Goal: Task Accomplishment & Management: Manage account settings

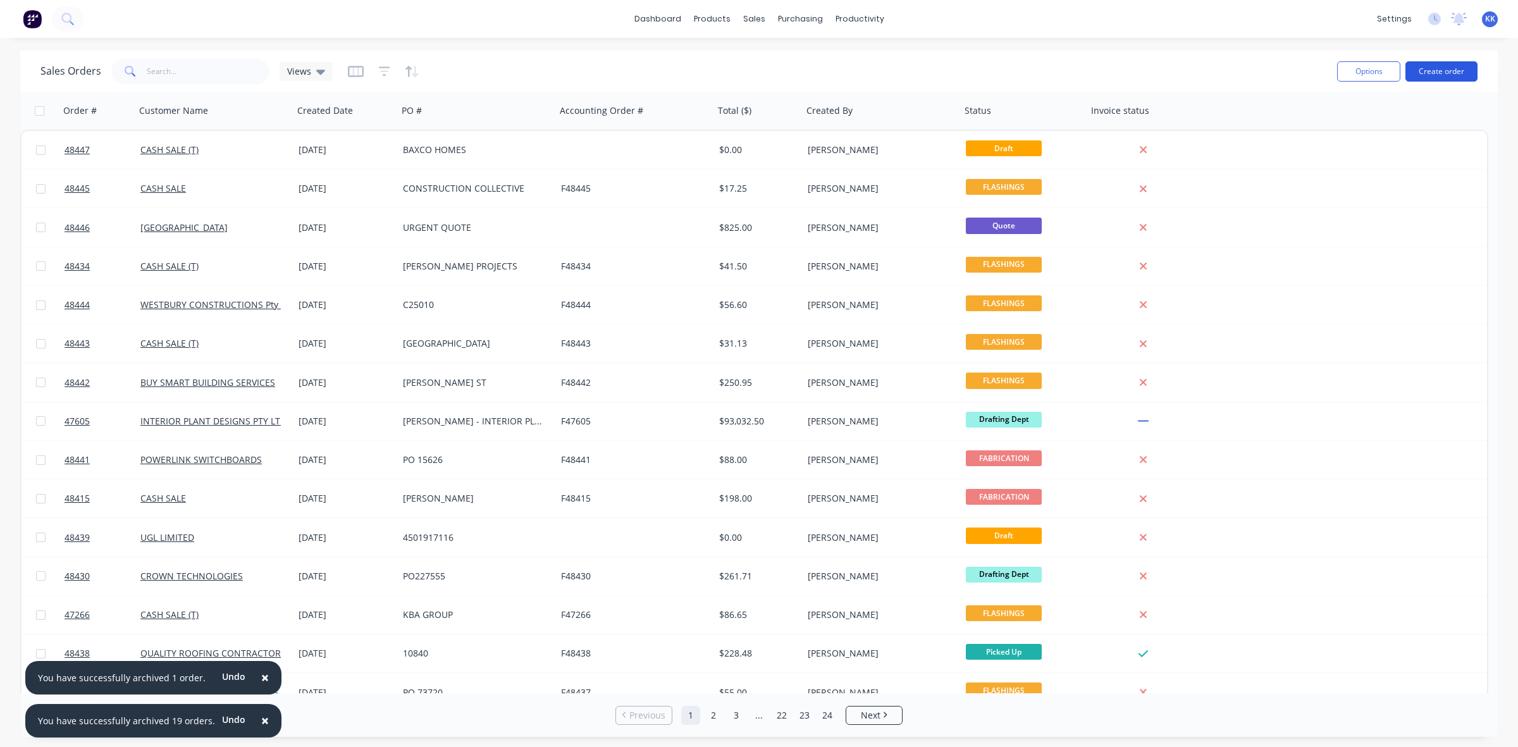
click at [1425, 70] on button "Create order" at bounding box center [1442, 71] width 72 height 20
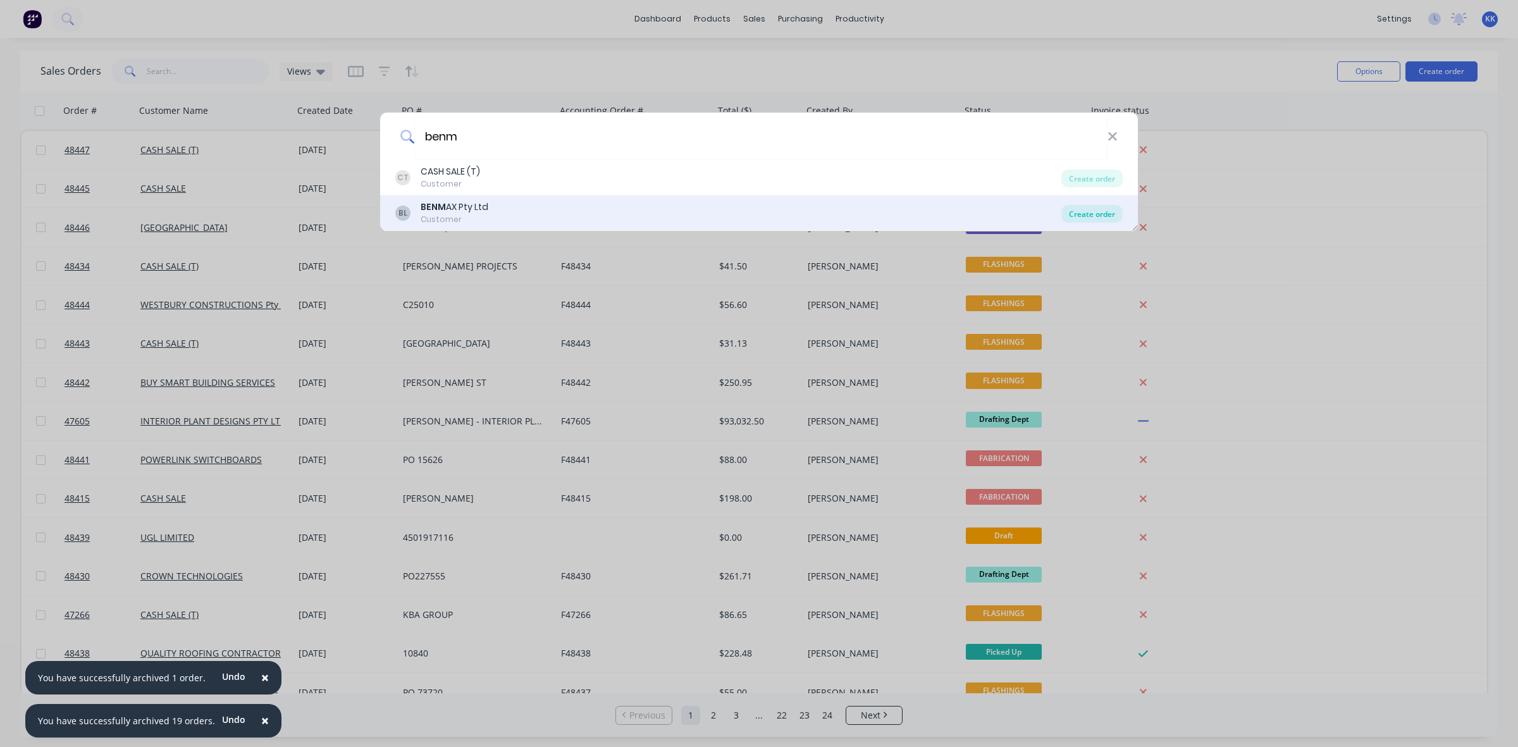
type input "benm"
click at [1098, 216] on div "Create order" at bounding box center [1092, 214] width 61 height 18
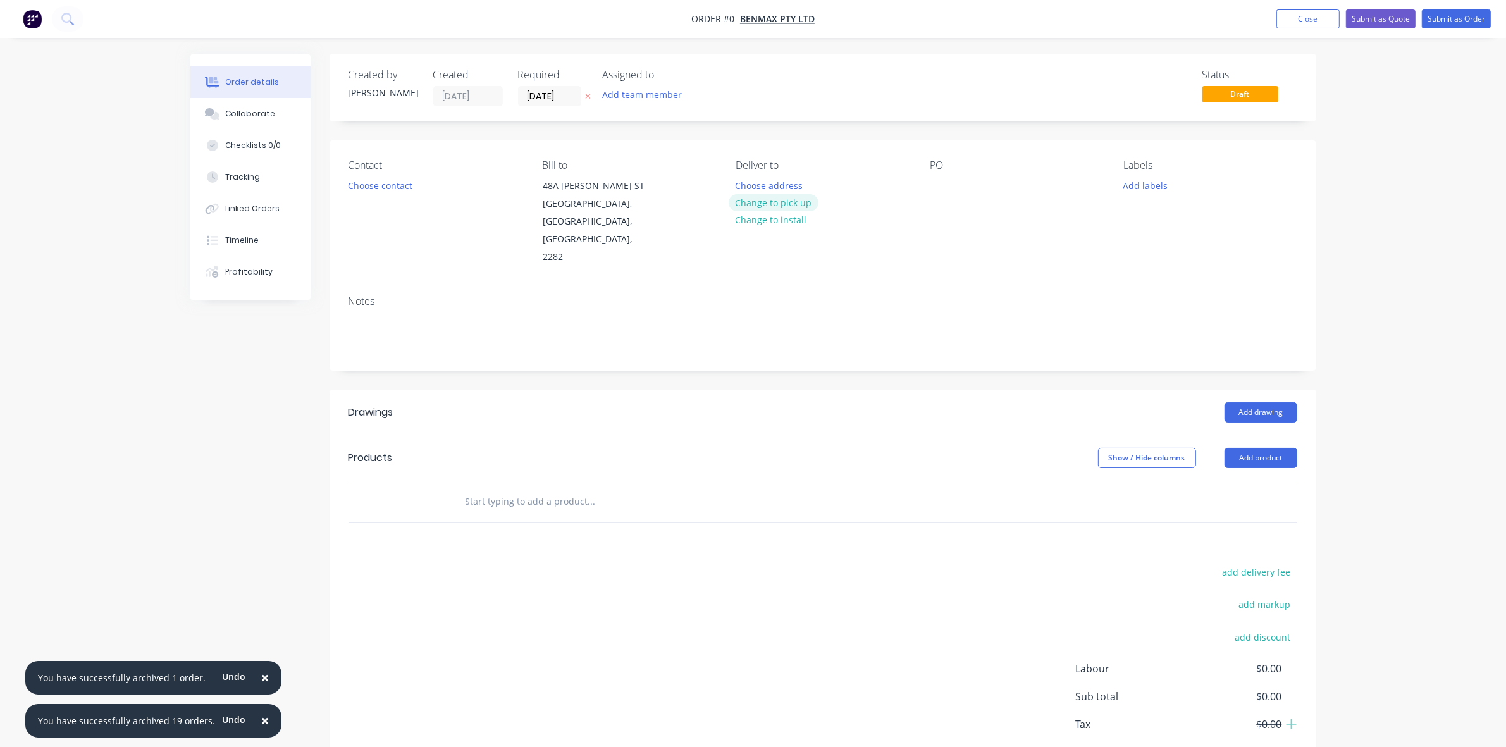
click at [792, 197] on button "Change to pick up" at bounding box center [774, 202] width 90 height 17
click at [364, 183] on button "Choose contact" at bounding box center [380, 185] width 78 height 17
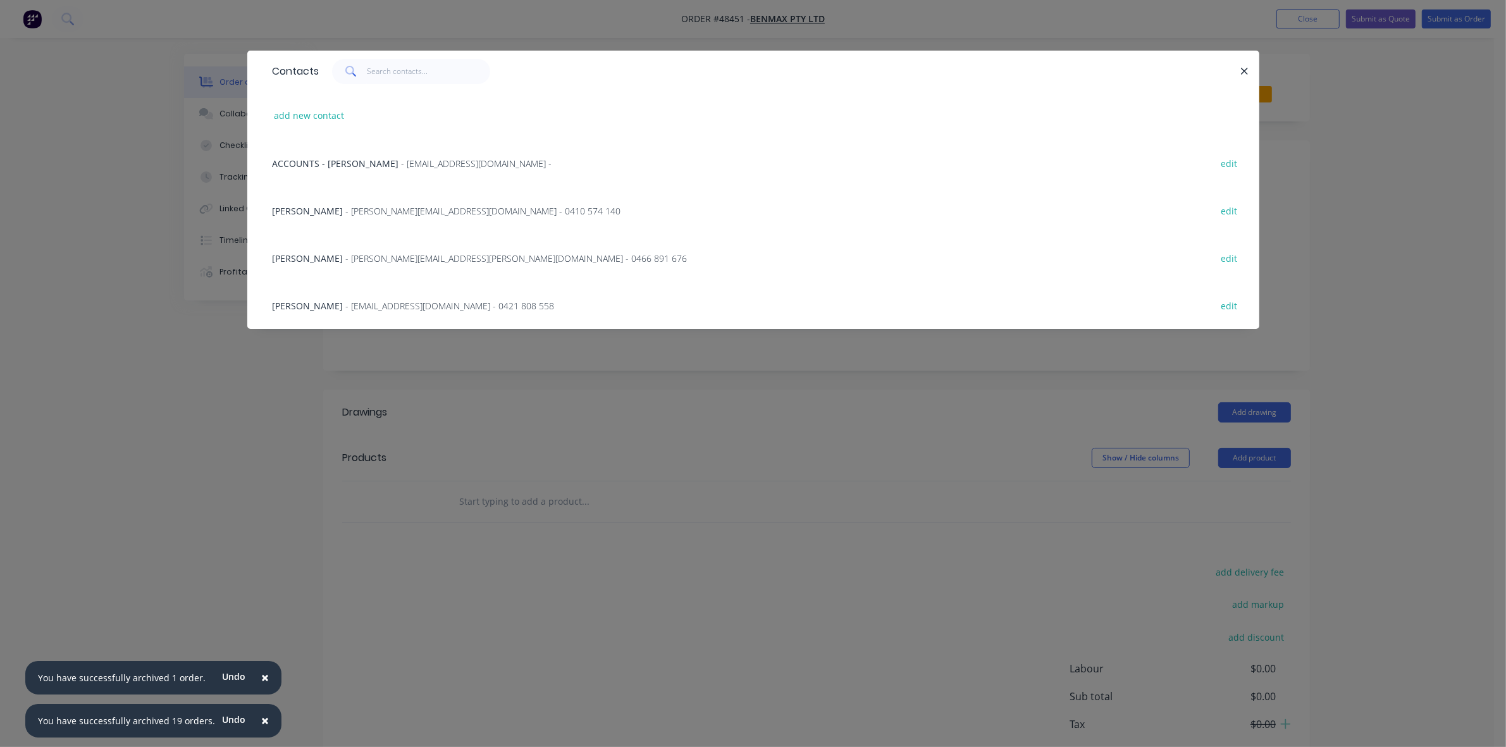
click at [359, 215] on div "BRENDAN ADDINALL - brendan.addinall@benmax.com.au - 0410 574 140" at bounding box center [447, 210] width 349 height 13
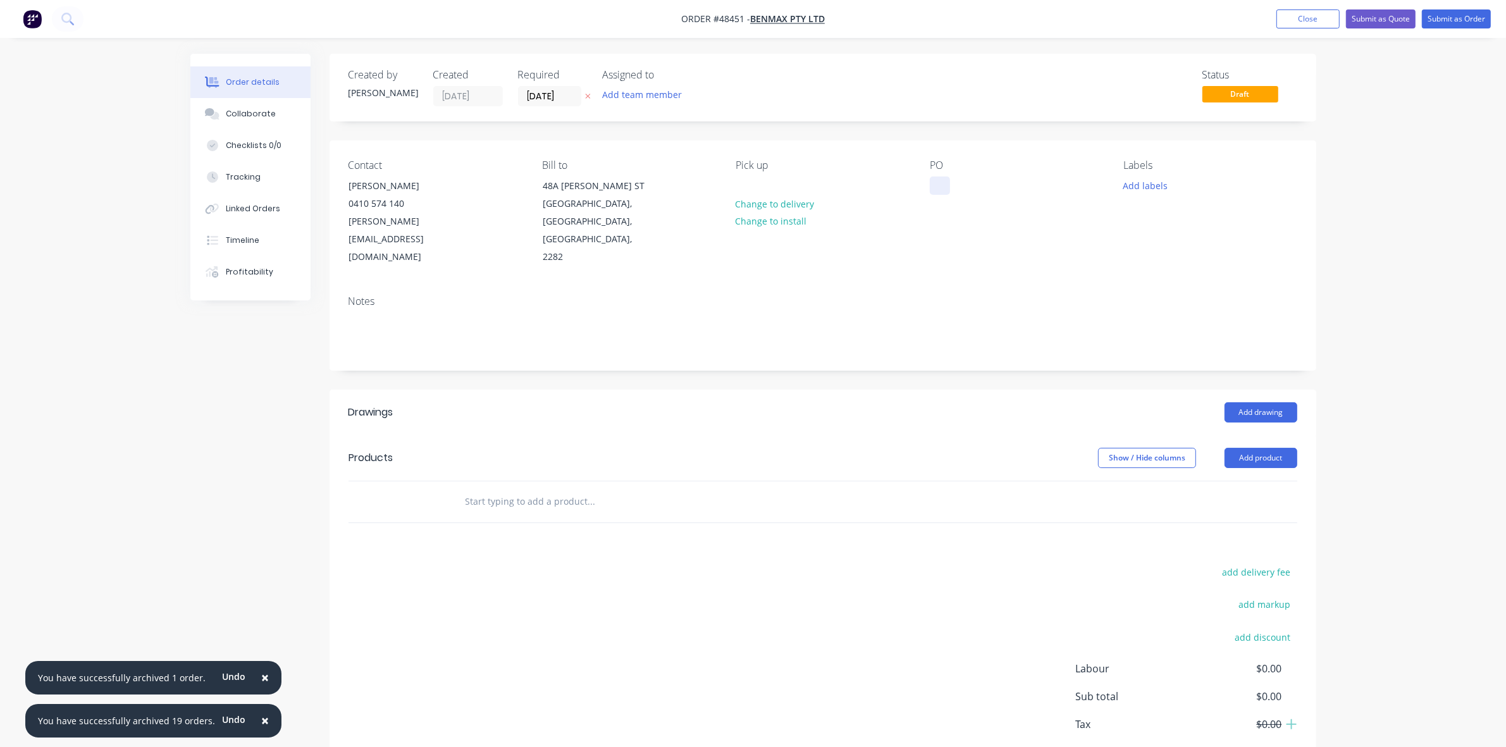
click at [933, 185] on div at bounding box center [940, 186] width 20 height 18
click at [561, 97] on input "[DATE]" at bounding box center [550, 96] width 62 height 19
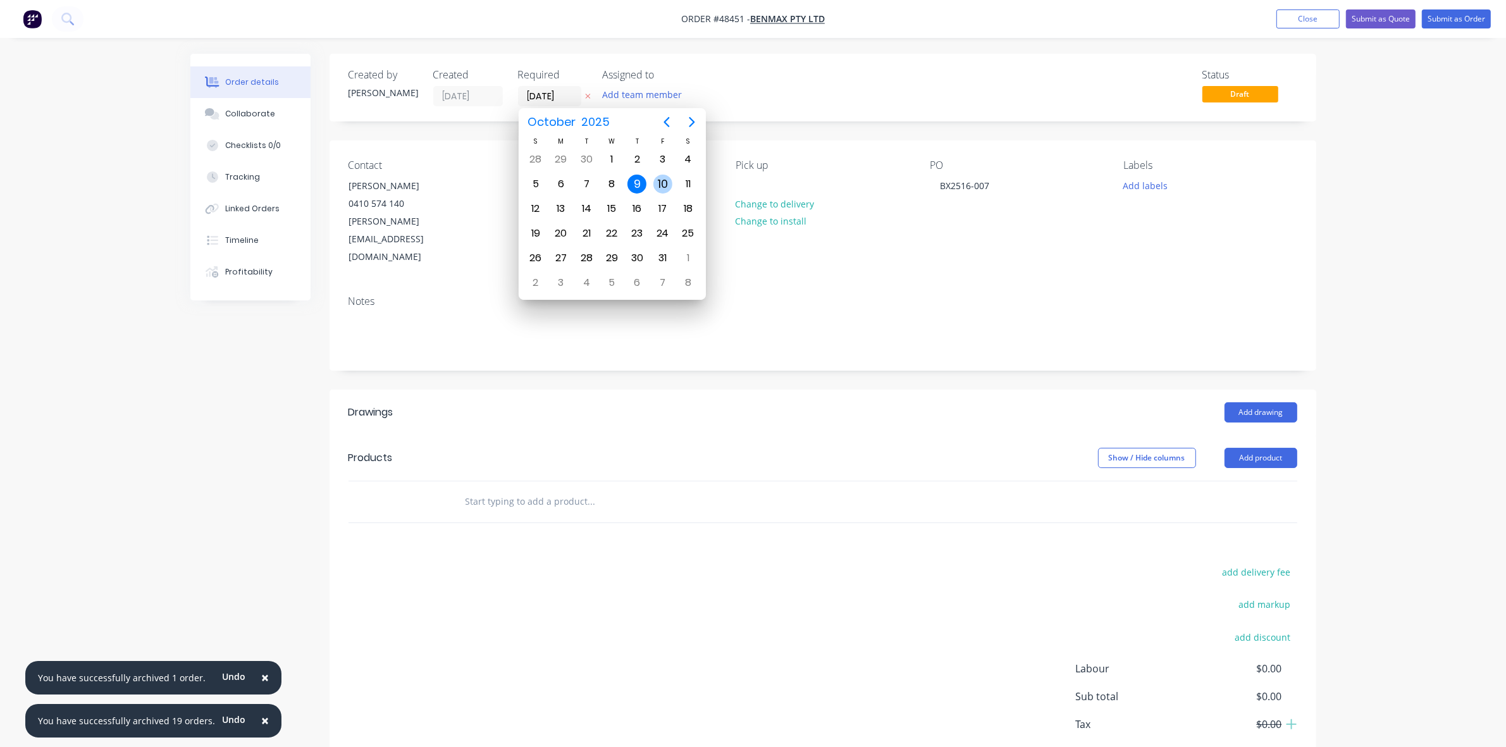
click at [669, 183] on div "10" at bounding box center [663, 184] width 19 height 19
type input "[DATE]"
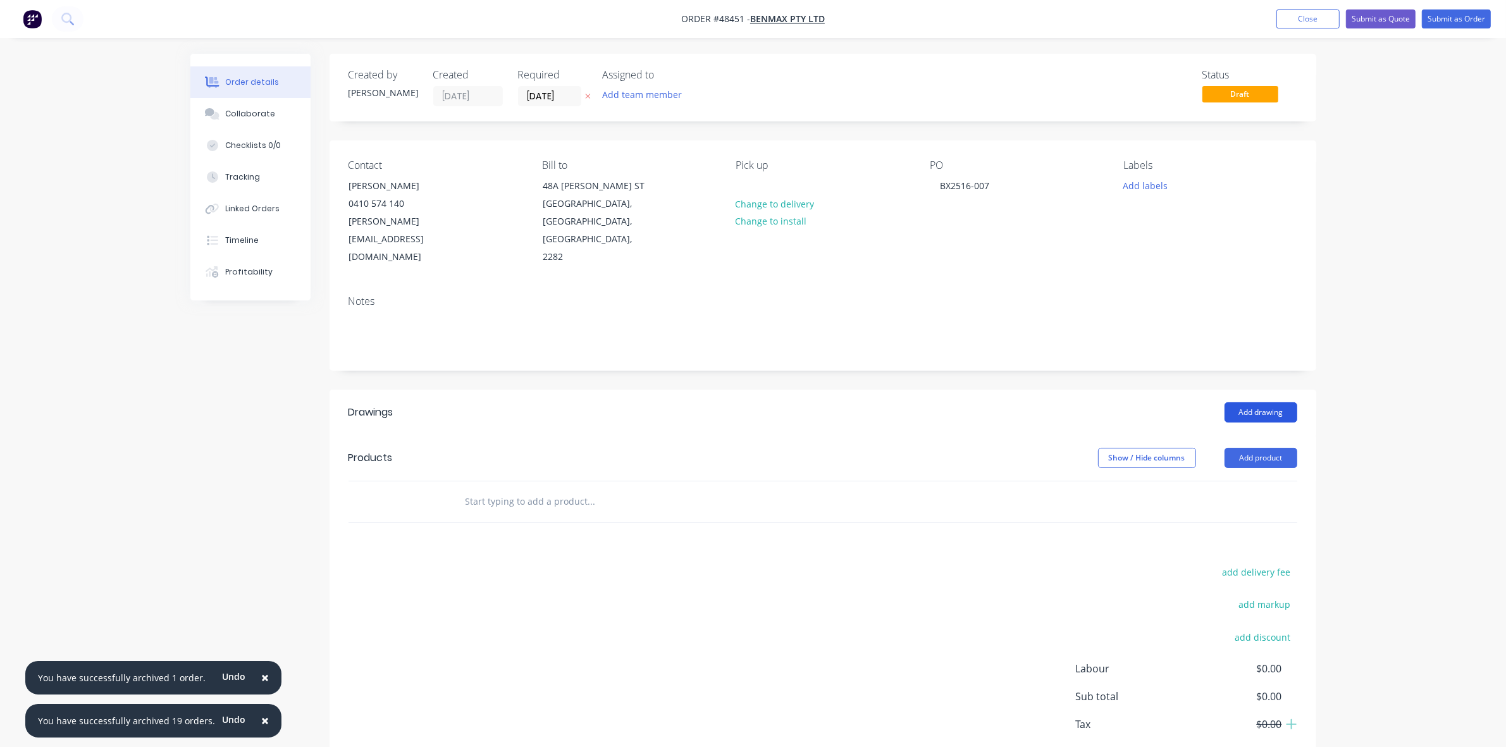
click at [1270, 402] on button "Add drawing" at bounding box center [1261, 412] width 73 height 20
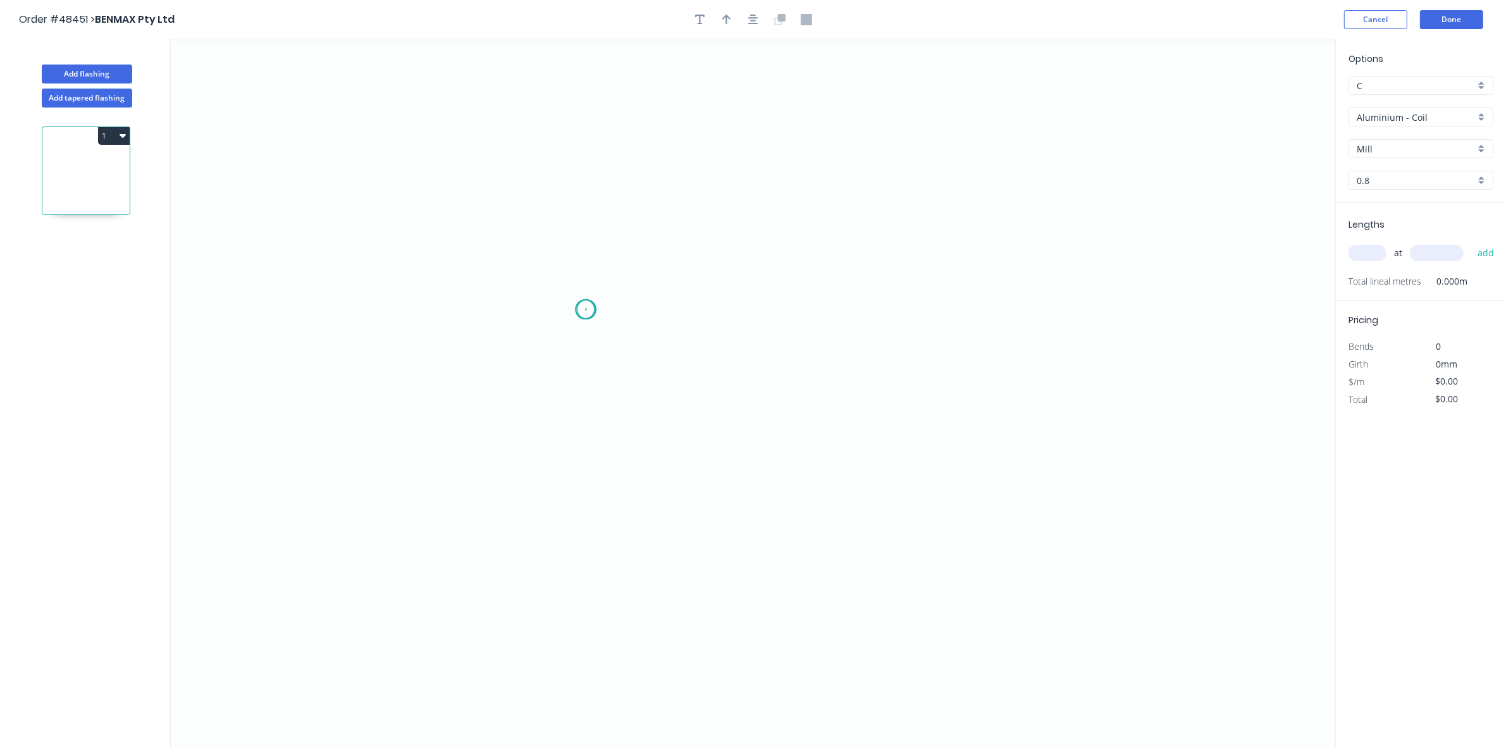
drag, startPoint x: 585, startPoint y: 310, endPoint x: 592, endPoint y: 310, distance: 7.0
click at [590, 310] on icon "0" at bounding box center [753, 393] width 1165 height 708
click at [830, 318] on icon "0" at bounding box center [753, 393] width 1165 height 708
click at [716, 321] on rect at bounding box center [707, 323] width 25 height 18
drag, startPoint x: 1435, startPoint y: 109, endPoint x: 1429, endPoint y: 118, distance: 10.9
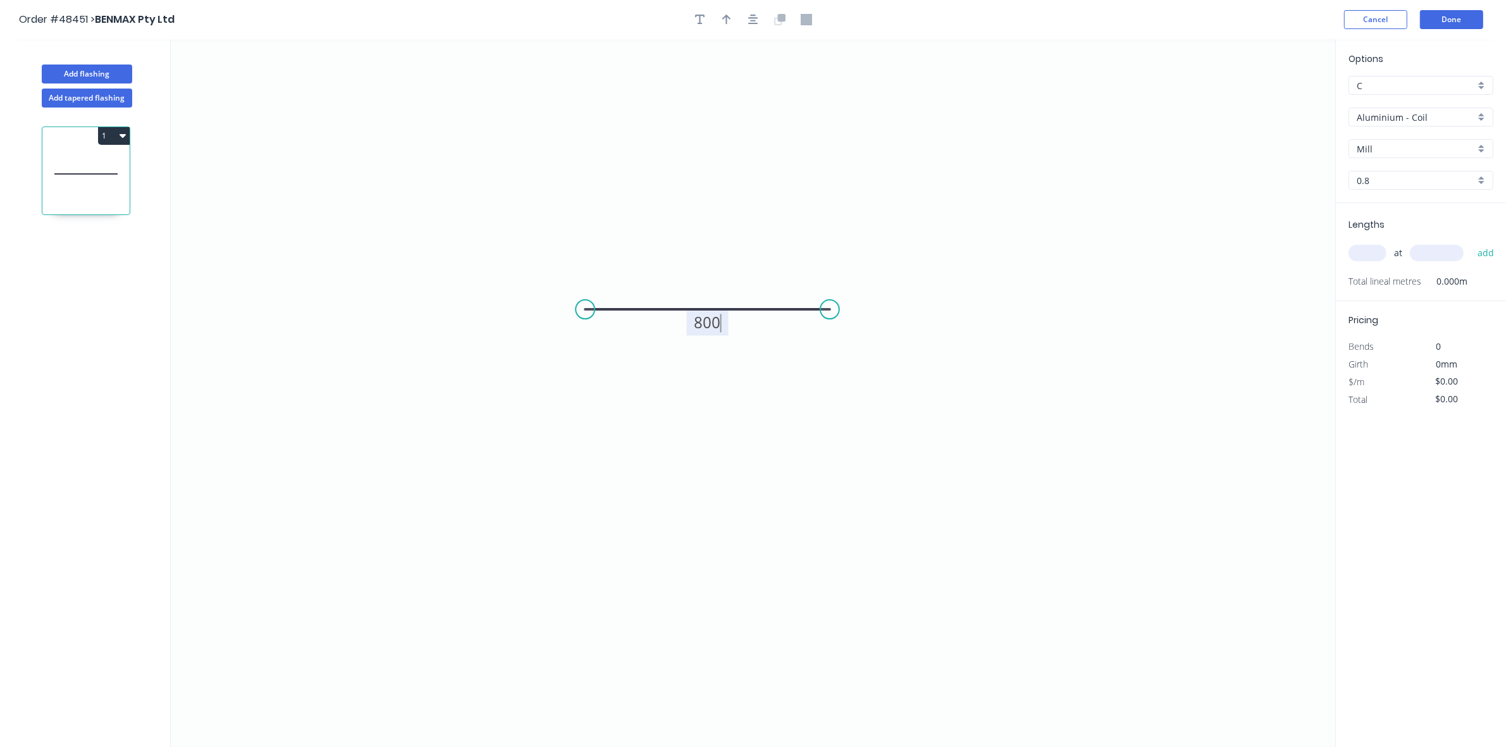
click at [1434, 111] on input "Aluminium - Coil" at bounding box center [1416, 117] width 118 height 13
type input "$48.14"
drag, startPoint x: 1399, startPoint y: 212, endPoint x: 1397, endPoint y: 202, distance: 9.7
click at [1398, 212] on div "Colorbond" at bounding box center [1422, 208] width 144 height 22
type input "Colorbond"
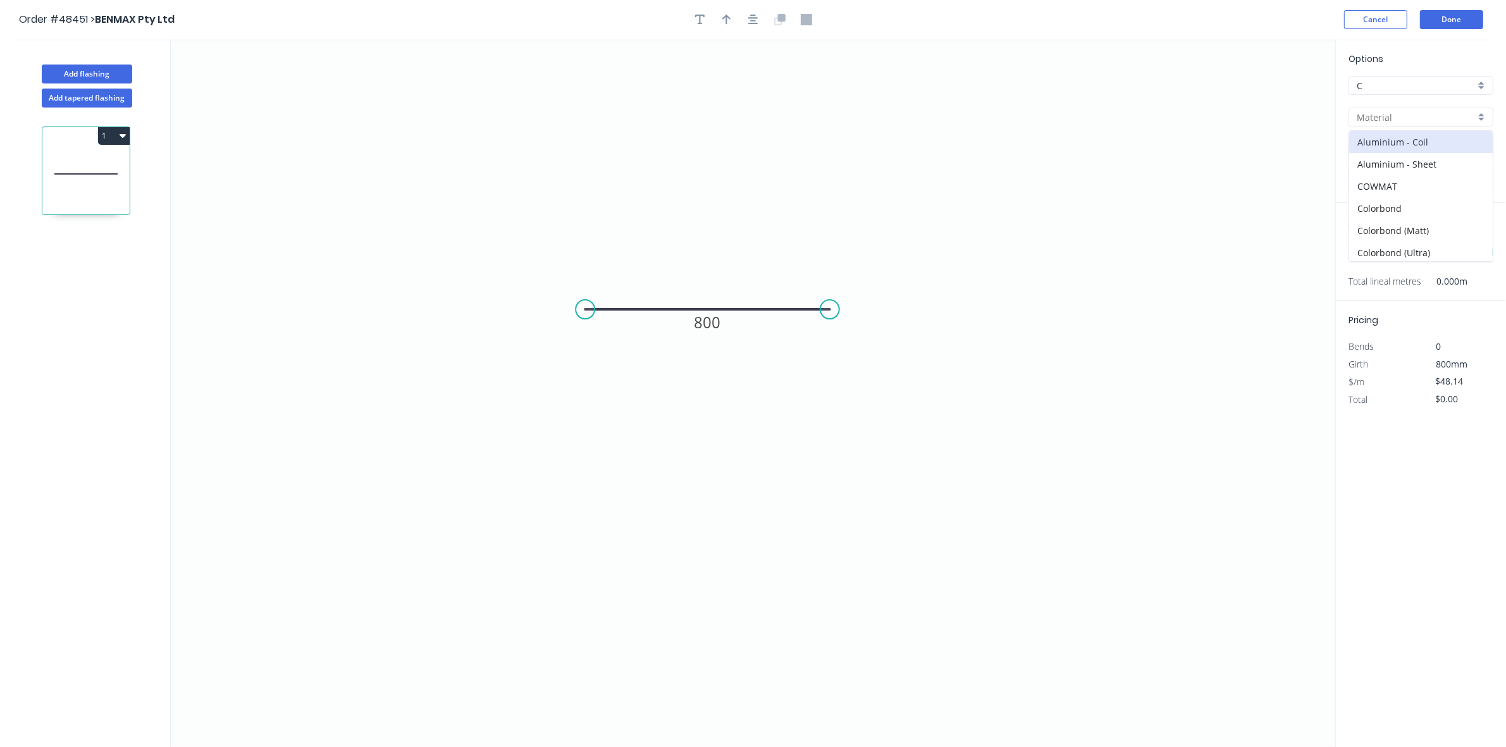
type input "Basalt"
type input "0.55"
type input "$31.78"
click at [1389, 147] on input "Basalt" at bounding box center [1416, 148] width 118 height 13
click at [1405, 174] on div "Pale Eucalypt" at bounding box center [1422, 174] width 144 height 22
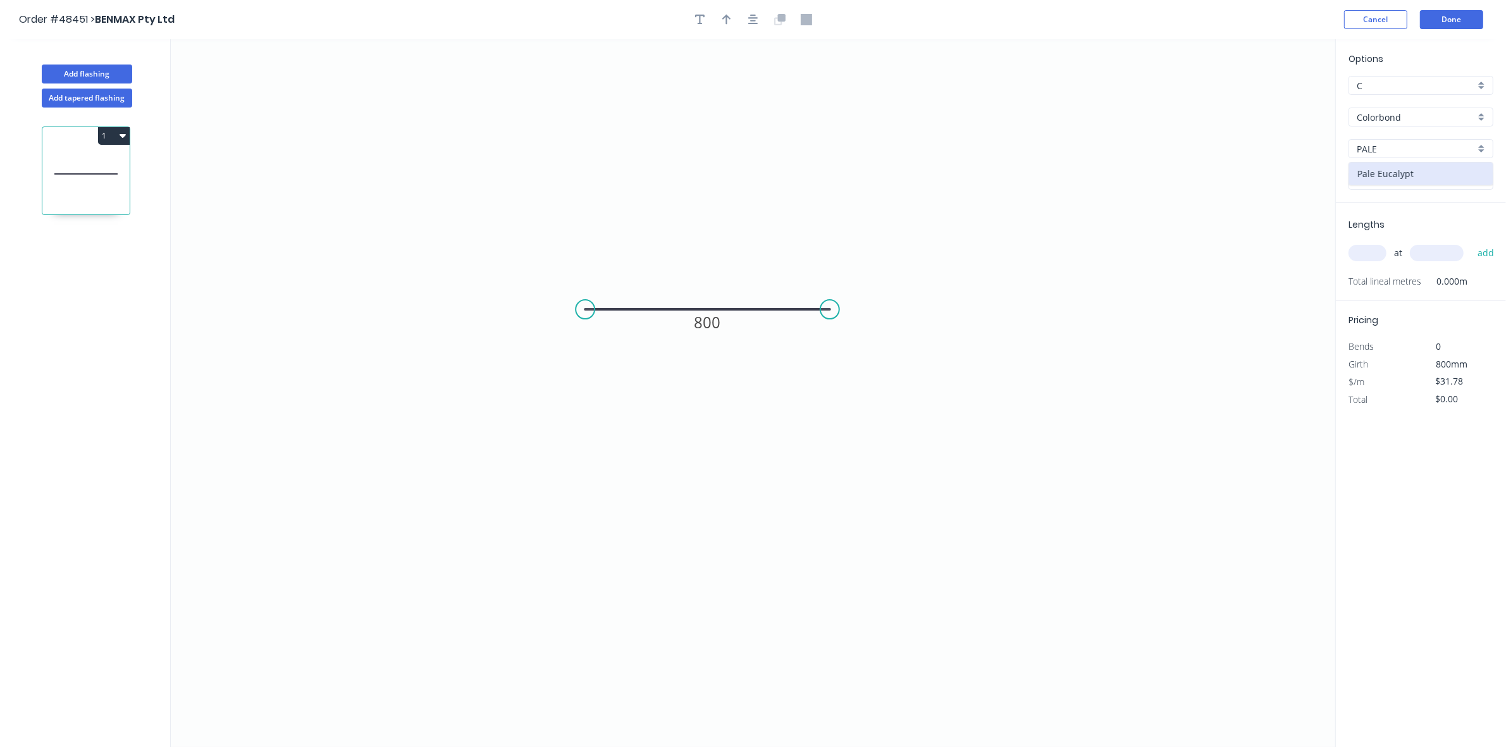
type input "Pale Eucalypt"
click at [1375, 252] on input "text" at bounding box center [1368, 253] width 38 height 16
type input "1"
type input "800"
click at [1472, 242] on button "add" at bounding box center [1487, 253] width 30 height 22
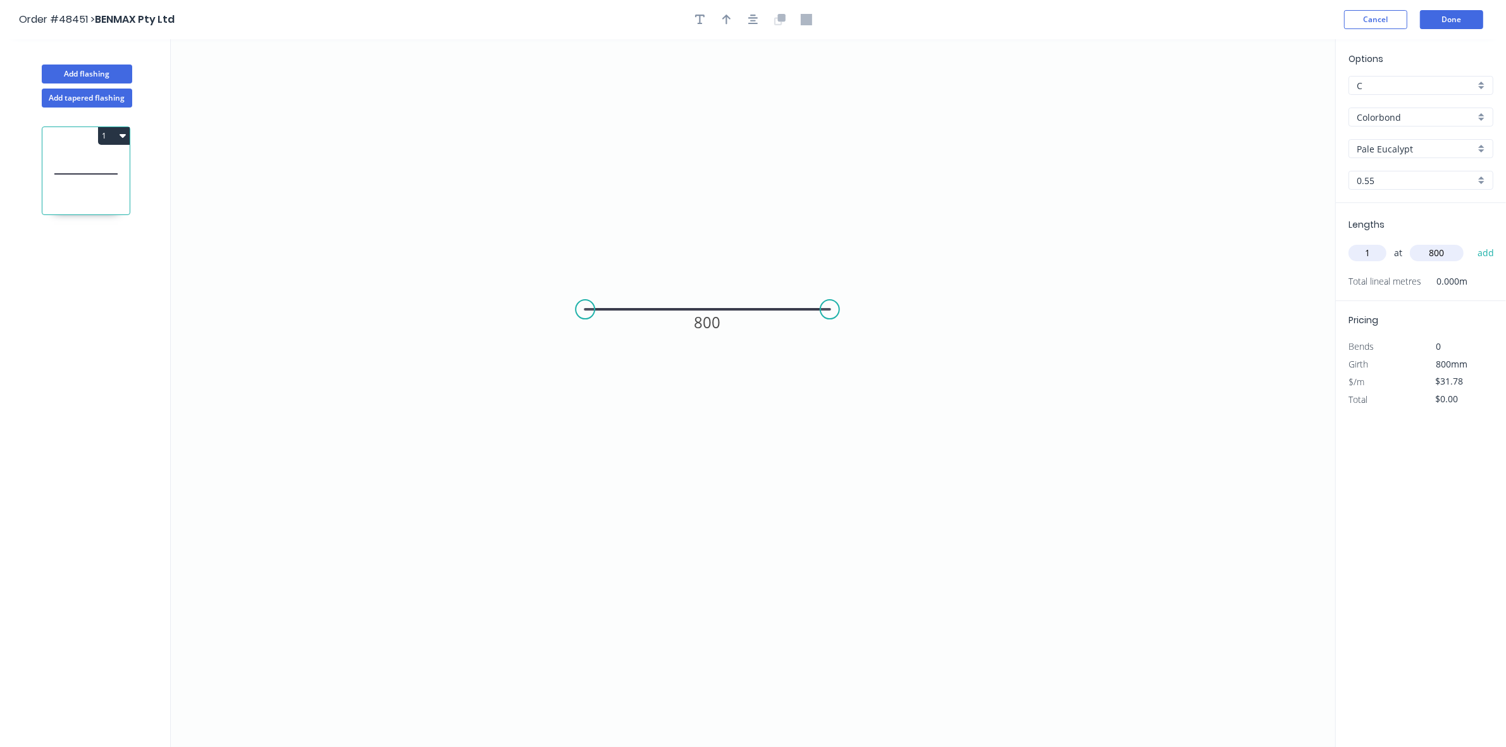
type input "$31.78"
click at [1453, 17] on button "Done" at bounding box center [1451, 19] width 63 height 19
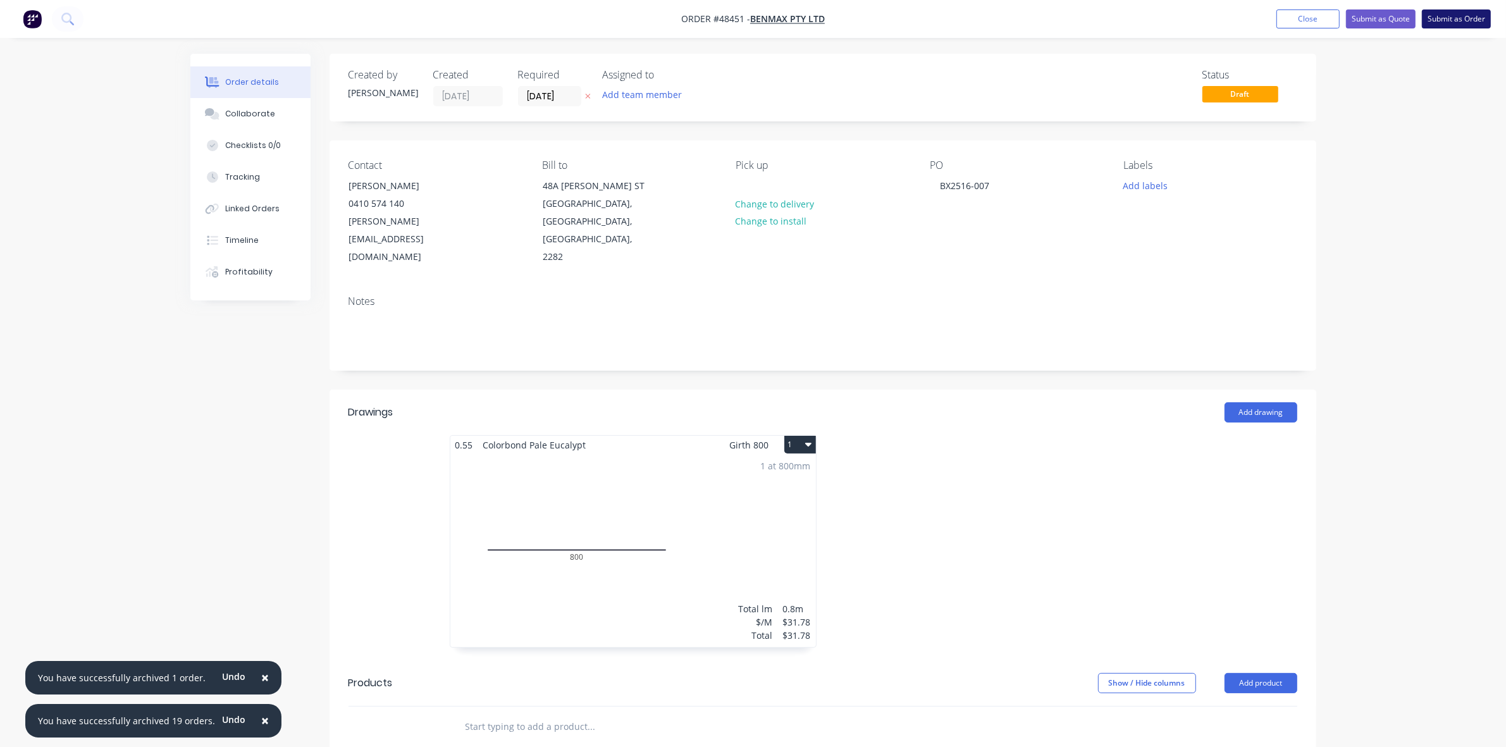
click at [1450, 19] on button "Submit as Order" at bounding box center [1456, 18] width 69 height 19
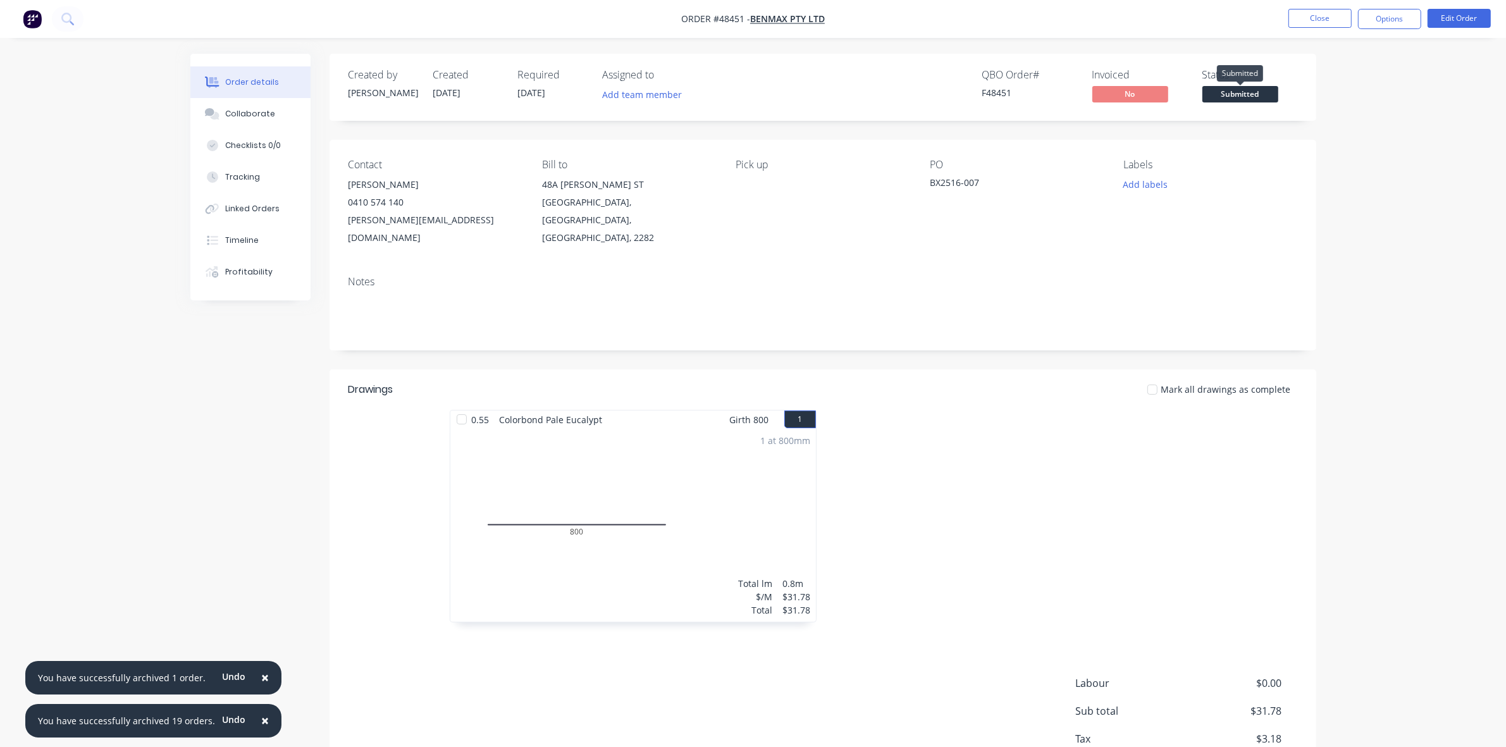
click at [1238, 99] on span "Submitted" at bounding box center [1241, 94] width 76 height 16
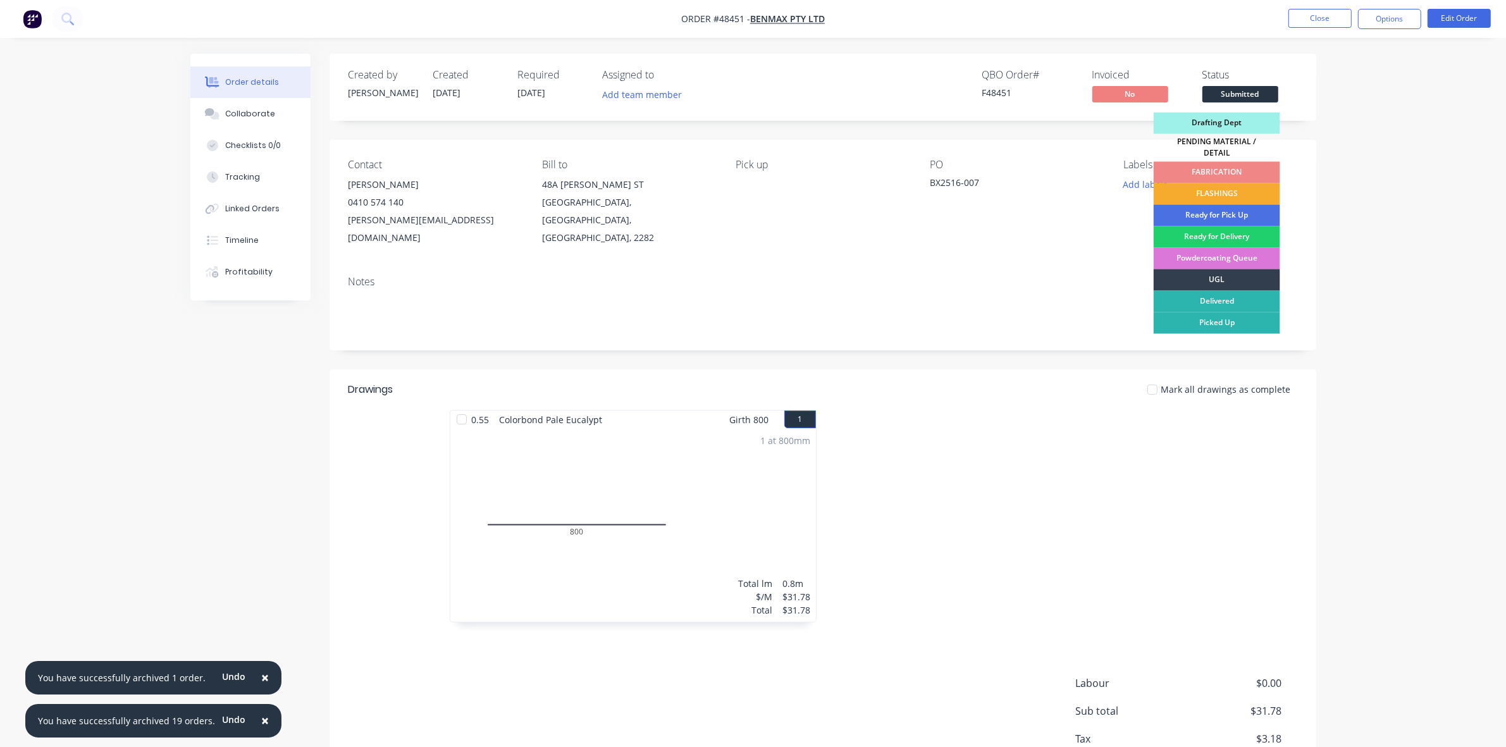
click at [1255, 188] on div "FLASHINGS" at bounding box center [1217, 194] width 127 height 22
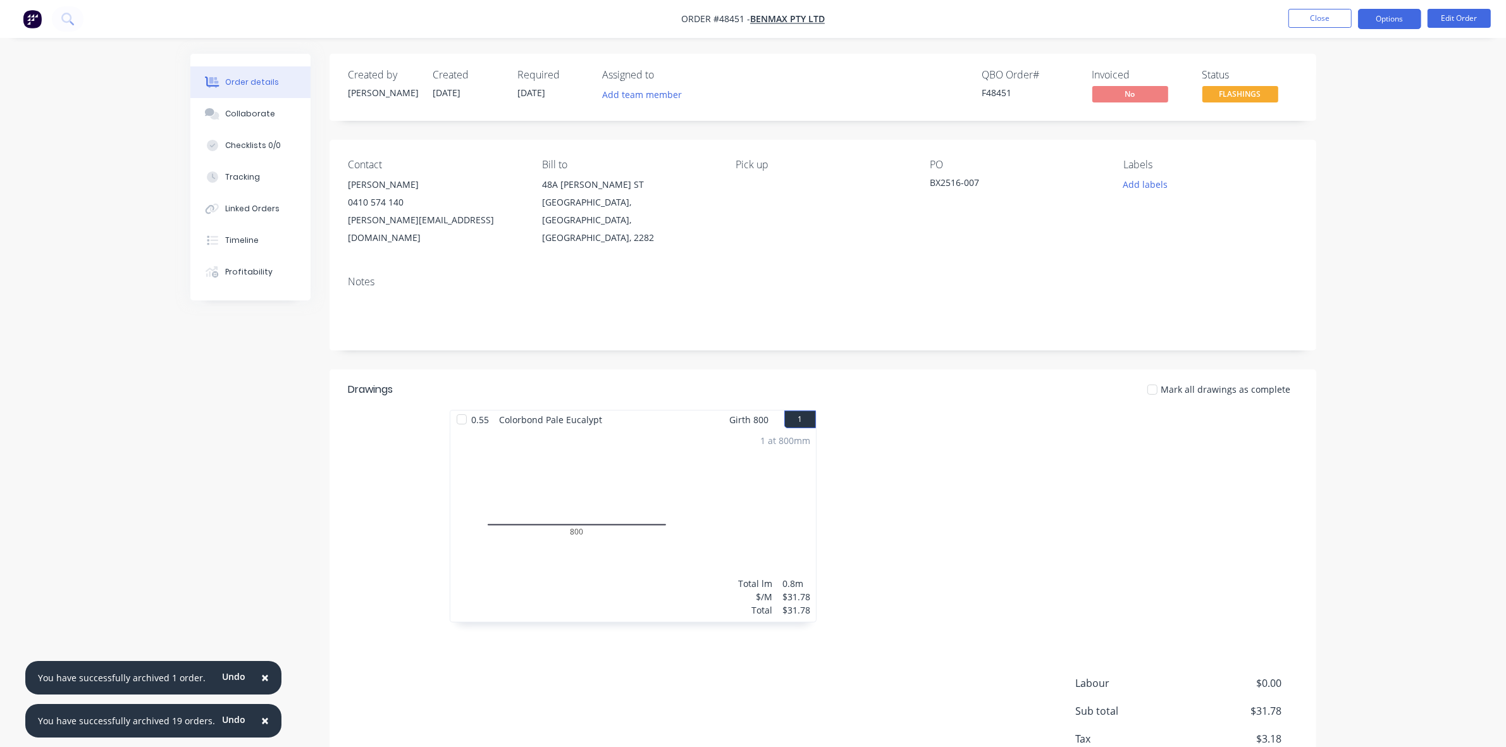
click at [1377, 23] on button "Options" at bounding box center [1389, 19] width 63 height 20
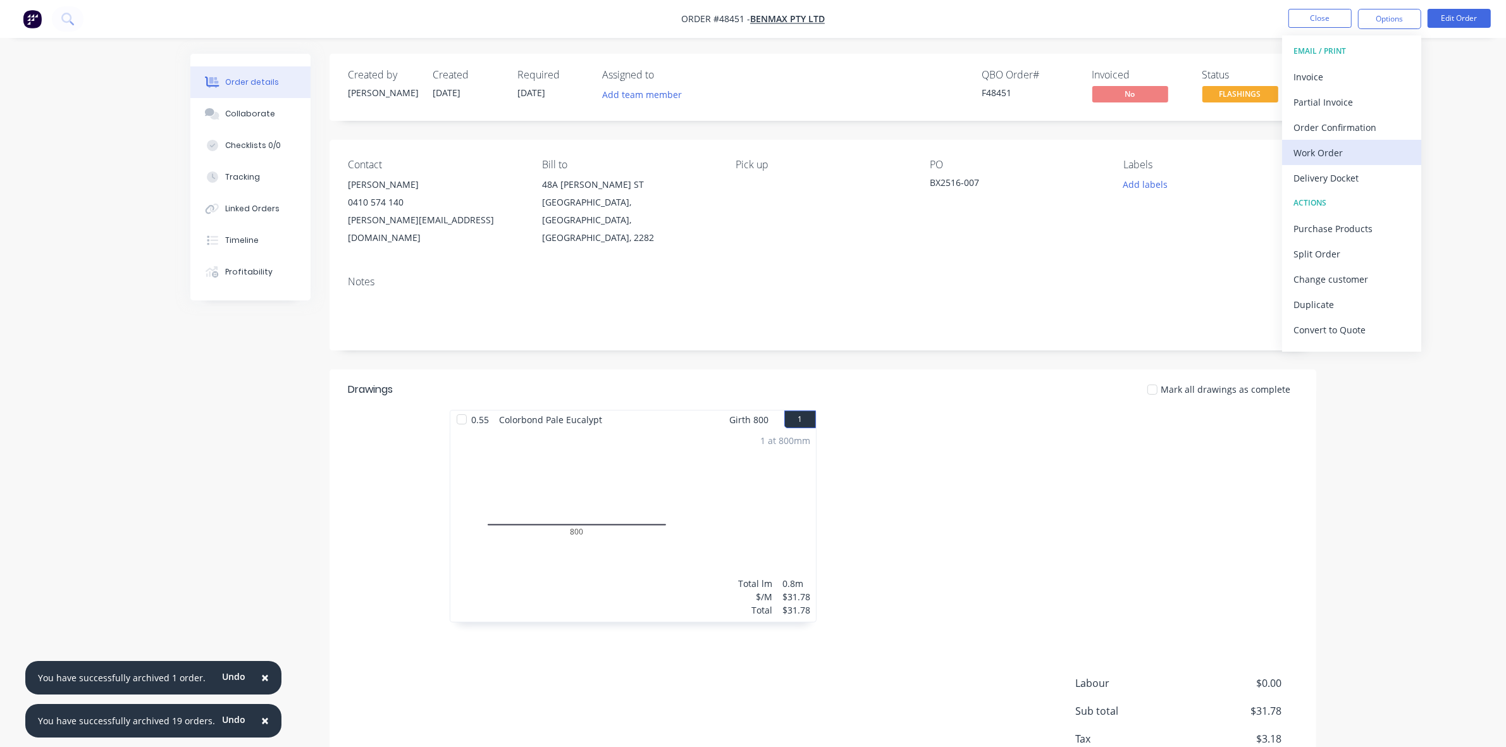
click at [1326, 146] on div "Work Order" at bounding box center [1352, 153] width 116 height 18
click at [1326, 132] on div "Without pricing" at bounding box center [1352, 127] width 116 height 18
click at [1314, 17] on button "Close" at bounding box center [1320, 18] width 63 height 19
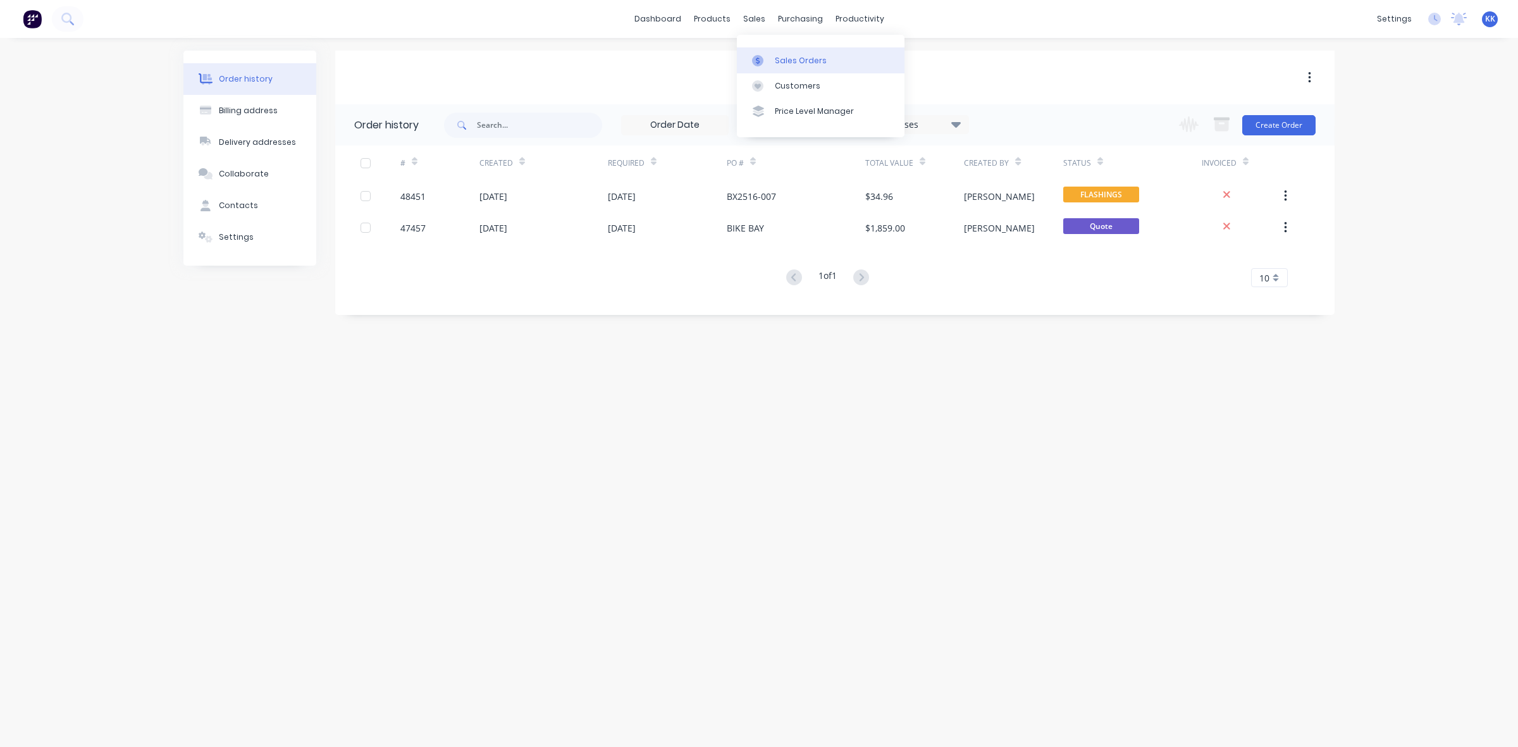
click at [779, 56] on div "Sales Orders" at bounding box center [801, 60] width 52 height 11
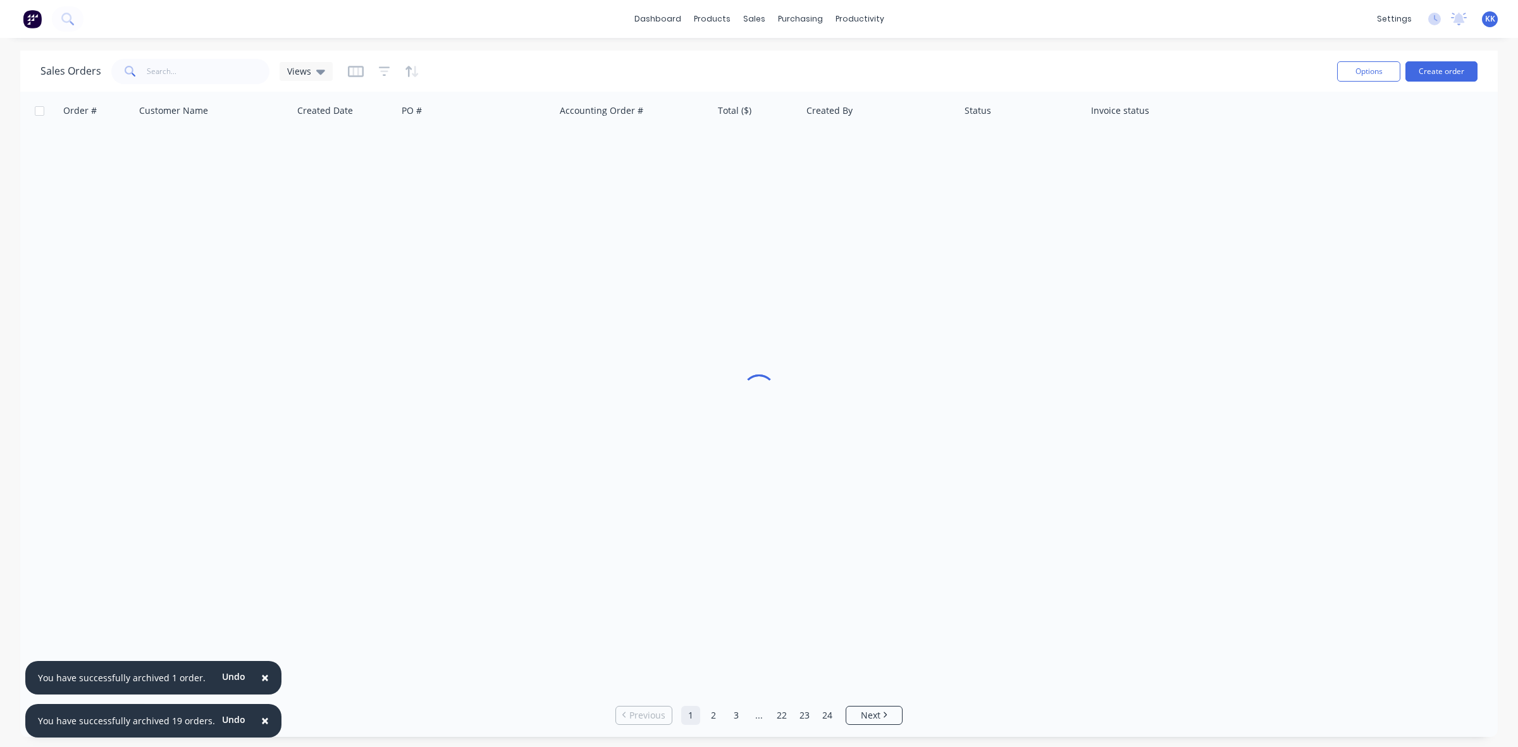
click at [261, 716] on span "×" at bounding box center [265, 721] width 8 height 18
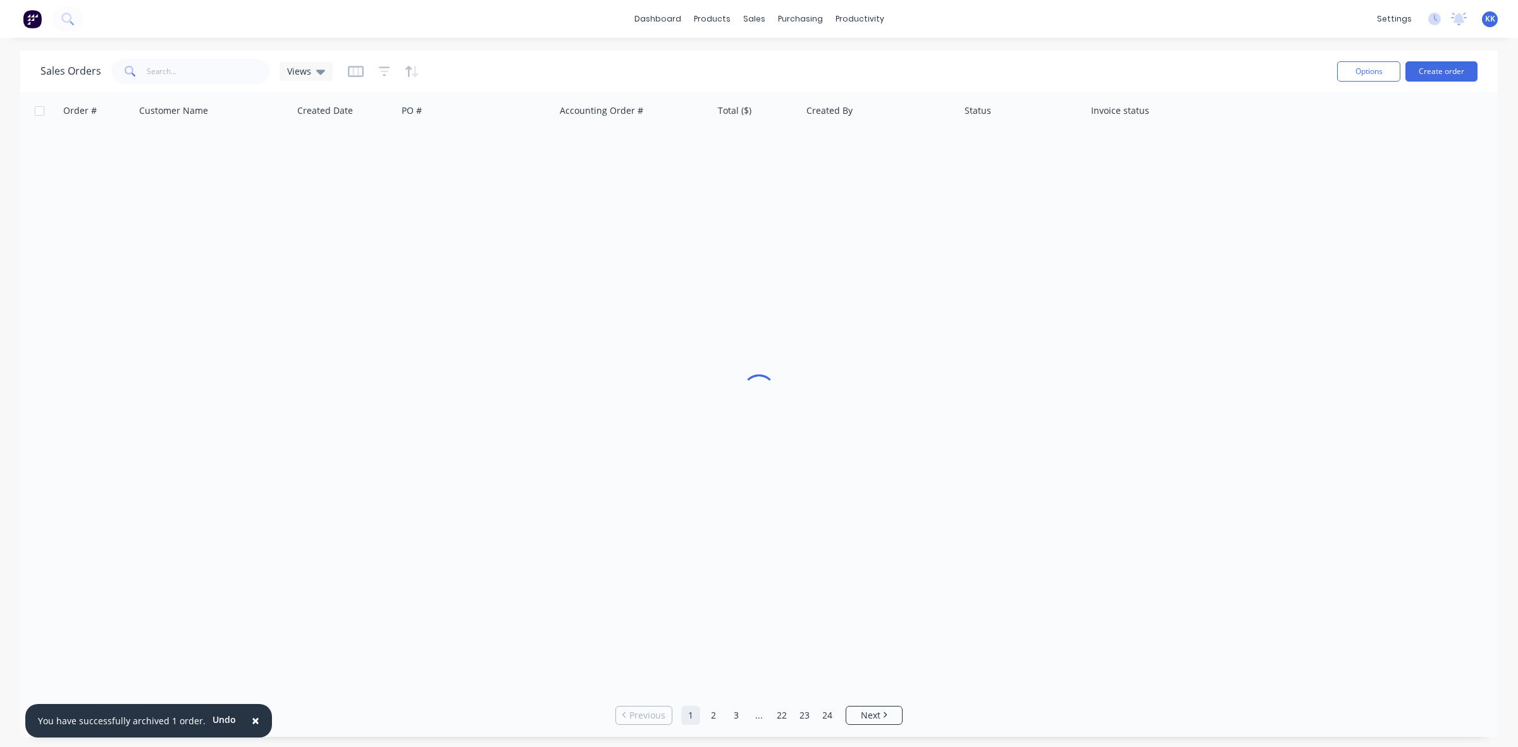
click at [252, 719] on span "×" at bounding box center [256, 721] width 8 height 18
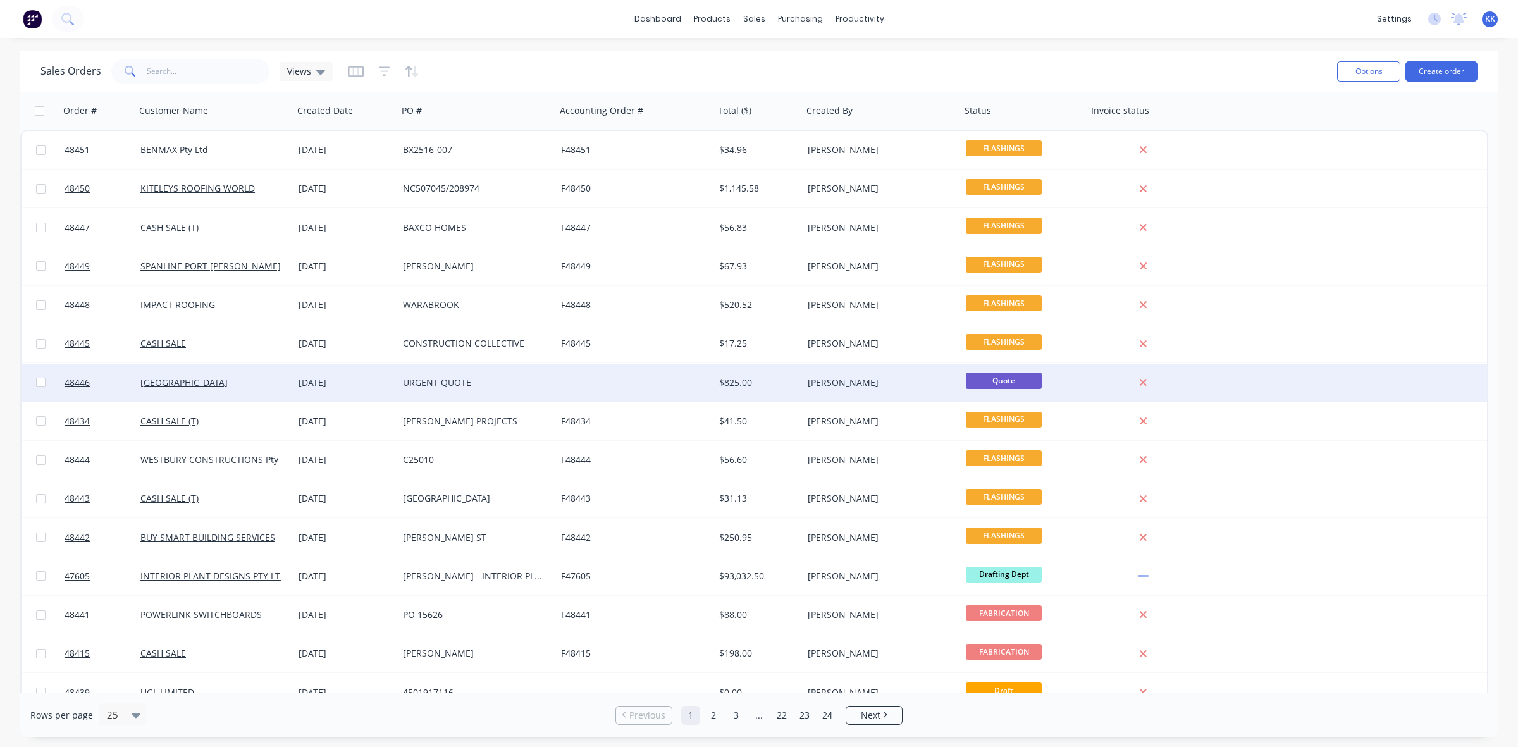
click at [520, 380] on div "URGENT QUOTE" at bounding box center [473, 382] width 140 height 13
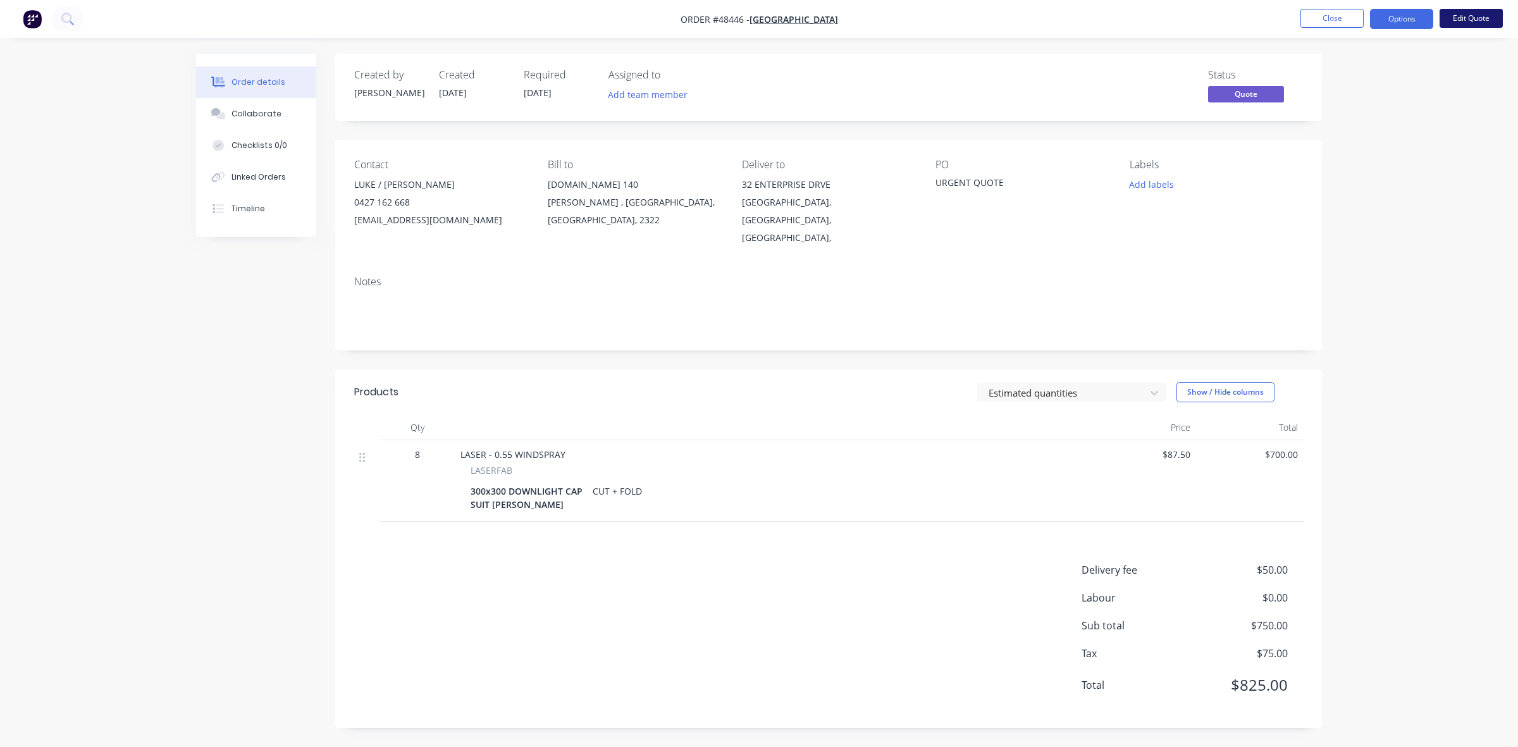
click at [1473, 10] on button "Edit Quote" at bounding box center [1471, 18] width 63 height 19
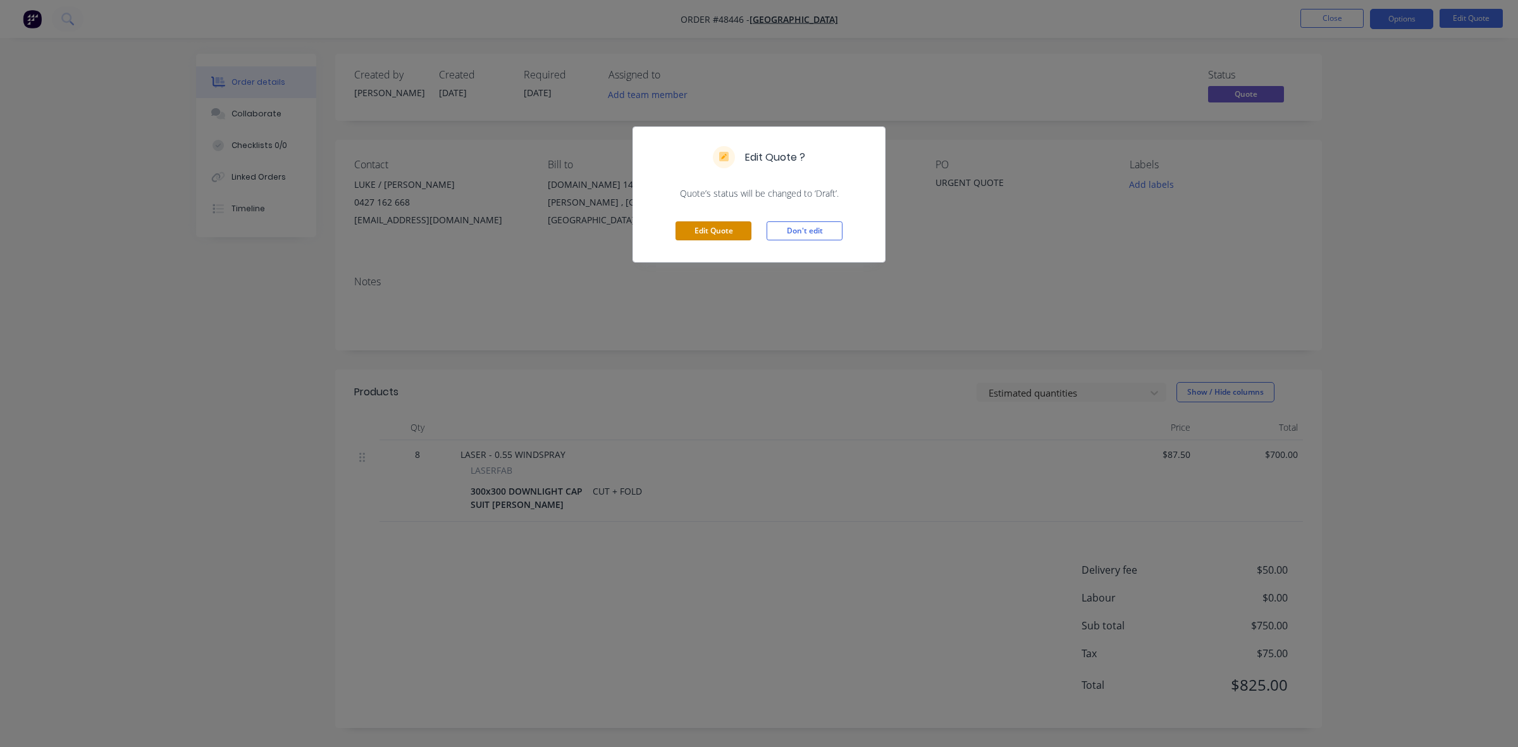
drag, startPoint x: 724, startPoint y: 225, endPoint x: 682, endPoint y: 178, distance: 63.2
click at [723, 225] on button "Edit Quote" at bounding box center [714, 230] width 76 height 19
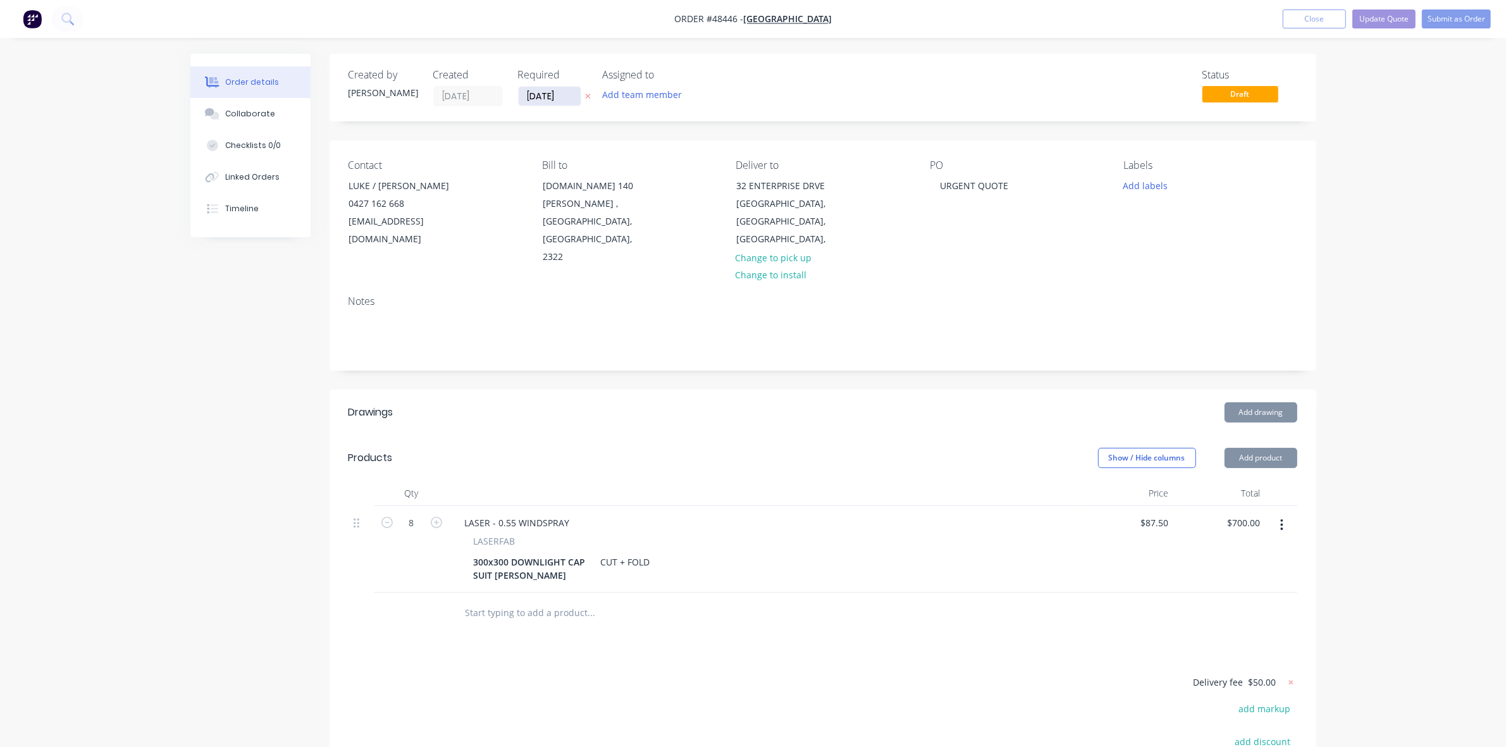
click at [538, 90] on input "15/10/25" at bounding box center [550, 96] width 62 height 19
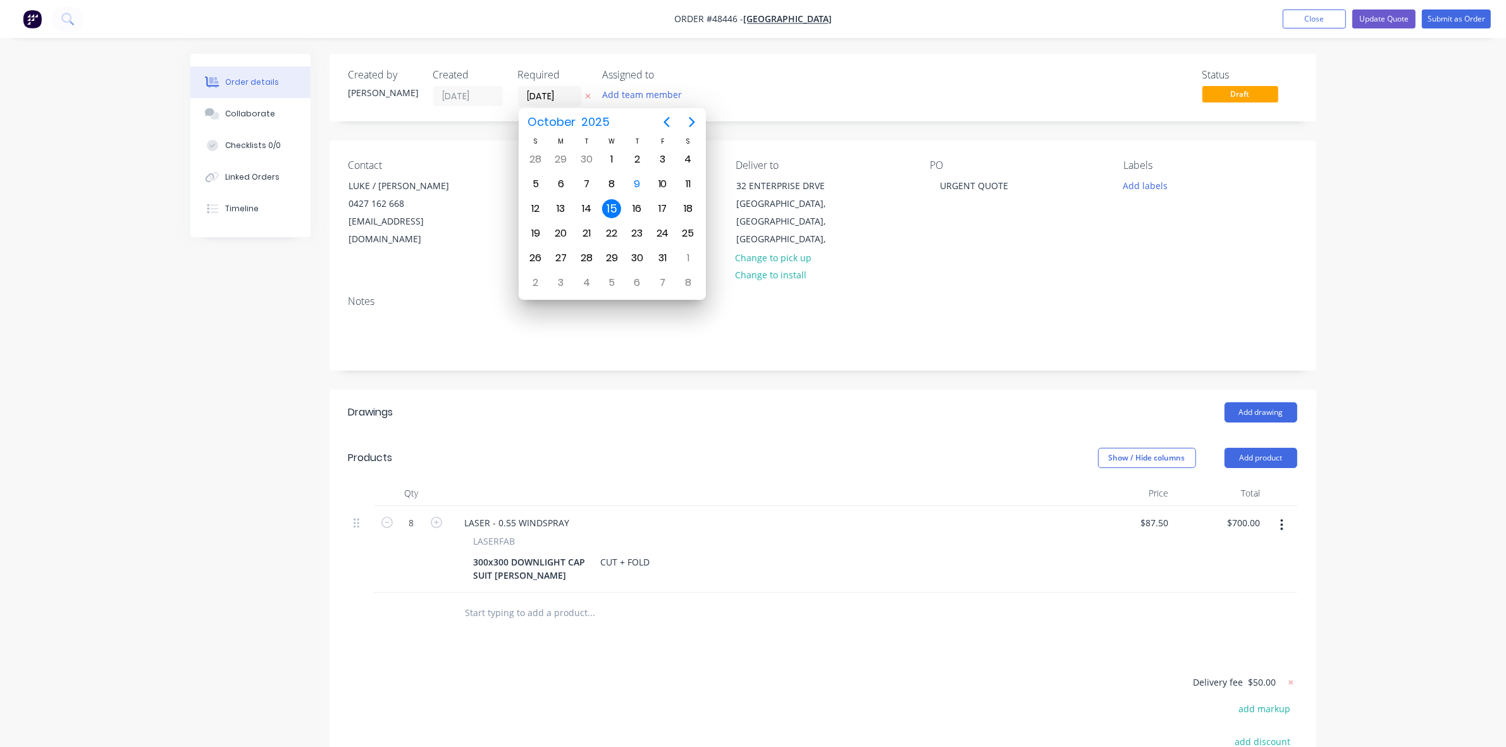
click at [616, 206] on div "15" at bounding box center [611, 208] width 19 height 19
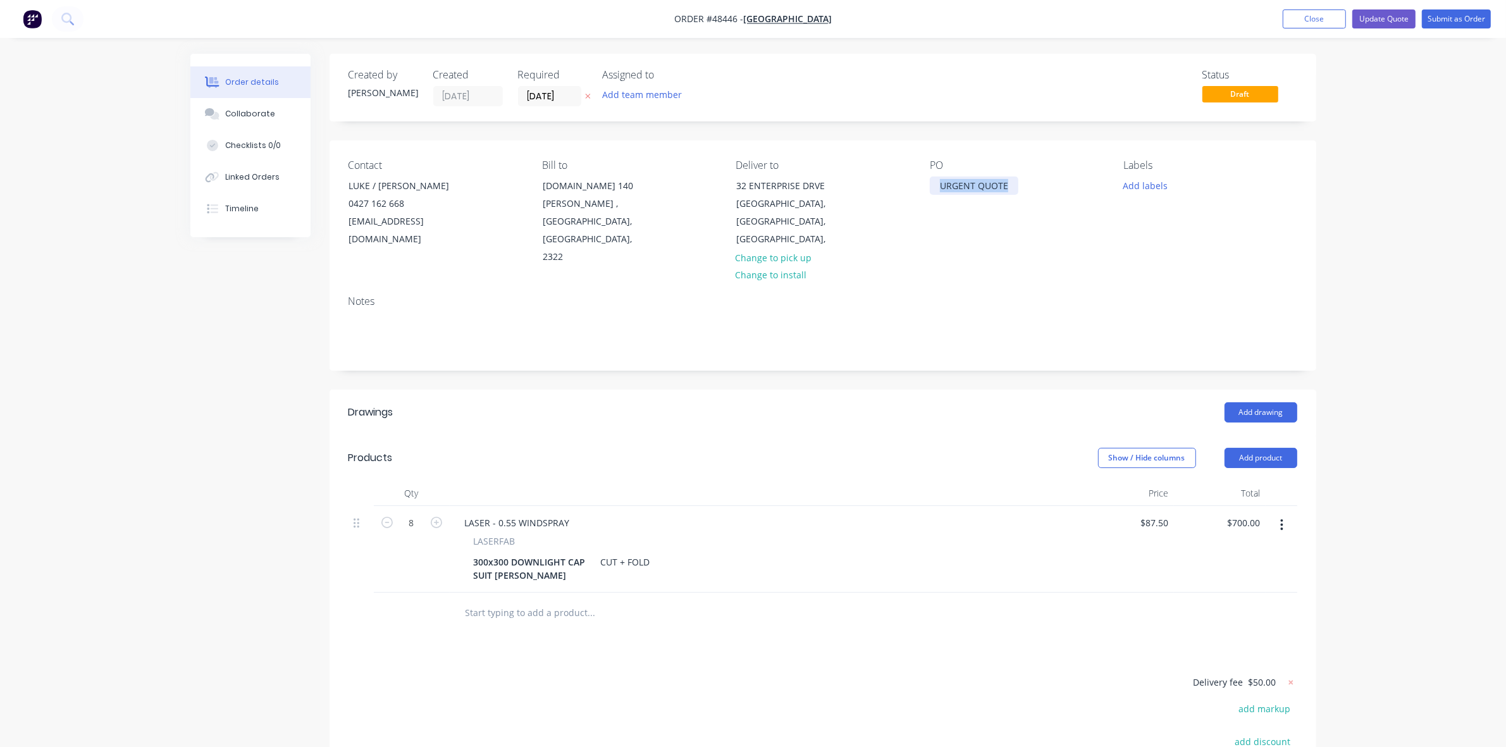
drag, startPoint x: 943, startPoint y: 185, endPoint x: 1014, endPoint y: 193, distance: 72.0
click at [1016, 193] on div "URGENT QUOTE" at bounding box center [974, 186] width 89 height 18
click at [647, 553] on div "CUT + FOLD" at bounding box center [625, 562] width 59 height 18
click at [649, 553] on div "CUT + FOLD" at bounding box center [625, 562] width 59 height 18
click at [1444, 18] on button "Submit as Order" at bounding box center [1456, 18] width 69 height 19
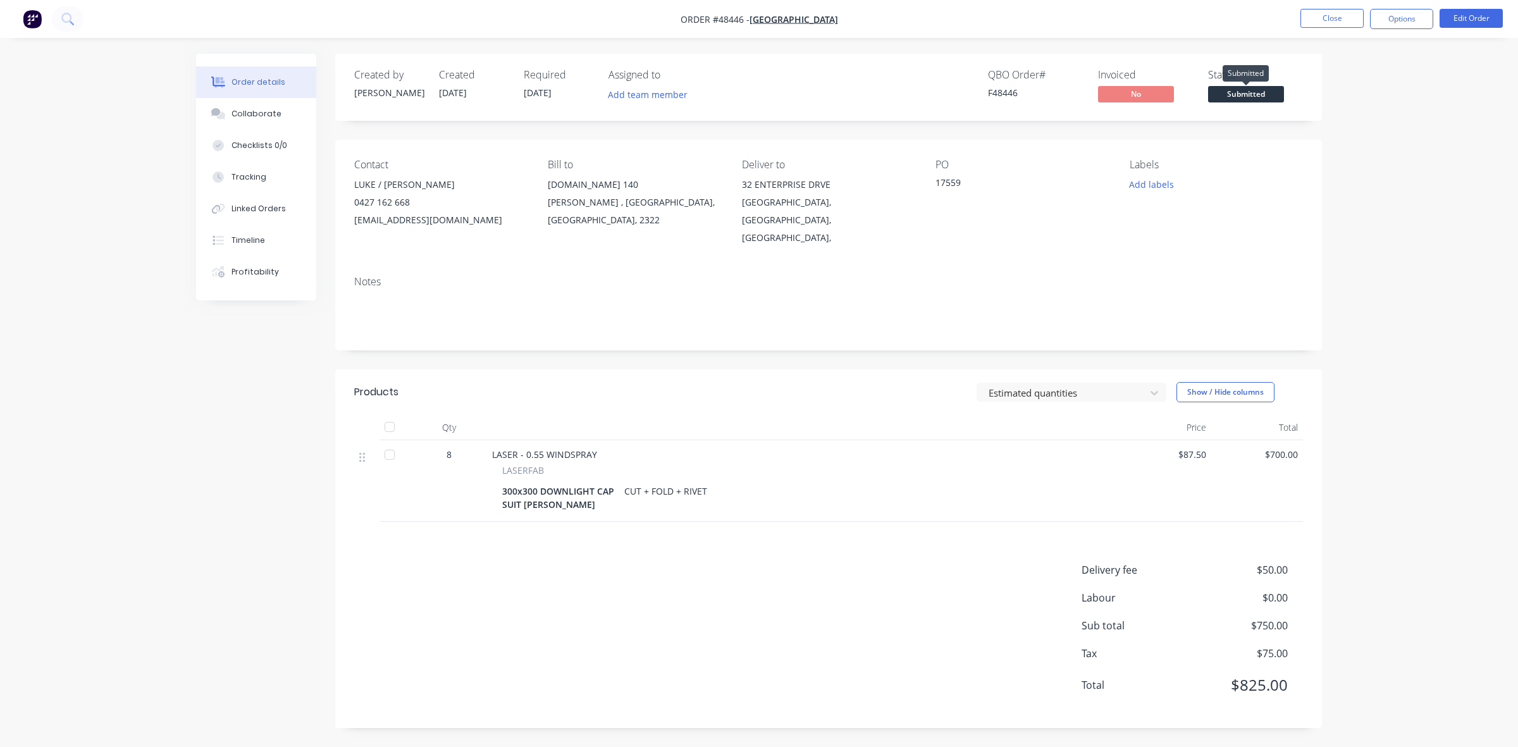
click at [1272, 95] on span "Submitted" at bounding box center [1246, 94] width 76 height 16
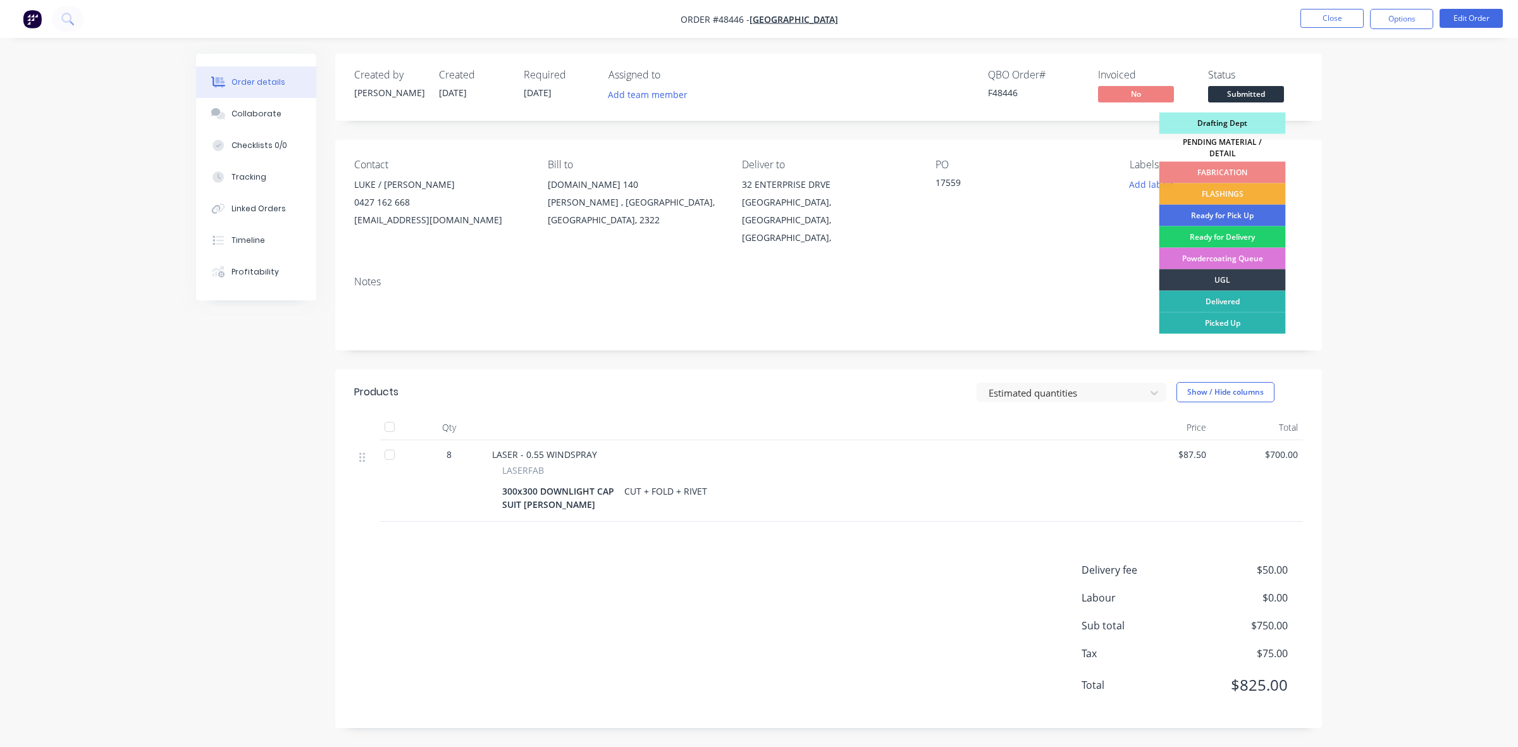
click at [1272, 119] on div "Drafting Dept" at bounding box center [1223, 124] width 127 height 22
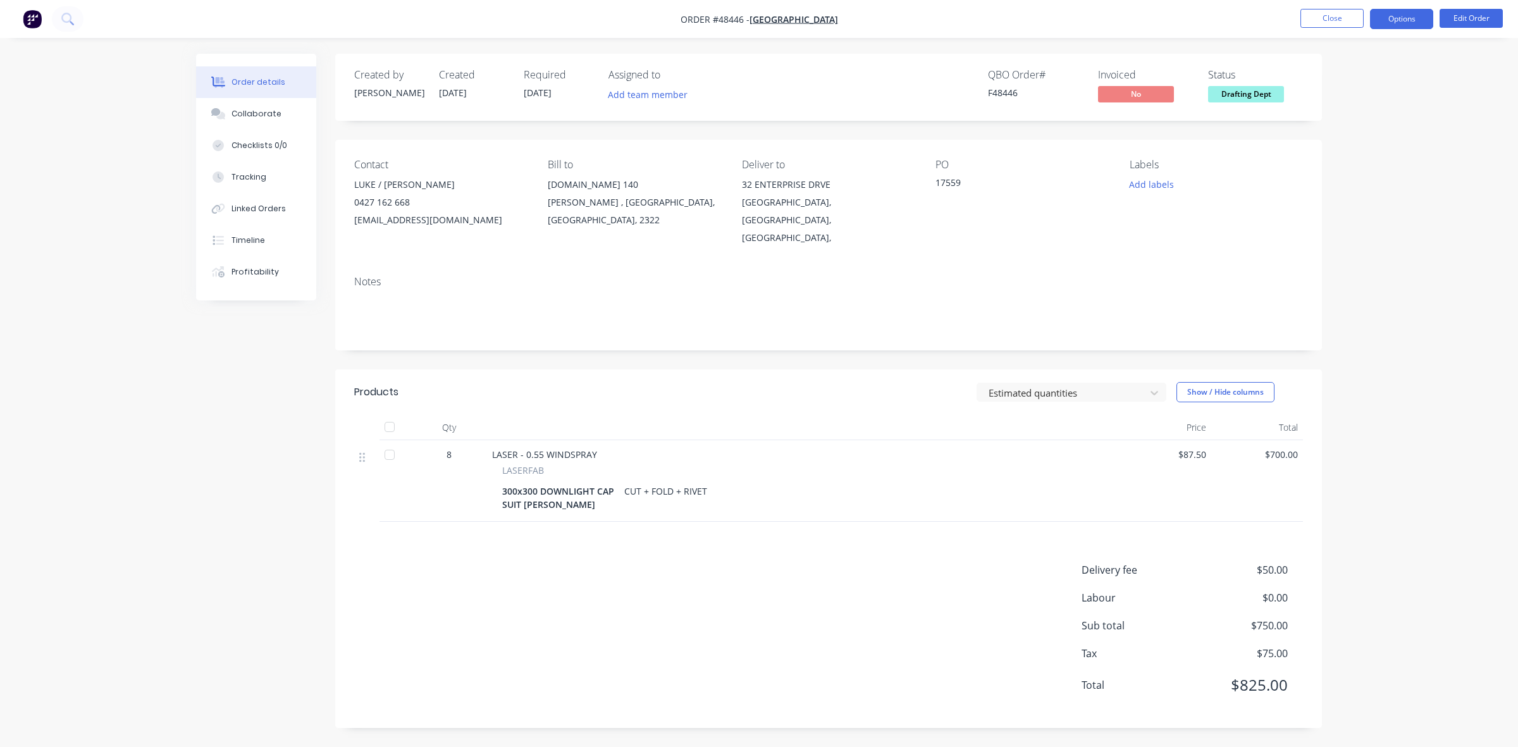
click at [1400, 15] on button "Options" at bounding box center [1401, 19] width 63 height 20
click at [1357, 144] on div "Work Order" at bounding box center [1364, 153] width 116 height 18
click at [1351, 128] on div "Without pricing" at bounding box center [1364, 127] width 116 height 18
click at [1343, 174] on div "Delivery Docket" at bounding box center [1364, 178] width 116 height 18
click at [1344, 125] on div "Without pricing" at bounding box center [1364, 127] width 116 height 18
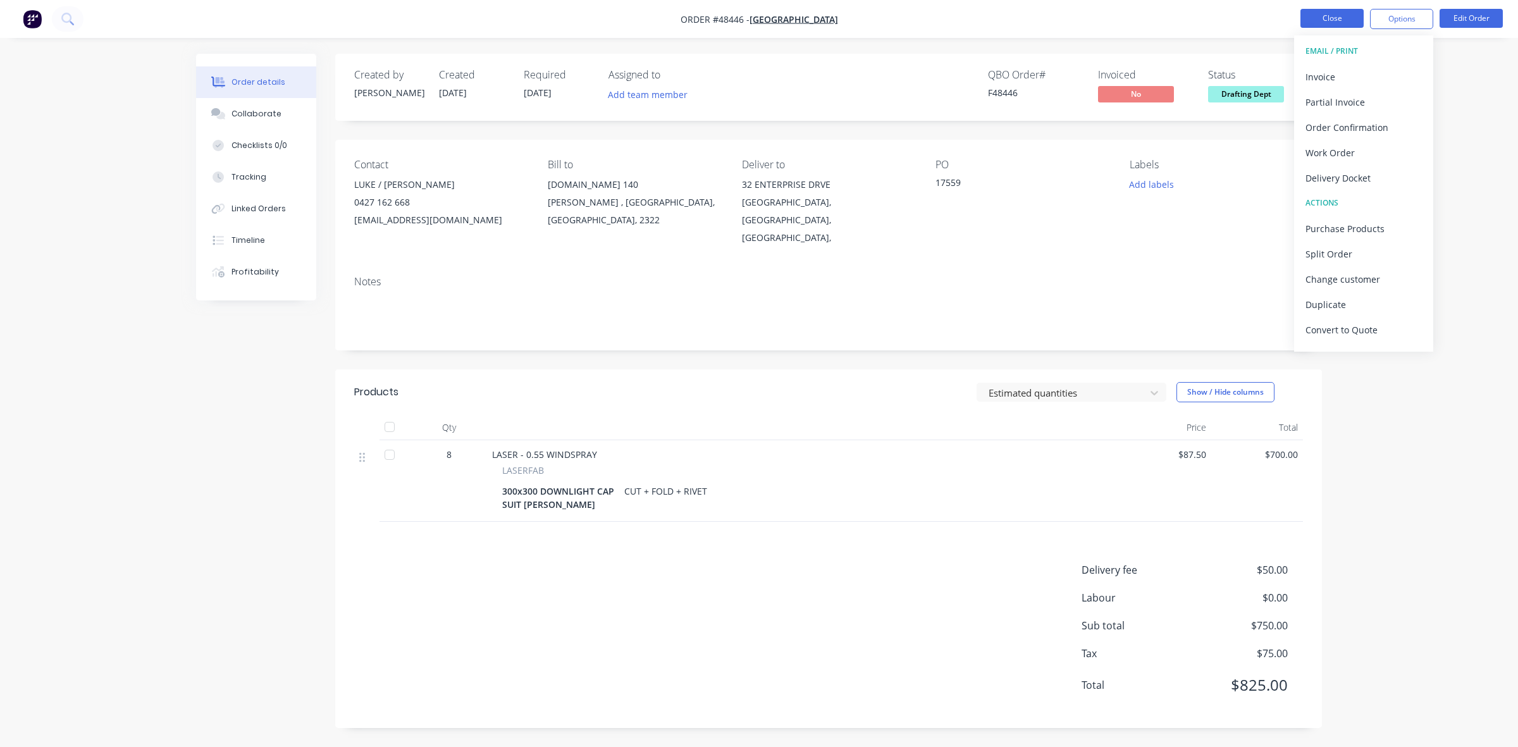
click at [1327, 23] on button "Close" at bounding box center [1332, 18] width 63 height 19
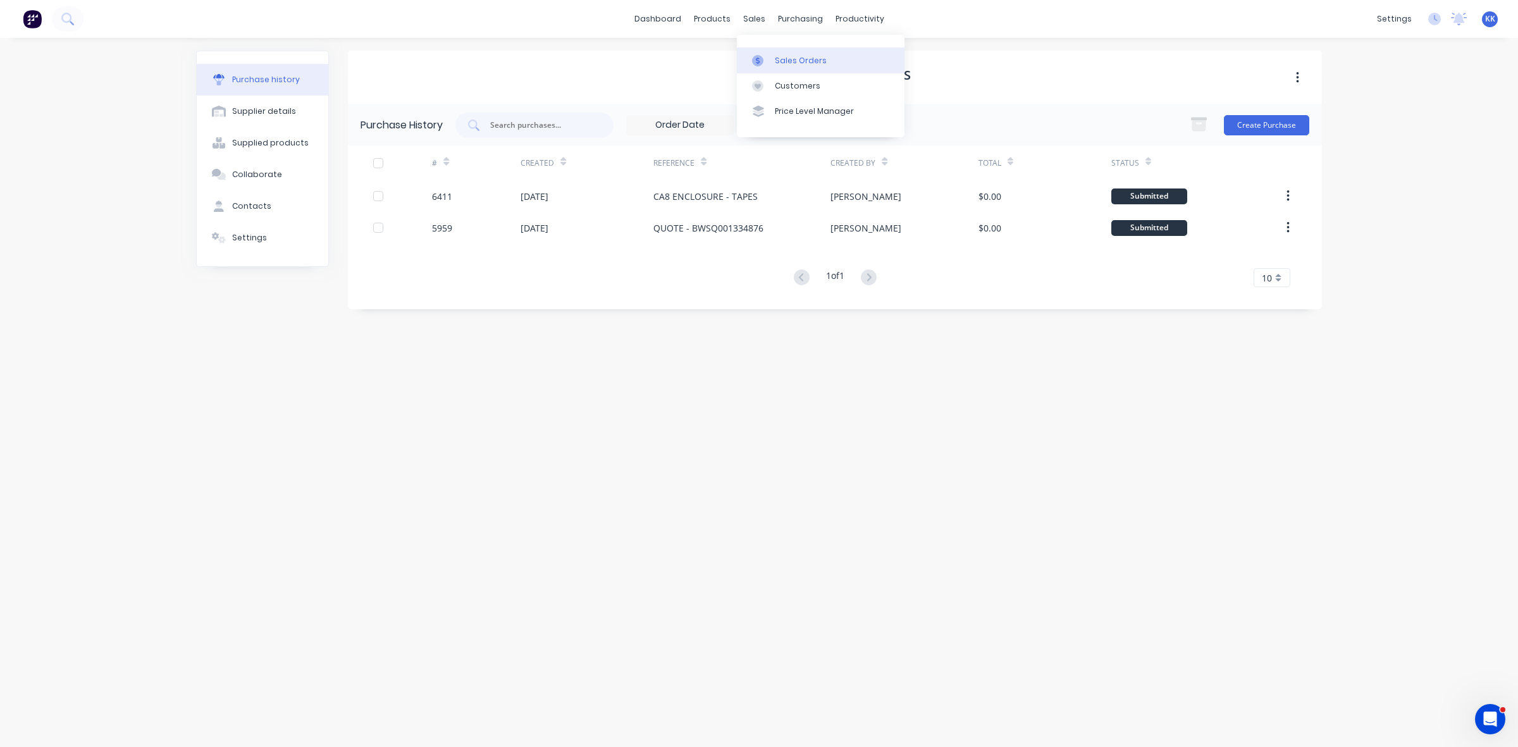
click at [798, 64] on div "Sales Orders" at bounding box center [801, 60] width 52 height 11
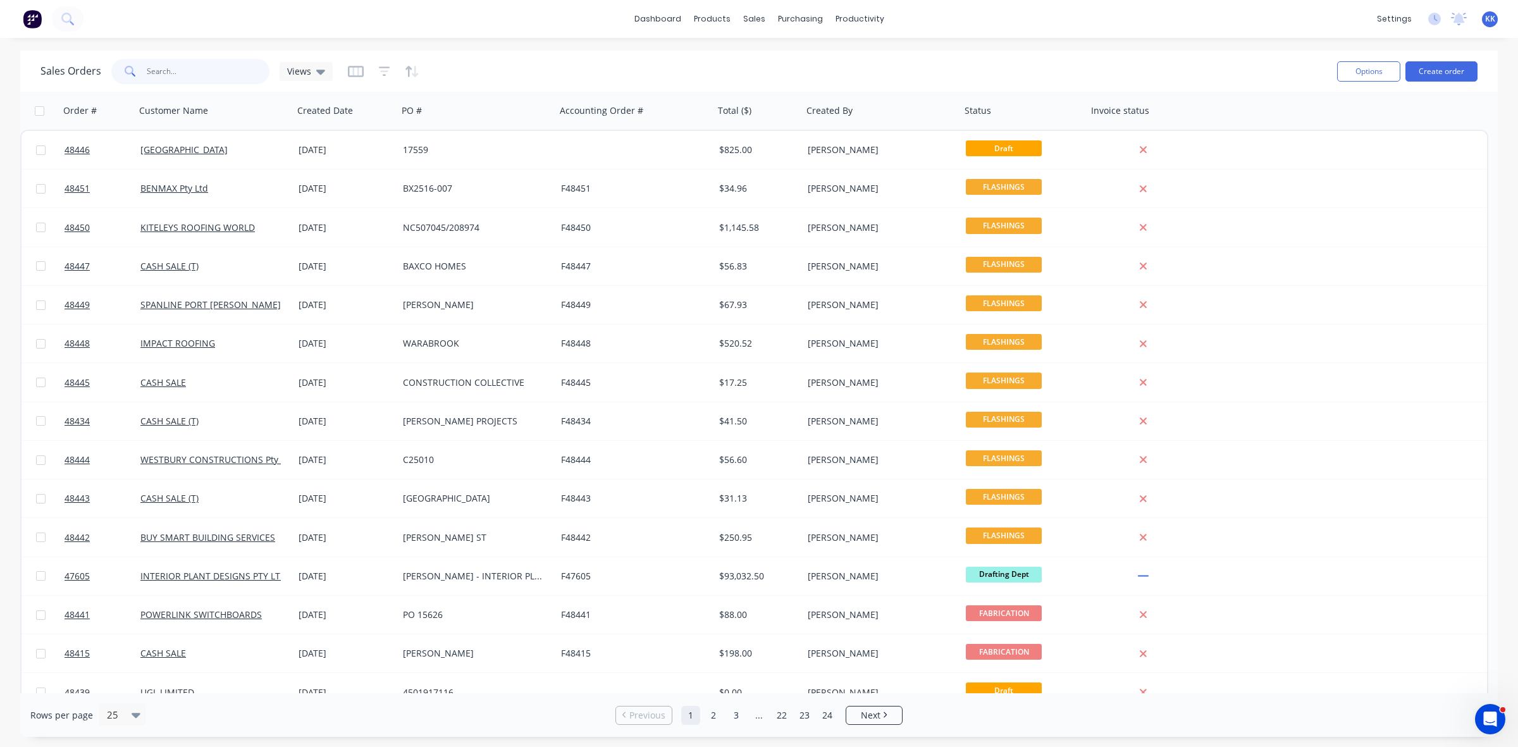
click at [223, 68] on input "text" at bounding box center [208, 71] width 123 height 25
click at [900, 64] on link "Workflow" at bounding box center [909, 59] width 168 height 25
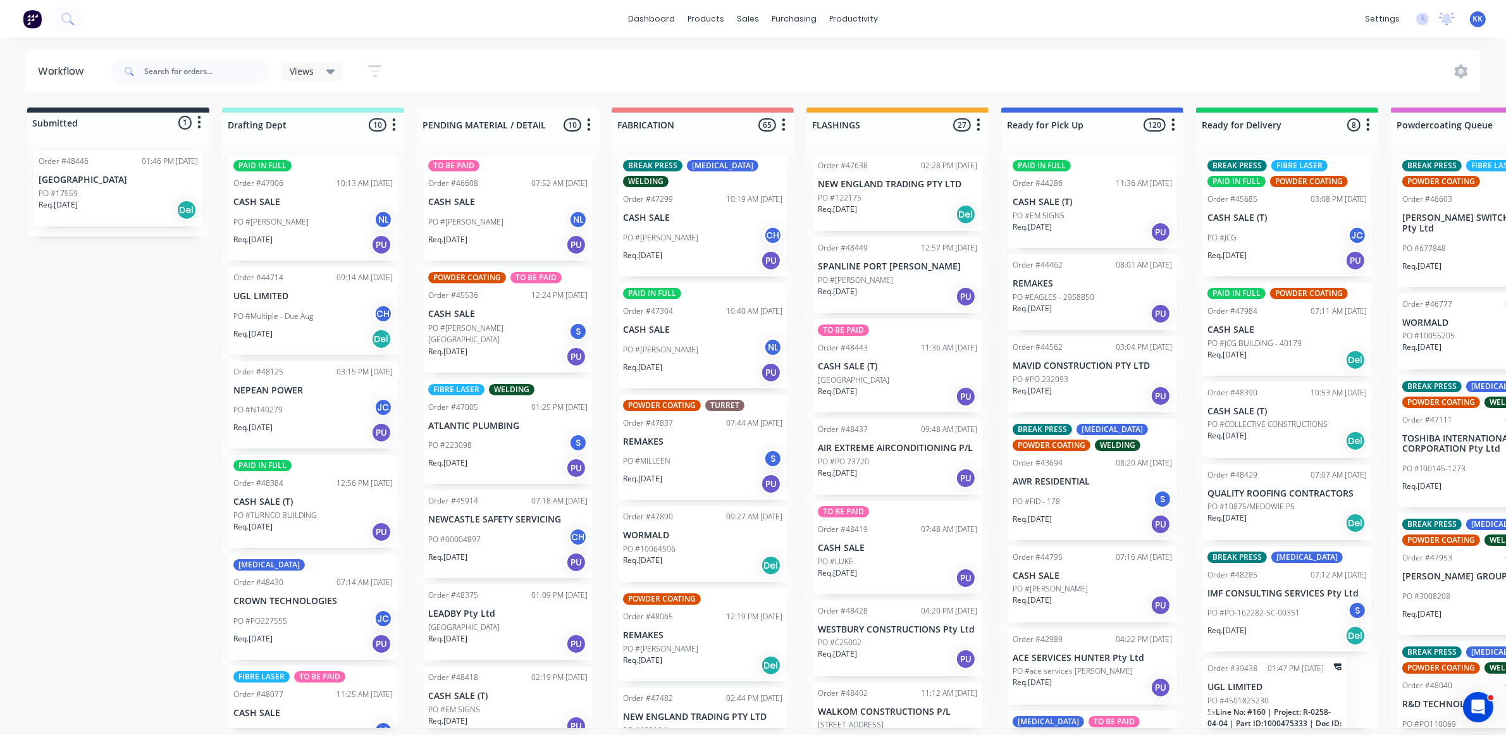
click at [697, 358] on div "PO #NEIL MAYBURY NL" at bounding box center [702, 350] width 159 height 24
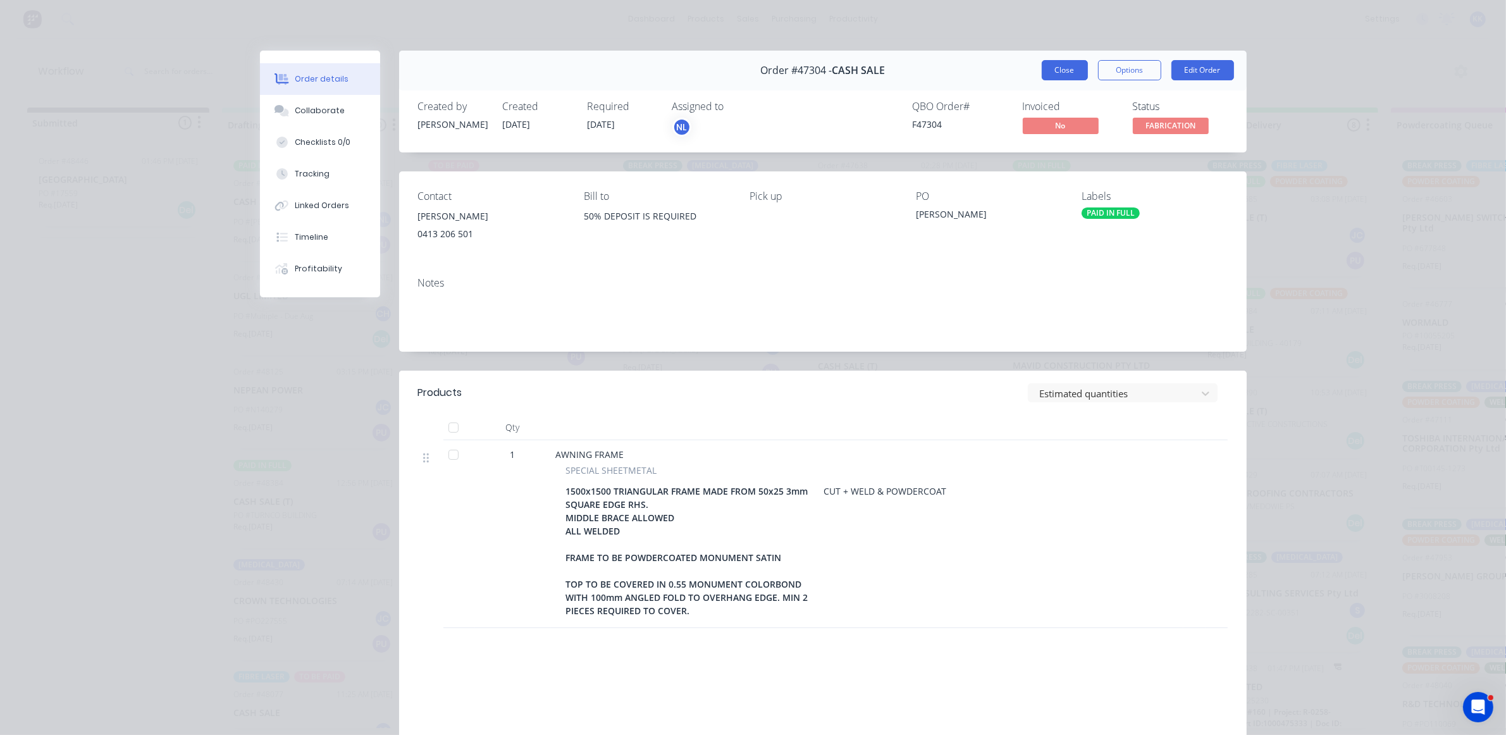
click at [1054, 73] on button "Close" at bounding box center [1065, 70] width 46 height 20
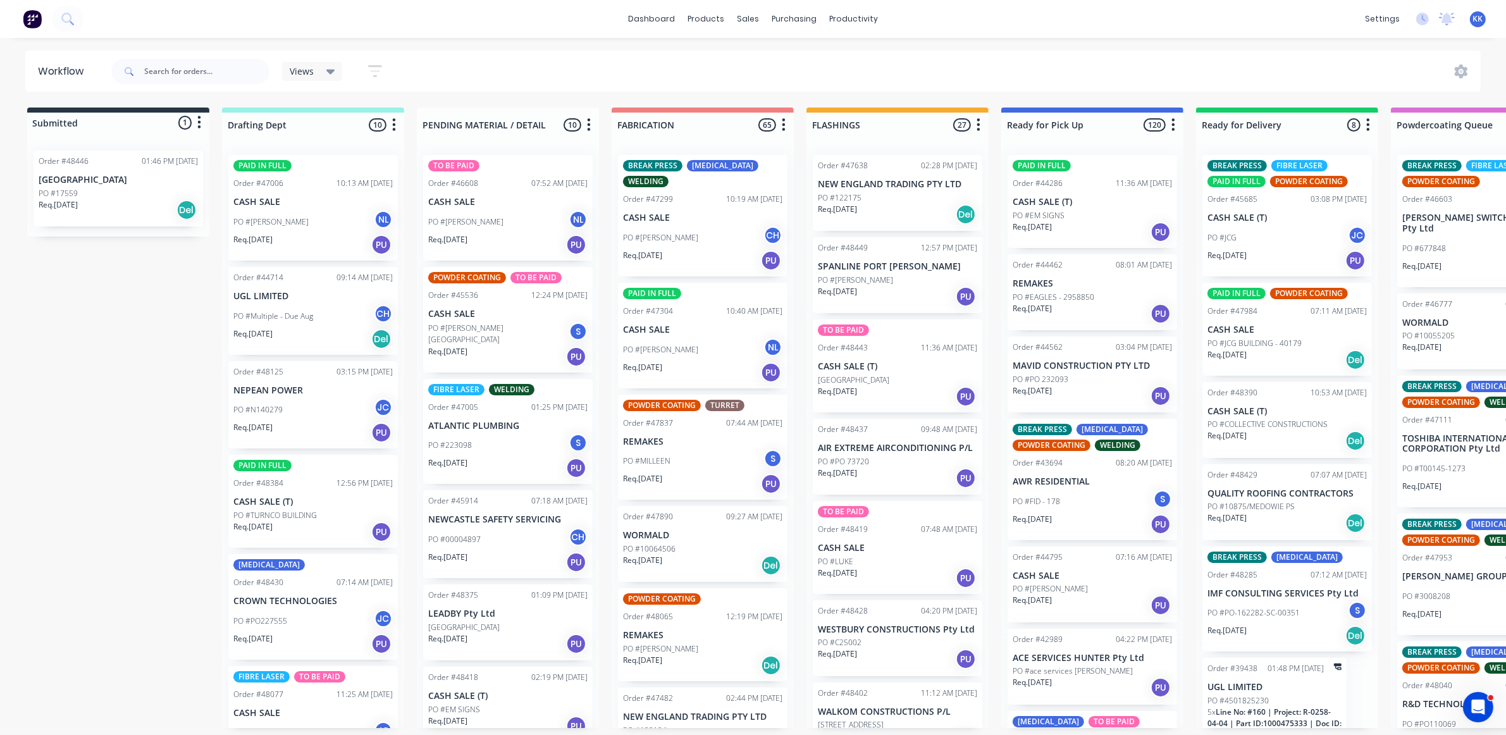
click at [680, 352] on p "PO #[PERSON_NAME]" at bounding box center [660, 349] width 75 height 11
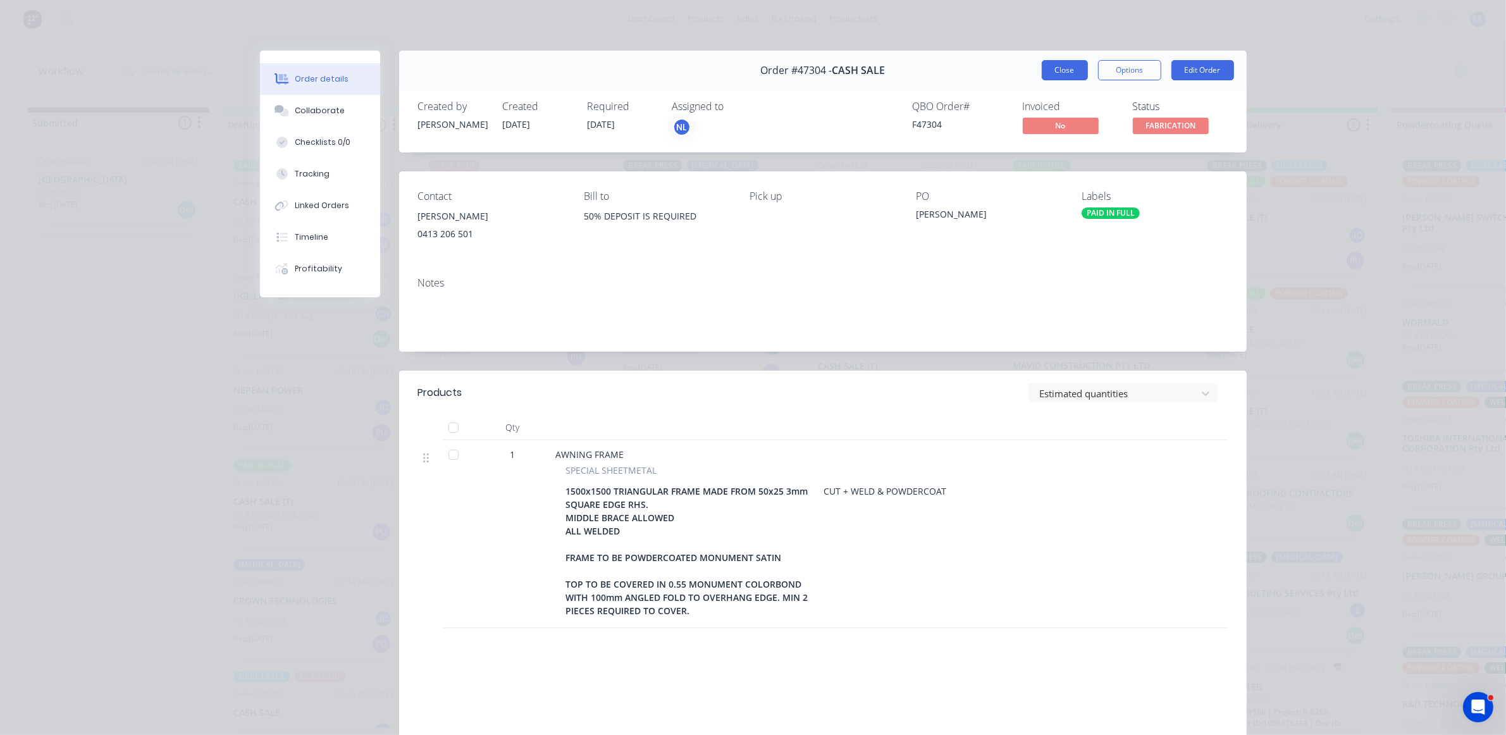
click at [1067, 65] on button "Close" at bounding box center [1065, 70] width 46 height 20
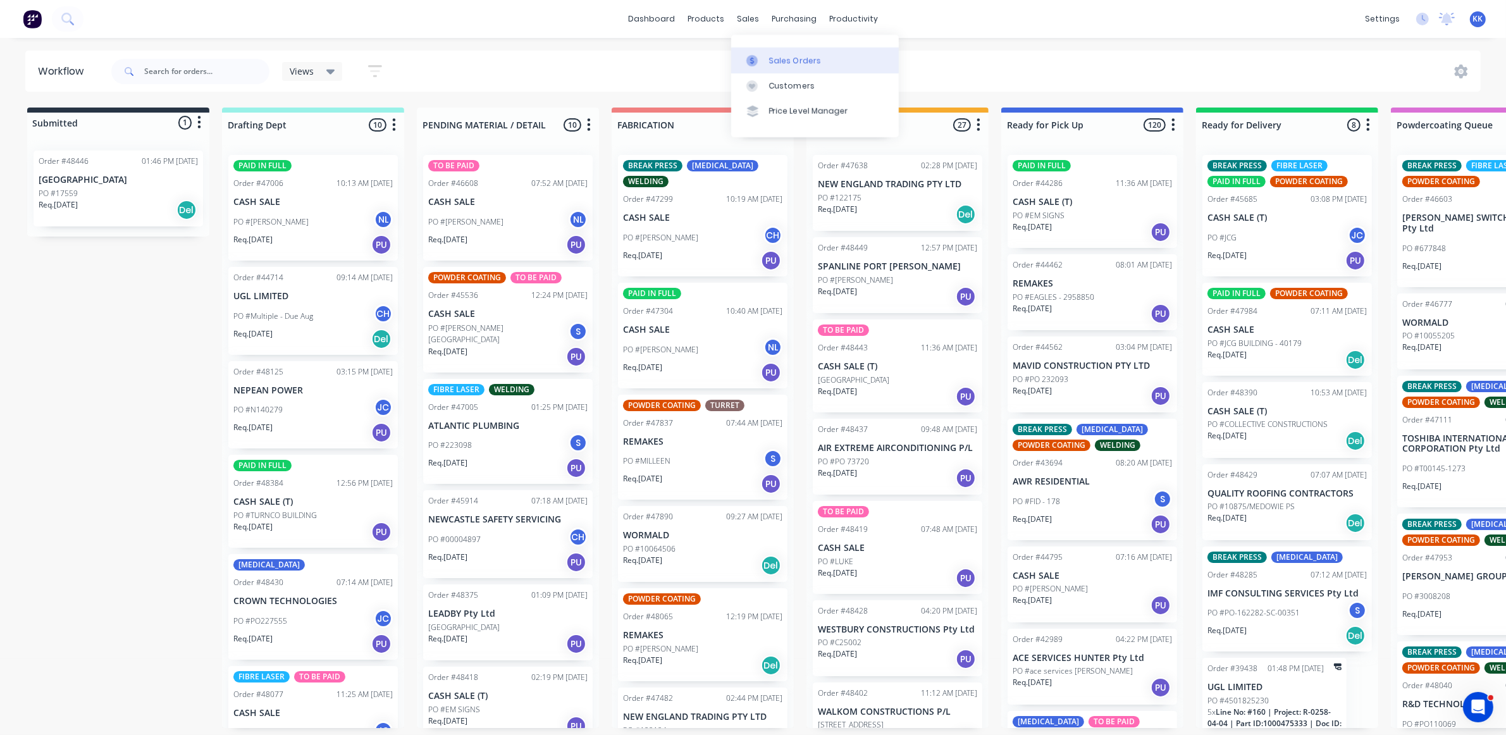
click at [769, 58] on div "Sales Orders" at bounding box center [795, 60] width 52 height 11
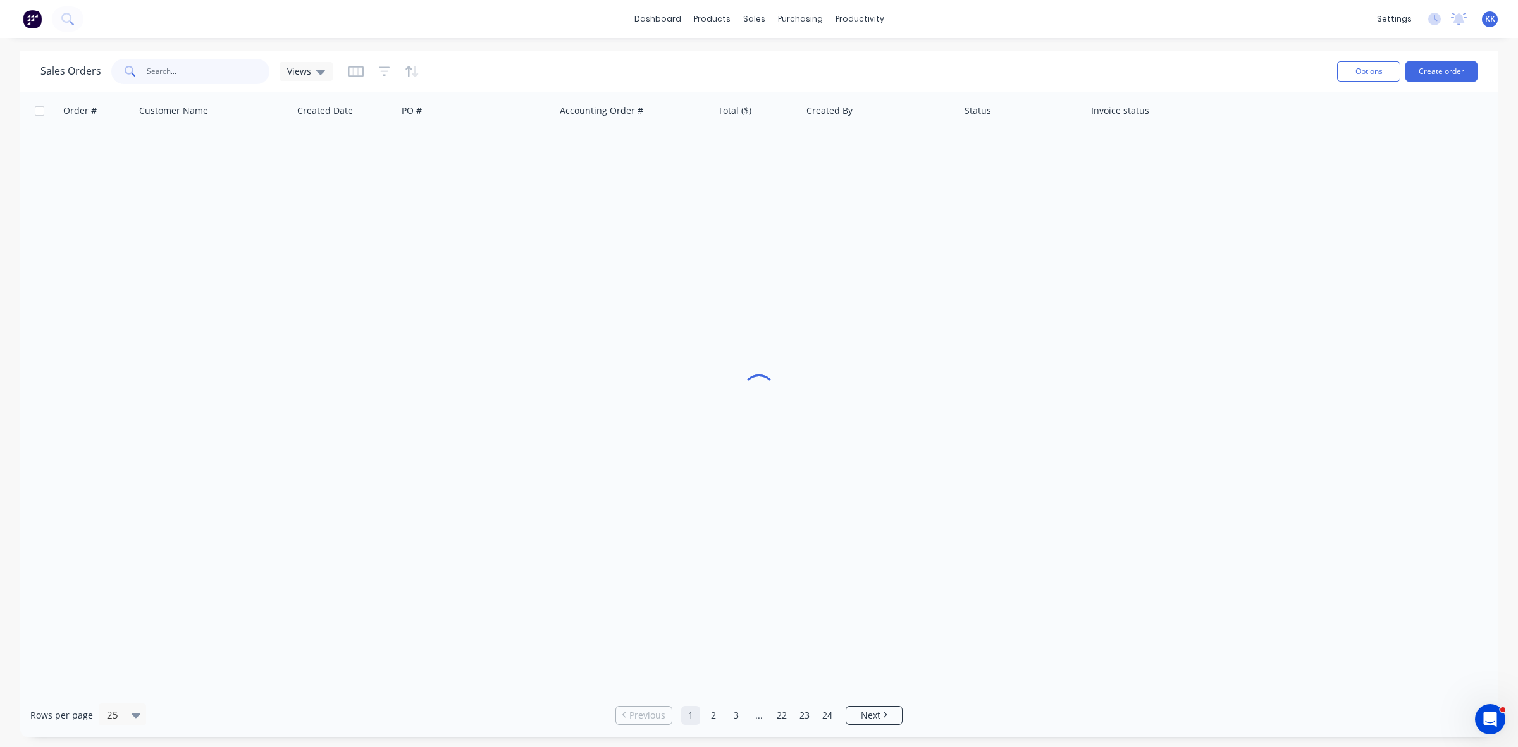
click at [193, 70] on input "text" at bounding box center [208, 71] width 123 height 25
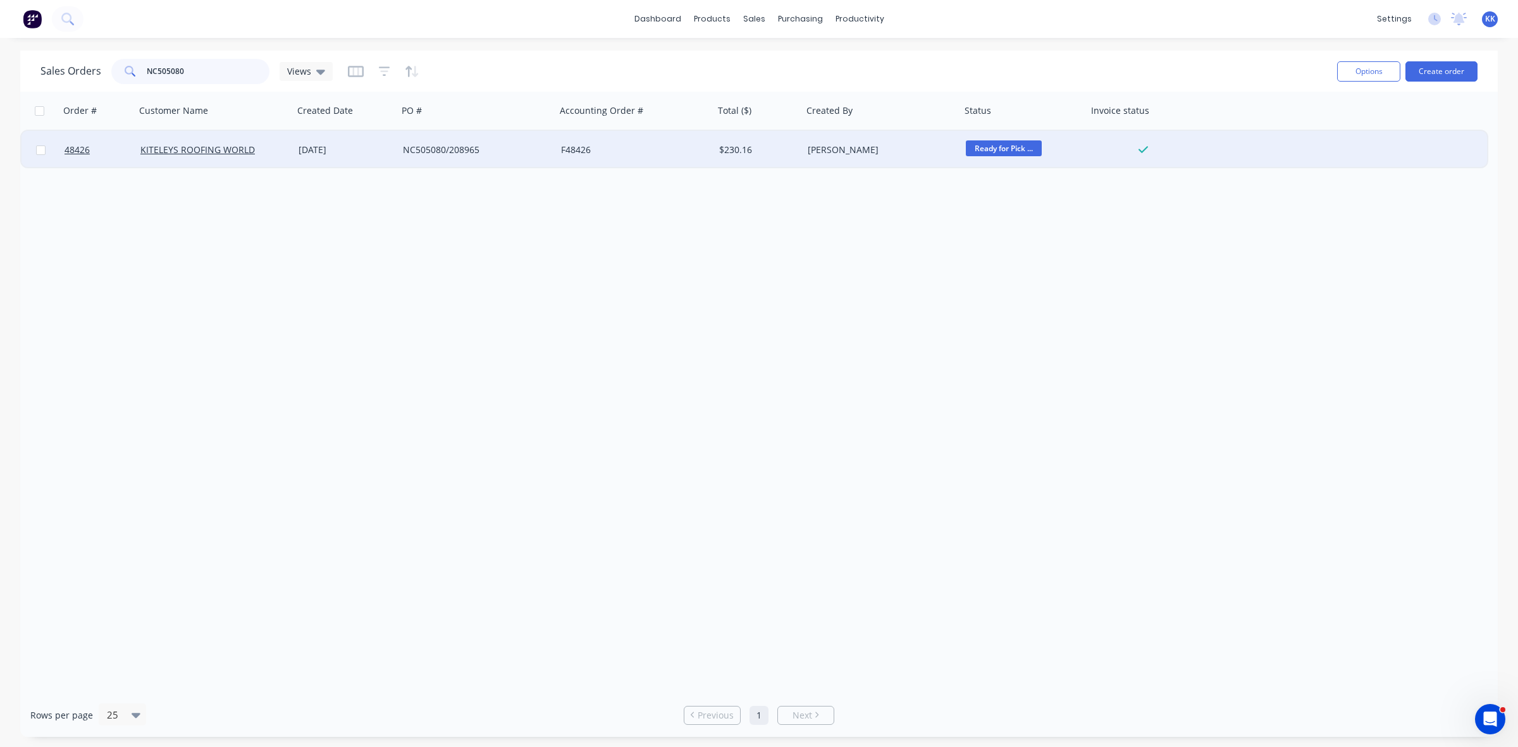
type input "NC505080"
click at [497, 157] on div "NC505080/208965" at bounding box center [477, 150] width 158 height 38
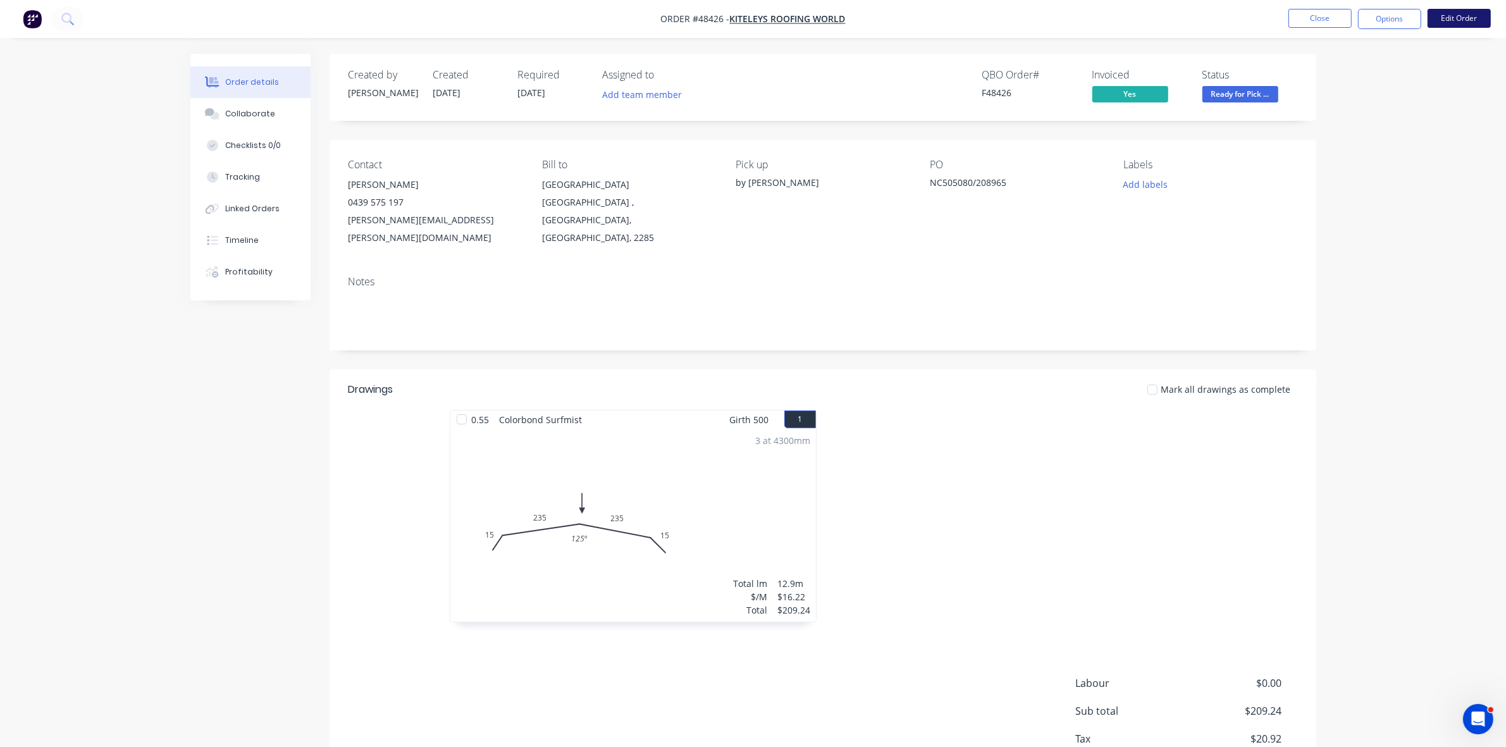
click at [1472, 19] on button "Edit Order" at bounding box center [1459, 18] width 63 height 19
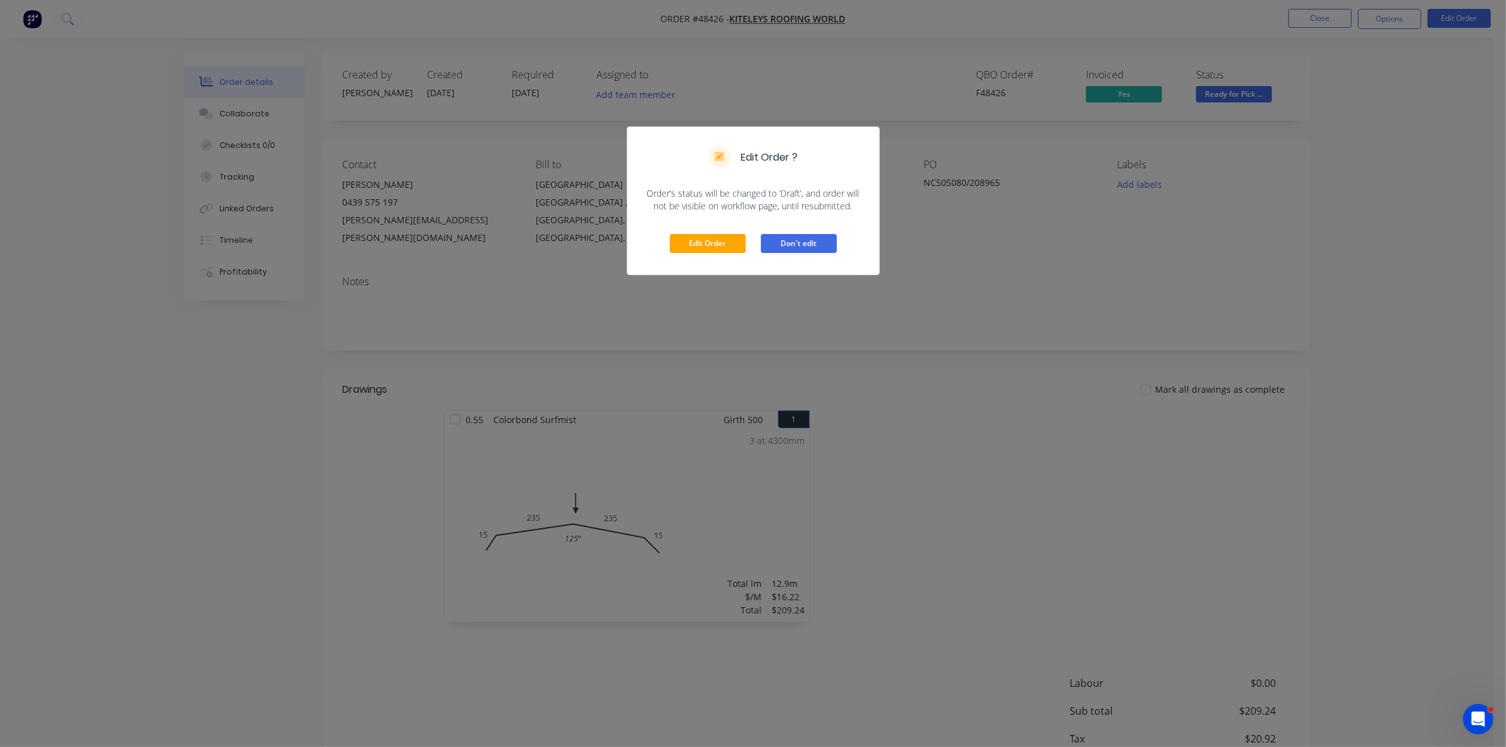
click at [805, 240] on button "Don't edit" at bounding box center [799, 243] width 76 height 19
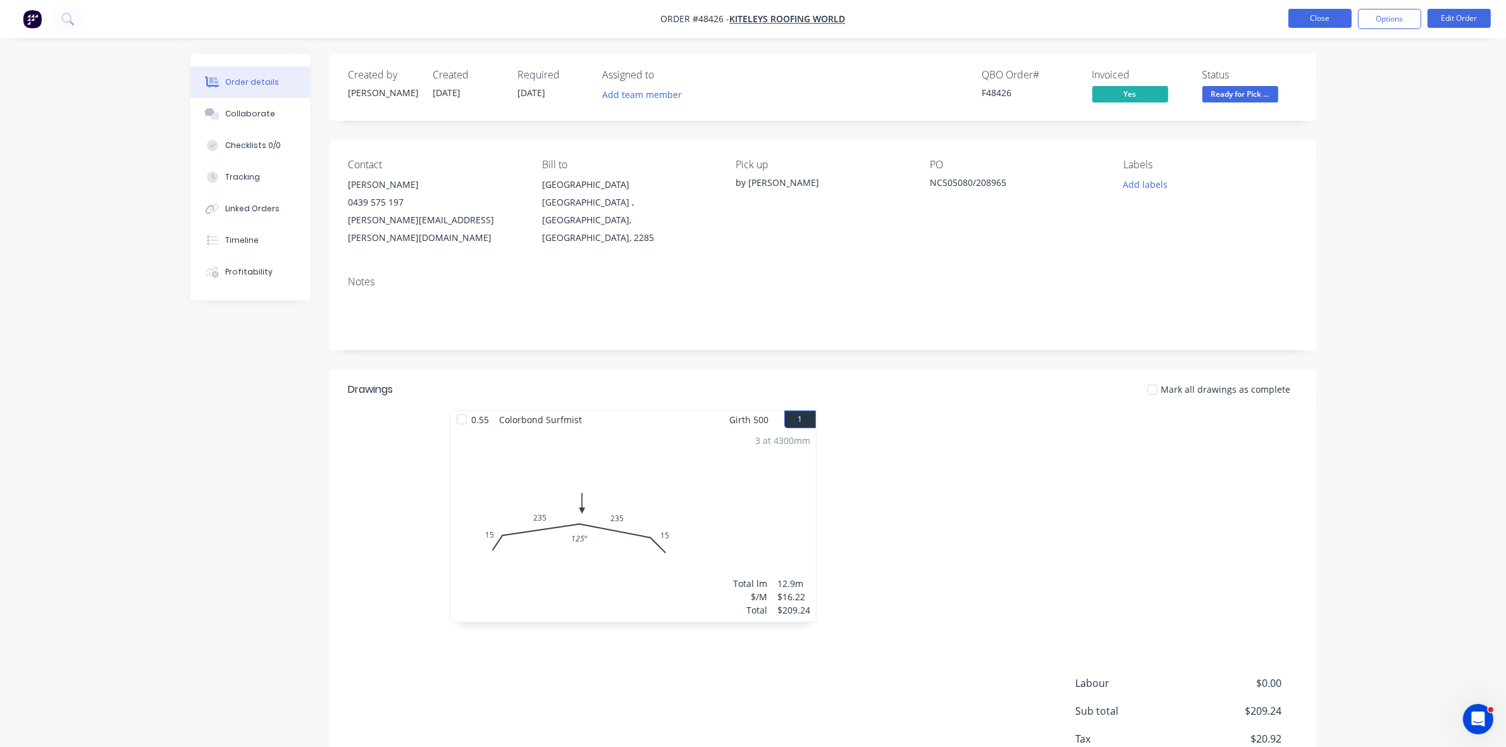
click at [1341, 24] on button "Close" at bounding box center [1320, 18] width 63 height 19
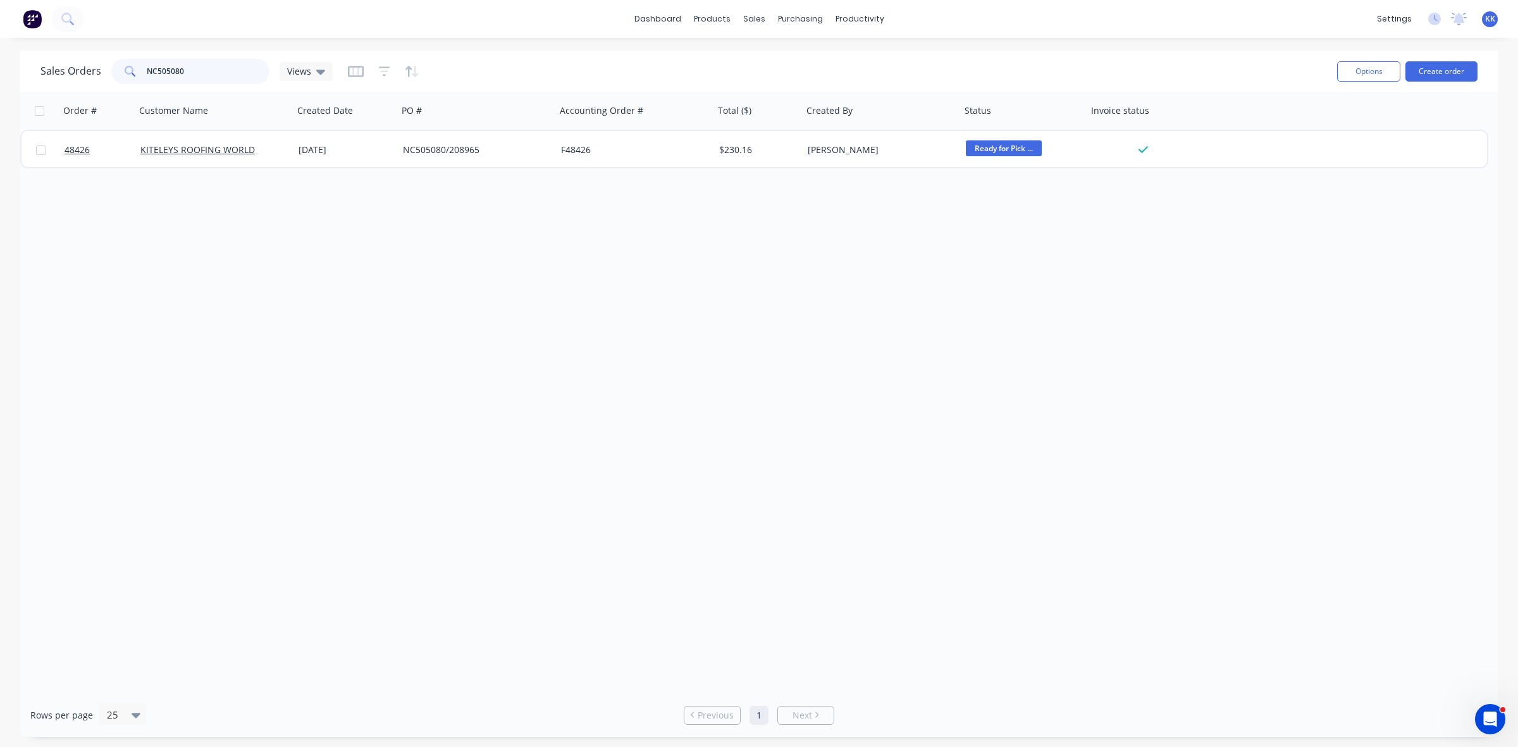
drag, startPoint x: 220, startPoint y: 70, endPoint x: 136, endPoint y: 70, distance: 83.5
click at [136, 70] on div "NC505080" at bounding box center [190, 71] width 158 height 25
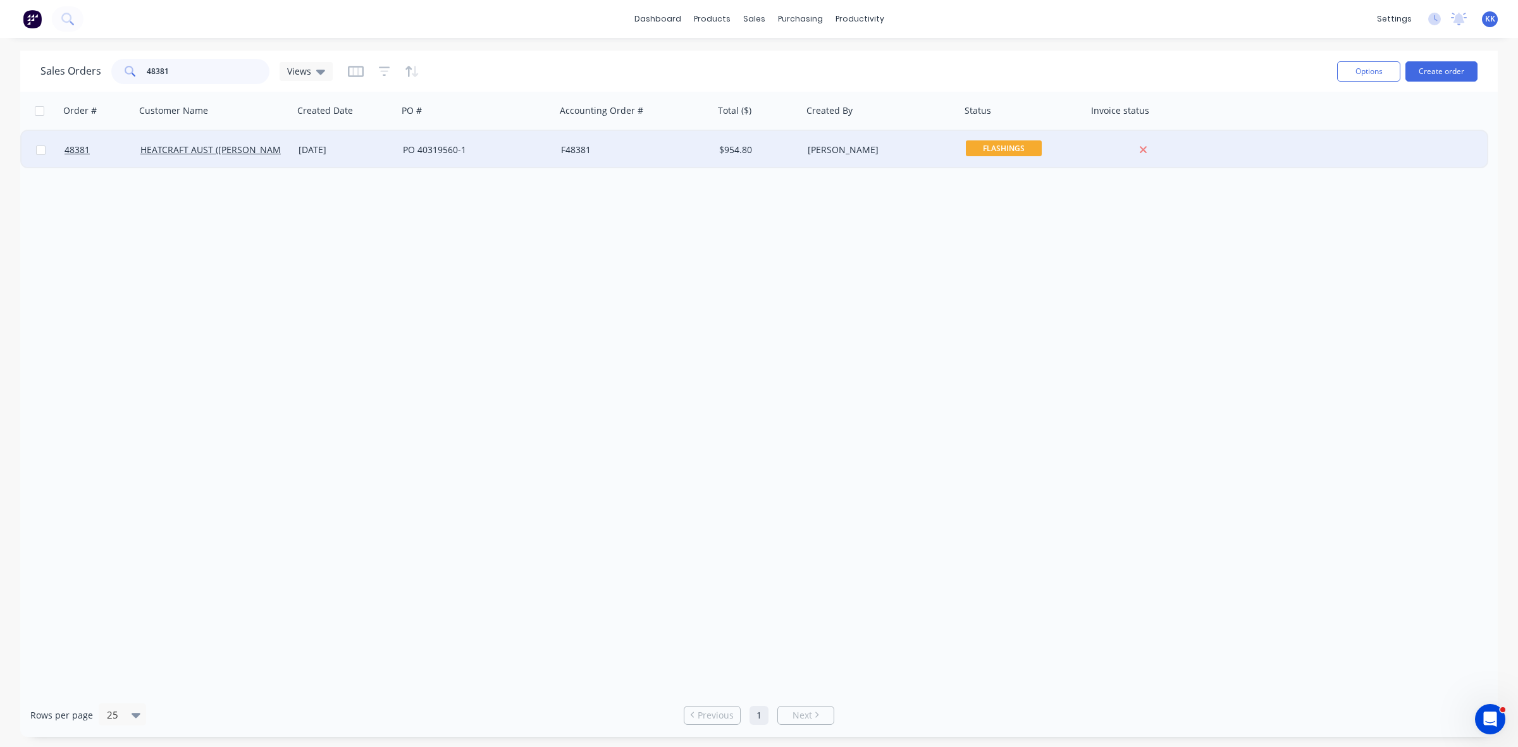
type input "48381"
click at [532, 144] on div "PO 40319560-1" at bounding box center [473, 150] width 140 height 13
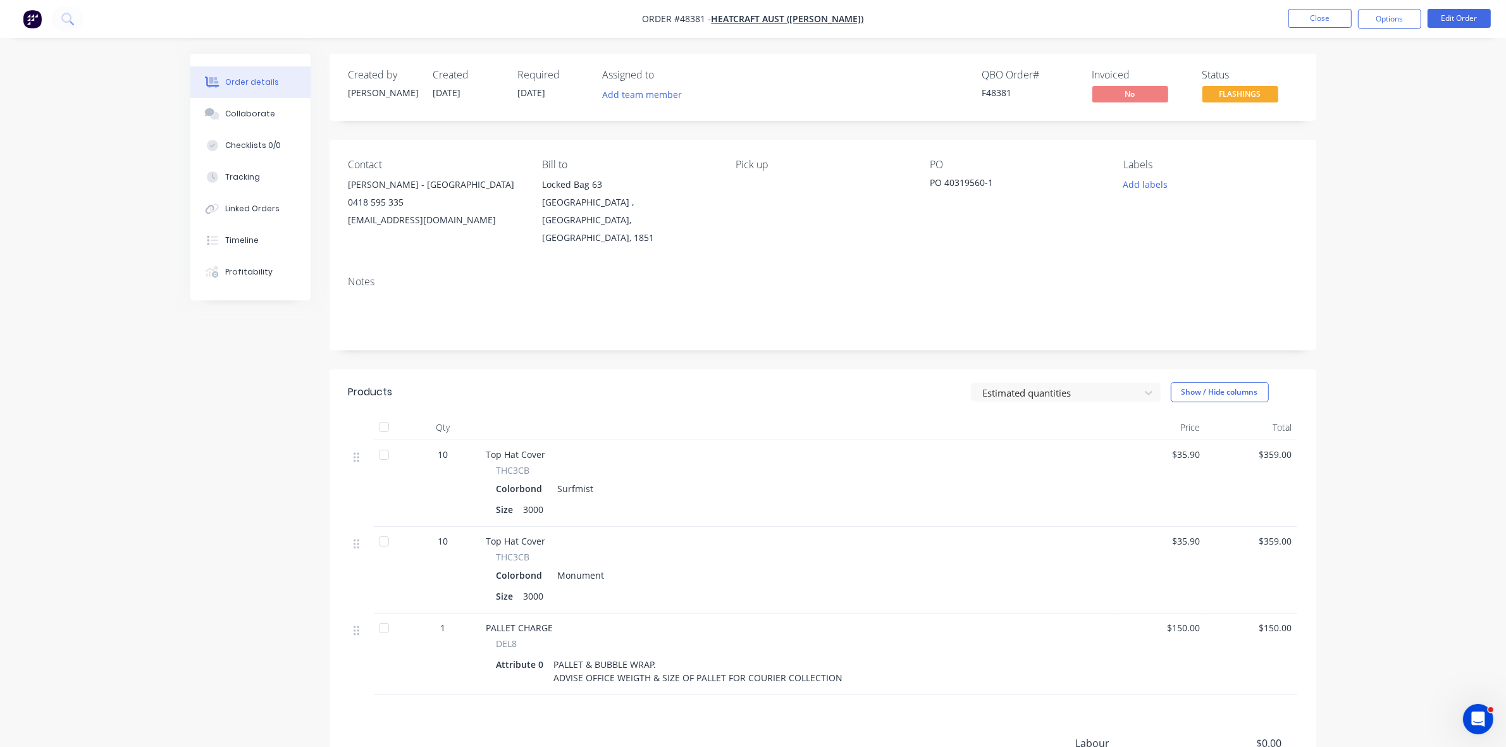
click at [1248, 92] on span "FLASHINGS" at bounding box center [1241, 94] width 76 height 16
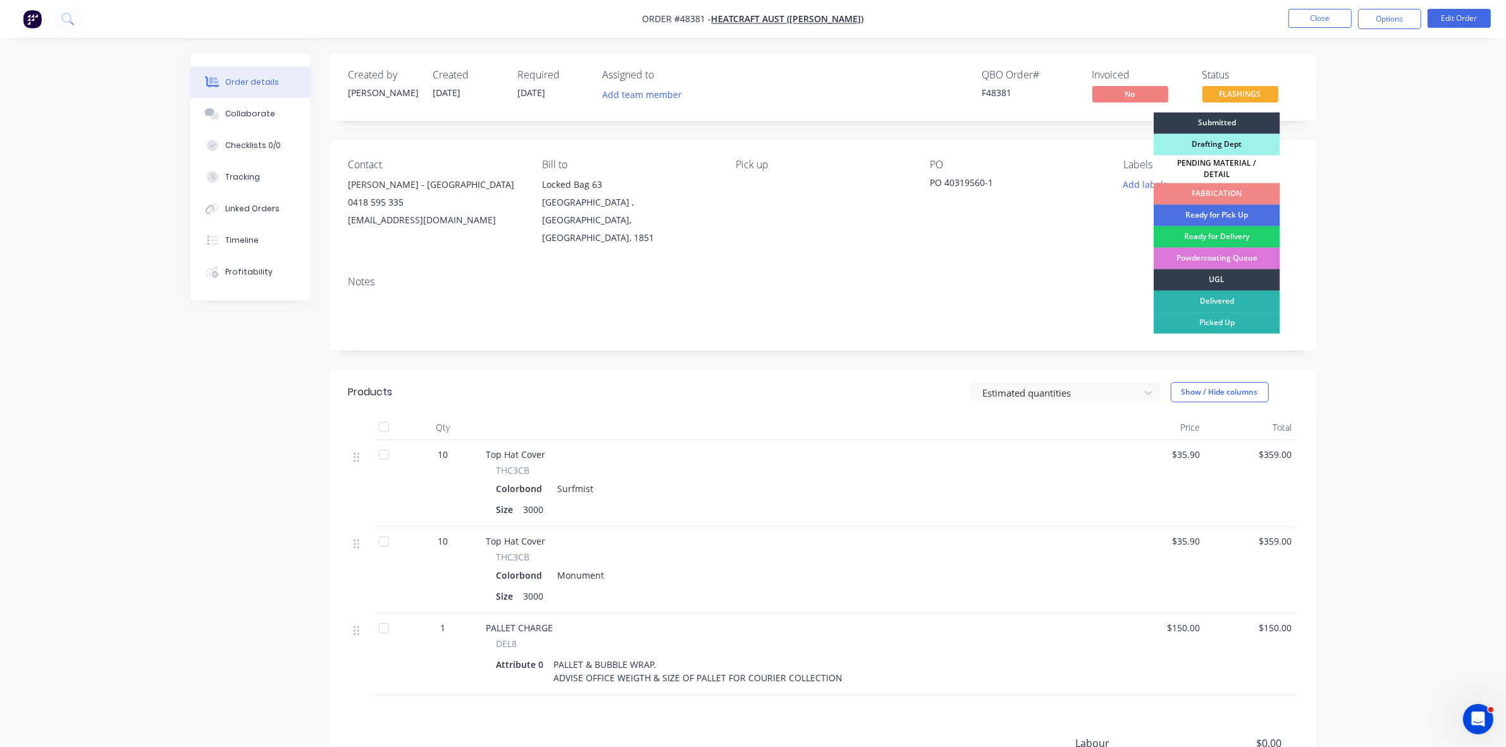
click at [1236, 212] on div "Ready for Pick Up" at bounding box center [1217, 216] width 127 height 22
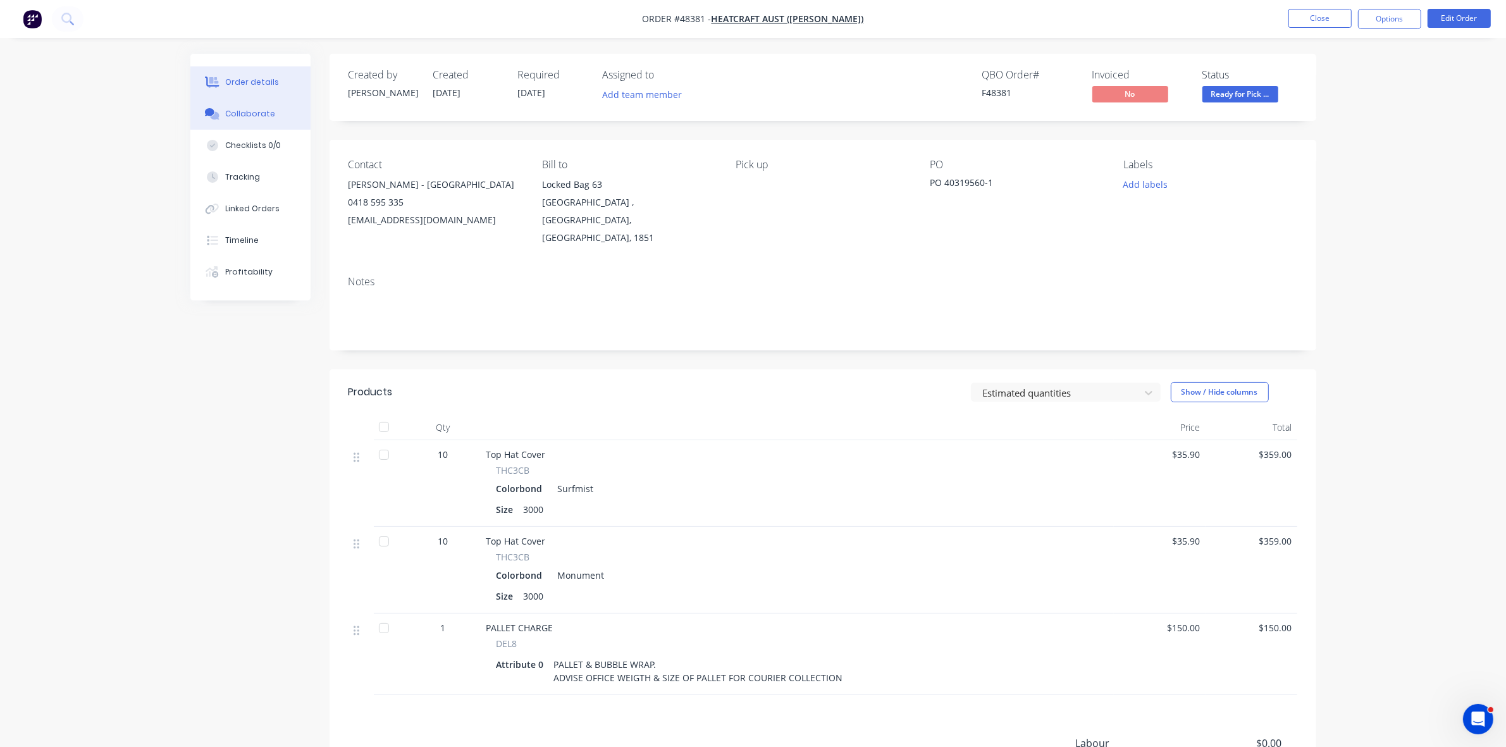
click at [261, 111] on div "Collaborate" at bounding box center [250, 113] width 50 height 11
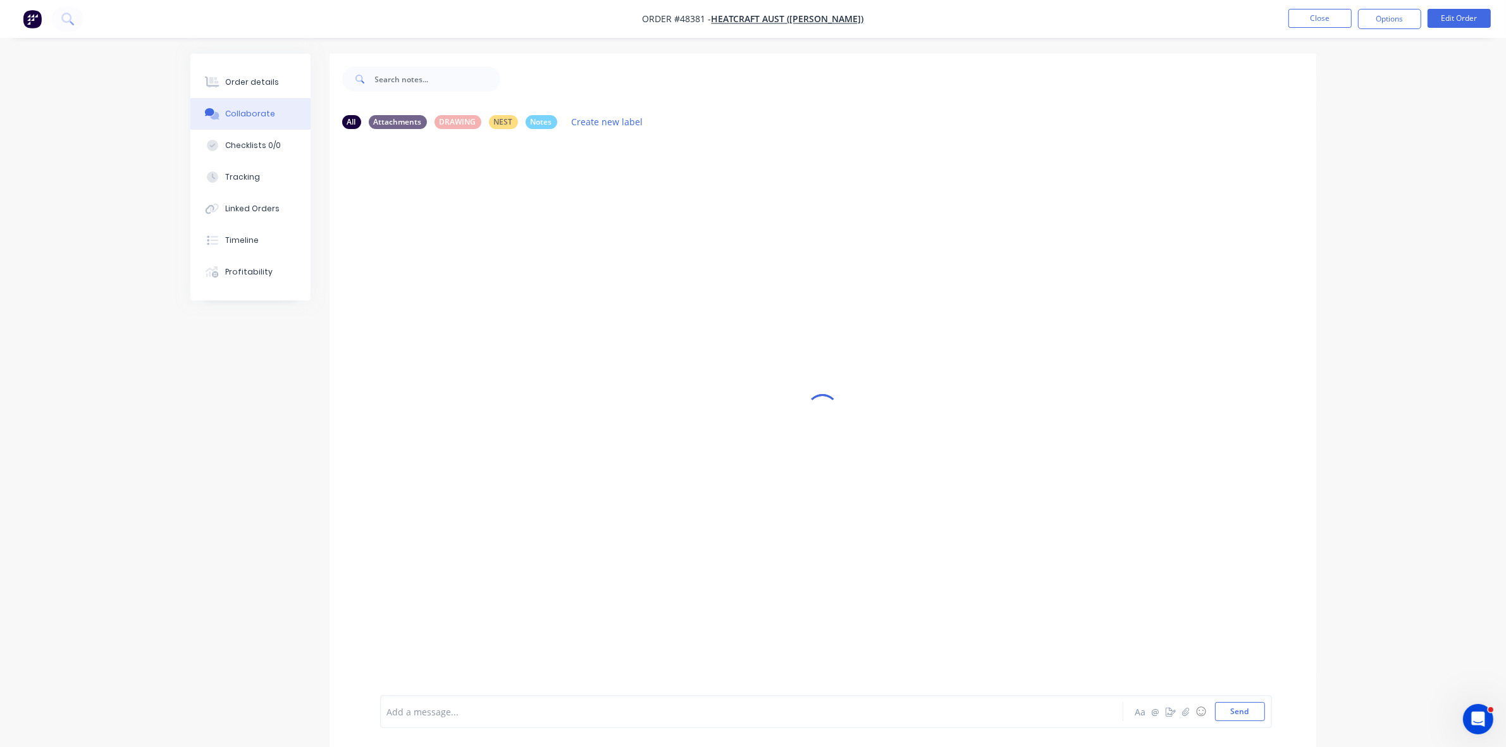
click at [416, 712] on div at bounding box center [717, 711] width 658 height 13
click at [263, 80] on div "Order details" at bounding box center [252, 82] width 54 height 11
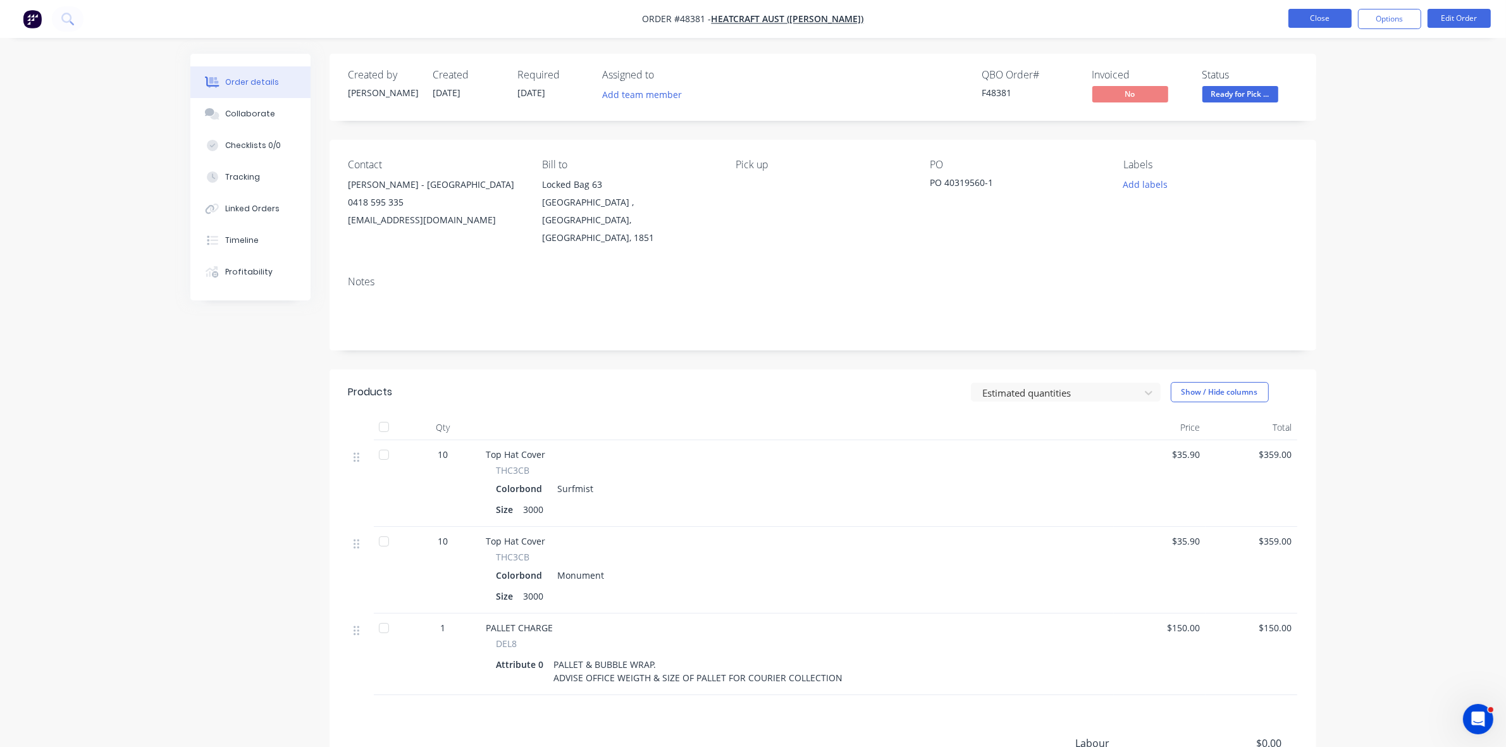
click at [1321, 23] on button "Close" at bounding box center [1320, 18] width 63 height 19
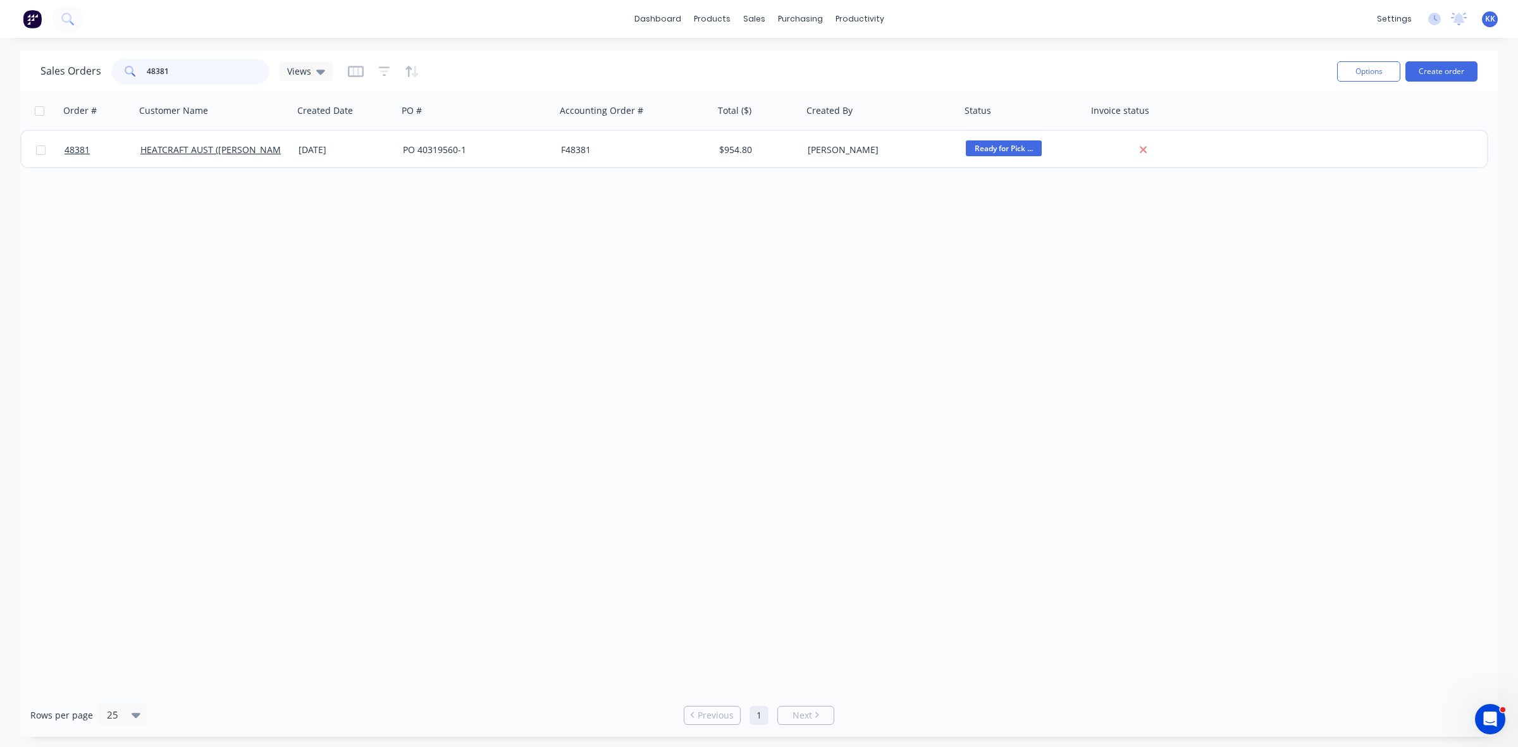
drag, startPoint x: 213, startPoint y: 68, endPoint x: 113, endPoint y: 67, distance: 100.0
click at [113, 67] on div "48381" at bounding box center [190, 71] width 158 height 25
type input "JCG"
drag, startPoint x: 178, startPoint y: 71, endPoint x: 121, endPoint y: 70, distance: 57.6
click at [121, 70] on div "JCG" at bounding box center [190, 71] width 158 height 25
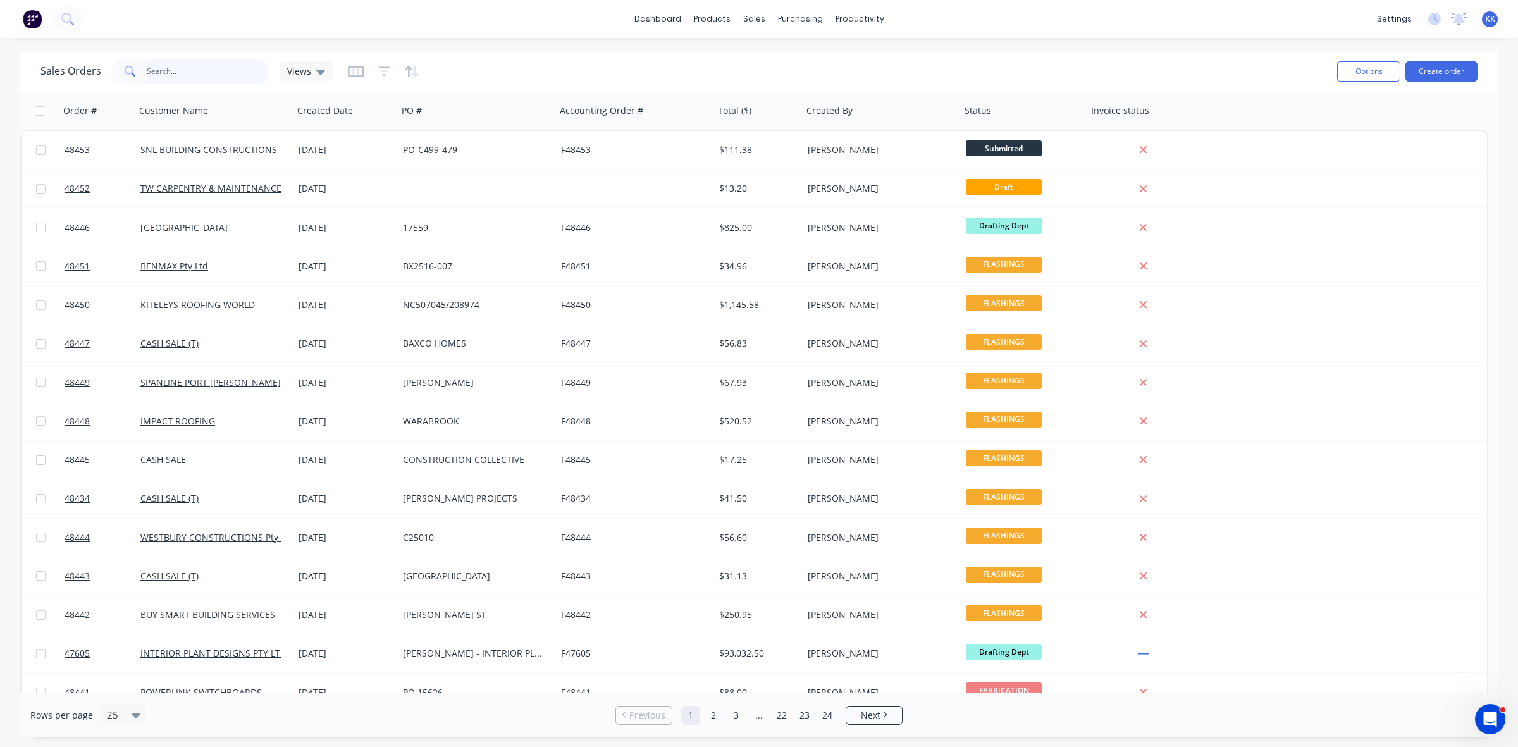
click at [194, 67] on input "text" at bounding box center [208, 71] width 123 height 25
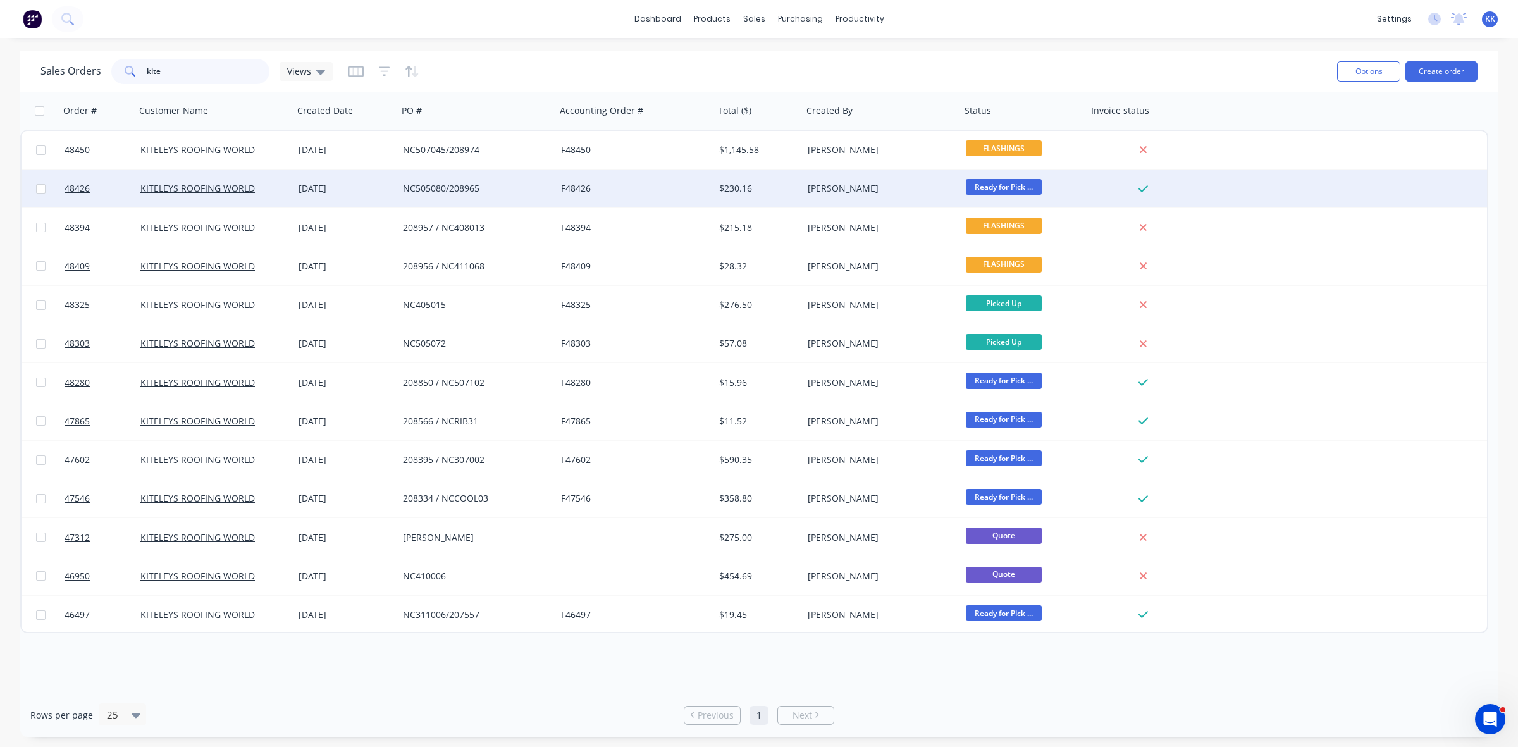
type input "kite"
click at [473, 199] on div "NC505080/208965" at bounding box center [477, 189] width 158 height 38
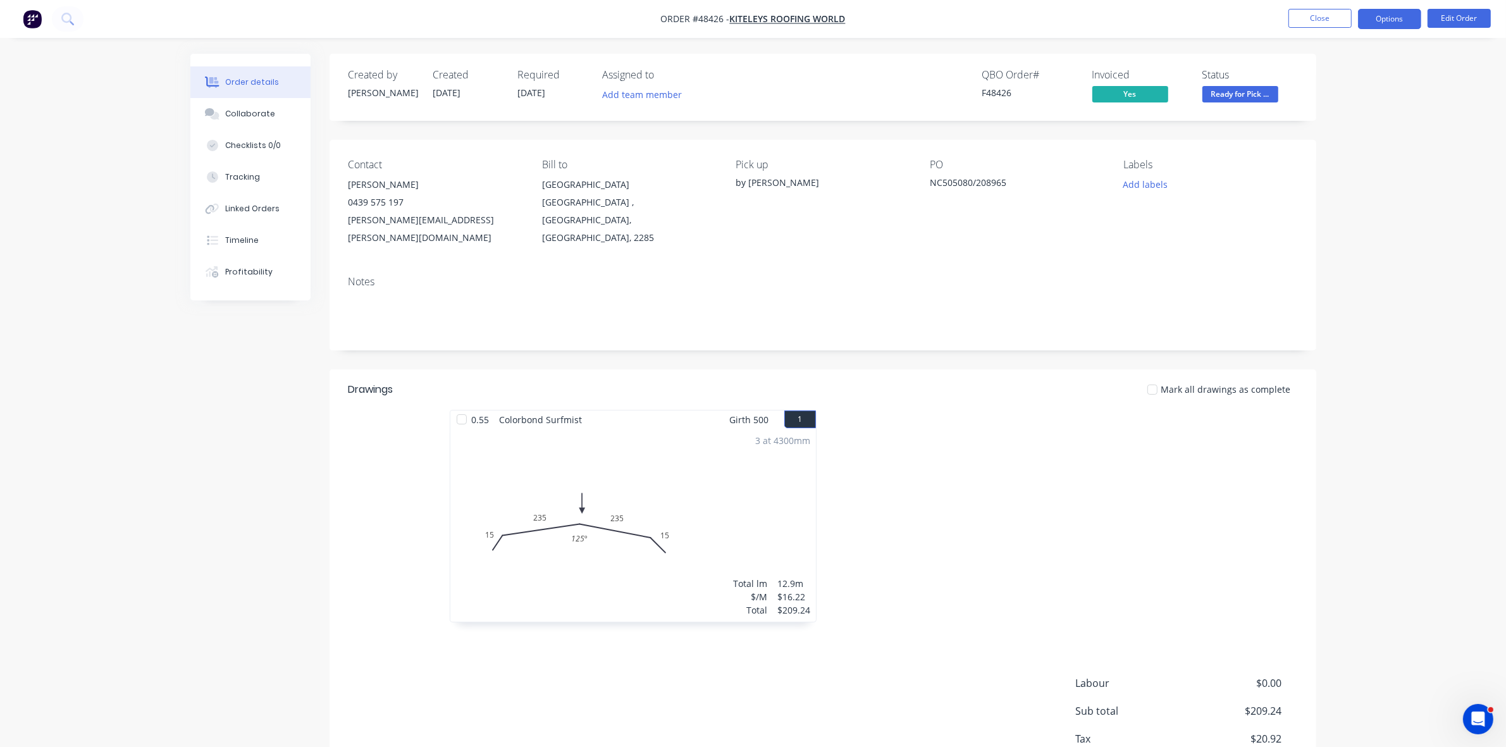
click at [1394, 14] on button "Options" at bounding box center [1389, 19] width 63 height 20
click at [1327, 171] on div "Delivery Docket" at bounding box center [1352, 178] width 116 height 18
click at [1334, 128] on div "Without pricing" at bounding box center [1352, 127] width 116 height 18
click at [1329, 22] on button "Close" at bounding box center [1320, 18] width 63 height 19
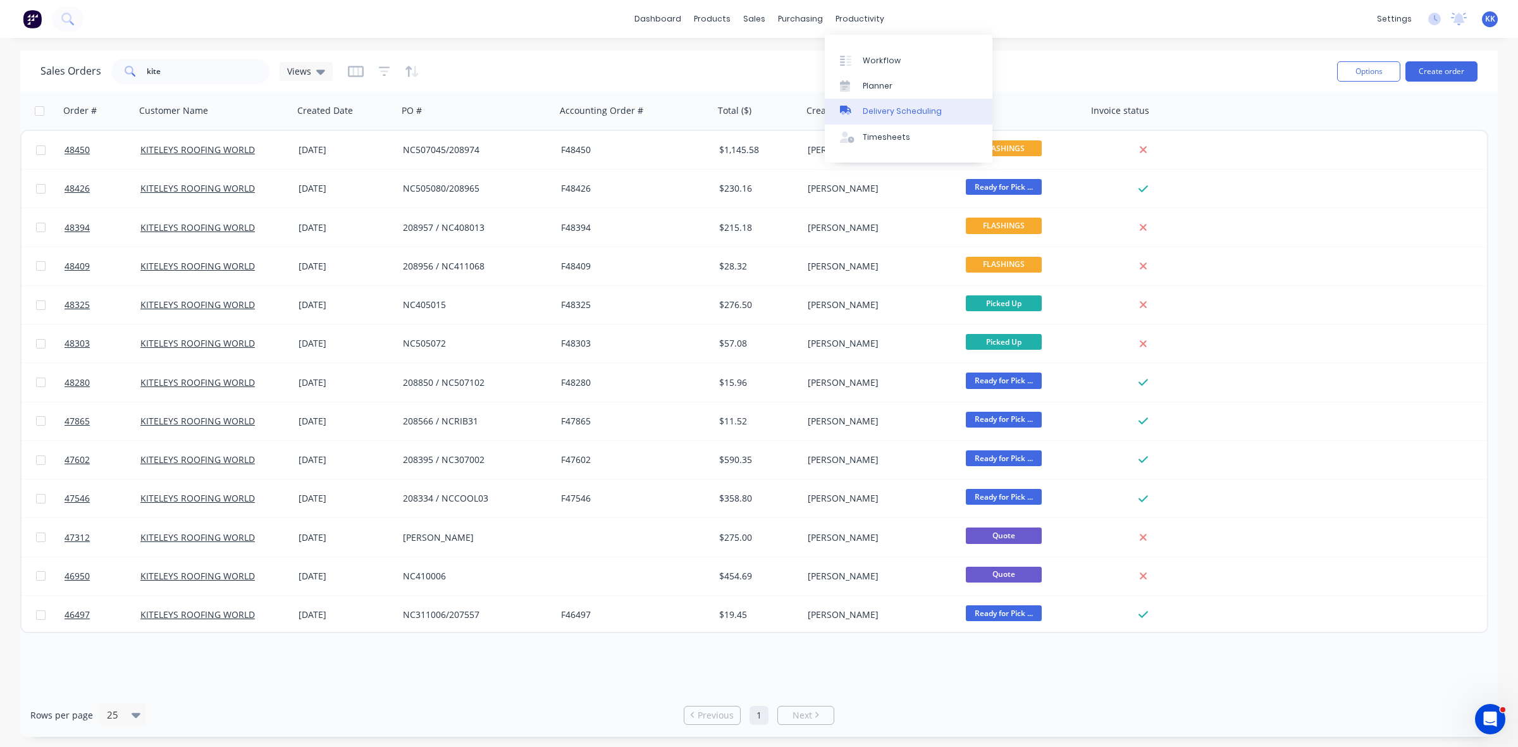
click at [916, 108] on div "Delivery Scheduling" at bounding box center [902, 111] width 79 height 11
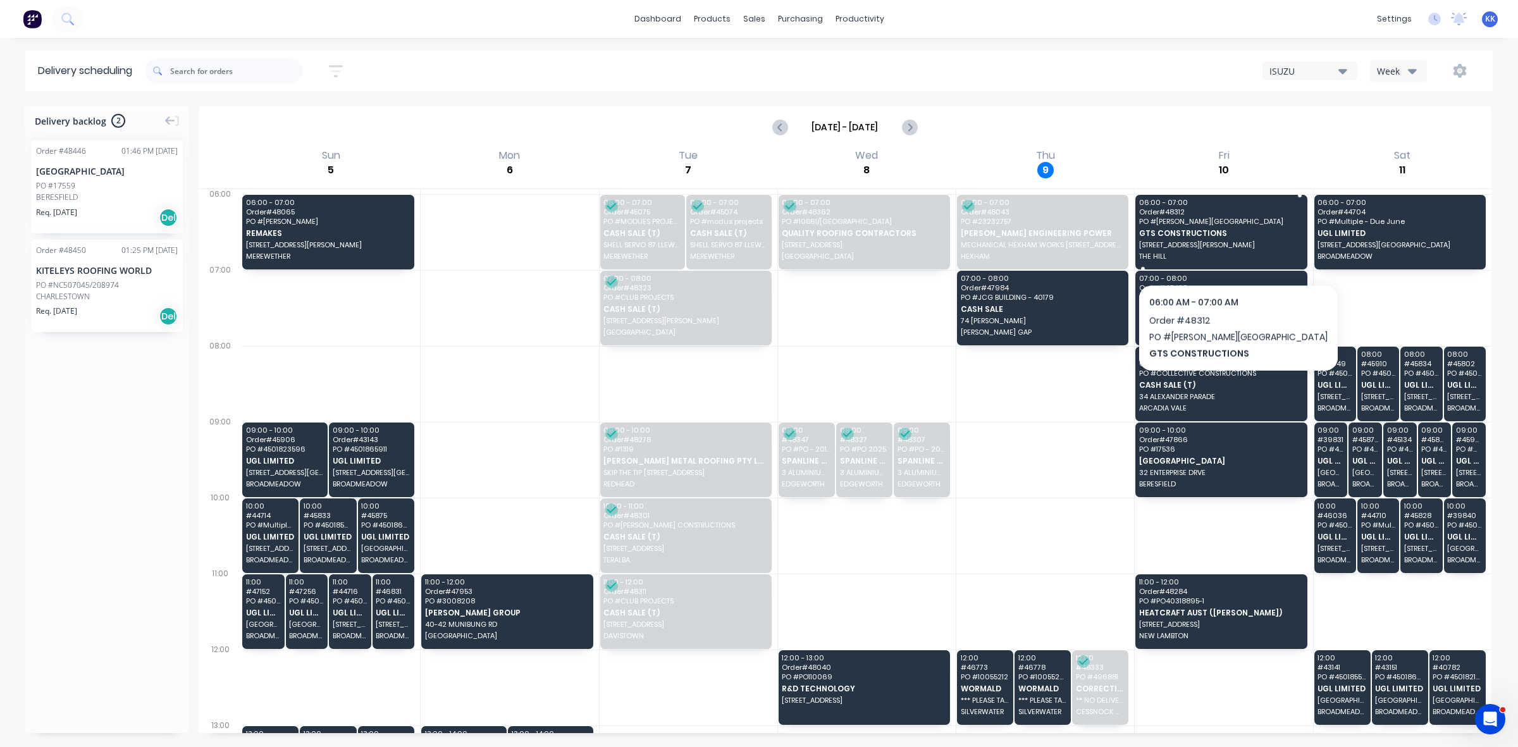
click at [1196, 251] on div "06:00 - 07:00 Order # 48312 PO # BAKER STREET GTS CONSTRUCTIONS 8 BARKER STREET…" at bounding box center [1221, 232] width 171 height 75
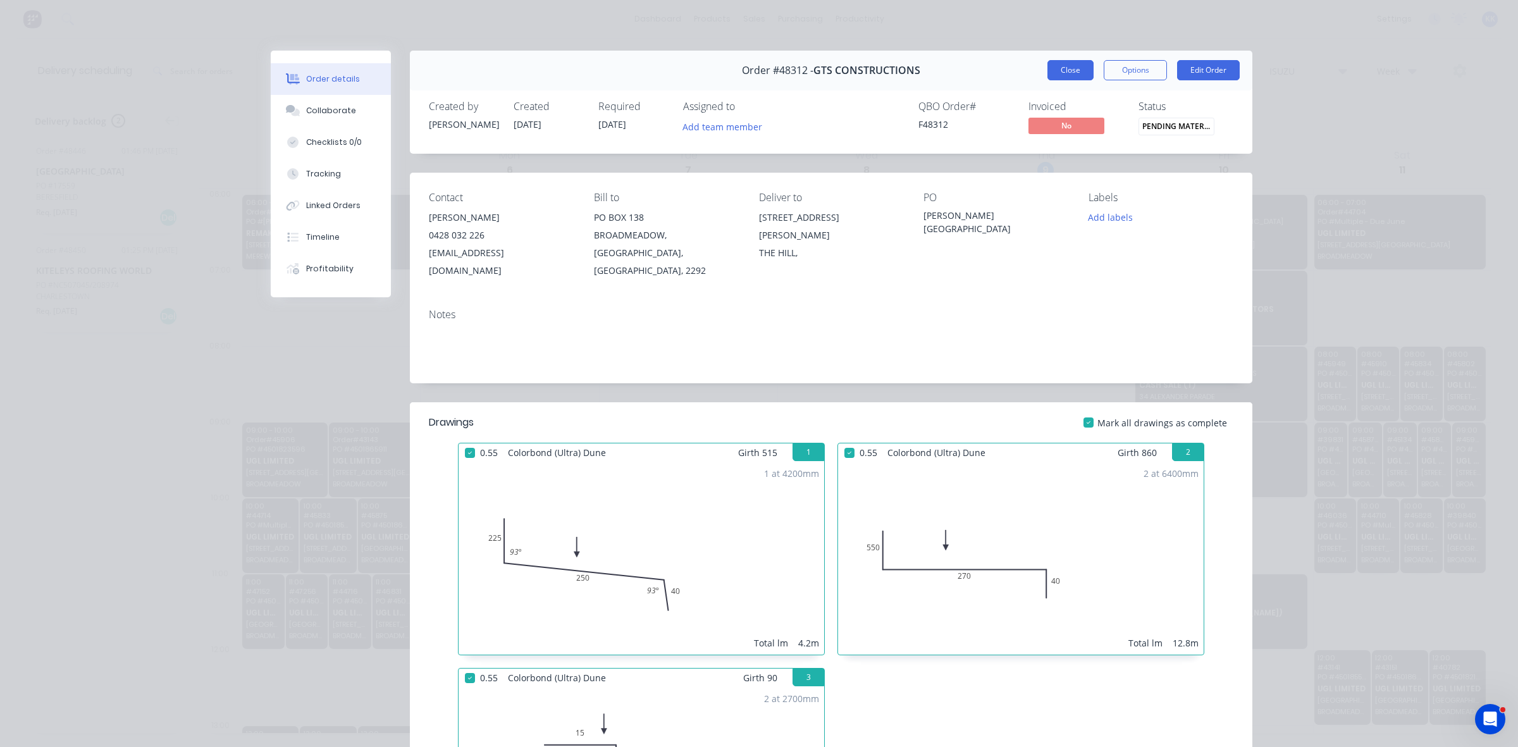
click at [1071, 65] on button "Close" at bounding box center [1071, 70] width 46 height 20
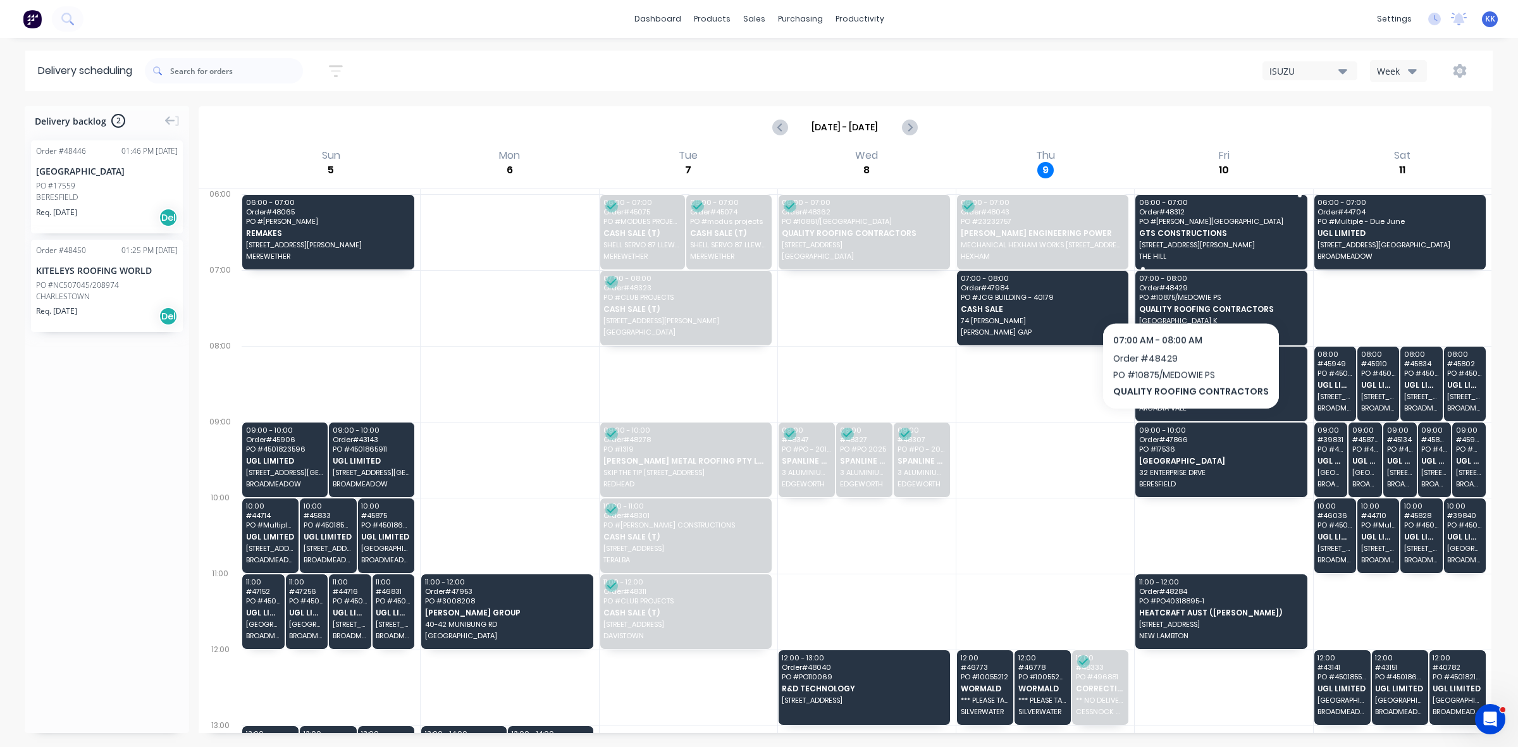
click at [1184, 241] on span "8 BARKER STREET" at bounding box center [1221, 245] width 163 height 8
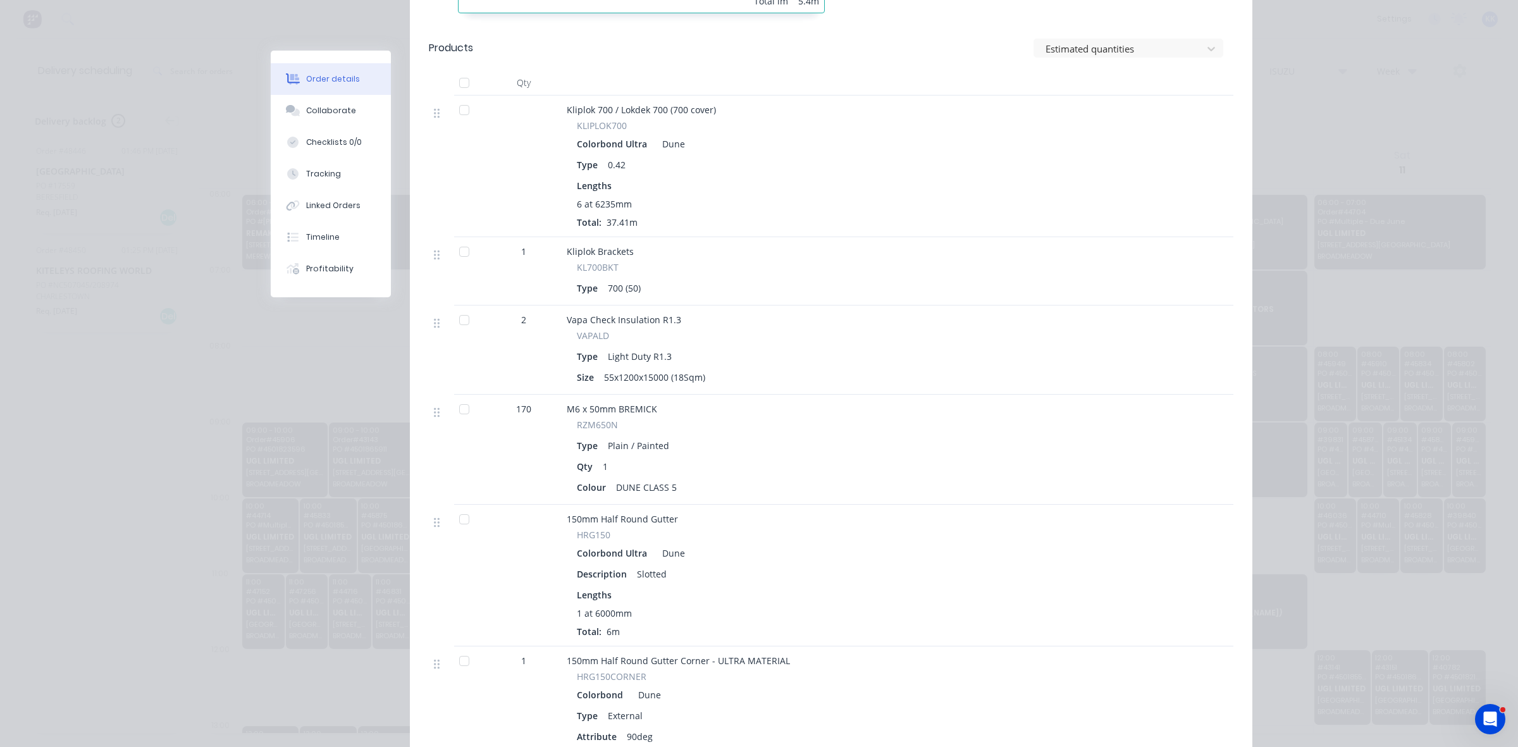
scroll to position [870, 0]
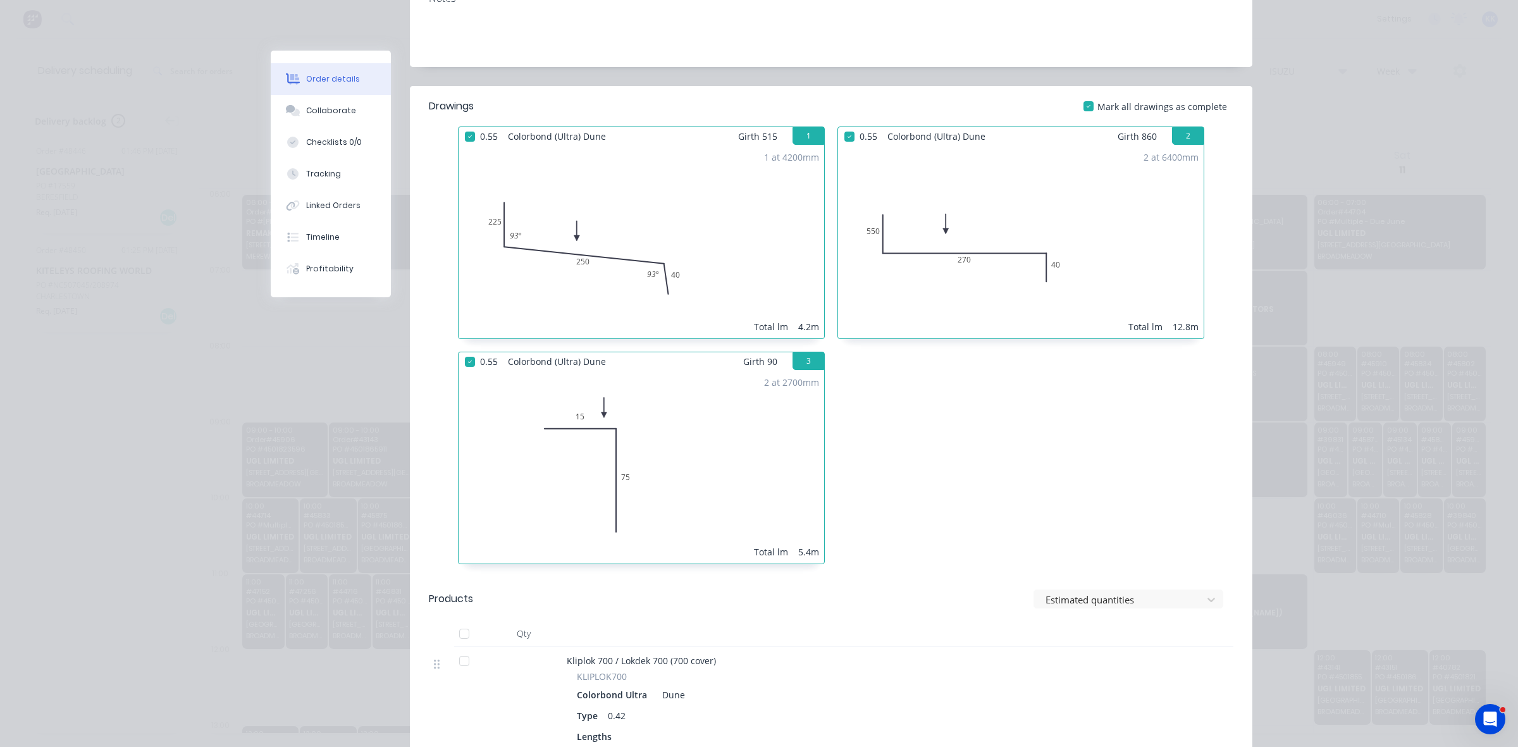
click at [1369, 123] on div "Order details Collaborate Checklists 0/0 Tracking Linked Orders Timeline Profit…" at bounding box center [759, 373] width 1518 height 747
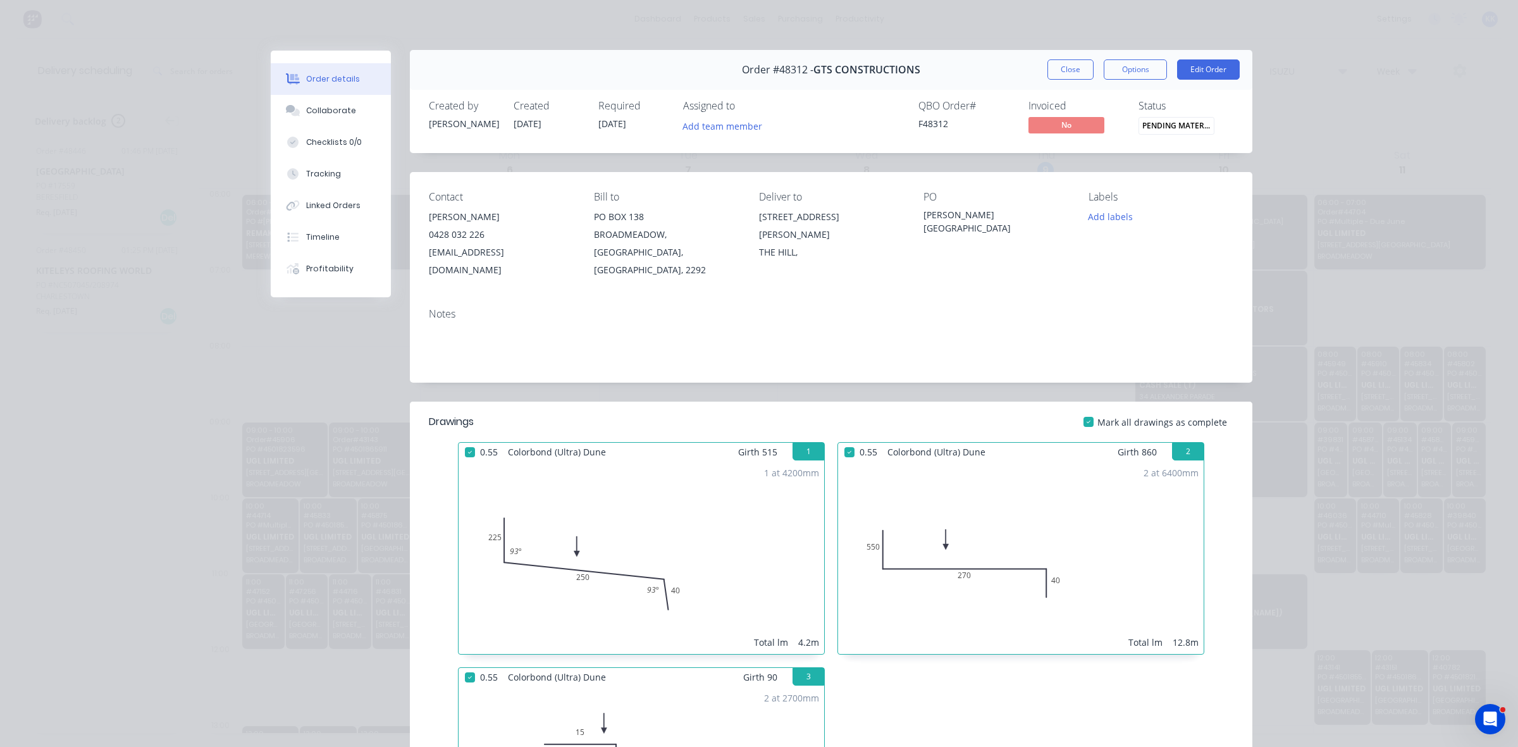
scroll to position [0, 0]
click at [1060, 70] on button "Close" at bounding box center [1071, 70] width 46 height 20
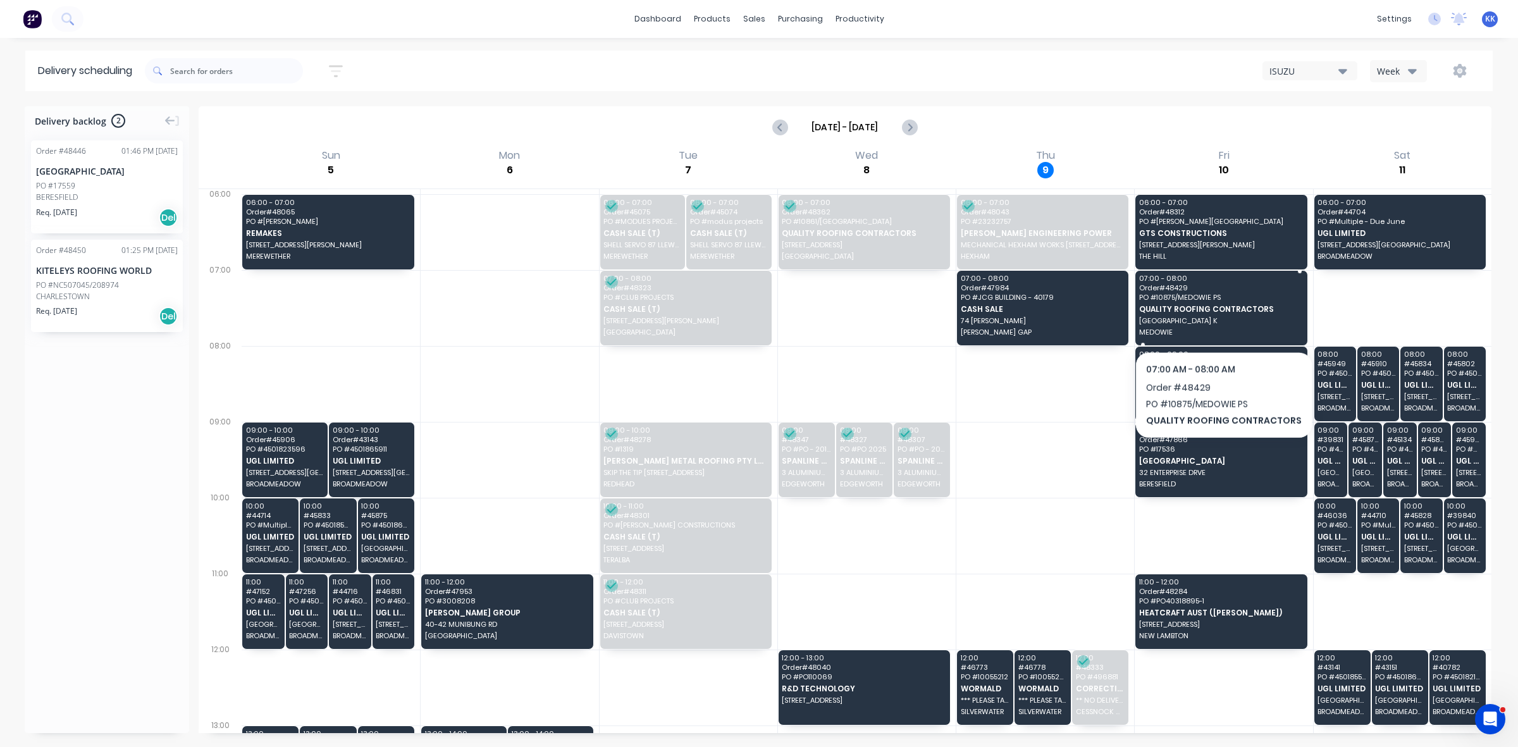
click at [1220, 318] on span "[GEOGRAPHIC_DATA] K" at bounding box center [1221, 321] width 163 height 8
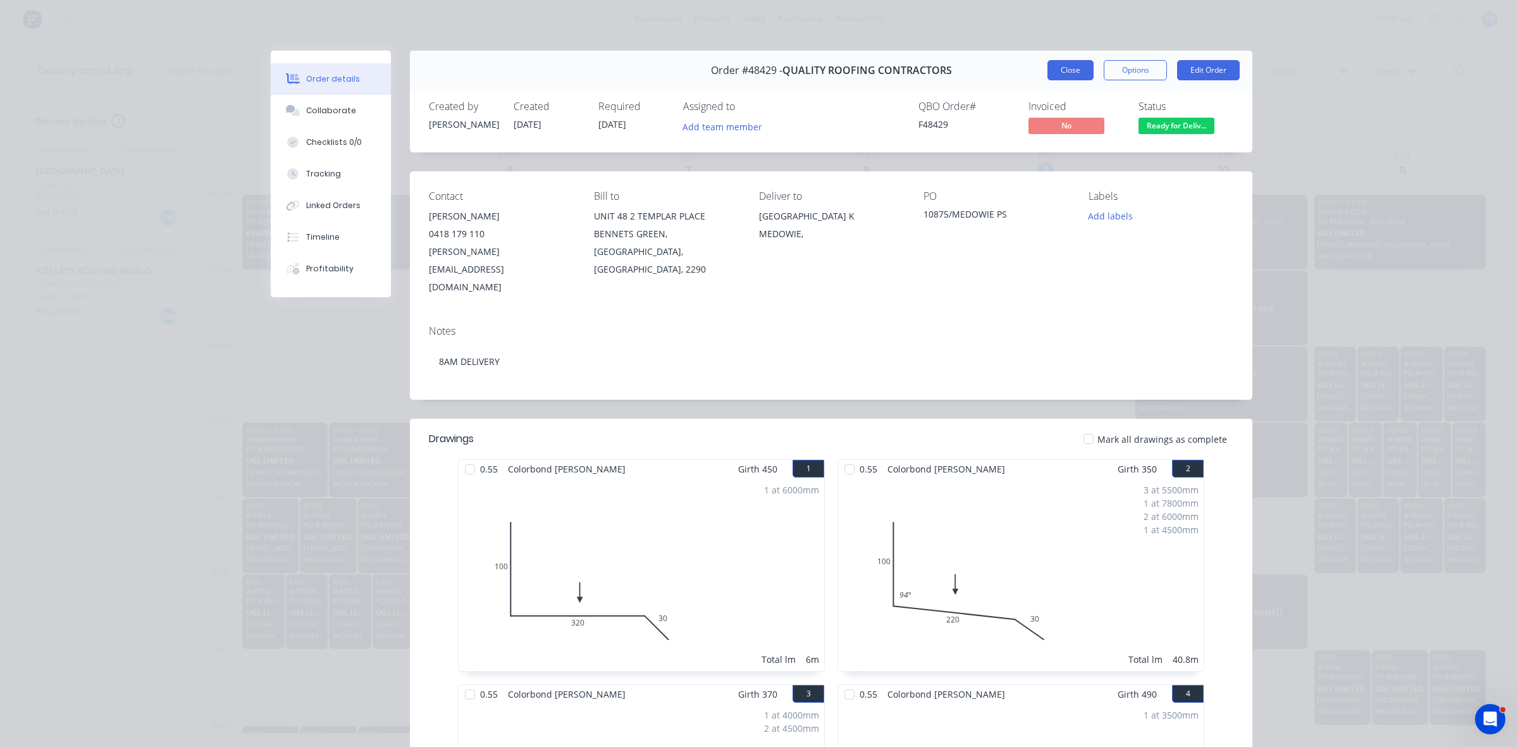
click at [1058, 64] on button "Close" at bounding box center [1071, 70] width 46 height 20
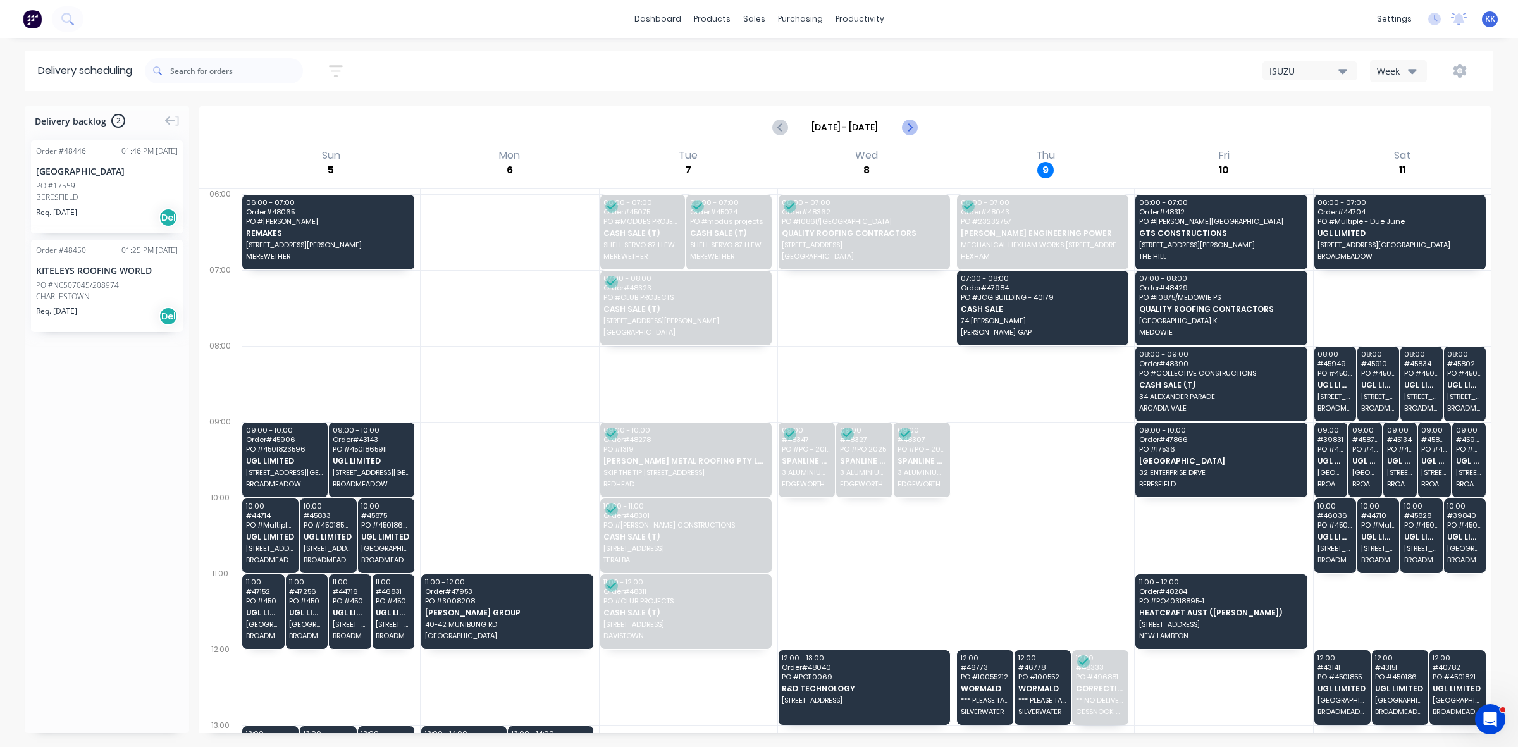
click at [909, 131] on icon "Next page" at bounding box center [909, 127] width 15 height 15
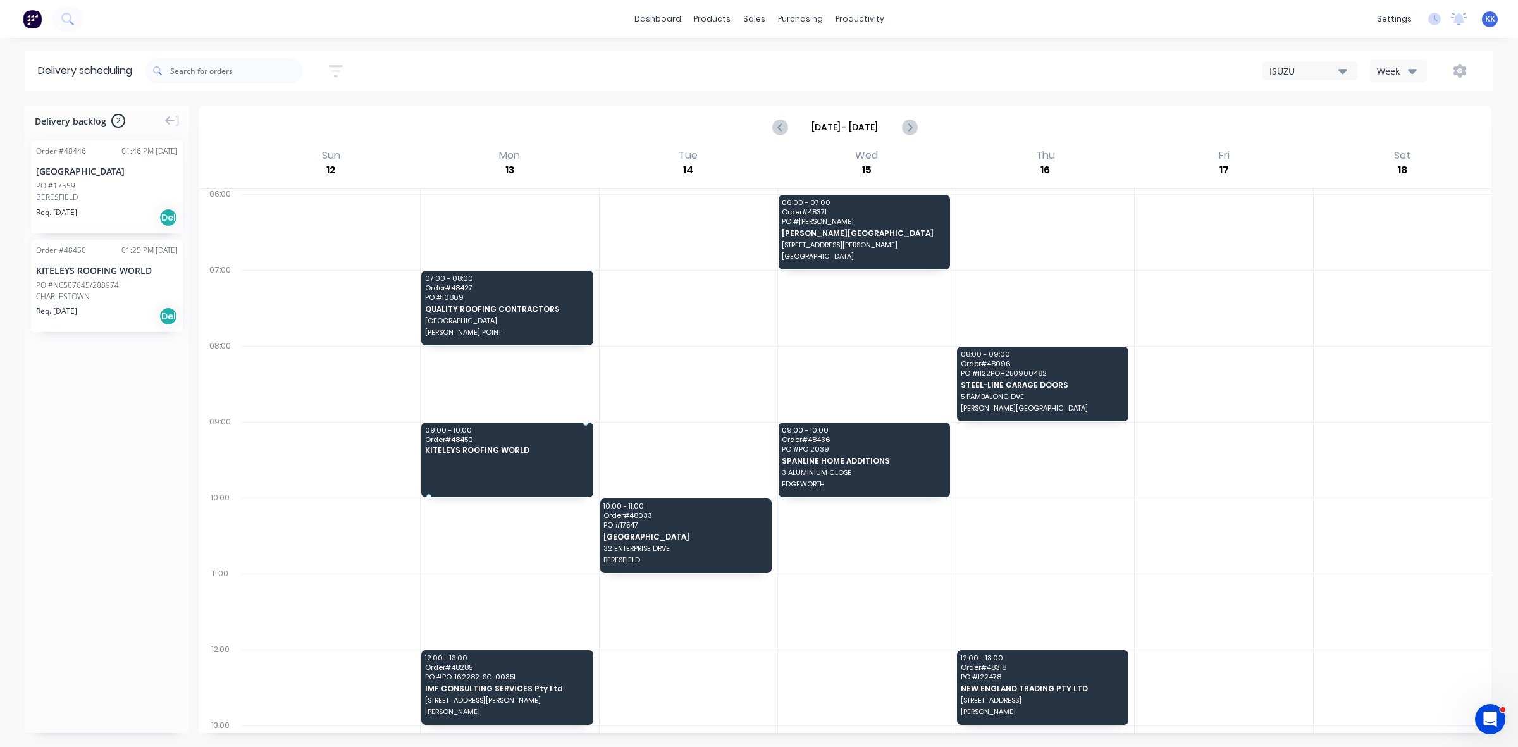
drag, startPoint x: 81, startPoint y: 292, endPoint x: 488, endPoint y: 425, distance: 428.0
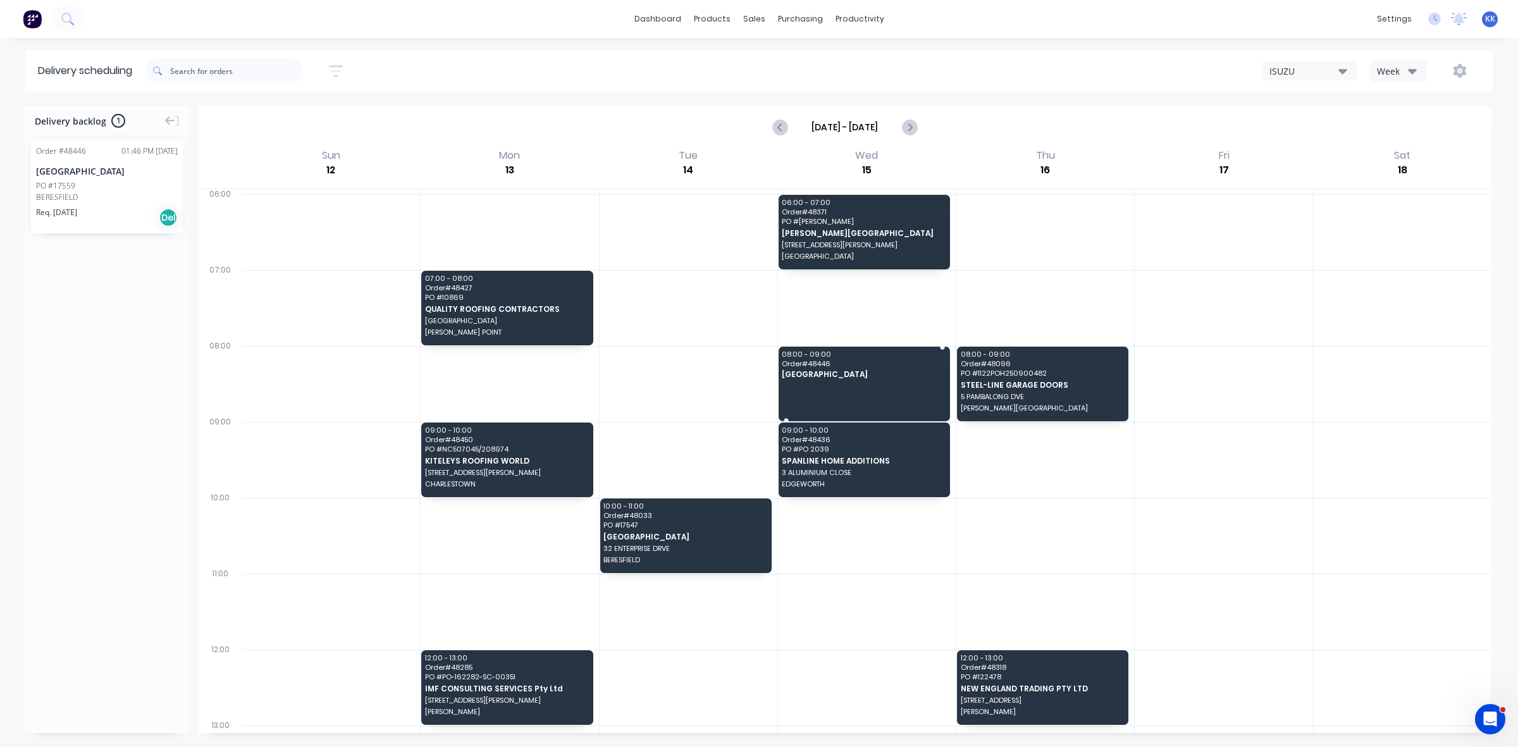
drag, startPoint x: 87, startPoint y: 185, endPoint x: 824, endPoint y: 358, distance: 757.7
click at [779, 128] on icon "Previous page" at bounding box center [780, 127] width 15 height 15
type input "[DATE] - [DATE]"
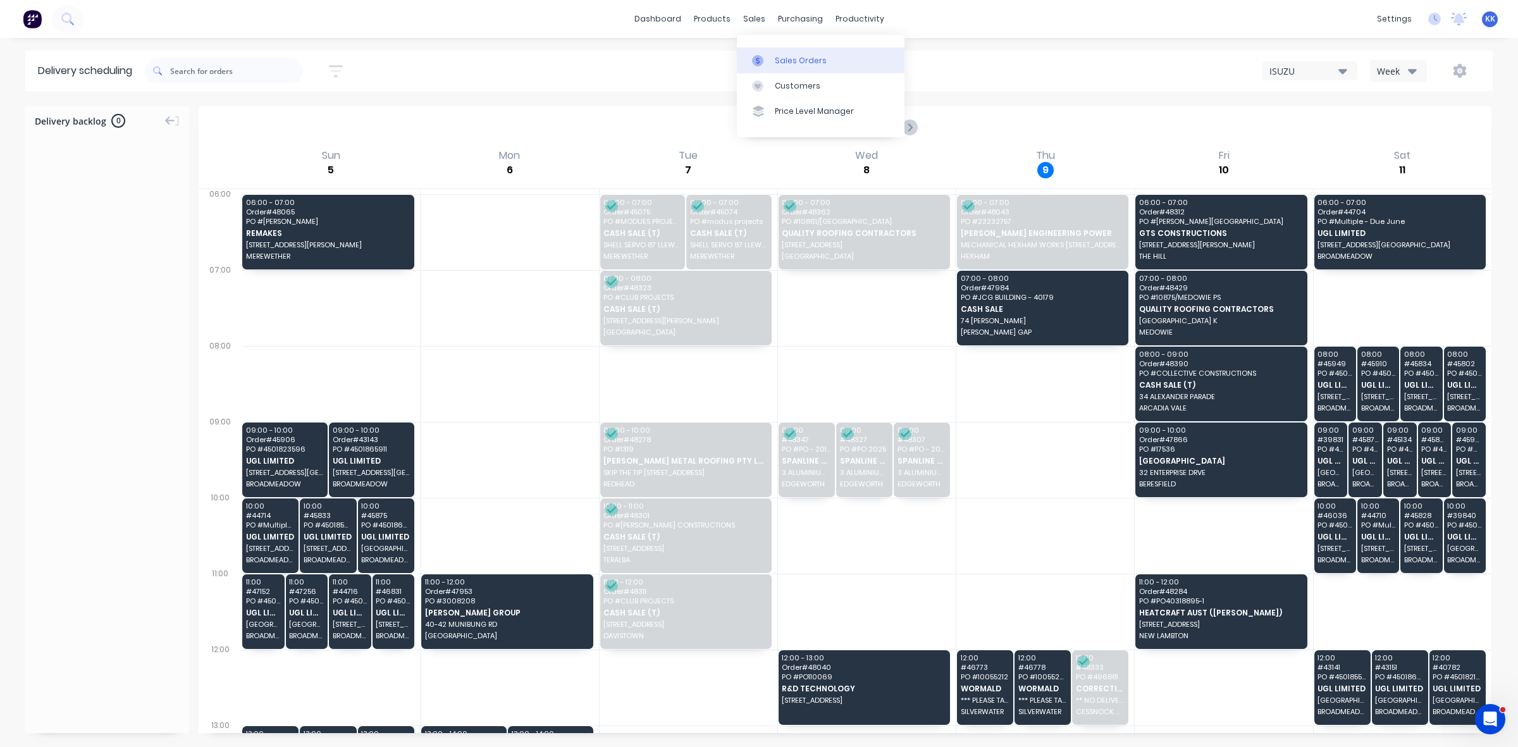
click at [773, 54] on link "Sales Orders" at bounding box center [821, 59] width 168 height 25
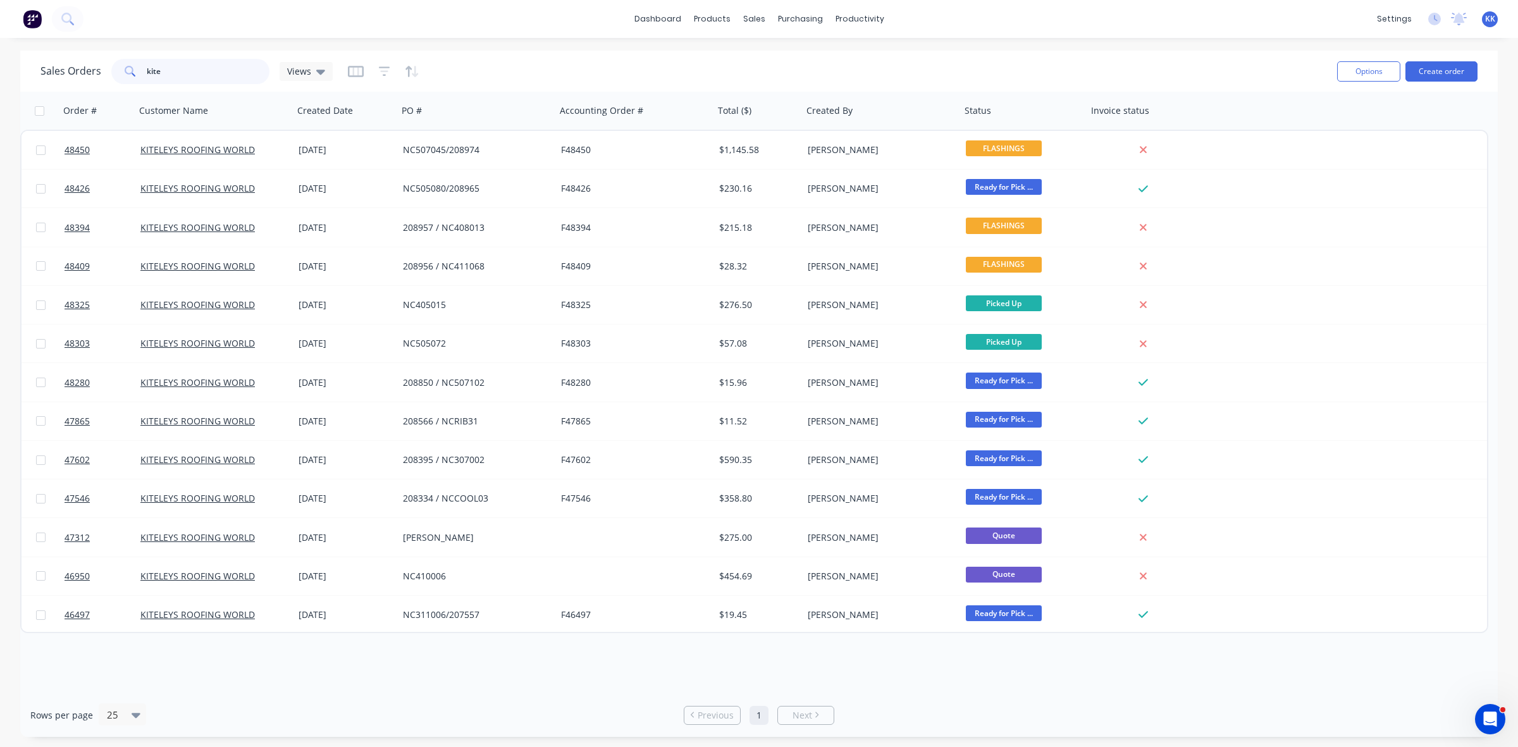
drag, startPoint x: 163, startPoint y: 70, endPoint x: 143, endPoint y: 70, distance: 19.6
click at [143, 70] on div "kite" at bounding box center [190, 71] width 158 height 25
click at [184, 75] on input "kite" at bounding box center [208, 71] width 123 height 25
drag, startPoint x: 168, startPoint y: 70, endPoint x: 132, endPoint y: 67, distance: 36.8
click at [132, 67] on div "kite" at bounding box center [190, 71] width 158 height 25
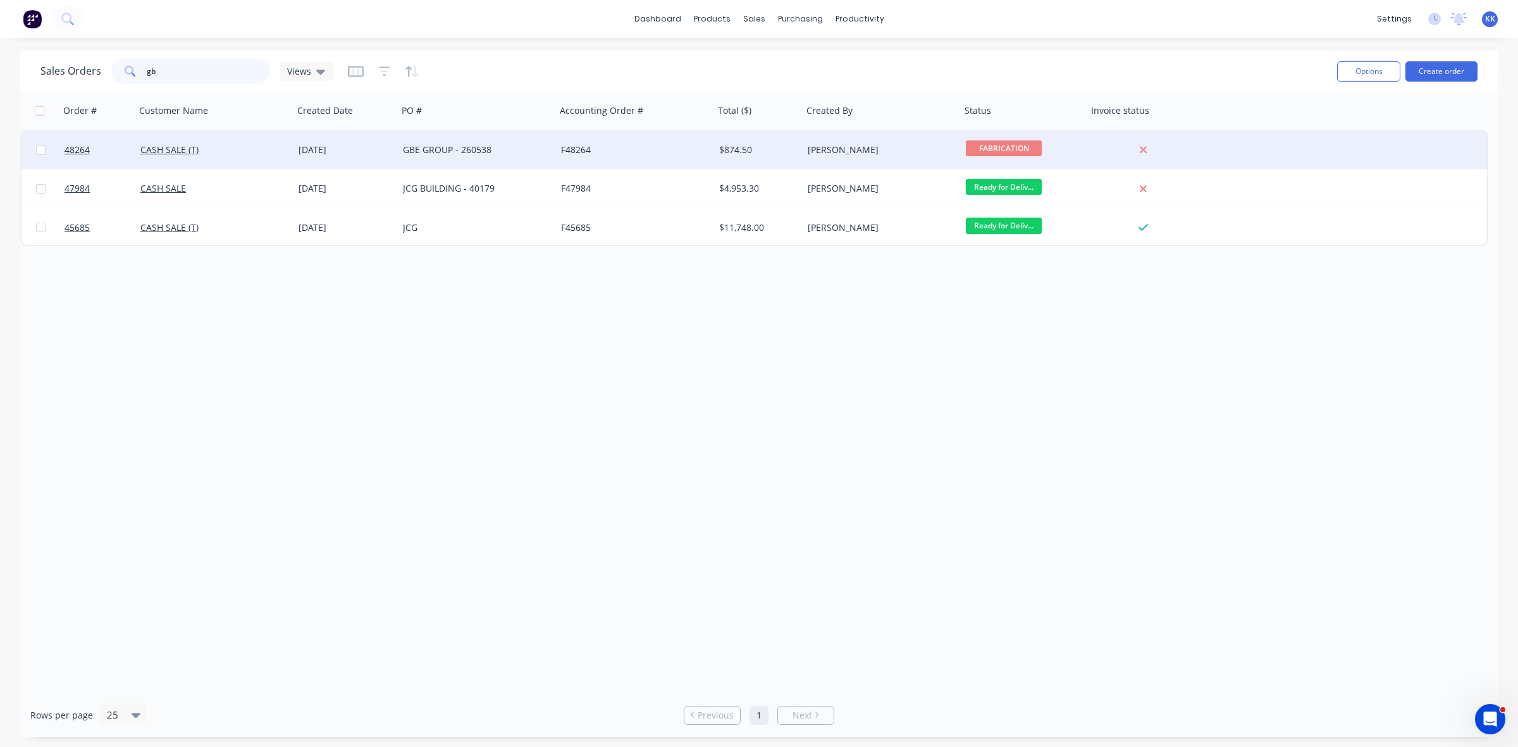
type input "gb"
click at [431, 156] on div "GBE GROUP - 260538" at bounding box center [477, 150] width 158 height 38
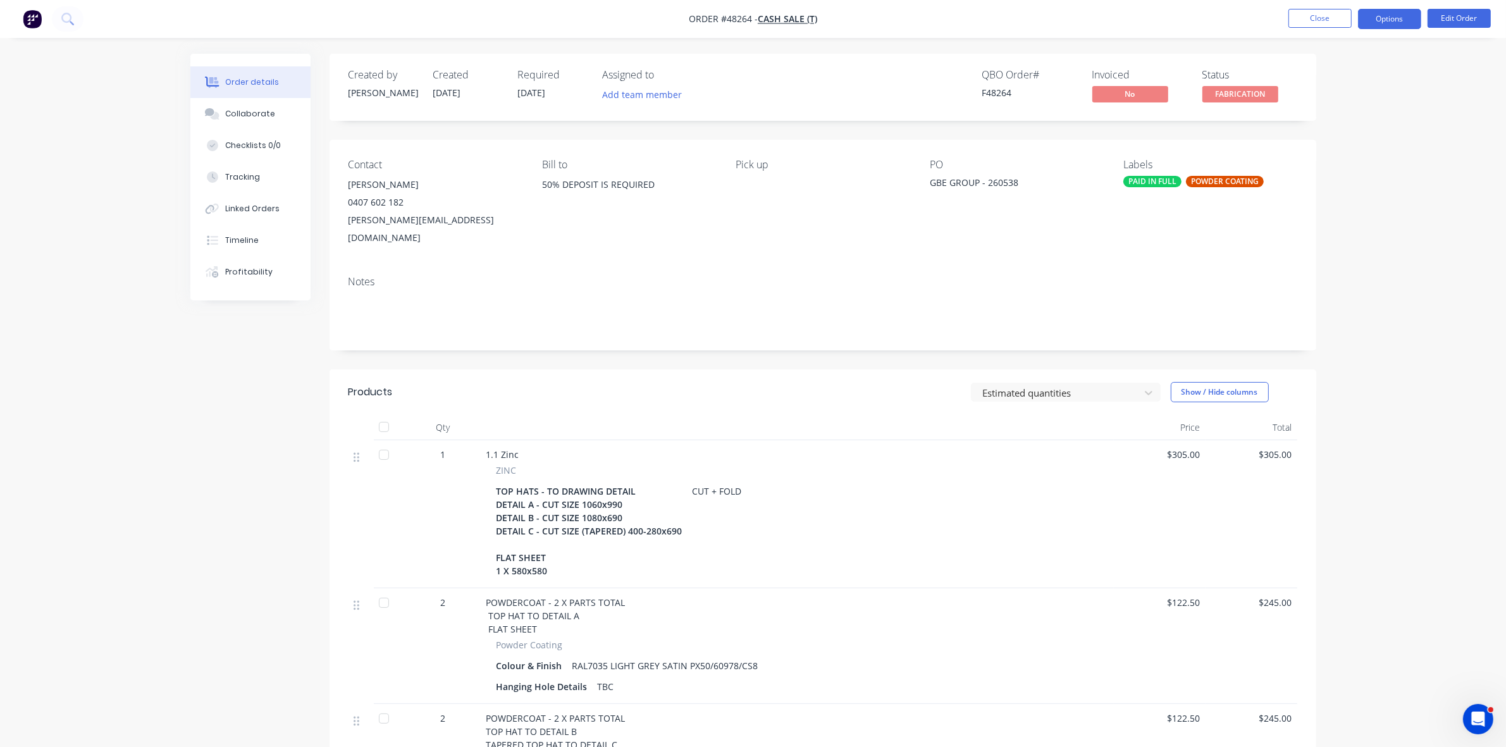
click at [1378, 22] on button "Options" at bounding box center [1389, 19] width 63 height 20
click at [1326, 298] on div "Duplicate" at bounding box center [1352, 304] width 116 height 18
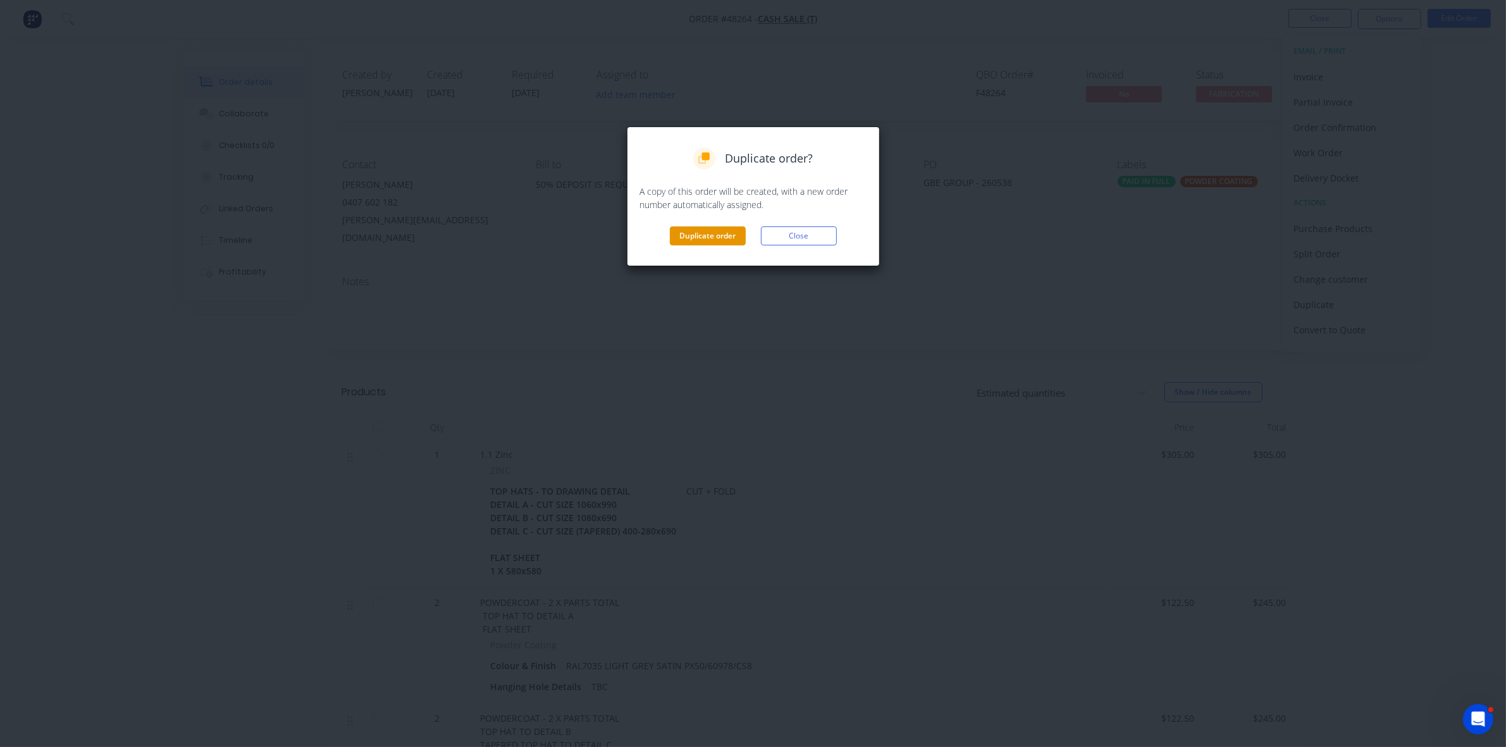
click at [725, 232] on button "Duplicate order" at bounding box center [708, 236] width 76 height 19
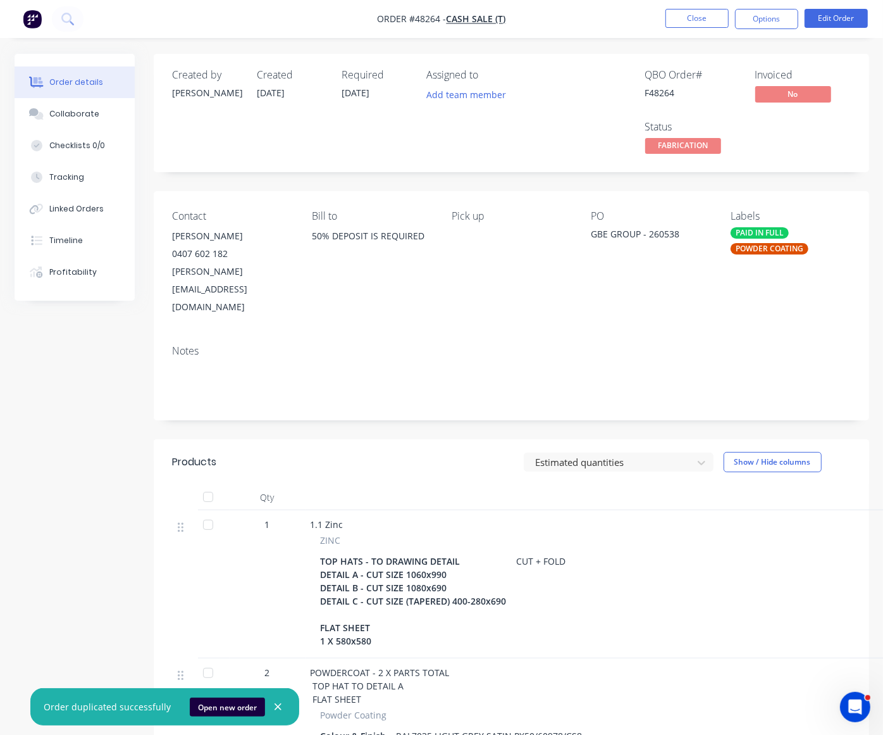
click at [694, 7] on nav "Order #48264 - CASH SALE (T) Close Options Edit Order" at bounding box center [441, 19] width 883 height 38
click at [693, 16] on button "Close" at bounding box center [697, 18] width 63 height 19
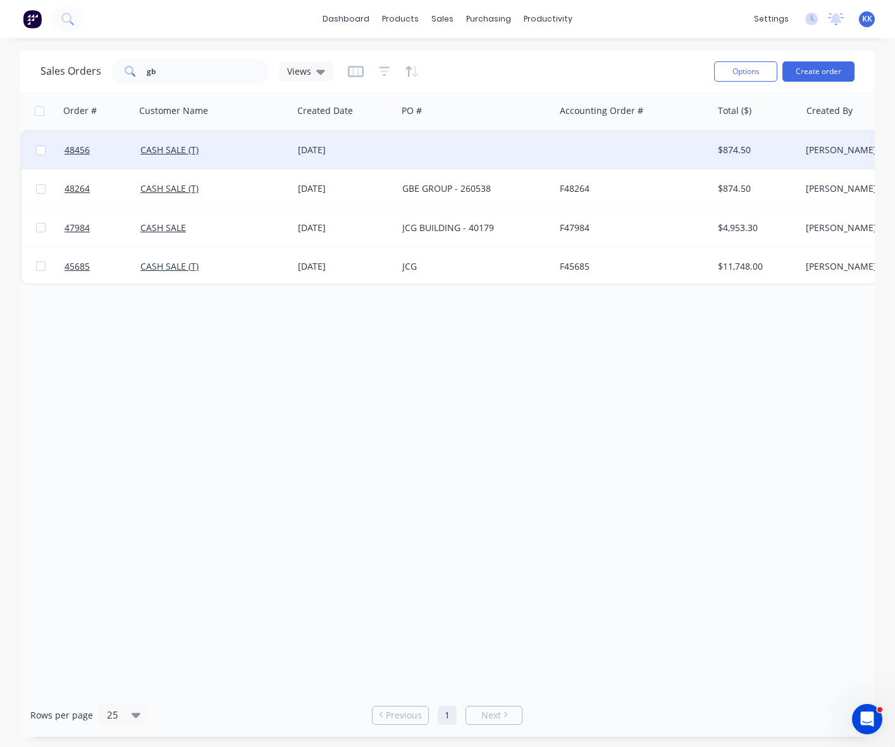
click at [347, 152] on div "[DATE]" at bounding box center [345, 150] width 94 height 13
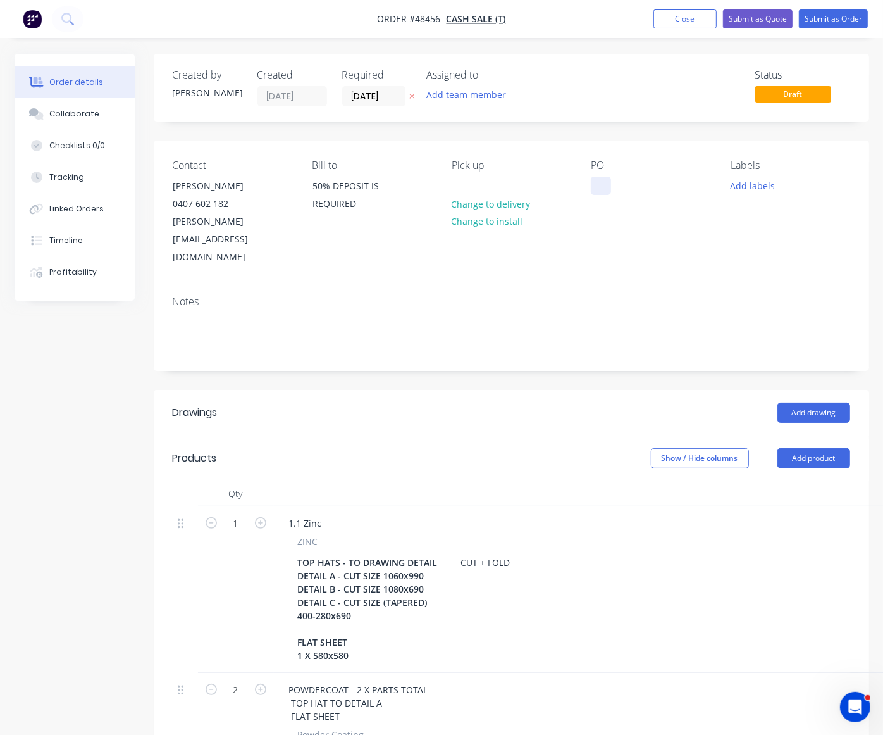
click at [599, 183] on div at bounding box center [601, 186] width 20 height 18
click at [383, 680] on div "POWDERCOAT - 2 X PARTS TOTAL TOP HAT TO DETAIL A FLAT SHEET" at bounding box center [358, 702] width 159 height 45
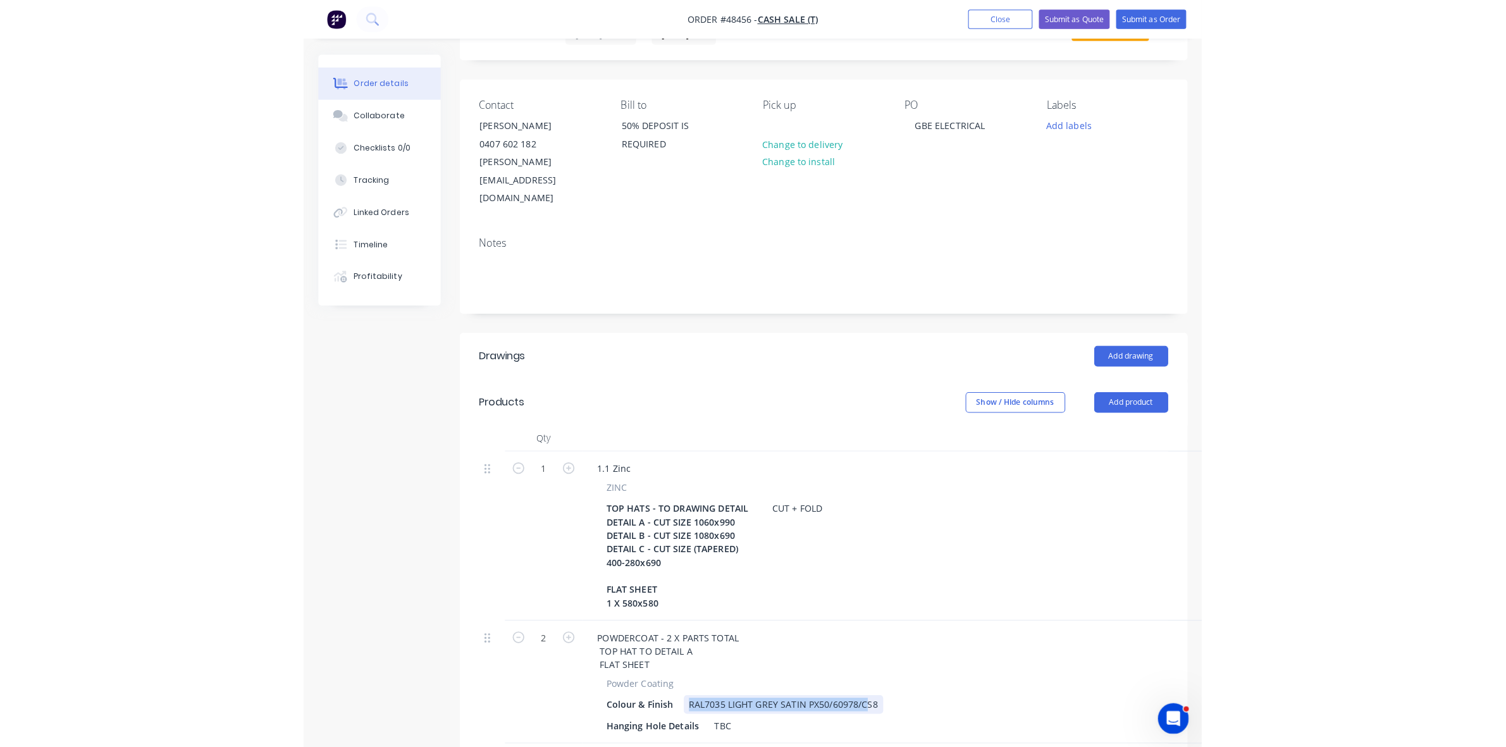
scroll to position [73, 0]
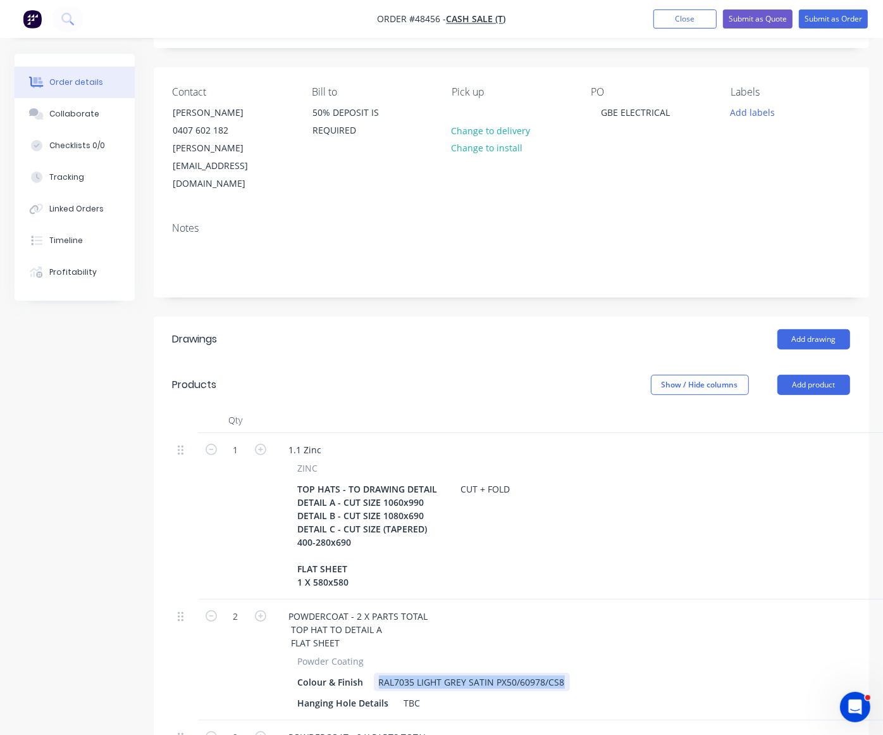
drag, startPoint x: 378, startPoint y: 716, endPoint x: 583, endPoint y: 681, distance: 208.6
click at [583, 681] on div "POWDERCOAT - 2 X PARTS TOTAL TOP HAT TO DETAIL A FLAT SHEET Powder Coating Colo…" at bounding box center [590, 659] width 633 height 121
paste div
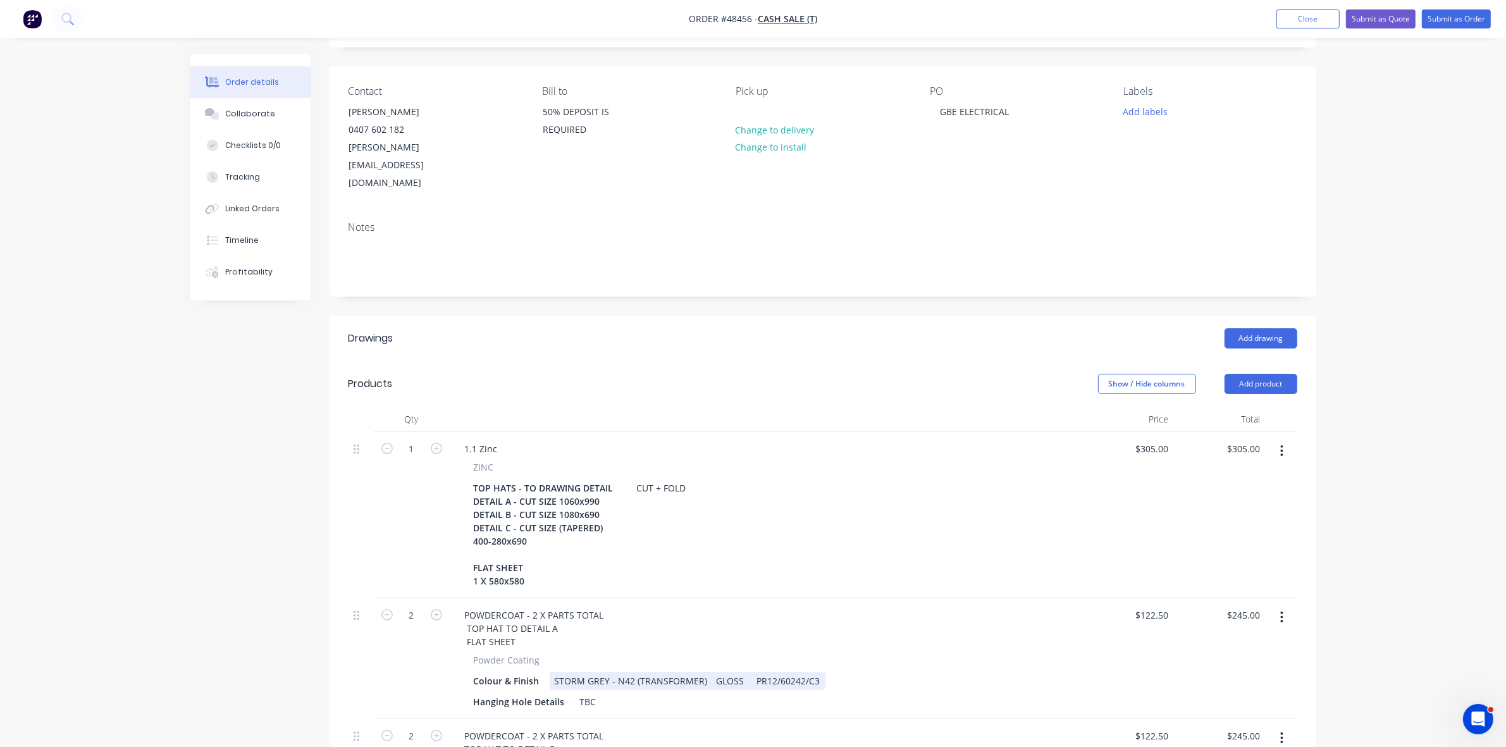
scroll to position [468, 0]
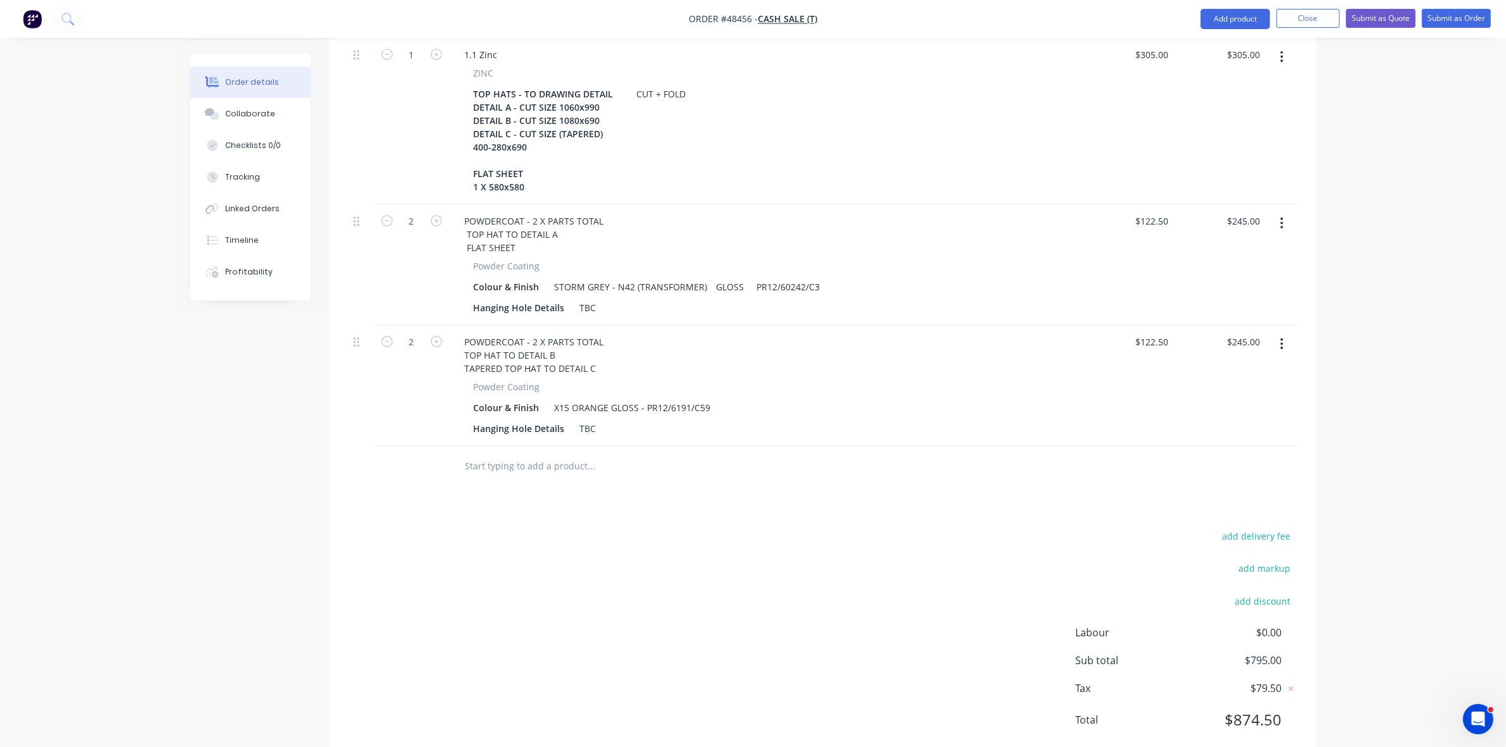
click at [1285, 333] on button "button" at bounding box center [1282, 344] width 30 height 23
click at [1208, 444] on div "Delete" at bounding box center [1237, 453] width 97 height 18
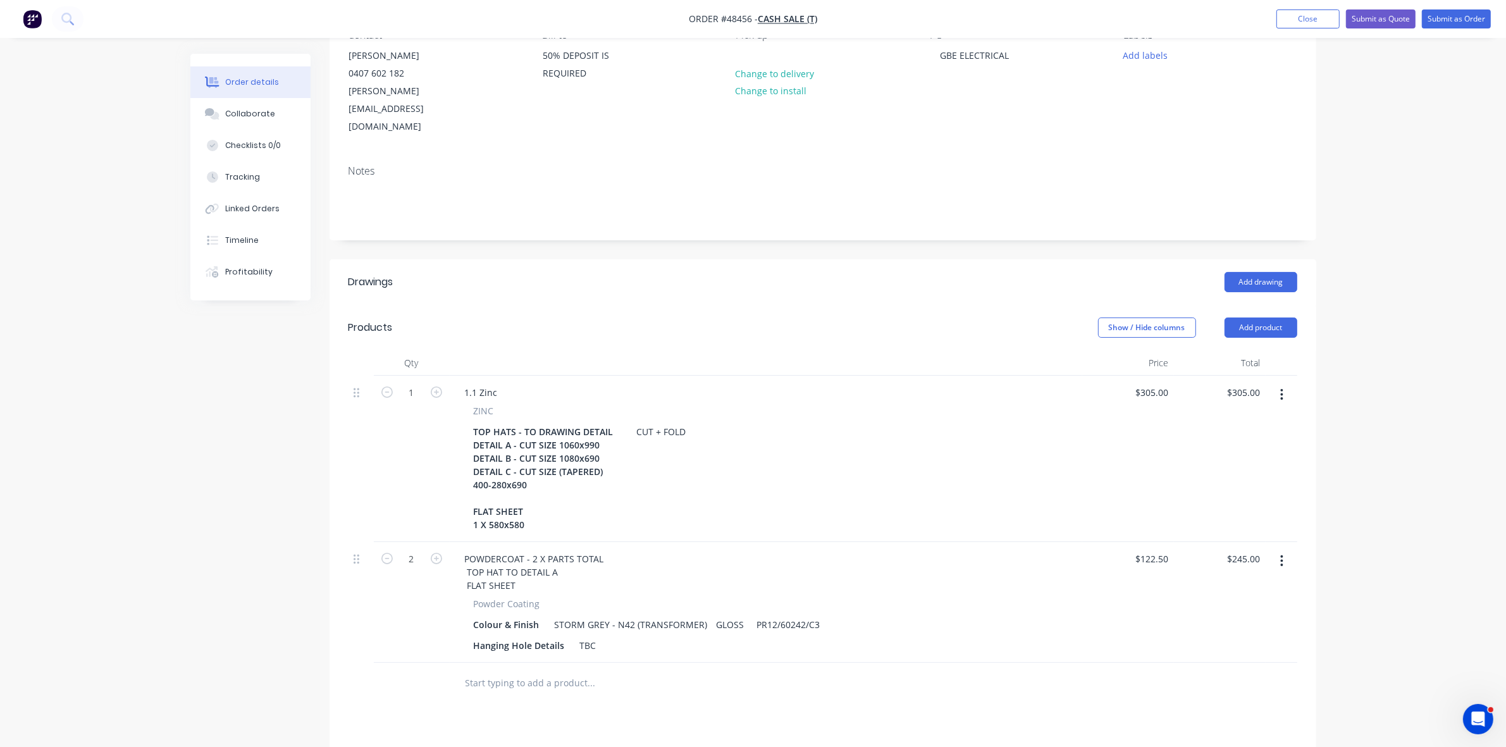
scroll to position [111, 0]
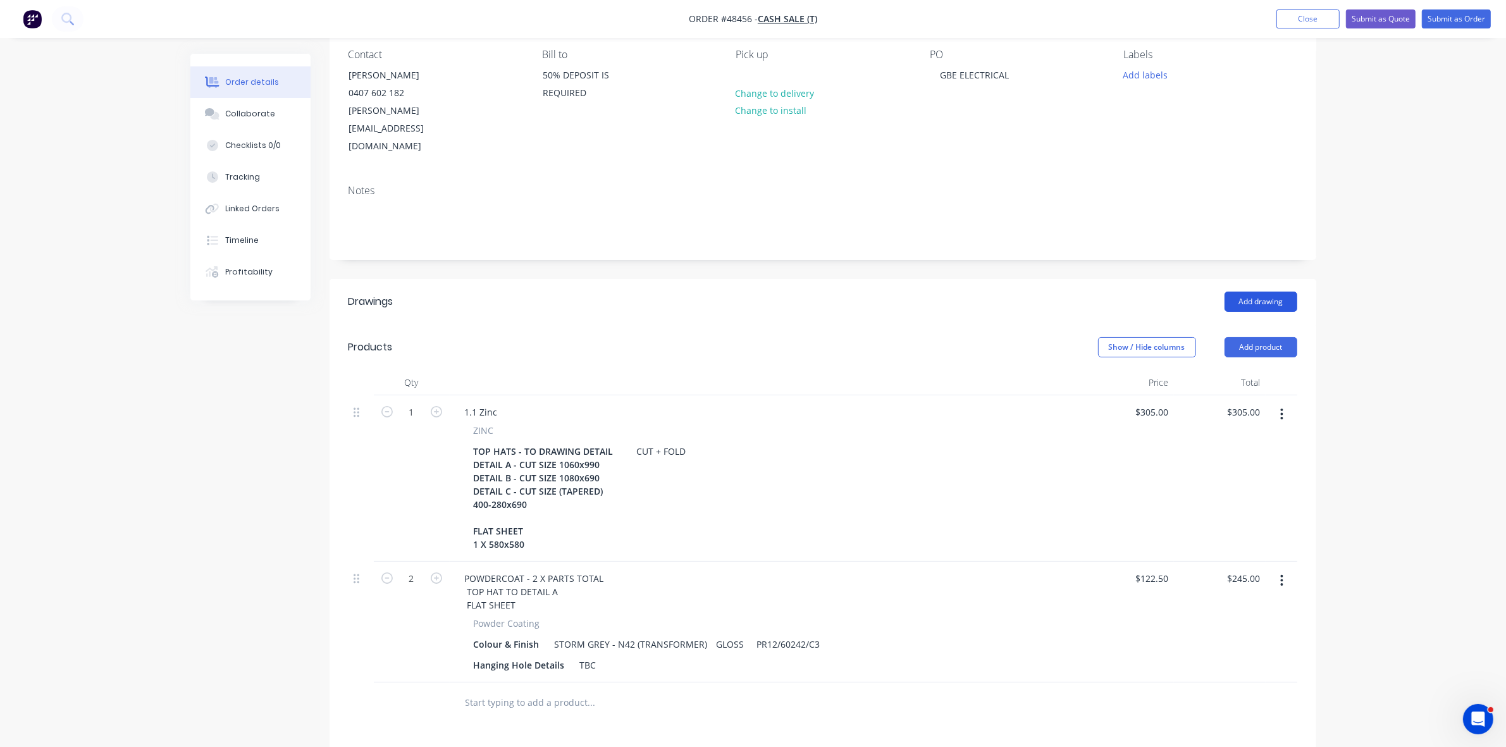
click at [1254, 292] on button "Add drawing" at bounding box center [1261, 302] width 73 height 20
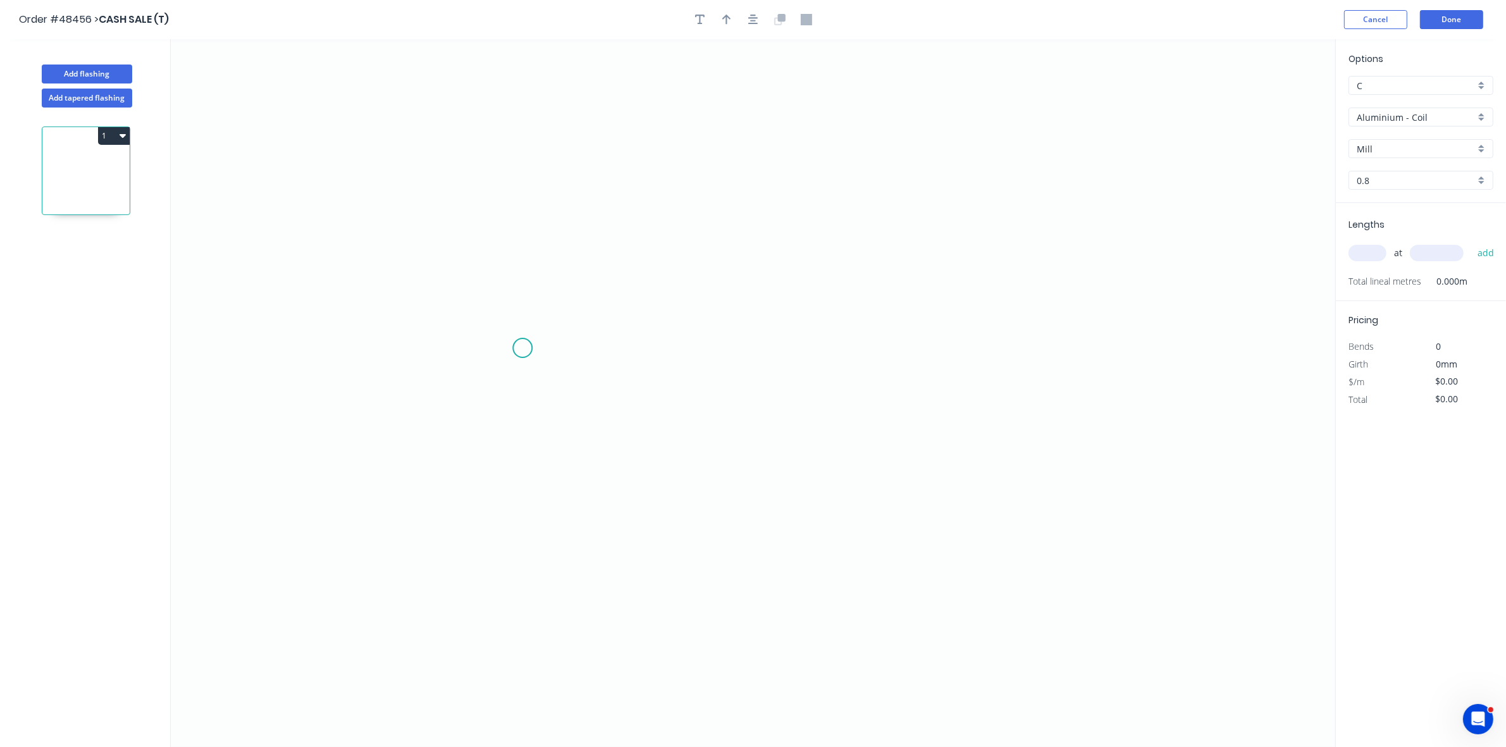
click at [491, 345] on icon "0" at bounding box center [753, 393] width 1165 height 708
click at [571, 347] on icon "0" at bounding box center [753, 393] width 1165 height 708
click at [577, 220] on icon "0 ?" at bounding box center [753, 393] width 1165 height 708
drag, startPoint x: 894, startPoint y: 230, endPoint x: 883, endPoint y: 290, distance: 61.2
click at [895, 230] on icon "0 ? ?" at bounding box center [753, 393] width 1165 height 708
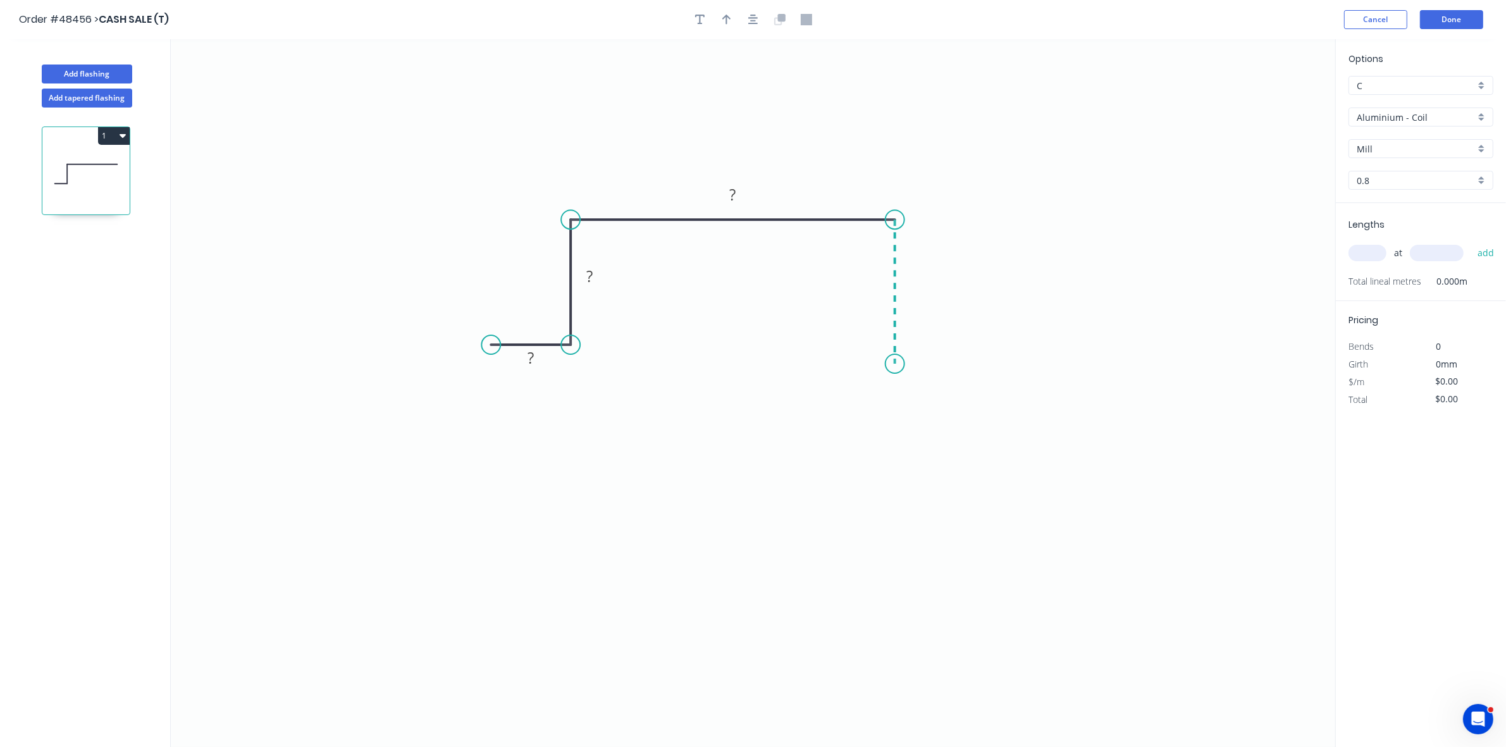
click at [896, 364] on icon "0 ? ? ?" at bounding box center [753, 393] width 1165 height 708
click at [956, 365] on icon "0 ? ? ? ?" at bounding box center [753, 393] width 1165 height 708
click at [538, 358] on rect at bounding box center [530, 359] width 25 height 18
type input "$29.35"
drag, startPoint x: 568, startPoint y: 348, endPoint x: 571, endPoint y: 358, distance: 10.4
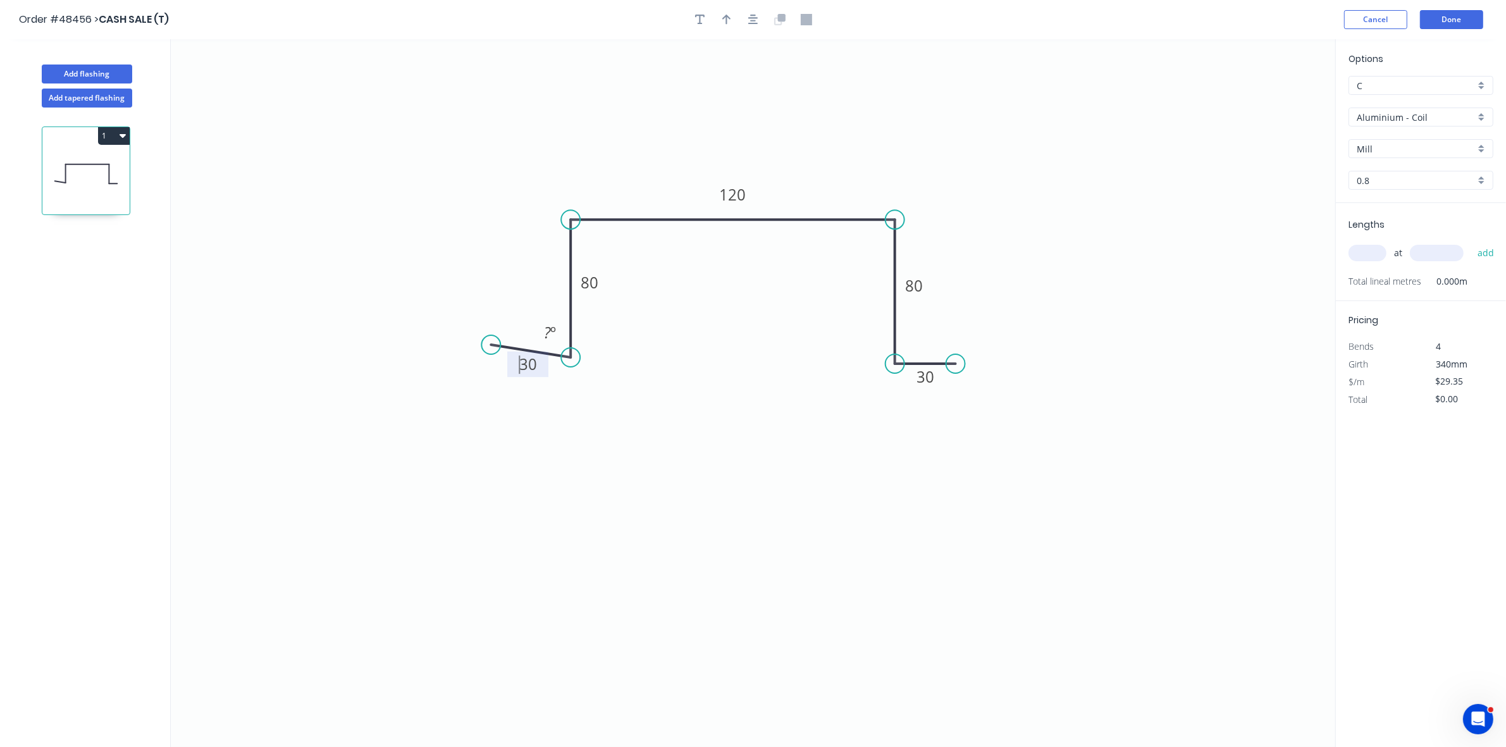
click at [571, 358] on circle at bounding box center [570, 357] width 19 height 19
drag, startPoint x: 495, startPoint y: 348, endPoint x: 498, endPoint y: 354, distance: 7.1
click at [498, 354] on circle at bounding box center [497, 357] width 19 height 19
click at [1413, 119] on input "Aluminium - Coil" at bounding box center [1416, 117] width 118 height 13
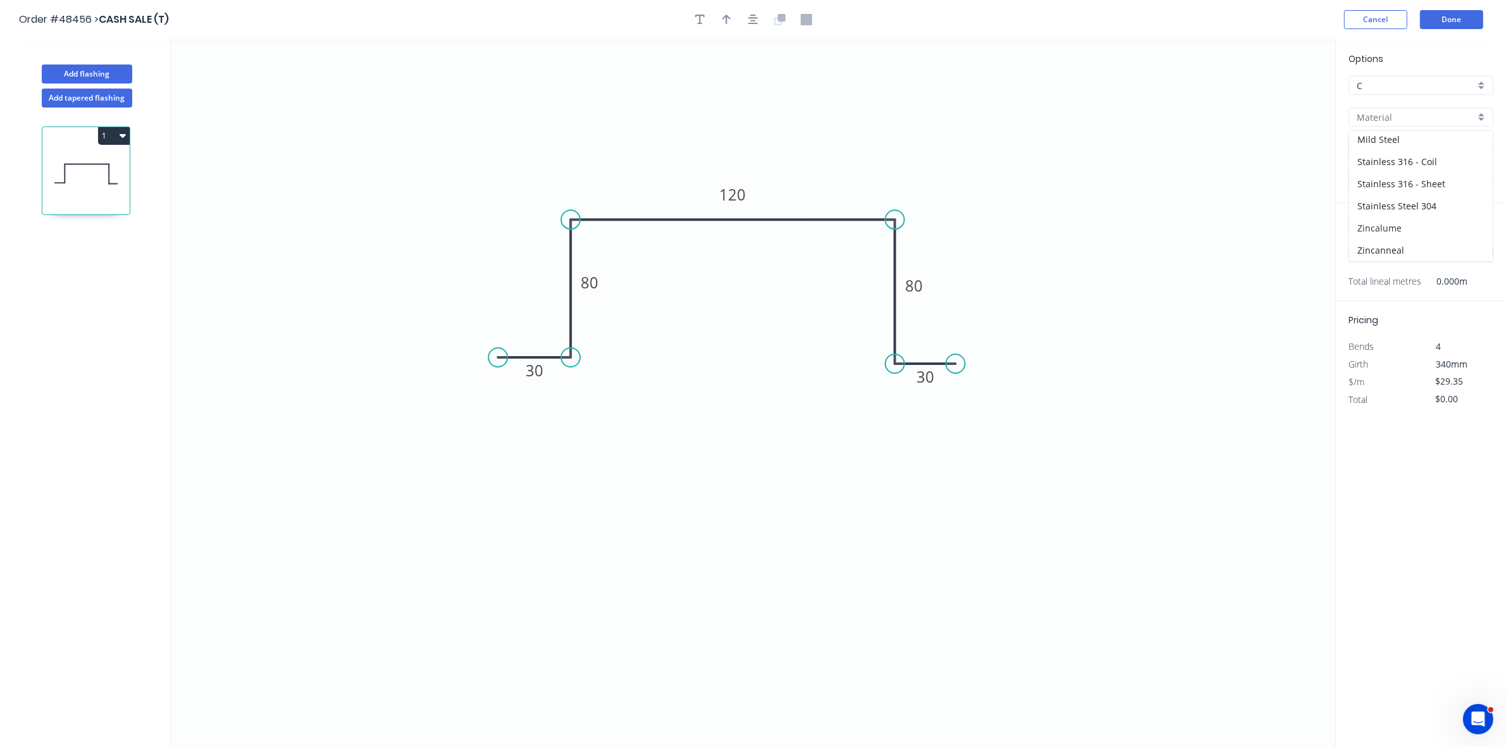
click at [1401, 226] on div "Zincalume" at bounding box center [1422, 228] width 144 height 22
type input "Zincalume"
type input "0.55"
type input "$19.39"
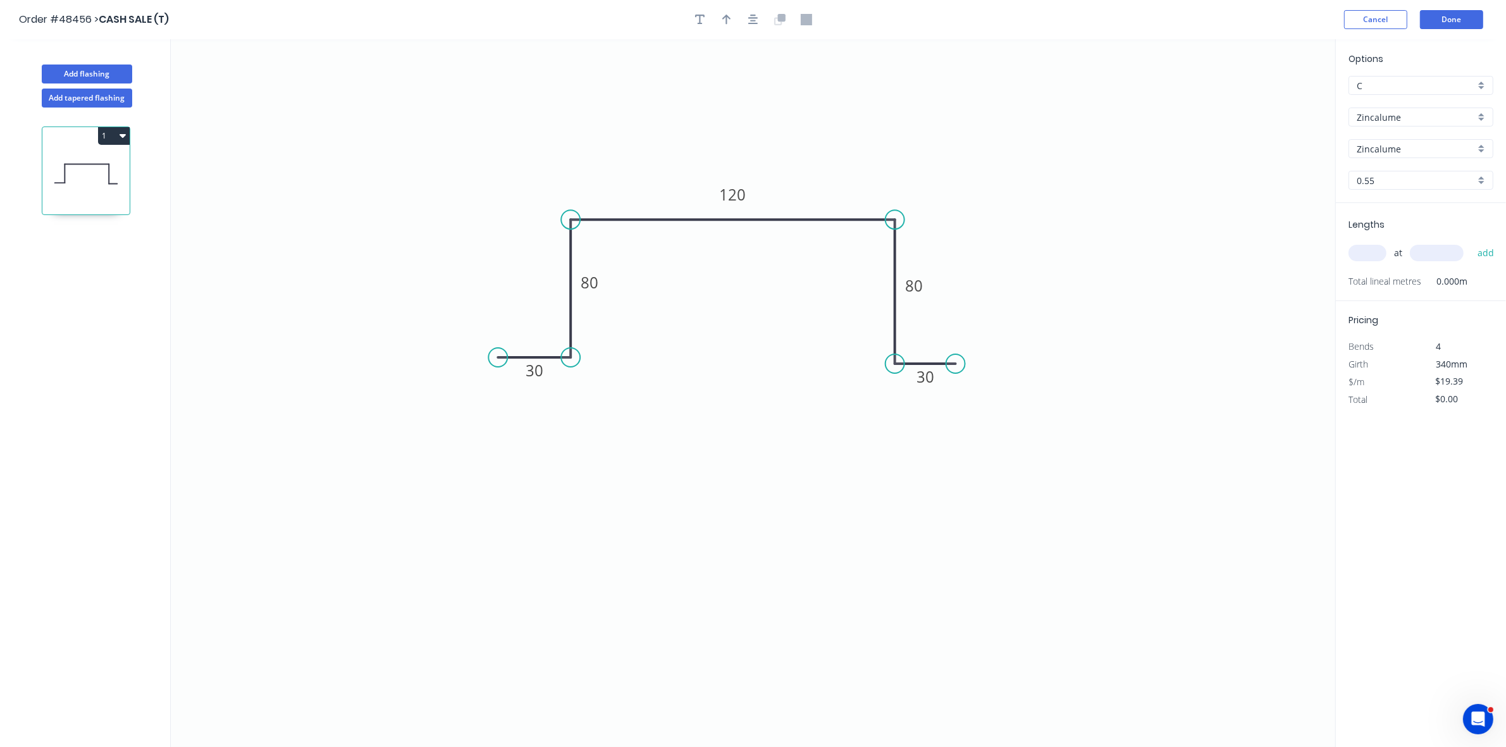
click at [1380, 119] on input "Zincalume" at bounding box center [1416, 117] width 118 height 13
click at [1389, 244] on div "Zincanneal" at bounding box center [1422, 250] width 144 height 22
type input "Zincanneal"
type input "ELECTROGAL"
type input "0.9"
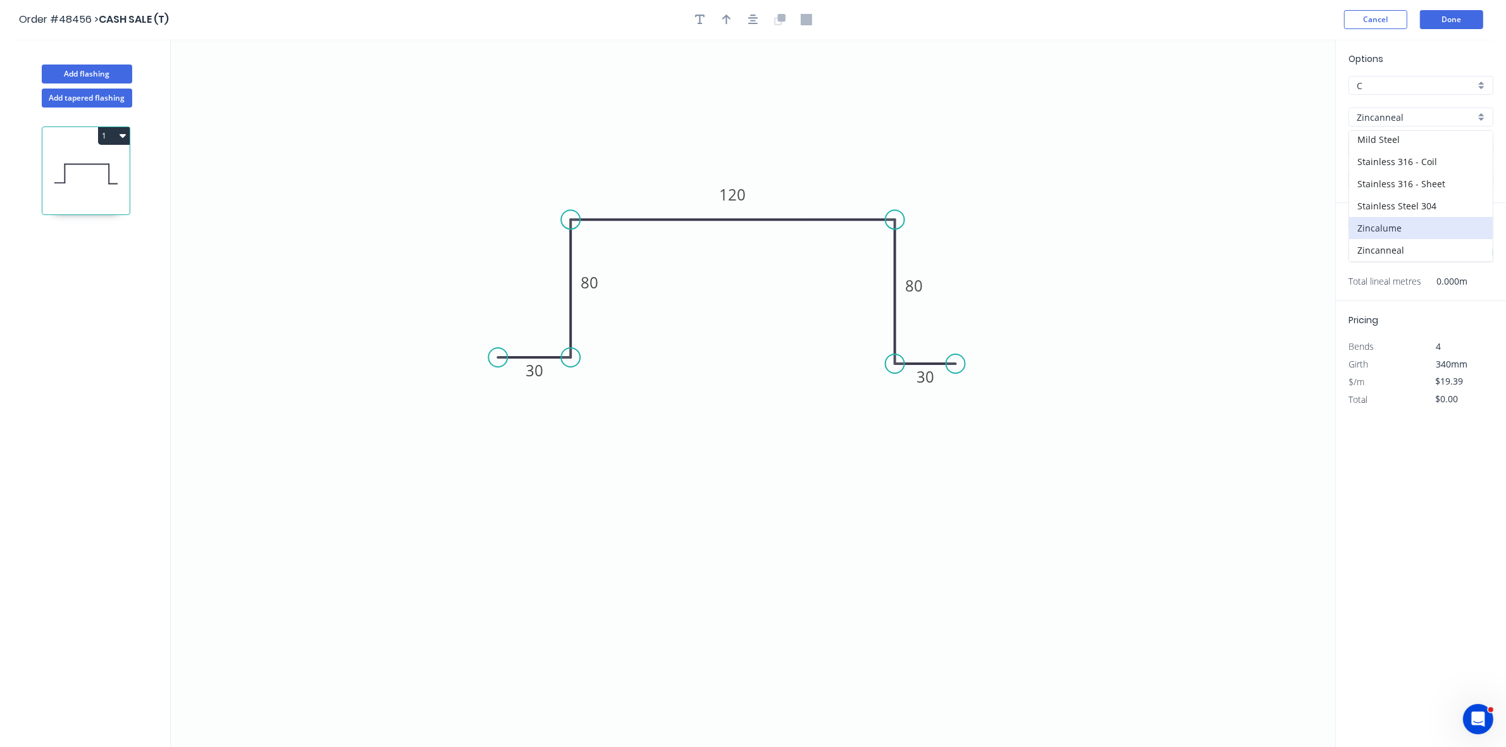
type input "$1.00"
click at [1374, 182] on input "0.9" at bounding box center [1416, 180] width 118 height 13
click at [1383, 225] on div "1.2" at bounding box center [1422, 227] width 144 height 22
type input "1.2"
click at [1380, 151] on input "ELECTROGAL" at bounding box center [1416, 148] width 118 height 13
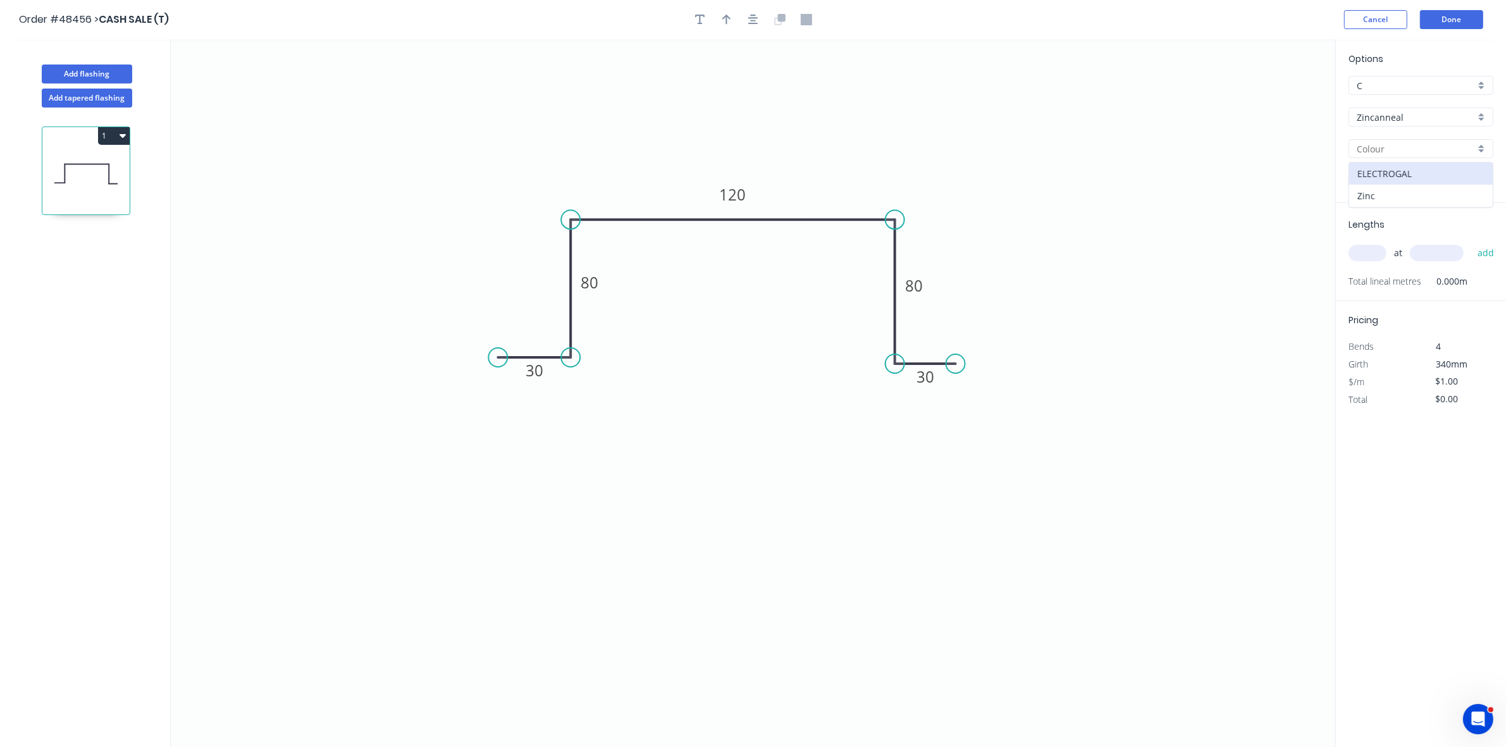
click at [1387, 199] on div "Zinc" at bounding box center [1422, 196] width 144 height 22
type input "Zinc"
click at [1374, 251] on input "text" at bounding box center [1368, 253] width 38 height 16
type input "1"
type input "1070"
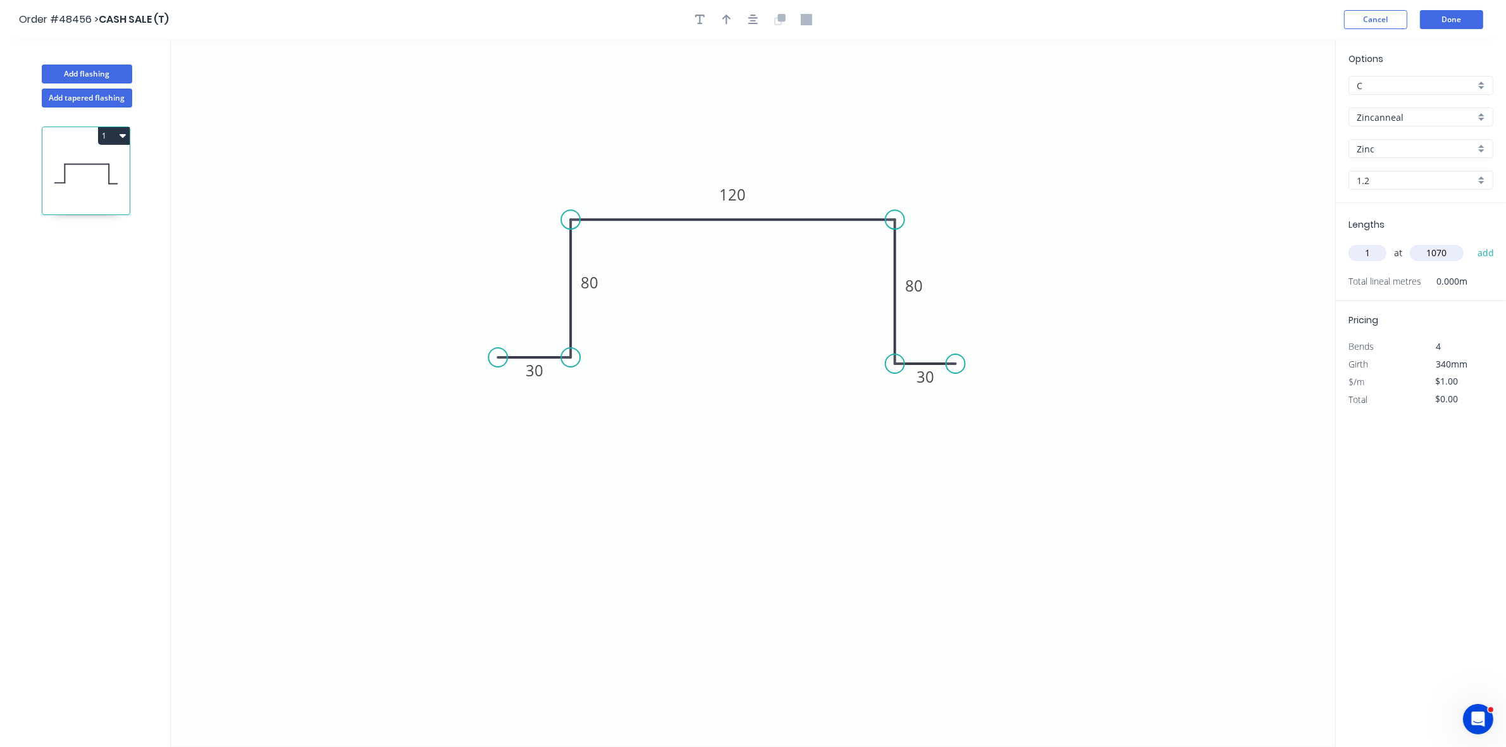
click at [1472, 242] on button "add" at bounding box center [1487, 253] width 30 height 22
click at [1455, 421] on input "$1.07" at bounding box center [1457, 417] width 43 height 18
type input "$80.00"
click at [124, 131] on icon "button" at bounding box center [123, 135] width 6 height 10
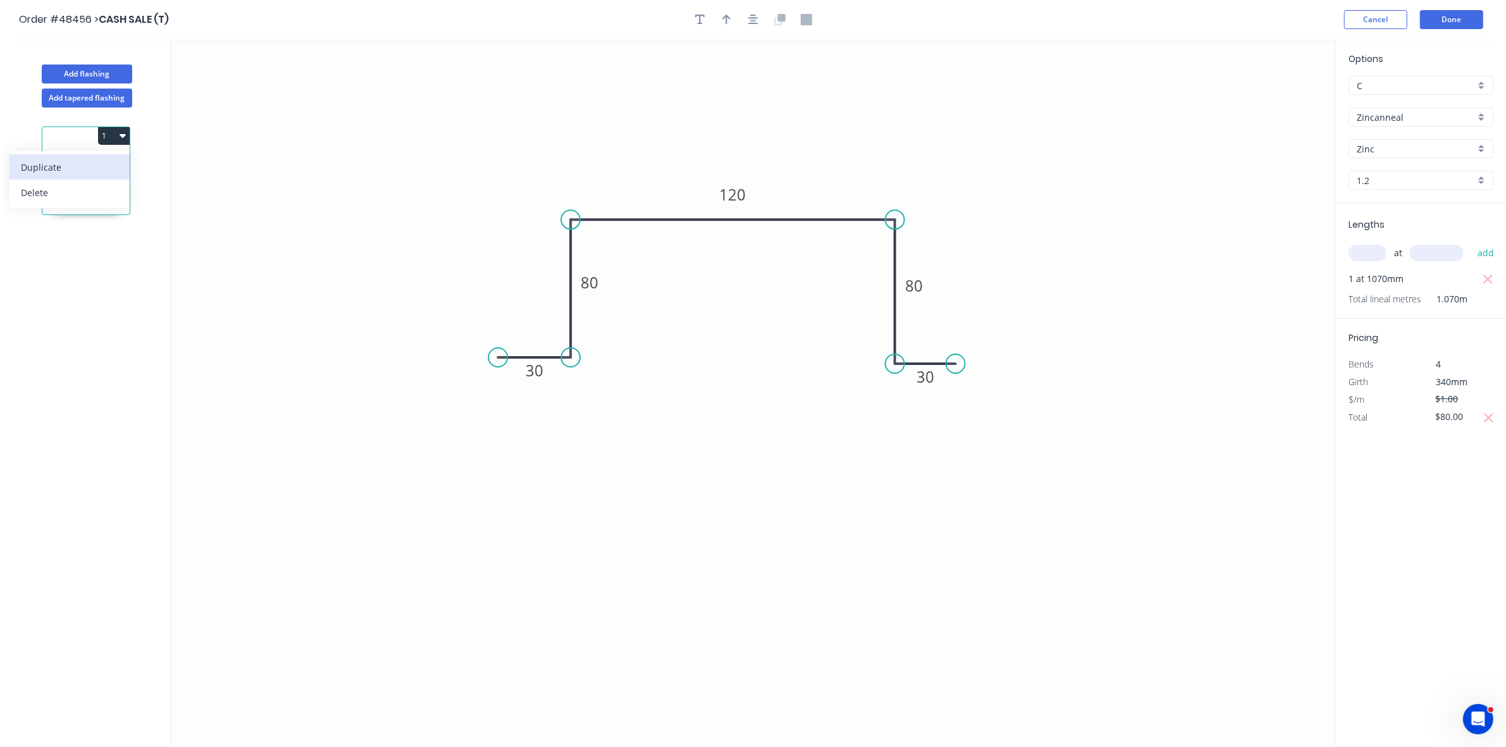
click at [106, 171] on div "Duplicate" at bounding box center [69, 167] width 97 height 18
click at [542, 368] on tspan "30" at bounding box center [535, 370] width 18 height 21
click at [1361, 247] on input "text" at bounding box center [1368, 253] width 38 height 16
click at [1356, 252] on input "text" at bounding box center [1368, 253] width 38 height 16
type input "1"
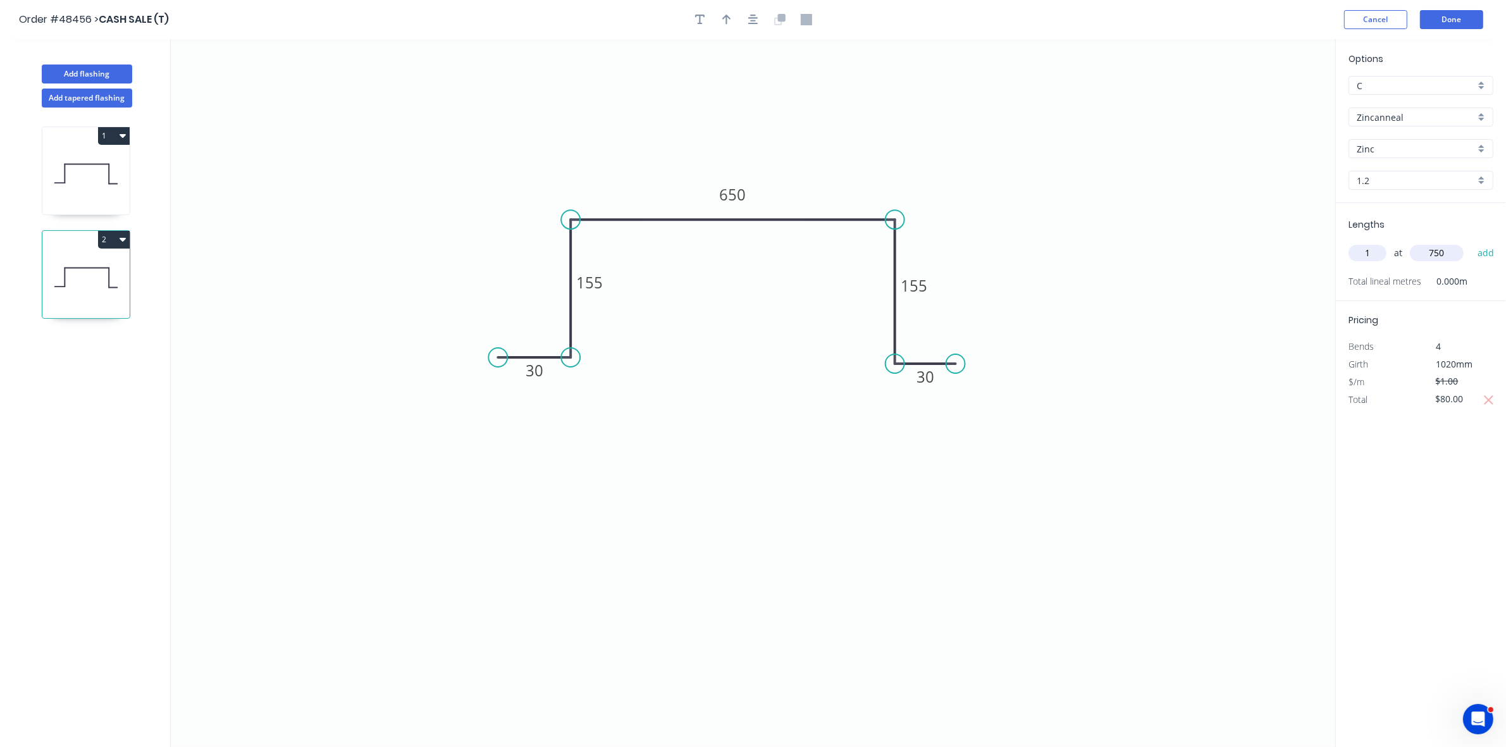
type input "750"
click at [1472, 242] on button "add" at bounding box center [1487, 253] width 30 height 22
click at [1465, 10] on button "Done" at bounding box center [1451, 19] width 63 height 19
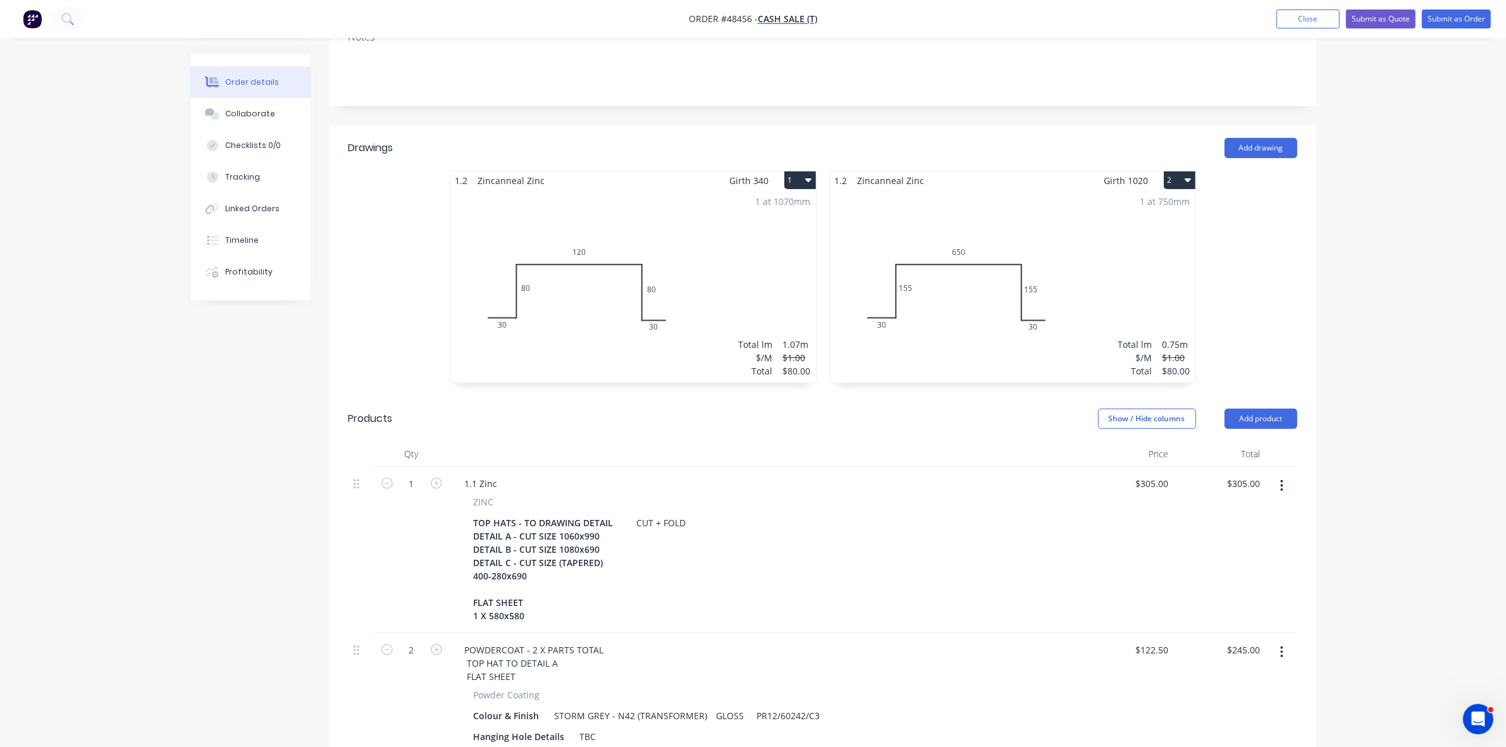
scroll to position [475, 0]
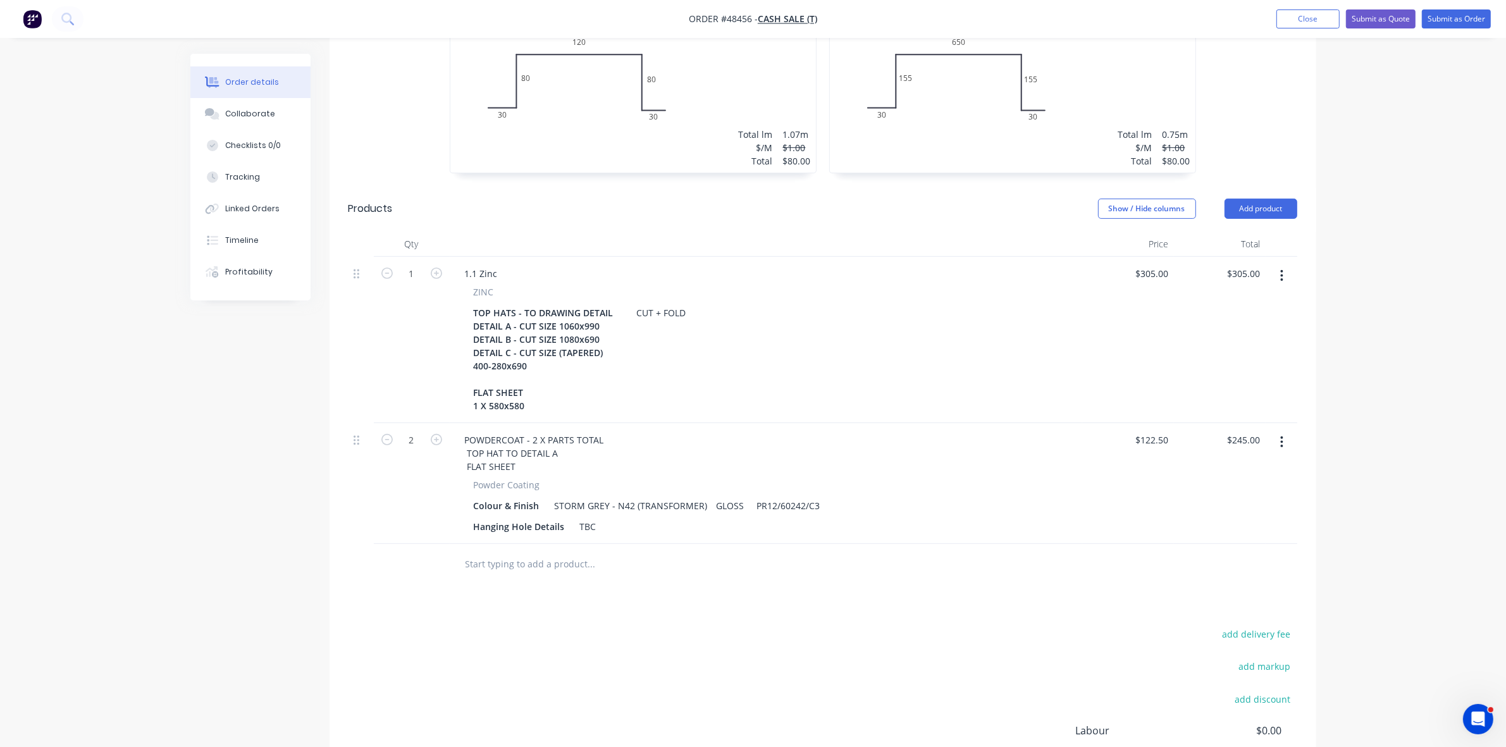
click at [779, 128] on div "Total lm $/M Total 1.07m $1.00 $80.00" at bounding box center [775, 148] width 72 height 40
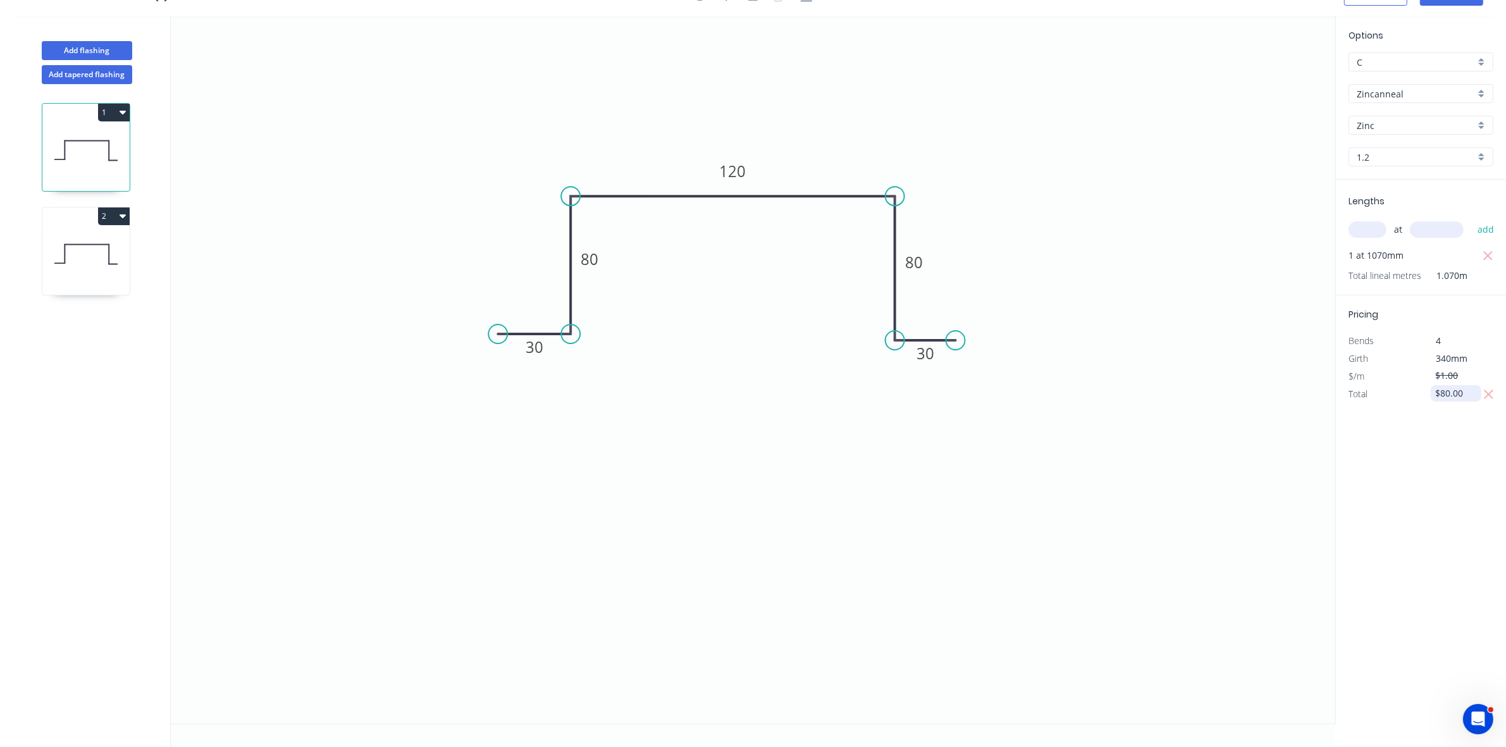
click at [1441, 395] on input "$80.00" at bounding box center [1457, 394] width 43 height 18
click at [77, 266] on icon at bounding box center [85, 254] width 87 height 81
click at [1450, 391] on input "$80.00" at bounding box center [1457, 394] width 43 height 18
type input "$85.00"
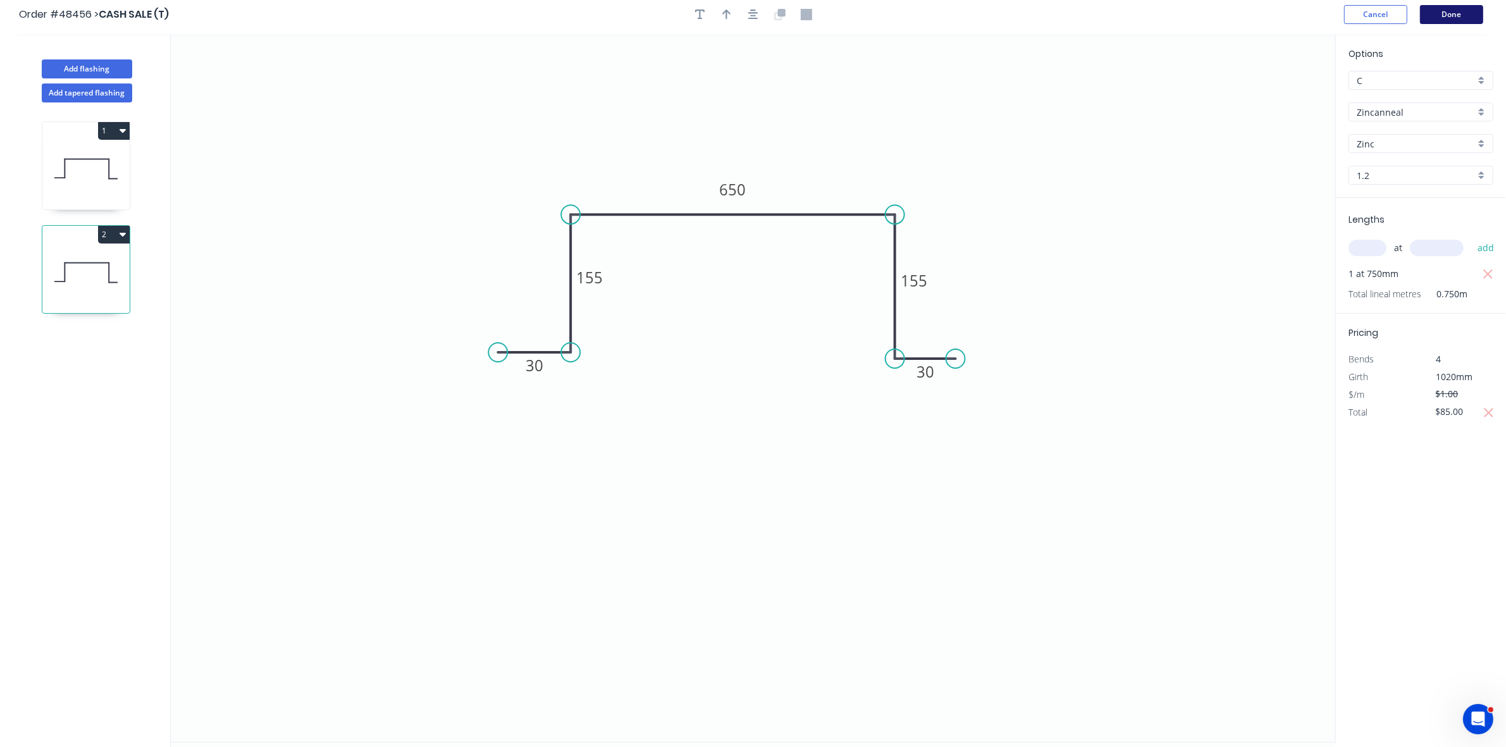
scroll to position [0, 0]
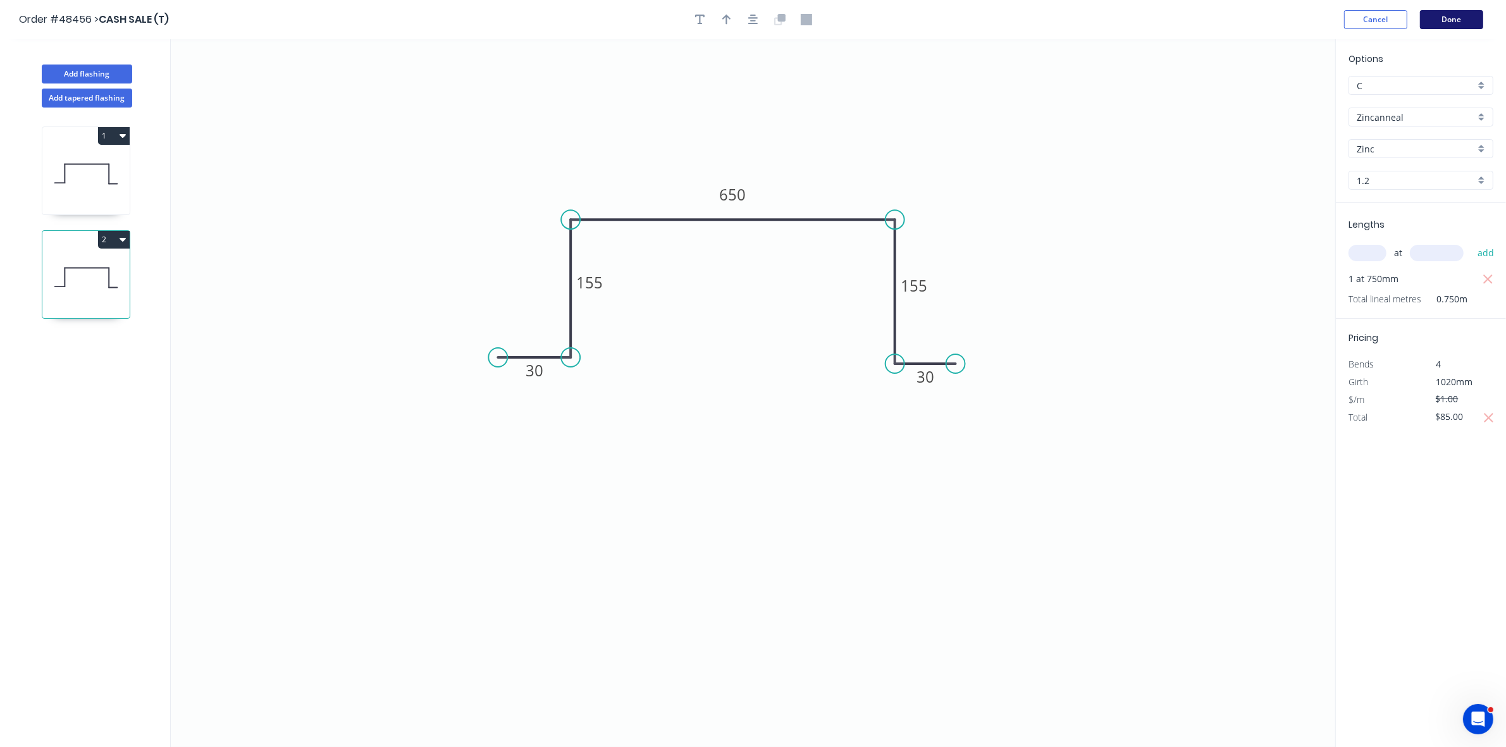
click at [1463, 23] on button "Done" at bounding box center [1451, 19] width 63 height 19
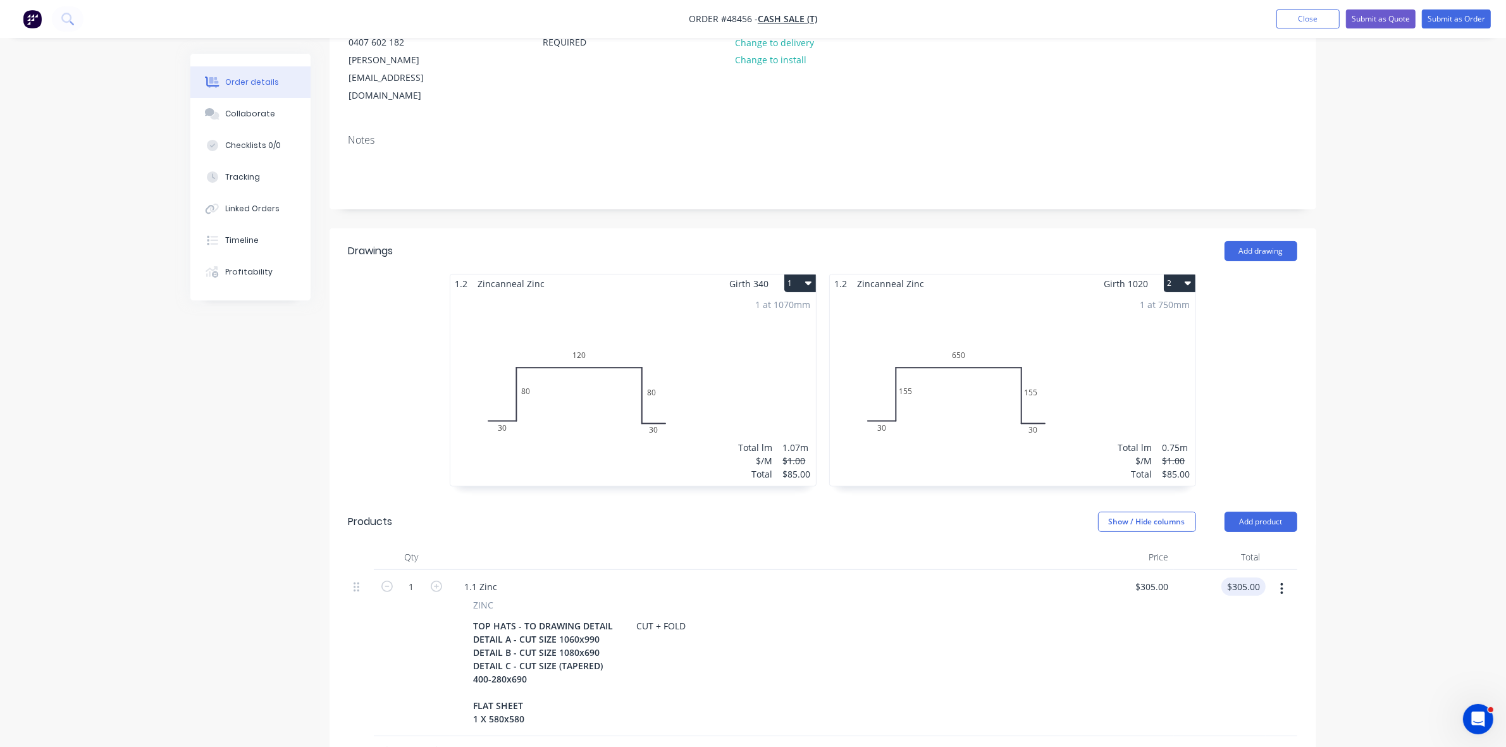
scroll to position [237, 0]
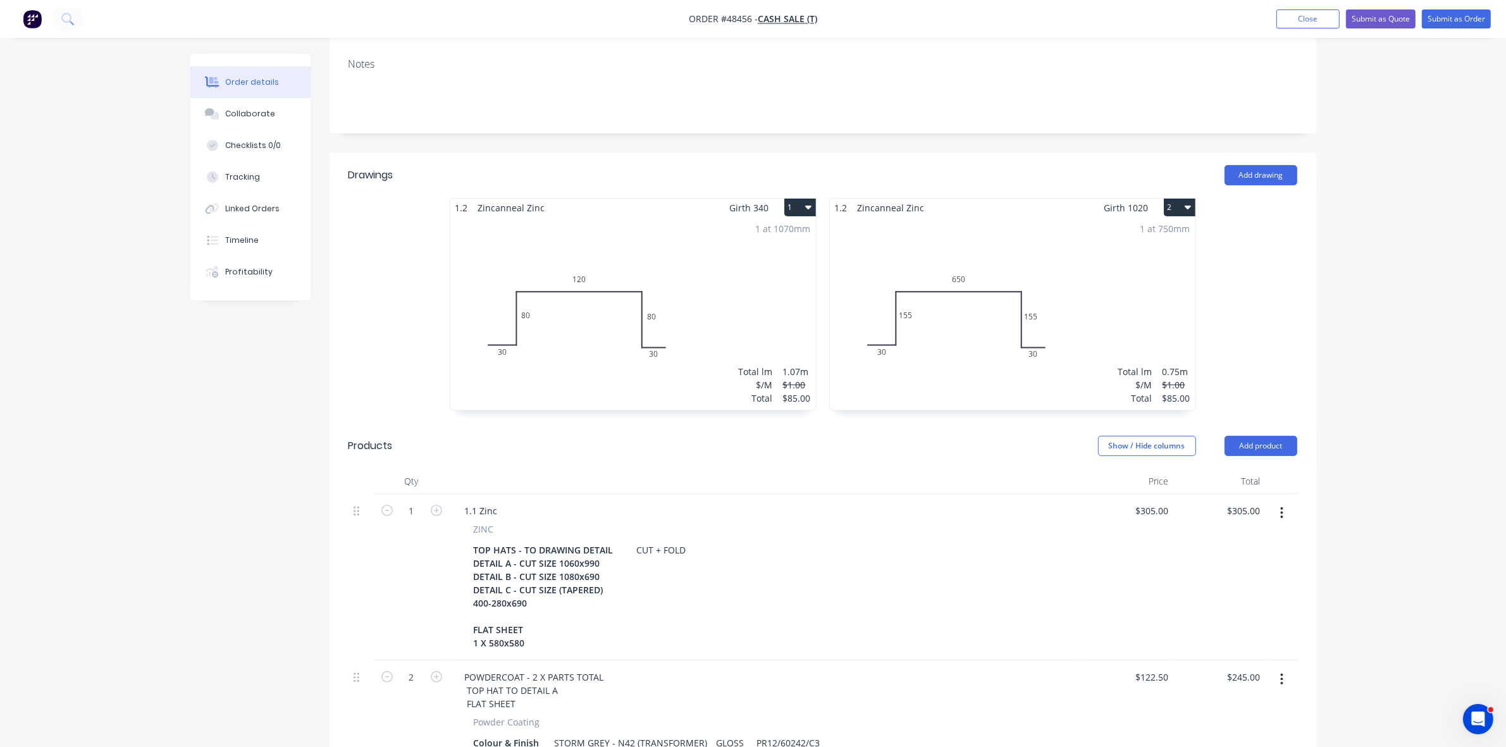
drag, startPoint x: 1282, startPoint y: 481, endPoint x: 1257, endPoint y: 491, distance: 26.7
click at [1281, 506] on icon "button" at bounding box center [1282, 513] width 3 height 14
click at [1213, 613] on div "Delete" at bounding box center [1237, 622] width 97 height 18
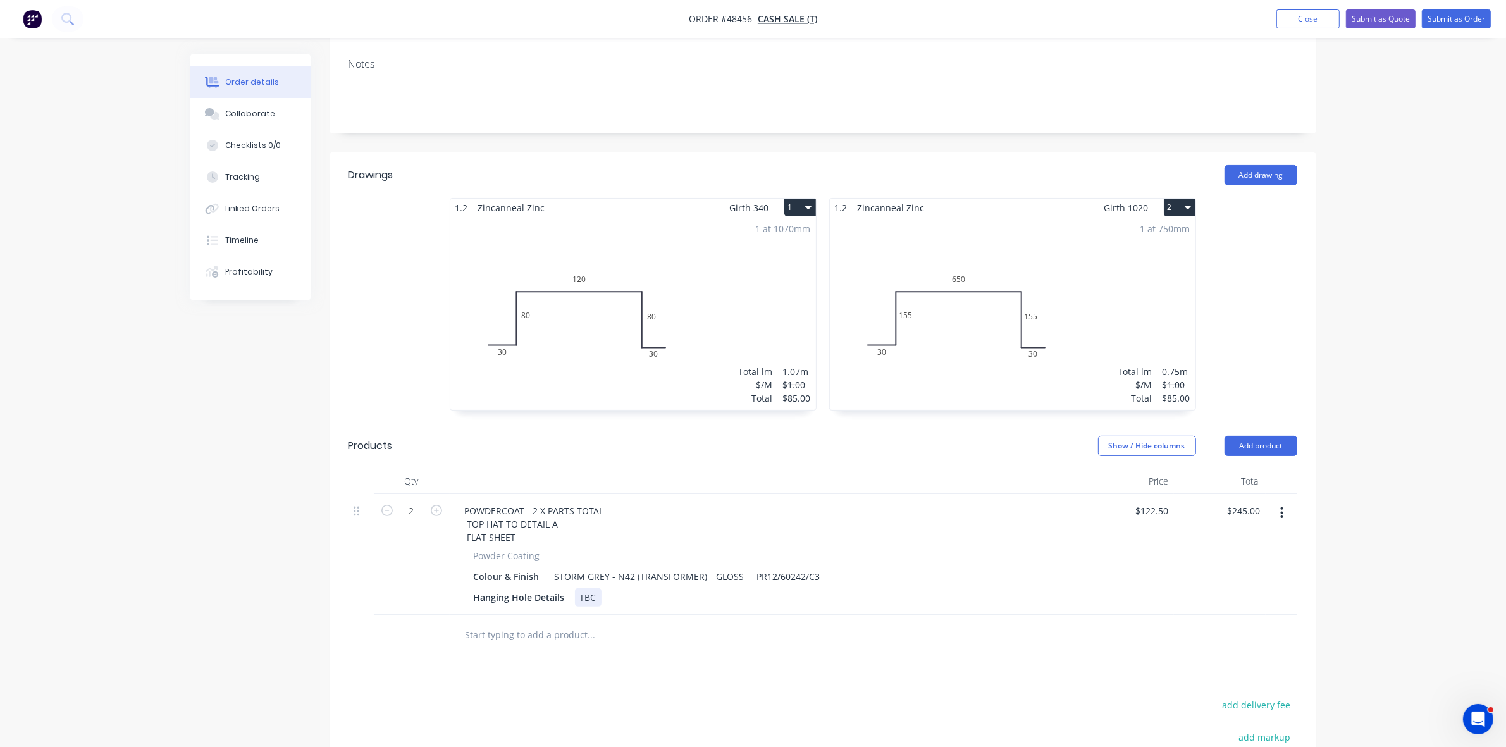
click at [584, 588] on div "TBC" at bounding box center [588, 597] width 27 height 18
click at [585, 588] on div "TBC" at bounding box center [588, 597] width 27 height 18
drag, startPoint x: 611, startPoint y: 568, endPoint x: 656, endPoint y: 568, distance: 44.9
click at [656, 588] on div "Hanging Hole Details 30mm FNAGLE" at bounding box center [764, 597] width 590 height 18
click at [620, 588] on div "30mm FLENGE" at bounding box center [610, 597] width 71 height 18
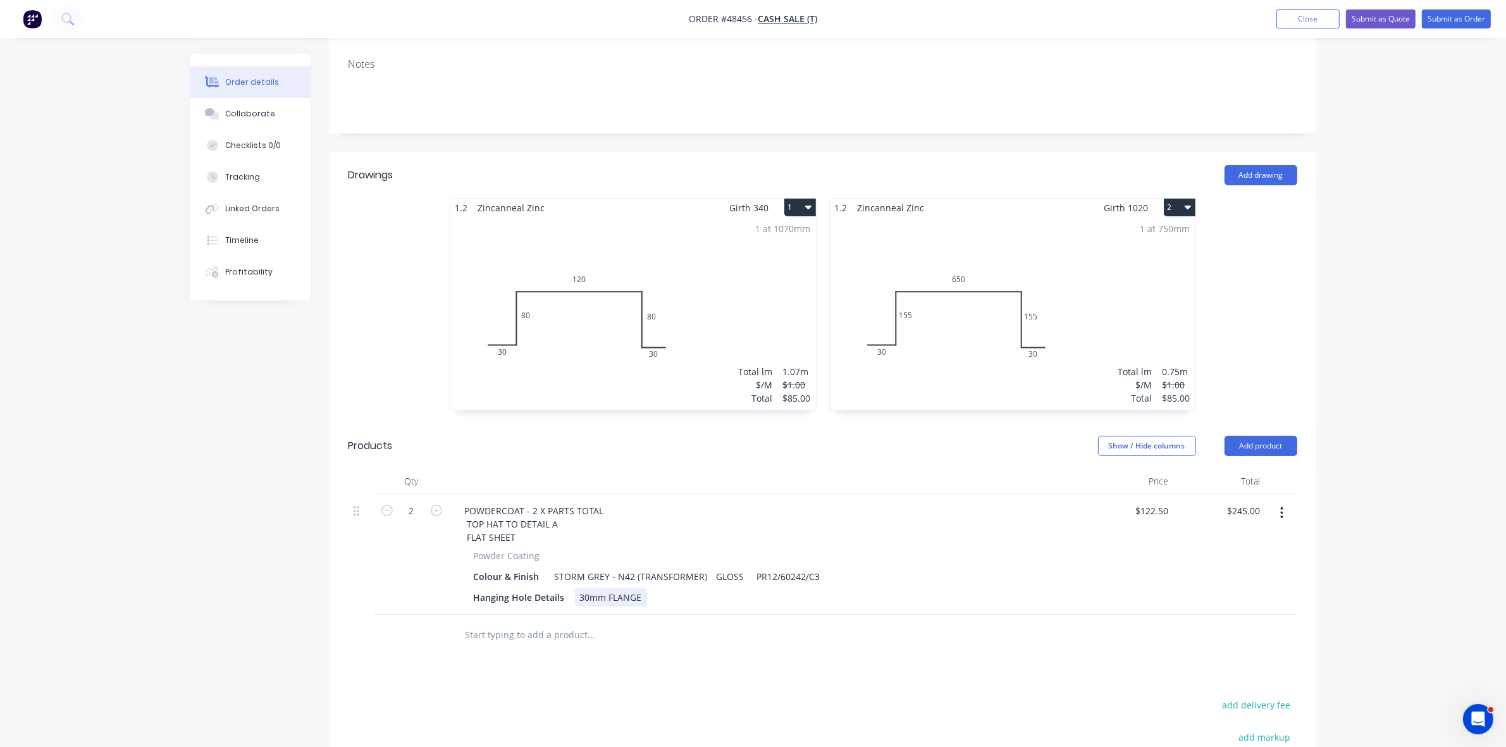
click at [580, 588] on div "30mm FLANGE" at bounding box center [611, 597] width 72 height 18
click at [578, 588] on div "ALONG ONE LENGTH 30mm FLANGE" at bounding box center [656, 597] width 163 height 18
click at [734, 588] on div "BOTH CORNERS ALONG ONE LENGTH 30mm FLANGE" at bounding box center [691, 597] width 233 height 18
click at [643, 588] on div "BOTH CORNERS ALONG ONE LENGTH IN THE 30mm FLANGE" at bounding box center [707, 597] width 264 height 18
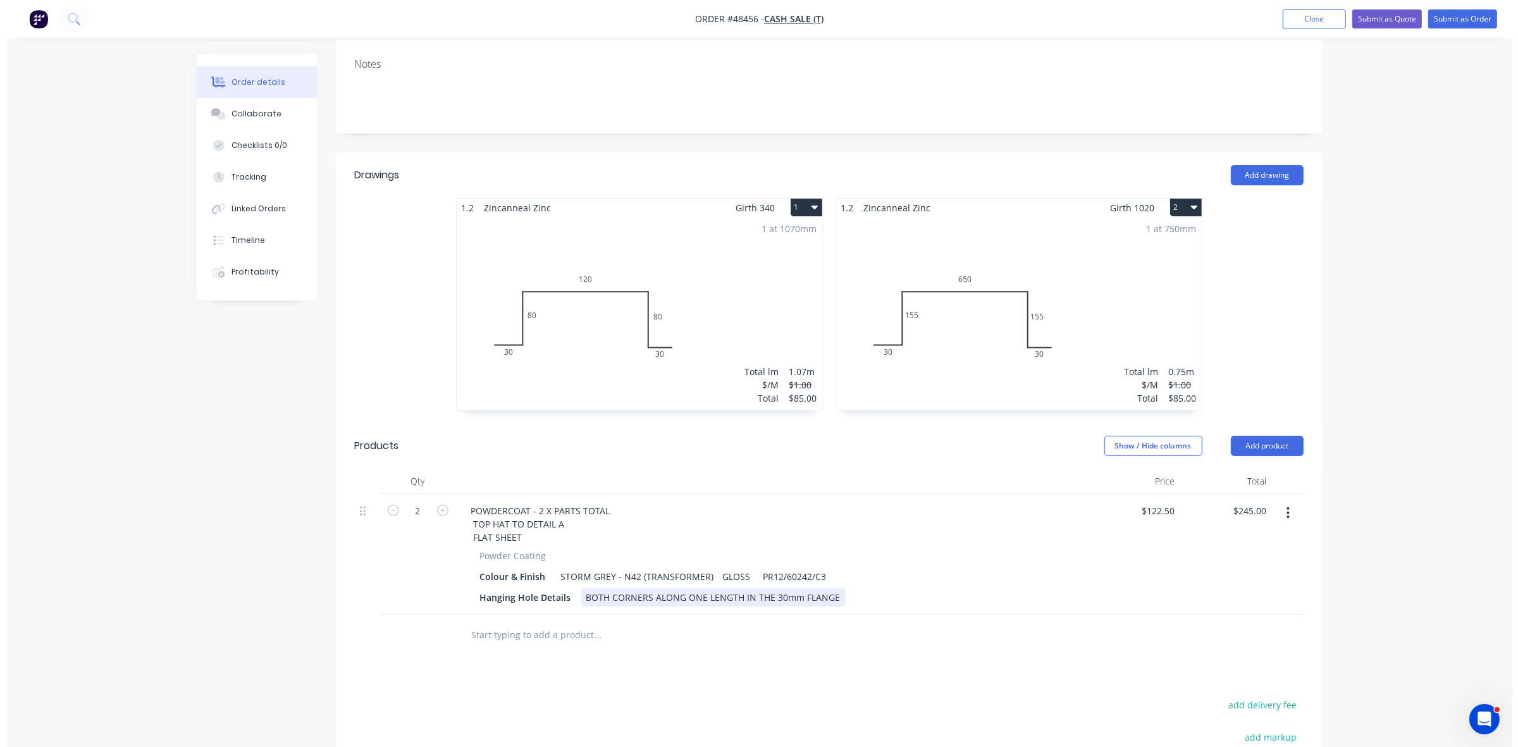
scroll to position [0, 0]
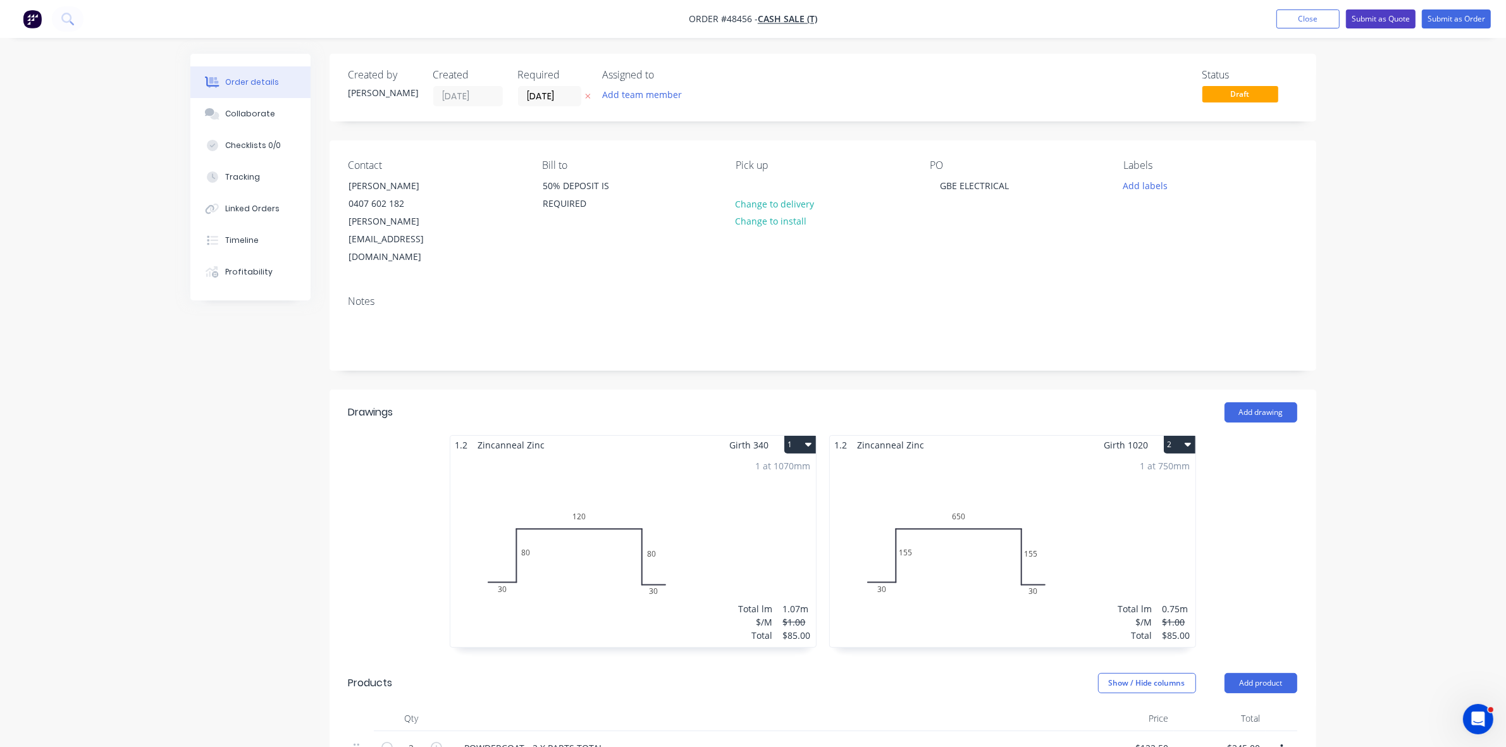
click at [1405, 25] on button "Submit as Quote" at bounding box center [1381, 18] width 70 height 19
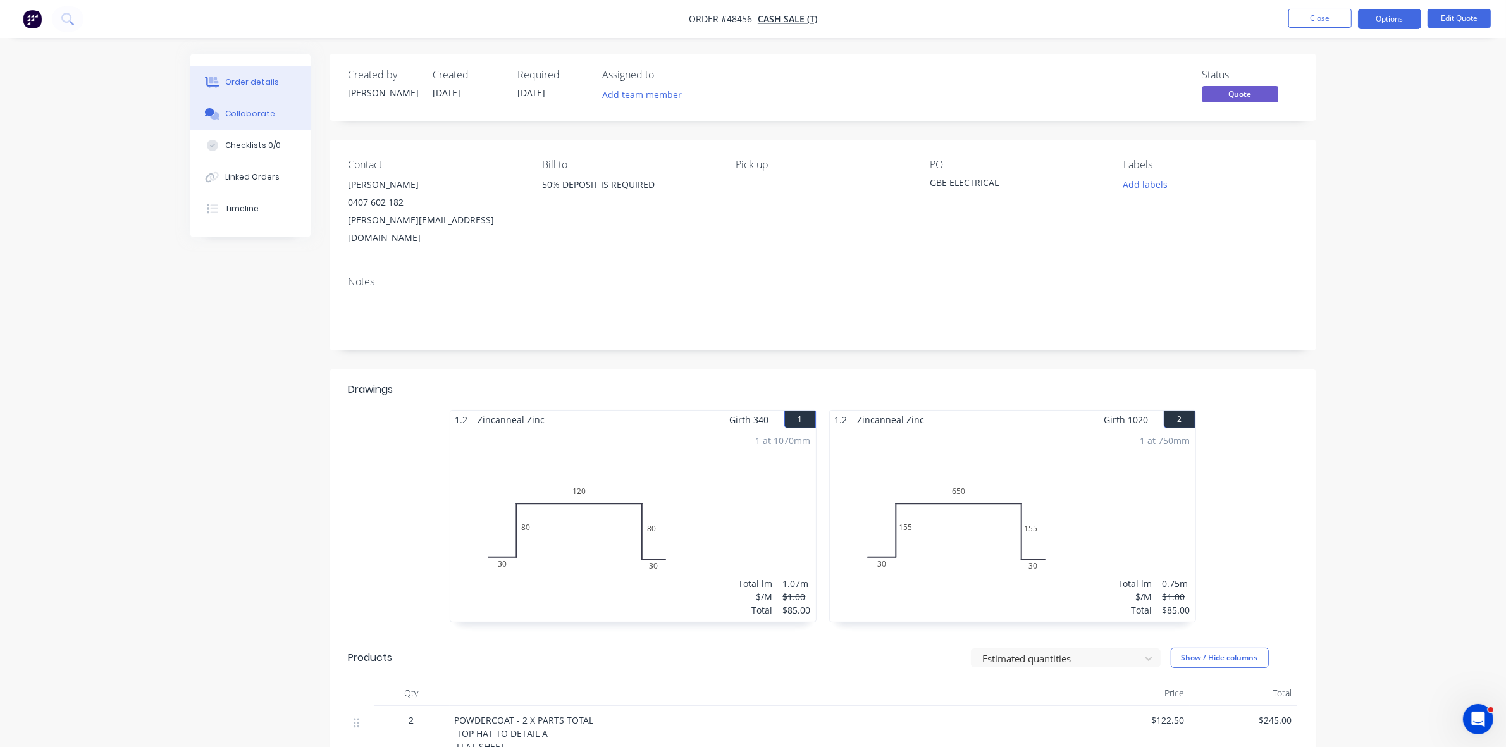
click at [254, 120] on button "Collaborate" at bounding box center [250, 114] width 120 height 32
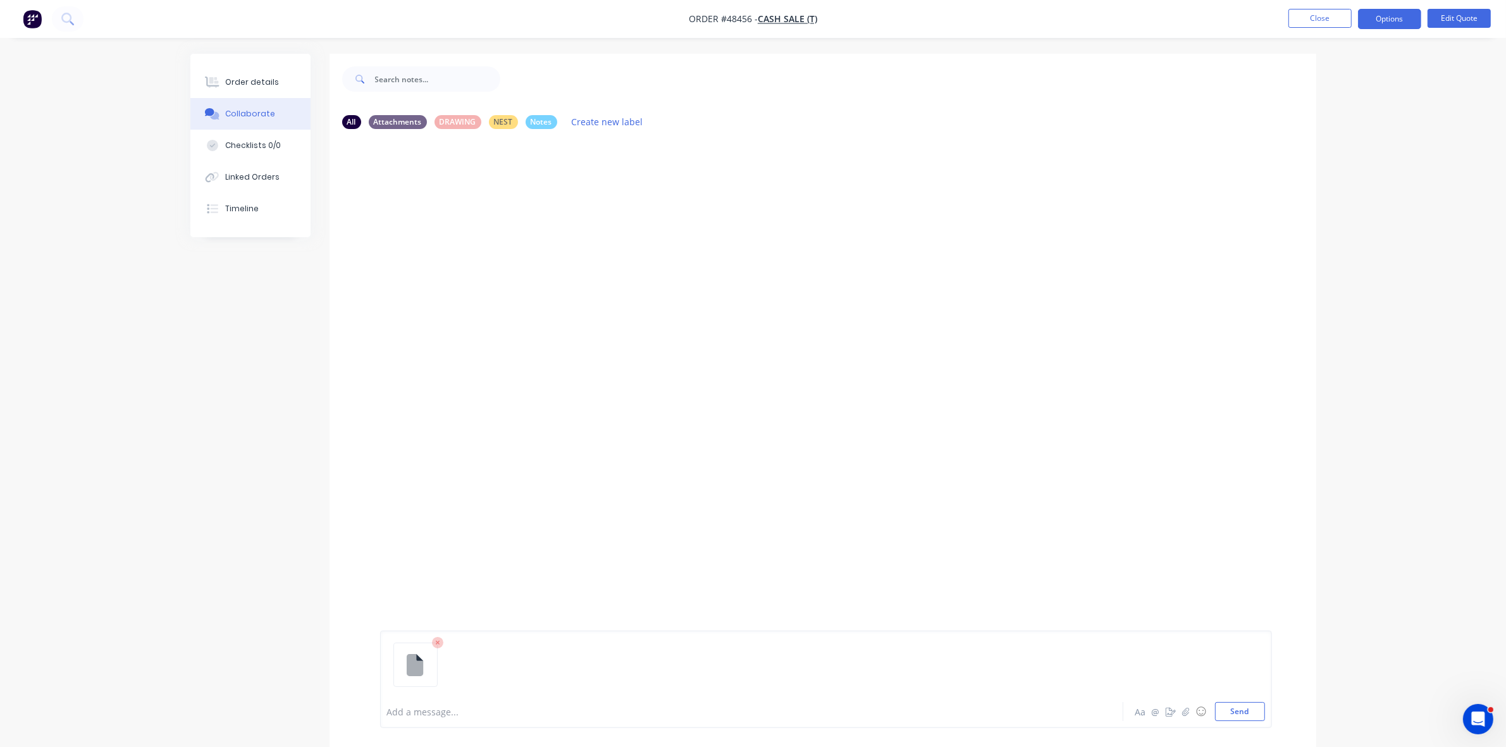
click at [411, 710] on div at bounding box center [717, 711] width 658 height 13
click at [257, 78] on div "Order details" at bounding box center [252, 82] width 54 height 11
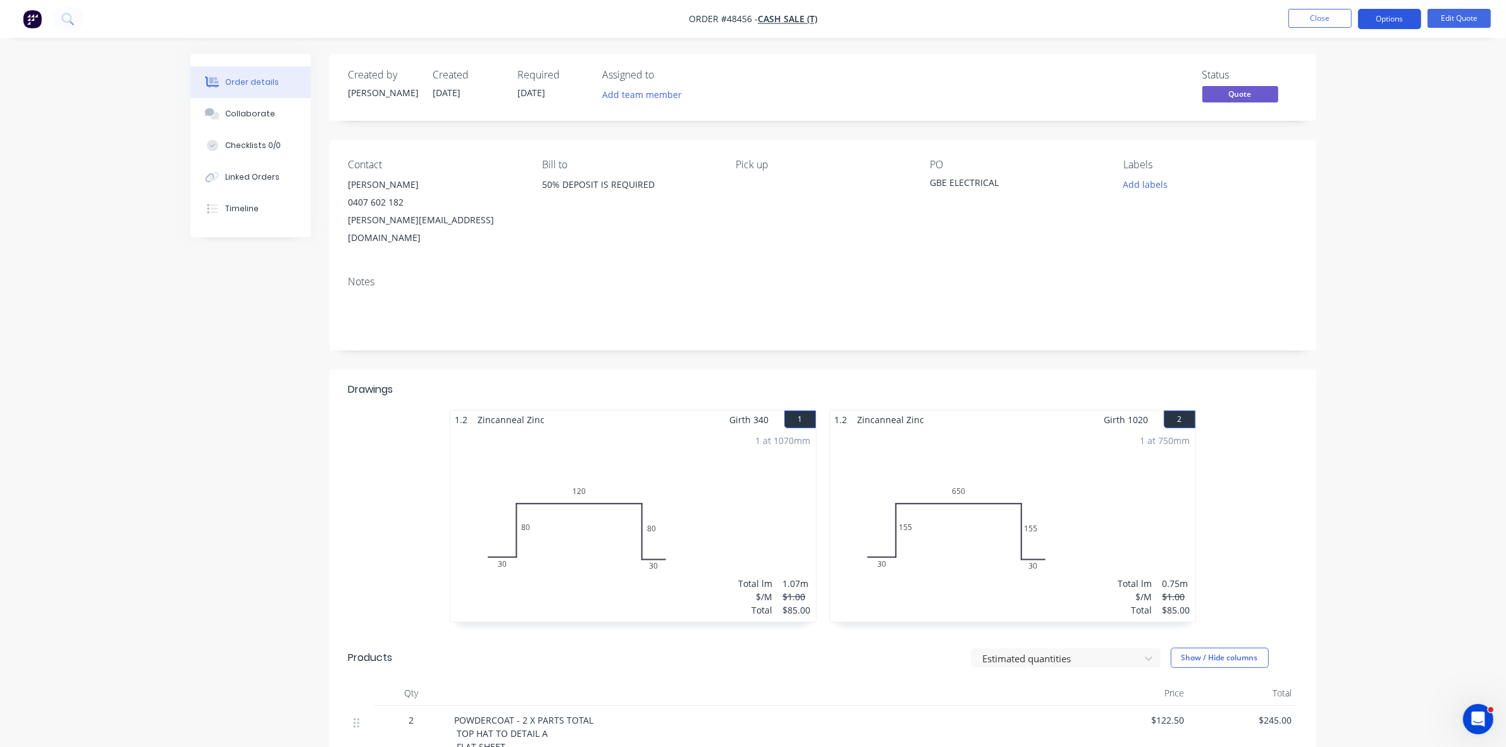
click at [1390, 20] on button "Options" at bounding box center [1389, 19] width 63 height 20
click at [1320, 81] on div "Quote" at bounding box center [1352, 77] width 116 height 18
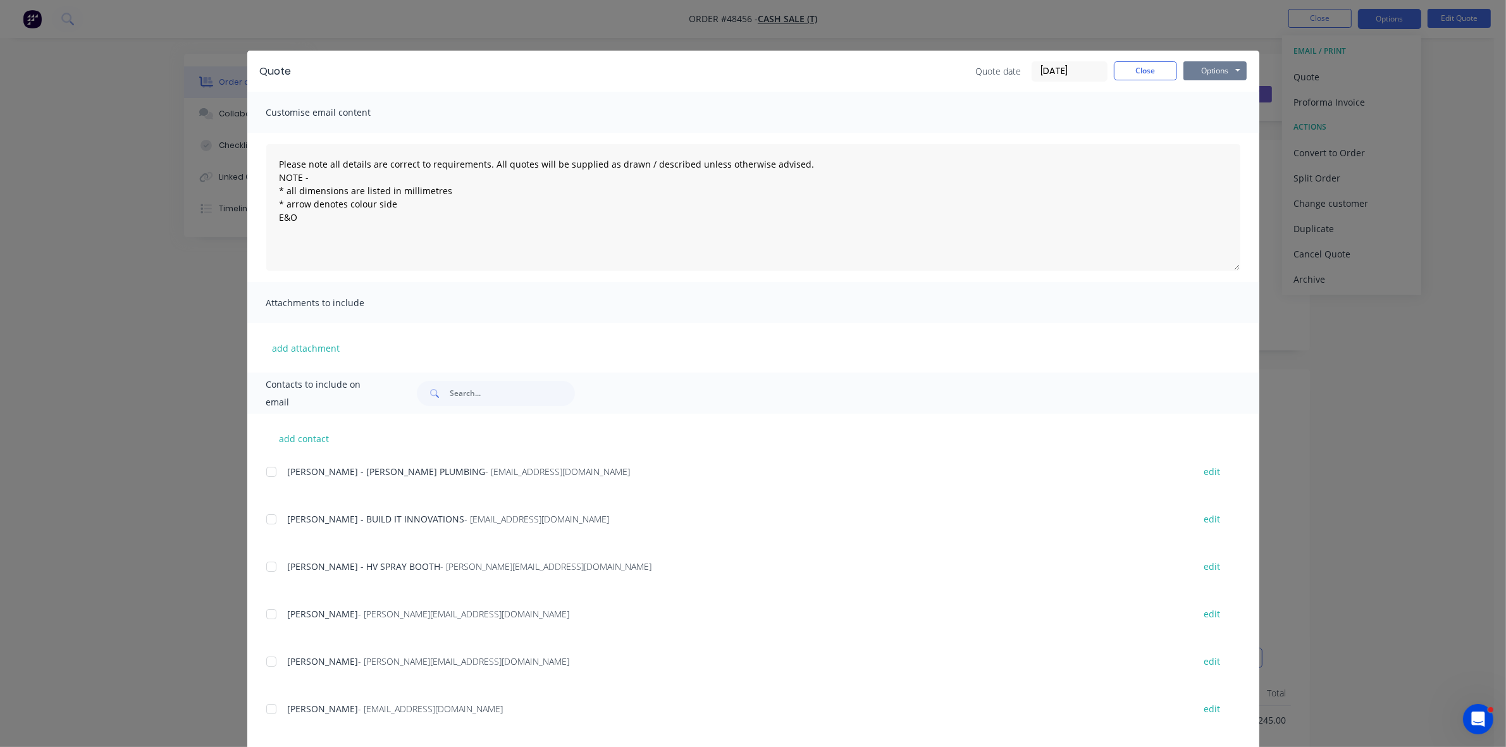
click at [1222, 70] on button "Options" at bounding box center [1215, 70] width 63 height 19
click at [1197, 119] on button "Print" at bounding box center [1224, 114] width 81 height 21
click at [1150, 68] on button "Close" at bounding box center [1145, 70] width 63 height 19
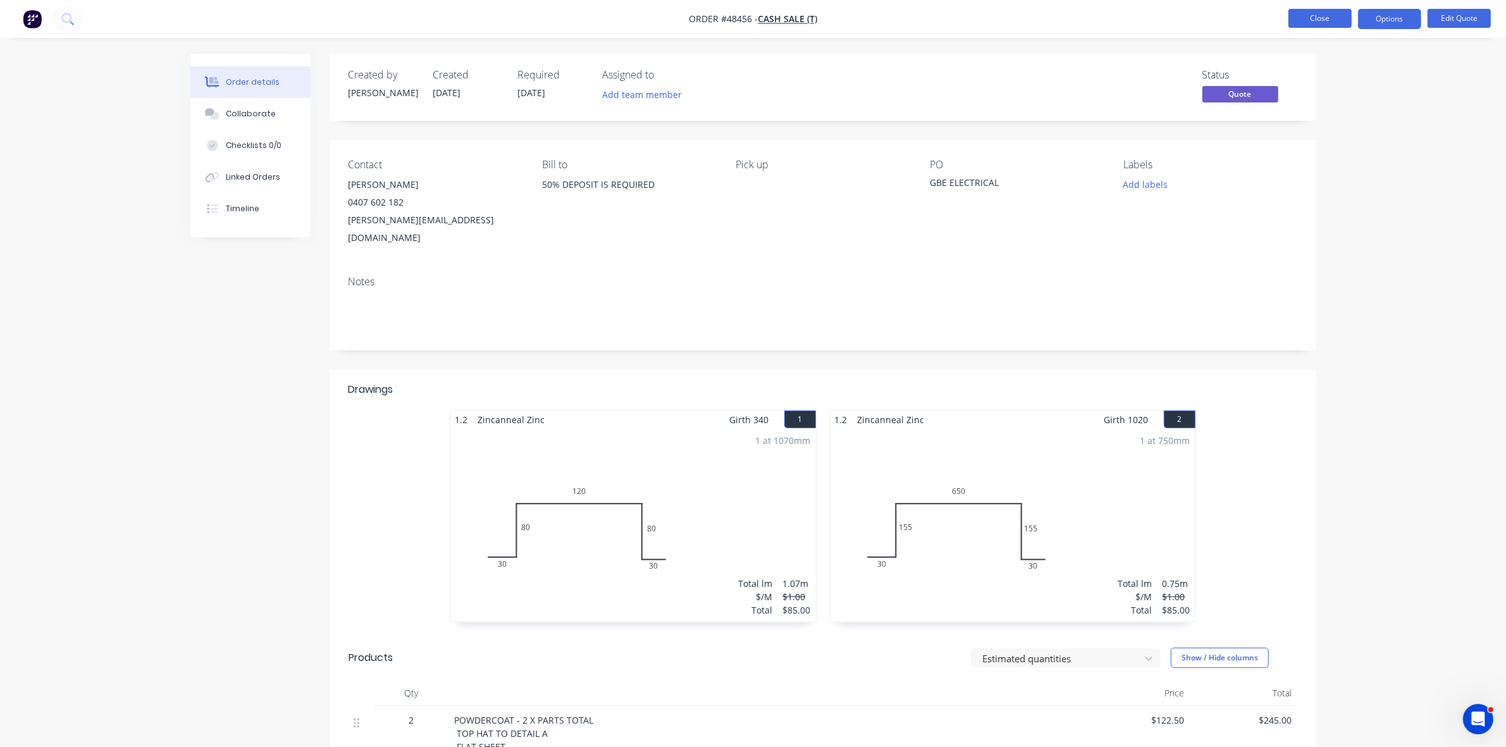
click at [1294, 25] on button "Close" at bounding box center [1320, 18] width 63 height 19
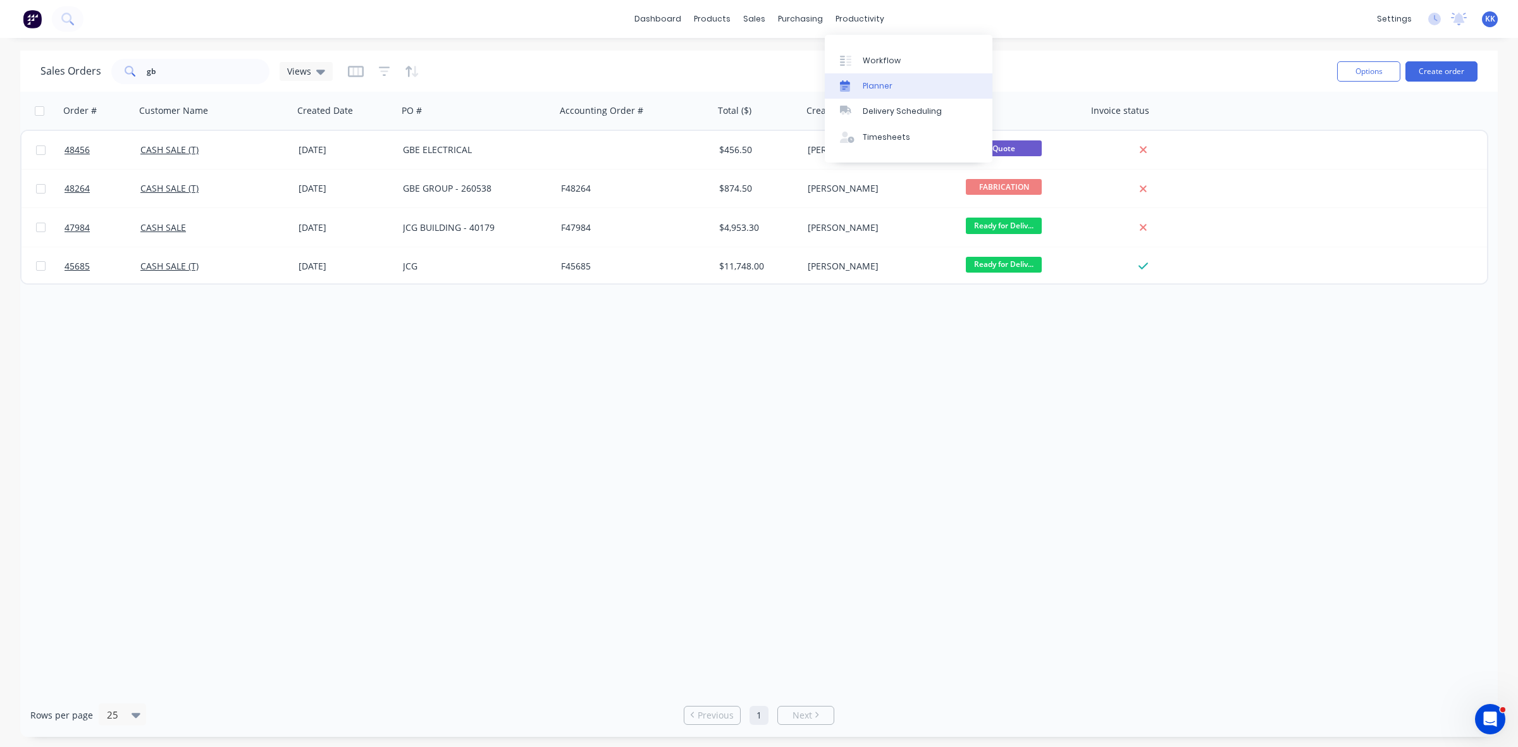
click at [874, 80] on div "Planner" at bounding box center [878, 85] width 30 height 11
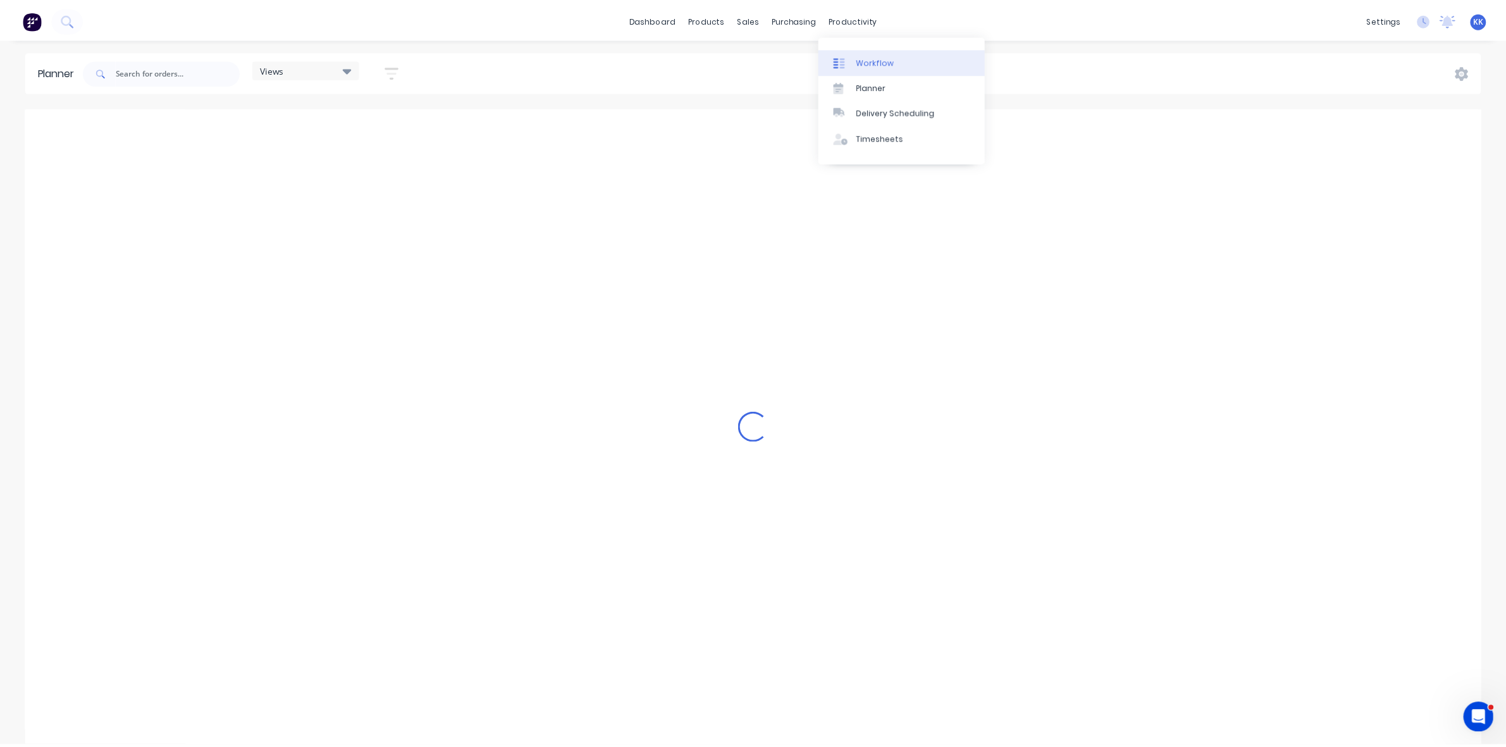
scroll to position [0, 3038]
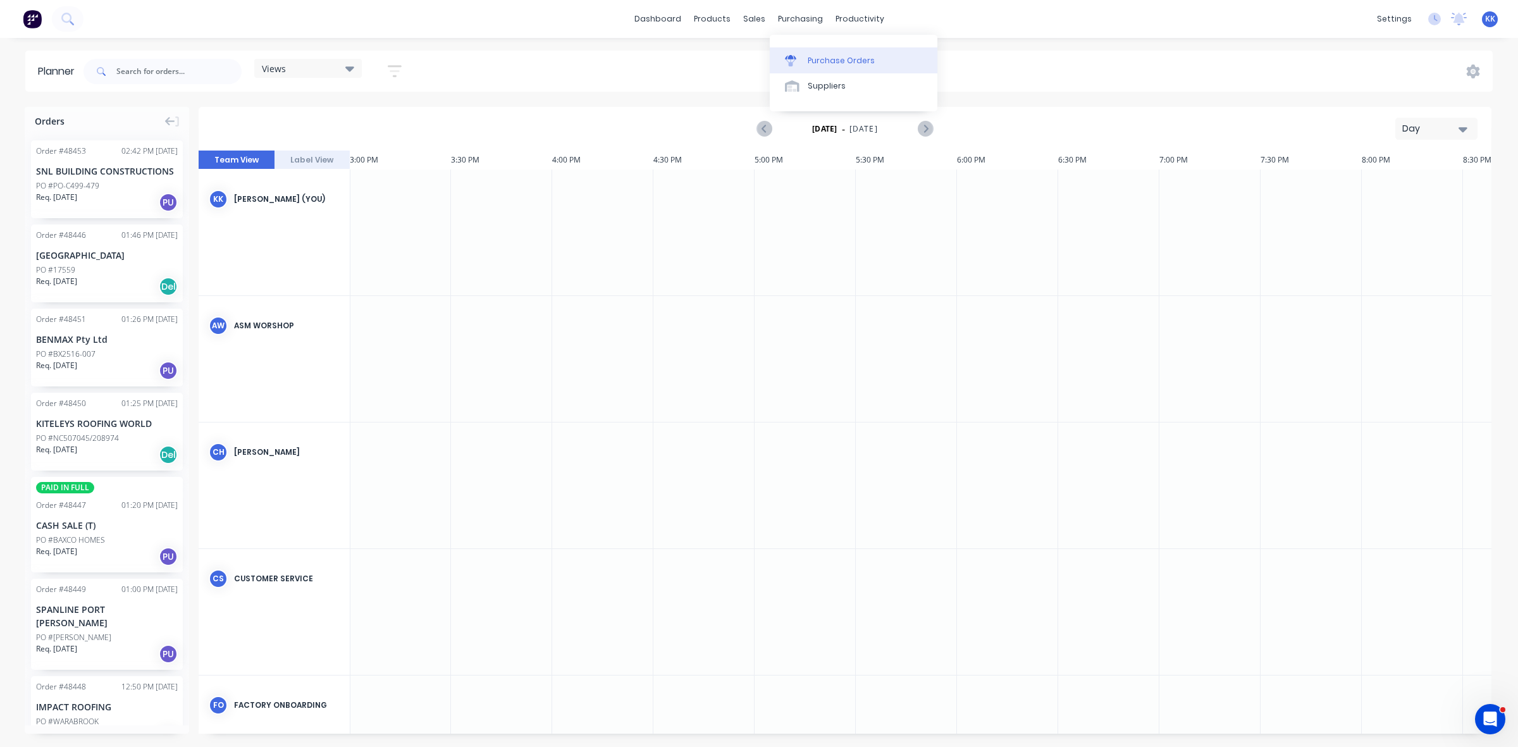
click at [816, 51] on link "Purchase Orders" at bounding box center [854, 59] width 168 height 25
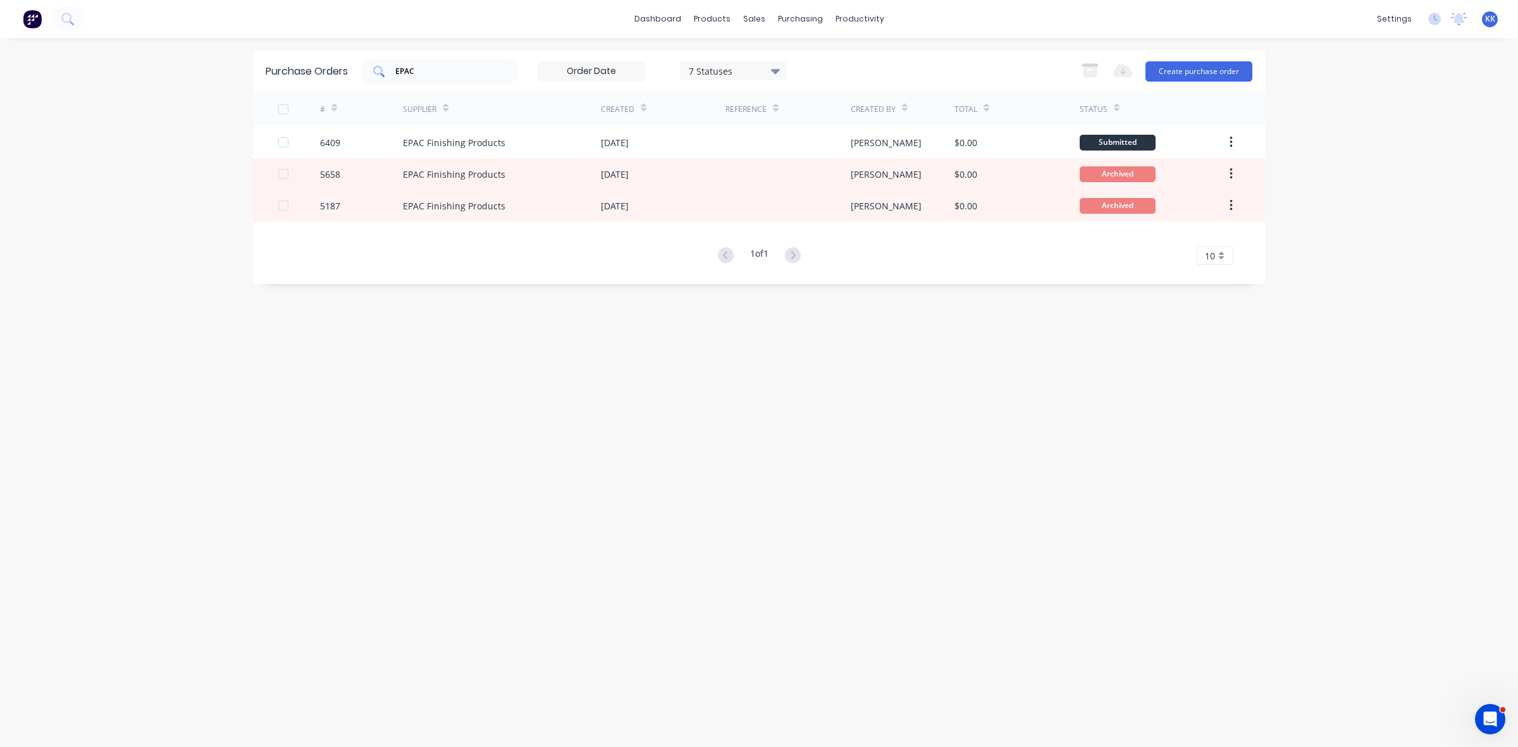
drag, startPoint x: 447, startPoint y: 61, endPoint x: 395, endPoint y: 62, distance: 51.9
click at [399, 62] on div "EPAC" at bounding box center [440, 71] width 158 height 25
click at [405, 65] on input "E6412" at bounding box center [446, 71] width 105 height 13
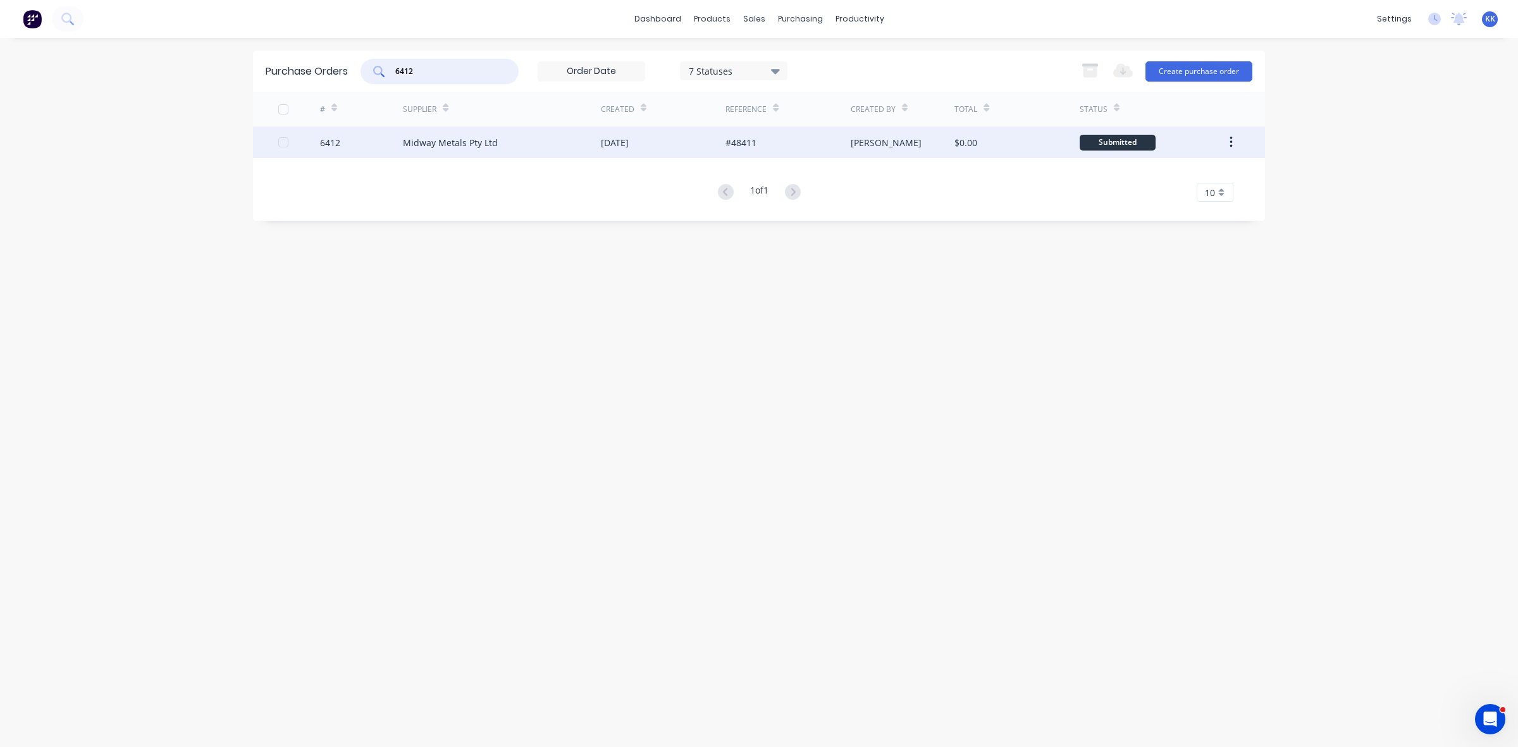
type input "6412"
click at [595, 144] on div "Midway Metals Pty Ltd" at bounding box center [502, 143] width 198 height 32
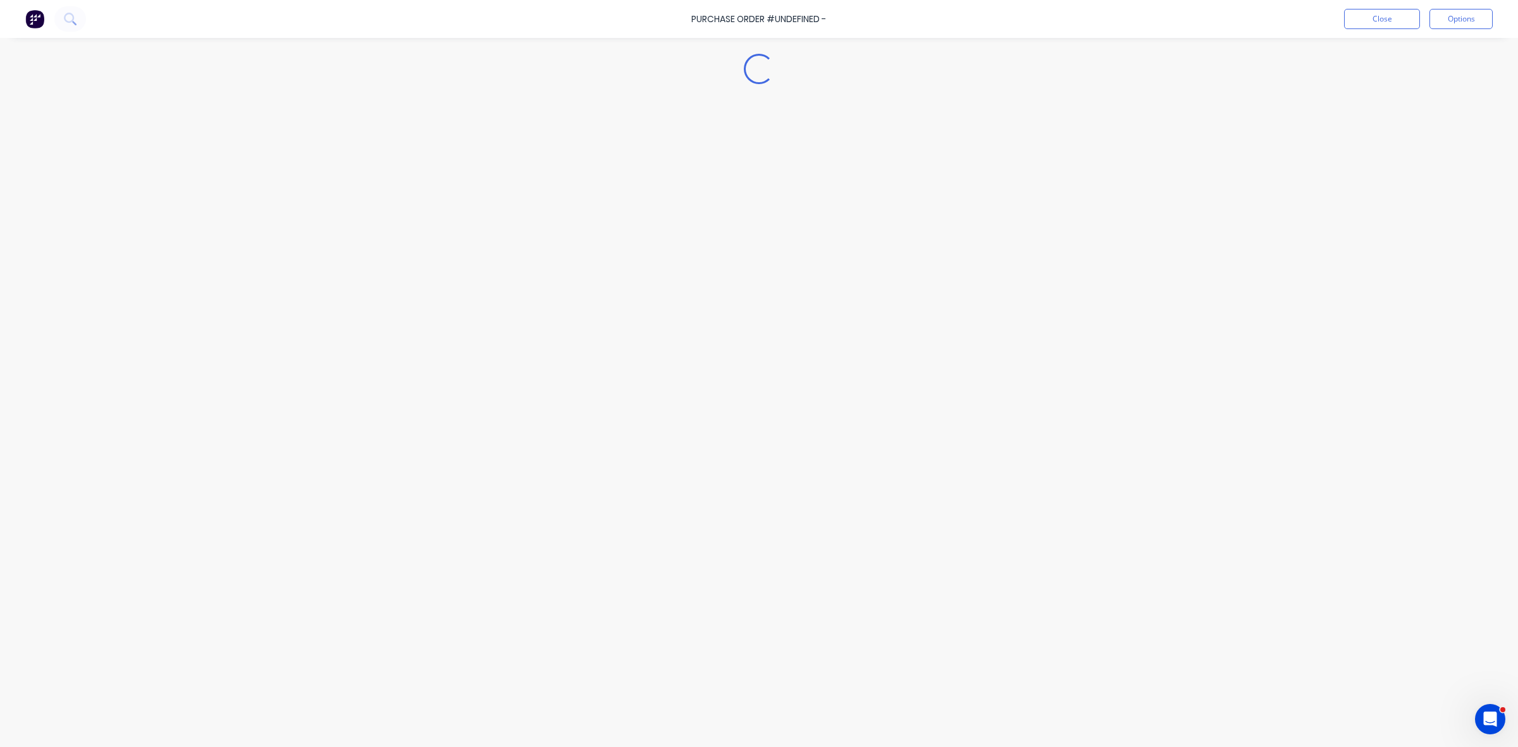
type textarea "x"
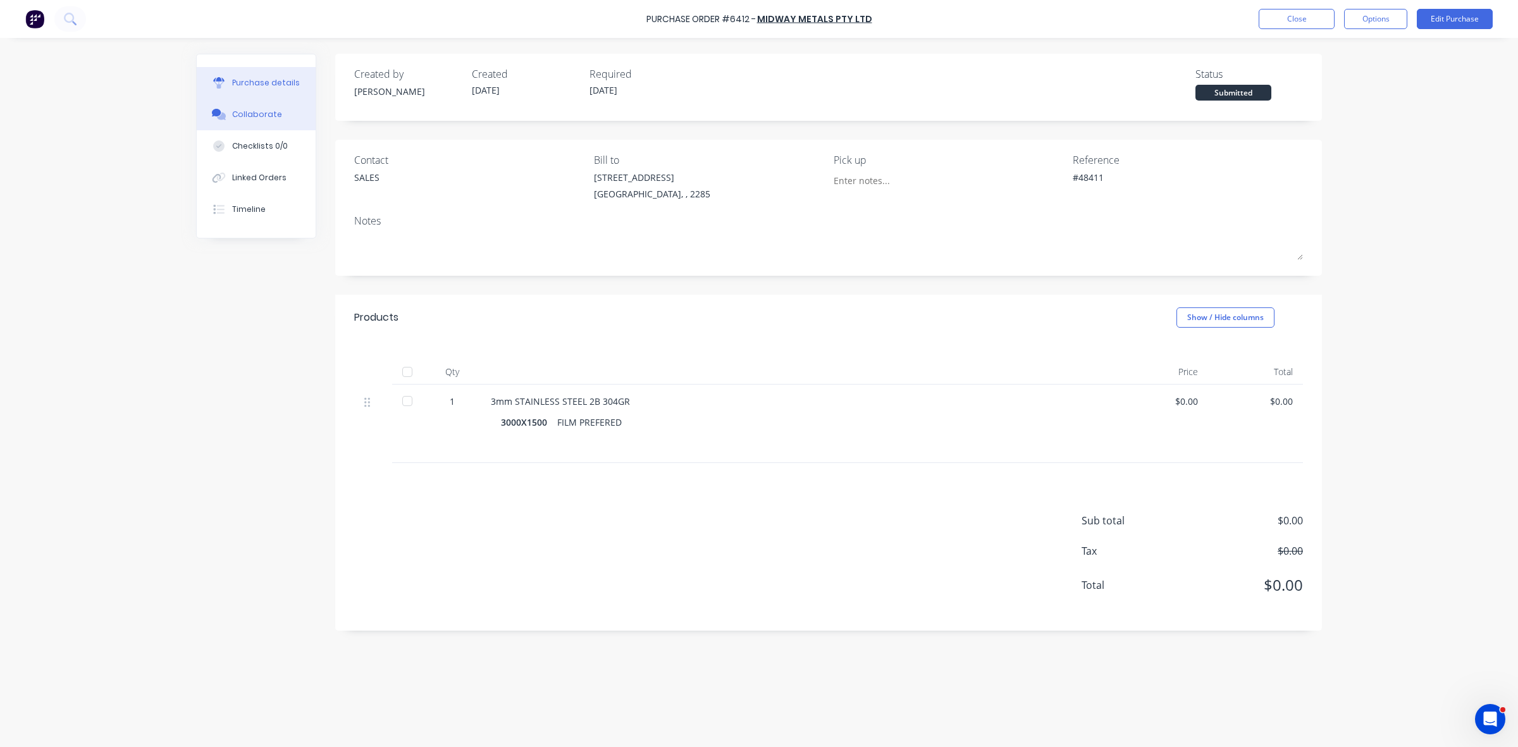
click at [239, 103] on button "Collaborate" at bounding box center [256, 115] width 119 height 32
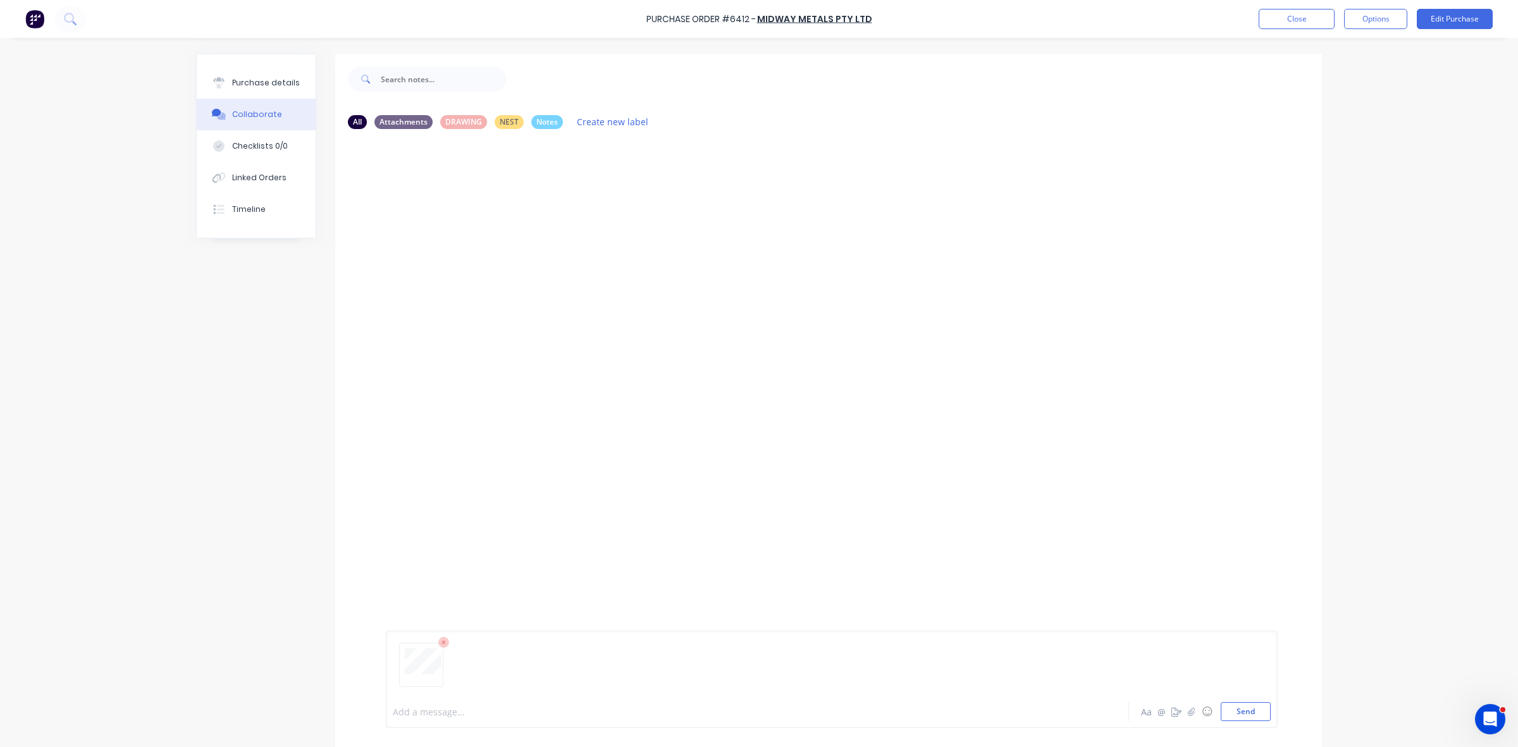
click at [406, 714] on div at bounding box center [723, 711] width 658 height 13
click at [1288, 16] on button "Close" at bounding box center [1297, 19] width 76 height 20
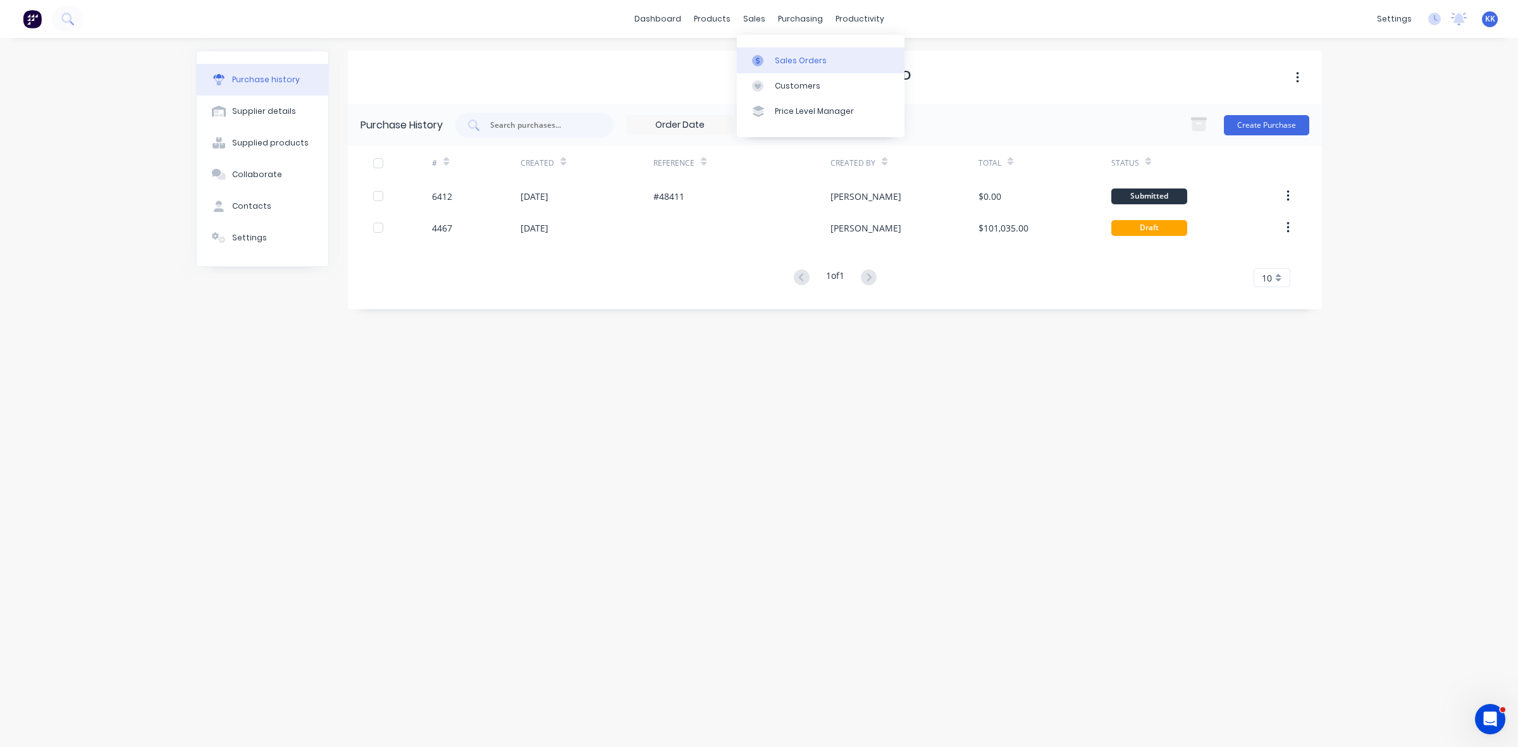
click at [774, 56] on link "Sales Orders" at bounding box center [821, 59] width 168 height 25
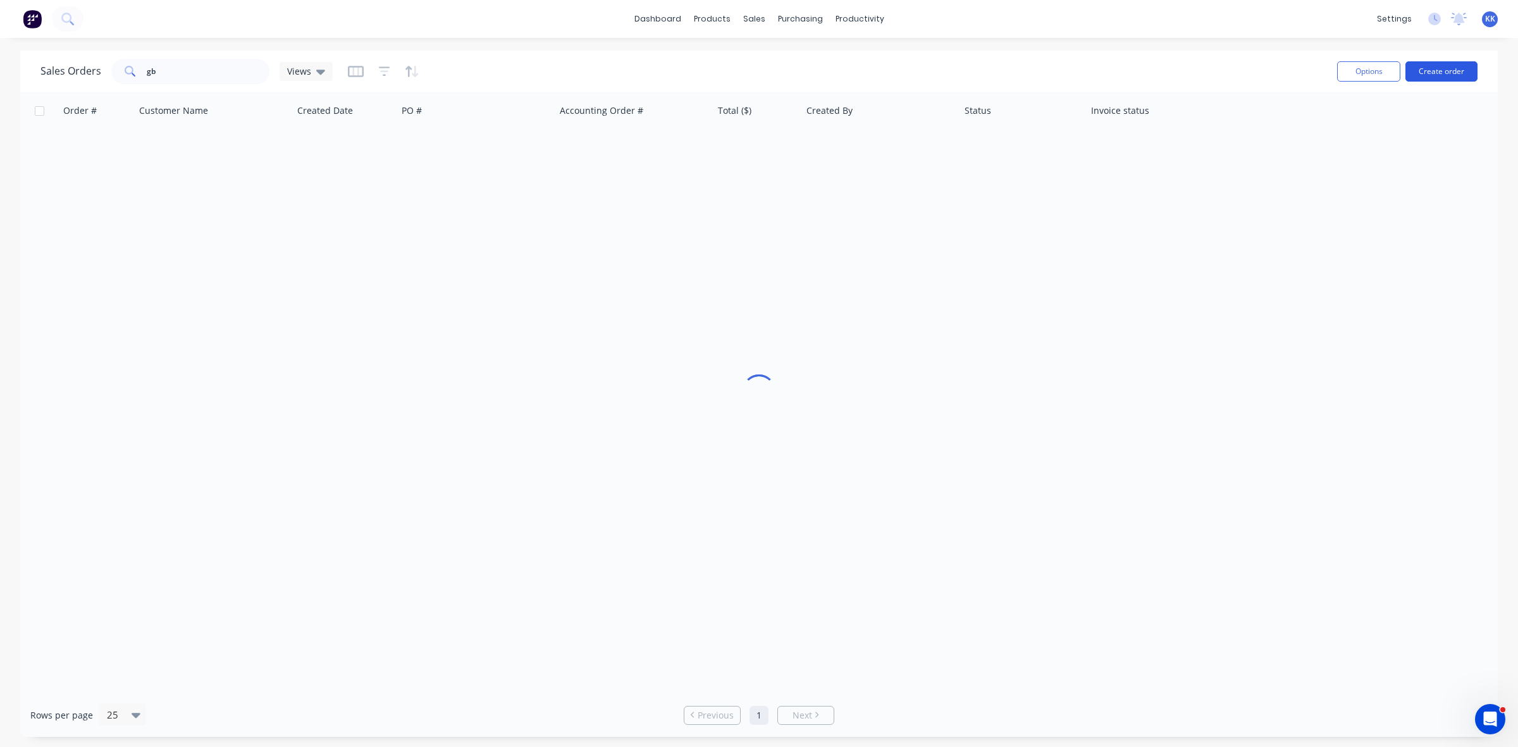
click at [1466, 70] on button "Create order" at bounding box center [1442, 71] width 72 height 20
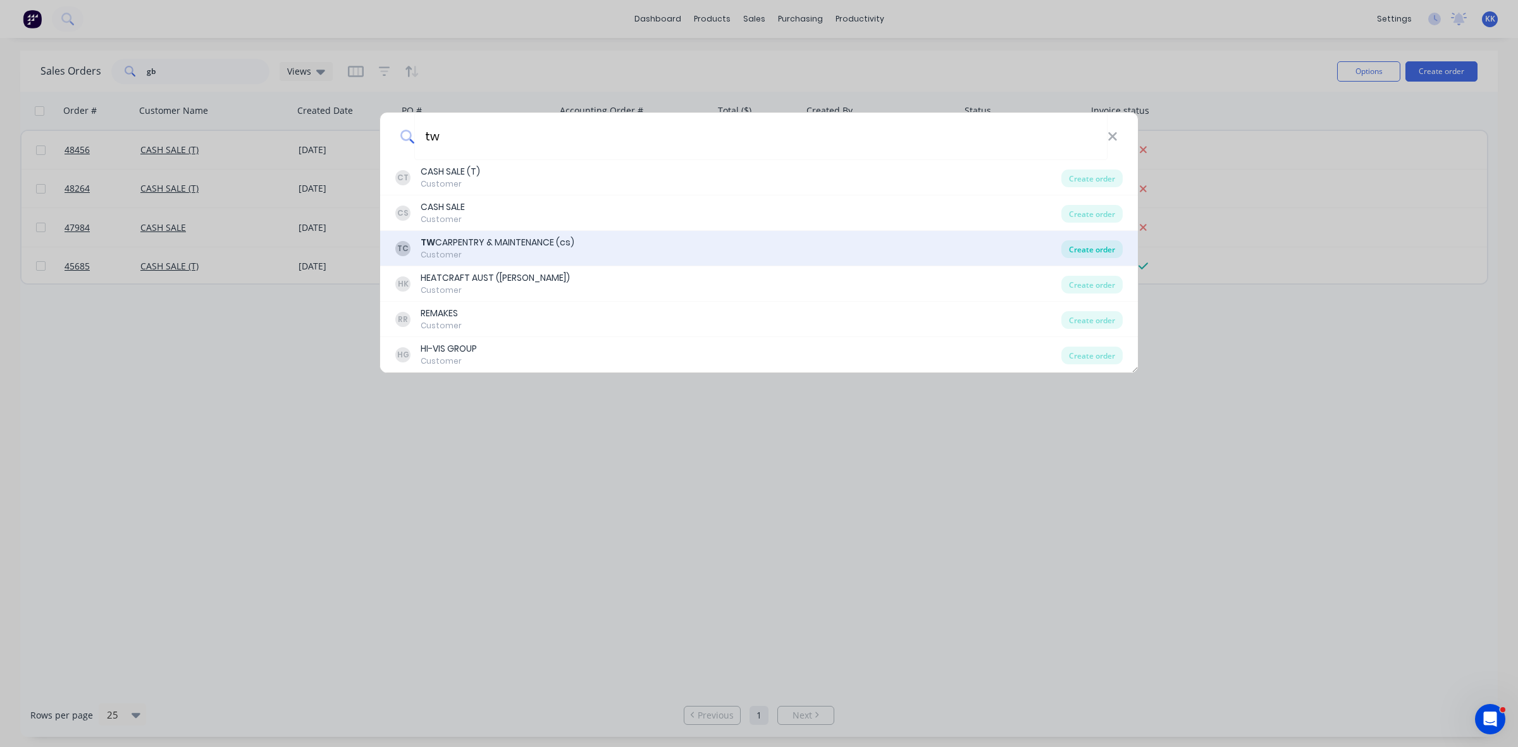
type input "tw"
click at [1095, 251] on div "Create order" at bounding box center [1092, 249] width 61 height 18
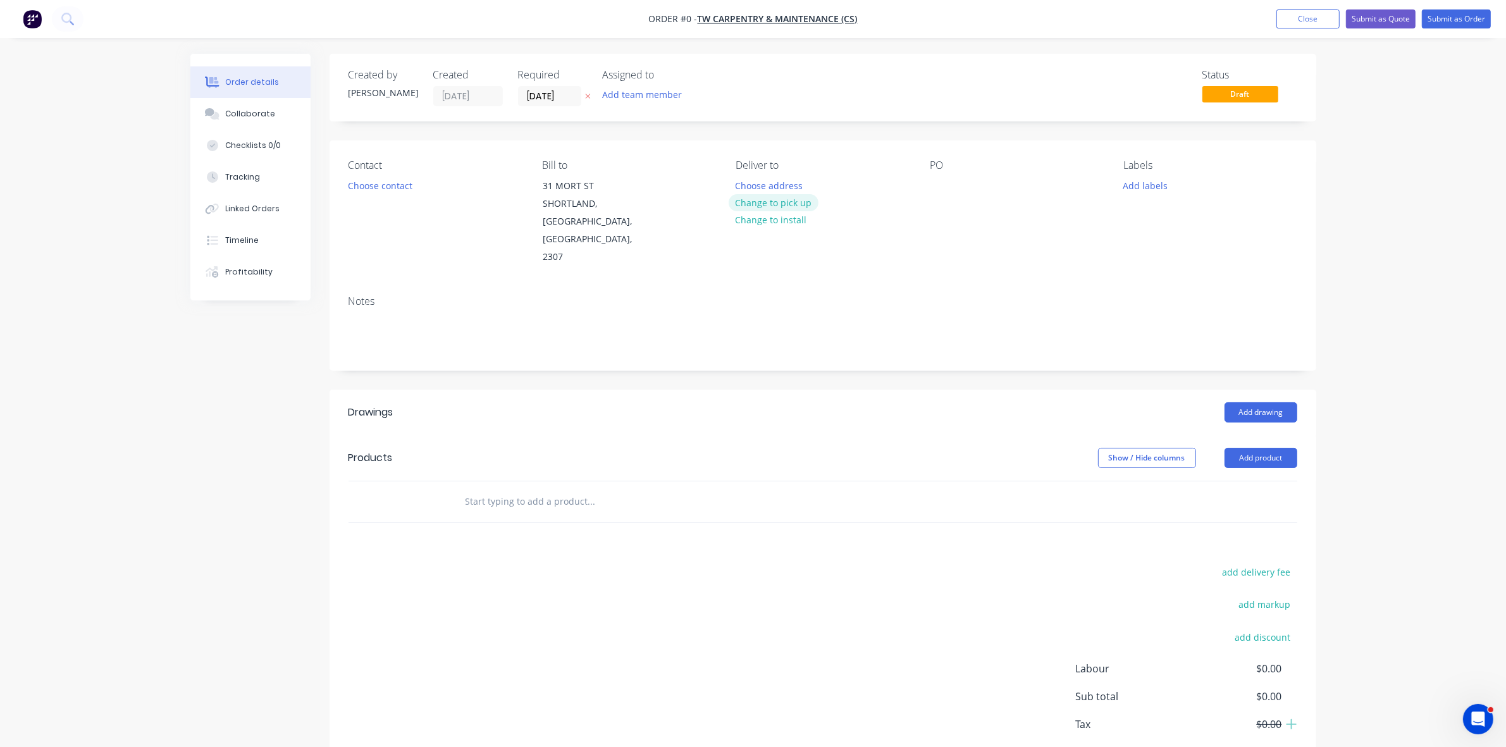
click at [788, 198] on button "Change to pick up" at bounding box center [774, 202] width 90 height 17
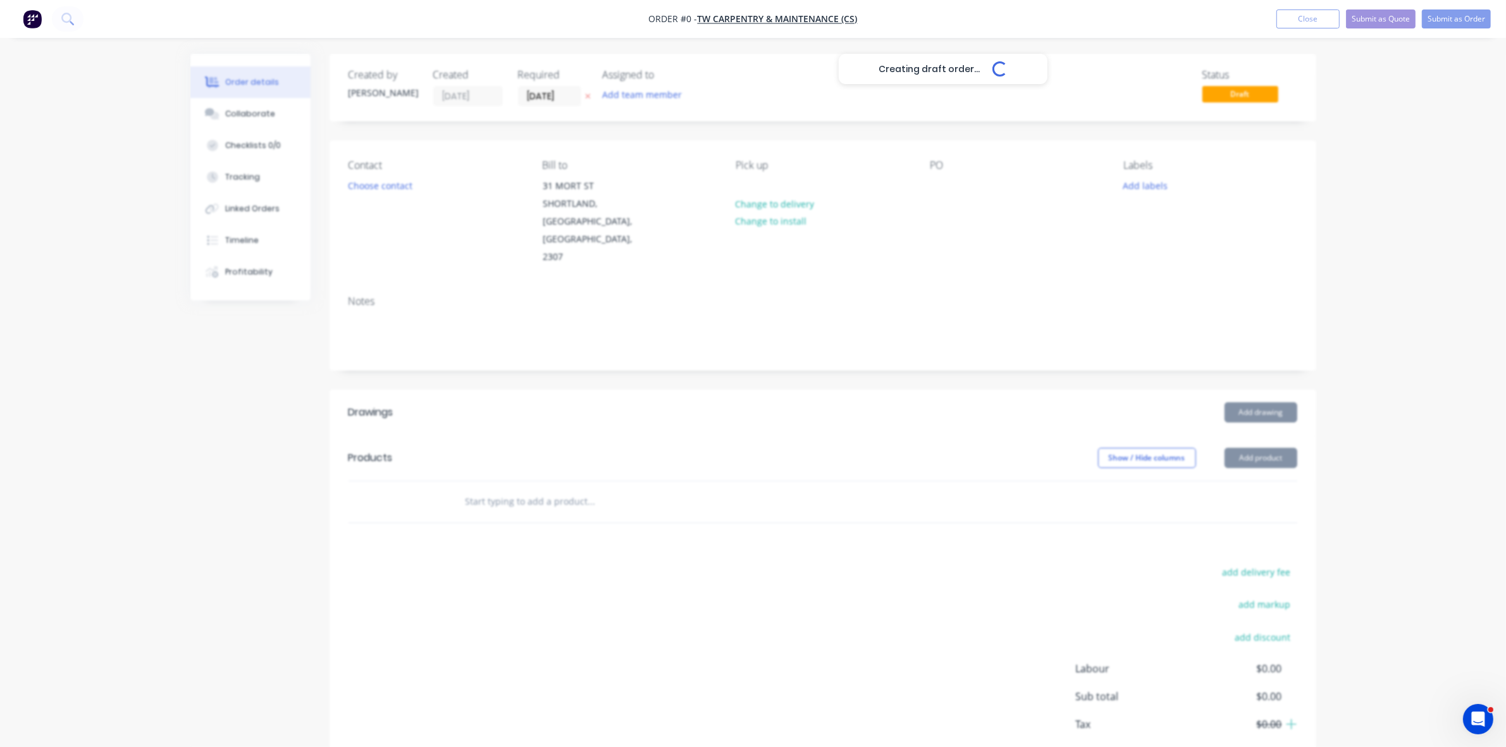
click at [403, 188] on div "Creating draft order... Loading..." at bounding box center [943, 427] width 1506 height 747
click at [395, 184] on button "Choose contact" at bounding box center [380, 185] width 78 height 17
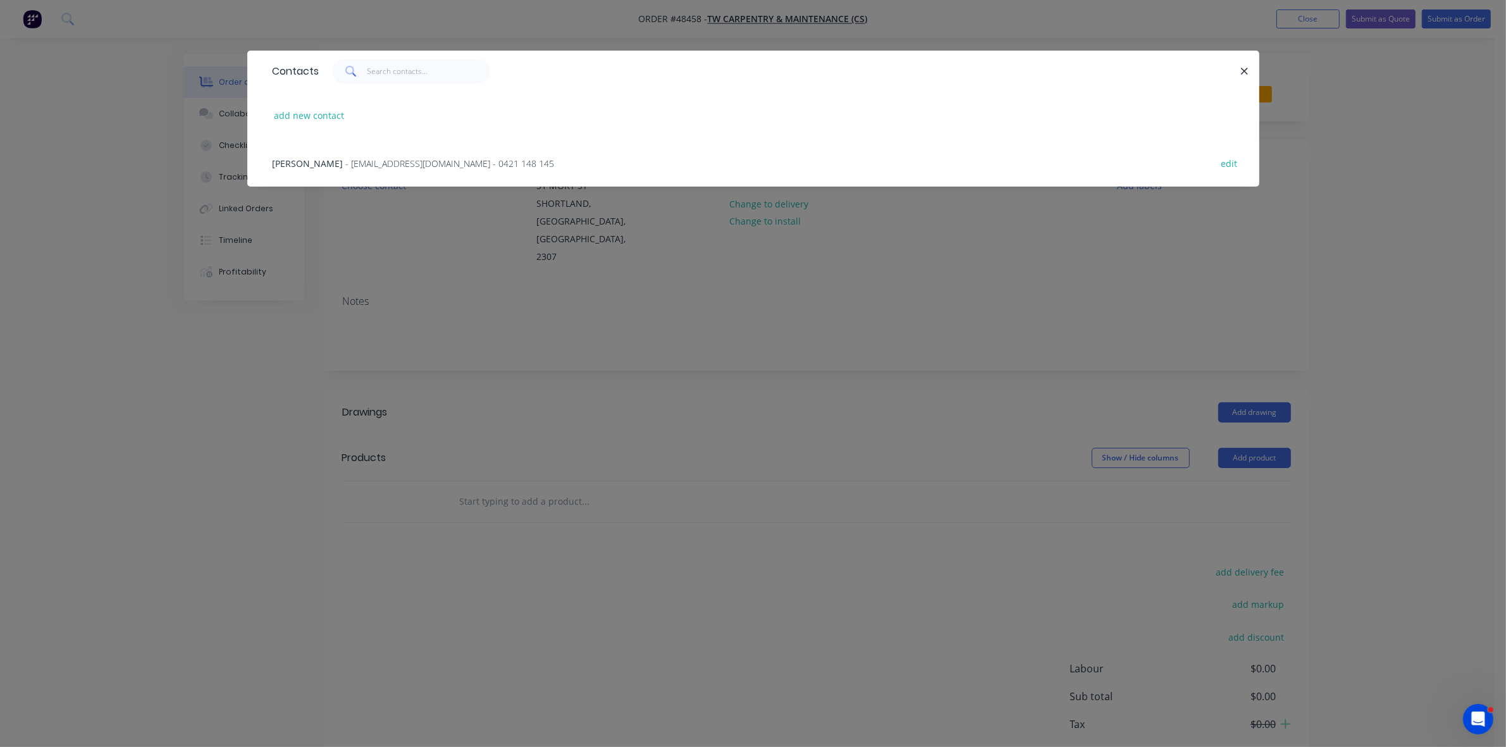
click at [346, 166] on span "- twcarpentry@outlook.com.au - 0421 148 145" at bounding box center [450, 164] width 209 height 12
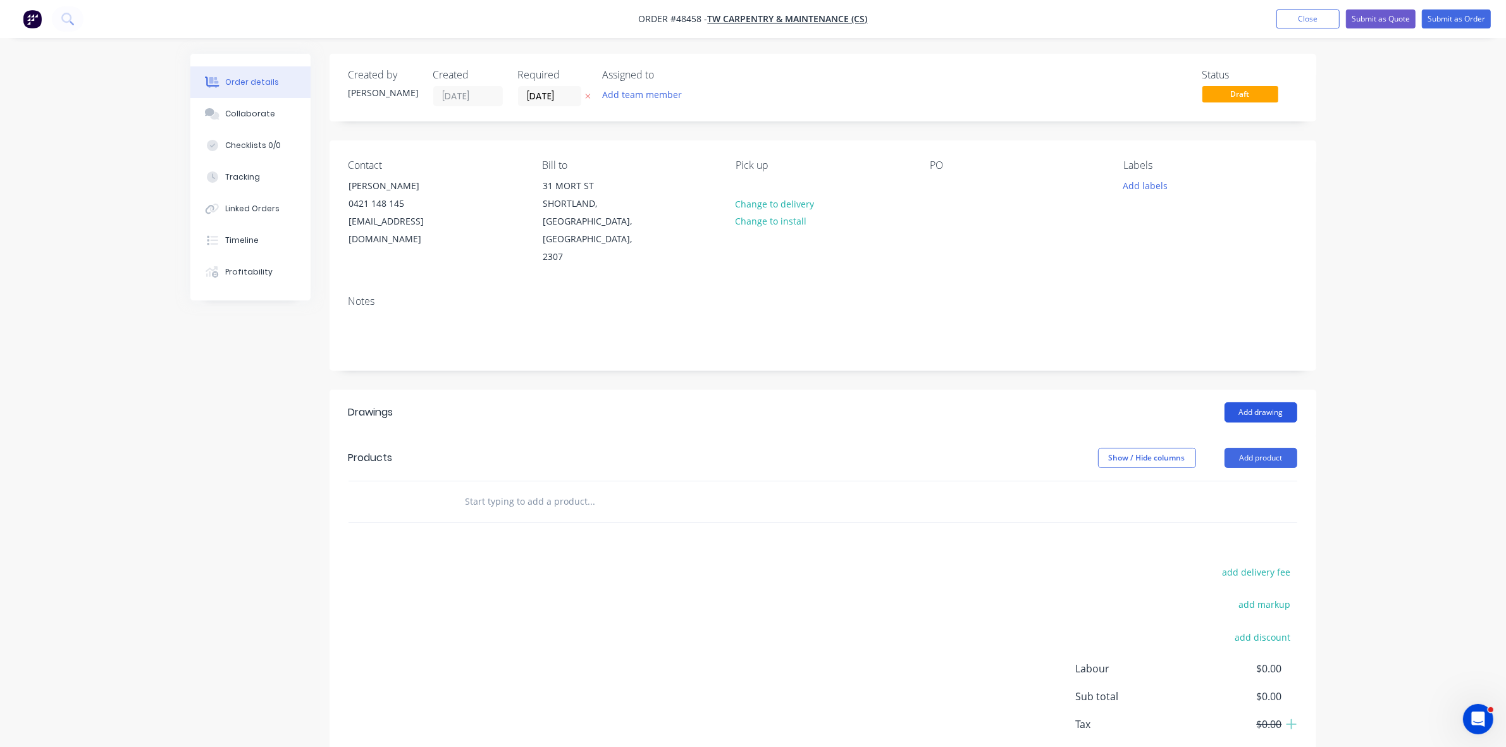
click at [1262, 402] on button "Add drawing" at bounding box center [1261, 412] width 73 height 20
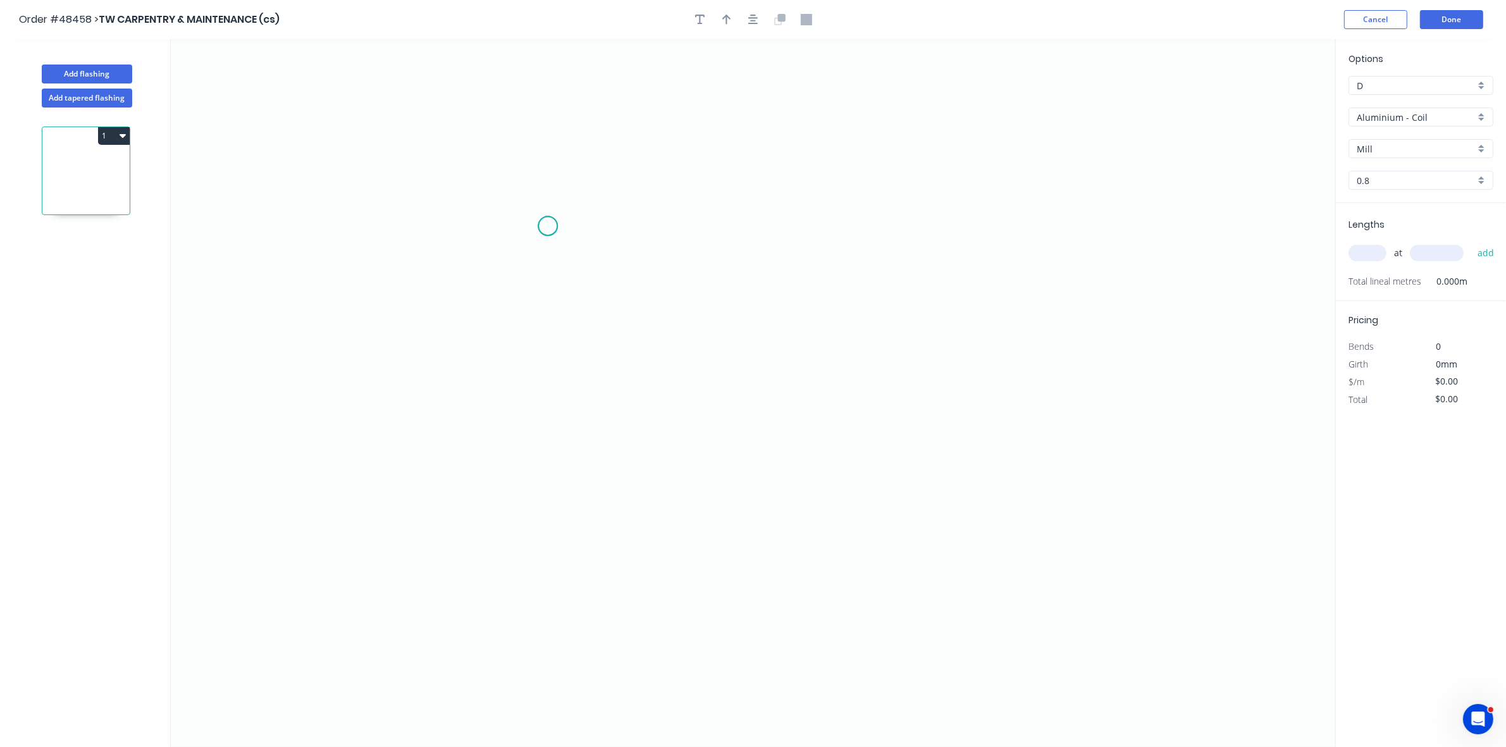
click at [549, 226] on icon "0" at bounding box center [753, 393] width 1165 height 708
drag, startPoint x: 554, startPoint y: 358, endPoint x: 660, endPoint y: 362, distance: 106.4
click at [555, 358] on icon "0" at bounding box center [753, 393] width 1165 height 708
drag, startPoint x: 849, startPoint y: 363, endPoint x: 867, endPoint y: 373, distance: 20.7
click at [850, 363] on icon "0 ?" at bounding box center [753, 393] width 1165 height 708
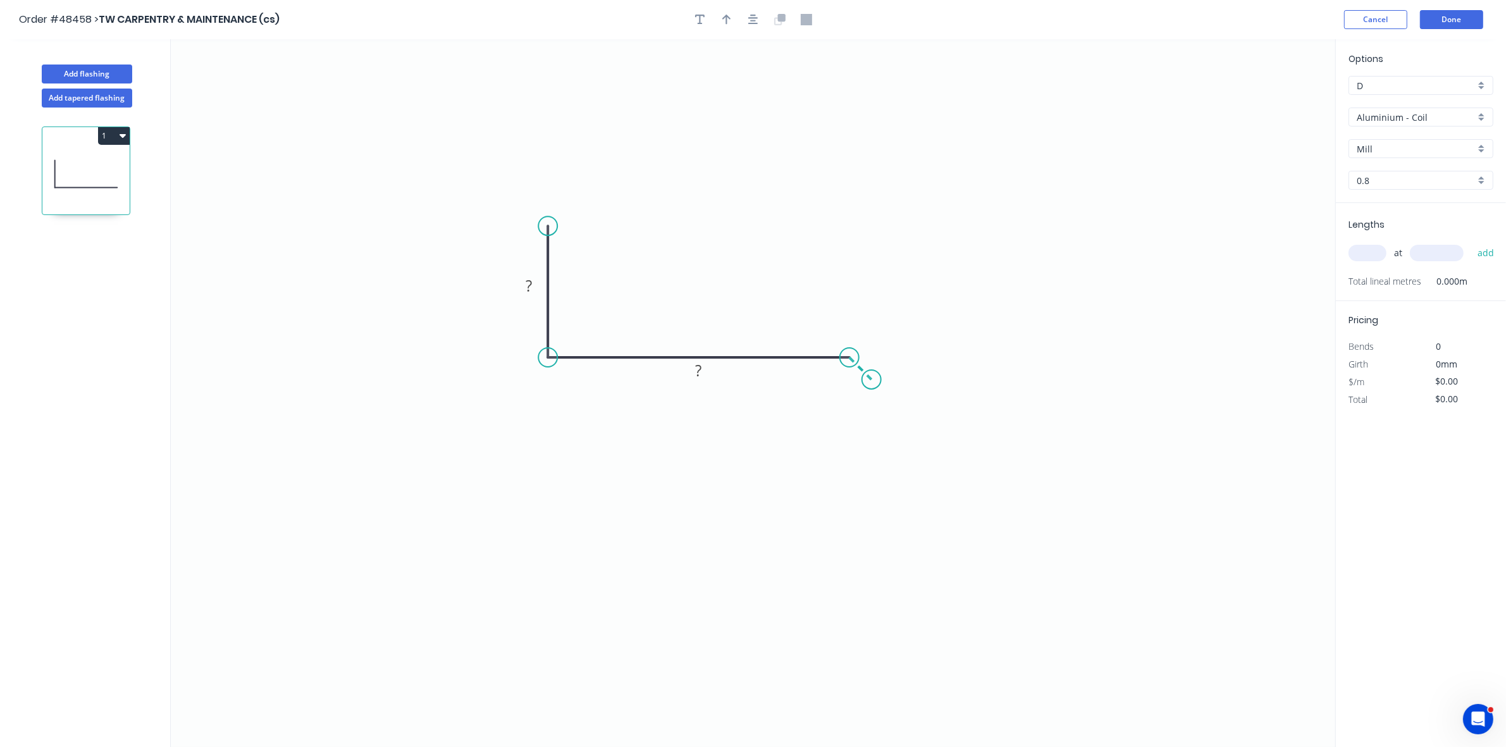
click at [873, 383] on icon "0 ? ?" at bounding box center [753, 393] width 1165 height 708
drag, startPoint x: 731, startPoint y: 17, endPoint x: 742, endPoint y: 27, distance: 15.2
click at [730, 16] on icon "button" at bounding box center [727, 19] width 9 height 11
drag, startPoint x: 1272, startPoint y: 101, endPoint x: 602, endPoint y: 304, distance: 700.1
click at [602, 304] on icon at bounding box center [605, 284] width 11 height 40
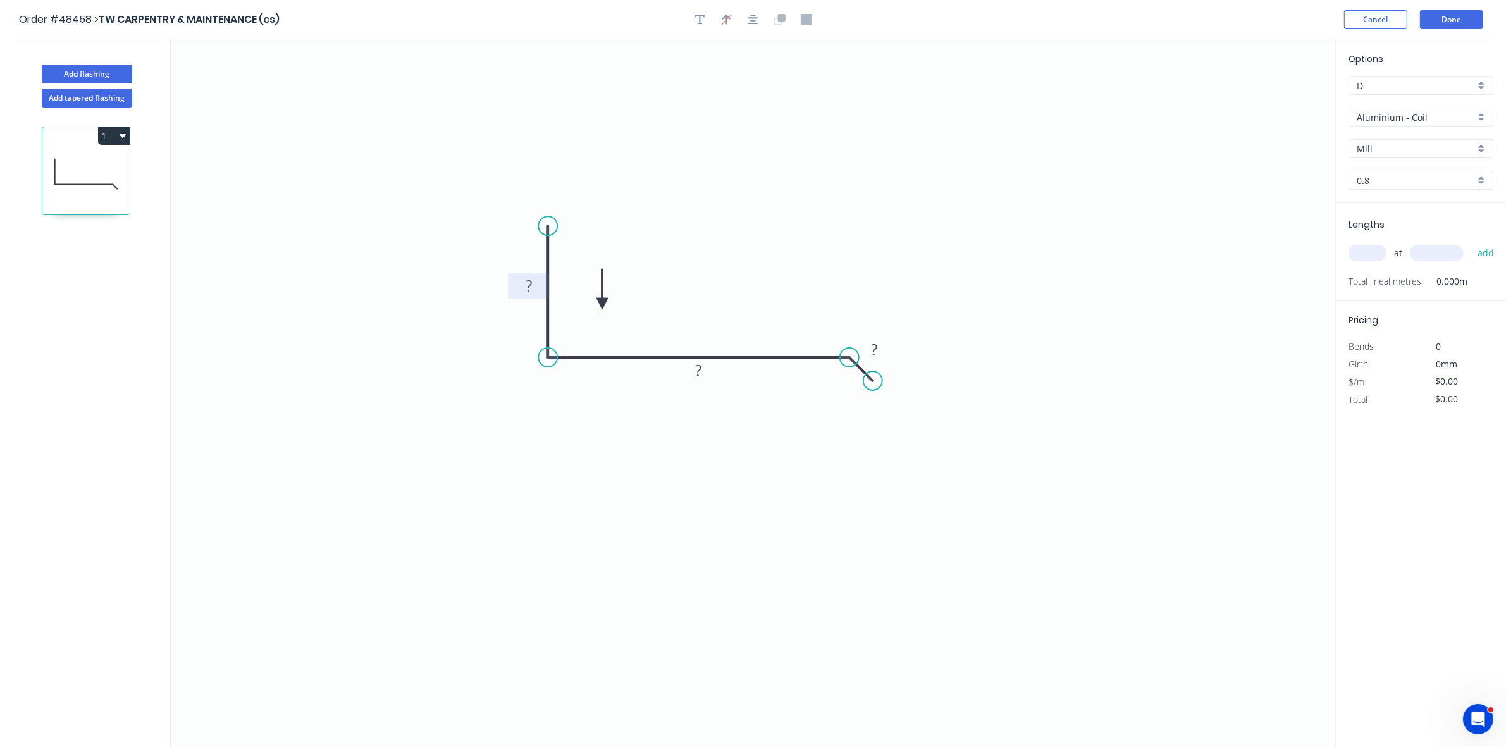
click at [535, 283] on rect at bounding box center [528, 287] width 25 height 18
type input "$20.11"
click at [1389, 113] on input "Aluminium - Coil" at bounding box center [1416, 117] width 118 height 13
click at [1386, 203] on div "Colorbond" at bounding box center [1422, 208] width 144 height 22
type input "Colorbond"
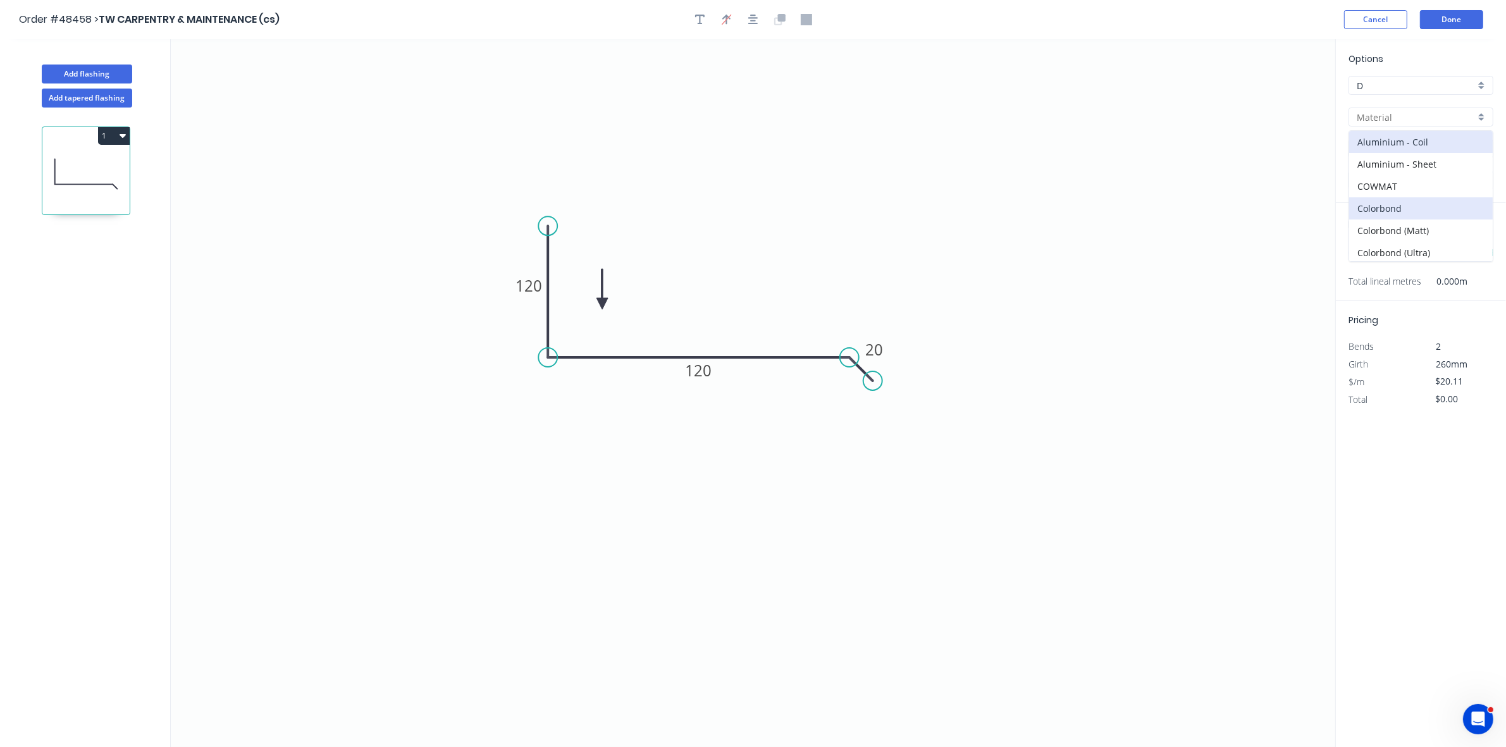
type input "Basalt"
type input "0.55"
type input "$13.32"
click at [1393, 149] on input "Basalt" at bounding box center [1416, 148] width 118 height 13
drag, startPoint x: 1389, startPoint y: 190, endPoint x: 1384, endPoint y: 200, distance: 11.3
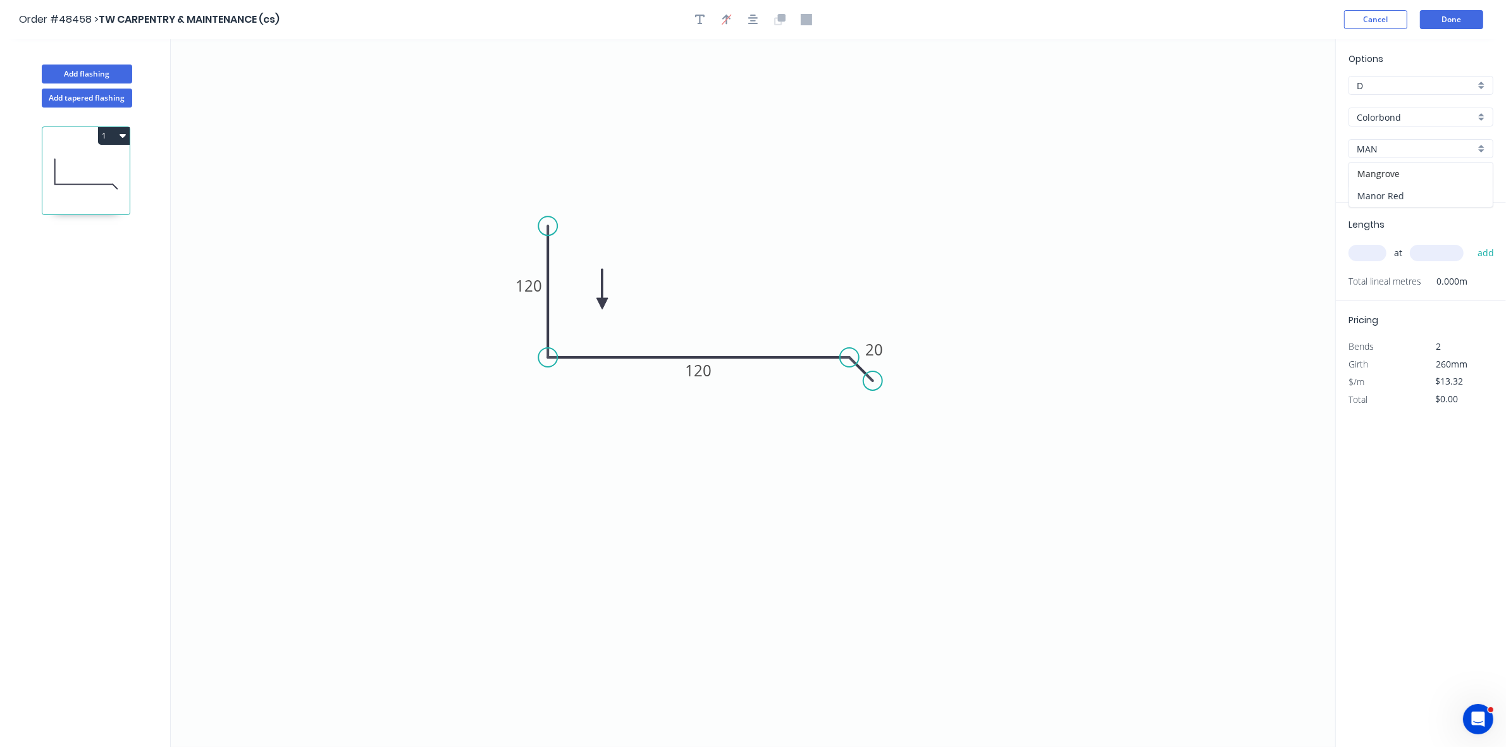
click at [1389, 190] on div "Manor Red" at bounding box center [1422, 196] width 144 height 22
type input "Manor Red"
click at [1373, 247] on input "text" at bounding box center [1368, 253] width 38 height 16
type input "1"
type input "2400"
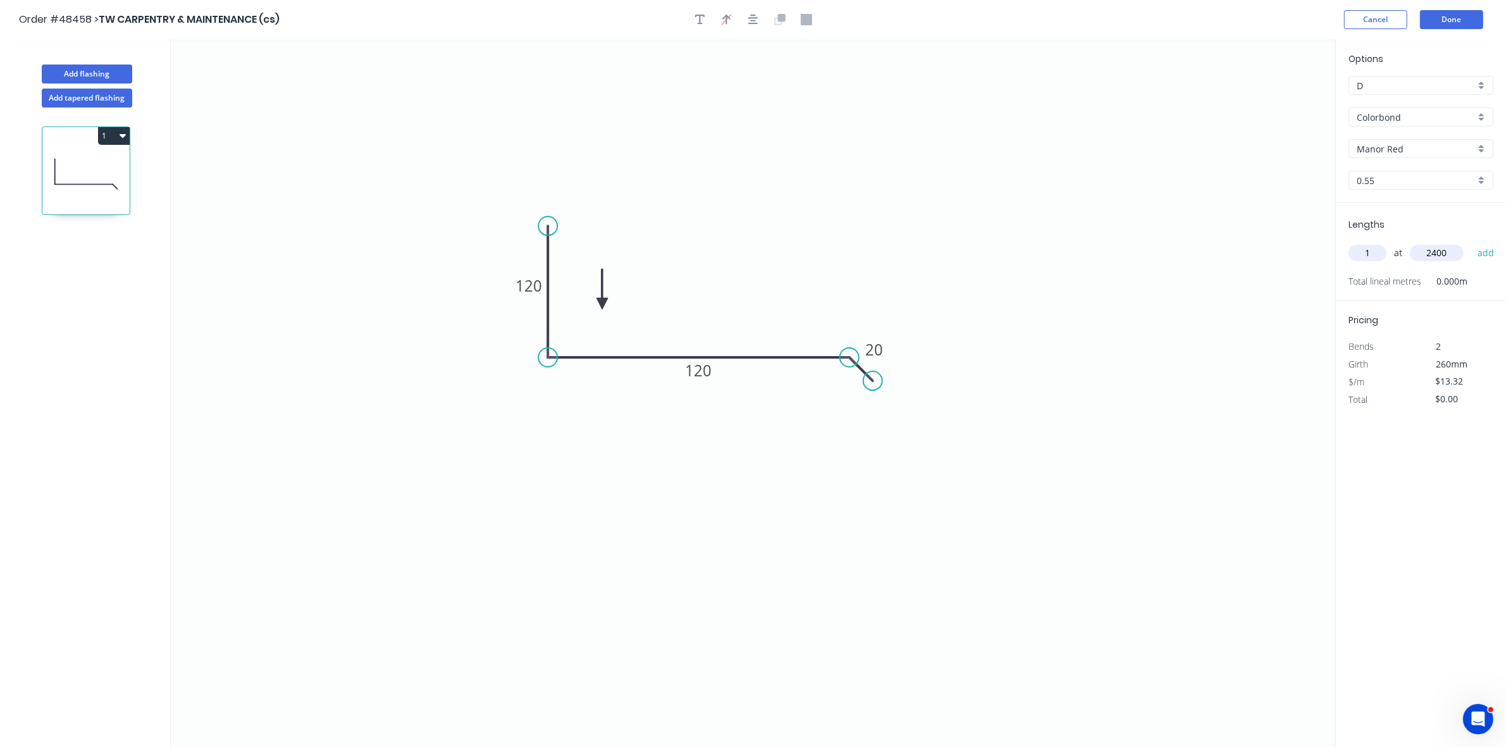
click at [1472, 242] on button "add" at bounding box center [1487, 253] width 30 height 22
type input "$31.97"
click at [1441, 25] on button "Done" at bounding box center [1451, 19] width 63 height 19
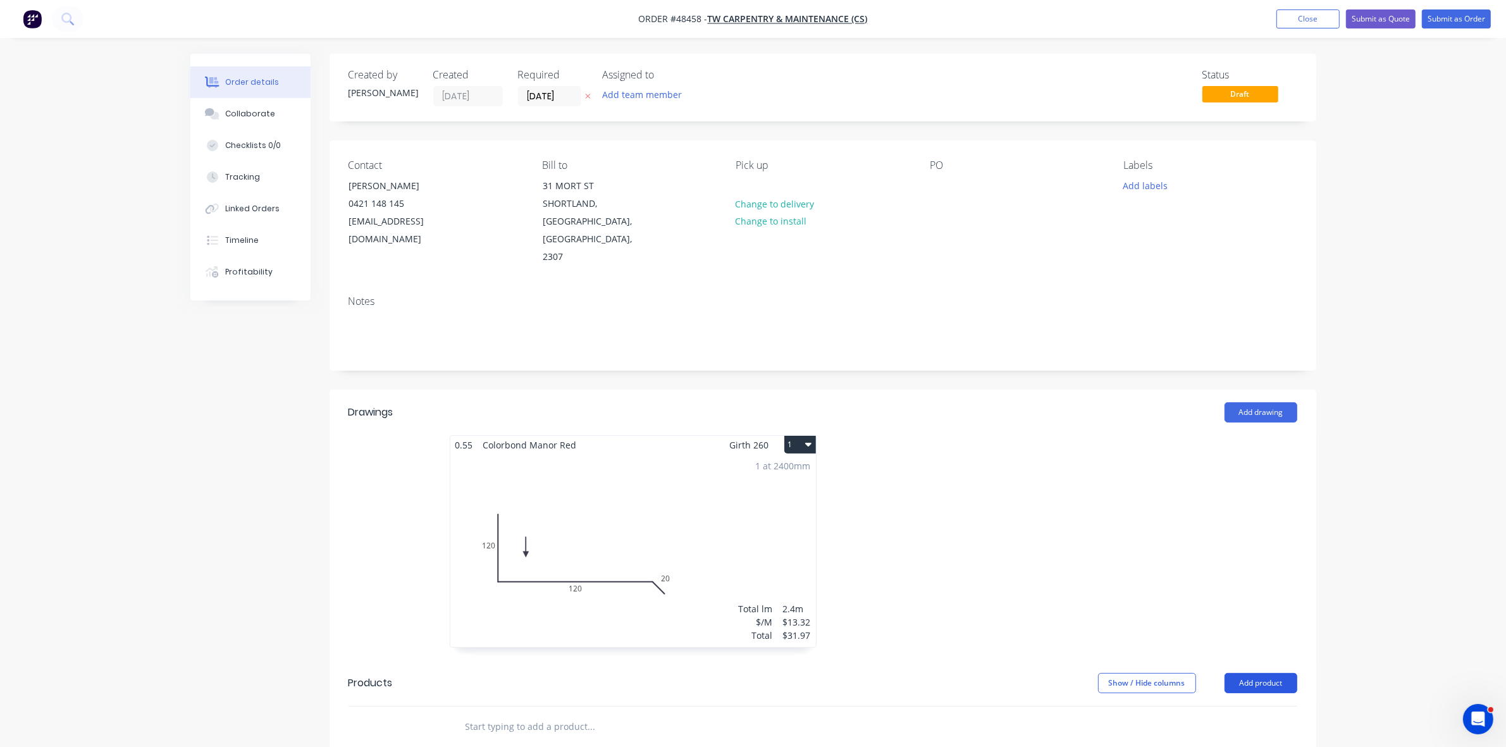
click at [1286, 673] on button "Add product" at bounding box center [1261, 683] width 73 height 20
click at [1273, 706] on div "Product catalogue" at bounding box center [1237, 715] width 97 height 18
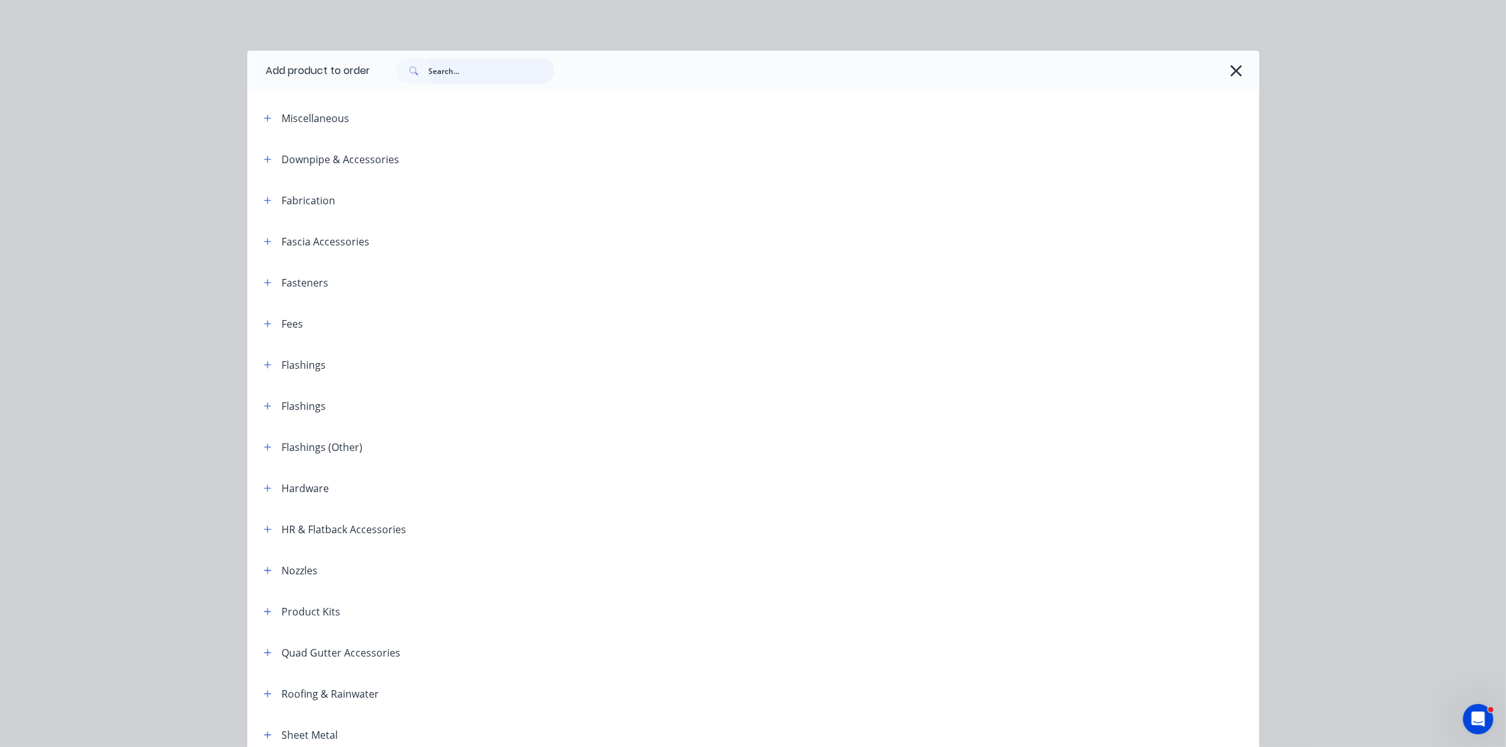
click at [482, 65] on input "text" at bounding box center [491, 70] width 125 height 25
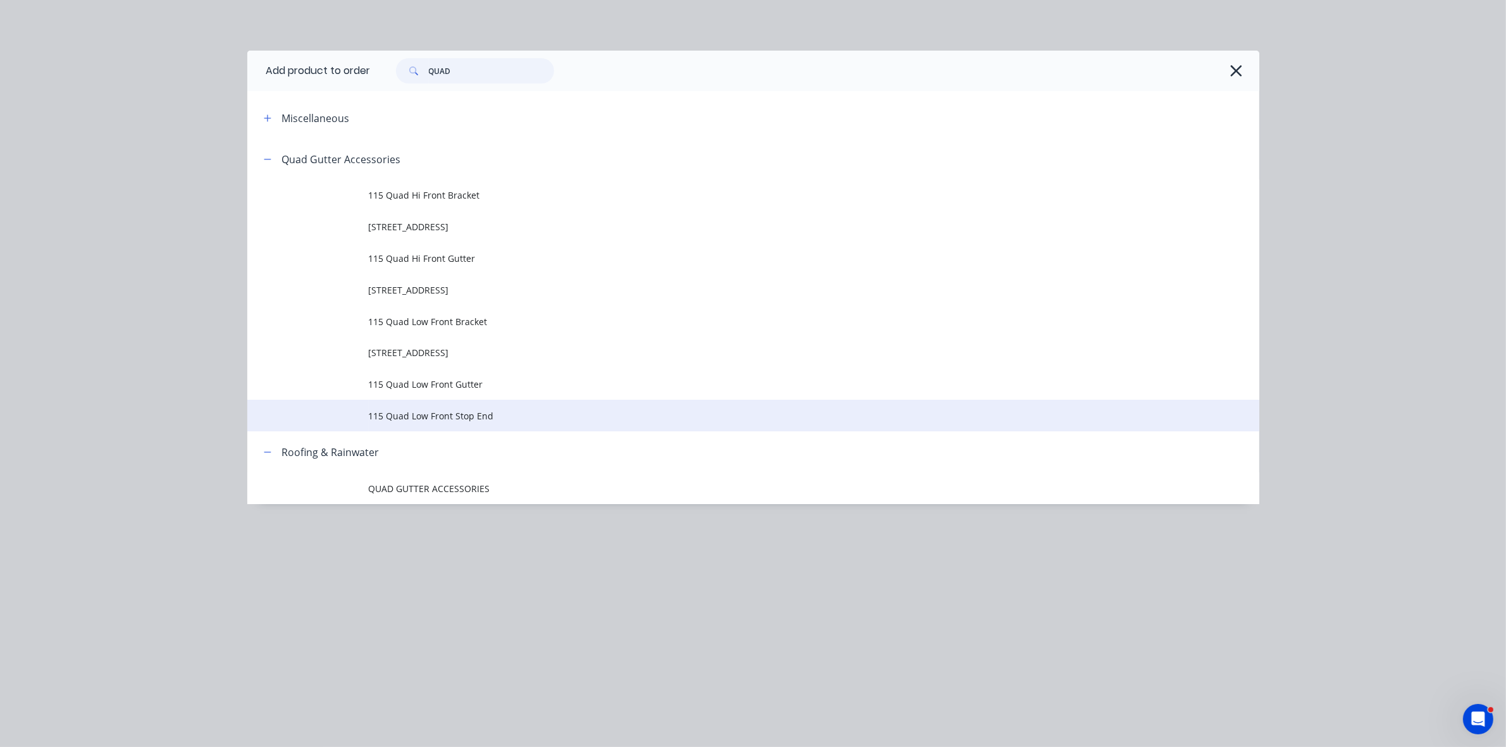
type input "QUAD"
click at [456, 416] on span "115 Quad Low Front Stop End" at bounding box center [725, 415] width 712 height 13
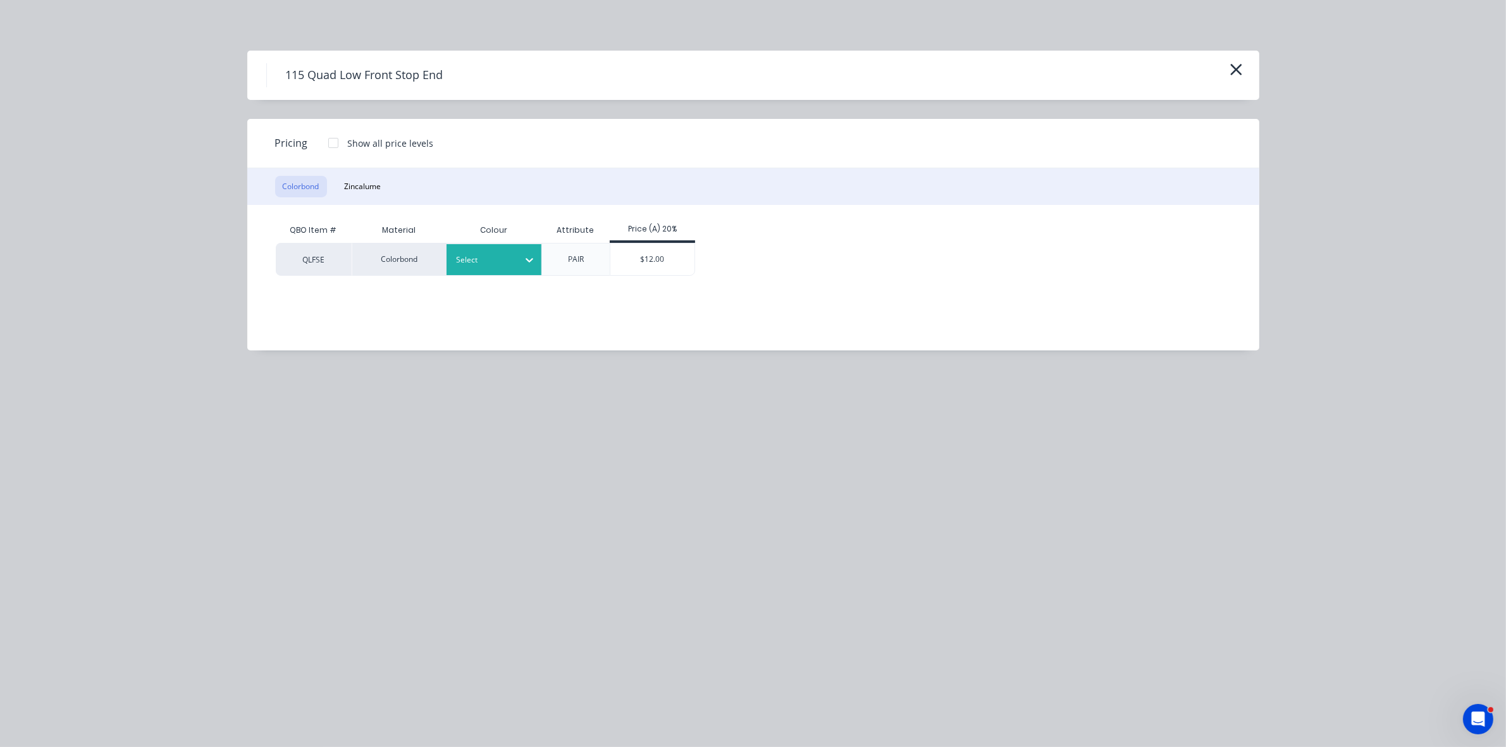
click at [500, 259] on div at bounding box center [484, 260] width 57 height 14
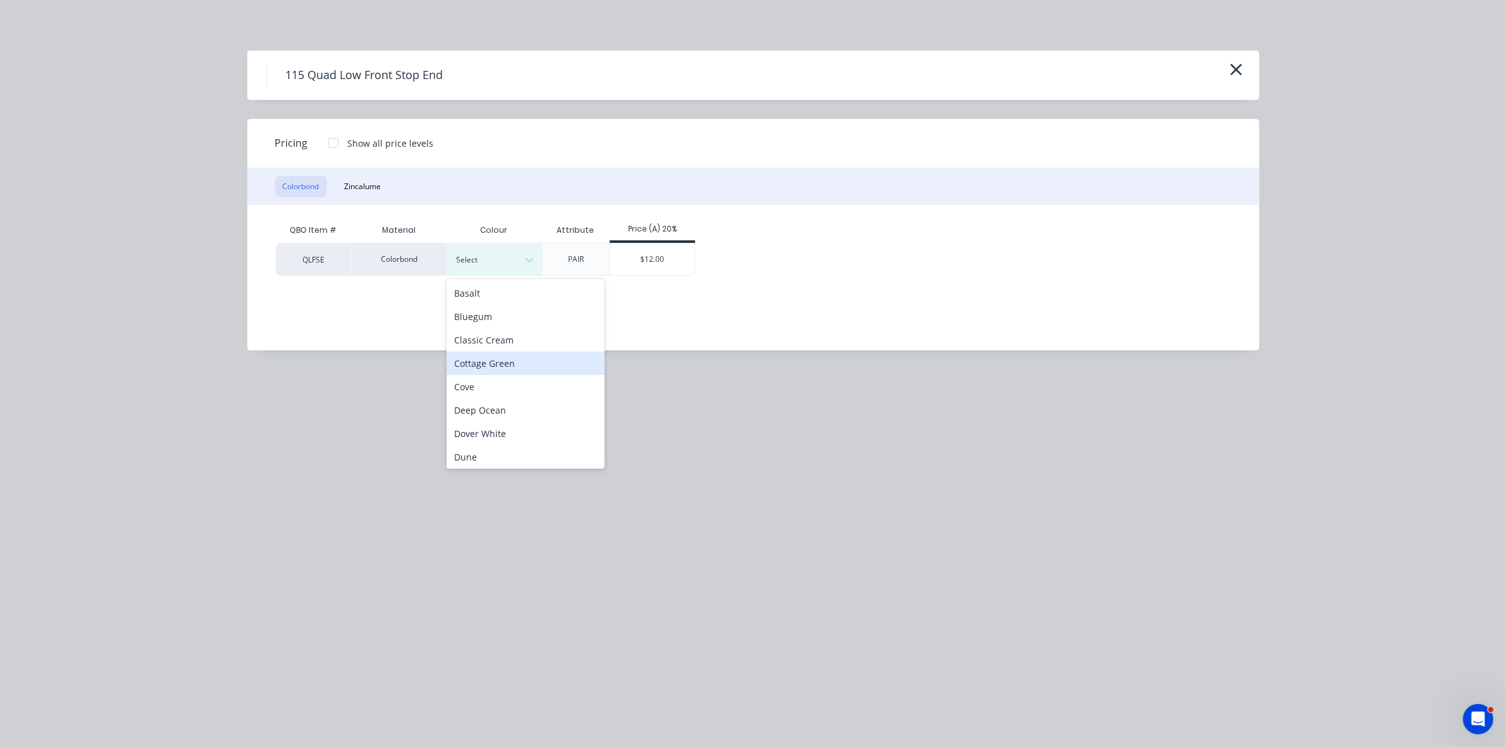
drag, startPoint x: 511, startPoint y: 371, endPoint x: 593, endPoint y: 336, distance: 89.6
click at [511, 371] on div "Cottage Green" at bounding box center [526, 363] width 158 height 23
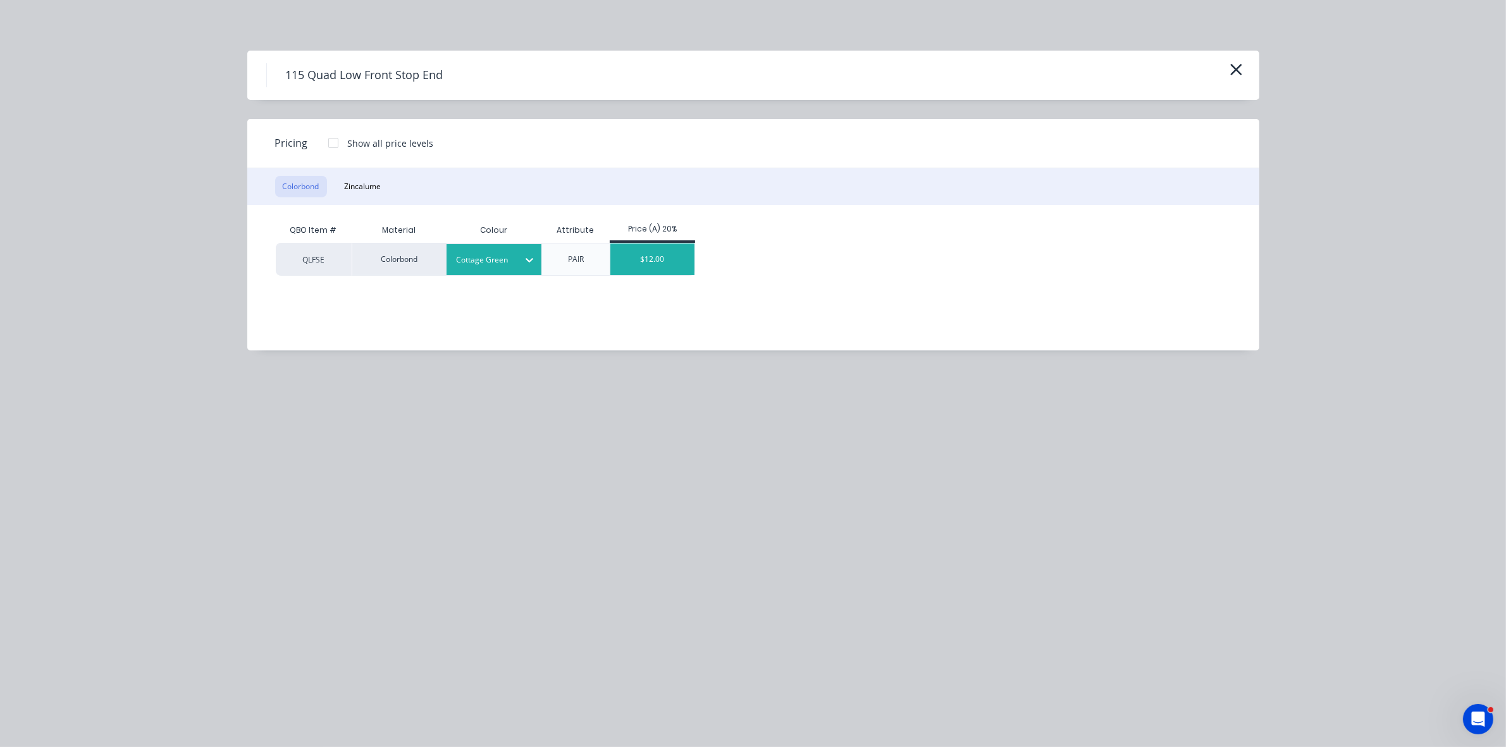
click at [647, 266] on div "$12.00" at bounding box center [653, 260] width 84 height 32
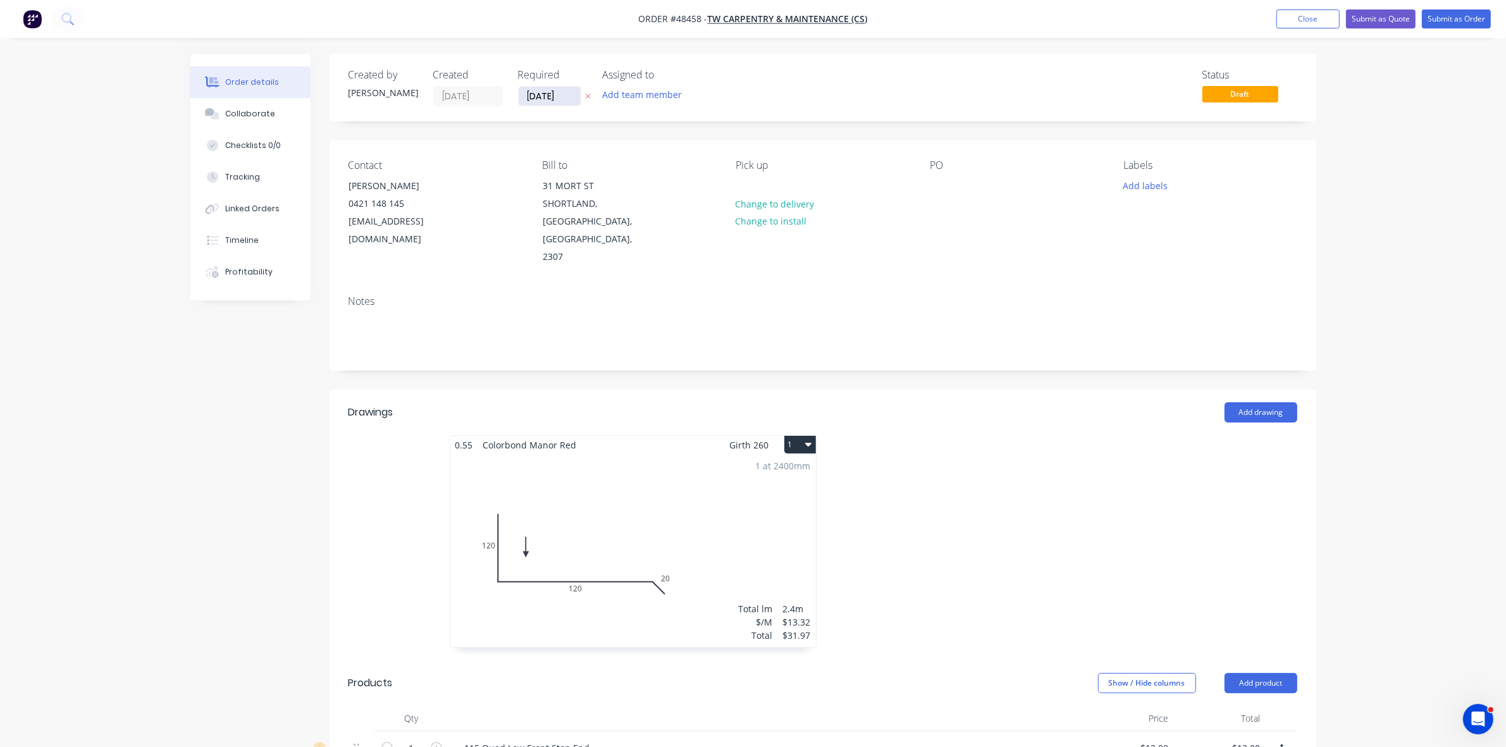
click at [561, 93] on input "[DATE]" at bounding box center [550, 96] width 62 height 19
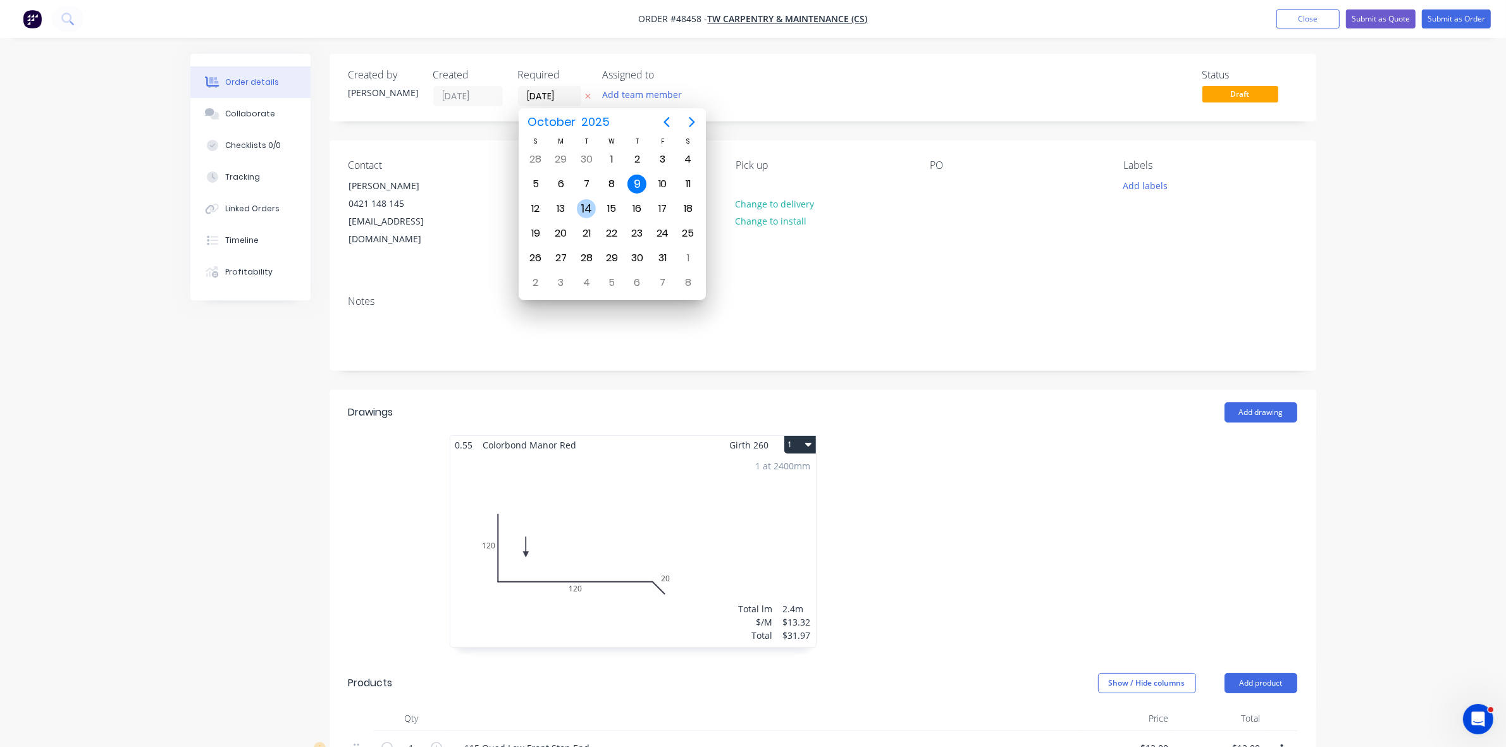
click at [580, 203] on div "14" at bounding box center [586, 208] width 19 height 19
type input "14/10/25"
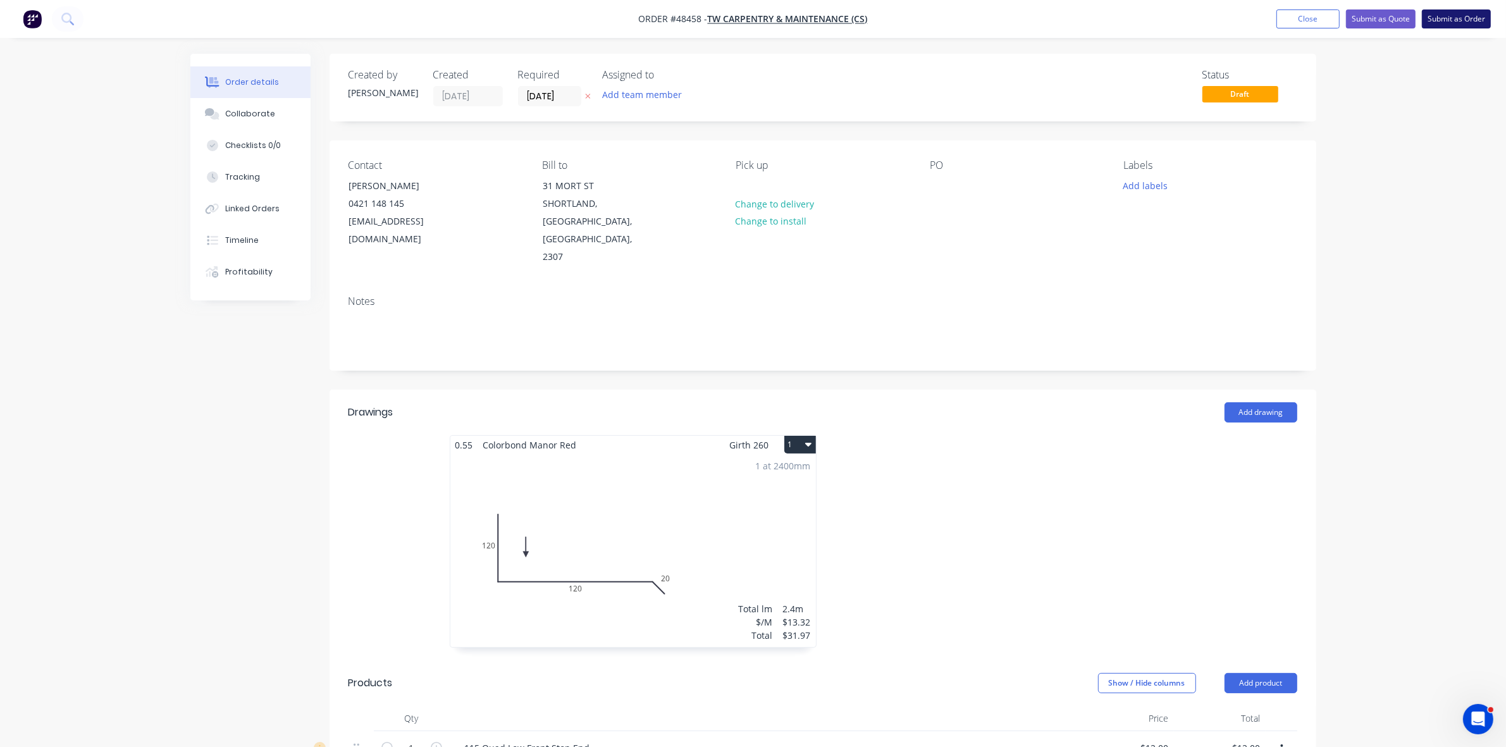
click at [1451, 26] on button "Submit as Order" at bounding box center [1456, 18] width 69 height 19
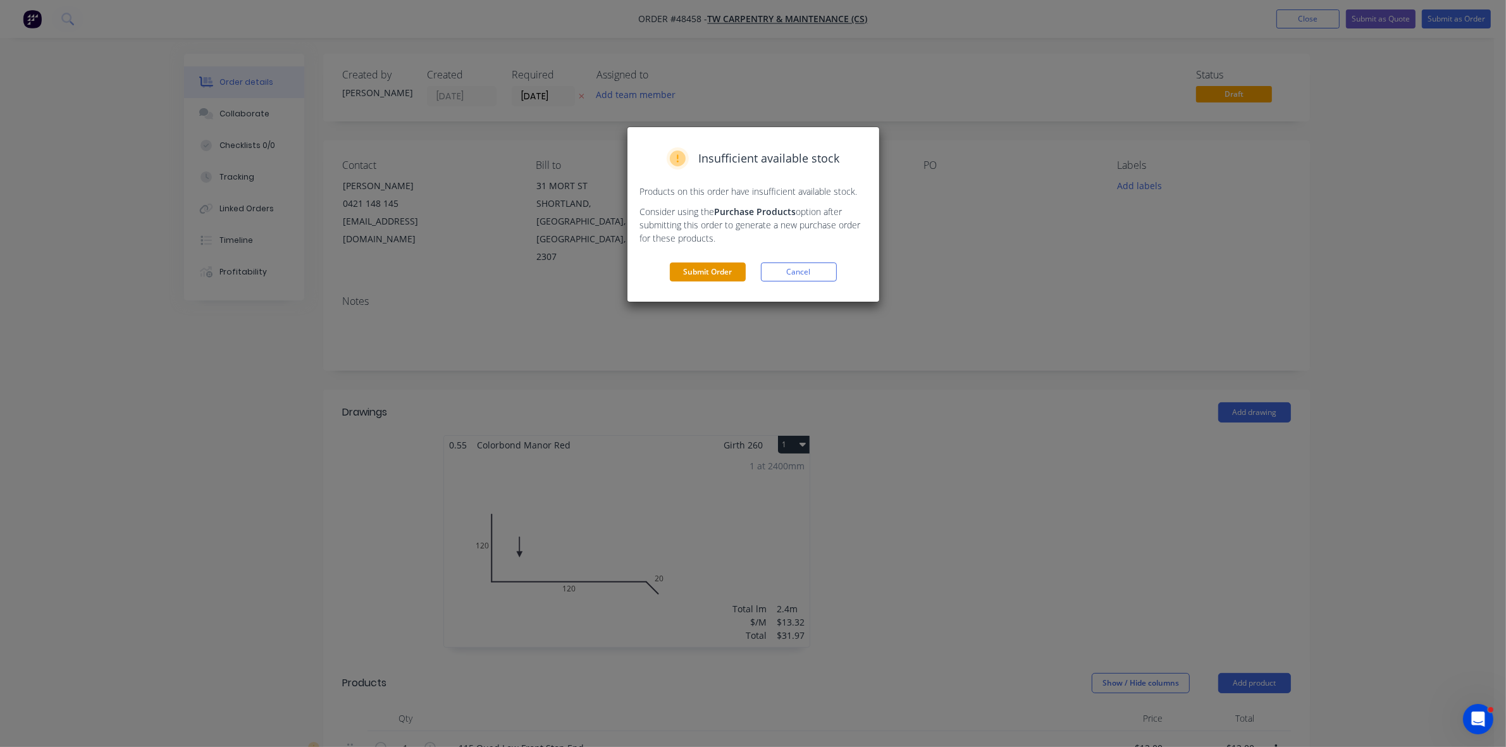
click at [701, 276] on button "Submit Order" at bounding box center [708, 272] width 76 height 19
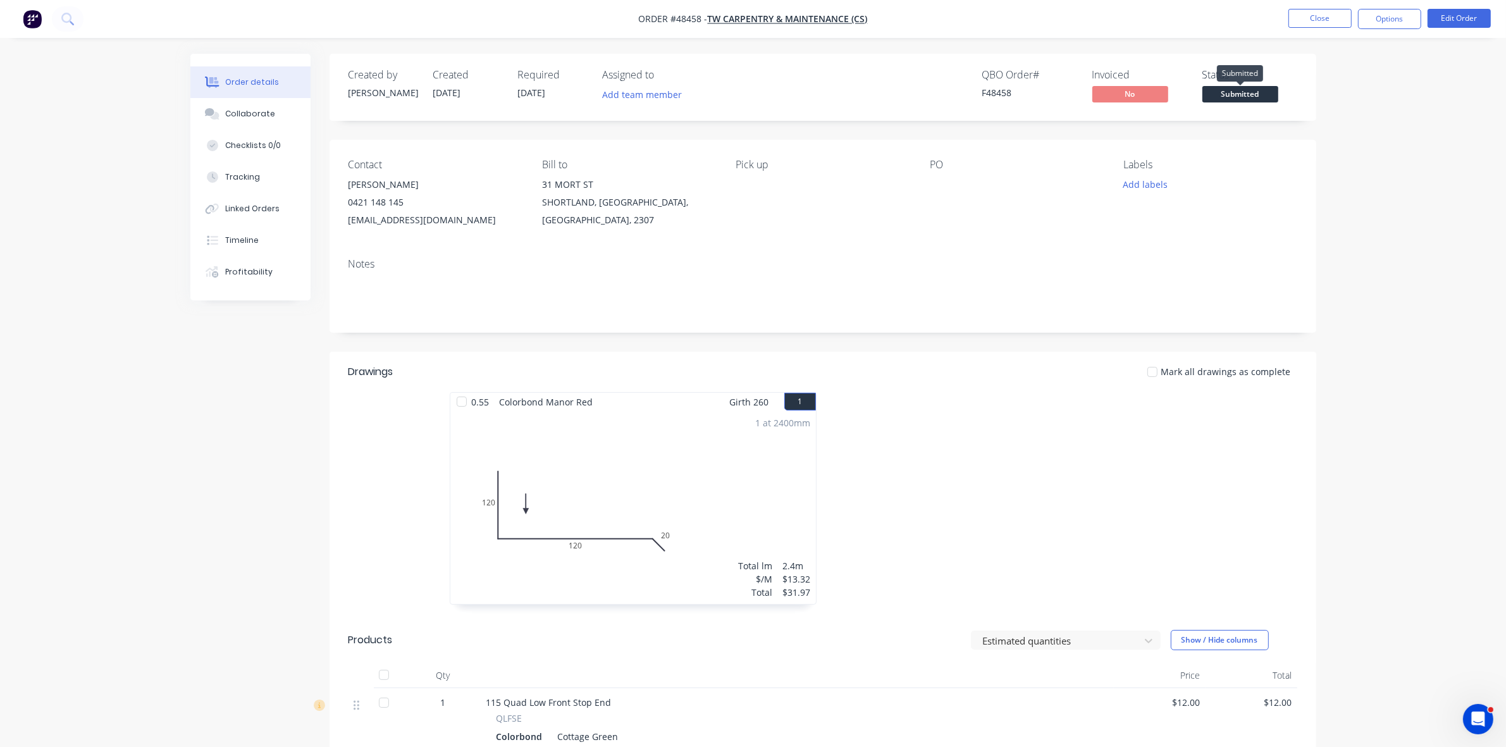
click at [1253, 86] on span "Submitted" at bounding box center [1241, 94] width 76 height 16
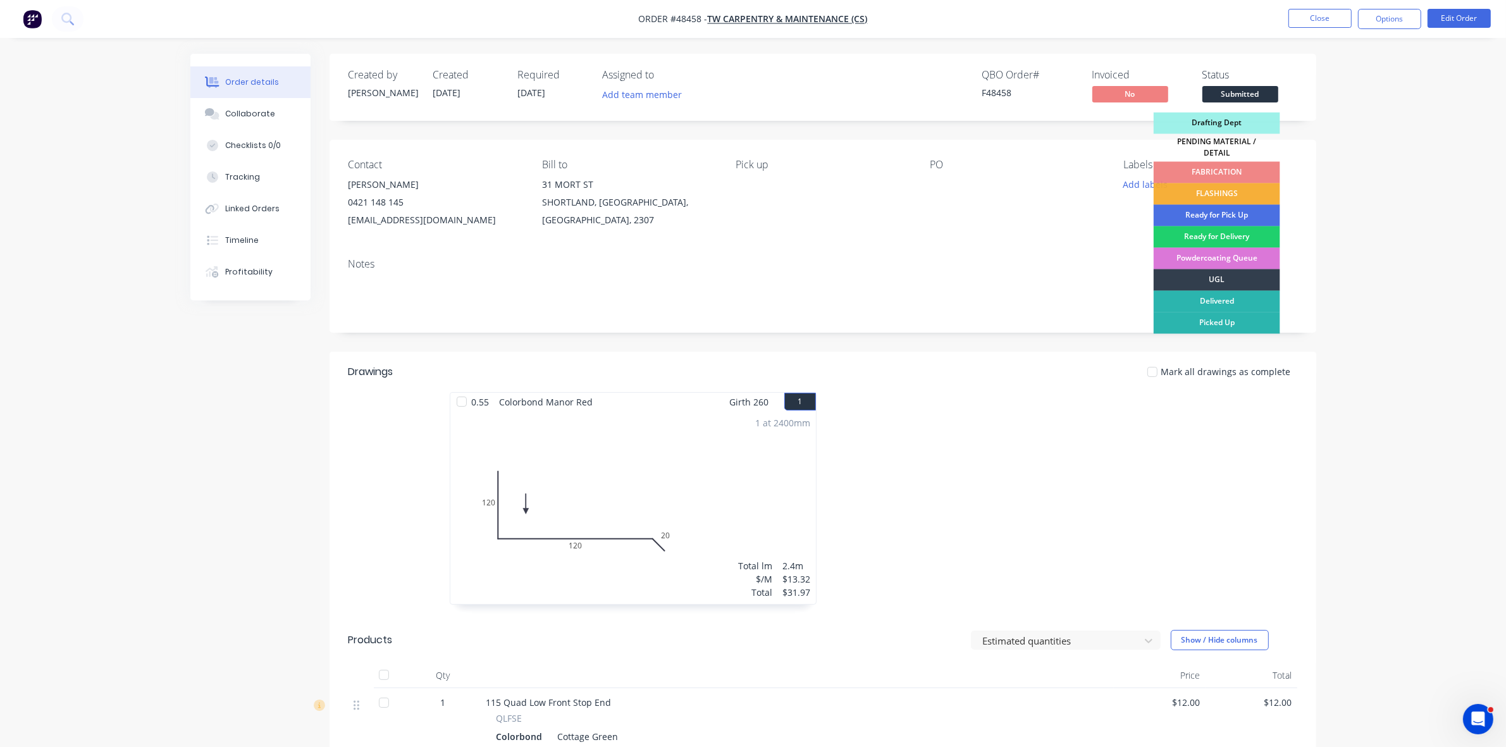
click at [1245, 143] on div "PENDING MATERIAL / DETAIL" at bounding box center [1217, 148] width 127 height 28
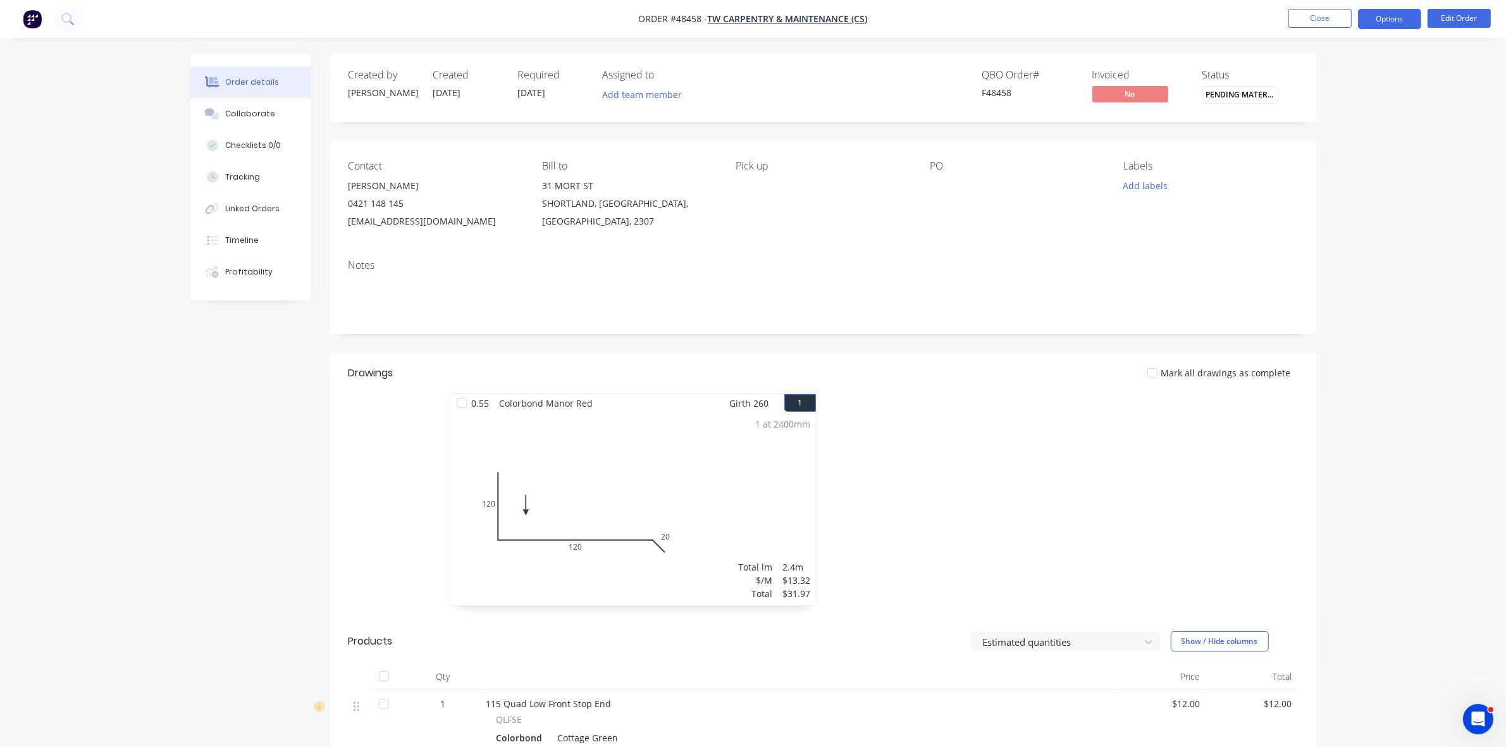
click at [1390, 24] on button "Options" at bounding box center [1389, 19] width 63 height 20
click at [1330, 157] on div "Work Order" at bounding box center [1352, 153] width 116 height 18
click at [1332, 128] on div "Without pricing" at bounding box center [1352, 127] width 116 height 18
click at [1340, 223] on div "Purchase Products" at bounding box center [1352, 229] width 116 height 18
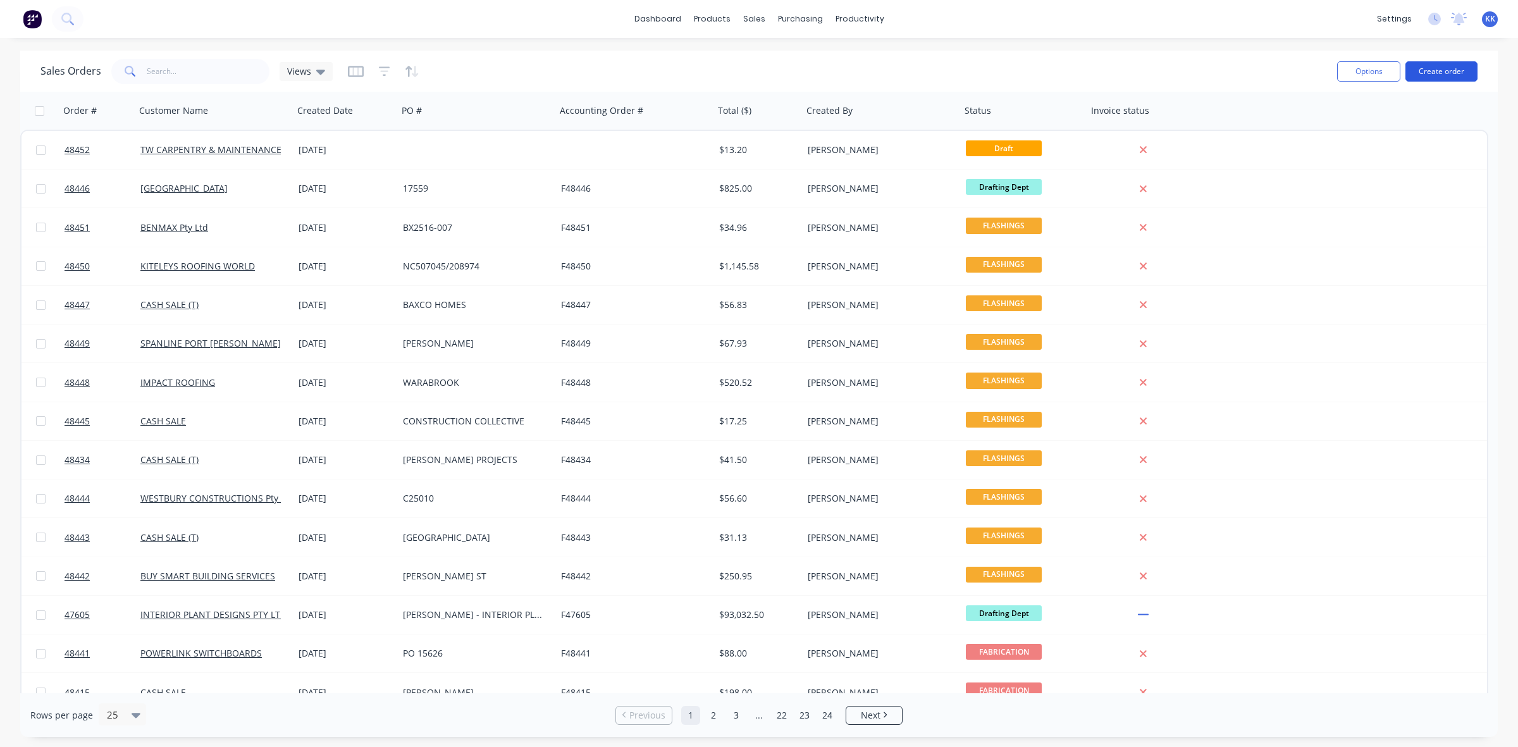
click at [1424, 70] on button "Create order" at bounding box center [1442, 71] width 72 height 20
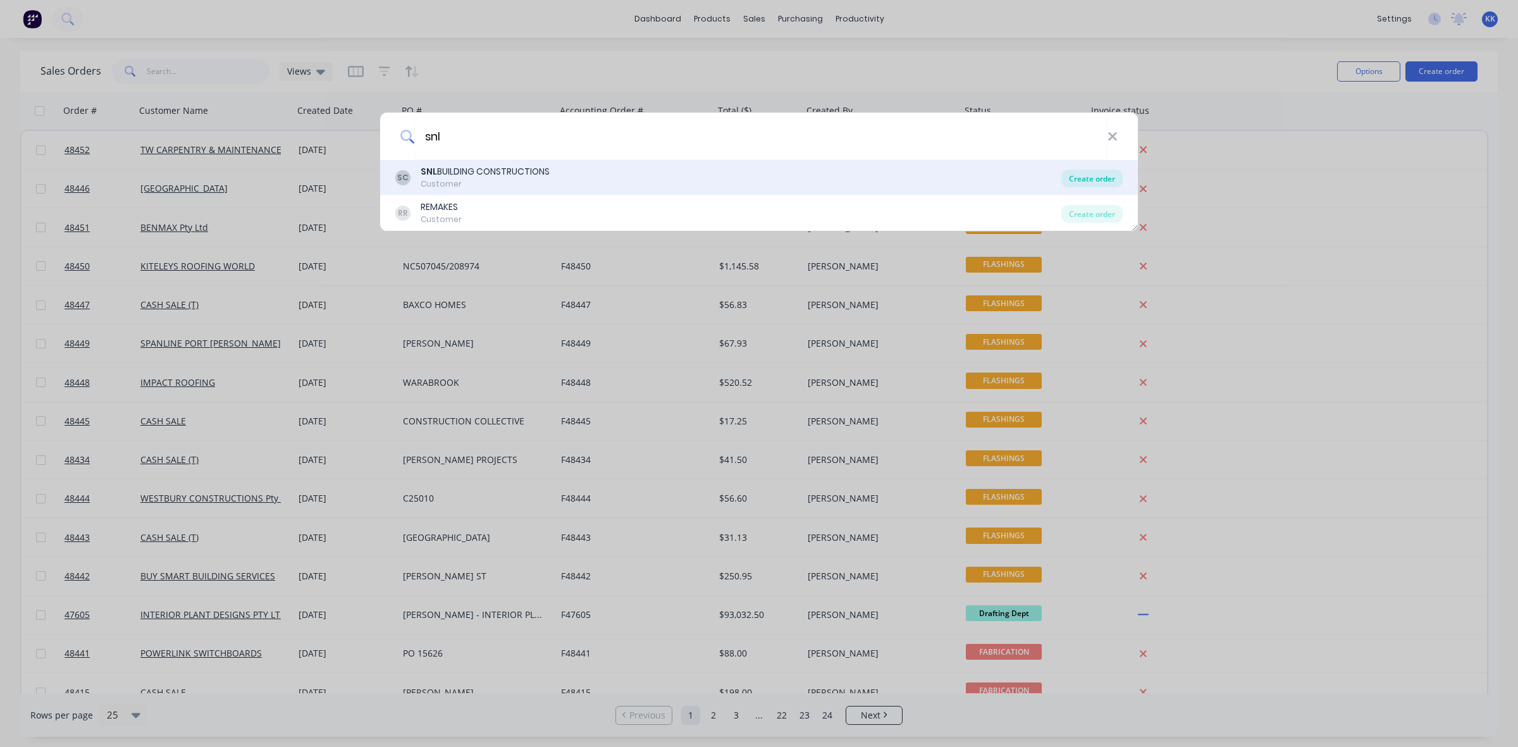
type input "snl"
click at [1102, 180] on div "Create order" at bounding box center [1092, 179] width 61 height 18
click at [1082, 182] on div "Create order" at bounding box center [1092, 179] width 61 height 18
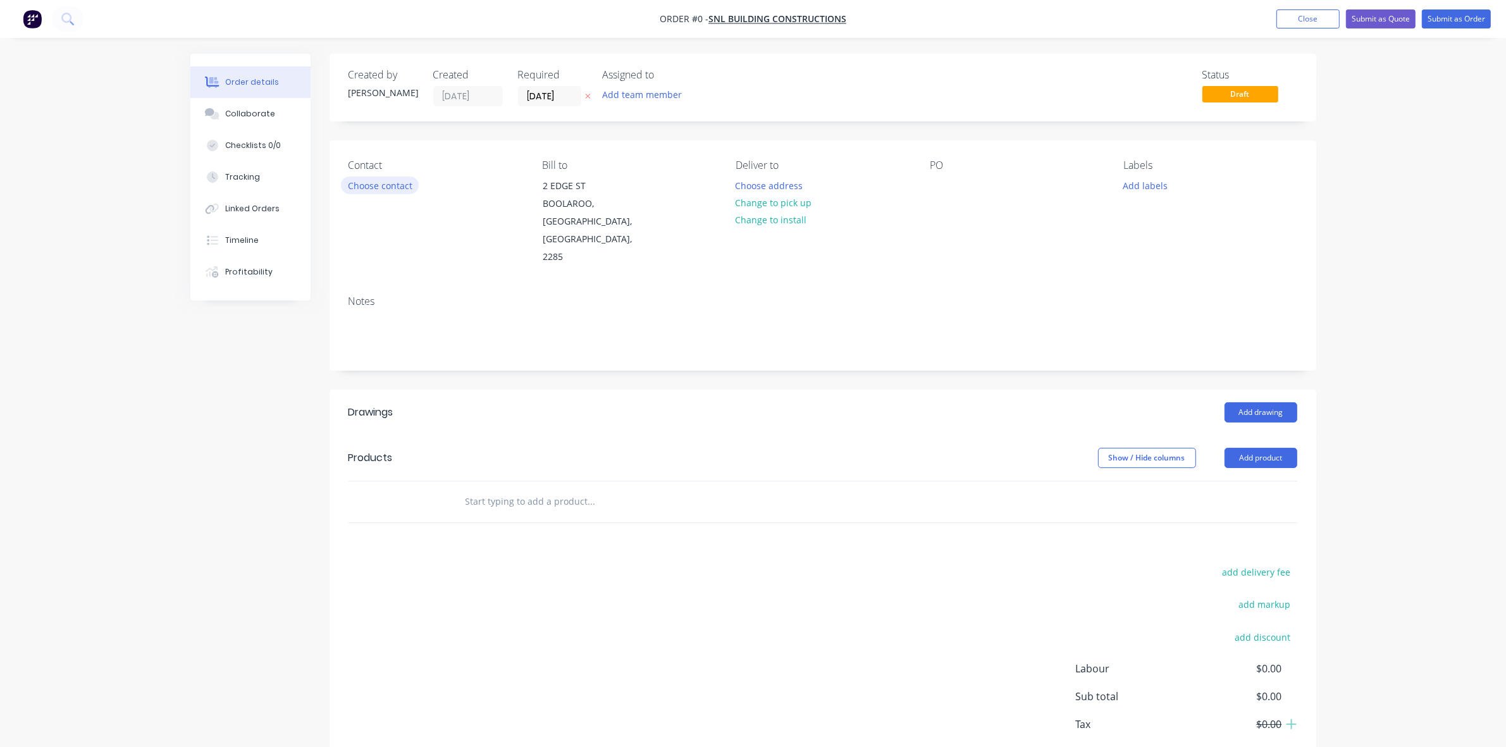
click at [405, 182] on button "Choose contact" at bounding box center [380, 185] width 78 height 17
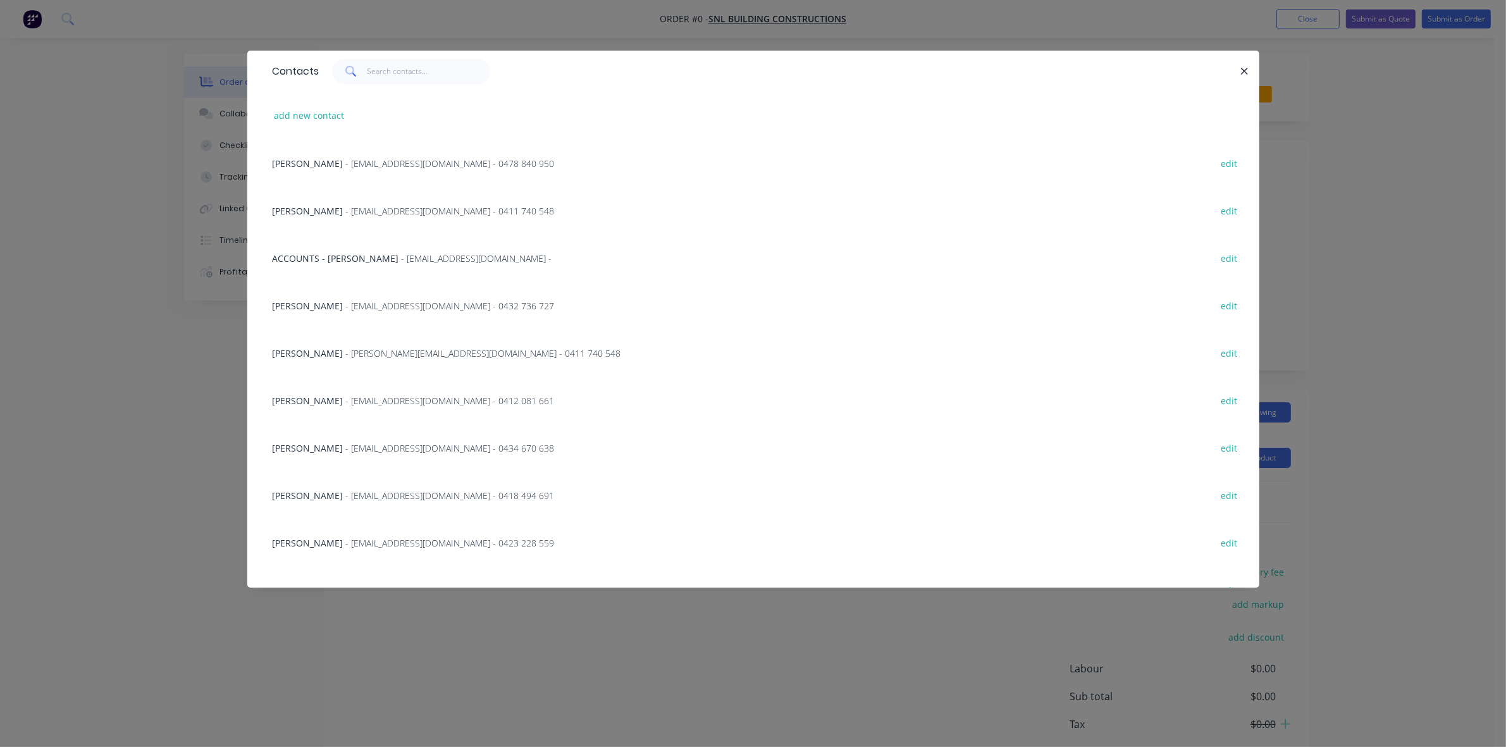
click at [351, 394] on div "MURRAY THOMSON - invoices@snlbuilding.com.au - 0412 081 661 edit" at bounding box center [753, 399] width 974 height 47
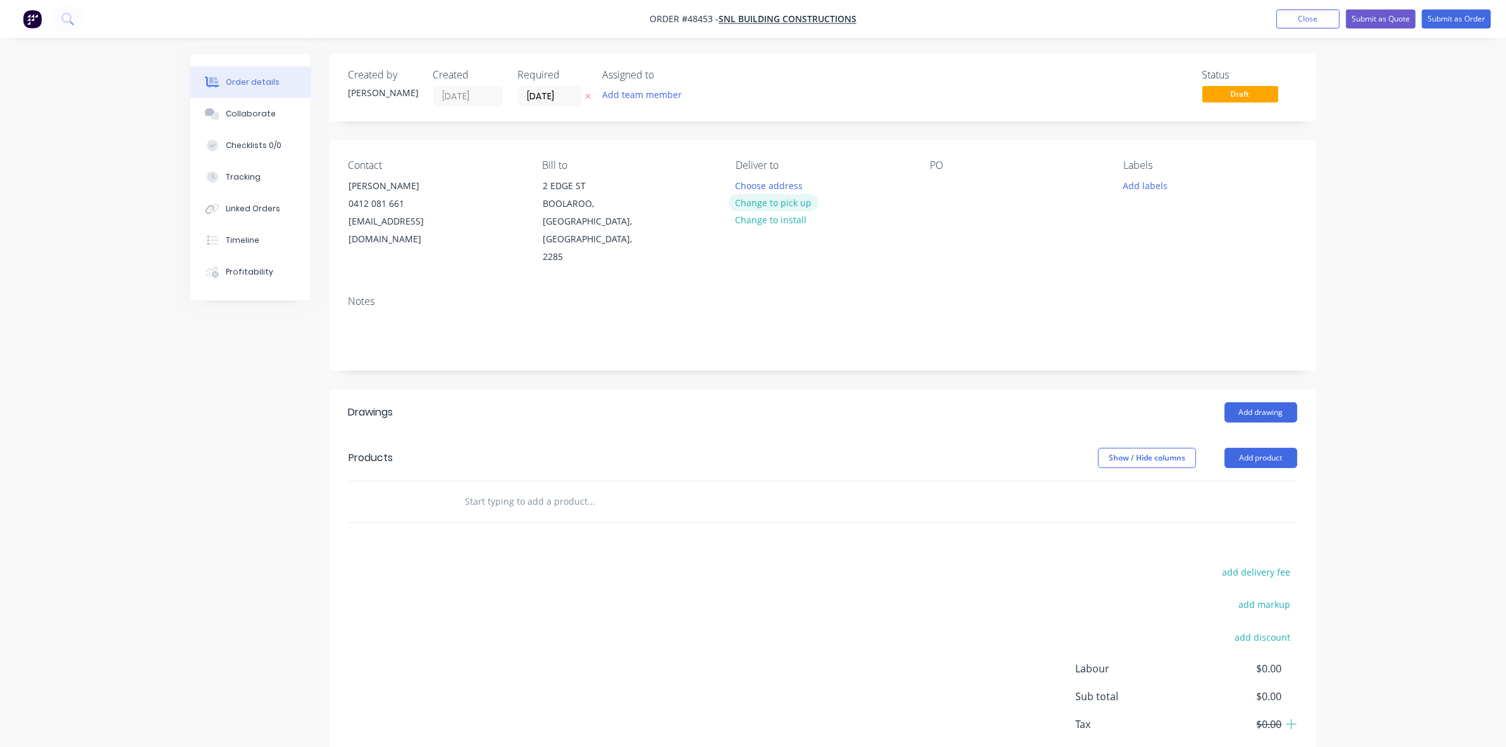
click at [771, 204] on button "Change to pick up" at bounding box center [774, 202] width 90 height 17
click at [564, 87] on label "[DATE]" at bounding box center [549, 96] width 63 height 20
click at [564, 87] on input "[DATE]" at bounding box center [550, 96] width 62 height 19
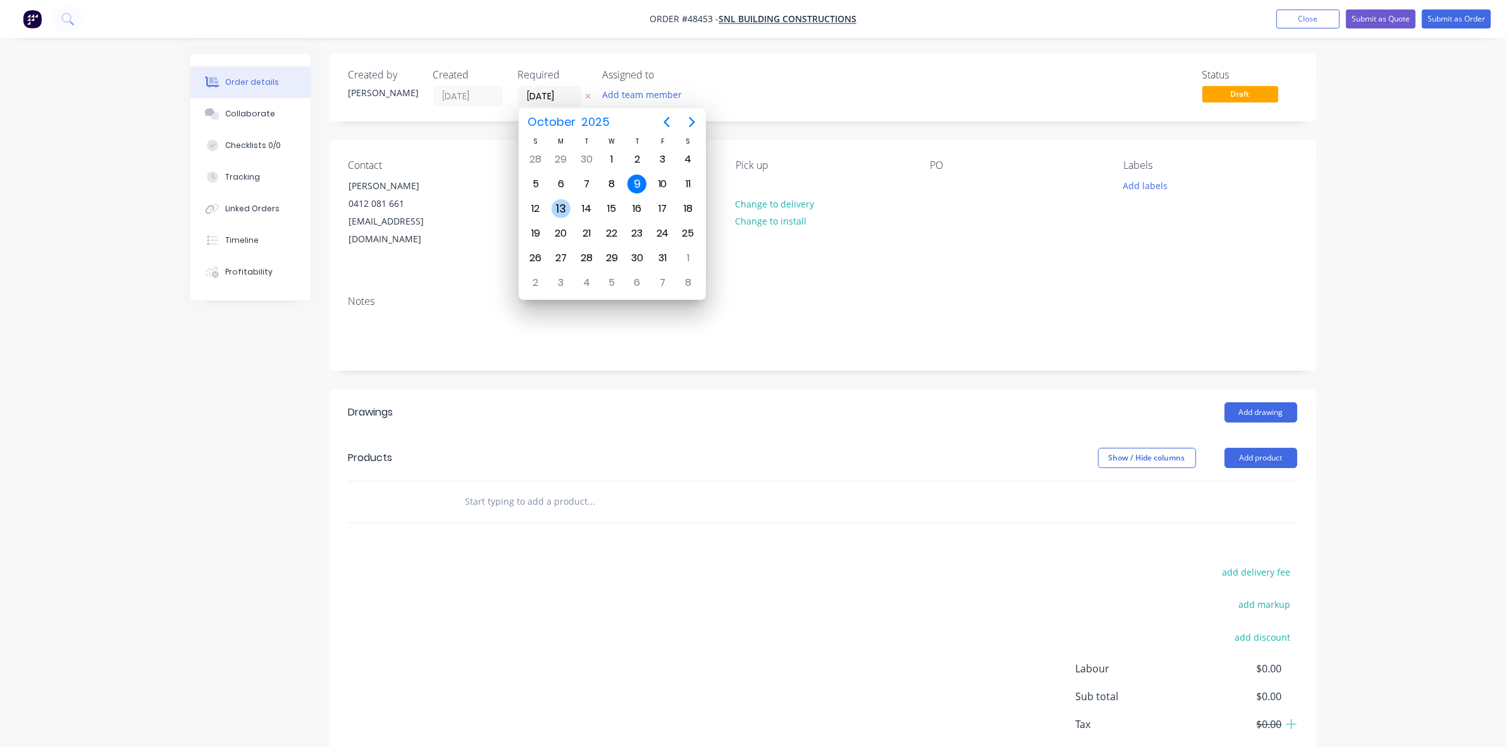
click at [561, 204] on div "13" at bounding box center [561, 208] width 19 height 19
type input "[DATE]"
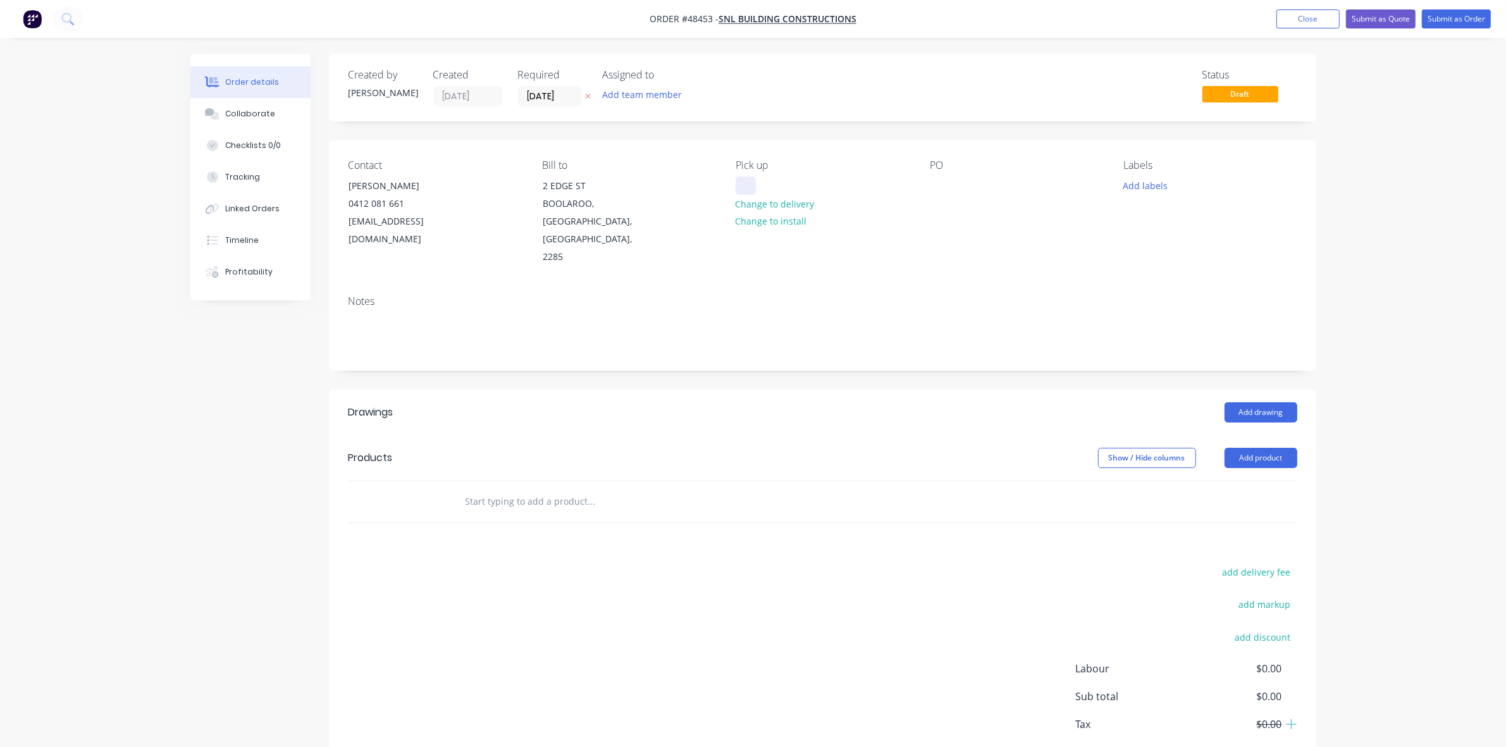
click at [748, 187] on div at bounding box center [746, 186] width 20 height 18
click at [940, 180] on div at bounding box center [940, 186] width 20 height 18
click at [751, 184] on div "7AM" at bounding box center [755, 186] width 39 height 18
click at [1256, 402] on button "Add drawing" at bounding box center [1261, 412] width 73 height 20
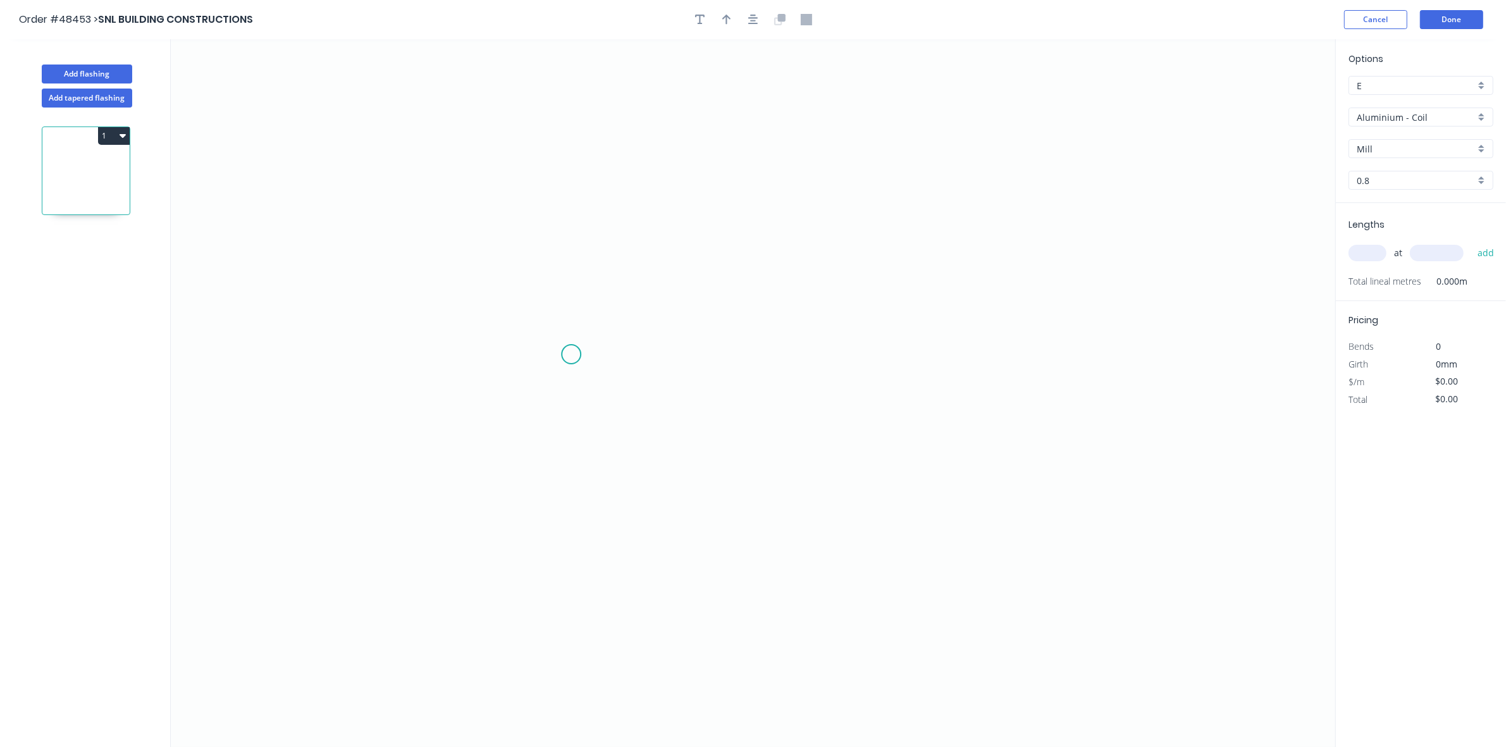
click at [576, 384] on icon "0" at bounding box center [753, 393] width 1165 height 708
click at [576, 302] on icon "0" at bounding box center [753, 393] width 1165 height 708
click at [693, 296] on icon "0 ?" at bounding box center [753, 393] width 1165 height 708
click at [1368, 254] on input "text" at bounding box center [1368, 253] width 38 height 16
type input "4"
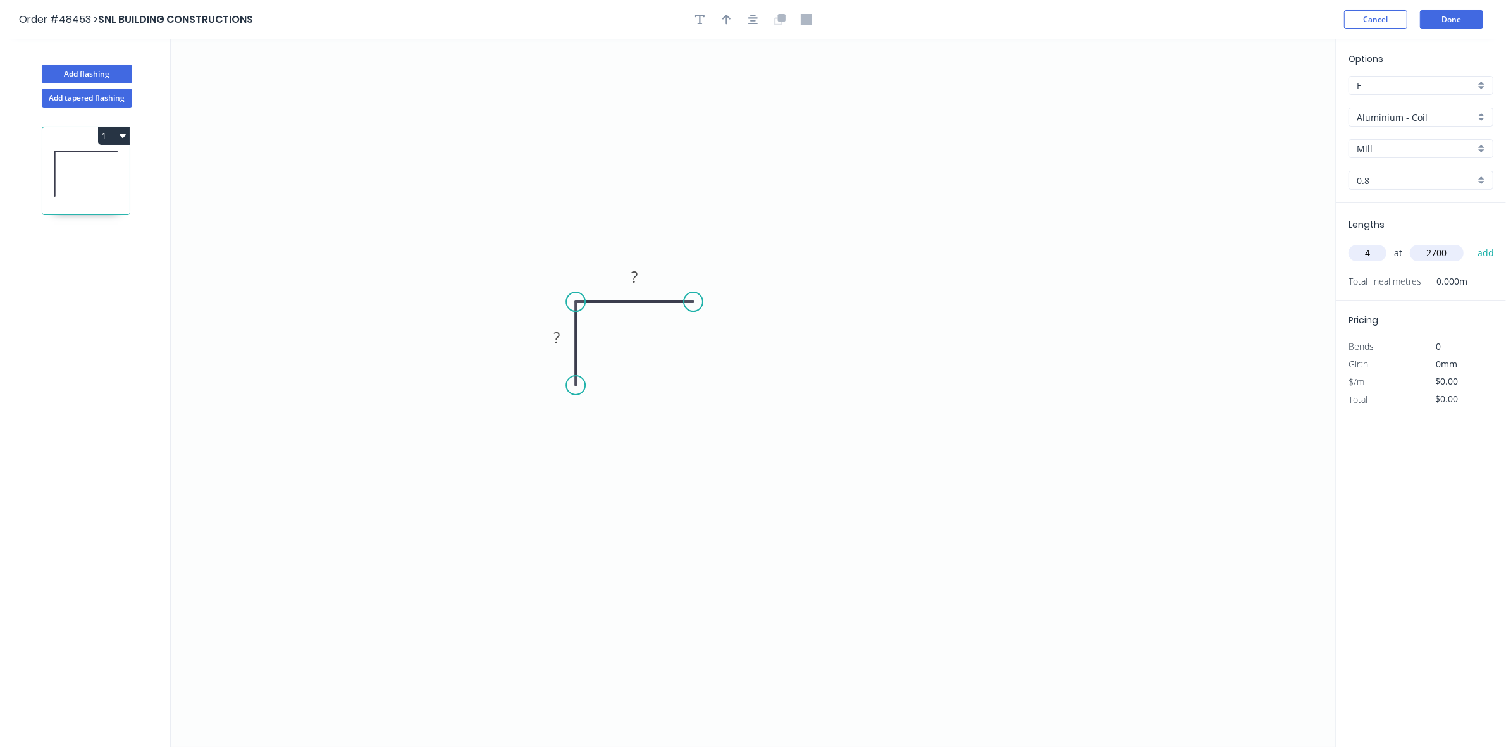
type input "2700"
click at [1472, 242] on button "add" at bounding box center [1487, 253] width 30 height 22
type input "6"
type input "2700"
click at [1472, 242] on button "add" at bounding box center [1487, 253] width 30 height 22
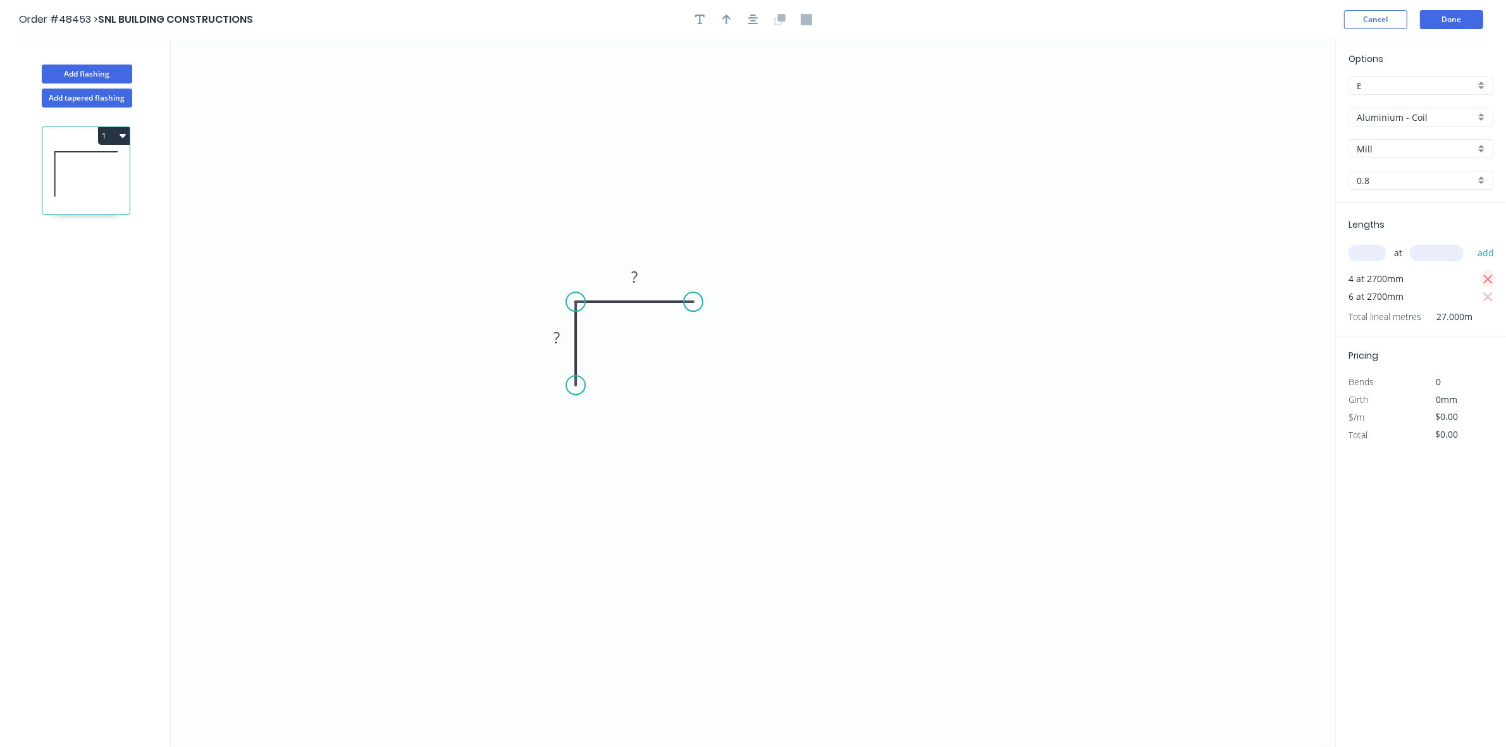
click at [1486, 277] on icon "button" at bounding box center [1488, 279] width 11 height 15
click at [1381, 113] on input "Aluminium - Coil" at bounding box center [1416, 117] width 118 height 13
click at [1381, 207] on div "Colorbond" at bounding box center [1422, 208] width 144 height 22
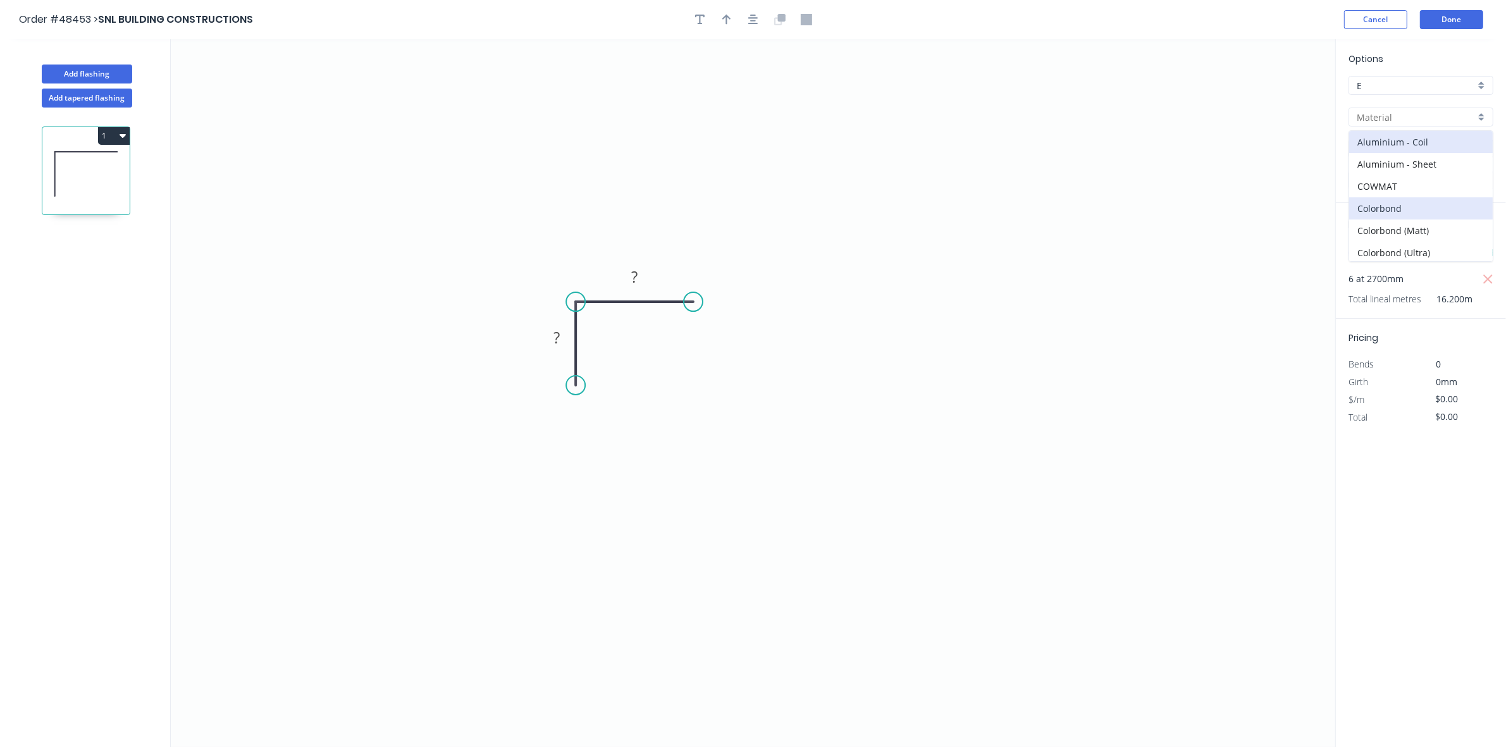
type input "Colorbond"
type input "Basalt"
type input "0.55"
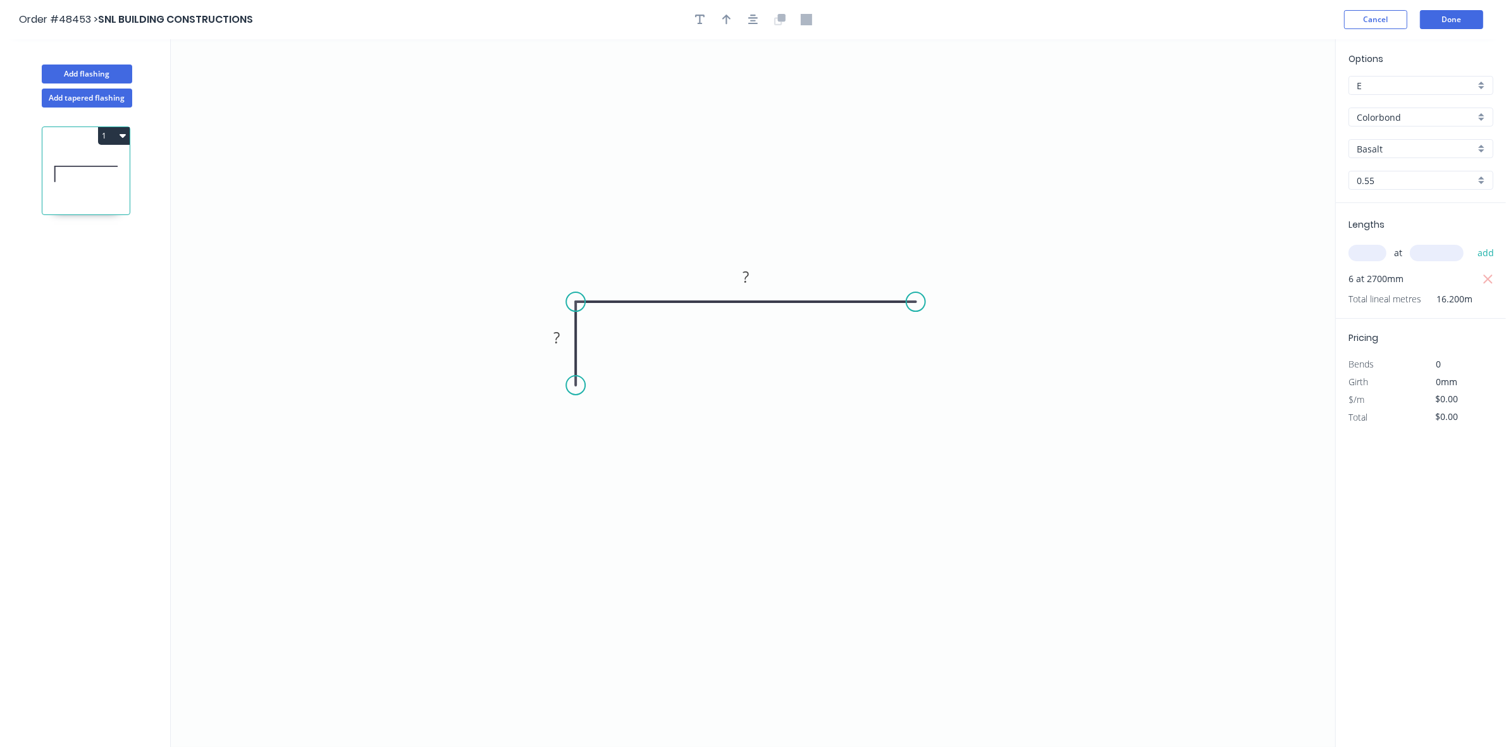
drag, startPoint x: 703, startPoint y: 296, endPoint x: 916, endPoint y: 311, distance: 213.7
click at [916, 311] on circle at bounding box center [916, 301] width 19 height 19
click at [917, 307] on circle at bounding box center [916, 301] width 19 height 19
click at [916, 364] on icon "0 ? ?" at bounding box center [753, 393] width 1165 height 708
click at [934, 406] on div "Crush & Fold" at bounding box center [979, 408] width 127 height 26
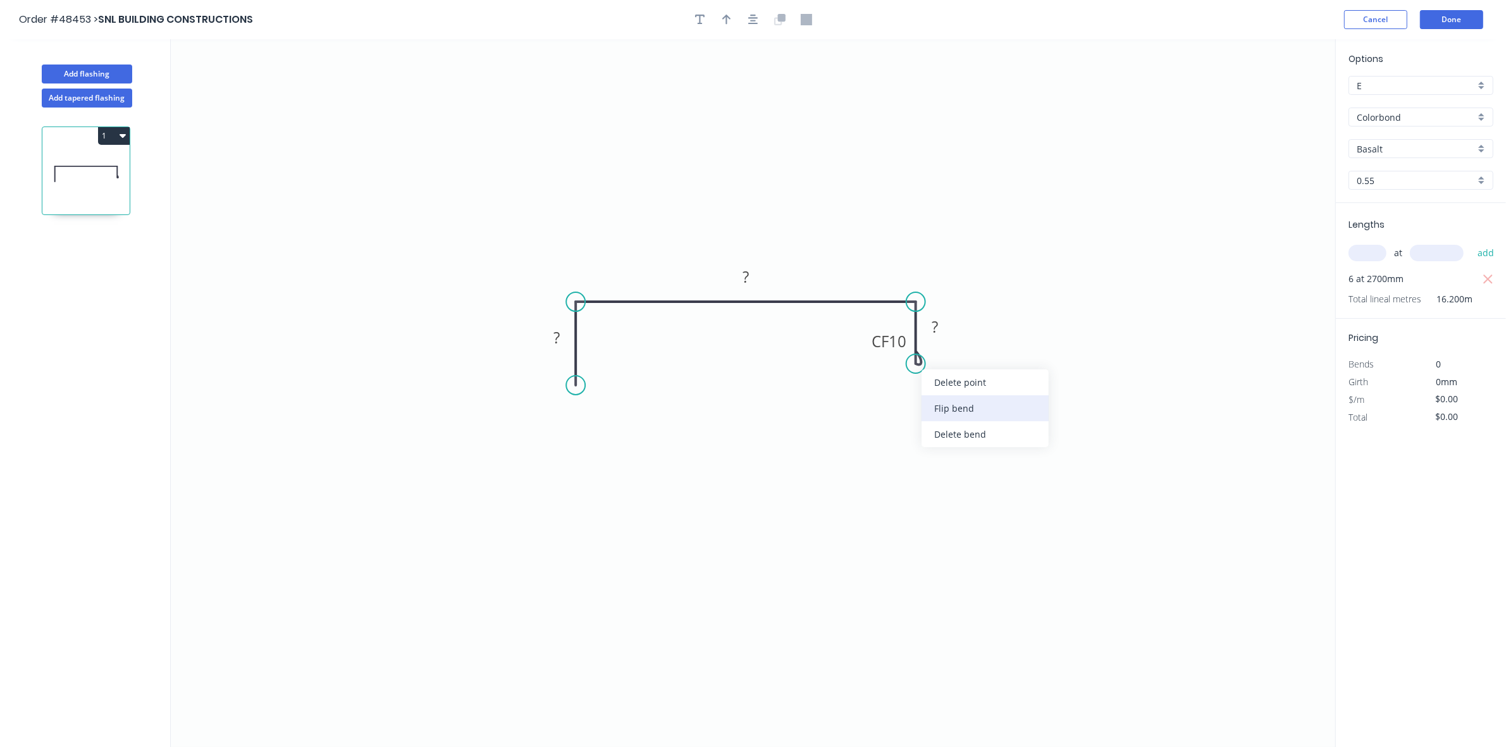
click at [935, 409] on div "Flip bend" at bounding box center [985, 408] width 127 height 26
click at [622, 409] on div "Delete point" at bounding box center [648, 404] width 127 height 26
click at [752, 274] on rect at bounding box center [745, 278] width 25 height 18
type input "$6.25"
type input "$101.25"
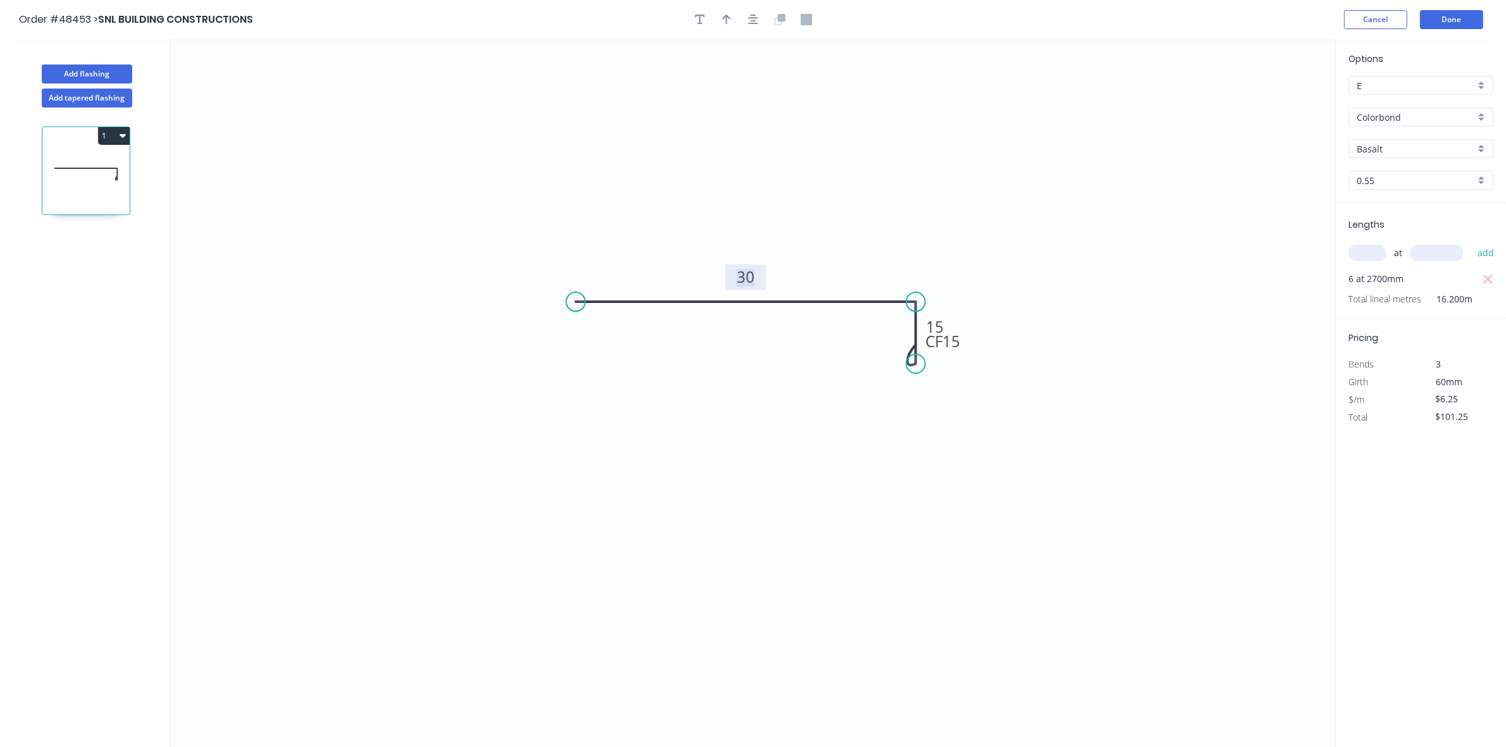
click at [1403, 118] on input "Colorbond" at bounding box center [1416, 117] width 118 height 13
click at [1403, 118] on input "text" at bounding box center [1416, 117] width 118 height 13
type input "Colorbond"
click at [1393, 153] on input "Basalt" at bounding box center [1416, 148] width 118 height 13
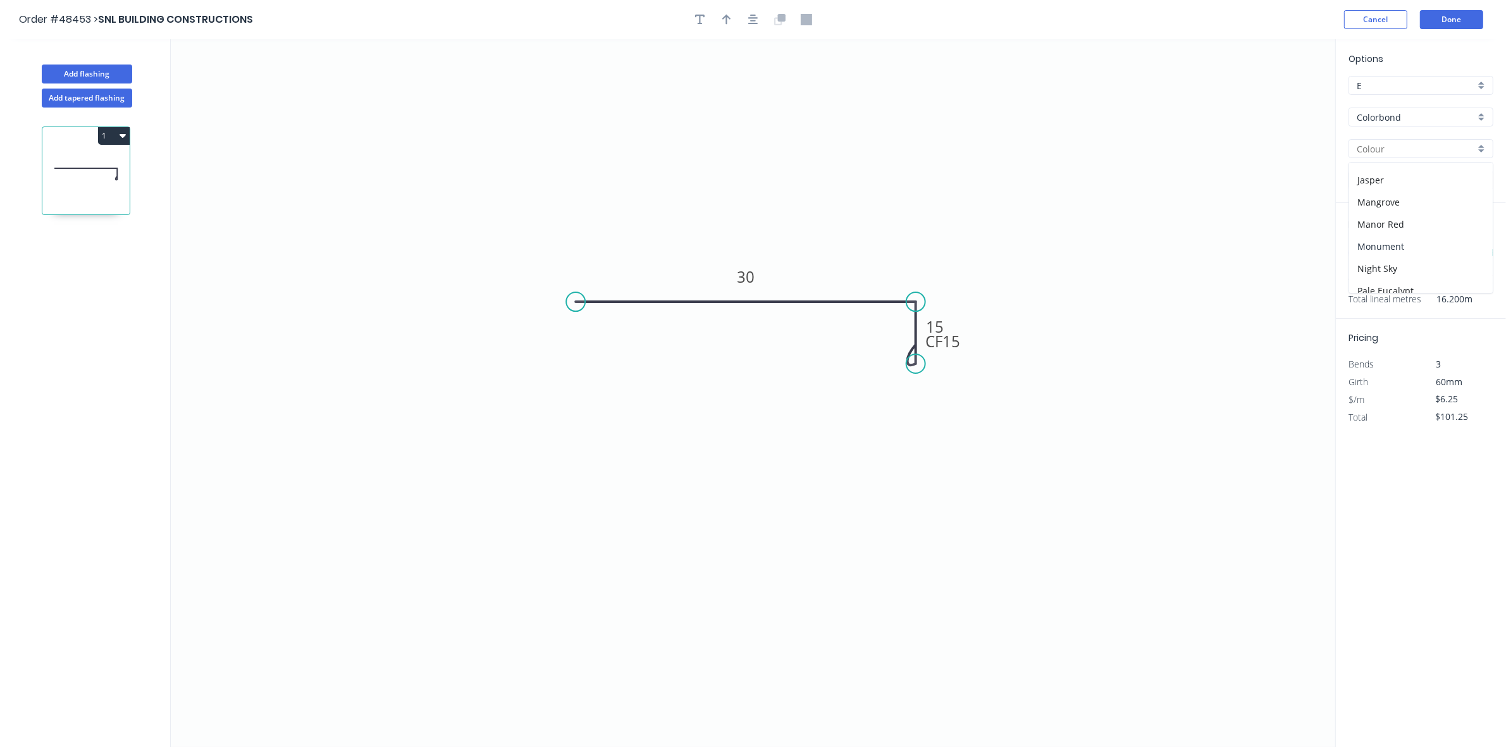
click at [1405, 254] on div "Monument" at bounding box center [1422, 246] width 144 height 22
type input "Monument"
click at [1465, 23] on button "Done" at bounding box center [1451, 19] width 63 height 19
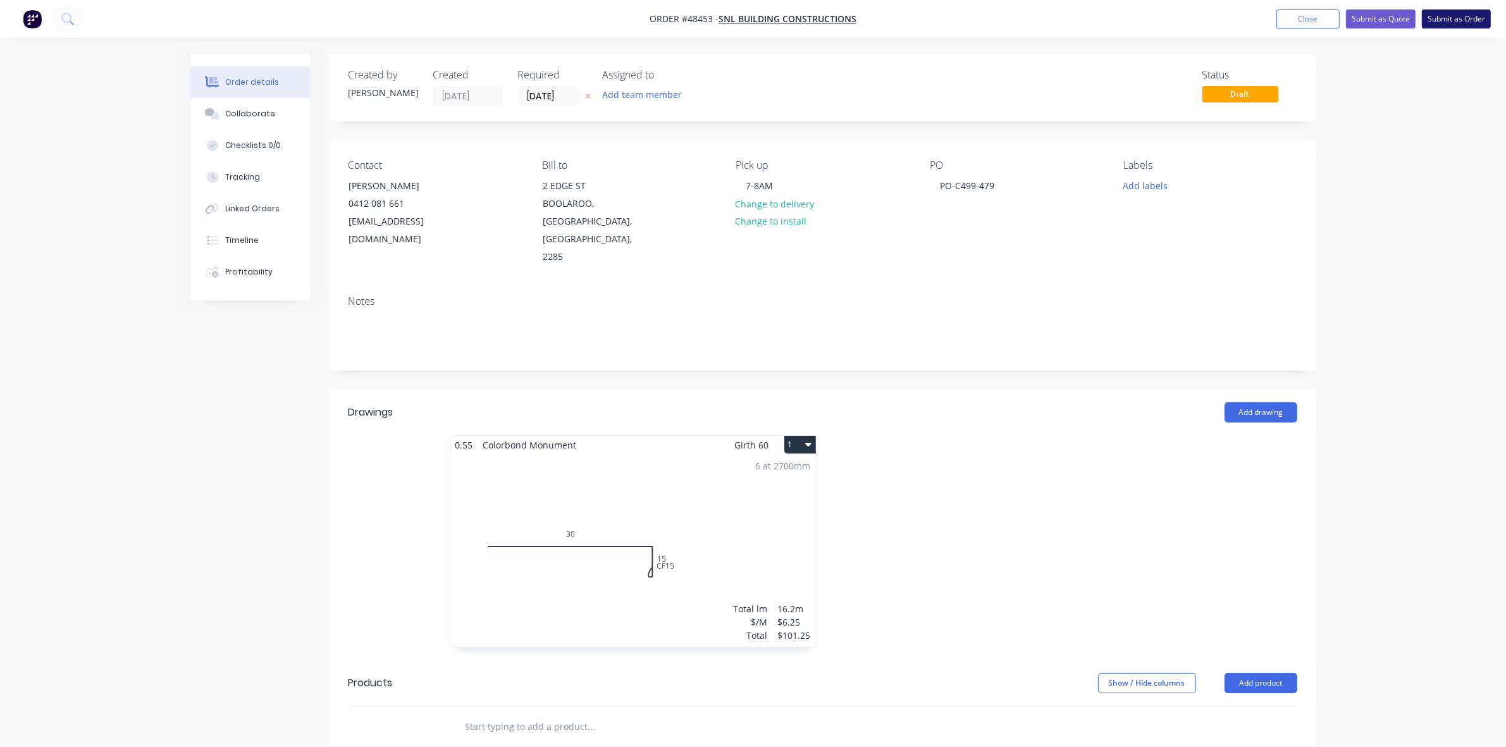
click at [1463, 22] on button "Submit as Order" at bounding box center [1456, 18] width 69 height 19
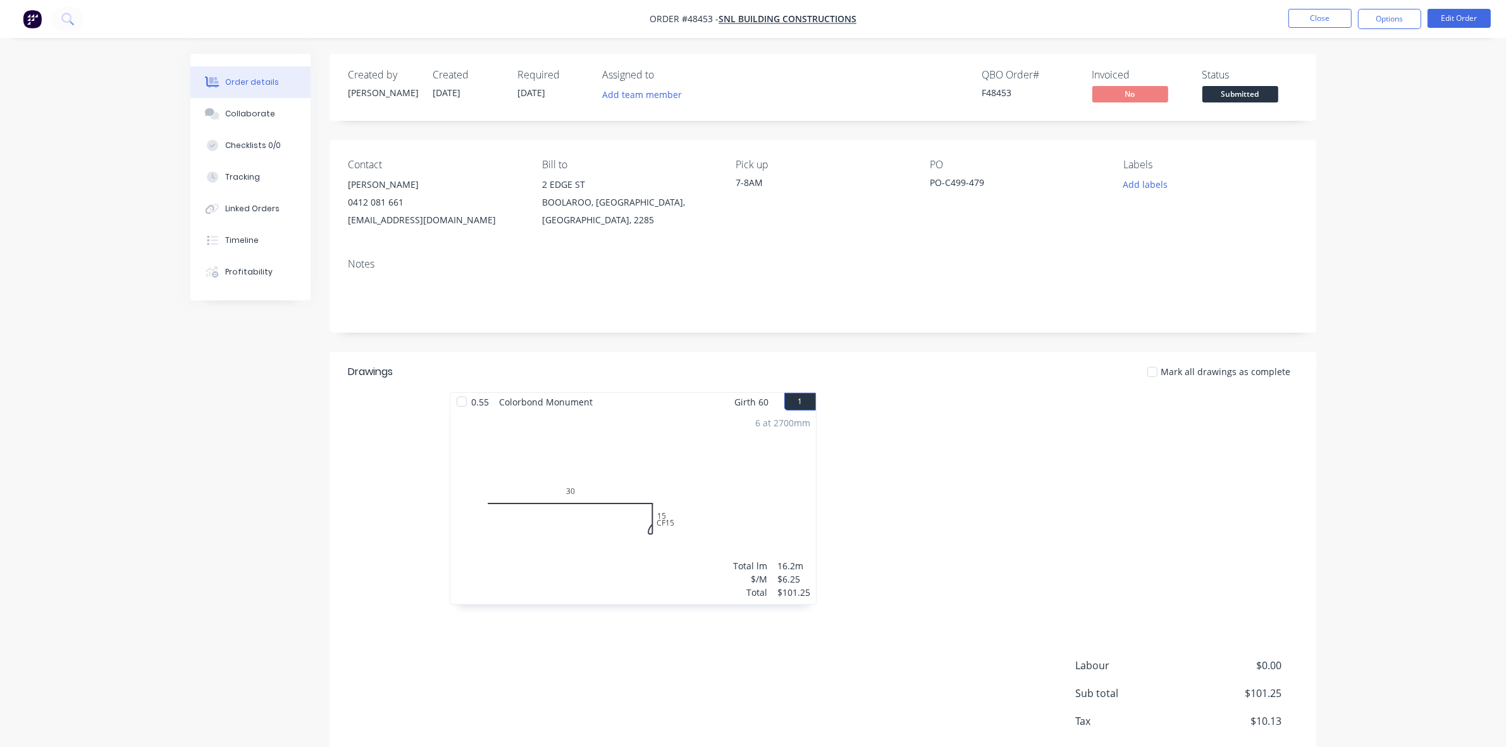
click at [985, 180] on div "PO-C499-479" at bounding box center [1009, 185] width 158 height 18
click at [1419, 16] on button "Options" at bounding box center [1389, 19] width 63 height 20
click at [1314, 149] on div "Work Order" at bounding box center [1352, 153] width 116 height 18
click at [1313, 135] on div "Without pricing" at bounding box center [1352, 127] width 116 height 18
click at [1257, 94] on span "Submitted" at bounding box center [1241, 94] width 76 height 16
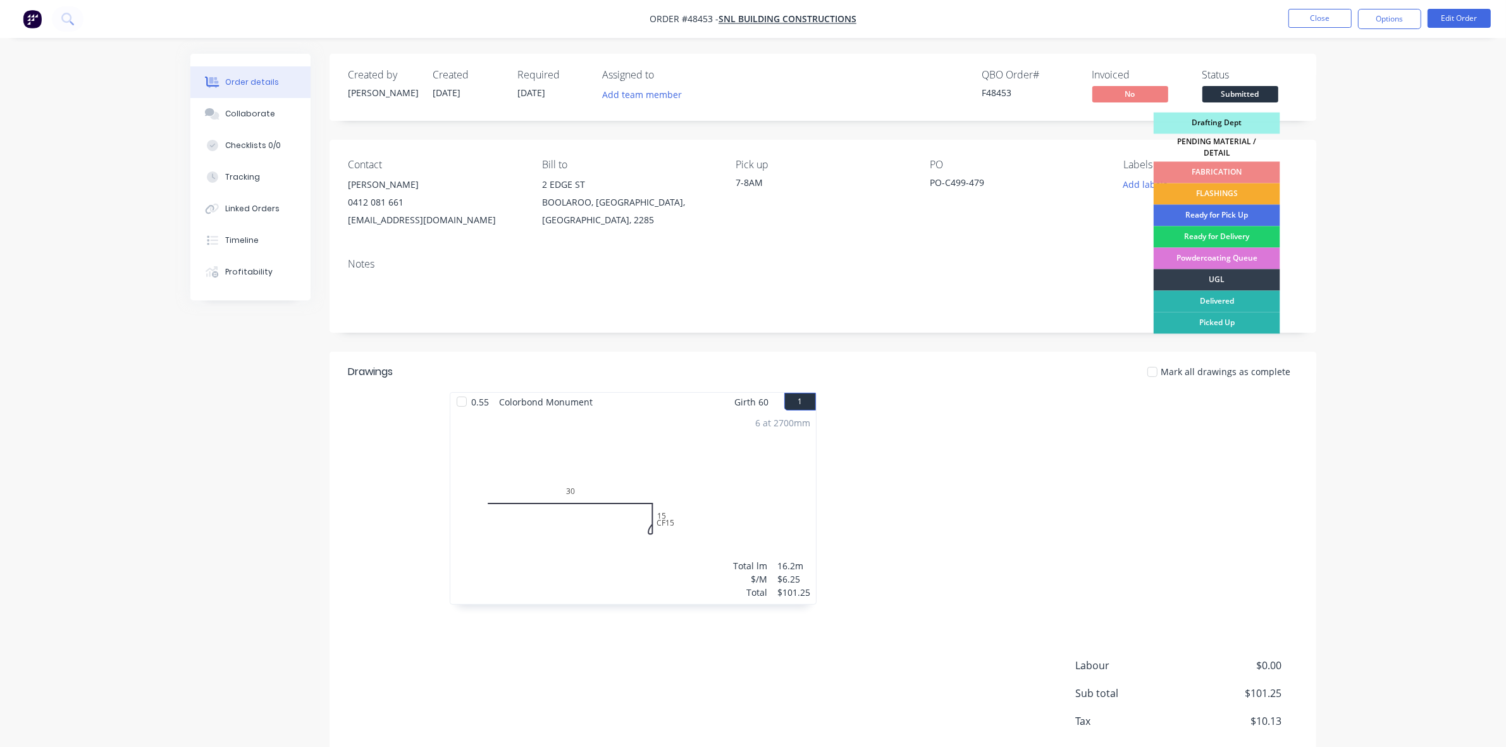
click at [1238, 188] on div "FLASHINGS" at bounding box center [1217, 194] width 127 height 22
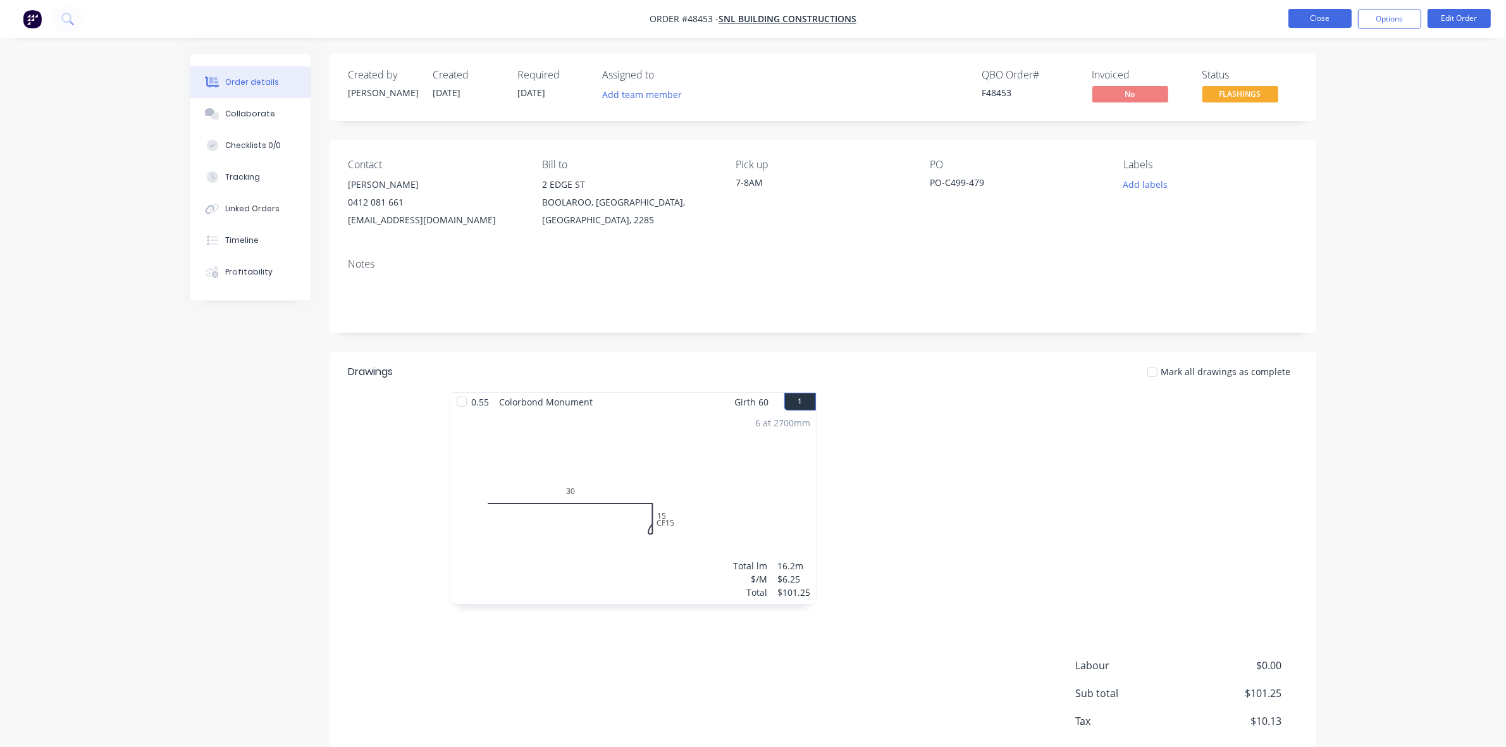
click at [1327, 23] on button "Close" at bounding box center [1320, 18] width 63 height 19
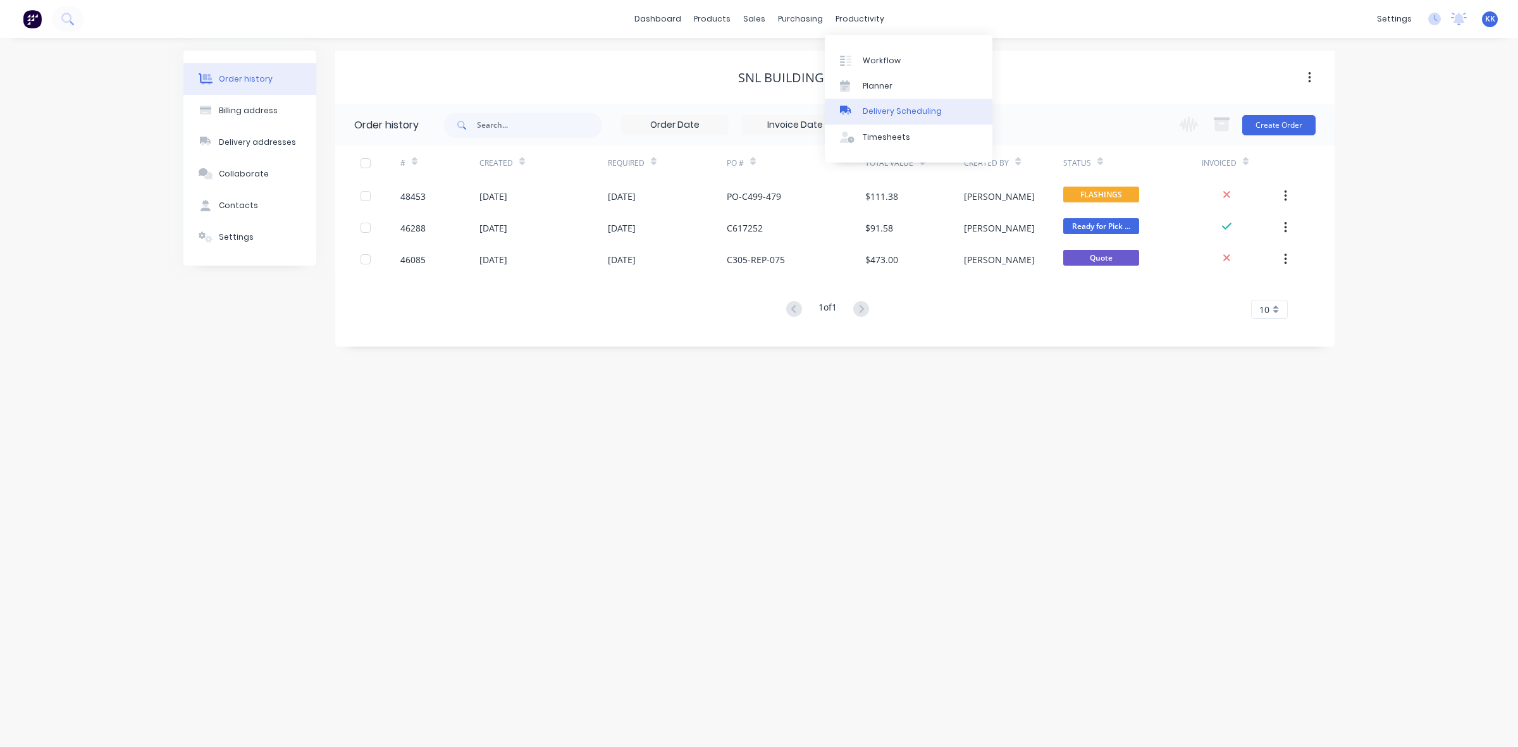
click at [900, 115] on div "Delivery Scheduling" at bounding box center [902, 111] width 79 height 11
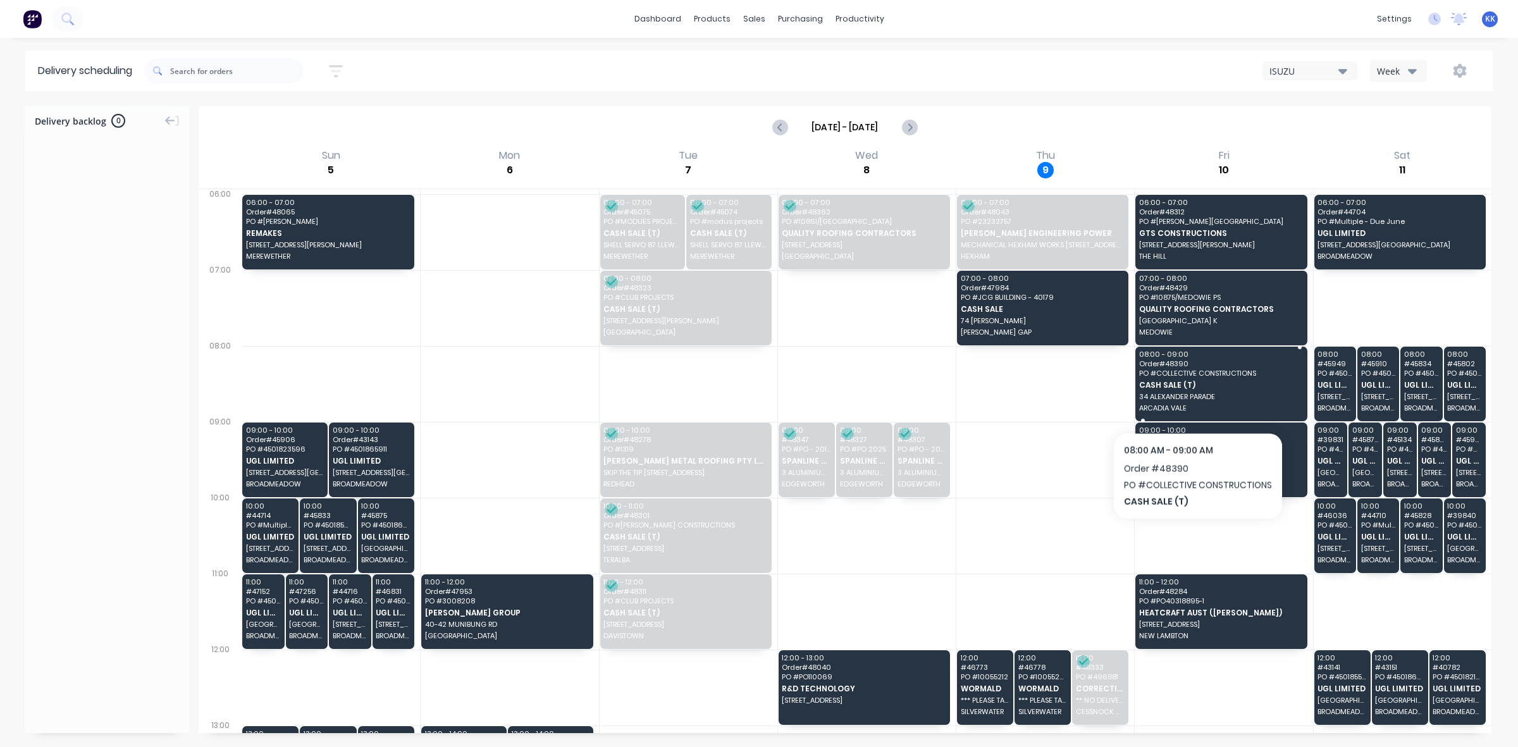
click at [1197, 399] on span "34 ALEXANDER PARADE" at bounding box center [1221, 397] width 163 height 8
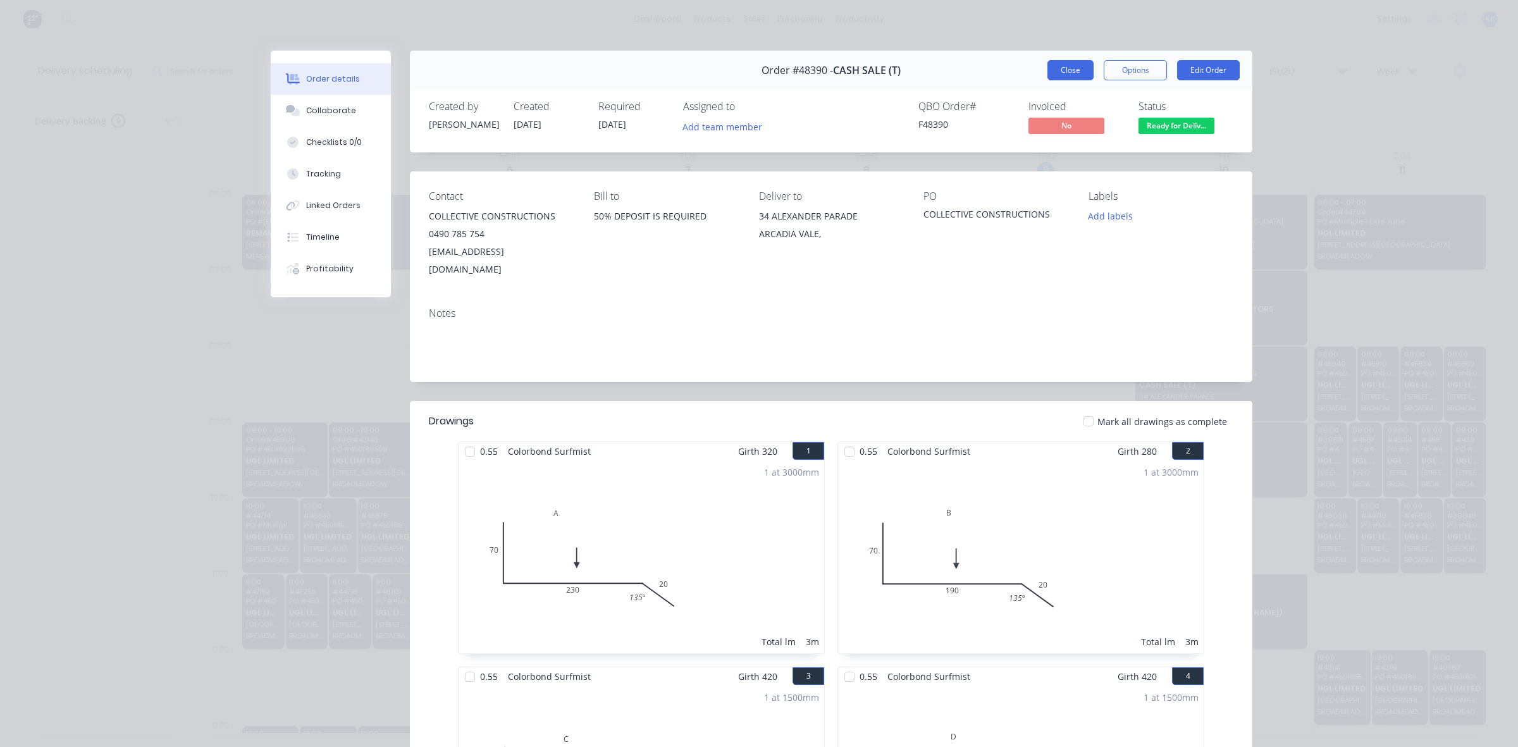
click at [1065, 65] on button "Close" at bounding box center [1071, 70] width 46 height 20
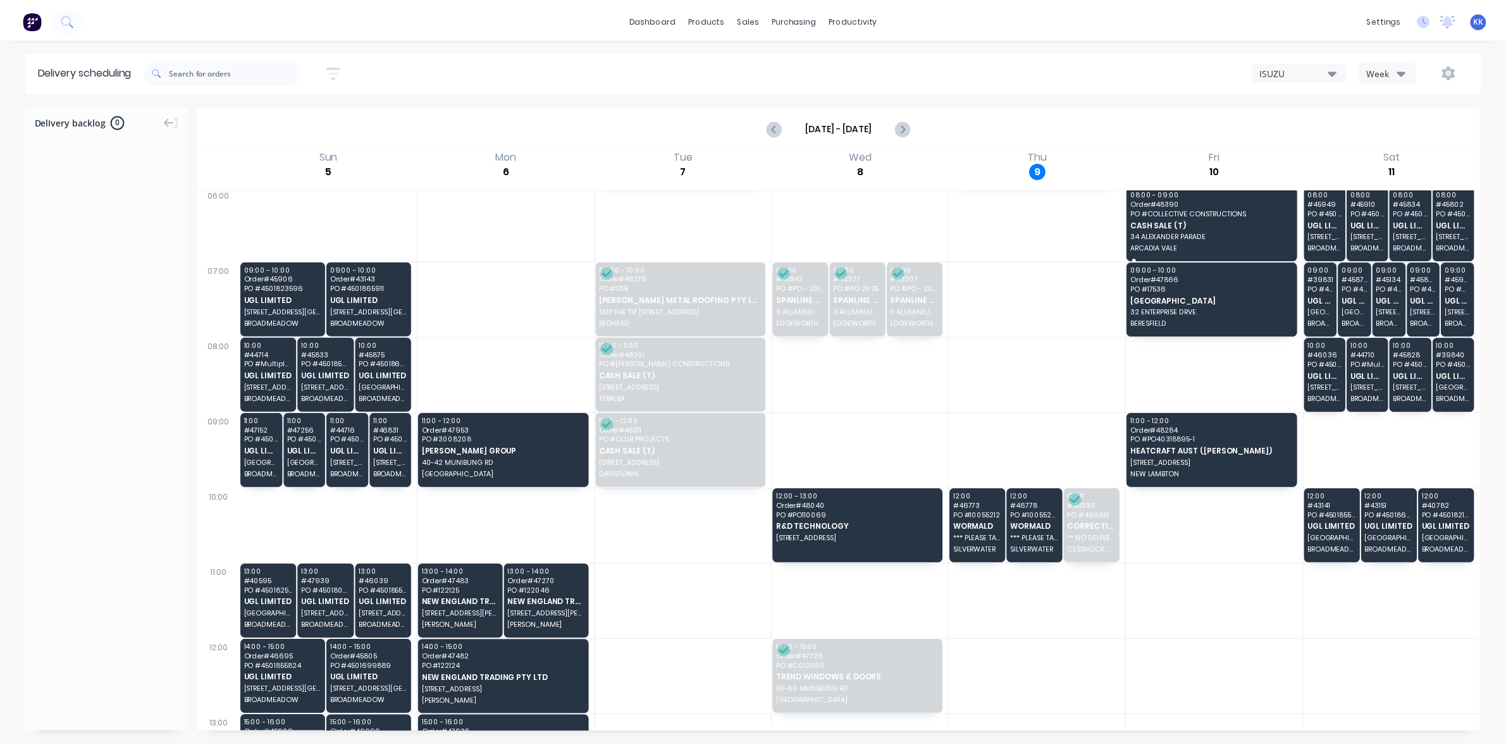
scroll to position [301, 0]
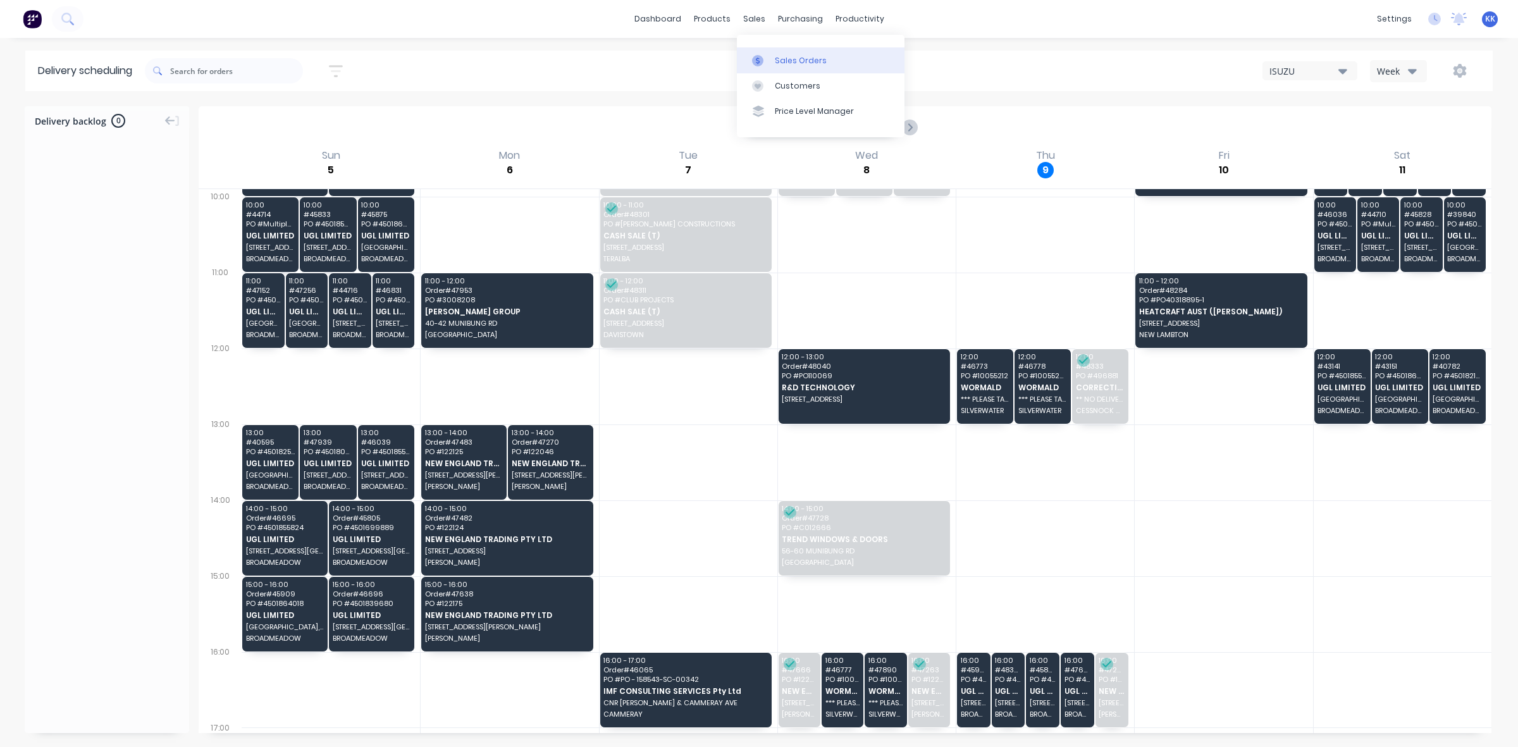
click at [812, 60] on div "Sales Orders" at bounding box center [801, 60] width 52 height 11
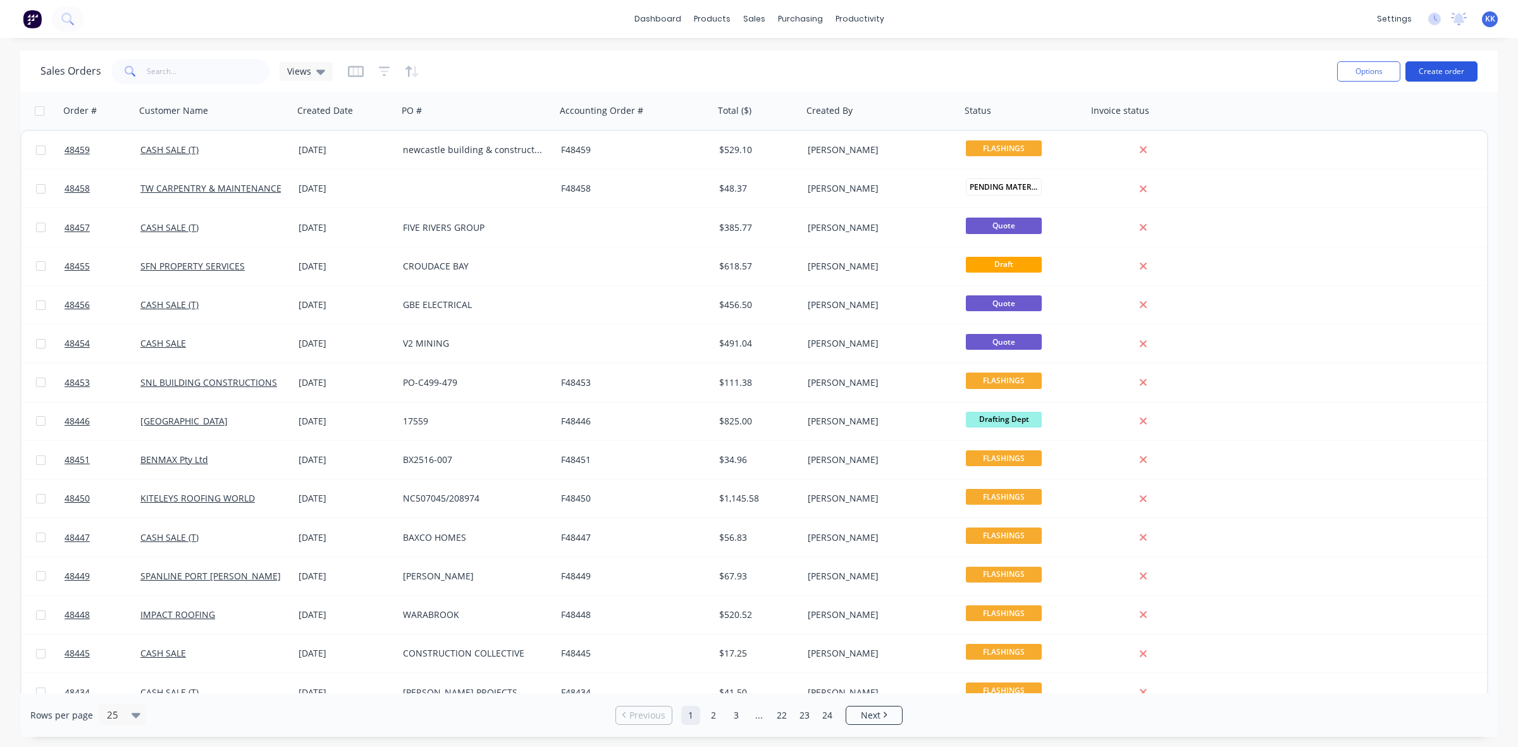
click at [1433, 66] on button "Create order" at bounding box center [1442, 71] width 72 height 20
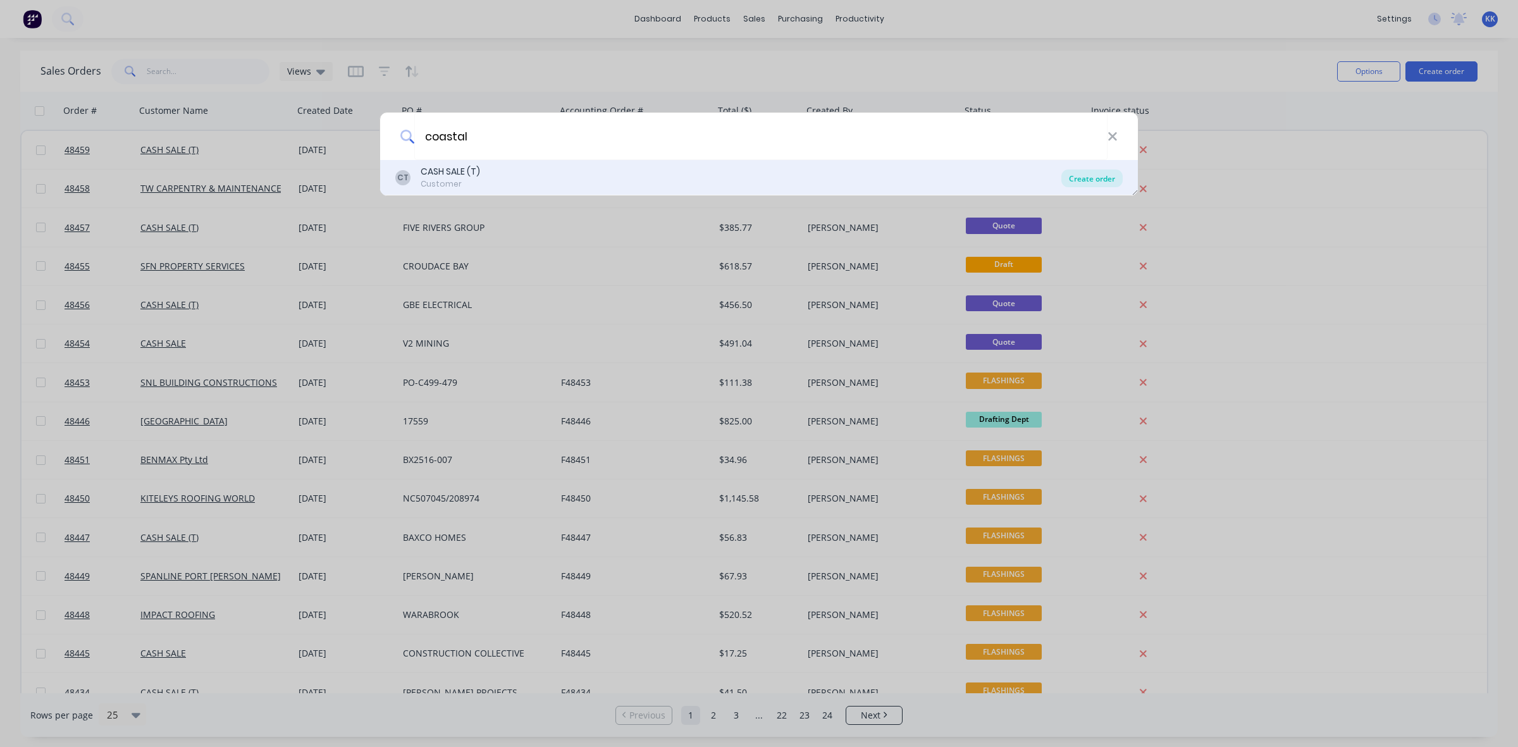
type input "coastal"
click at [1093, 178] on div "Create order" at bounding box center [1092, 179] width 61 height 18
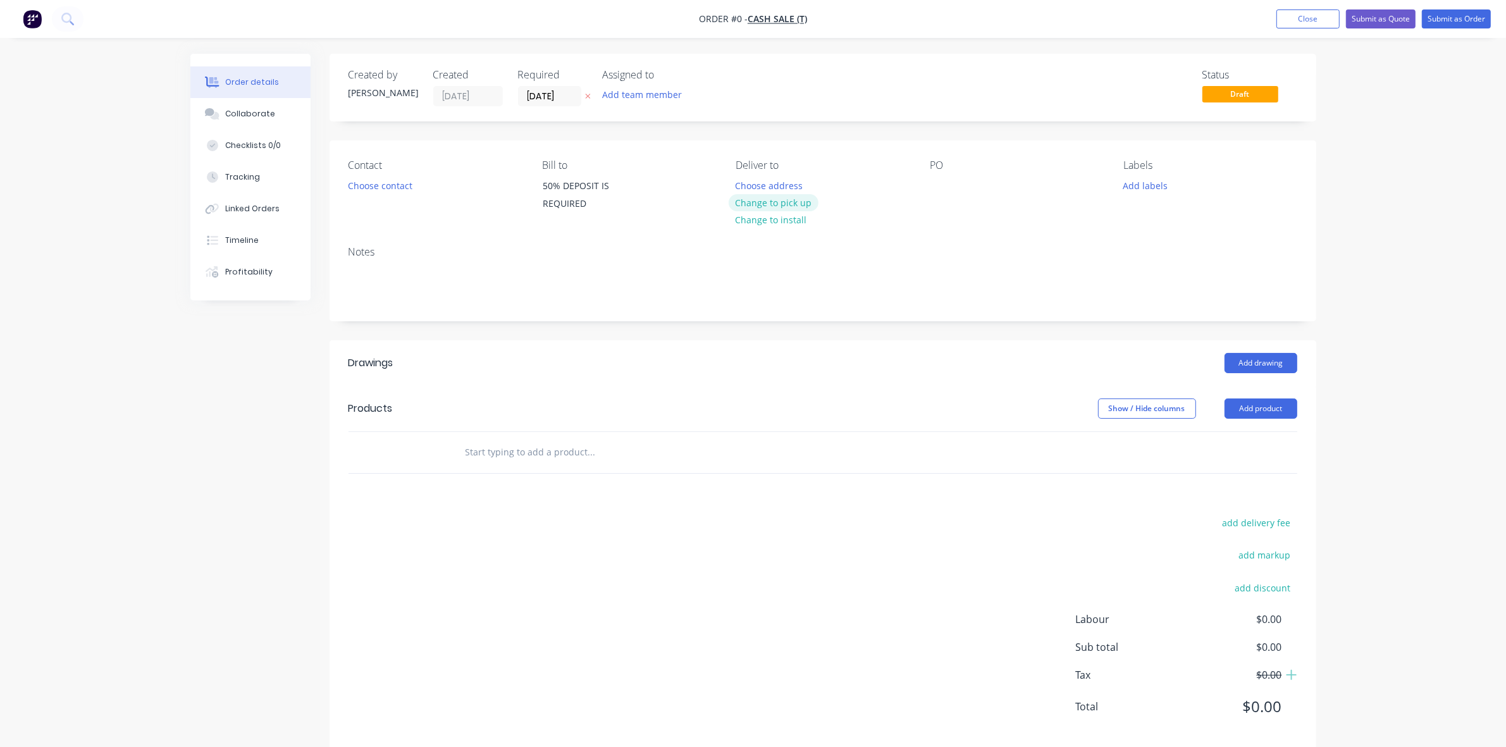
click at [788, 197] on button "Change to pick up" at bounding box center [774, 202] width 90 height 17
click at [376, 194] on button "Choose contact" at bounding box center [380, 185] width 78 height 17
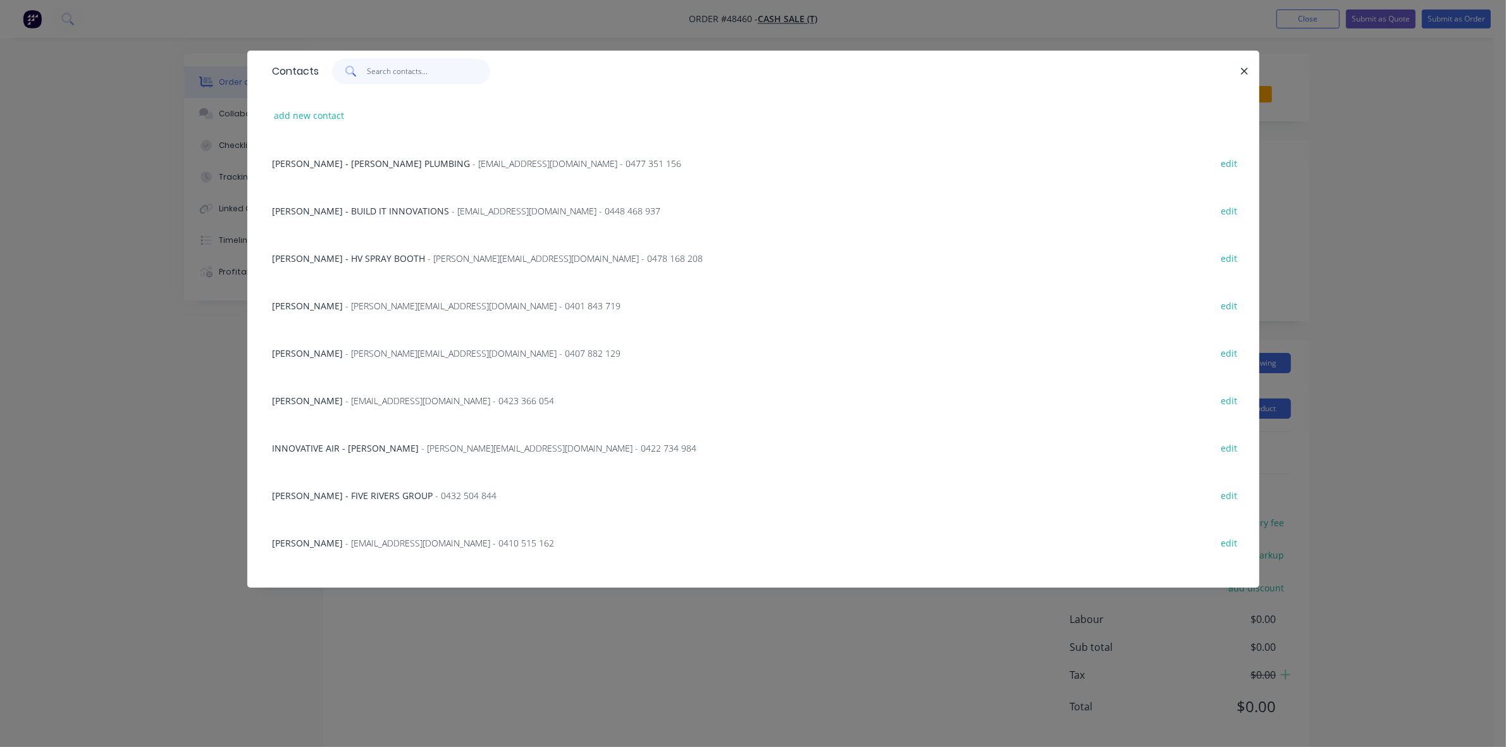
click at [397, 73] on input "text" at bounding box center [428, 71] width 123 height 25
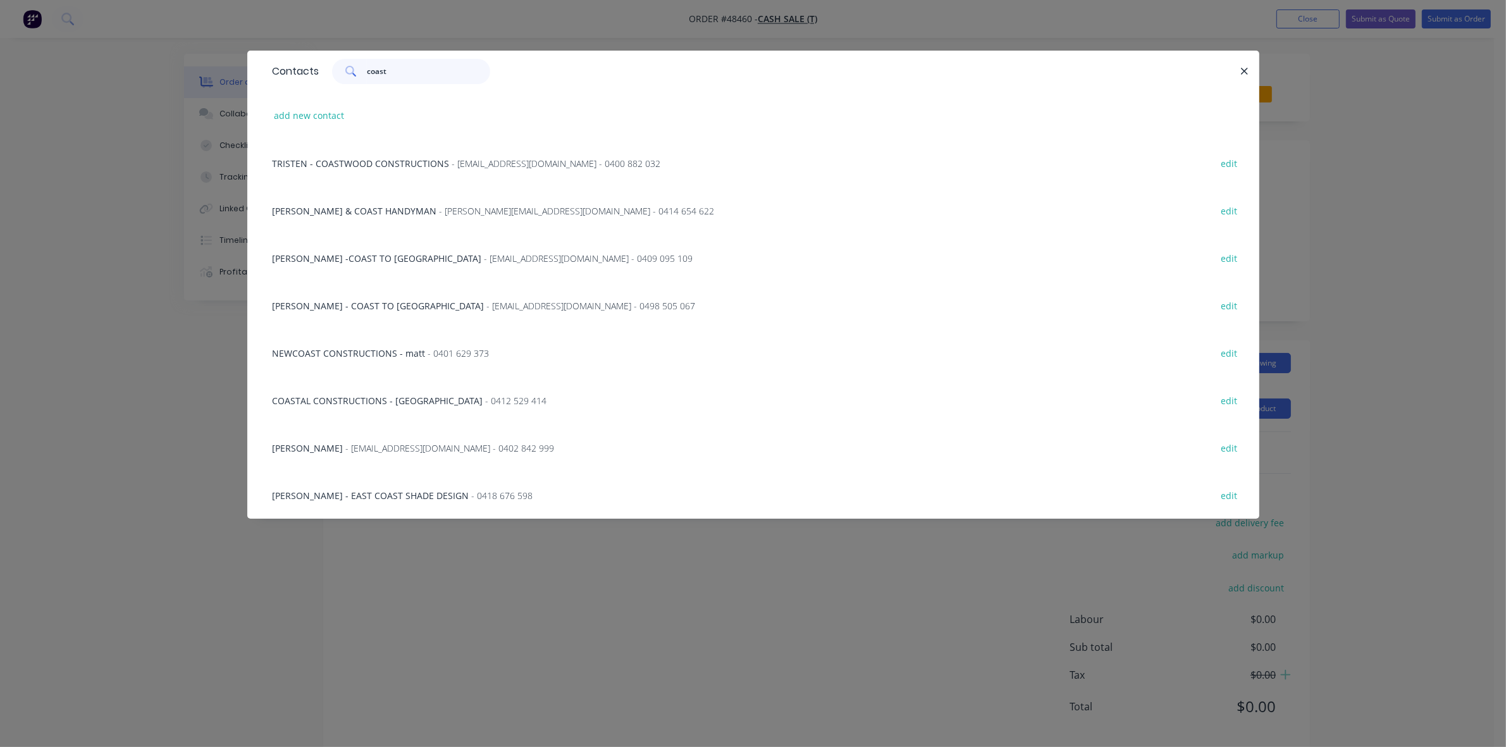
type input "coast"
click at [486, 395] on span "- 0412 529 414" at bounding box center [516, 401] width 61 height 12
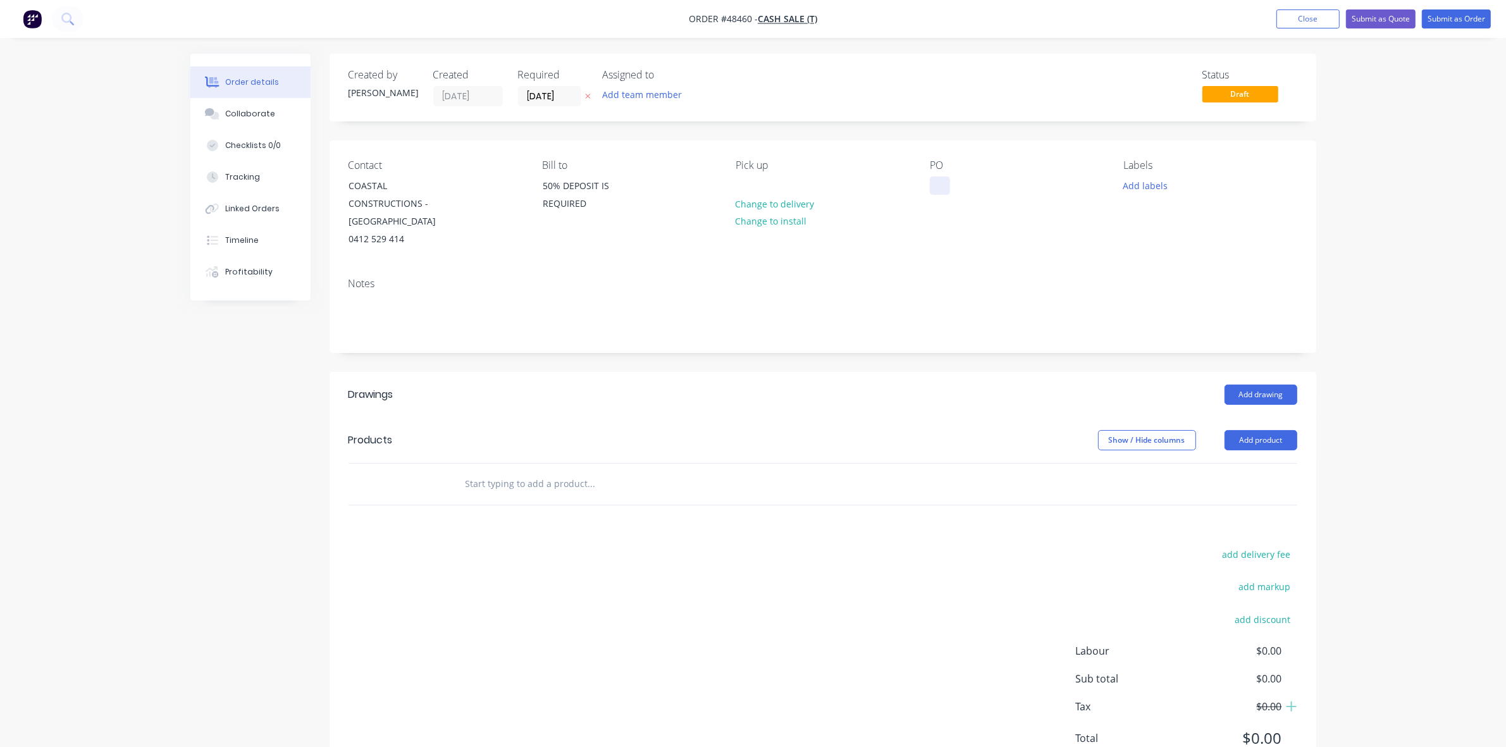
click at [936, 182] on div at bounding box center [940, 186] width 20 height 18
click at [1267, 385] on button "Add drawing" at bounding box center [1261, 395] width 73 height 20
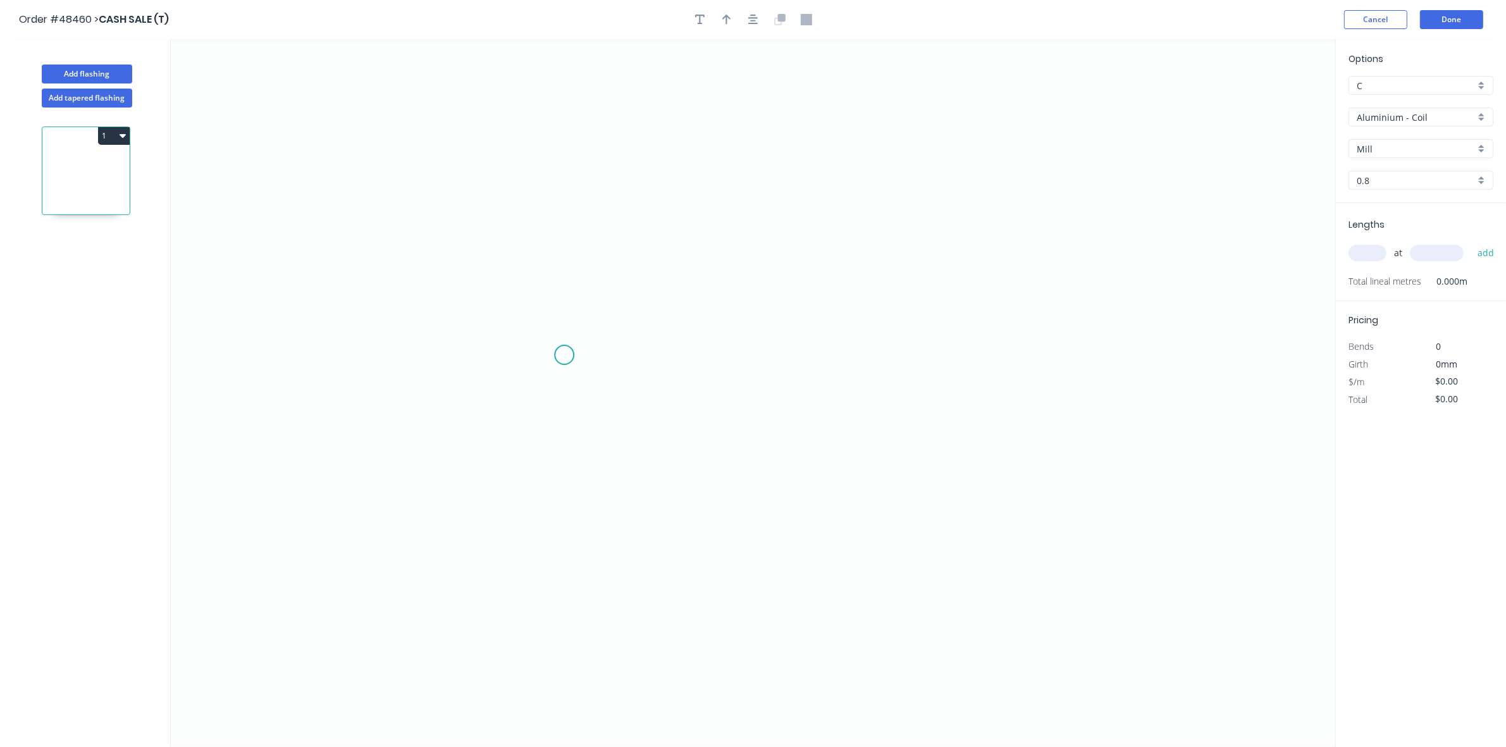
click at [559, 352] on icon "0" at bounding box center [753, 393] width 1165 height 708
click at [555, 211] on icon "0" at bounding box center [753, 393] width 1165 height 708
drag, startPoint x: 812, startPoint y: 206, endPoint x: 821, endPoint y: 254, distance: 49.0
click at [813, 207] on icon "0 ?" at bounding box center [753, 393] width 1165 height 708
click at [809, 369] on icon "0 ? ?" at bounding box center [753, 393] width 1165 height 708
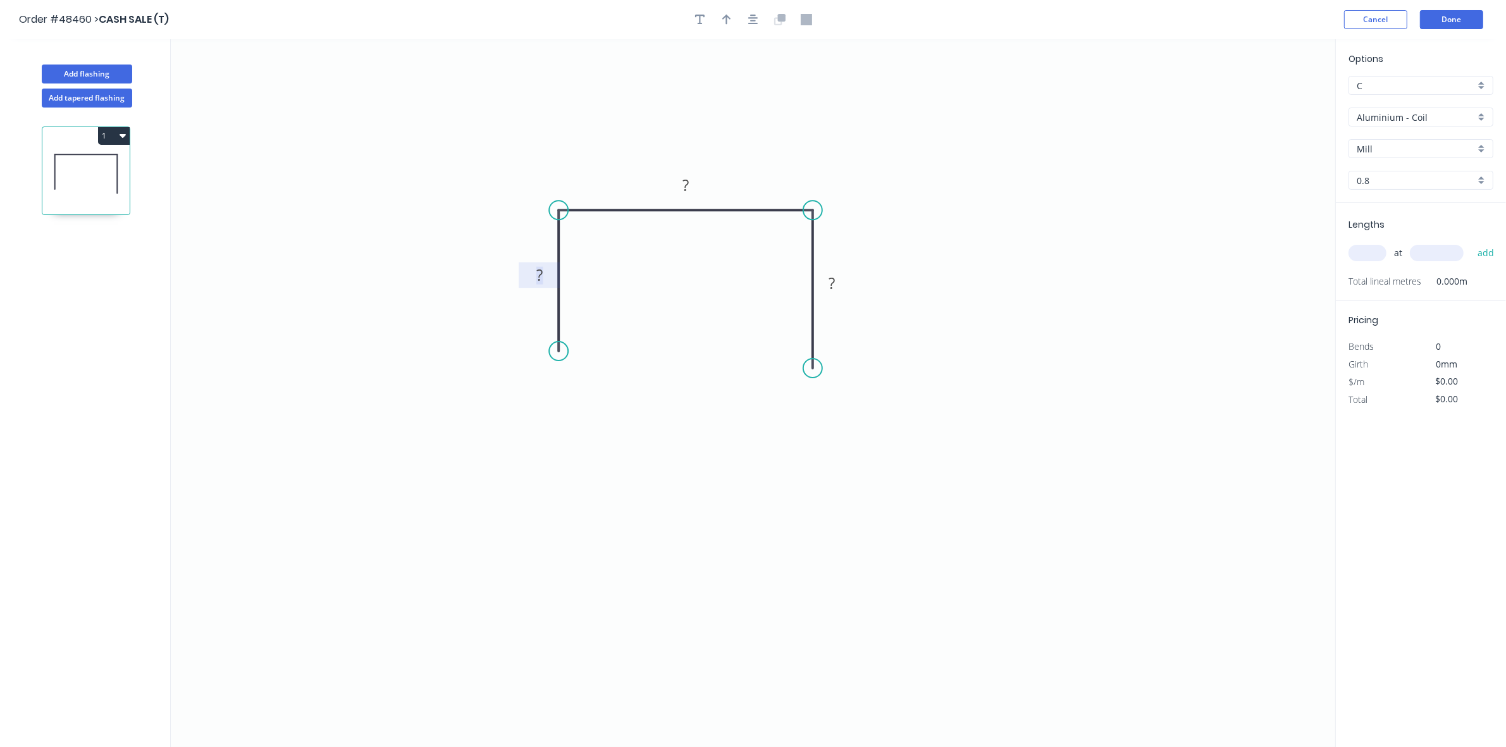
click at [545, 275] on rect at bounding box center [539, 276] width 25 height 18
type input "$57.75"
click at [1355, 258] on input "text" at bounding box center [1368, 253] width 38 height 16
type input "1"
type input "1400"
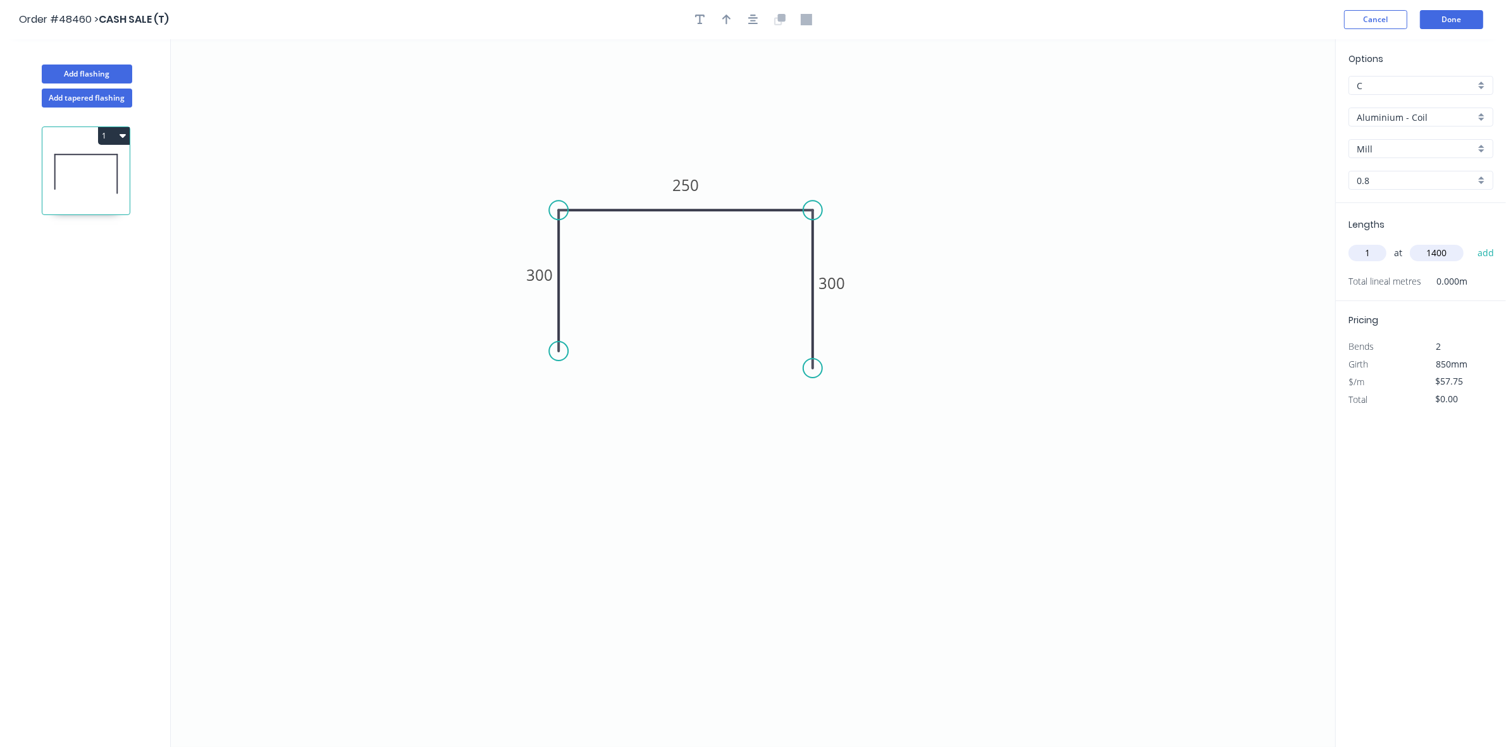
click at [1472, 242] on button "add" at bounding box center [1487, 253] width 30 height 22
type input "$80.85"
drag, startPoint x: 557, startPoint y: 352, endPoint x: 556, endPoint y: 368, distance: 15.2
click at [556, 368] on circle at bounding box center [558, 366] width 19 height 19
click at [1420, 116] on input "Aluminium - Coil" at bounding box center [1416, 117] width 118 height 13
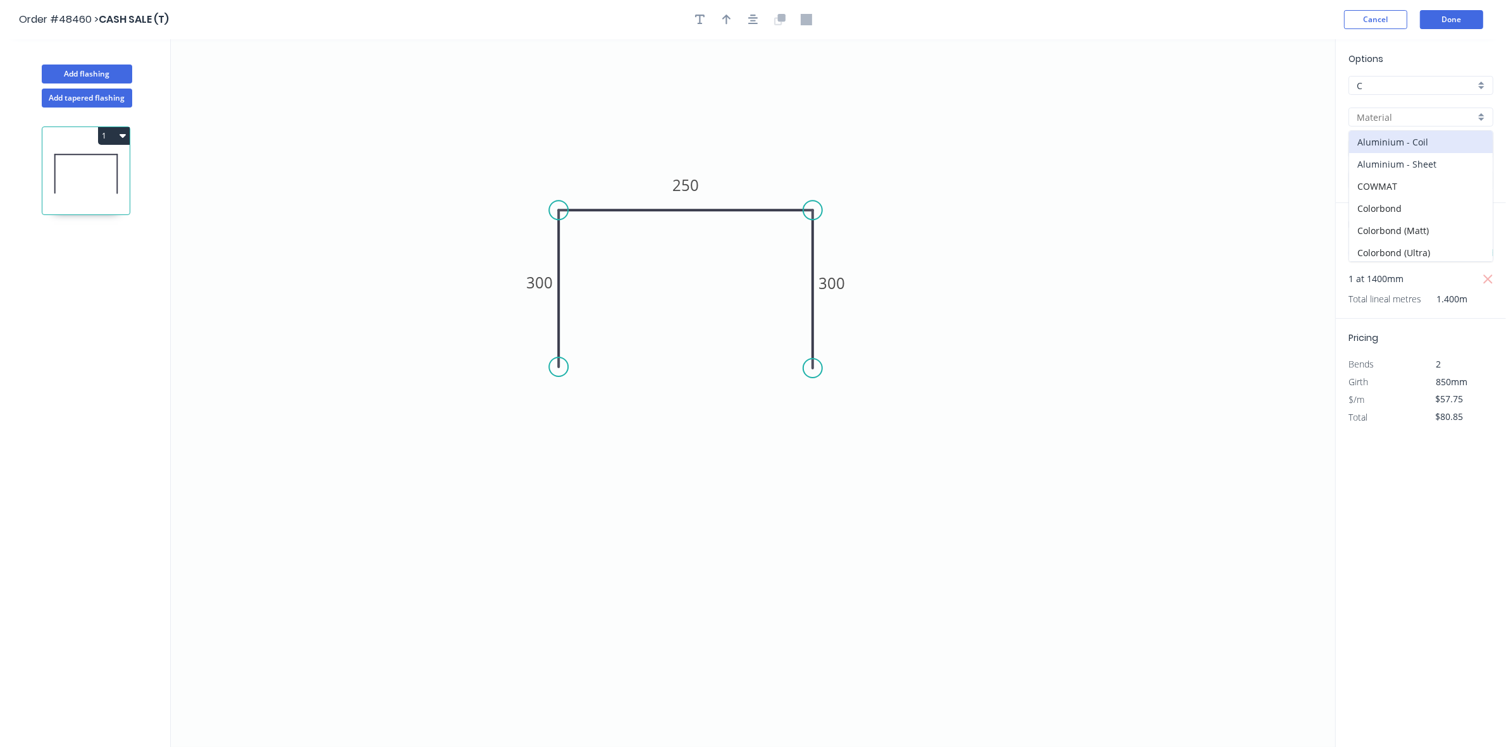
click at [1409, 157] on div "Aluminium - Sheet" at bounding box center [1422, 164] width 144 height 22
type input "Aluminium - Sheet"
type input "1.2"
type input "$1.00"
type input "$1.40"
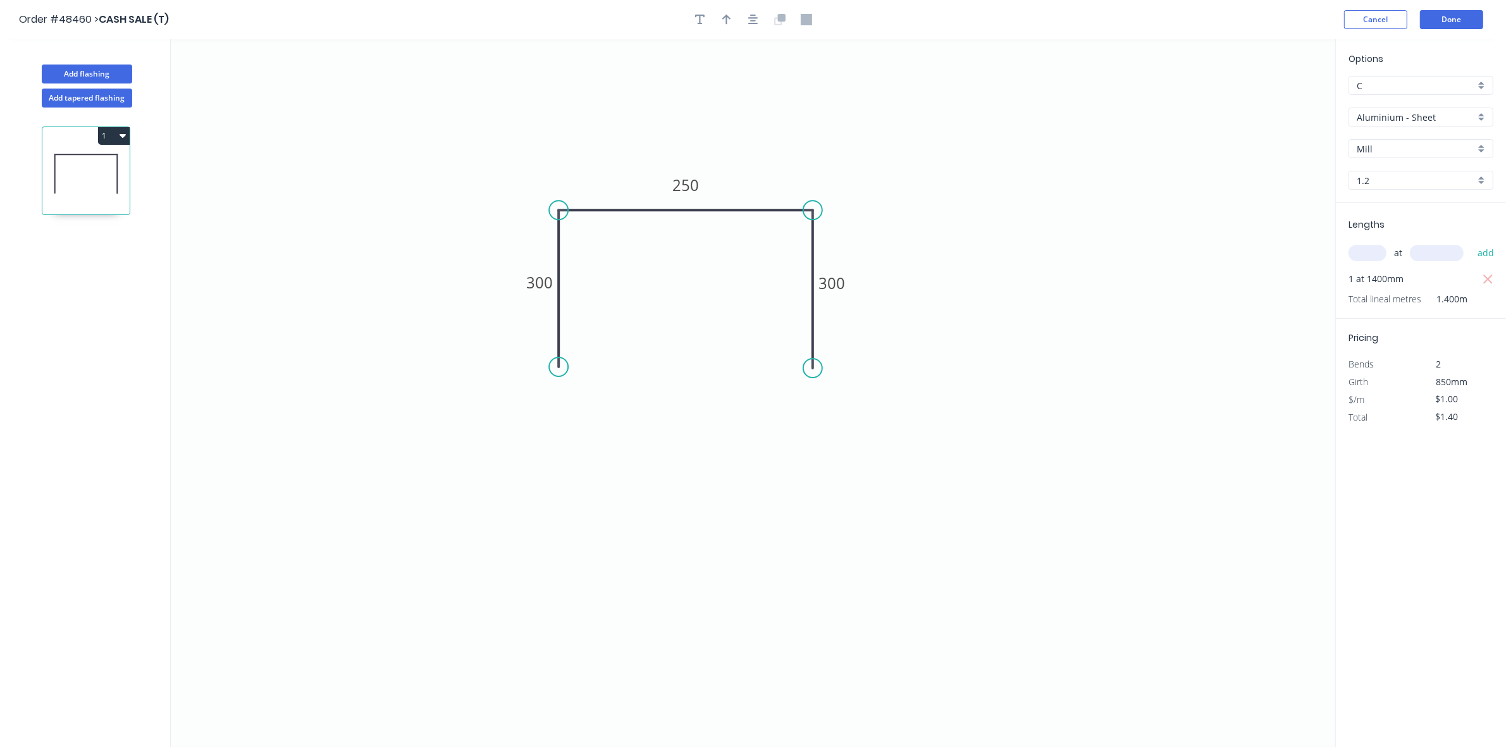
click at [1397, 134] on div "Options C C Aluminium - Sheet Aluminium - Sheet Mill Mill 1.2 1.2" at bounding box center [1421, 127] width 170 height 151
click at [1388, 189] on div "1.2" at bounding box center [1421, 180] width 145 height 19
click at [1383, 272] on div "3.0" at bounding box center [1422, 272] width 144 height 22
type input "3.0"
click at [1454, 410] on input "$1.40" at bounding box center [1457, 417] width 43 height 18
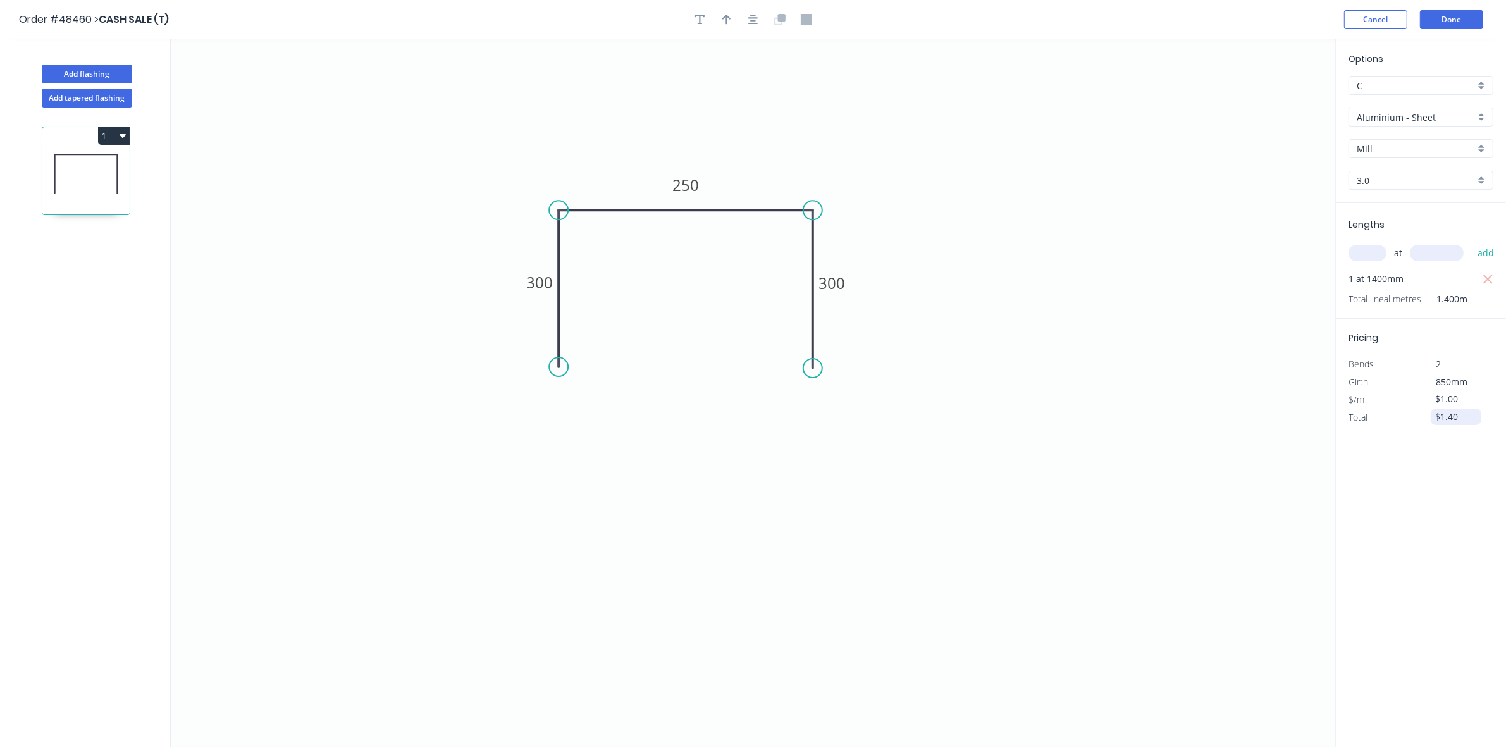
click at [1454, 411] on input "$1.40" at bounding box center [1457, 417] width 43 height 18
type input "$85.00"
click at [120, 137] on icon "button" at bounding box center [123, 135] width 6 height 10
click at [103, 165] on div "Duplicate" at bounding box center [69, 167] width 97 height 18
click at [540, 285] on tspan "300" at bounding box center [539, 282] width 27 height 21
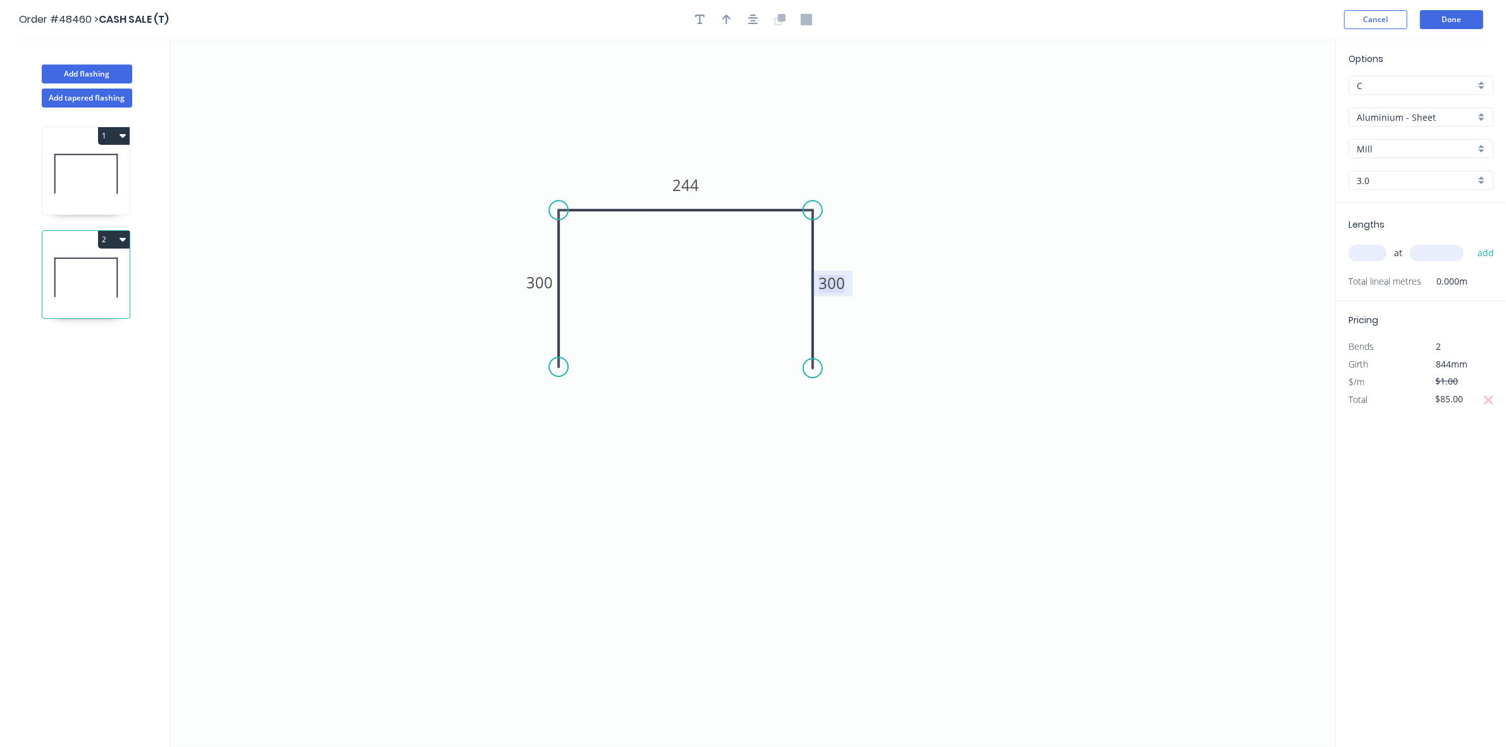
click at [1380, 252] on input "text" at bounding box center [1368, 253] width 38 height 16
type input "1"
type input "2000"
click at [1472, 242] on button "add" at bounding box center [1487, 253] width 30 height 22
click at [99, 171] on icon at bounding box center [85, 174] width 87 height 81
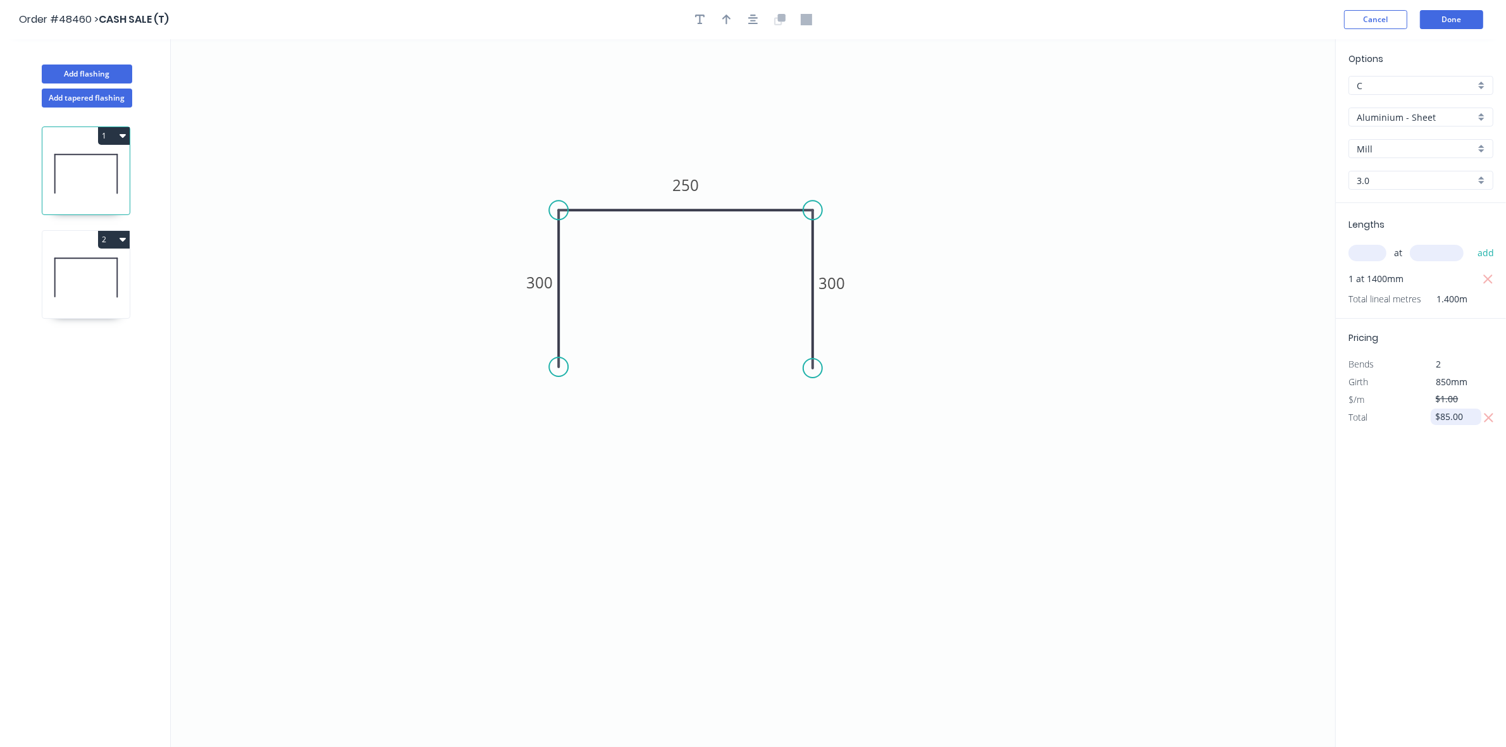
click at [1448, 423] on input "$85.00" at bounding box center [1457, 417] width 43 height 18
click at [968, 139] on icon "0 300 250 300" at bounding box center [753, 393] width 1165 height 708
click at [127, 190] on icon at bounding box center [85, 174] width 87 height 81
click at [87, 263] on icon at bounding box center [85, 277] width 87 height 81
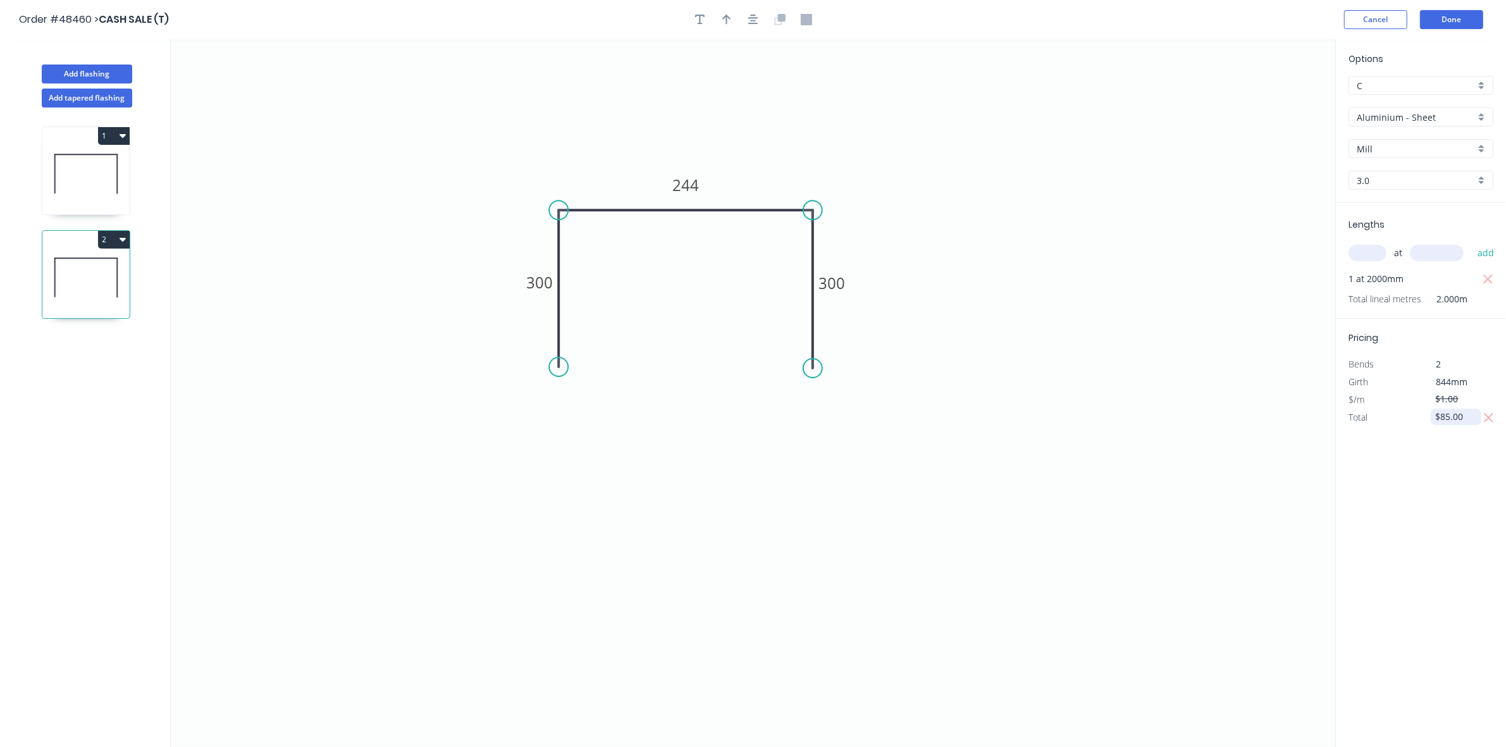
click at [1447, 421] on input "$85.00" at bounding box center [1457, 417] width 43 height 18
click at [1156, 604] on icon "0 300 244 300" at bounding box center [753, 393] width 1165 height 708
type input "$225.00"
click at [1448, 22] on button "Done" at bounding box center [1451, 19] width 63 height 19
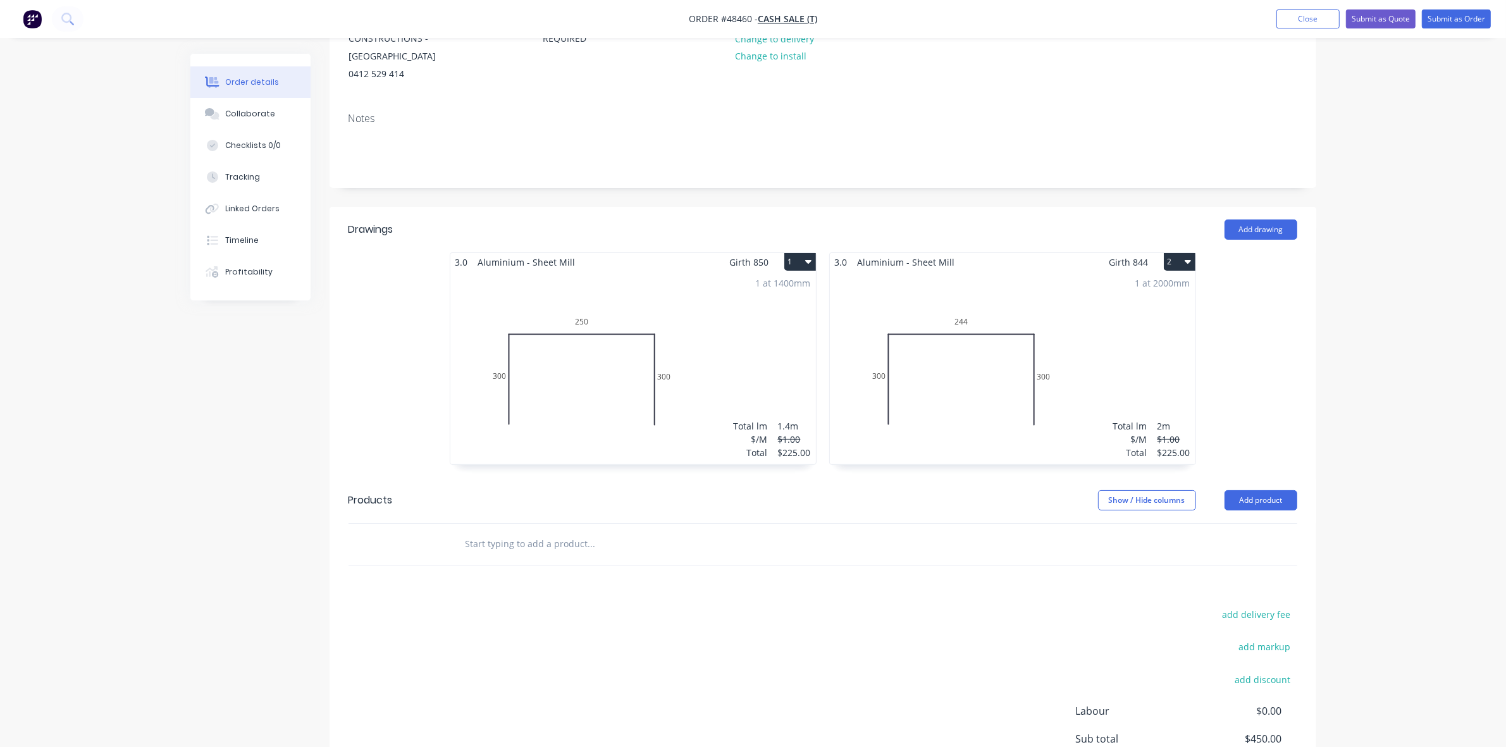
scroll to position [263, 0]
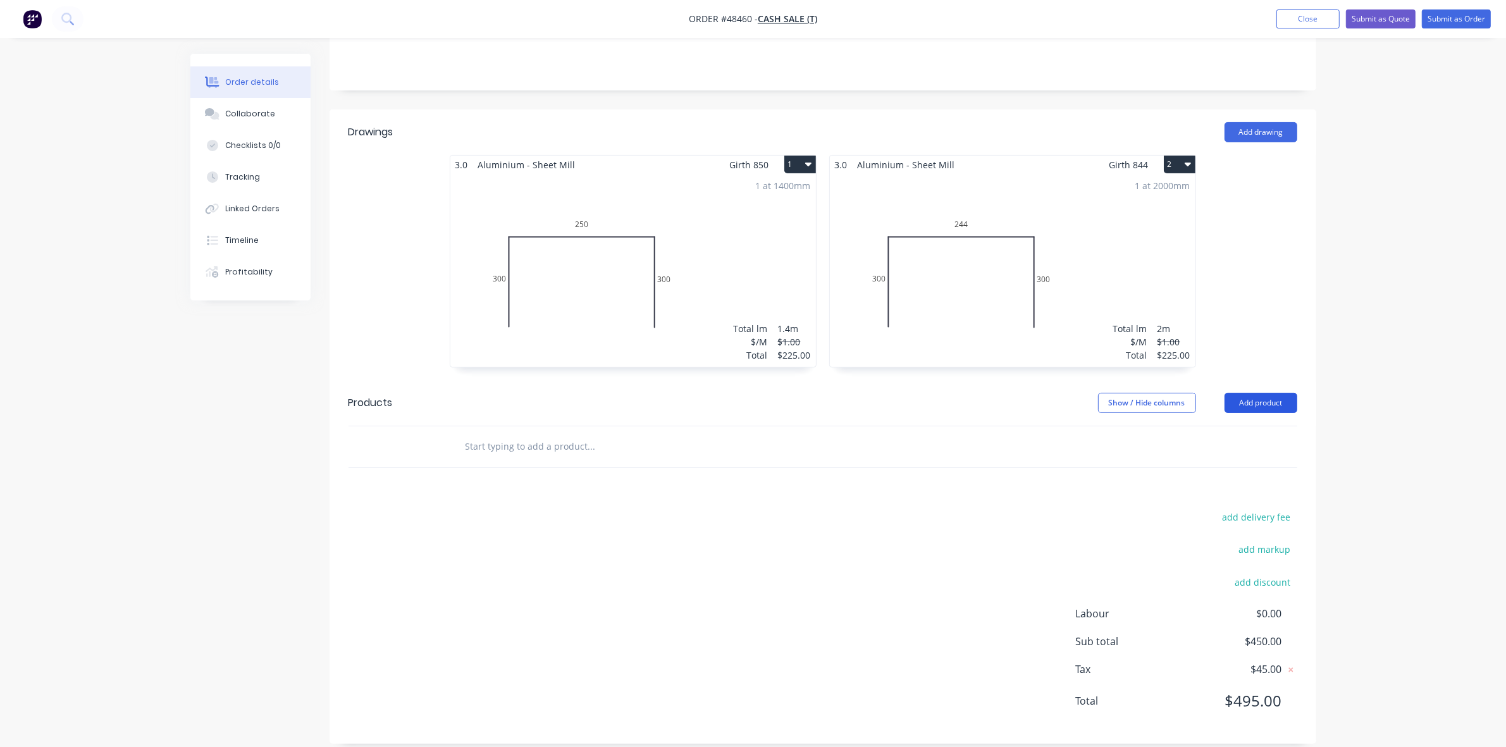
click at [1270, 393] on button "Add product" at bounding box center [1261, 403] width 73 height 20
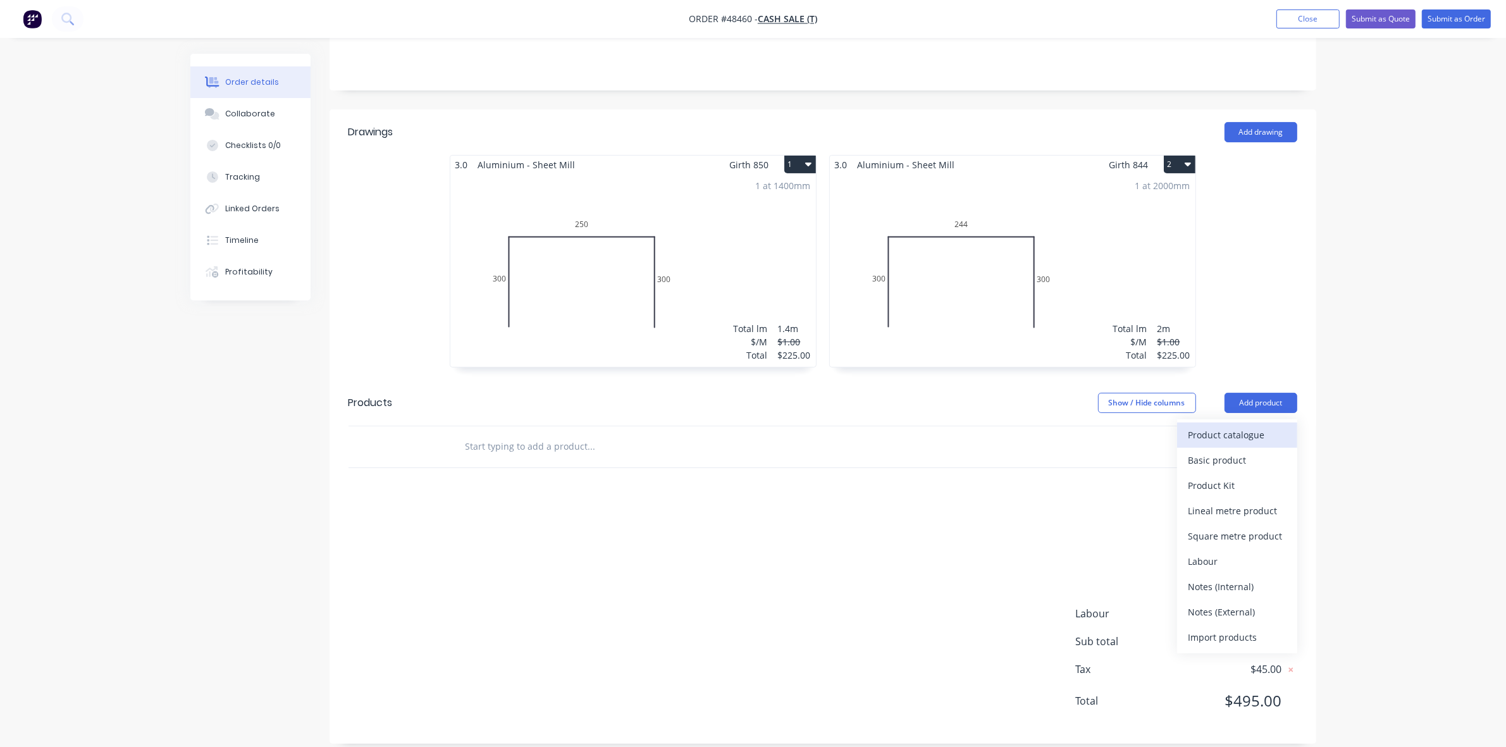
click at [1247, 426] on div "Product catalogue" at bounding box center [1237, 435] width 97 height 18
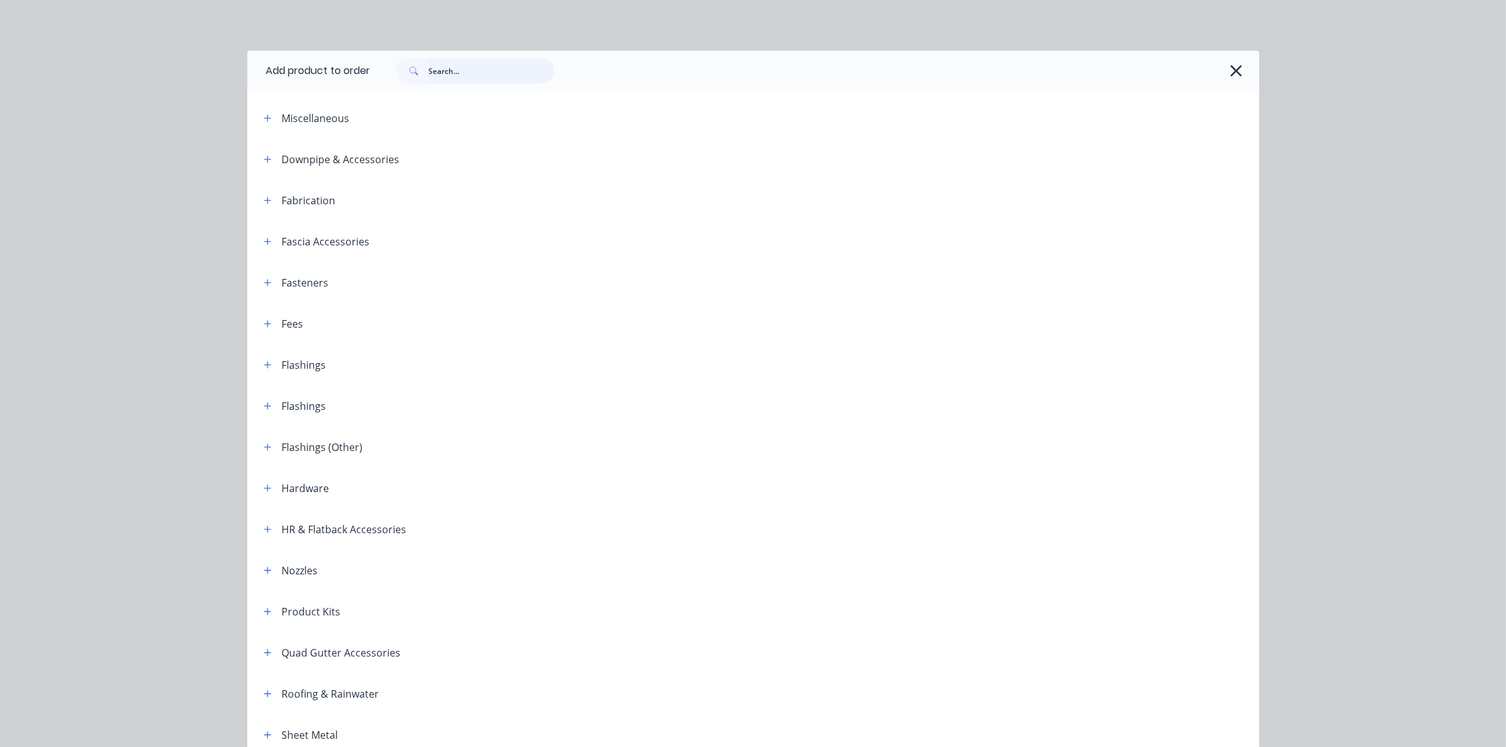
click at [472, 78] on input "text" at bounding box center [491, 70] width 125 height 25
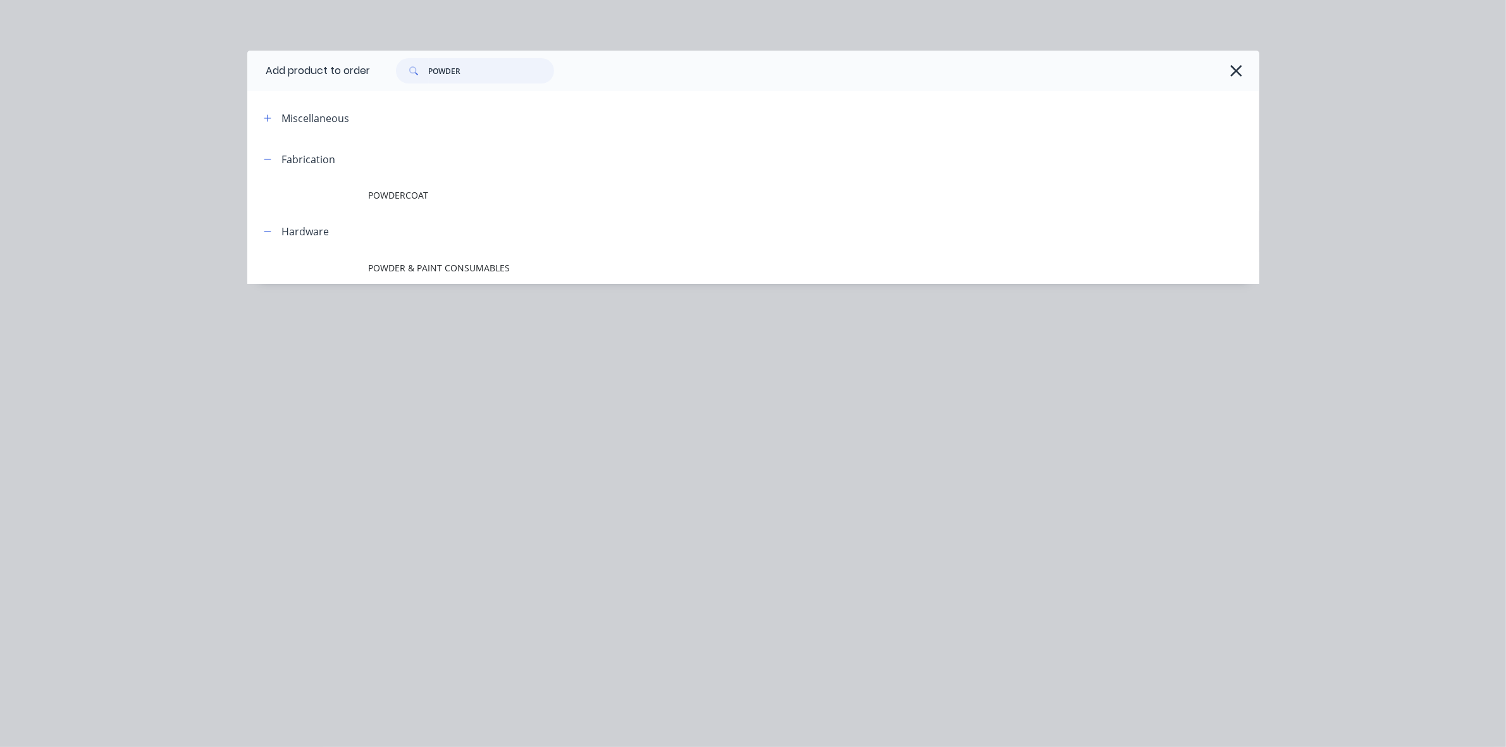
type input "POWDER"
click at [440, 207] on td "POWDERCOAT" at bounding box center [814, 196] width 891 height 32
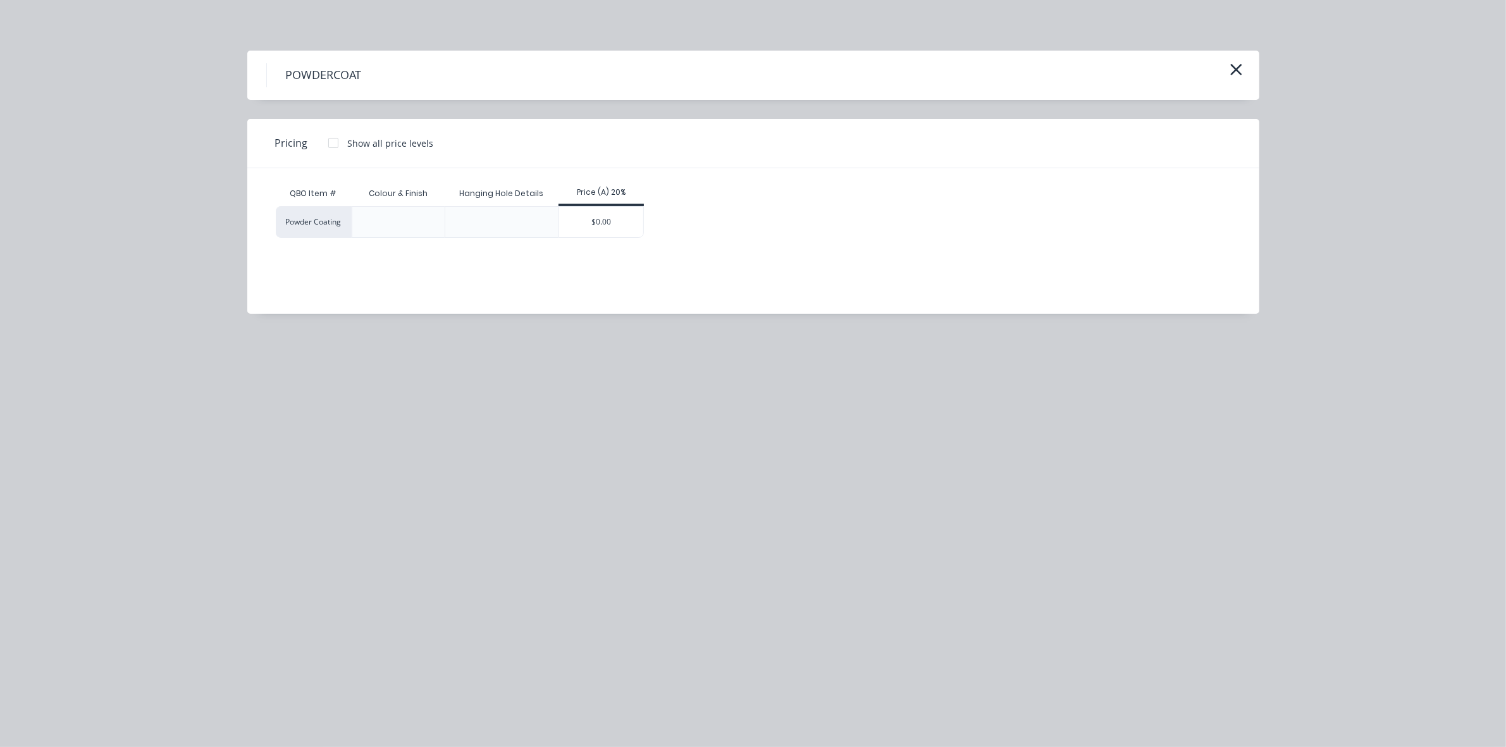
click at [580, 223] on div "$0.00" at bounding box center [601, 222] width 84 height 30
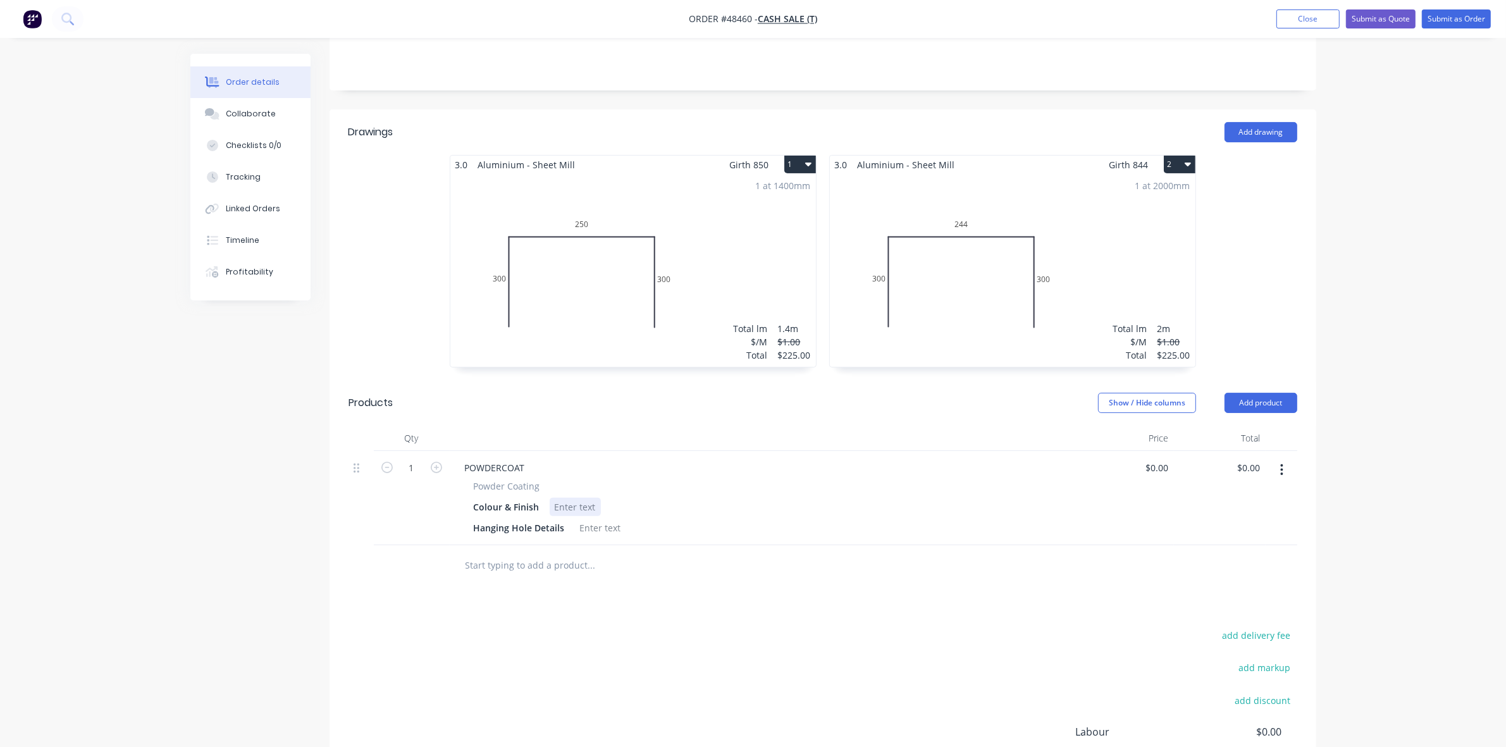
click at [588, 498] on div at bounding box center [575, 507] width 51 height 18
click at [605, 519] on div at bounding box center [600, 528] width 51 height 18
click at [435, 462] on icon "button" at bounding box center [436, 467] width 11 height 11
type input "2"
click at [1169, 459] on input "0" at bounding box center [1167, 468] width 15 height 18
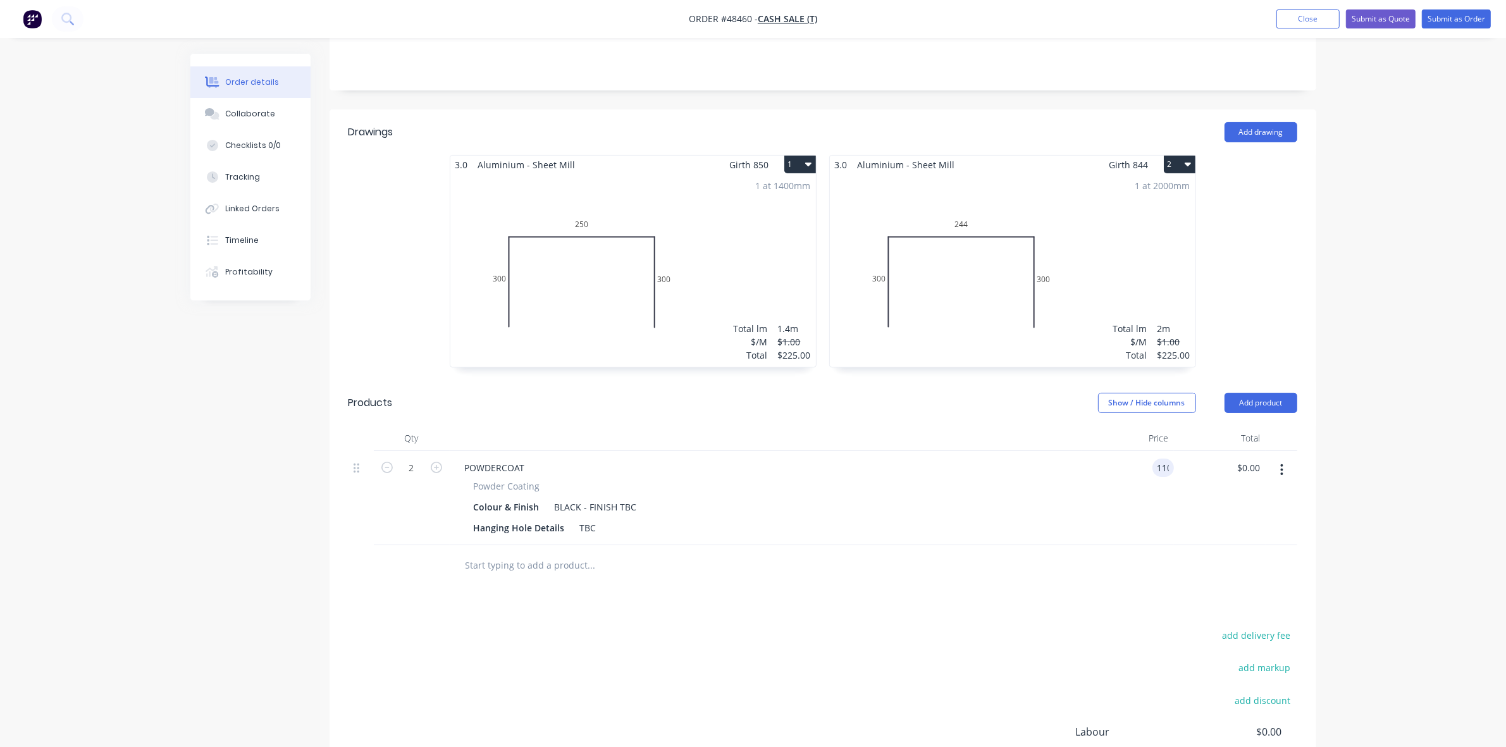
type input "$110.00"
type input "$220.00"
click at [636, 314] on div "1 at 1400mm Total lm $/M Total 1.4m $1.00 $225.00" at bounding box center [633, 270] width 366 height 193
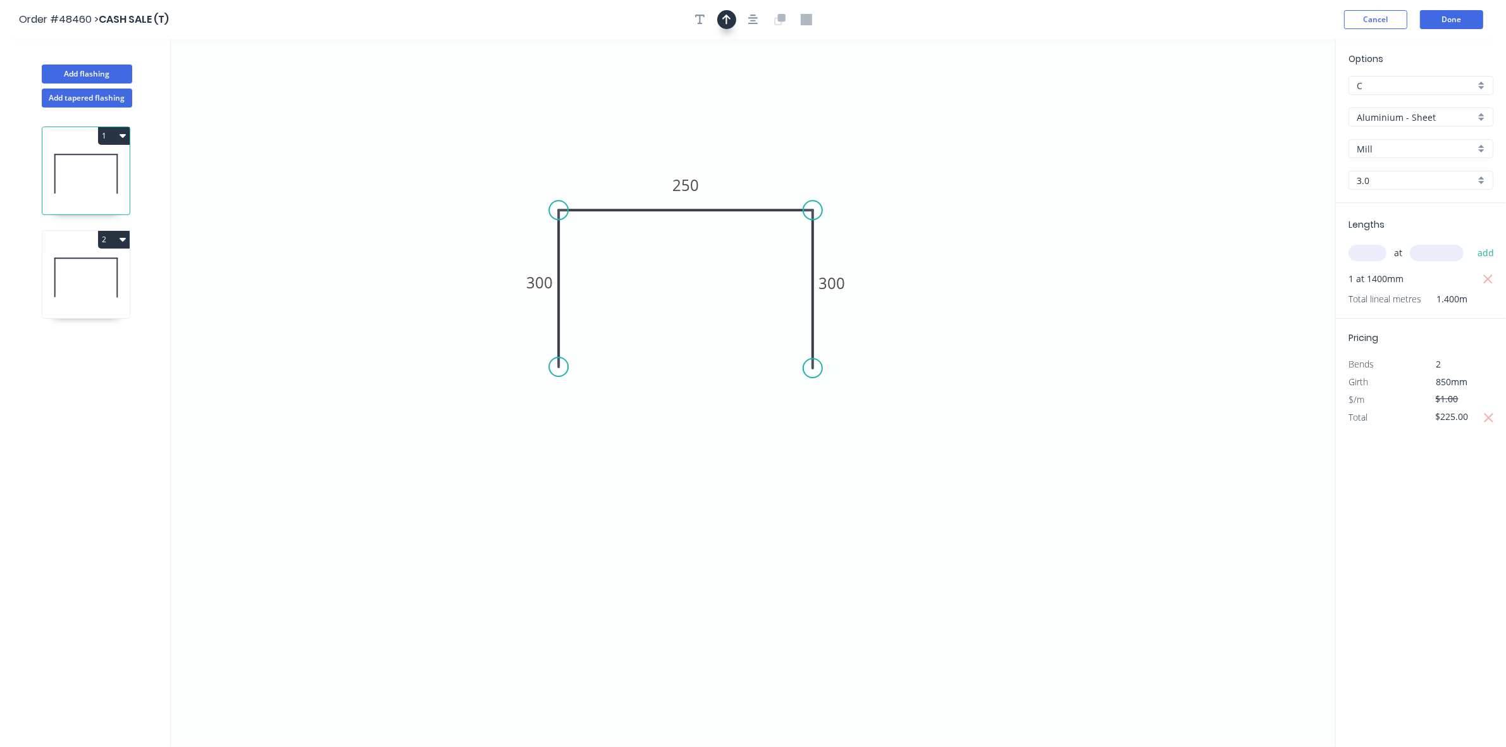
click at [726, 13] on button "button" at bounding box center [726, 19] width 19 height 19
drag, startPoint x: 1272, startPoint y: 102, endPoint x: 759, endPoint y: 195, distance: 521.5
click at [759, 195] on icon at bounding box center [759, 179] width 11 height 40
click at [99, 287] on icon at bounding box center [85, 277] width 87 height 81
click at [723, 23] on icon "button" at bounding box center [727, 19] width 9 height 11
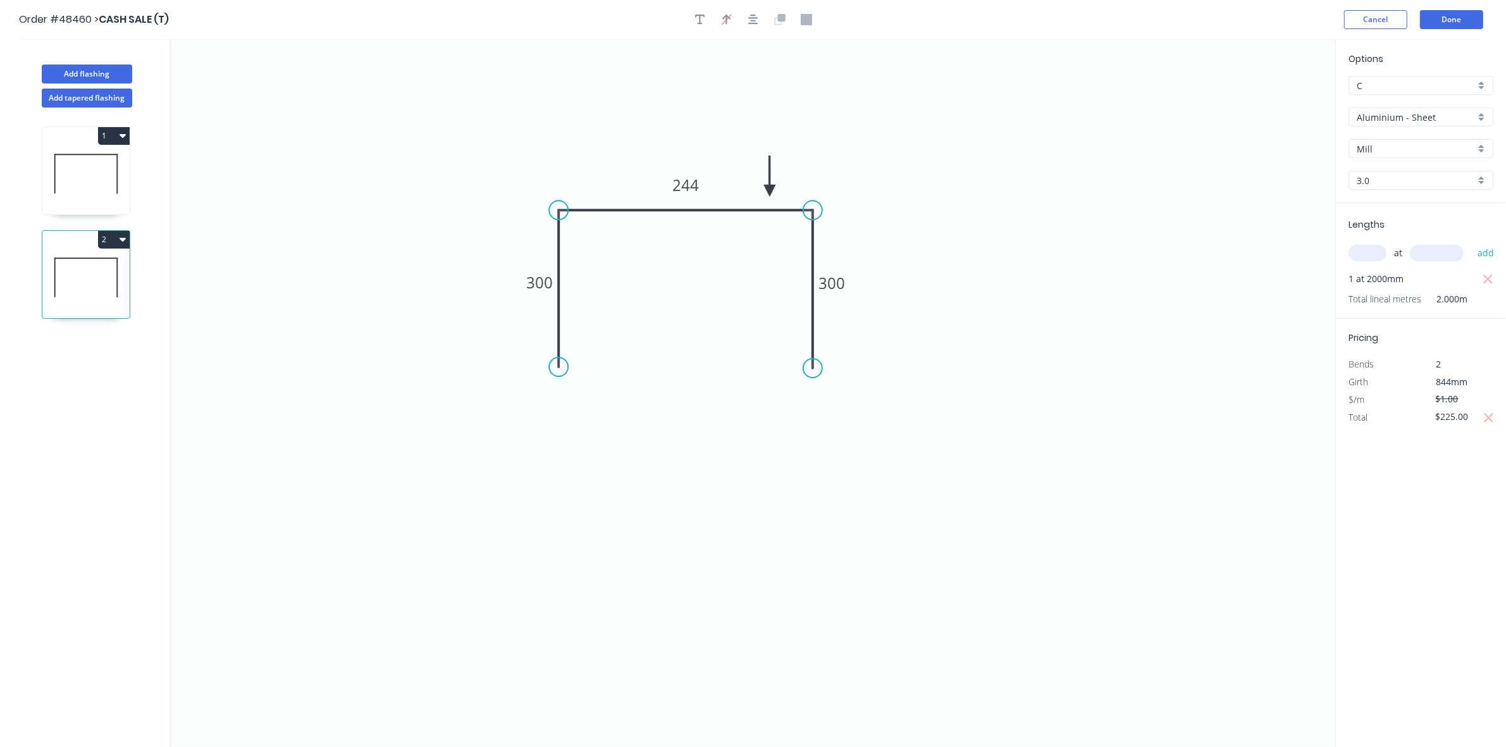
drag, startPoint x: 1269, startPoint y: 98, endPoint x: 770, endPoint y: 191, distance: 507.8
click at [770, 191] on icon at bounding box center [769, 176] width 11 height 40
click at [1467, 17] on button "Done" at bounding box center [1451, 19] width 63 height 19
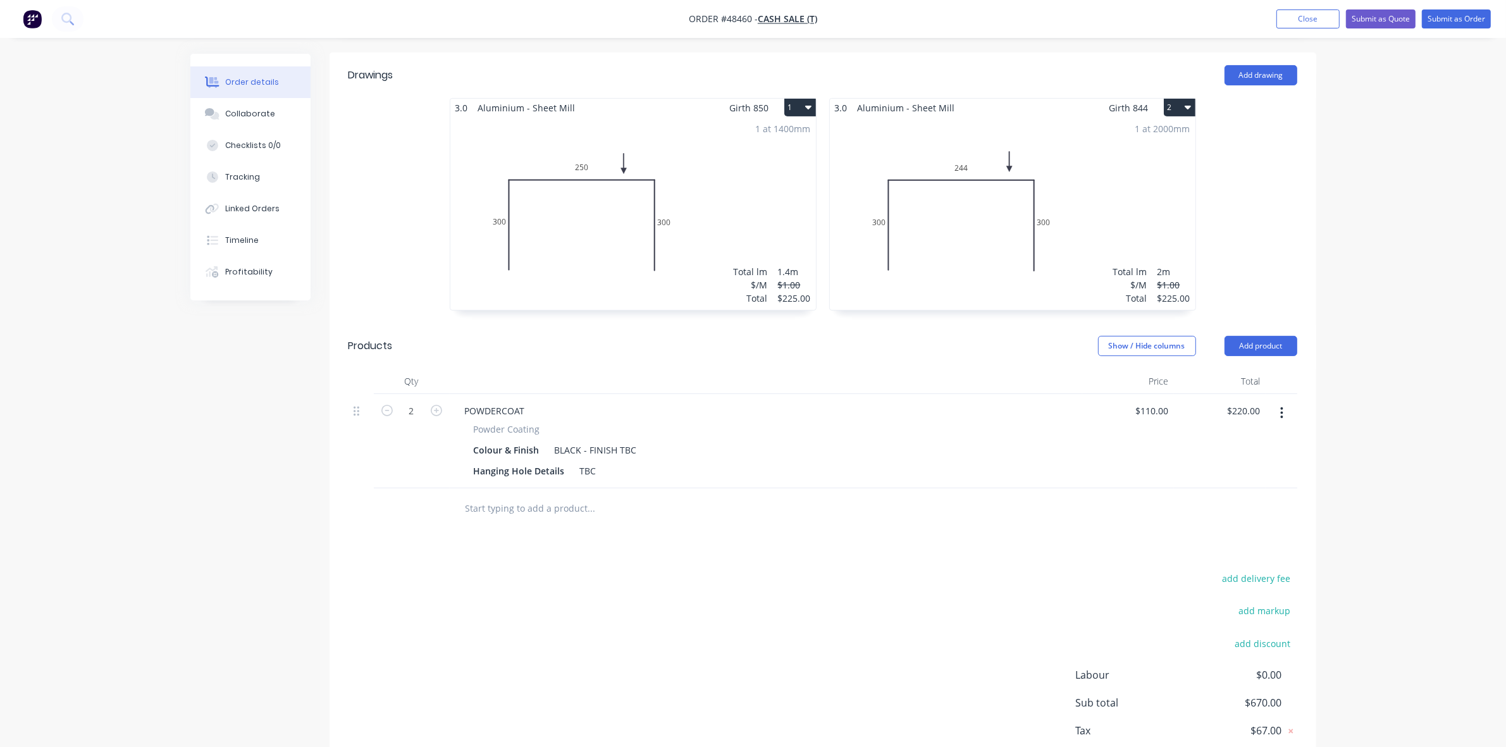
scroll to position [380, 0]
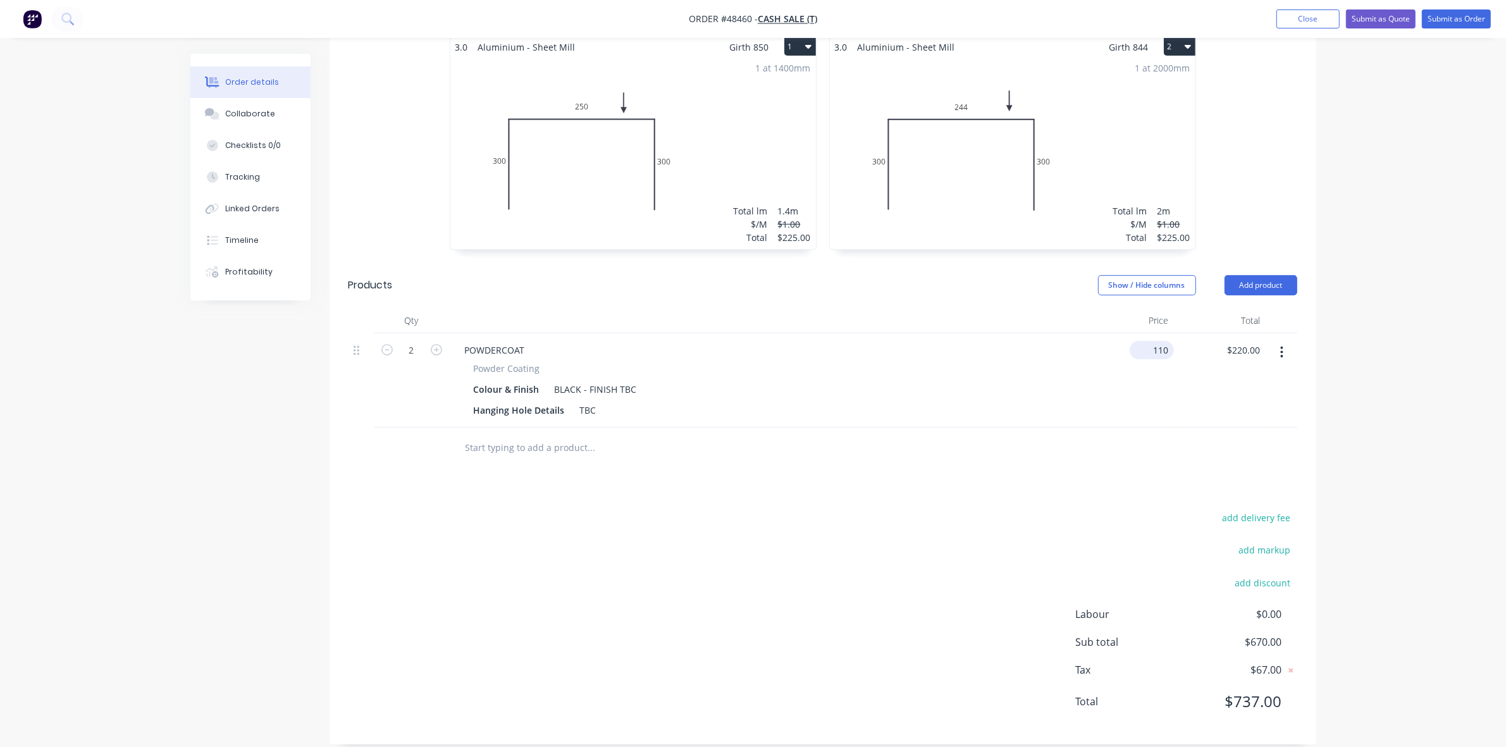
click at [1160, 341] on input "110" at bounding box center [1154, 350] width 39 height 18
type input "$125.00"
type input "$250.00"
click at [1010, 435] on div at bounding box center [823, 448] width 949 height 41
click at [1396, 16] on button "Submit as Quote" at bounding box center [1381, 18] width 70 height 19
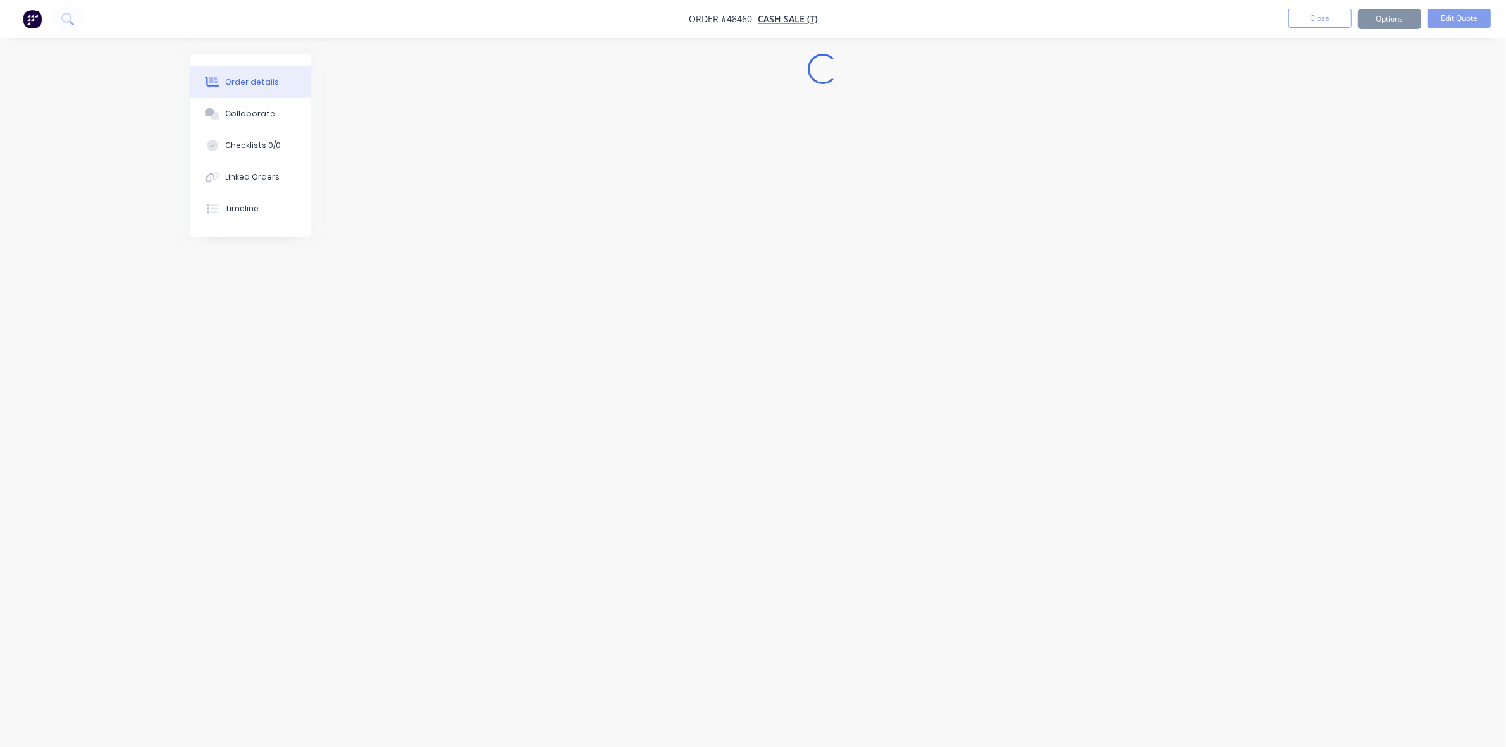
scroll to position [0, 0]
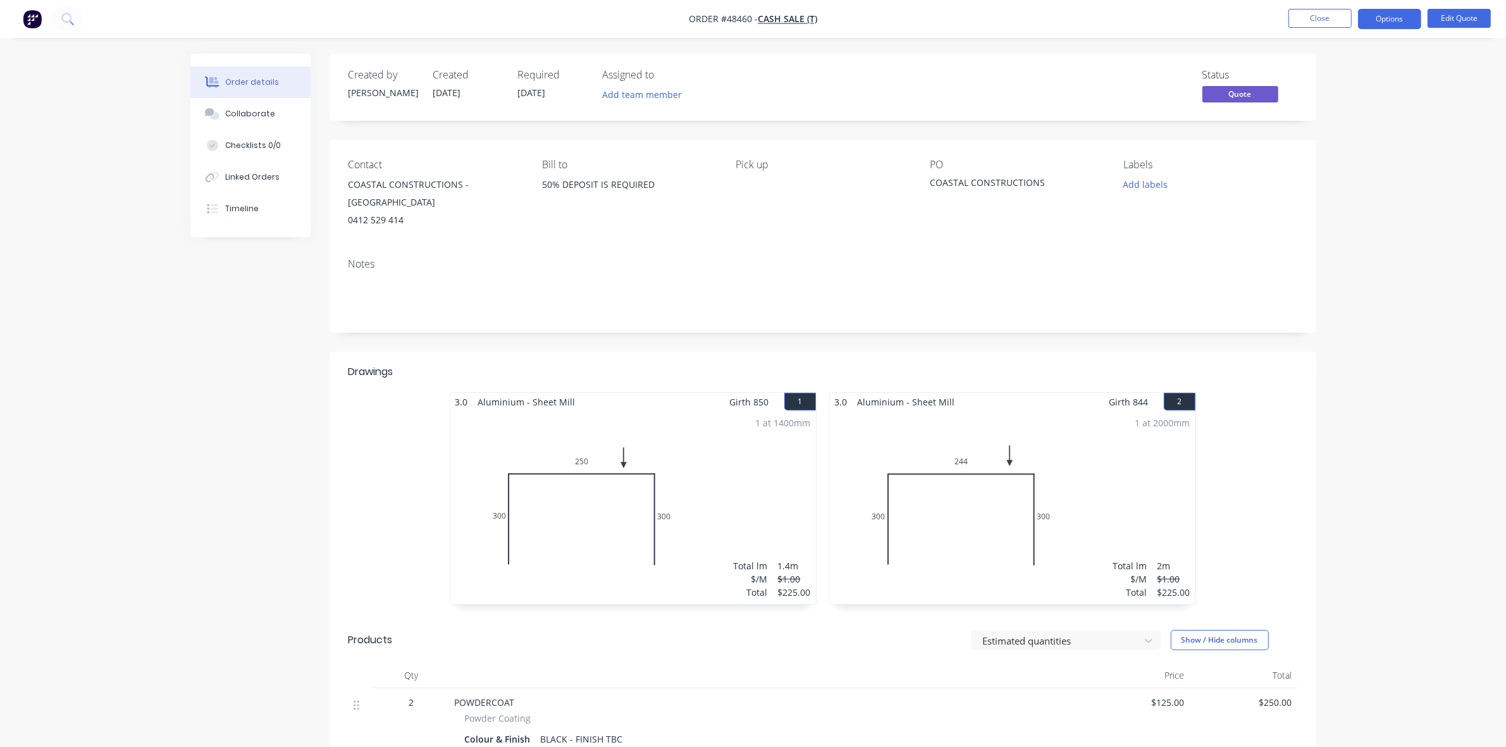
drag, startPoint x: 268, startPoint y: 109, endPoint x: 172, endPoint y: 123, distance: 96.6
click at [267, 109] on div "Collaborate" at bounding box center [250, 113] width 50 height 11
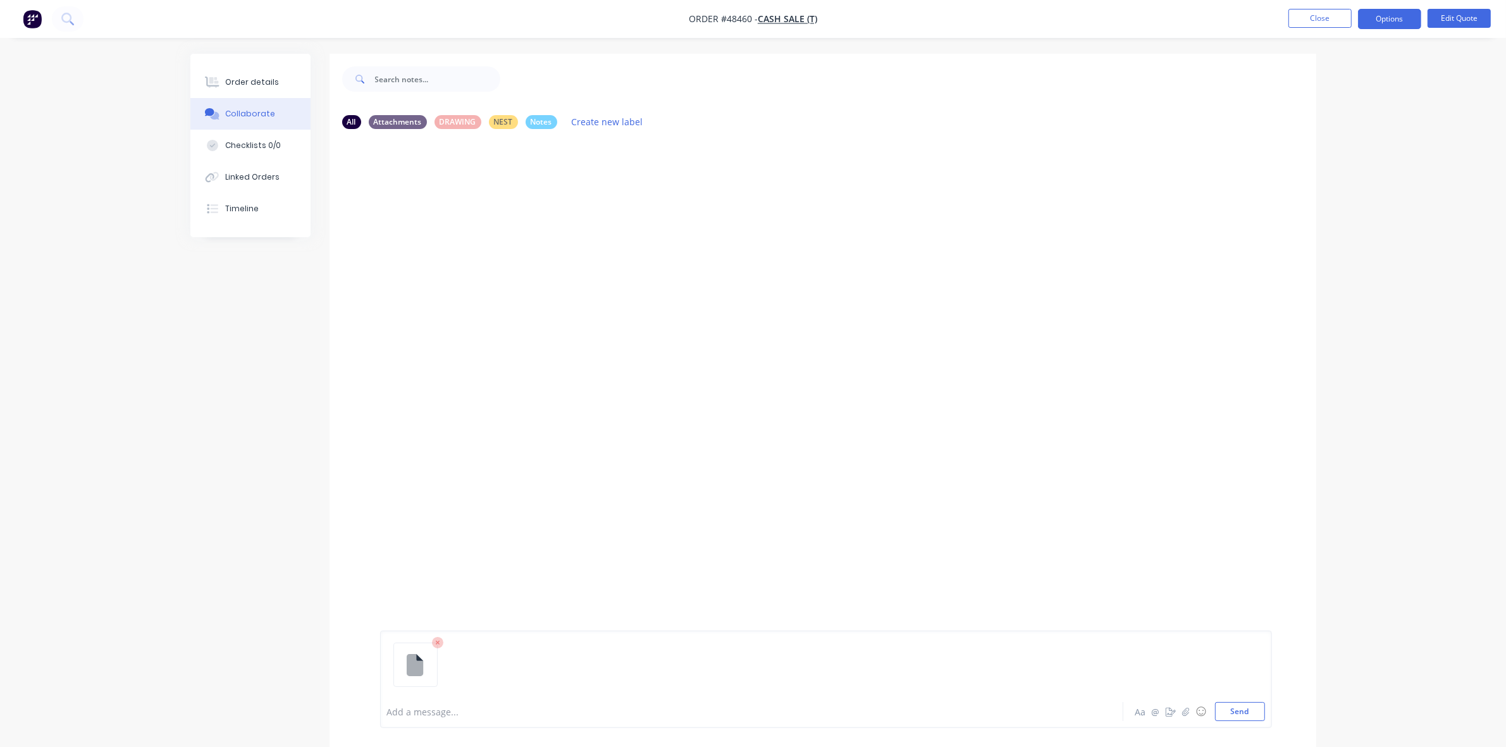
click at [440, 698] on div at bounding box center [826, 670] width 878 height 65
click at [438, 712] on div at bounding box center [717, 711] width 658 height 13
click at [1305, 14] on button "Close" at bounding box center [1320, 18] width 63 height 19
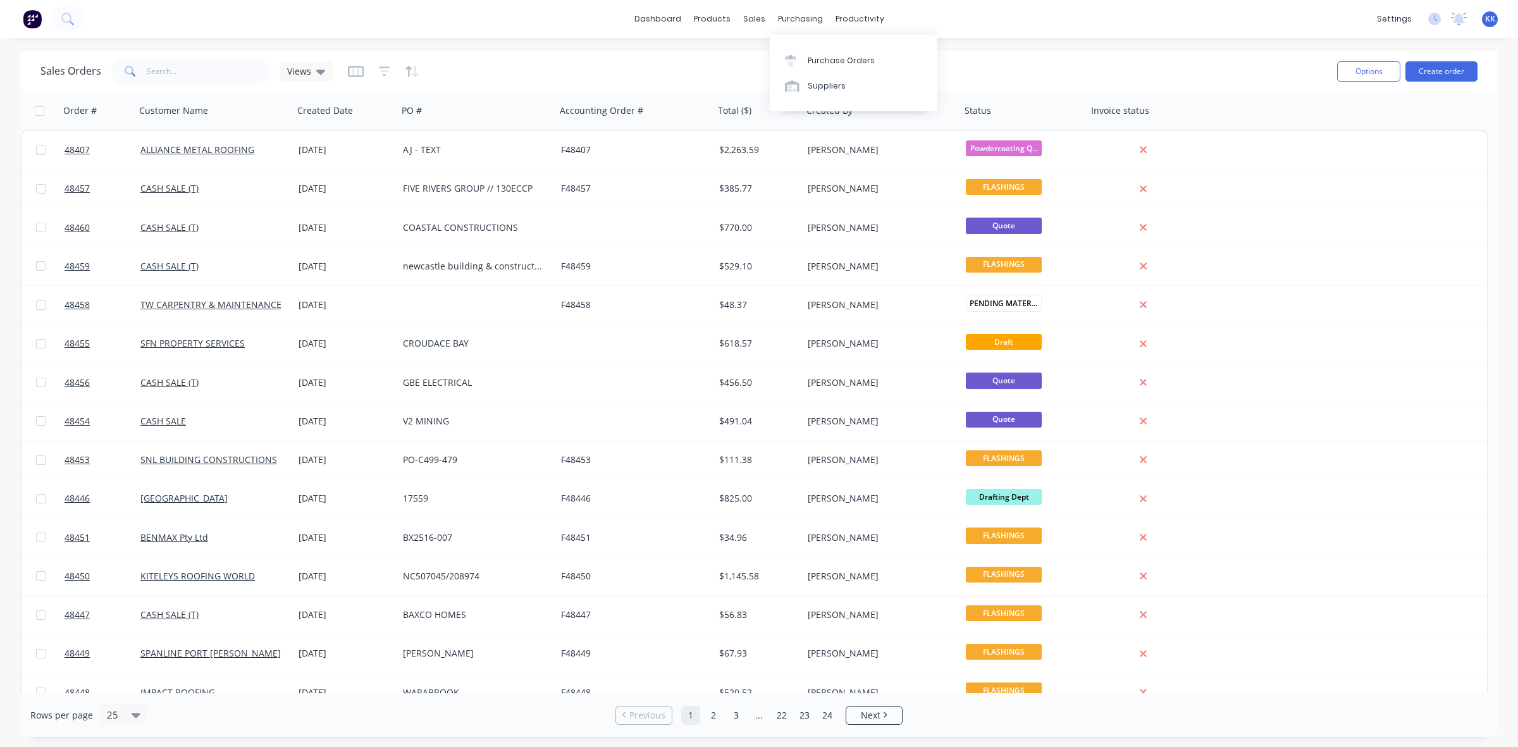
click at [776, 61] on link "Purchase Orders" at bounding box center [854, 59] width 168 height 25
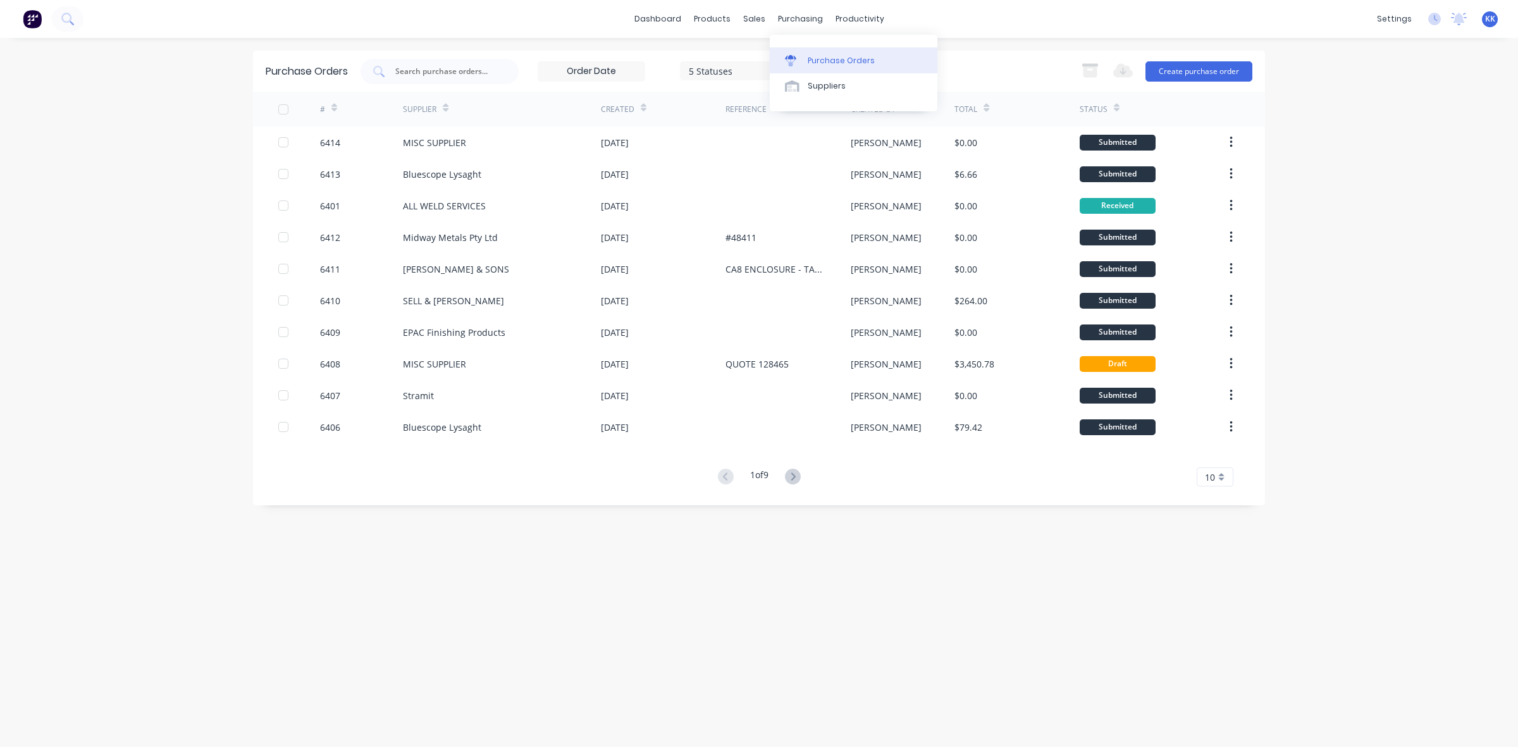
click at [804, 59] on div at bounding box center [794, 60] width 19 height 11
click at [767, 52] on link "Sales Orders" at bounding box center [821, 59] width 168 height 25
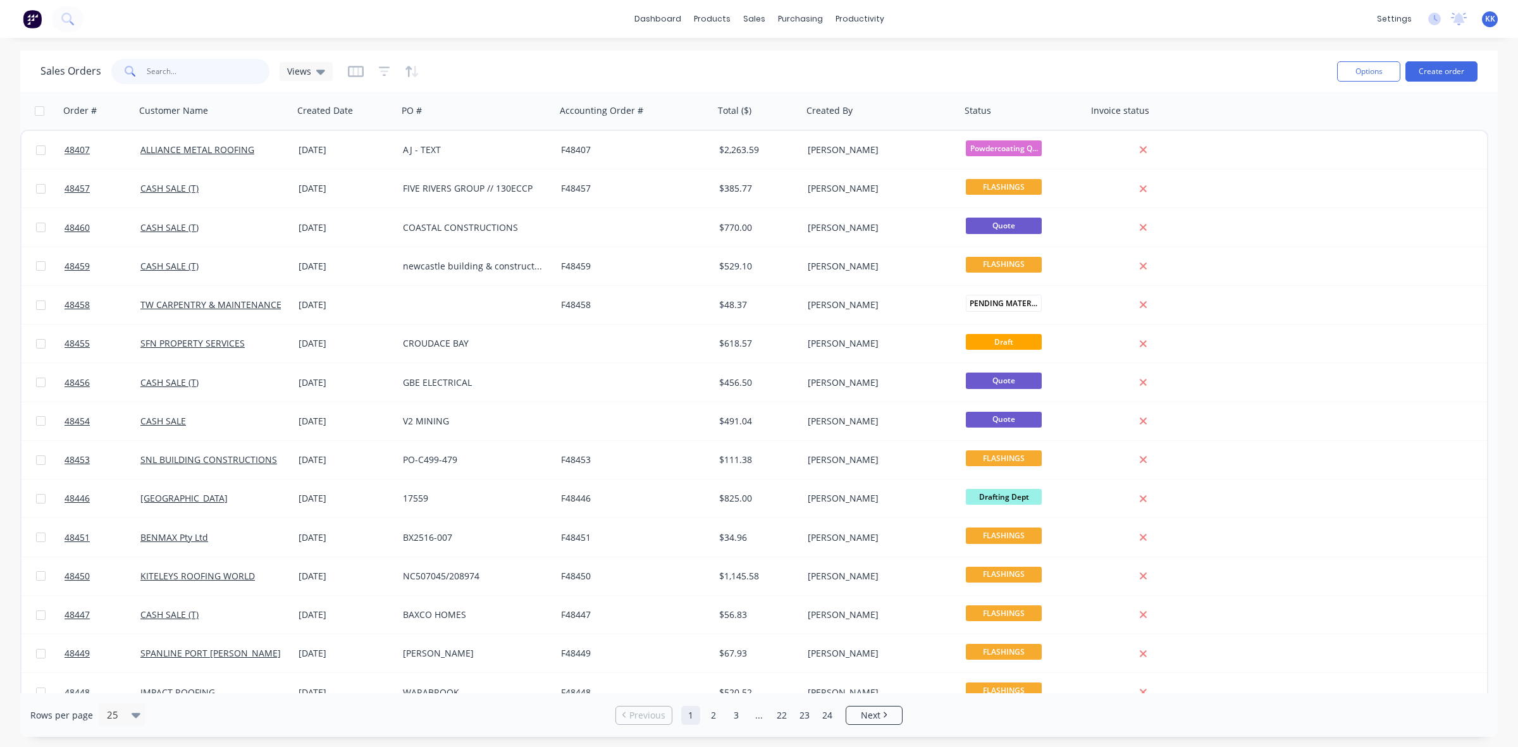
click at [195, 73] on input "text" at bounding box center [208, 71] width 123 height 25
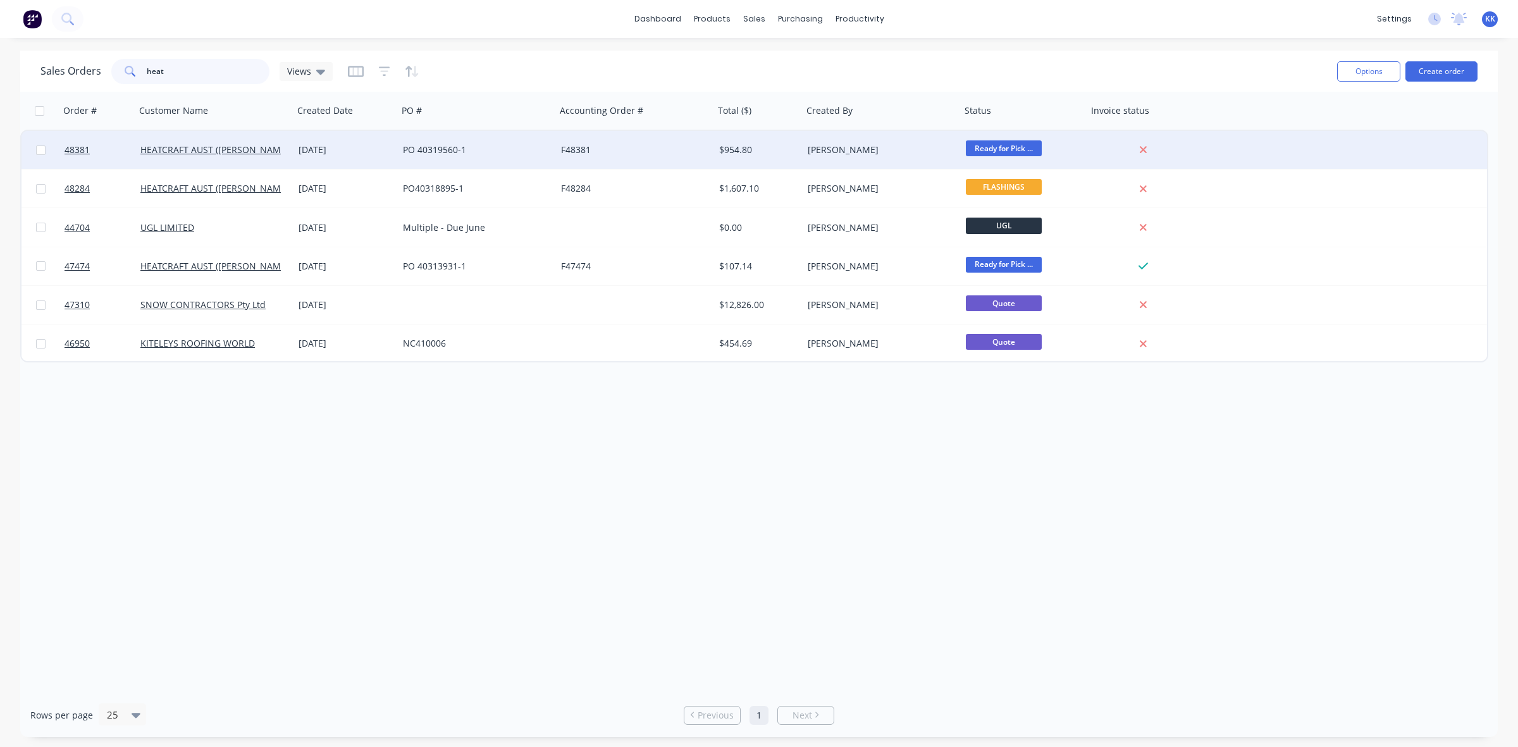
type input "heat"
click at [377, 155] on div "[DATE]" at bounding box center [346, 150] width 94 height 13
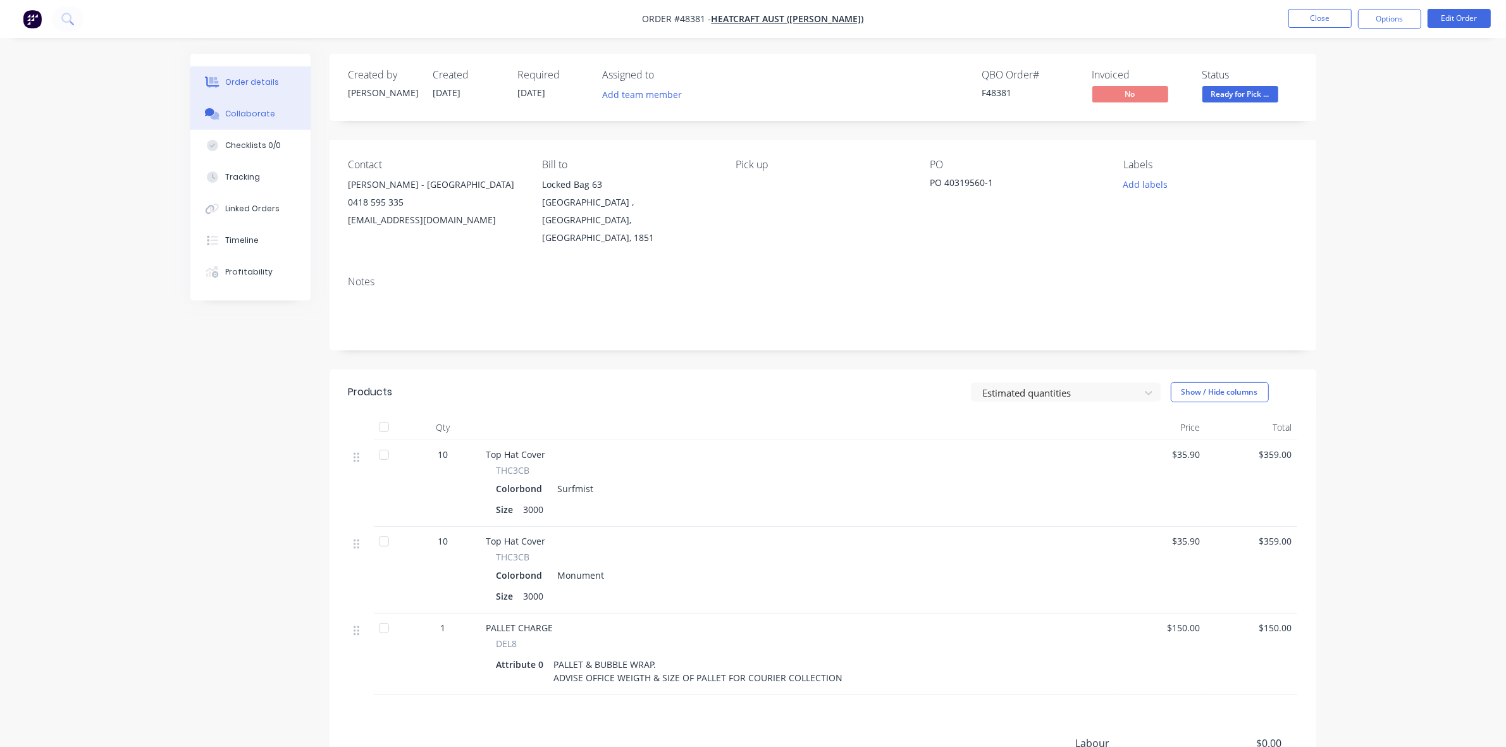
click at [257, 111] on div "Collaborate" at bounding box center [250, 113] width 50 height 11
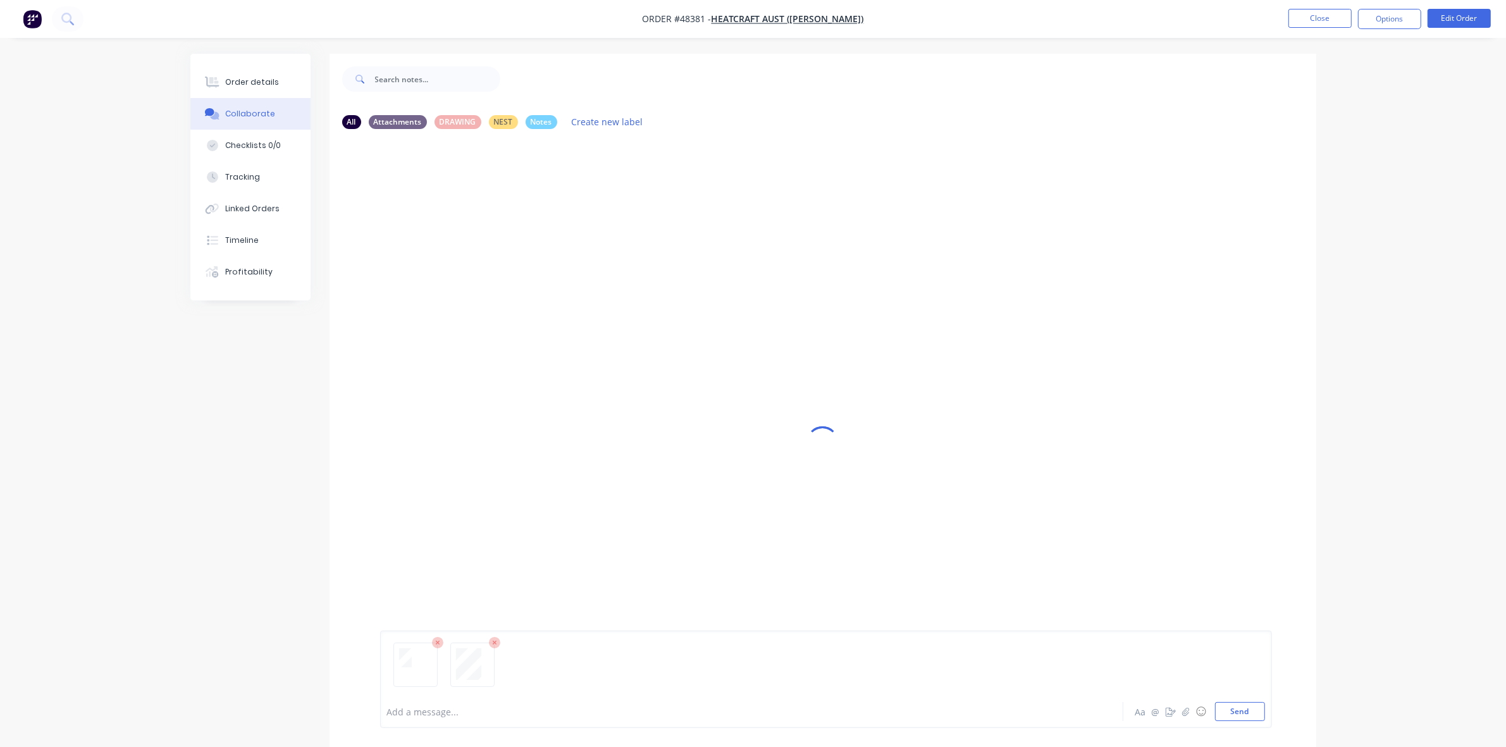
click at [408, 716] on div at bounding box center [717, 711] width 658 height 13
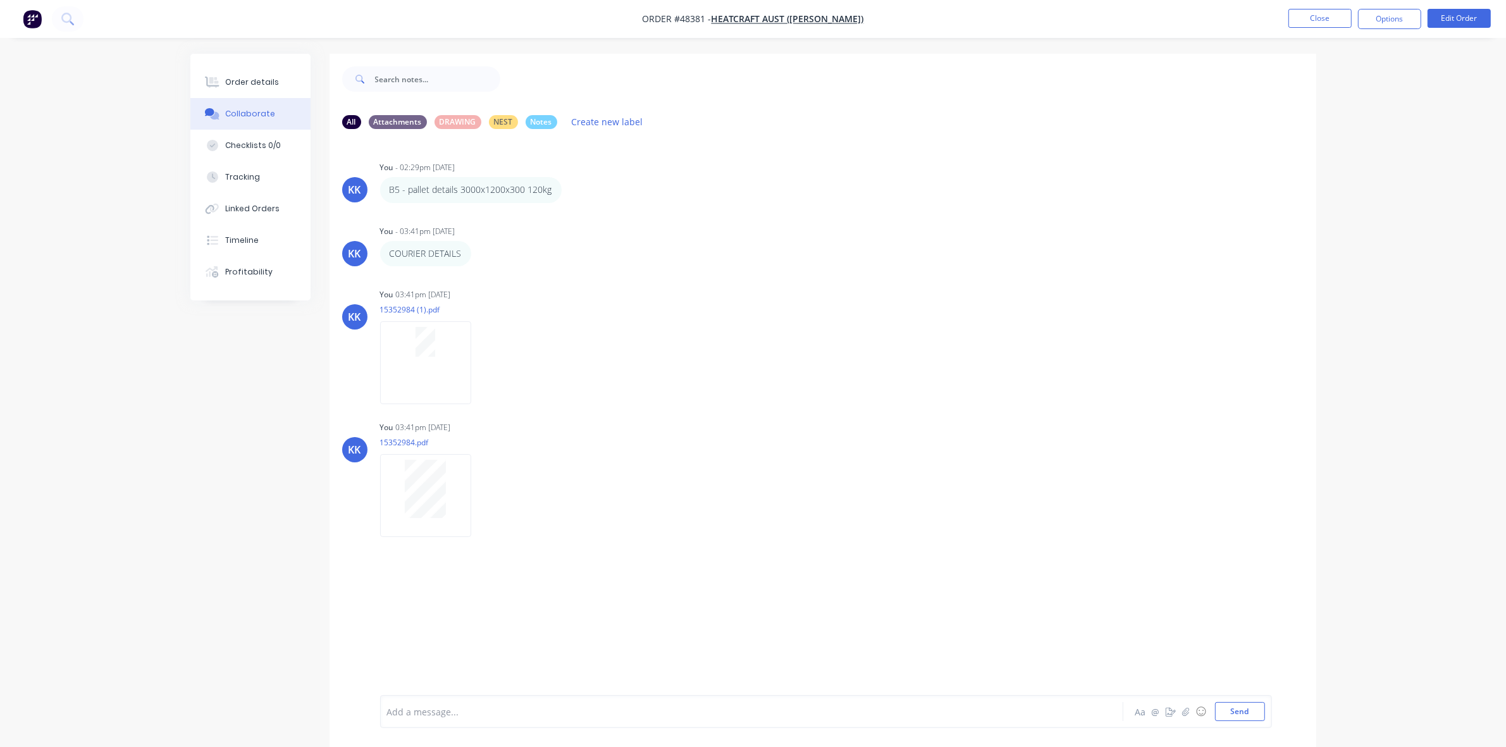
drag, startPoint x: 251, startPoint y: 81, endPoint x: 968, endPoint y: 2, distance: 721.8
click at [259, 83] on div "Order details" at bounding box center [252, 82] width 54 height 11
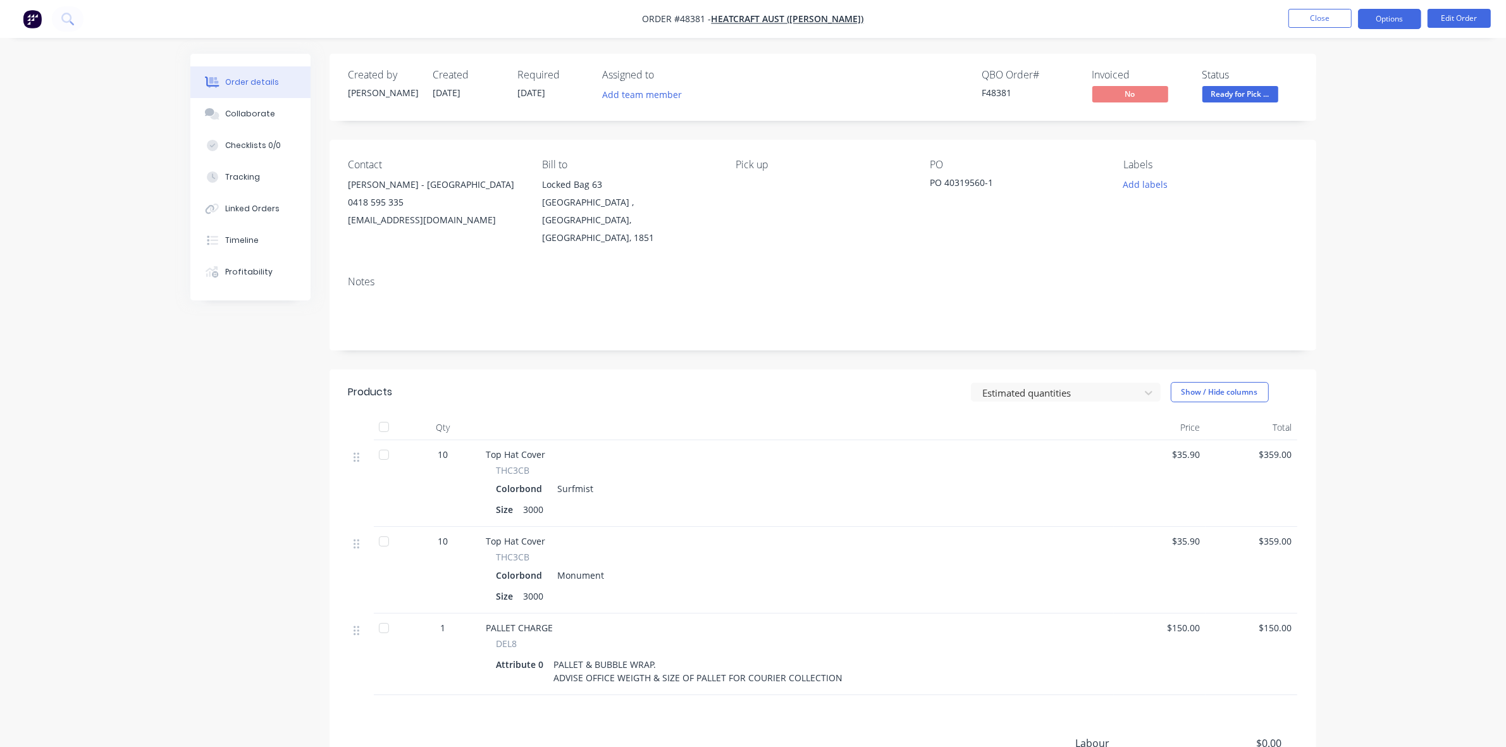
click at [1382, 25] on button "Options" at bounding box center [1389, 19] width 63 height 20
click at [1333, 190] on button "ACTIONS" at bounding box center [1351, 202] width 139 height 25
click at [1330, 185] on div "Delivery Docket" at bounding box center [1352, 178] width 116 height 18
click at [1318, 132] on div "Without pricing" at bounding box center [1352, 127] width 116 height 18
click at [1299, 29] on nav "Order #48381 - HEATCRAFT AUST (KIRBY) Close Options EMAIL / PRINT Invoice Parti…" at bounding box center [753, 19] width 1506 height 38
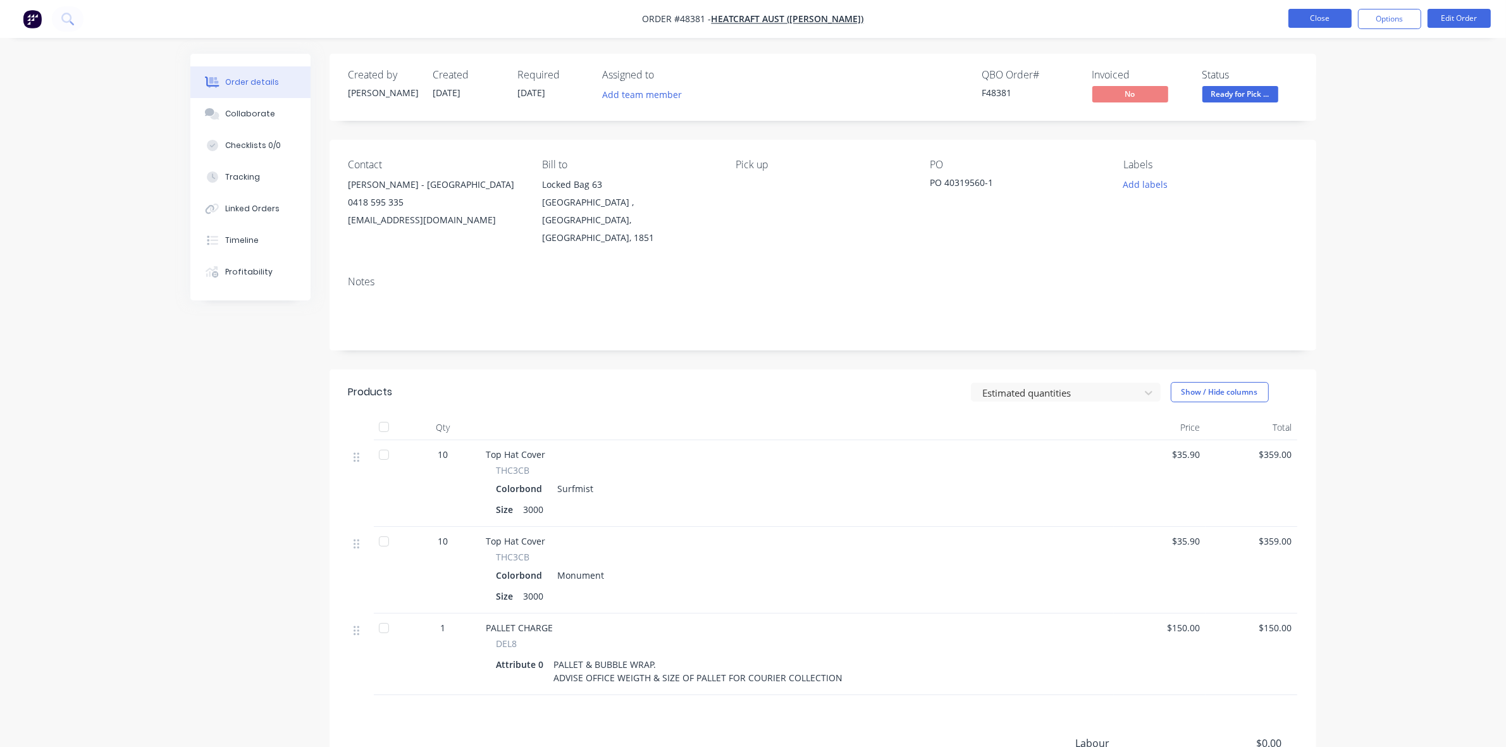
click at [1315, 19] on button "Close" at bounding box center [1320, 18] width 63 height 19
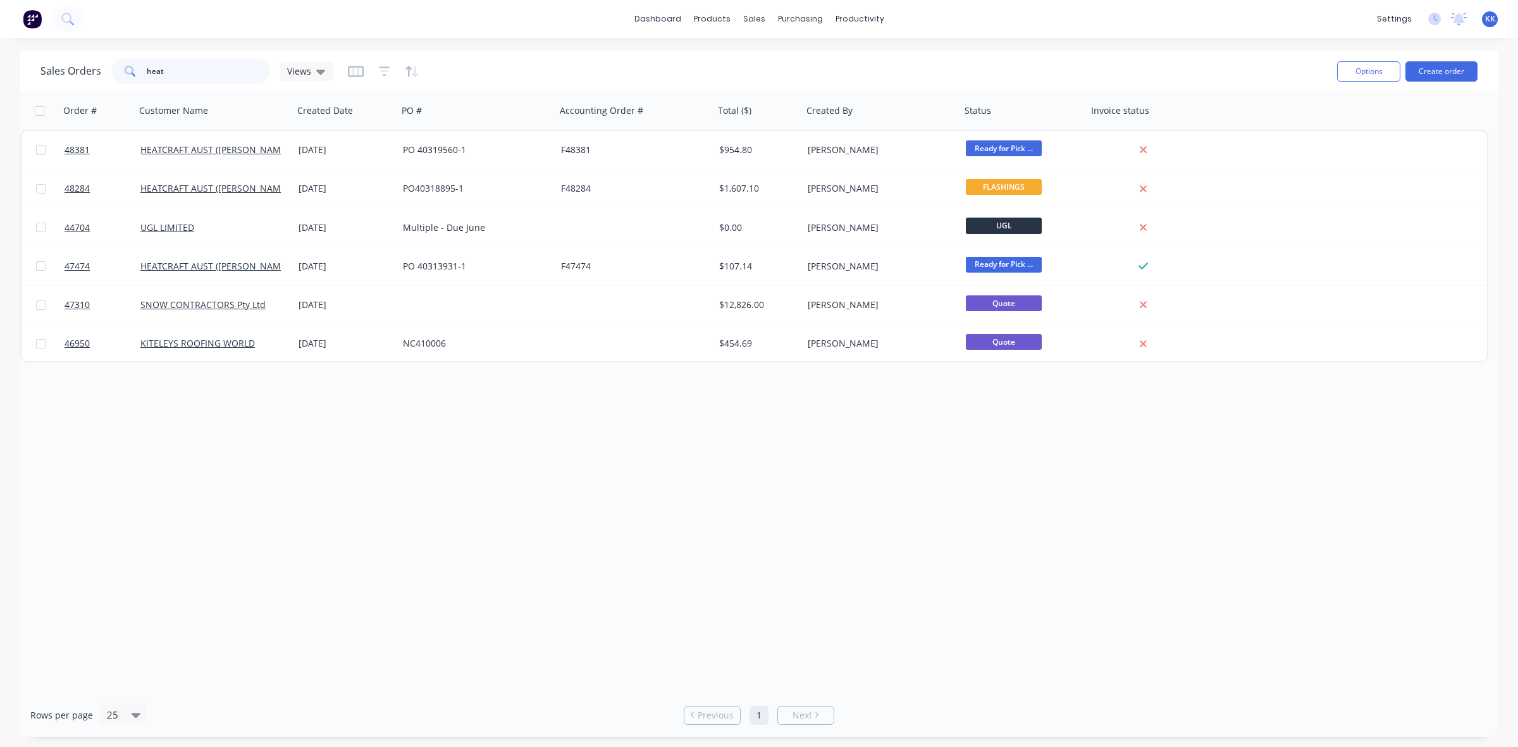
drag, startPoint x: 181, startPoint y: 59, endPoint x: 128, endPoint y: 71, distance: 53.9
click at [128, 71] on div "heat" at bounding box center [190, 71] width 158 height 25
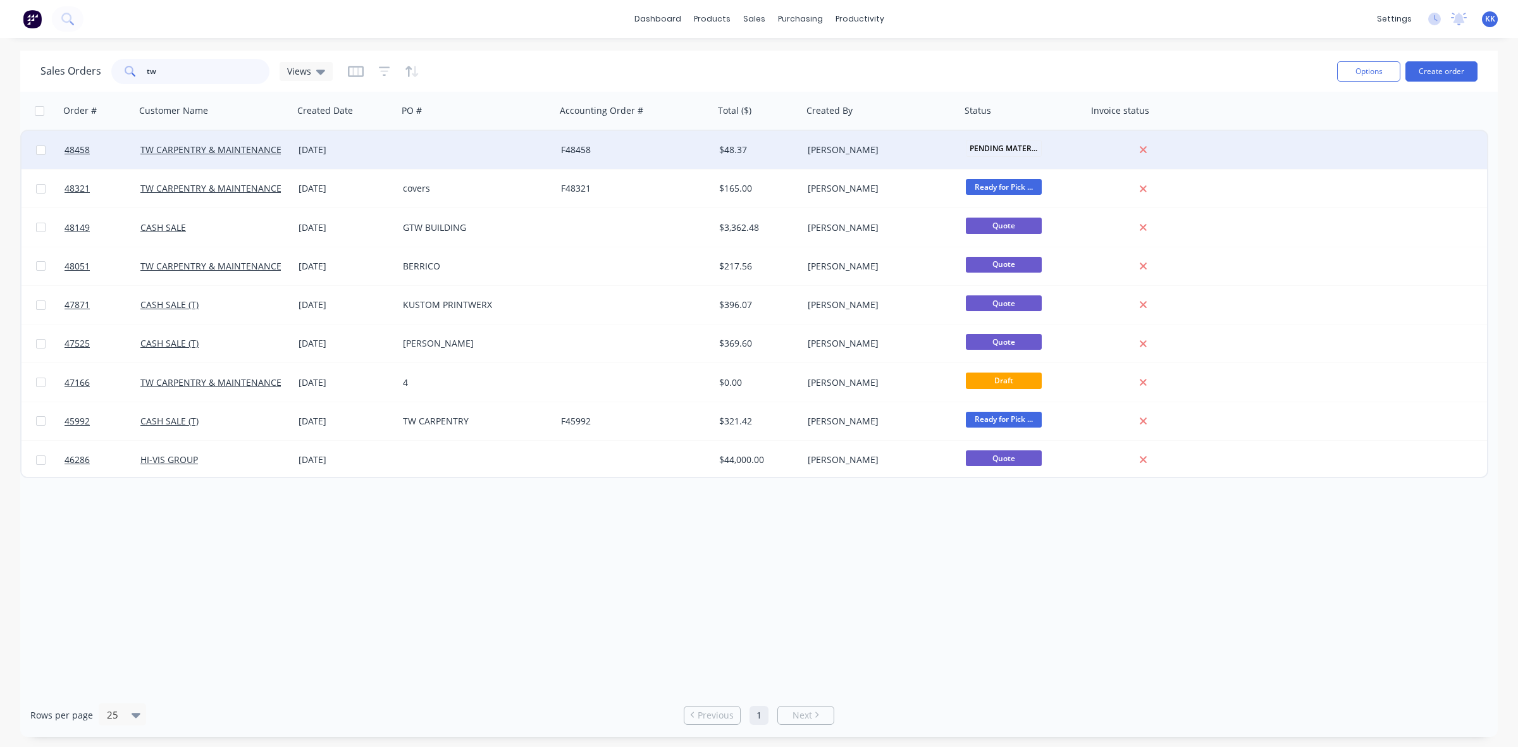
type input "tw"
click at [389, 158] on div "[DATE]" at bounding box center [346, 150] width 104 height 38
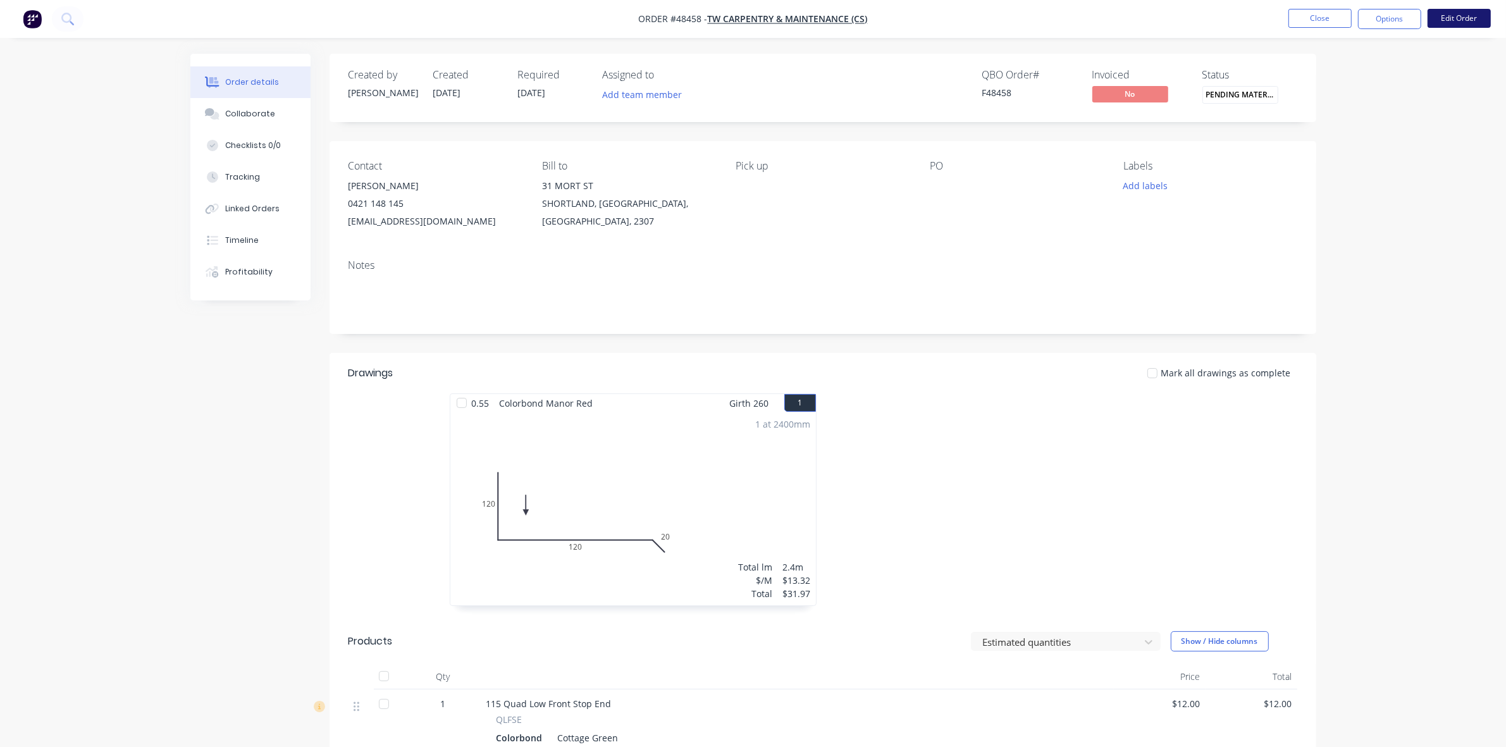
click at [1458, 23] on button "Edit Order" at bounding box center [1459, 18] width 63 height 19
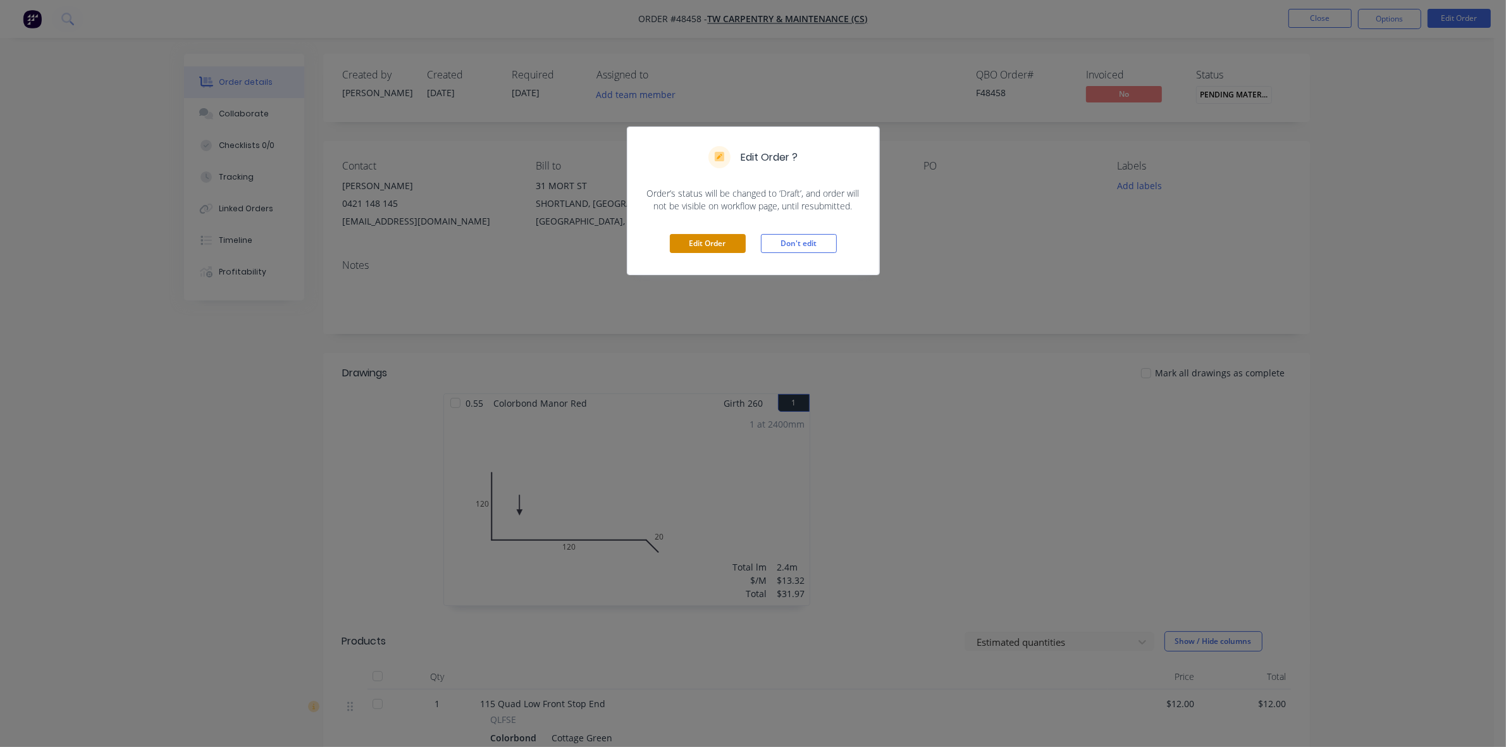
click at [719, 239] on button "Edit Order" at bounding box center [708, 243] width 76 height 19
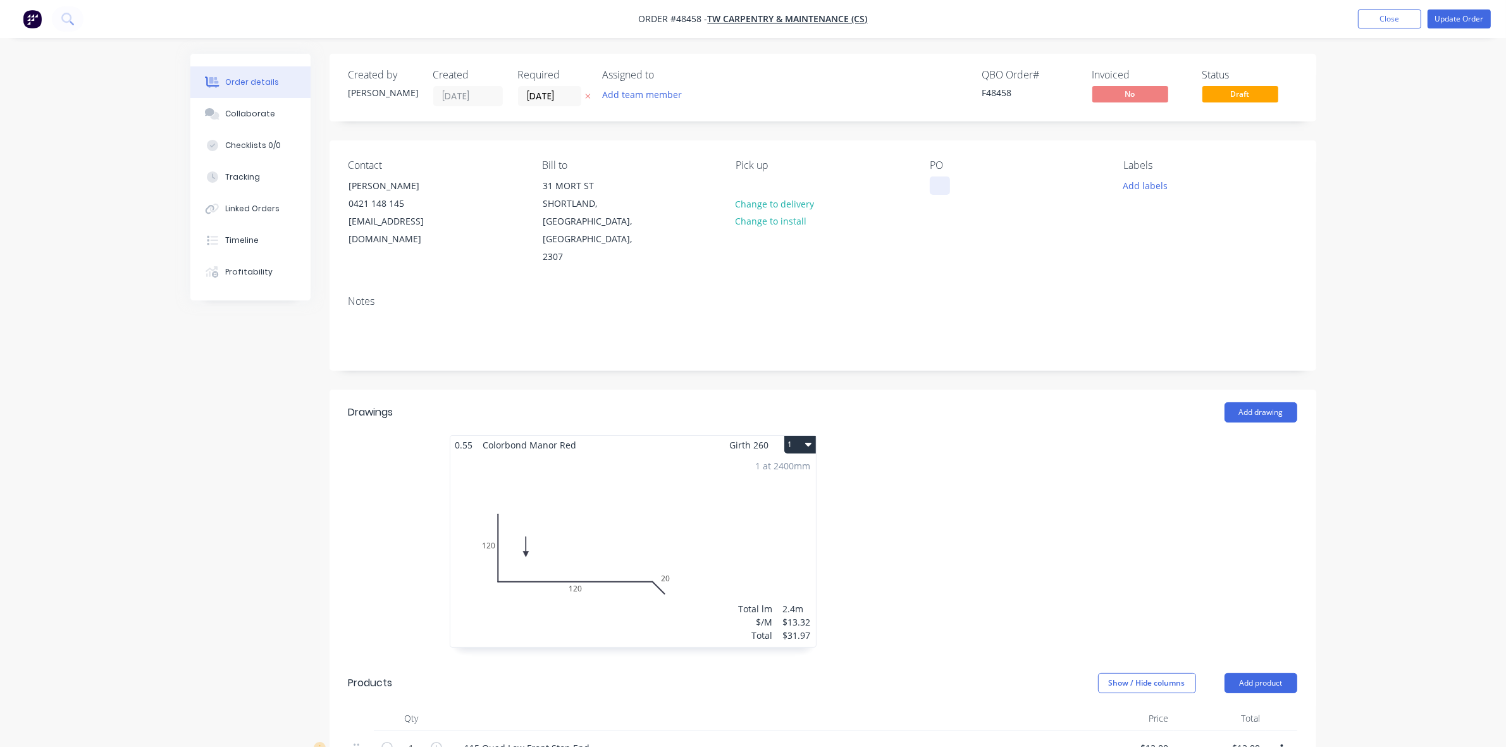
click at [941, 178] on div at bounding box center [940, 186] width 20 height 18
click at [1453, 27] on button "Update Order" at bounding box center [1459, 18] width 63 height 19
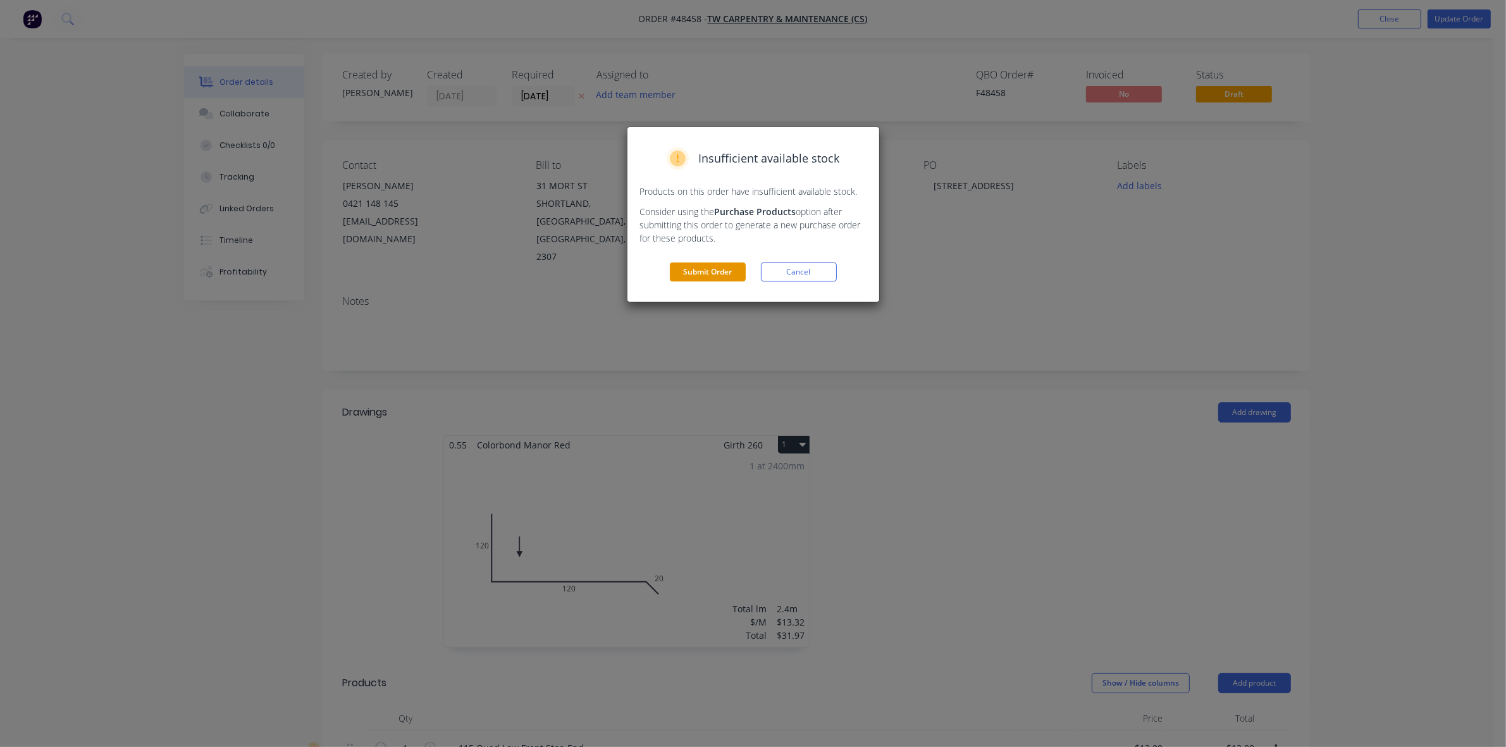
click at [690, 273] on button "Submit Order" at bounding box center [708, 272] width 76 height 19
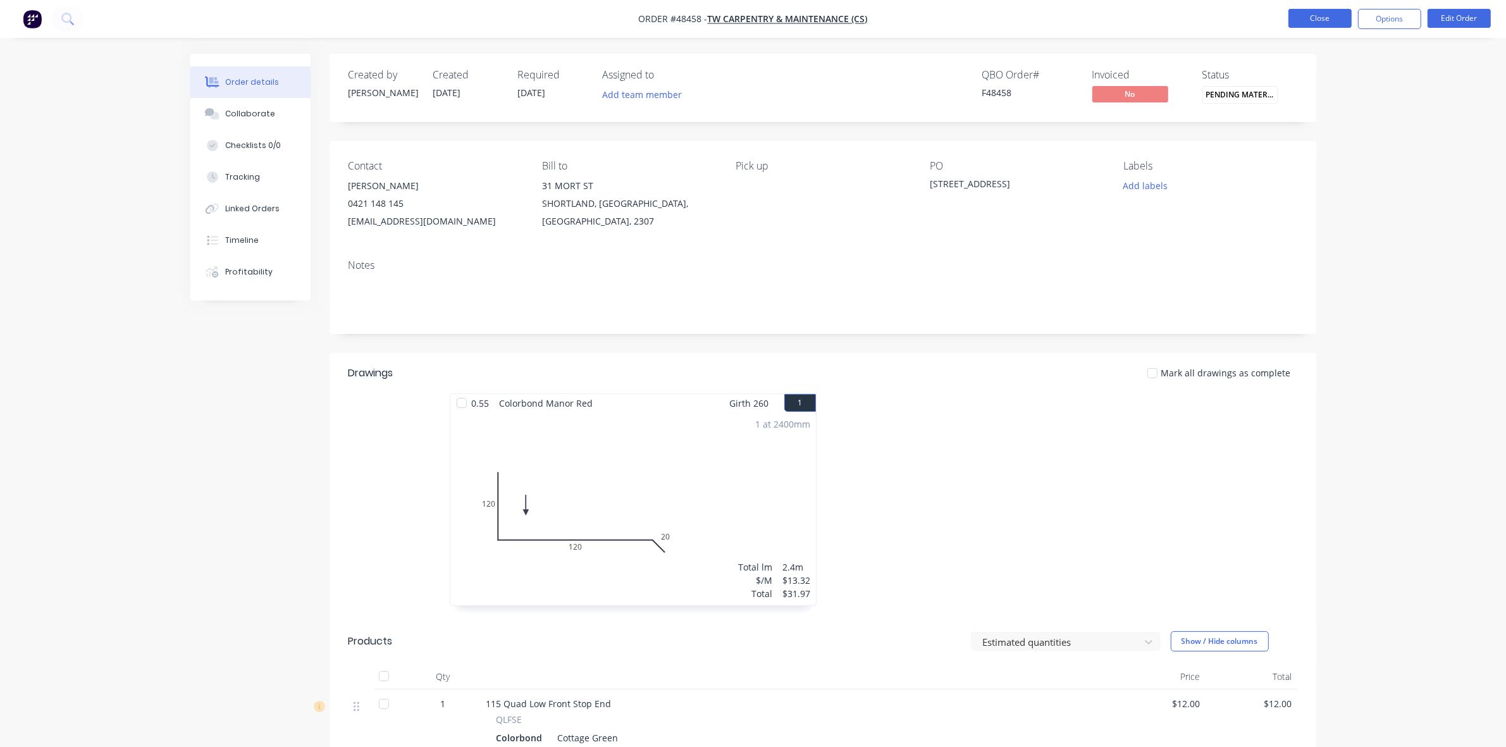
click at [1300, 17] on button "Close" at bounding box center [1320, 18] width 63 height 19
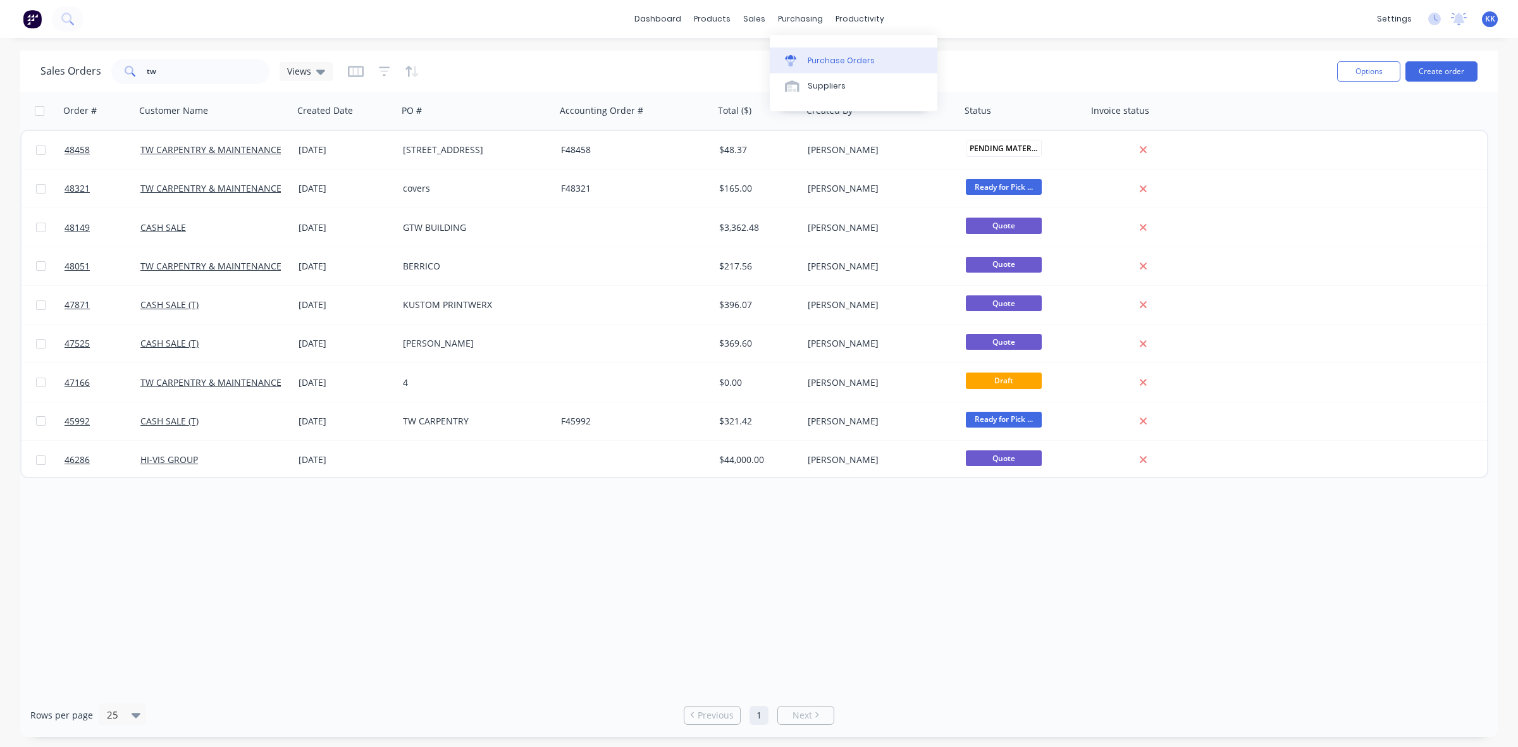
click at [818, 61] on div "Purchase Orders" at bounding box center [841, 60] width 67 height 11
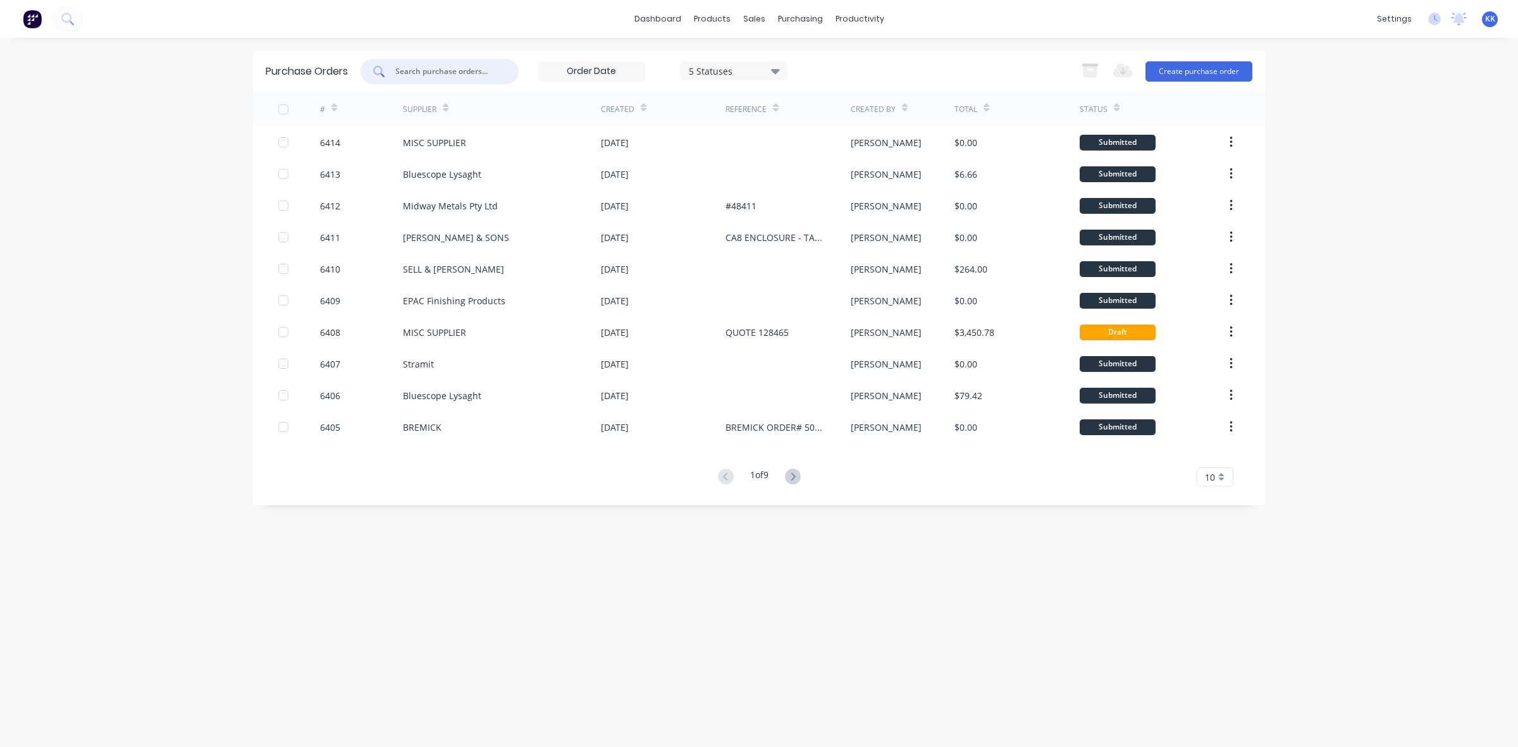
click at [422, 76] on input "text" at bounding box center [446, 71] width 105 height 13
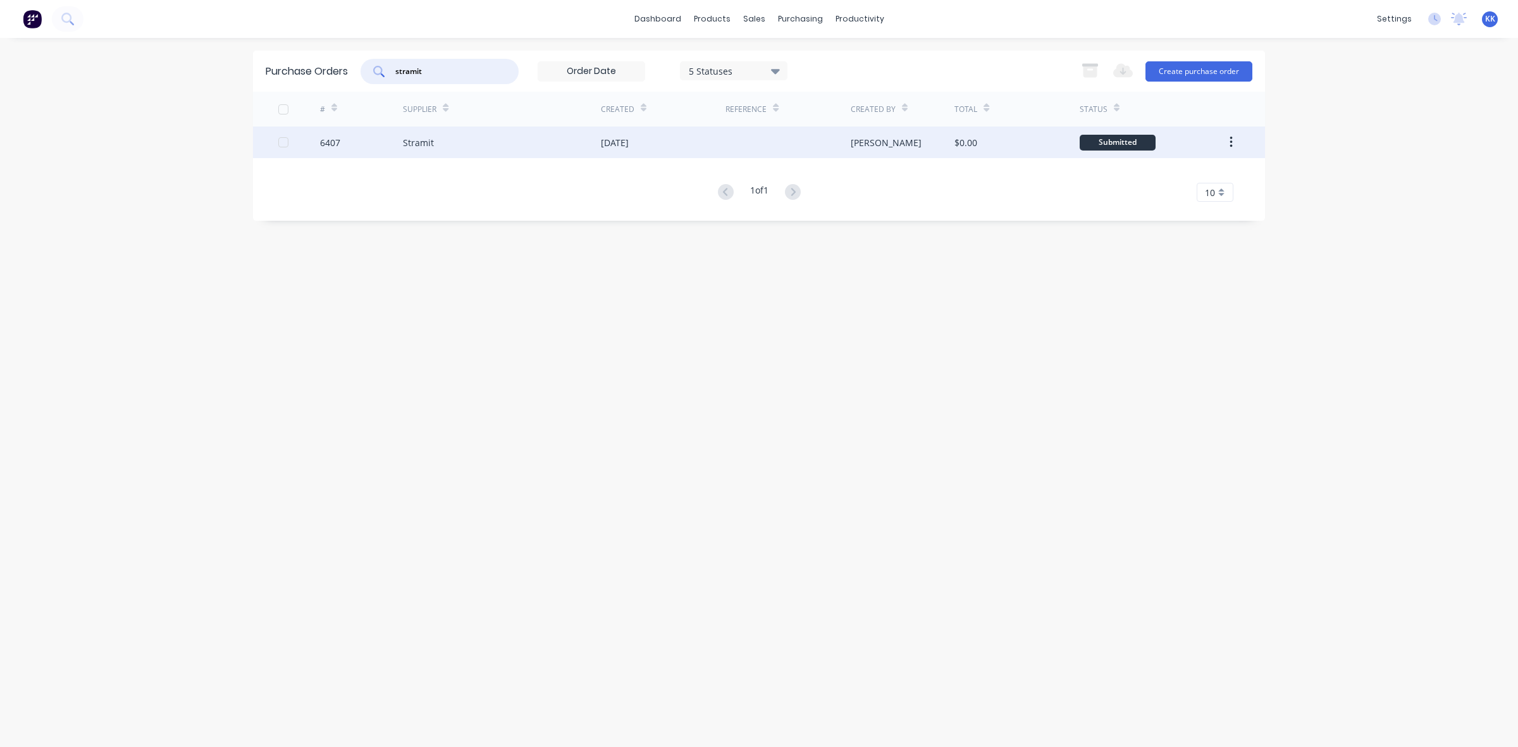
type input "stramit"
click at [522, 140] on div "Stramit" at bounding box center [502, 143] width 198 height 32
type textarea "x"
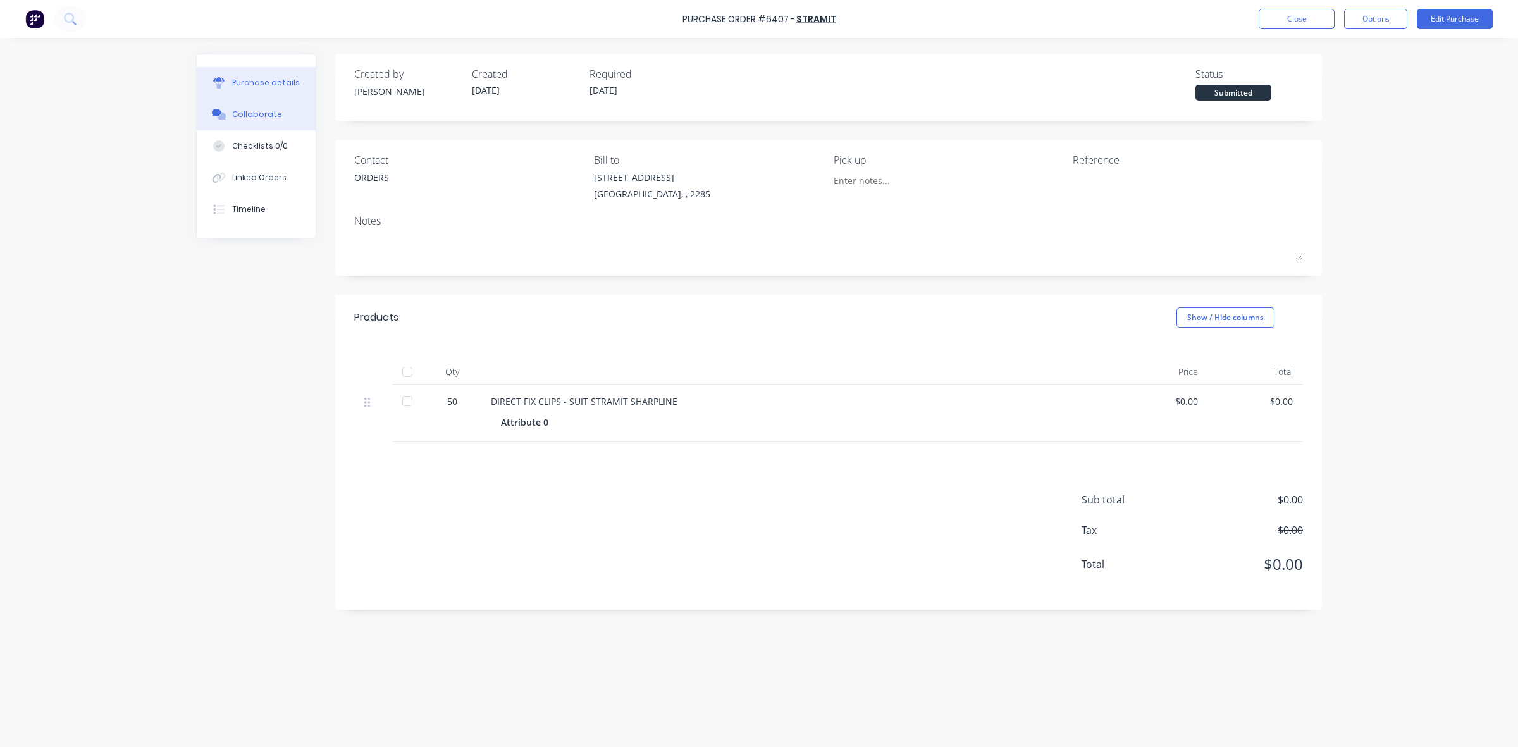
click at [277, 105] on button "Collaborate" at bounding box center [256, 115] width 119 height 32
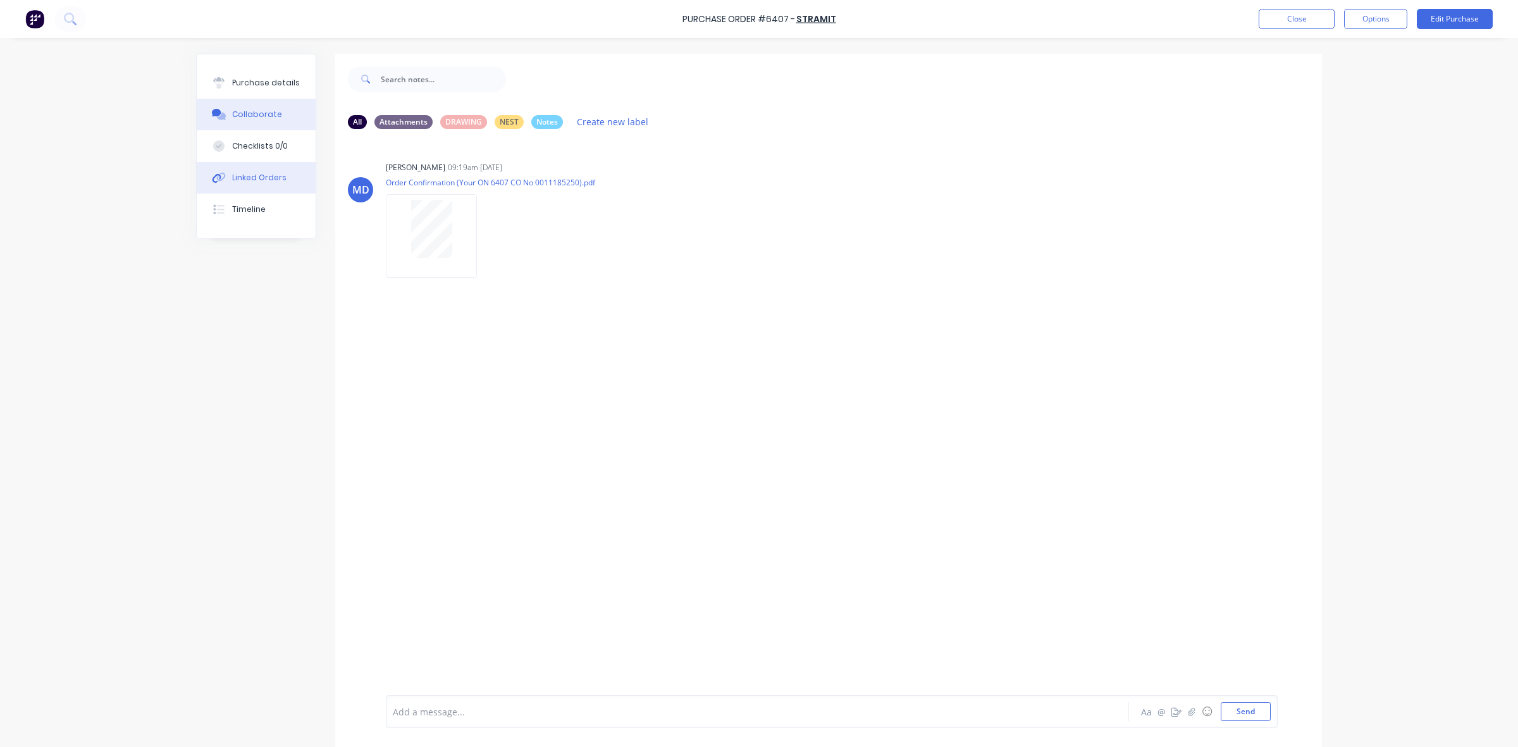
click at [275, 170] on button "Linked Orders" at bounding box center [256, 178] width 119 height 32
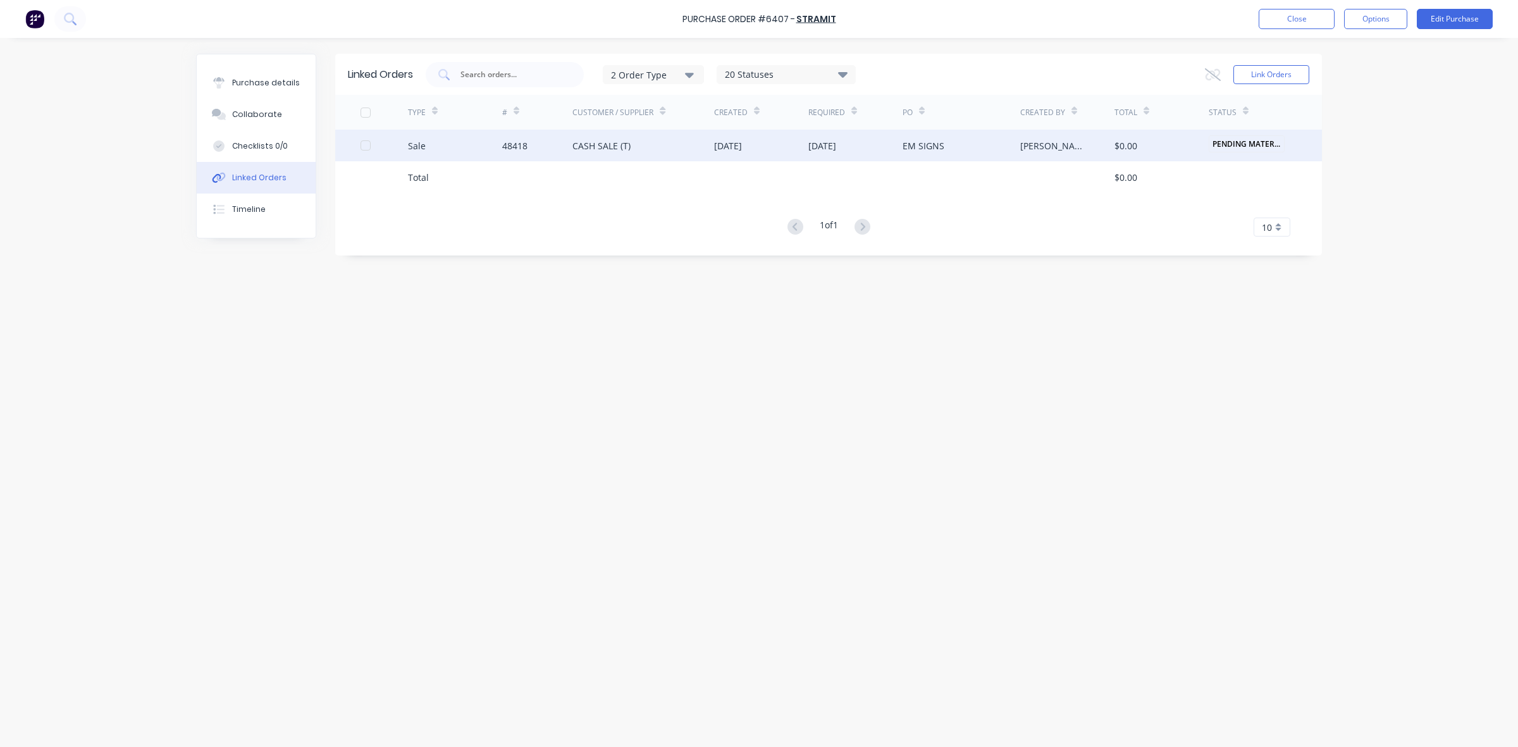
click at [661, 151] on div "CASH SALE (T)" at bounding box center [644, 146] width 142 height 32
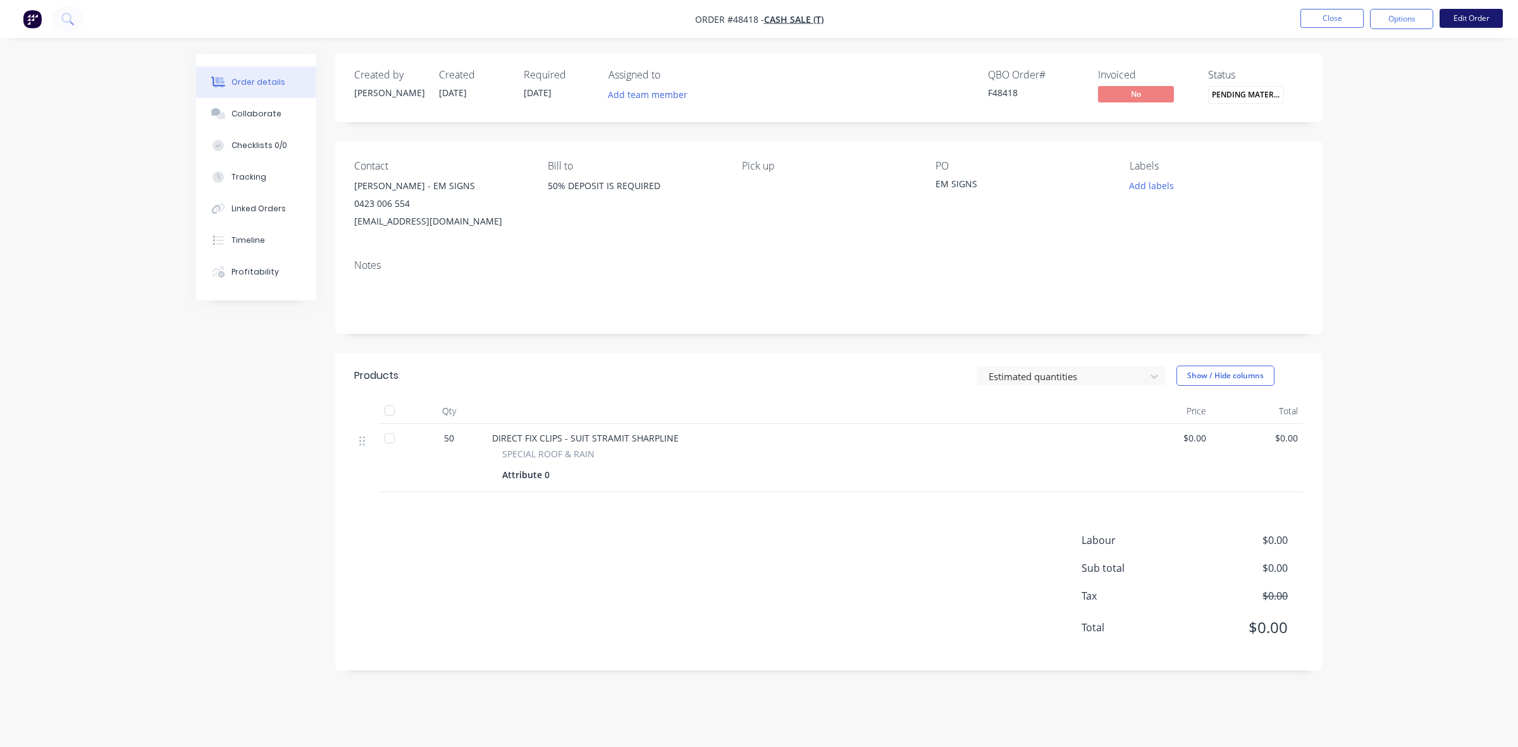
click at [1465, 20] on button "Edit Order" at bounding box center [1471, 18] width 63 height 19
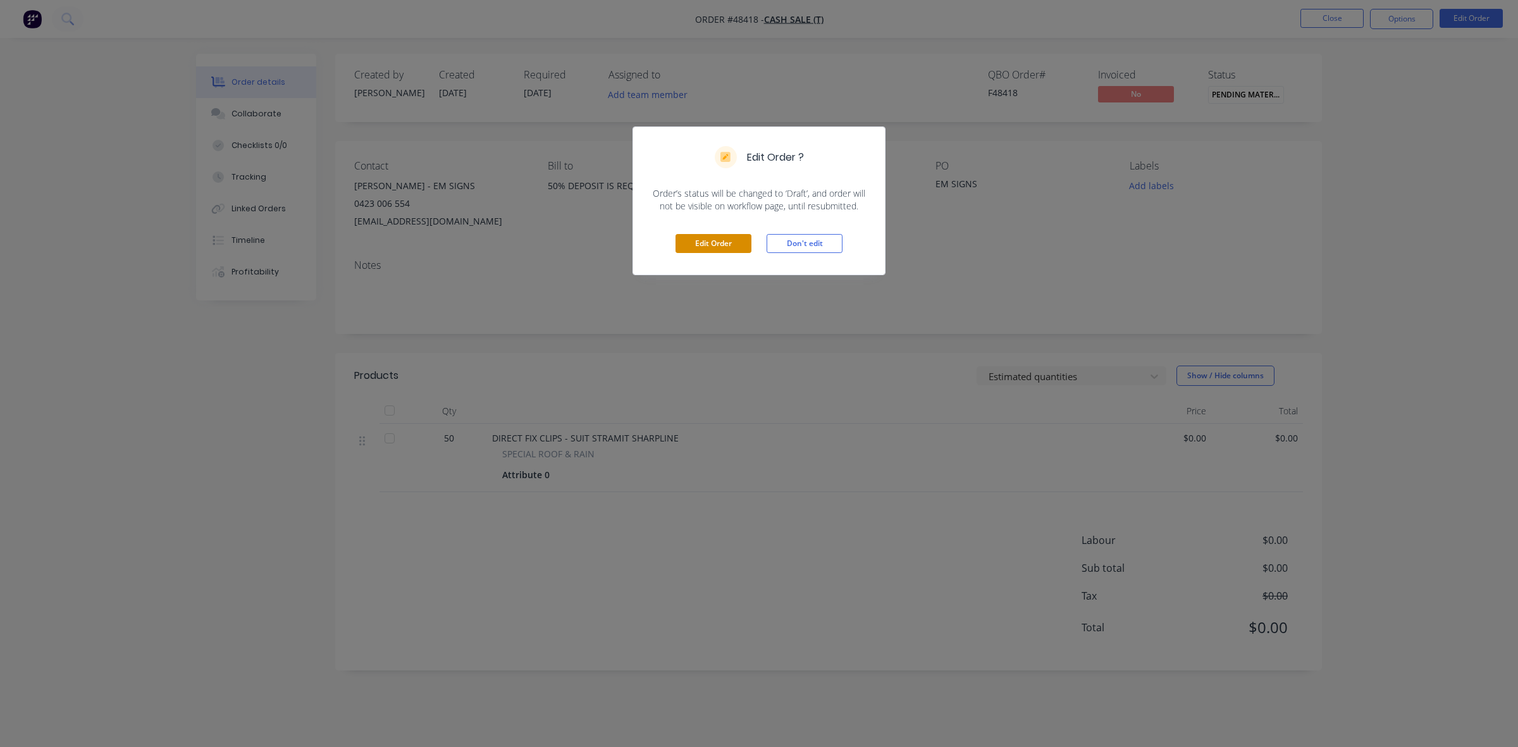
click at [719, 251] on button "Edit Order" at bounding box center [714, 243] width 76 height 19
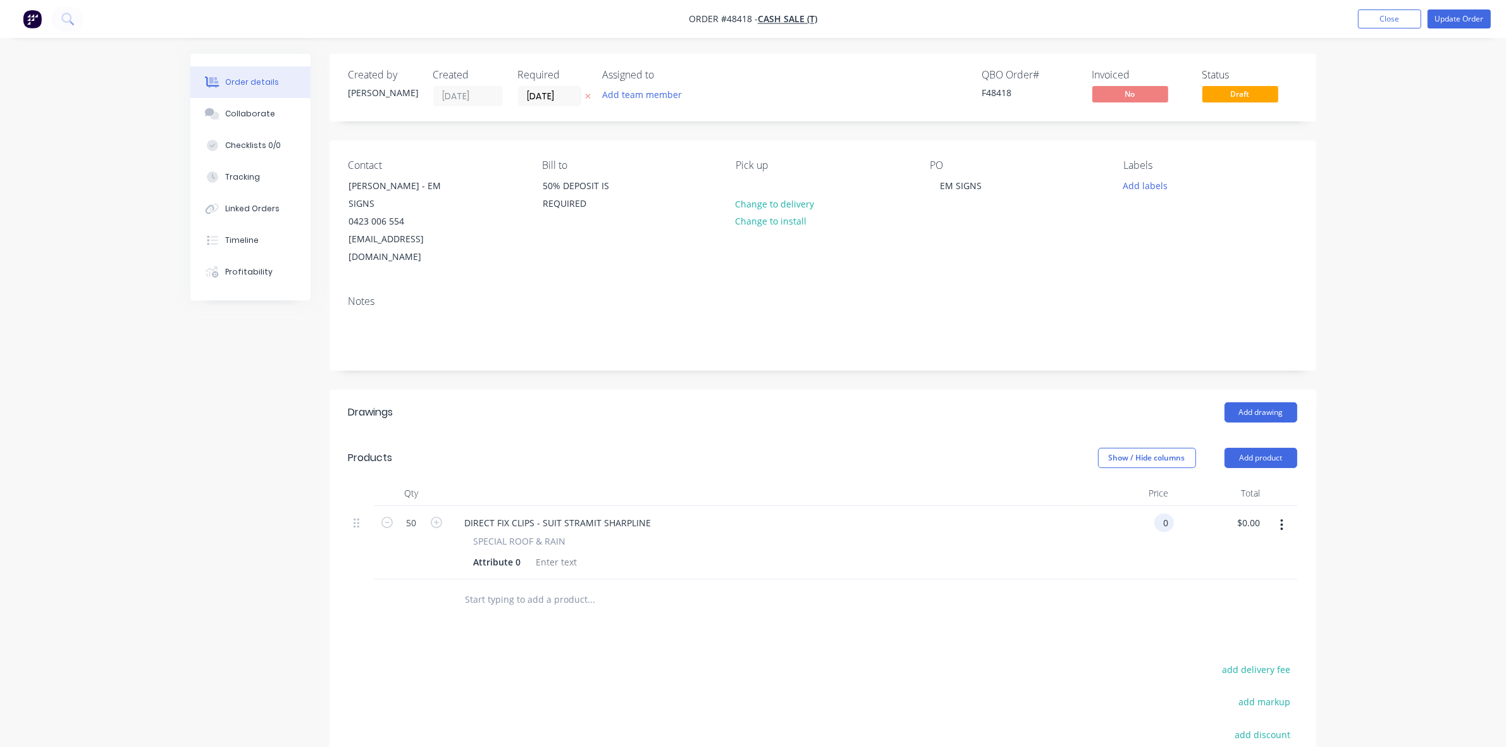
click at [1158, 514] on div "0 0" at bounding box center [1165, 523] width 20 height 18
type input "$1.25"
type input "$62.50"
click at [1052, 586] on div at bounding box center [823, 600] width 949 height 41
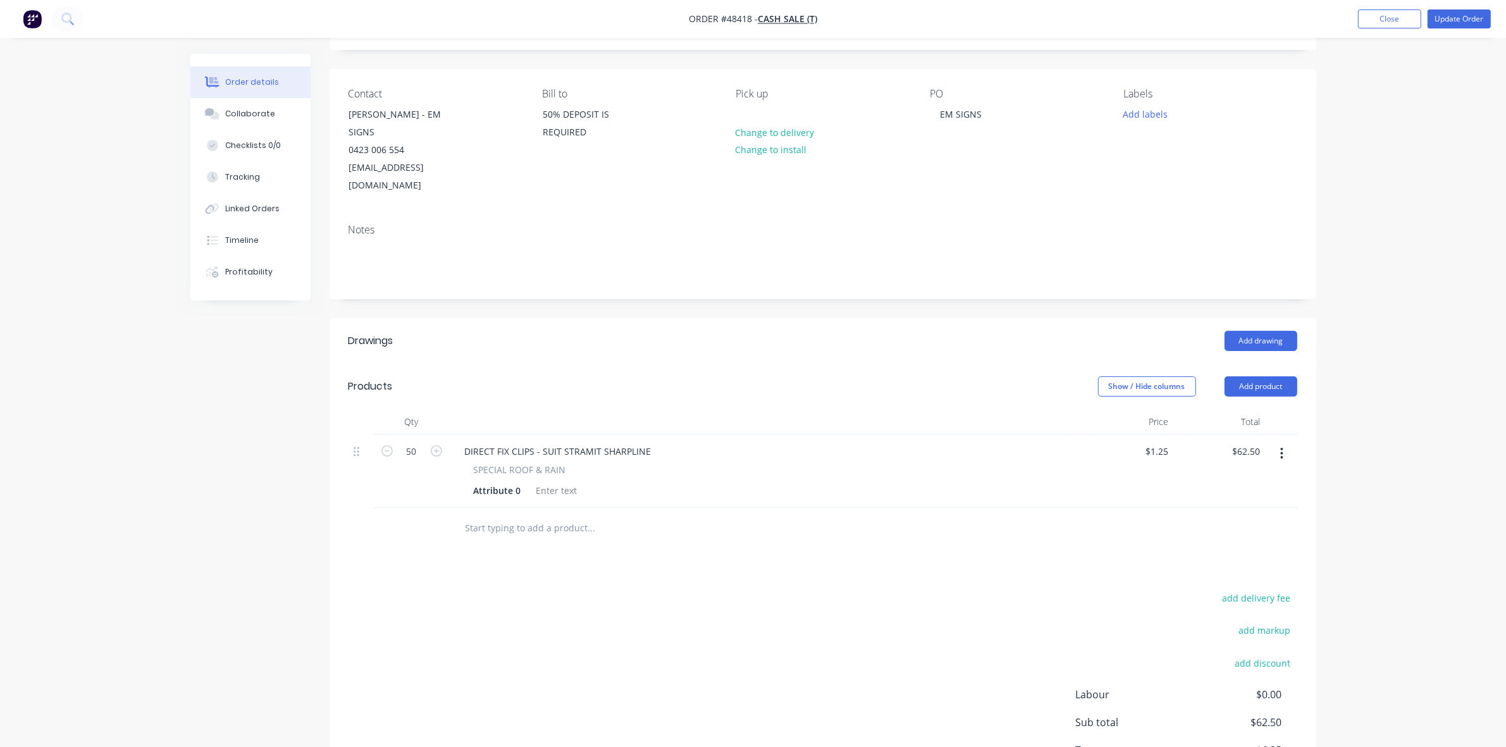
scroll to position [152, 0]
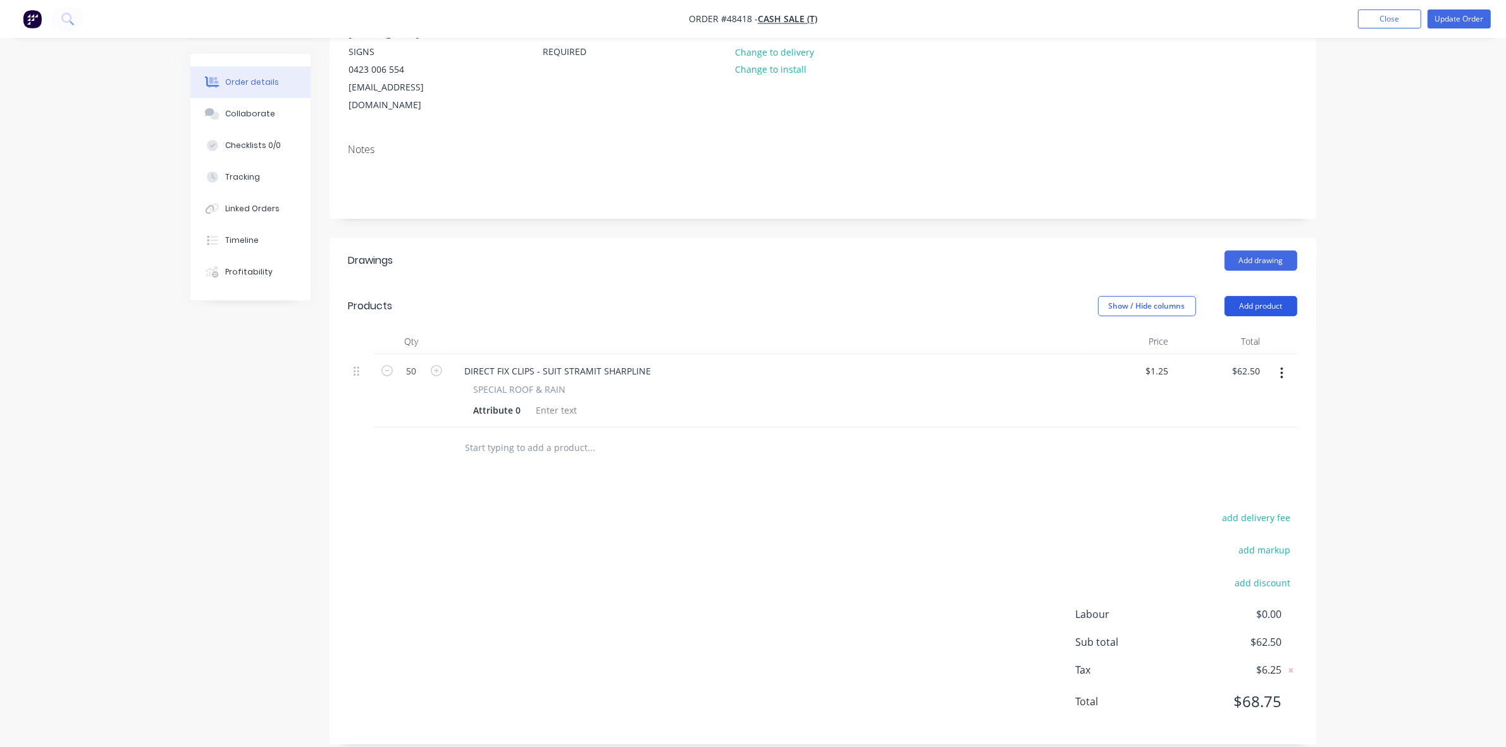
click at [1278, 296] on button "Add product" at bounding box center [1261, 306] width 73 height 20
click at [950, 434] on div at bounding box center [823, 448] width 949 height 41
click at [1152, 362] on input "1.25" at bounding box center [1159, 371] width 29 height 18
type input "1"
type input "$2.00"
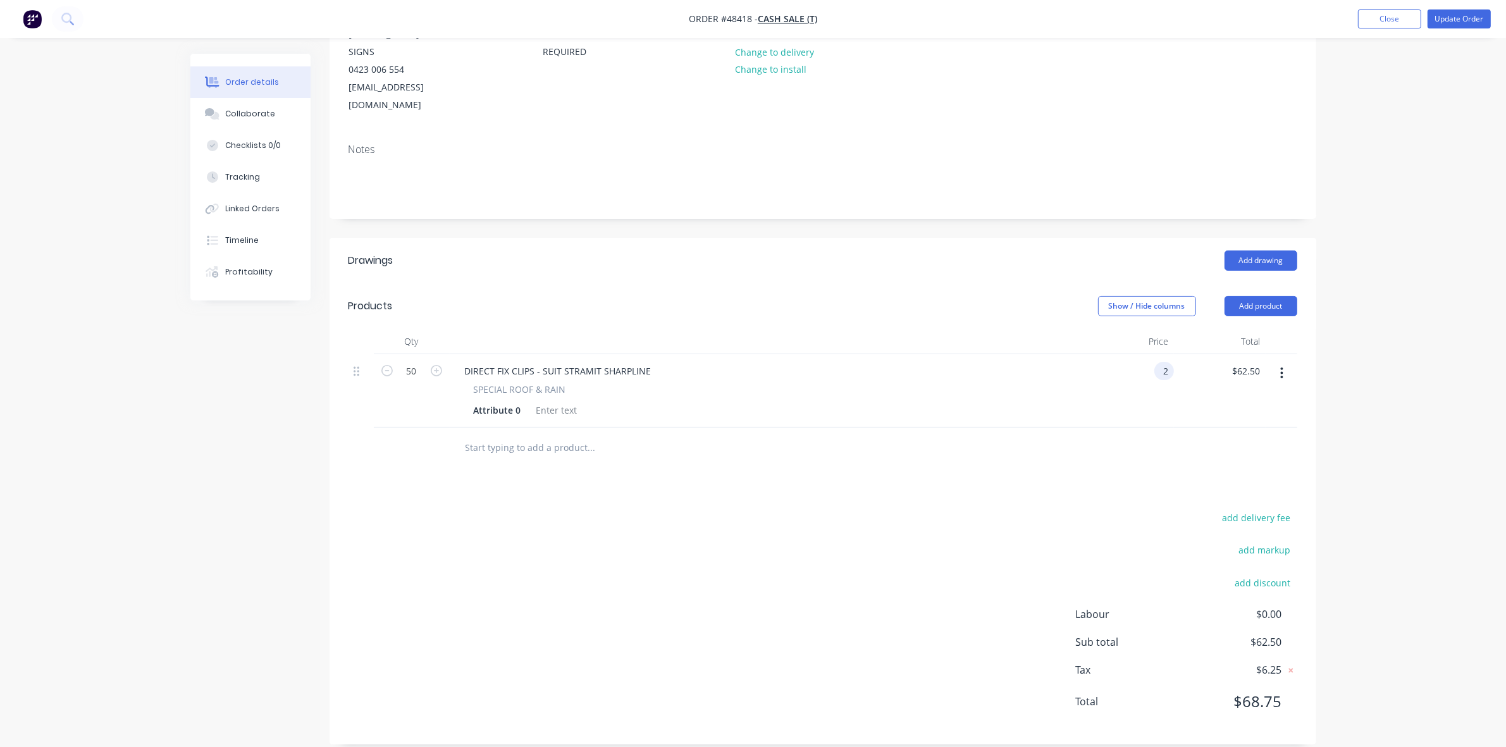
type input "$100.00"
click at [1022, 479] on div "Drawings Add drawing Products Show / Hide columns Add product Qty Price Total 5…" at bounding box center [823, 491] width 987 height 507
click at [1471, 20] on button "Update Order" at bounding box center [1459, 18] width 63 height 19
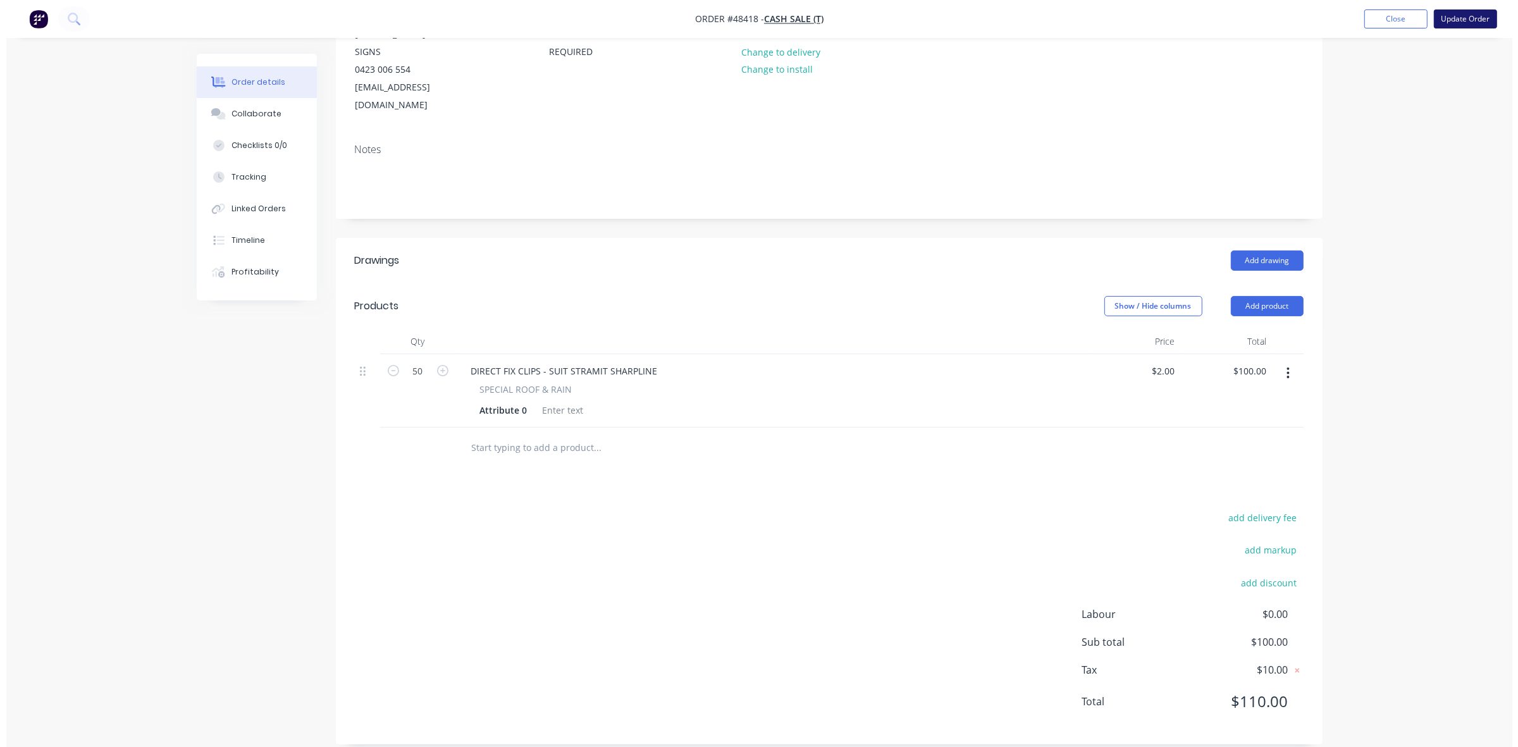
scroll to position [0, 0]
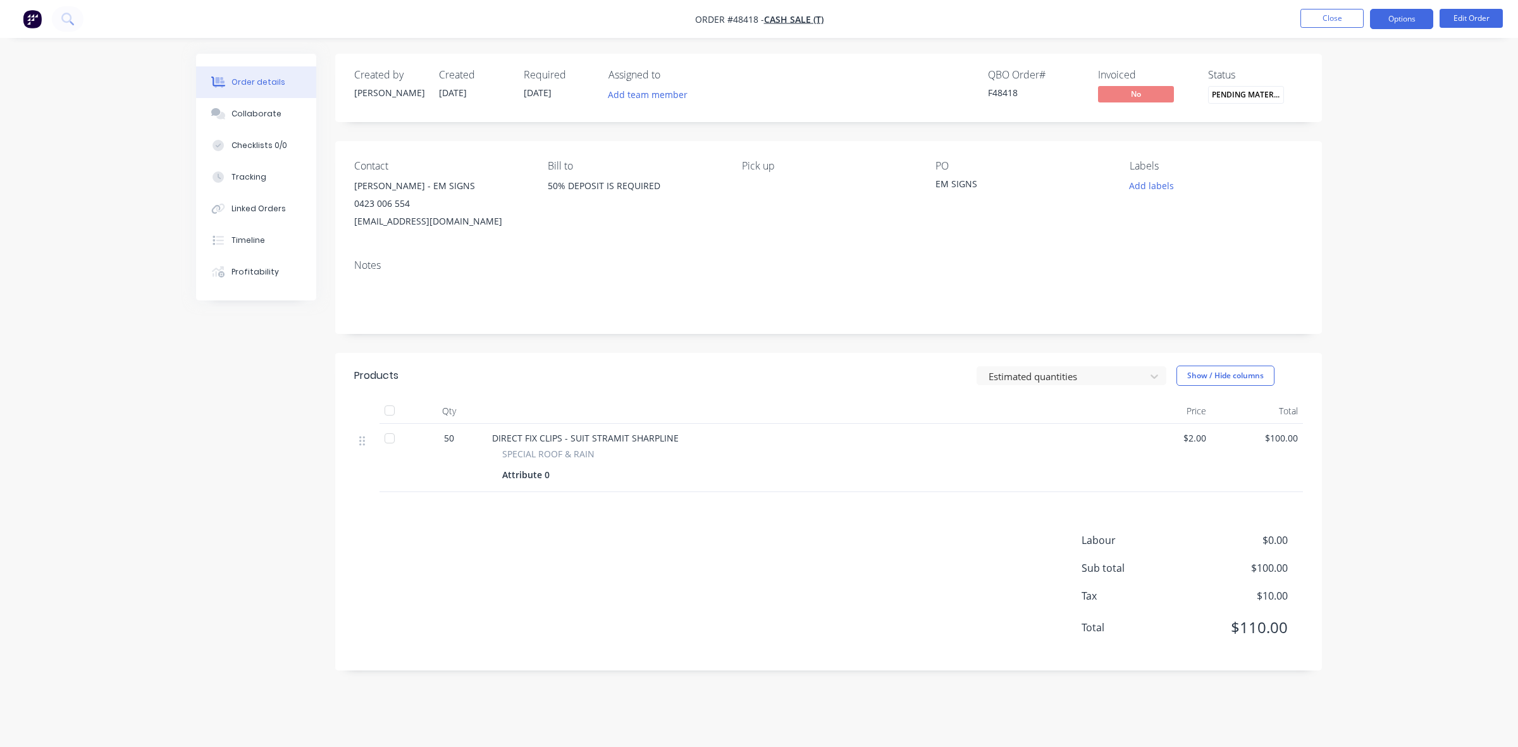
click at [1393, 16] on button "Options" at bounding box center [1401, 19] width 63 height 20
click at [1335, 73] on div "Invoice" at bounding box center [1364, 77] width 116 height 18
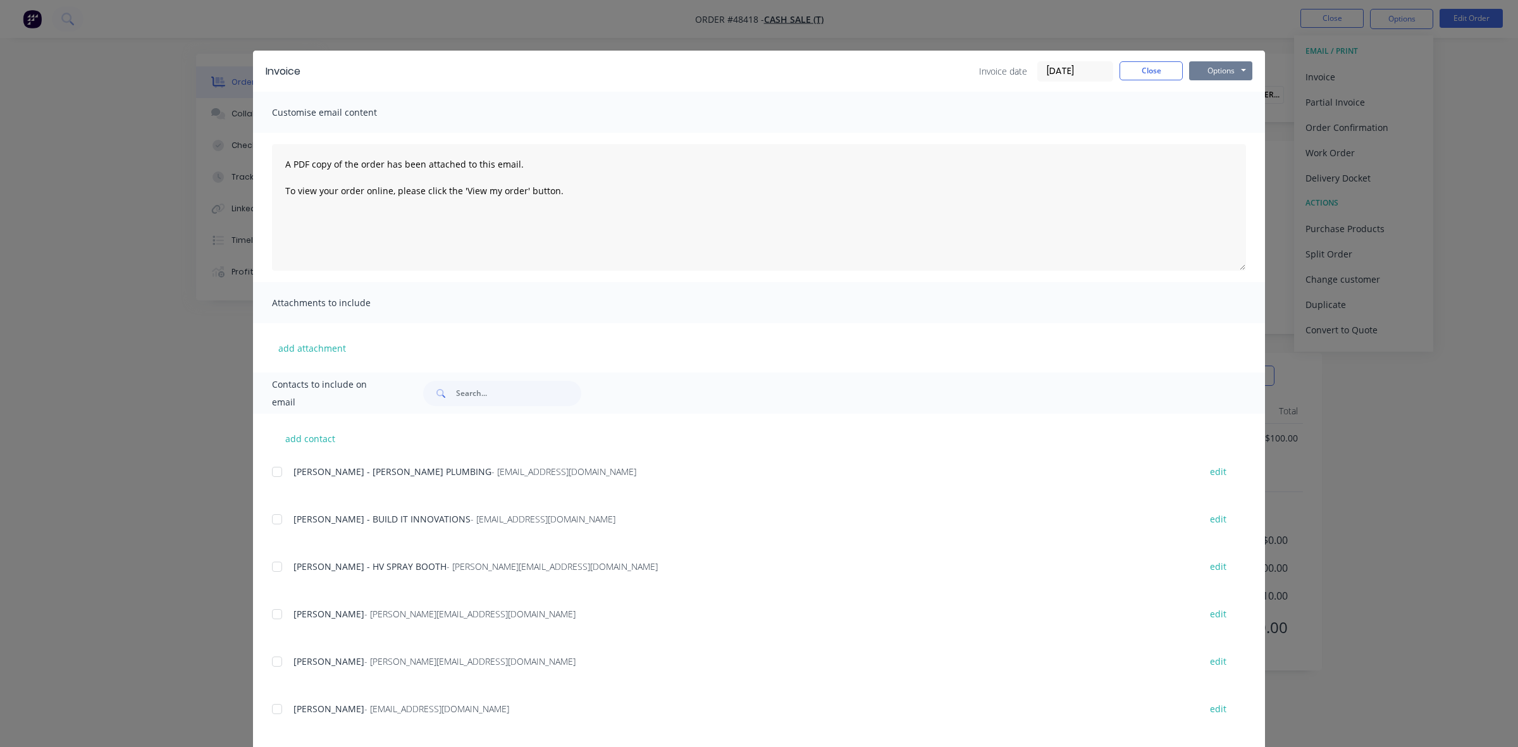
click at [1214, 76] on button "Options" at bounding box center [1220, 70] width 63 height 19
click at [1212, 108] on button "Print" at bounding box center [1229, 114] width 81 height 21
click at [233, 104] on div "Invoice Invoice date 09/10/25 Close Options Preview Print Email Customise email…" at bounding box center [759, 373] width 1518 height 747
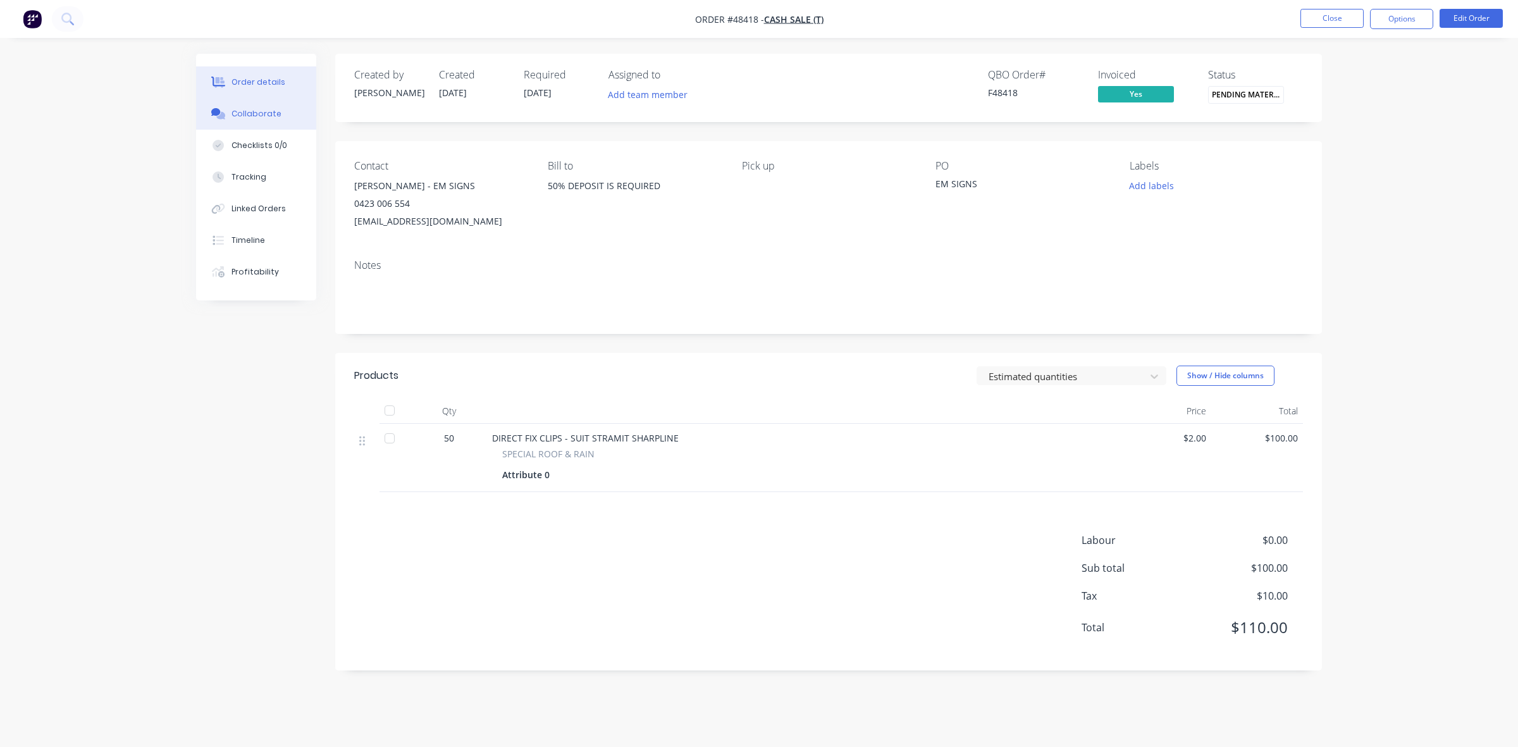
drag, startPoint x: 233, startPoint y: 109, endPoint x: 250, endPoint y: 115, distance: 17.8
click at [234, 109] on div "Collaborate" at bounding box center [257, 113] width 50 height 11
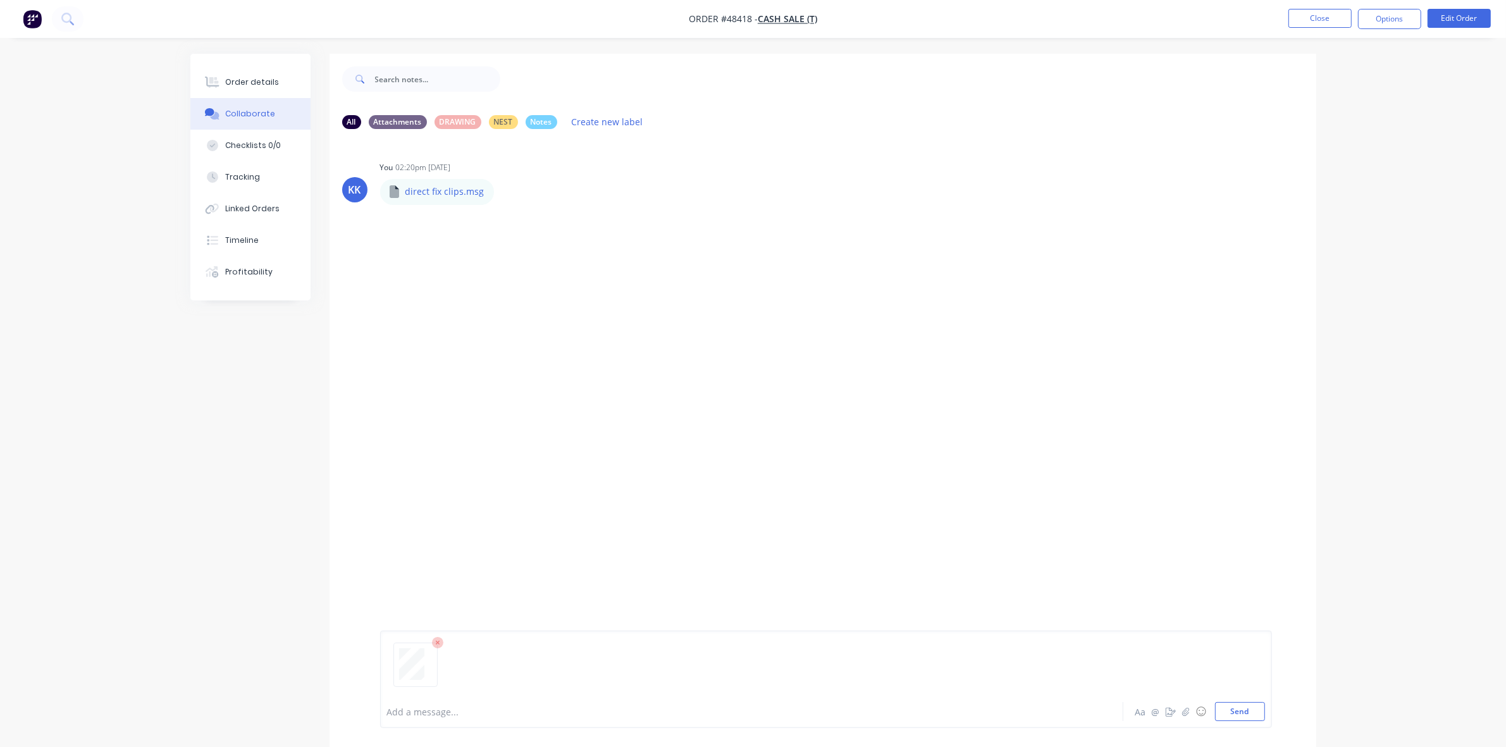
click at [445, 712] on div at bounding box center [717, 711] width 658 height 13
drag, startPoint x: 272, startPoint y: 68, endPoint x: 301, endPoint y: 92, distance: 37.3
click at [272, 70] on button "Order details" at bounding box center [250, 82] width 120 height 32
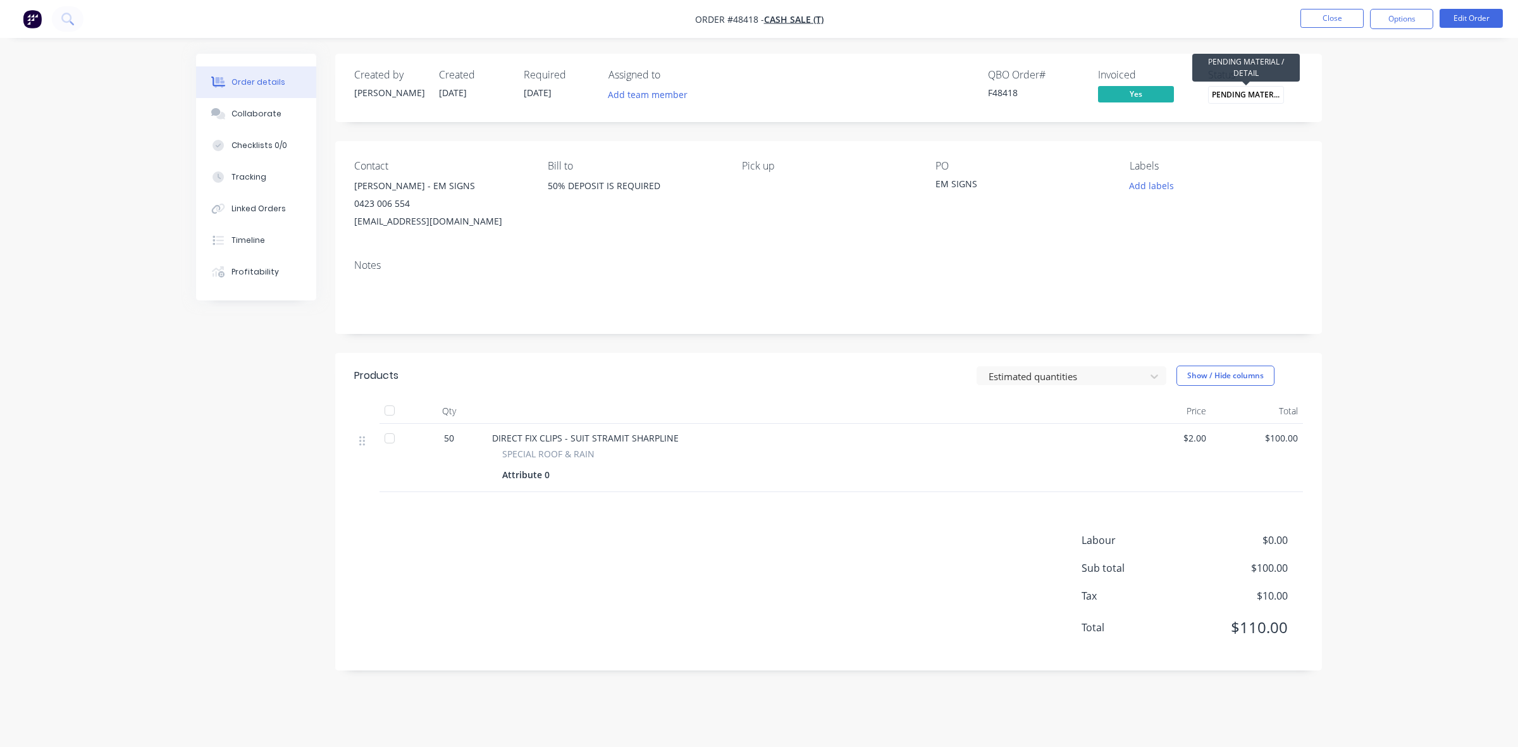
click at [1229, 99] on span "PENDING MATERIA..." at bounding box center [1246, 94] width 76 height 17
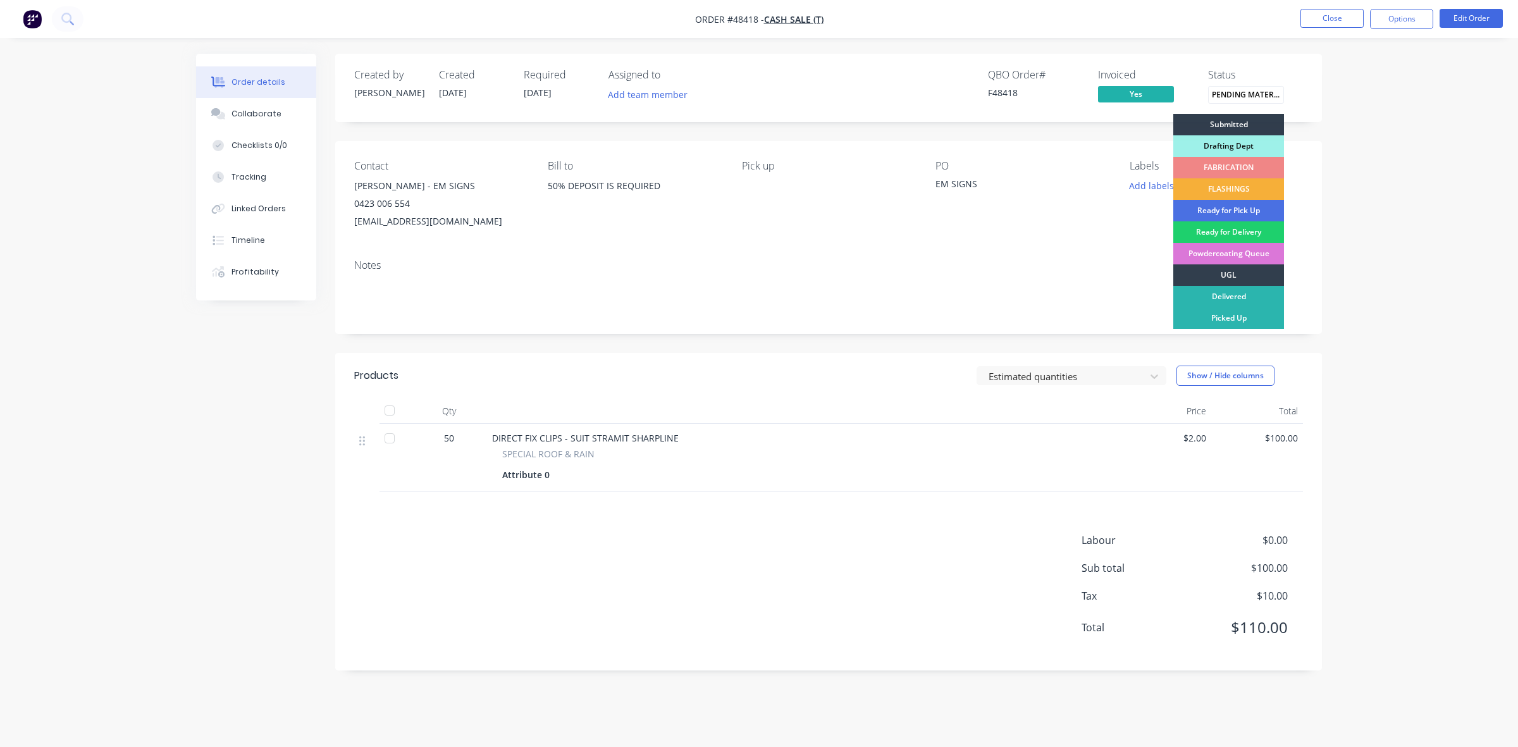
click at [1115, 229] on div "Contact ALAN WATSON - EM SIGNS 0423 006 554 alanw@emsigns.com.au Bill to 50% DE…" at bounding box center [828, 195] width 987 height 108
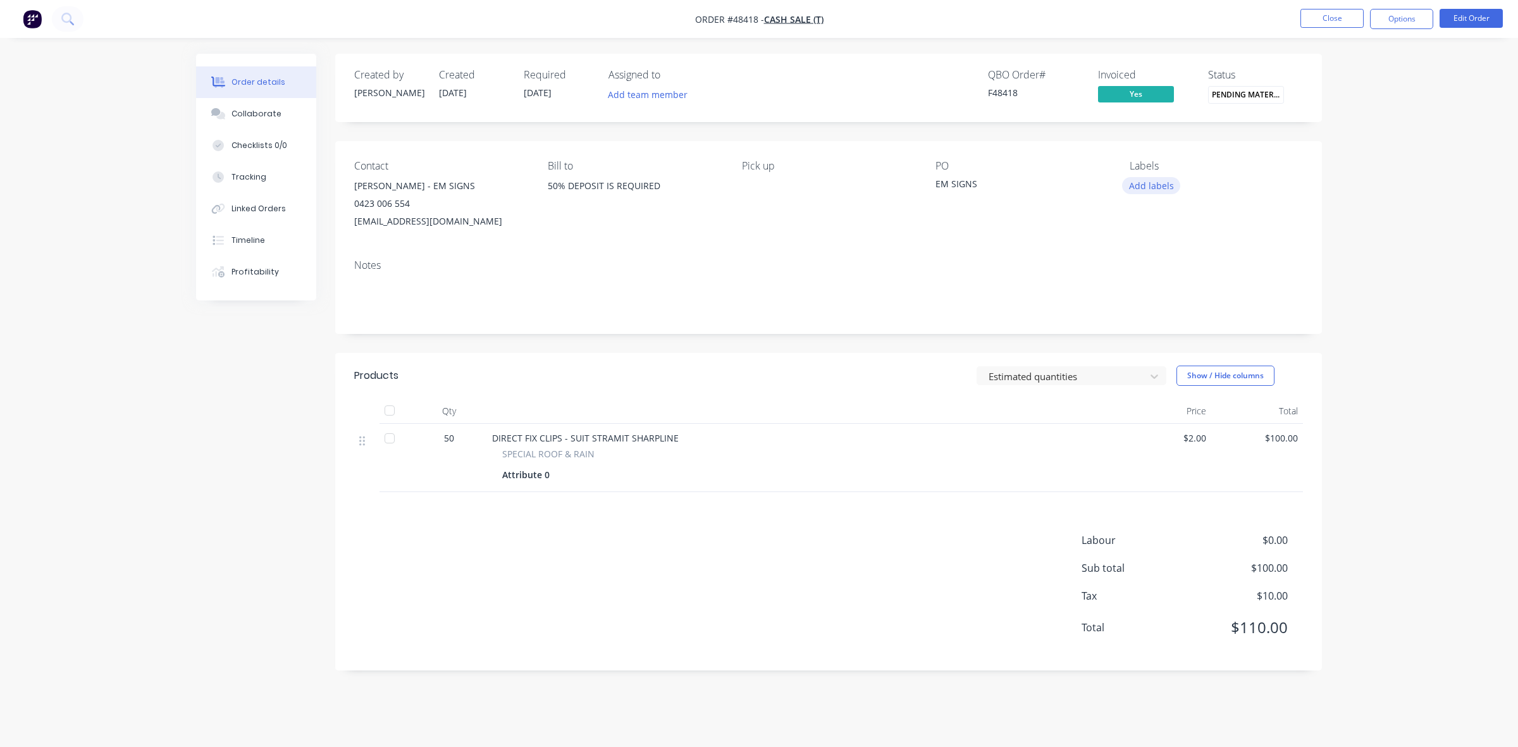
click at [1149, 191] on button "Add labels" at bounding box center [1151, 185] width 58 height 17
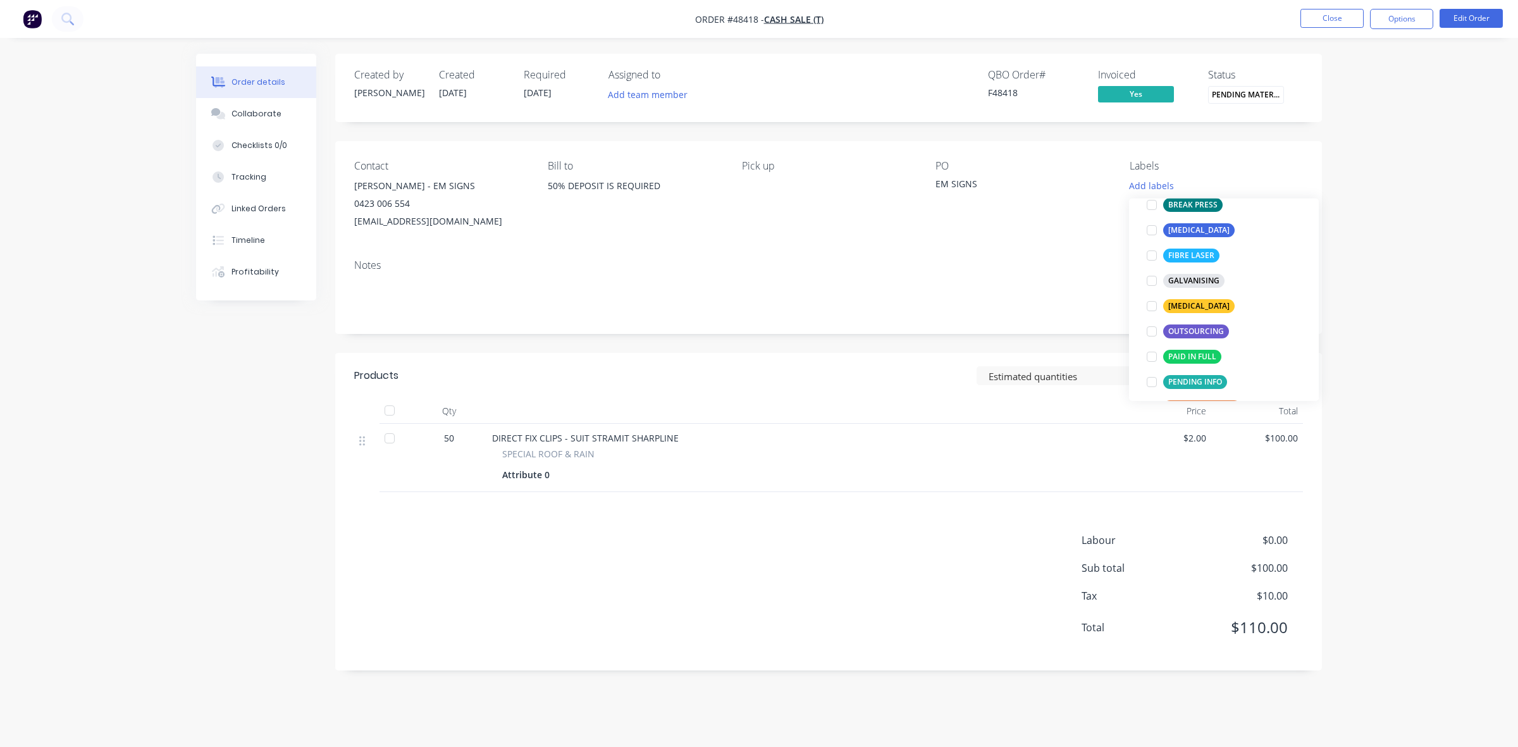
scroll to position [158, 0]
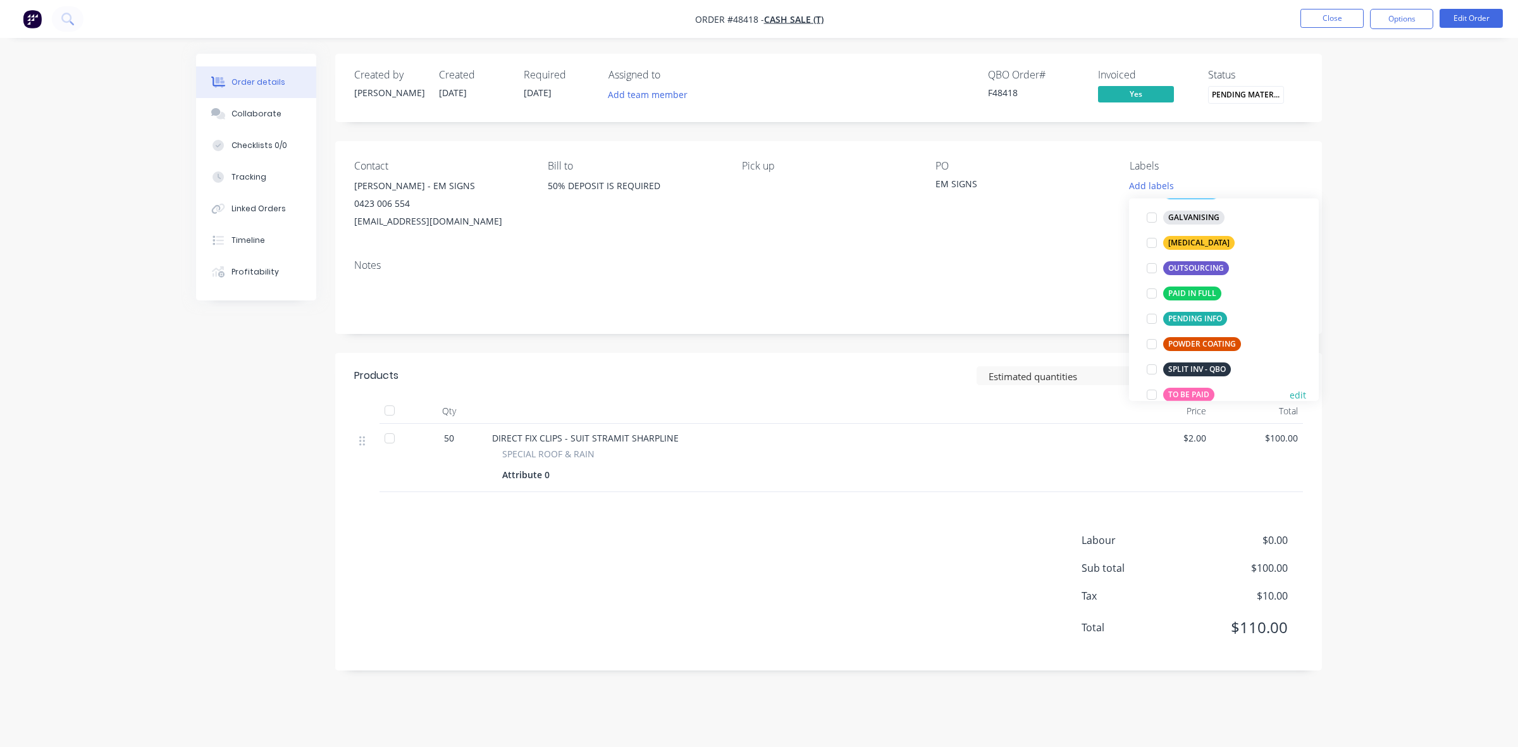
click at [1201, 391] on div "TO BE PAID" at bounding box center [1189, 395] width 51 height 14
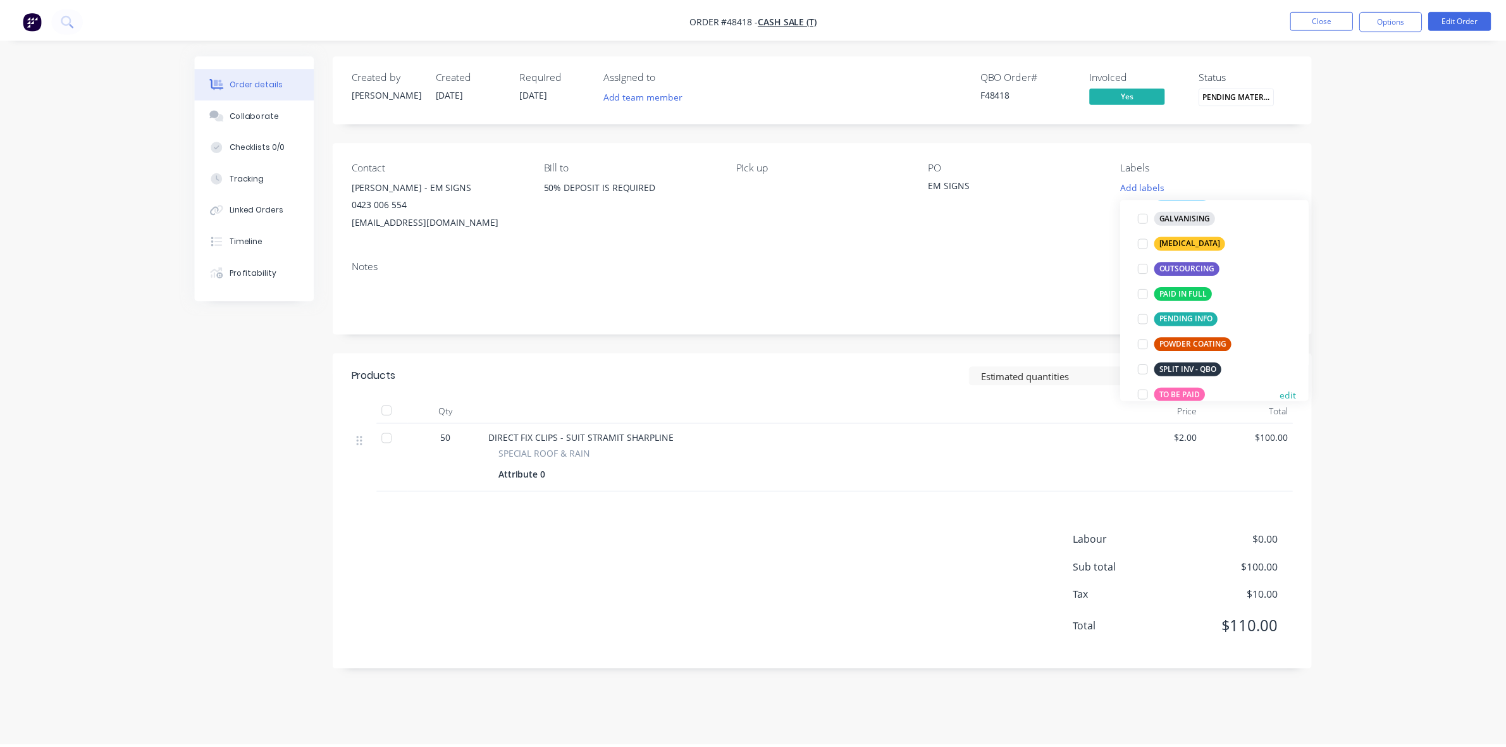
scroll to position [0, 0]
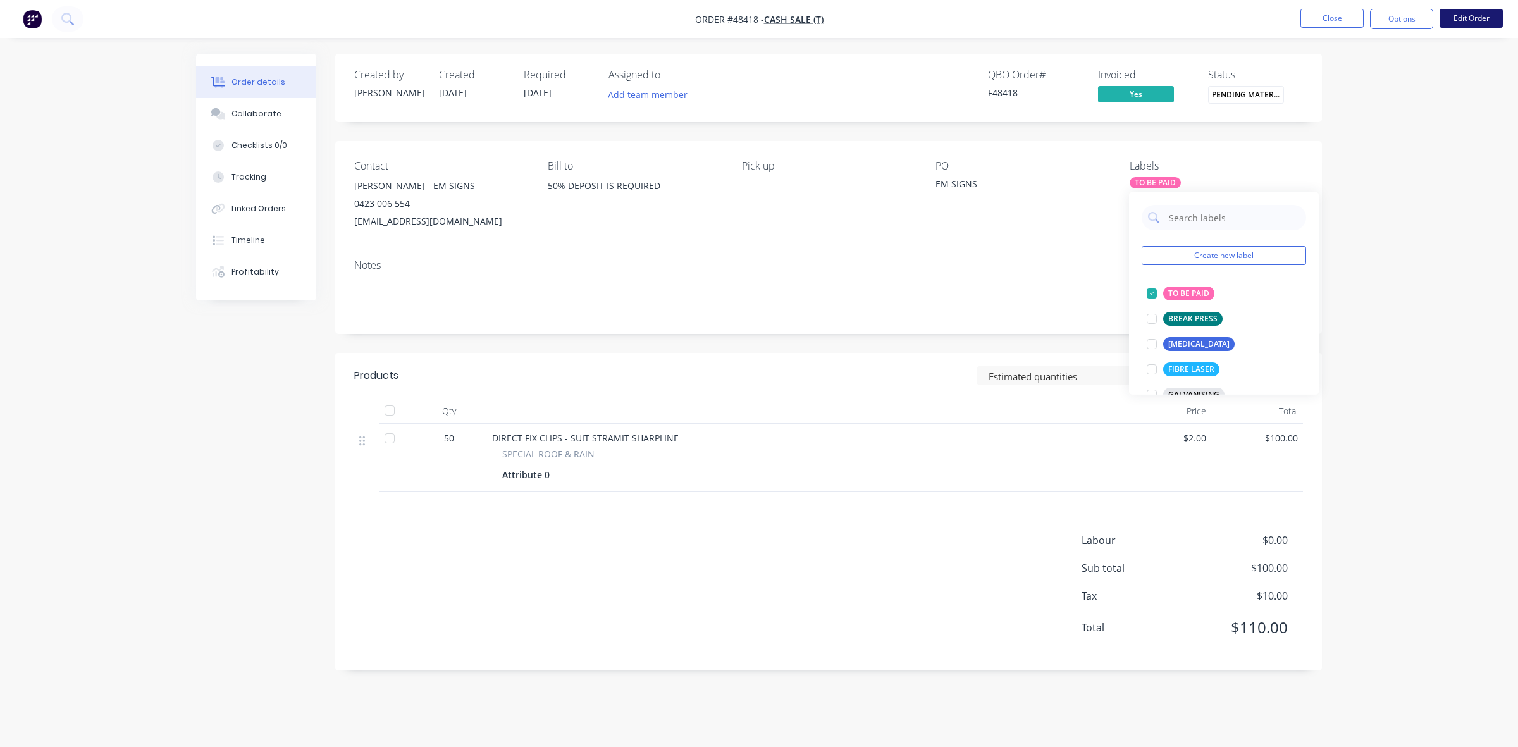
click at [1454, 23] on button "Edit Order" at bounding box center [1471, 18] width 63 height 19
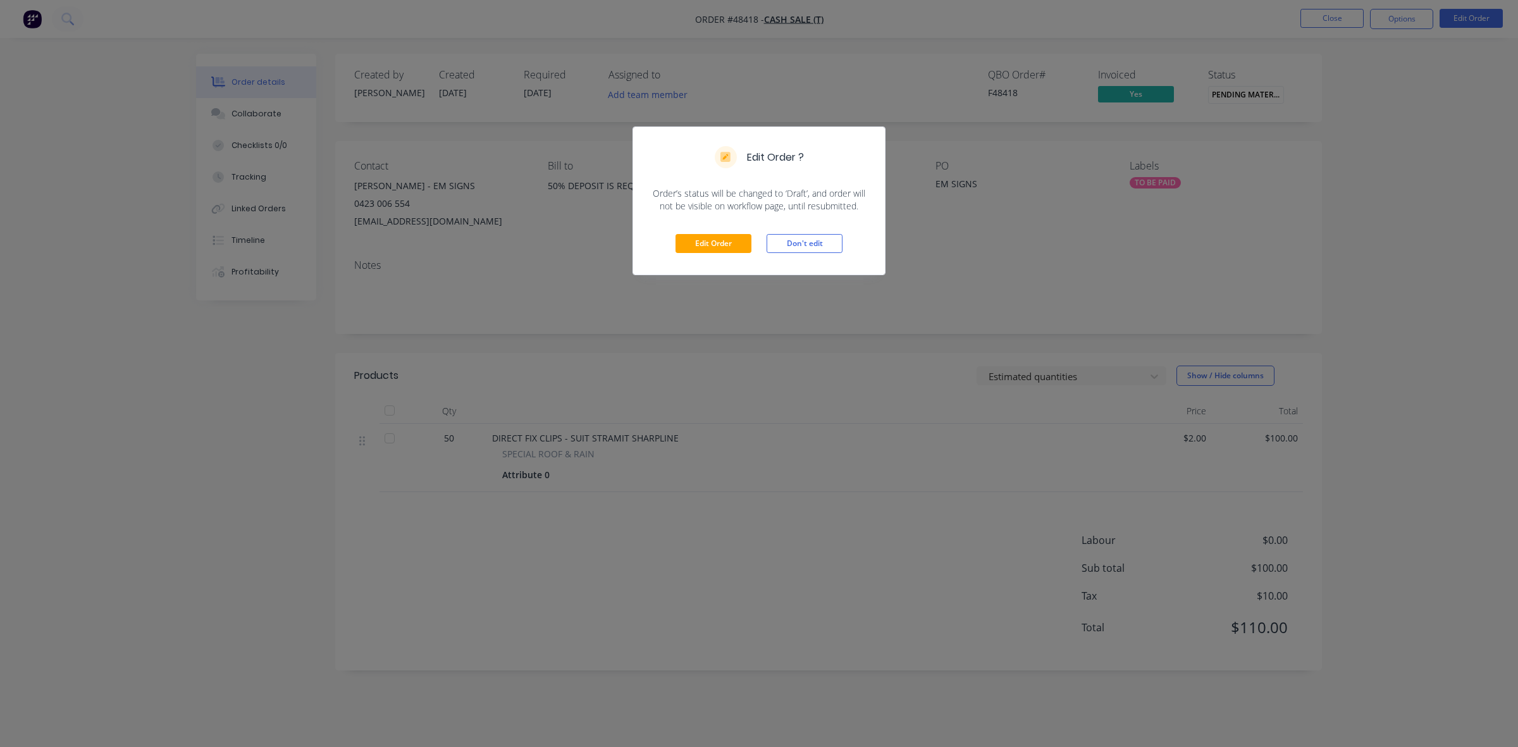
click at [721, 227] on div "Edit Order Don't edit" at bounding box center [759, 244] width 252 height 62
click at [716, 239] on button "Edit Order" at bounding box center [714, 243] width 76 height 19
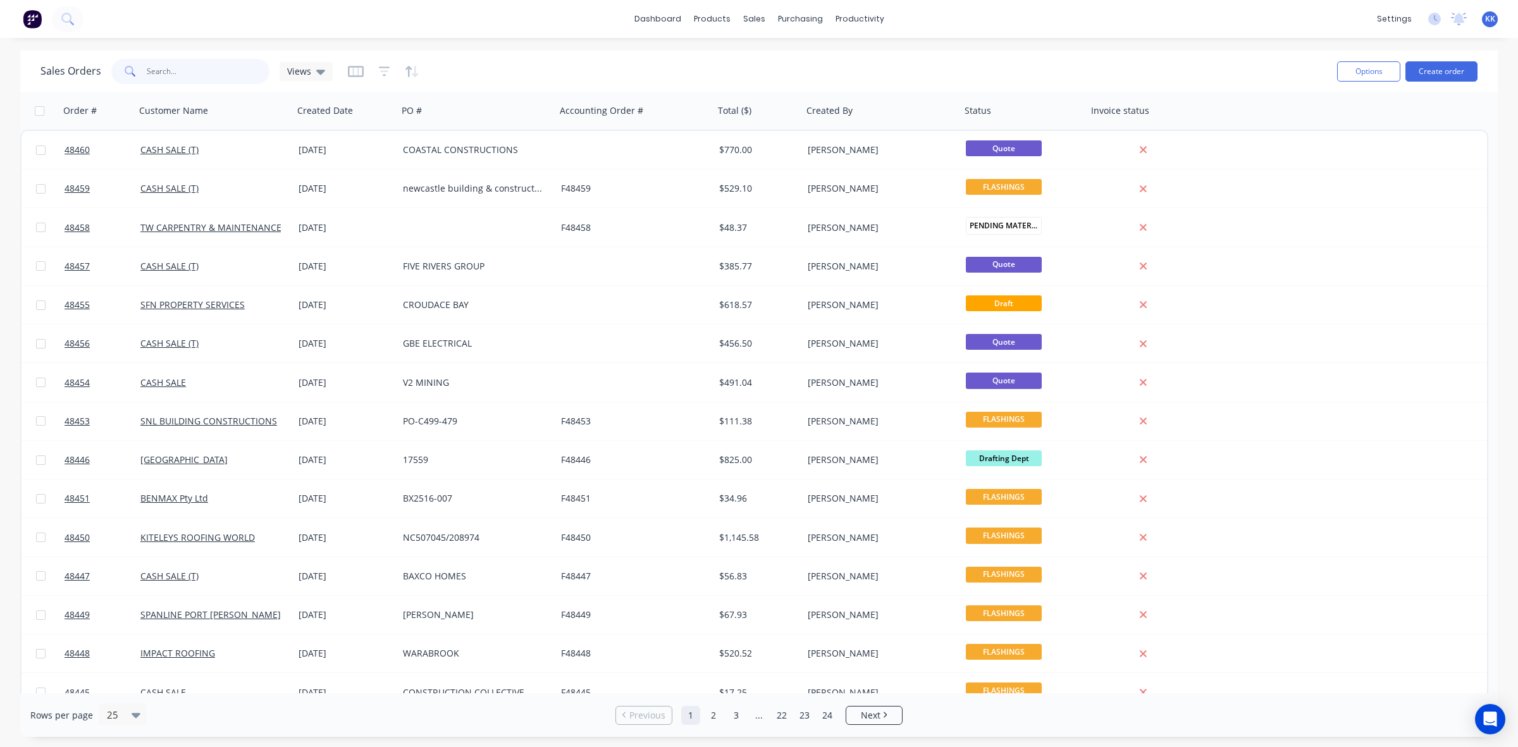
click at [196, 64] on input "text" at bounding box center [208, 71] width 123 height 25
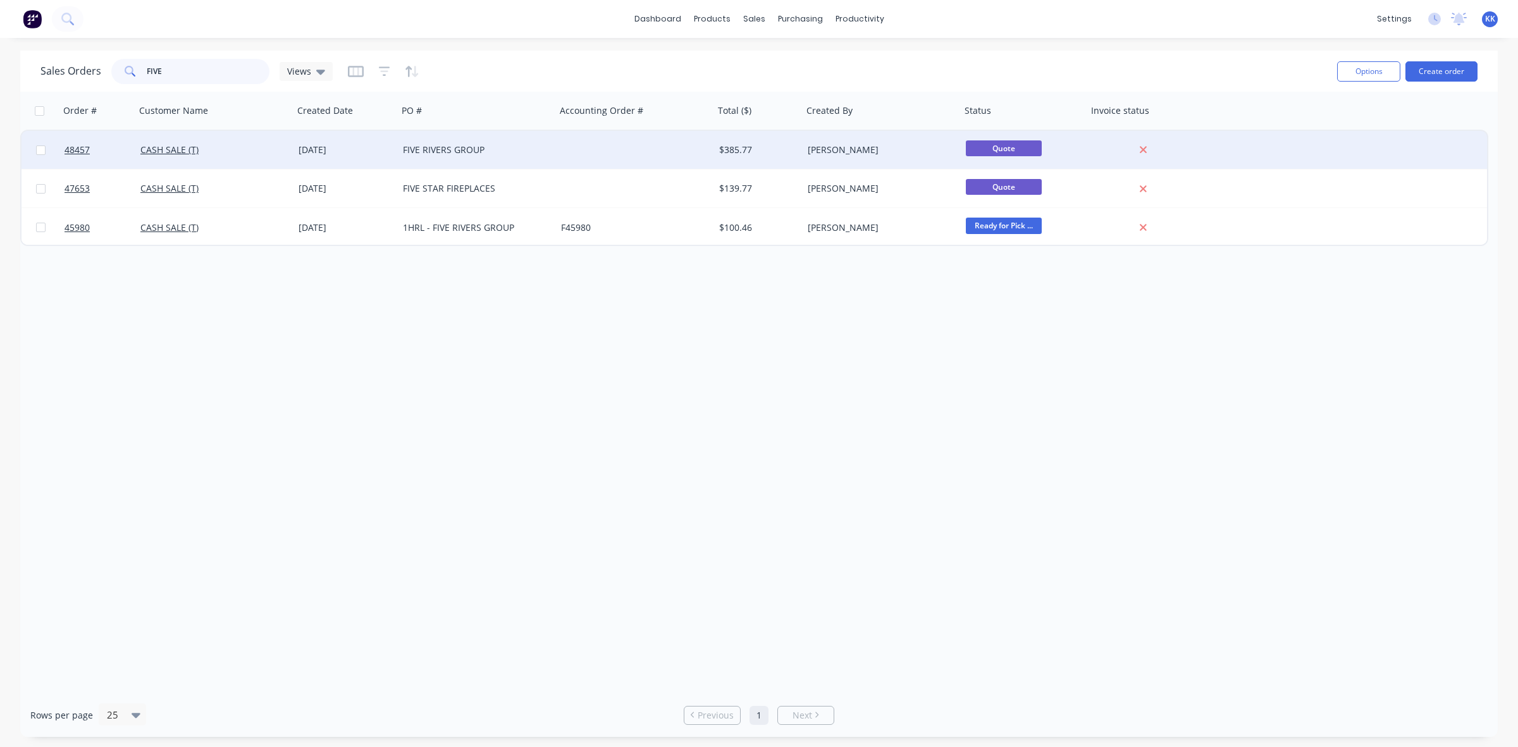
type input "FIVE"
click at [423, 152] on div "FIVE RIVERS GROUP" at bounding box center [473, 150] width 140 height 13
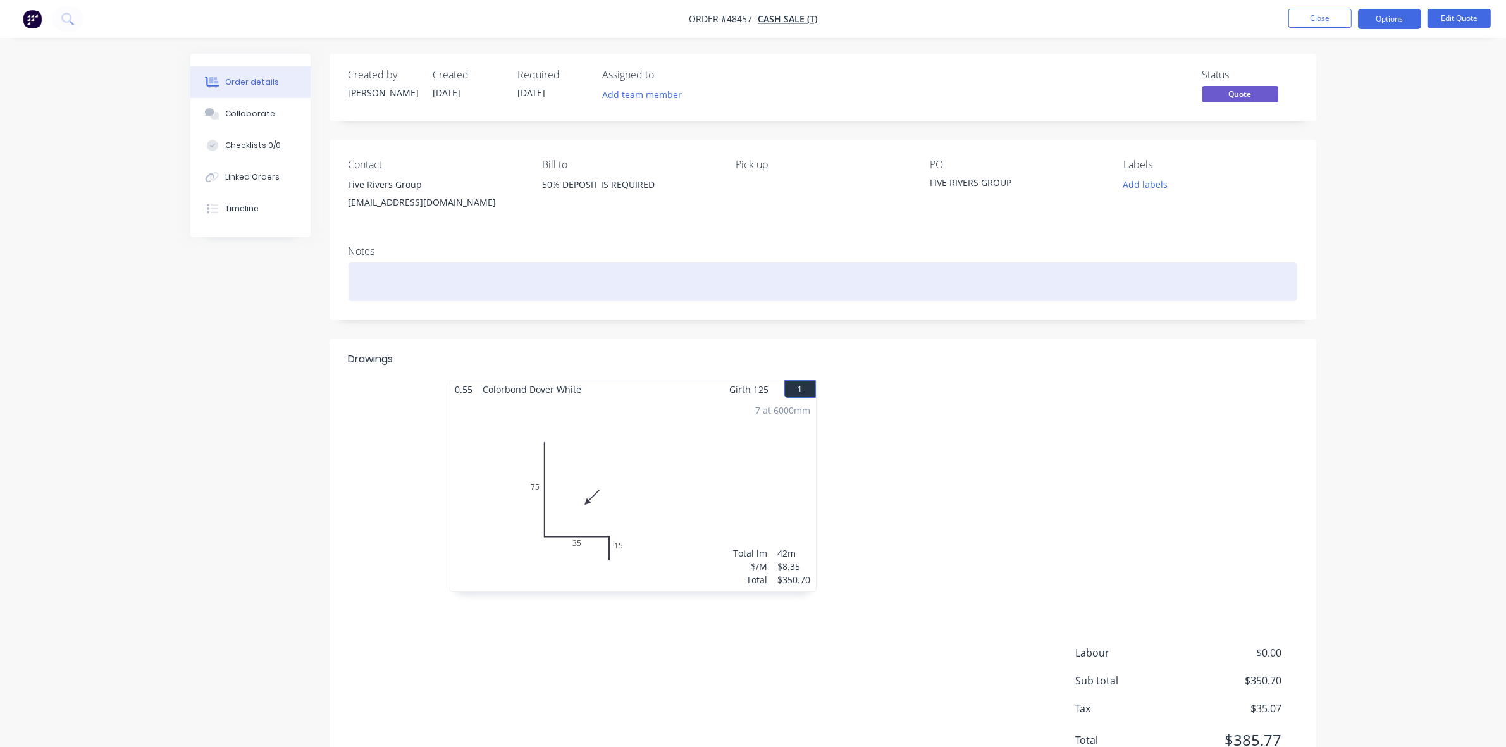
scroll to position [55, 0]
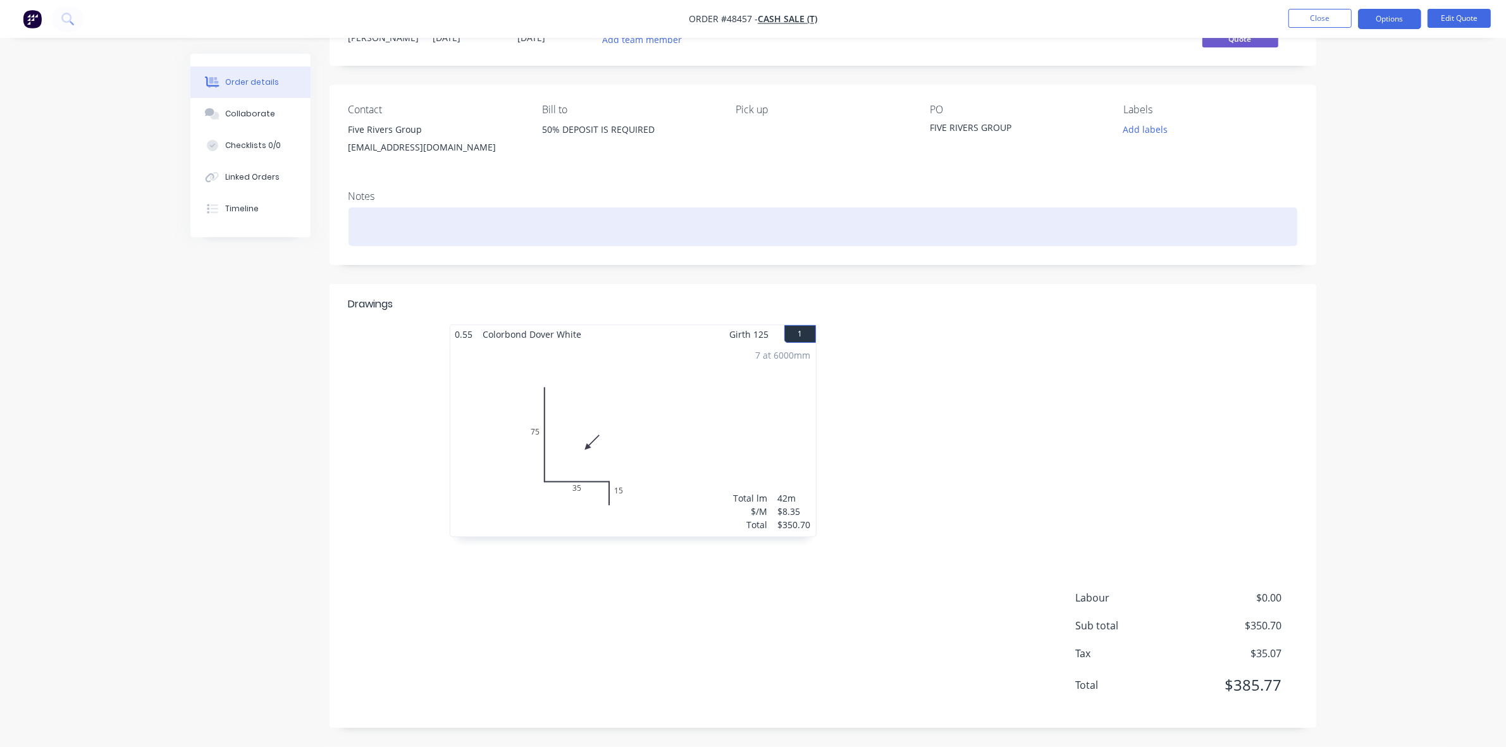
click at [399, 231] on div at bounding box center [823, 227] width 949 height 39
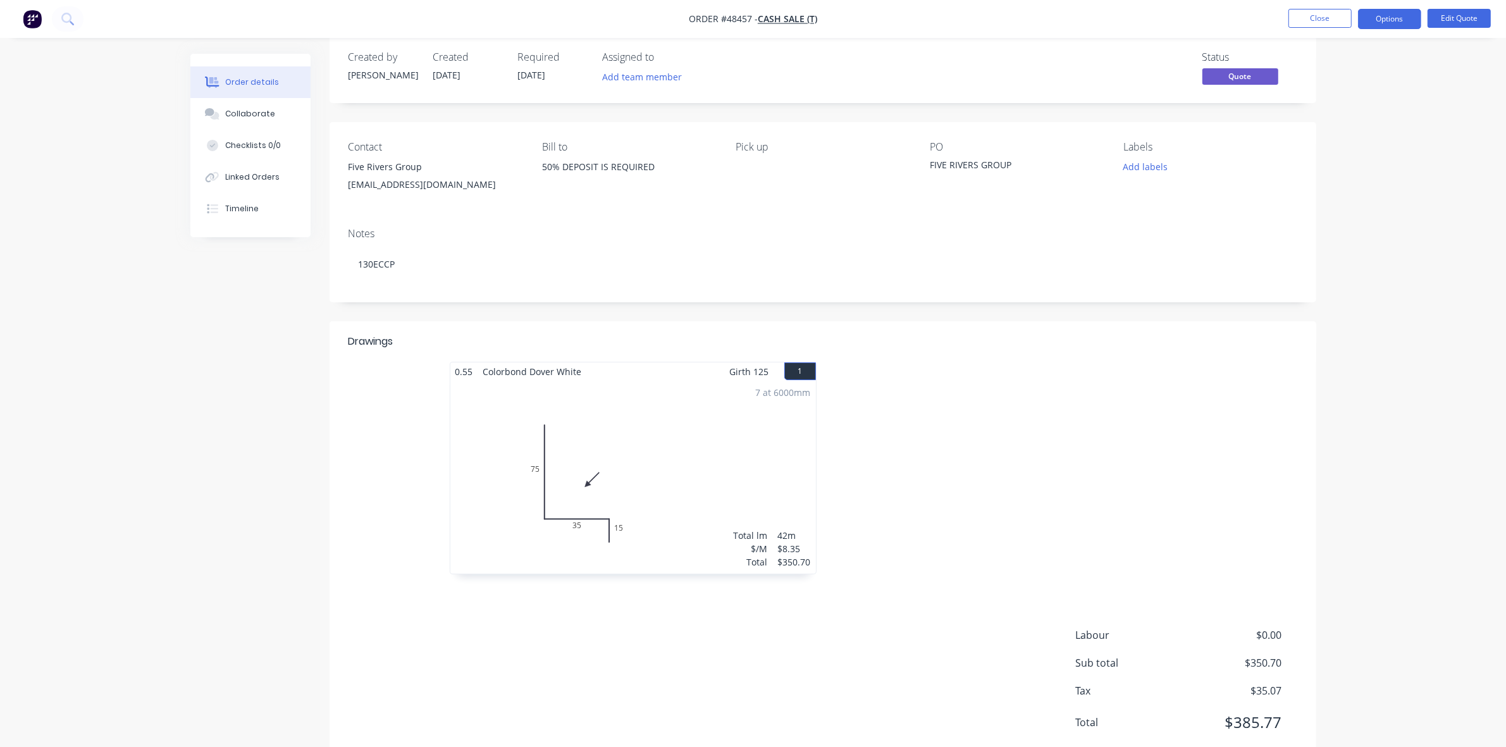
scroll to position [0, 0]
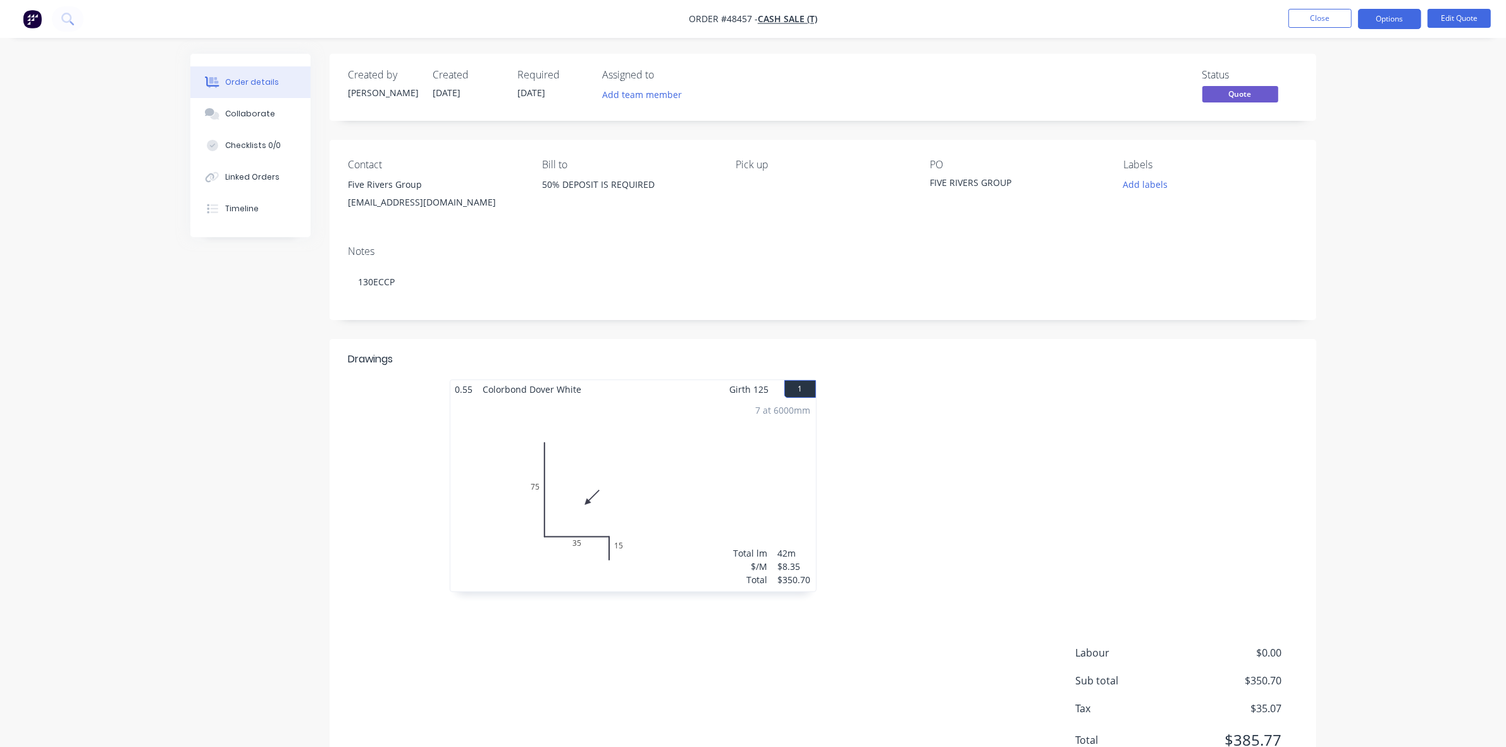
click at [540, 95] on span "[DATE]" at bounding box center [532, 93] width 28 height 12
click at [1397, 10] on button "Options" at bounding box center [1389, 19] width 63 height 20
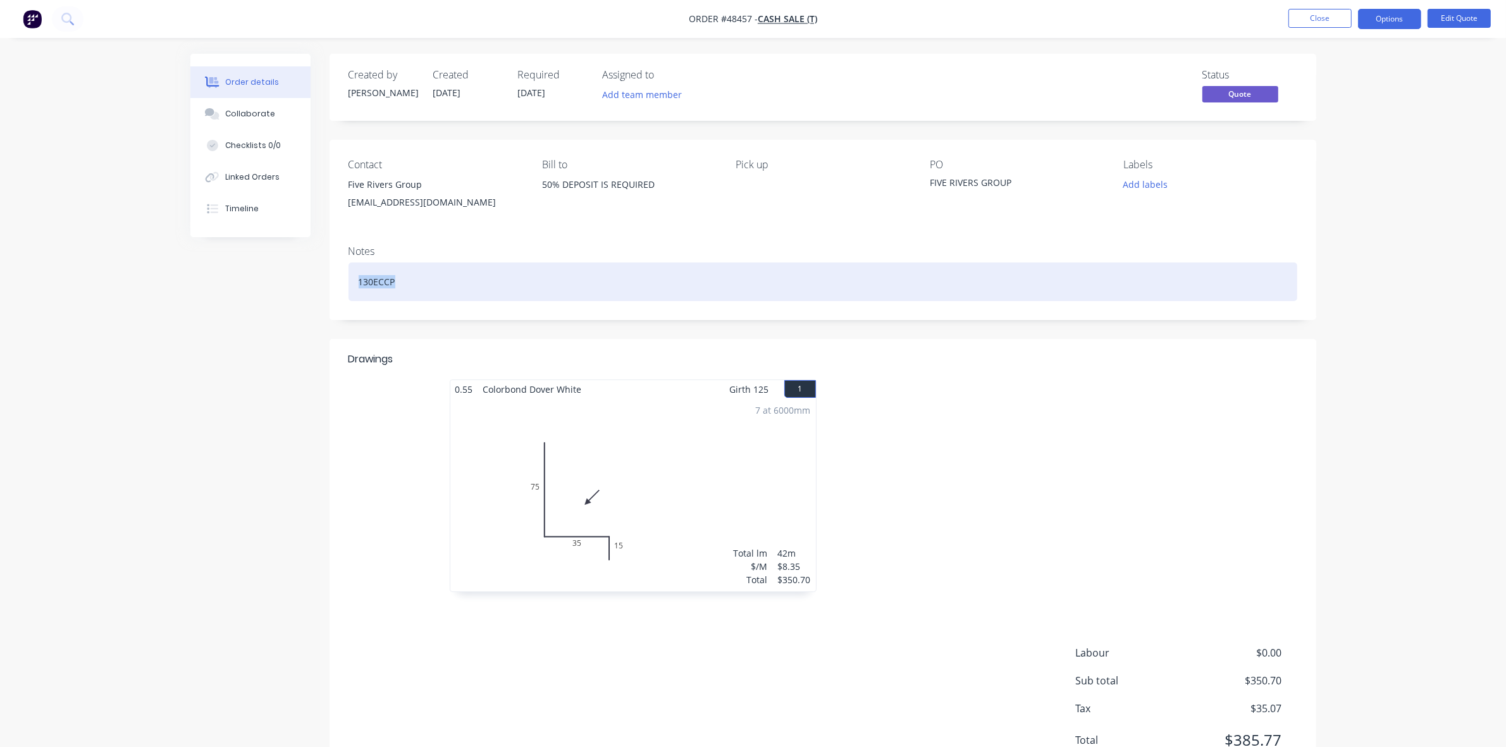
drag, startPoint x: 440, startPoint y: 274, endPoint x: 356, endPoint y: 277, distance: 84.2
click at [356, 277] on div "130ECCP" at bounding box center [823, 282] width 949 height 39
copy div "130ECCP"
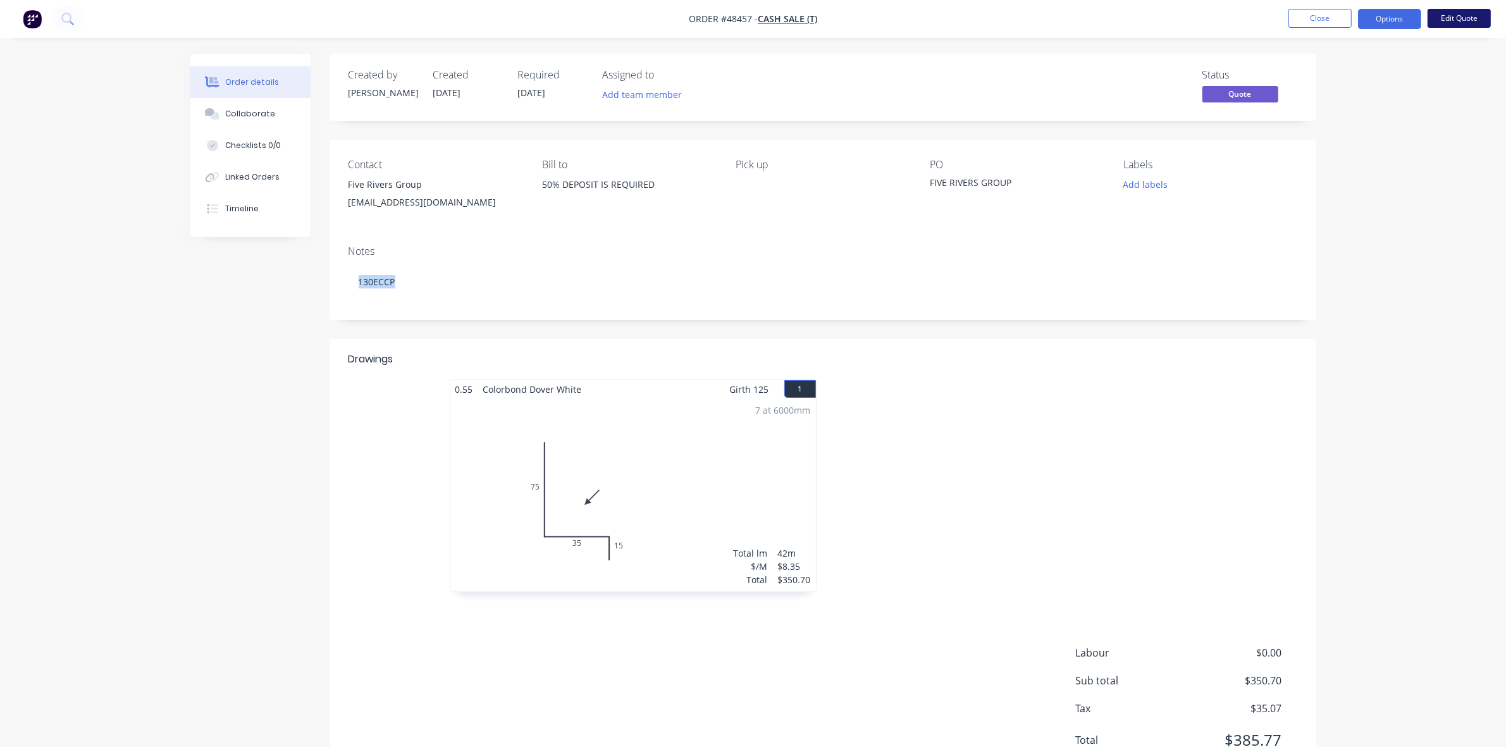
click at [1479, 16] on button "Edit Quote" at bounding box center [1459, 18] width 63 height 19
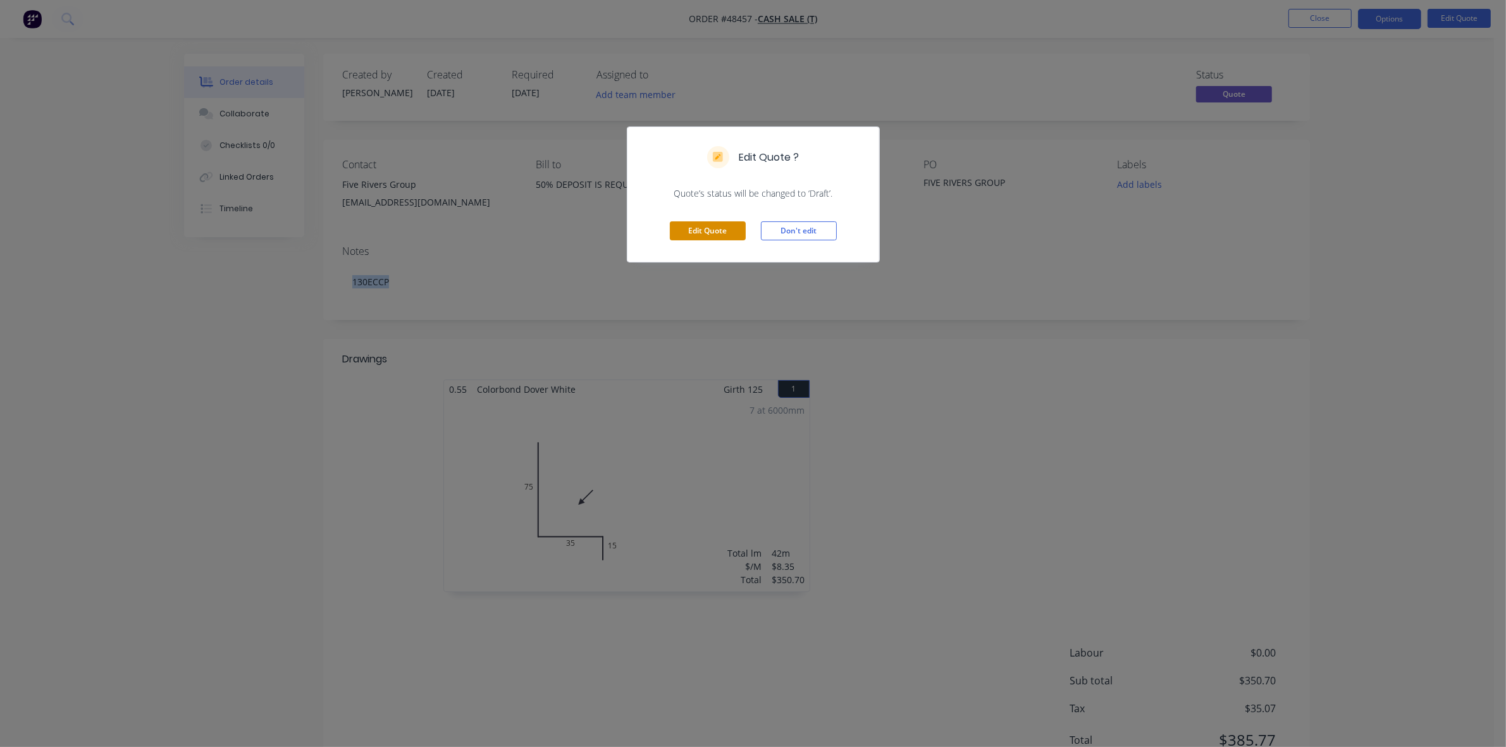
click at [738, 228] on button "Edit Quote" at bounding box center [708, 230] width 76 height 19
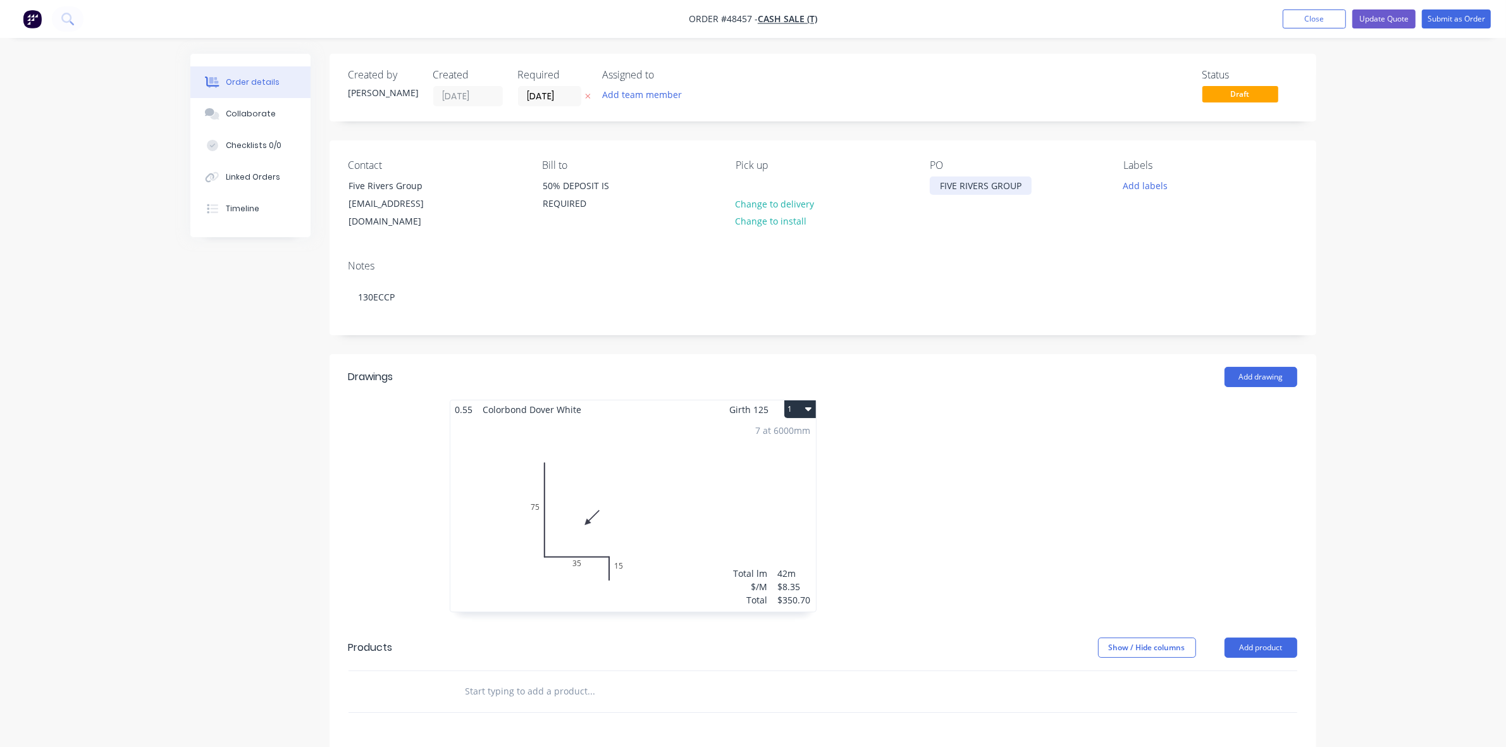
click at [1028, 183] on div "FIVE RIVERS GROUP" at bounding box center [981, 186] width 102 height 18
click at [547, 98] on input "[DATE]" at bounding box center [550, 96] width 62 height 19
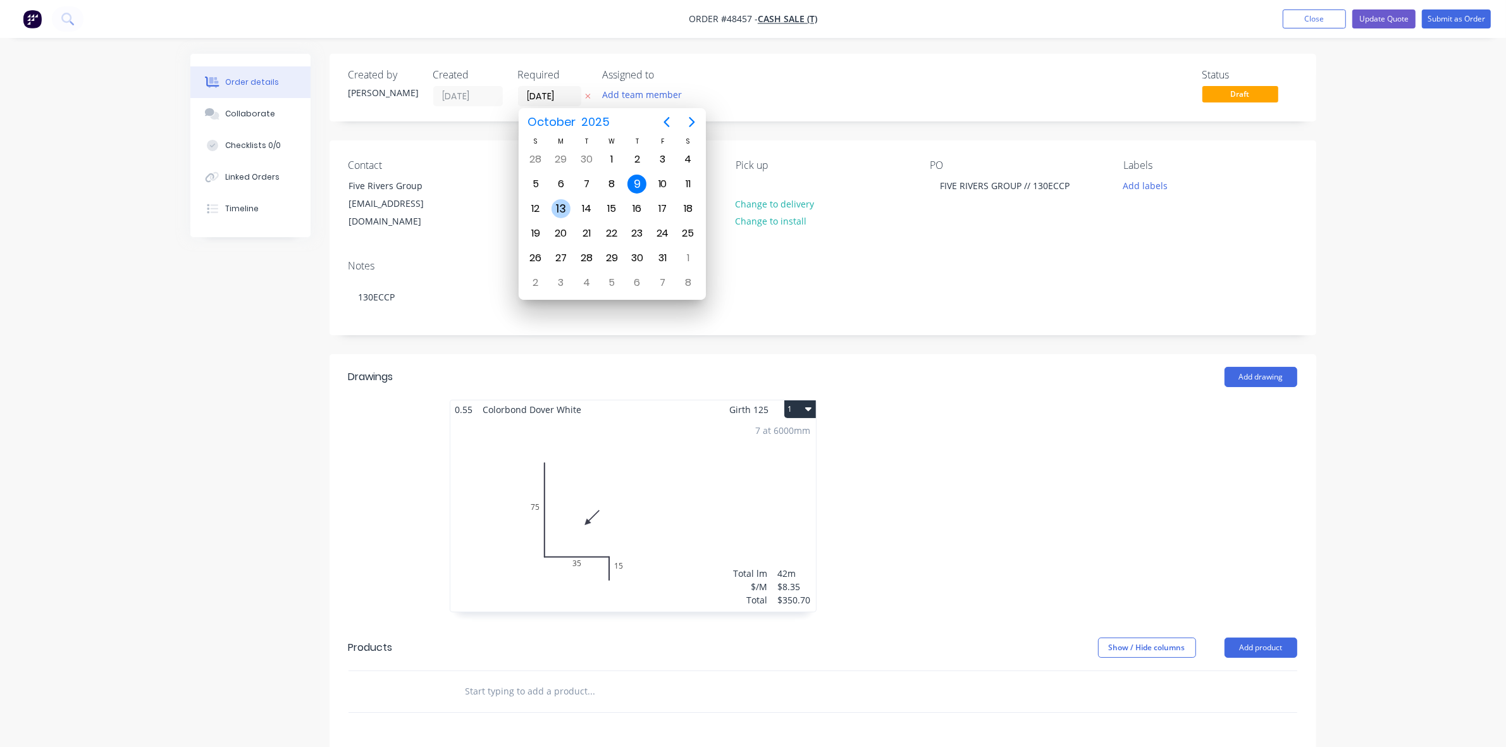
click at [558, 198] on div "13" at bounding box center [561, 209] width 25 height 24
type input "13/10/25"
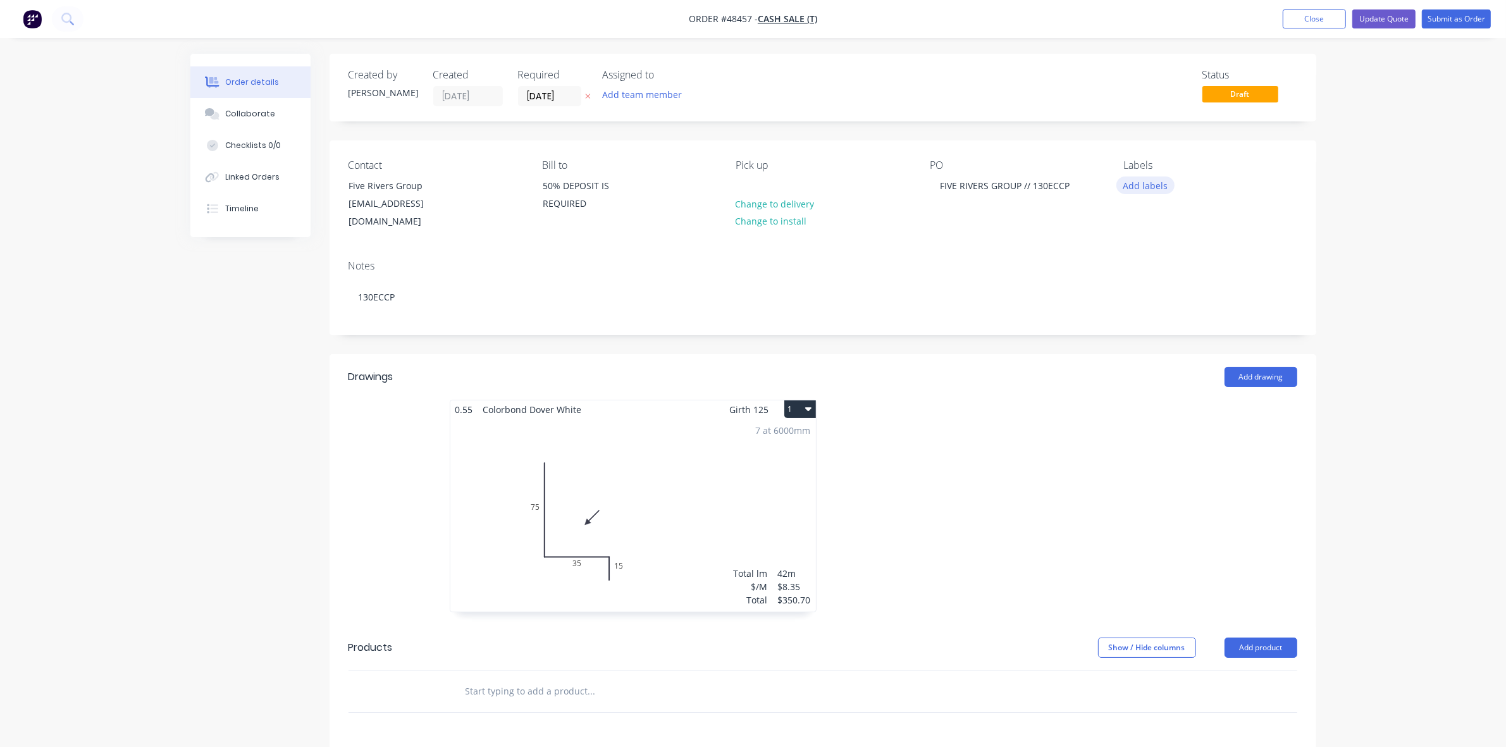
click at [1133, 190] on button "Add labels" at bounding box center [1146, 185] width 58 height 17
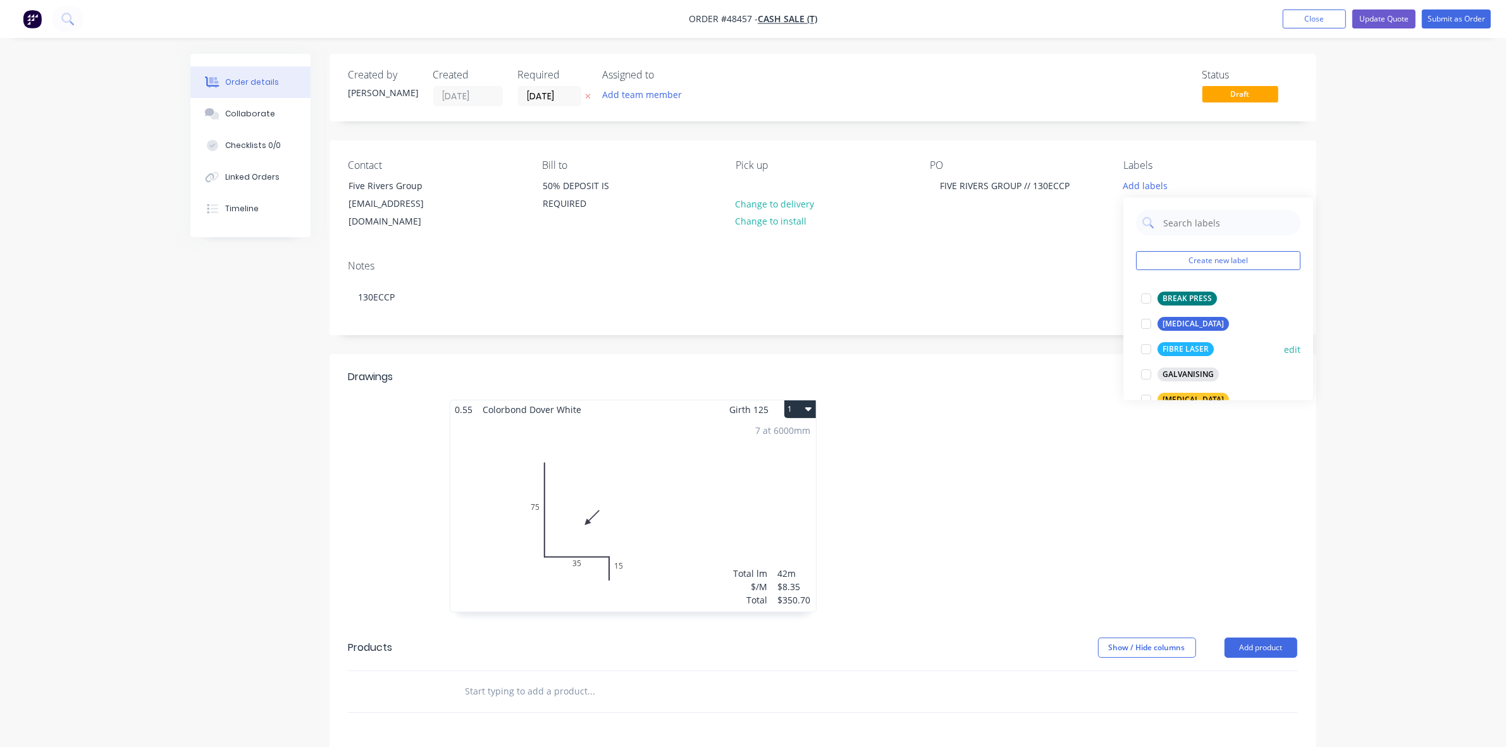
scroll to position [158, 0]
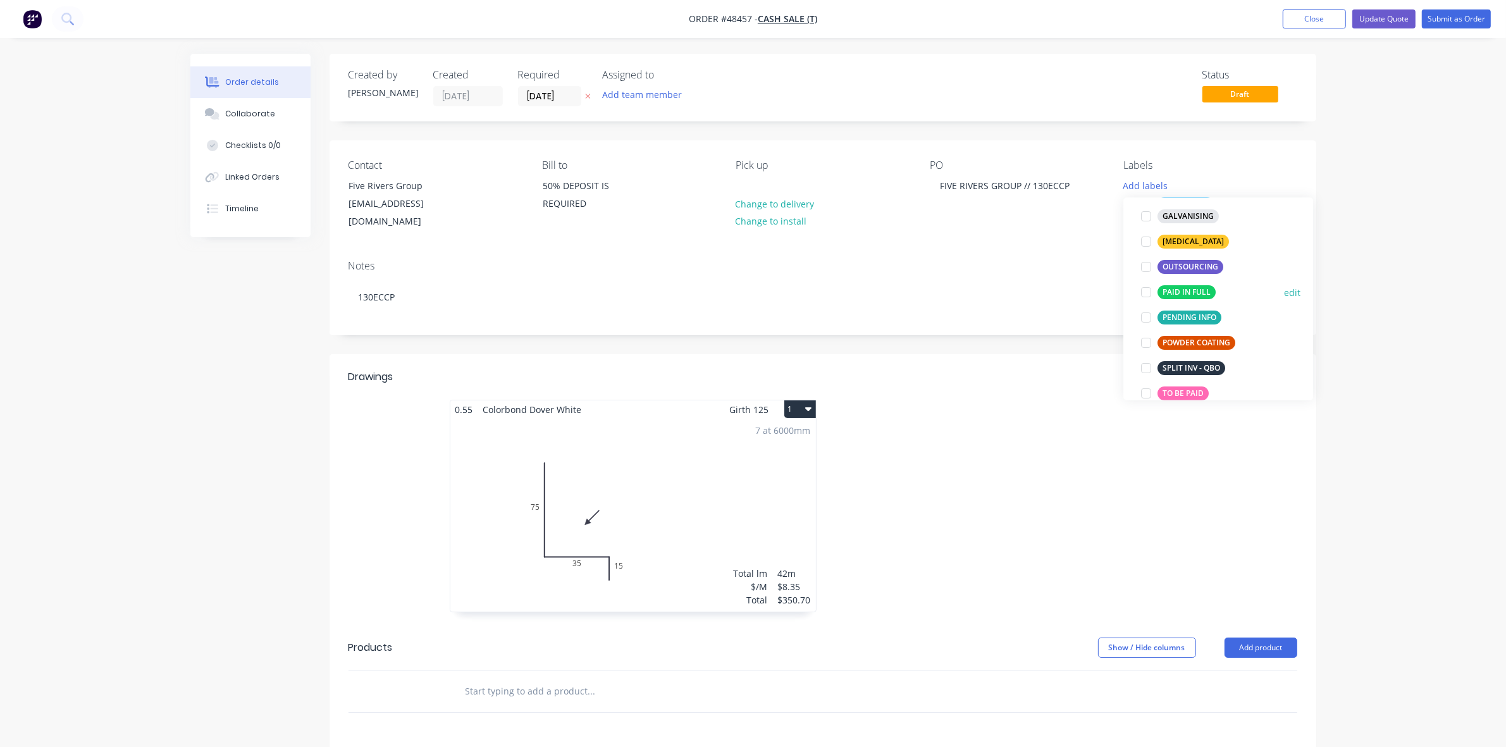
click at [1193, 290] on div "PAID IN FULL" at bounding box center [1187, 293] width 58 height 14
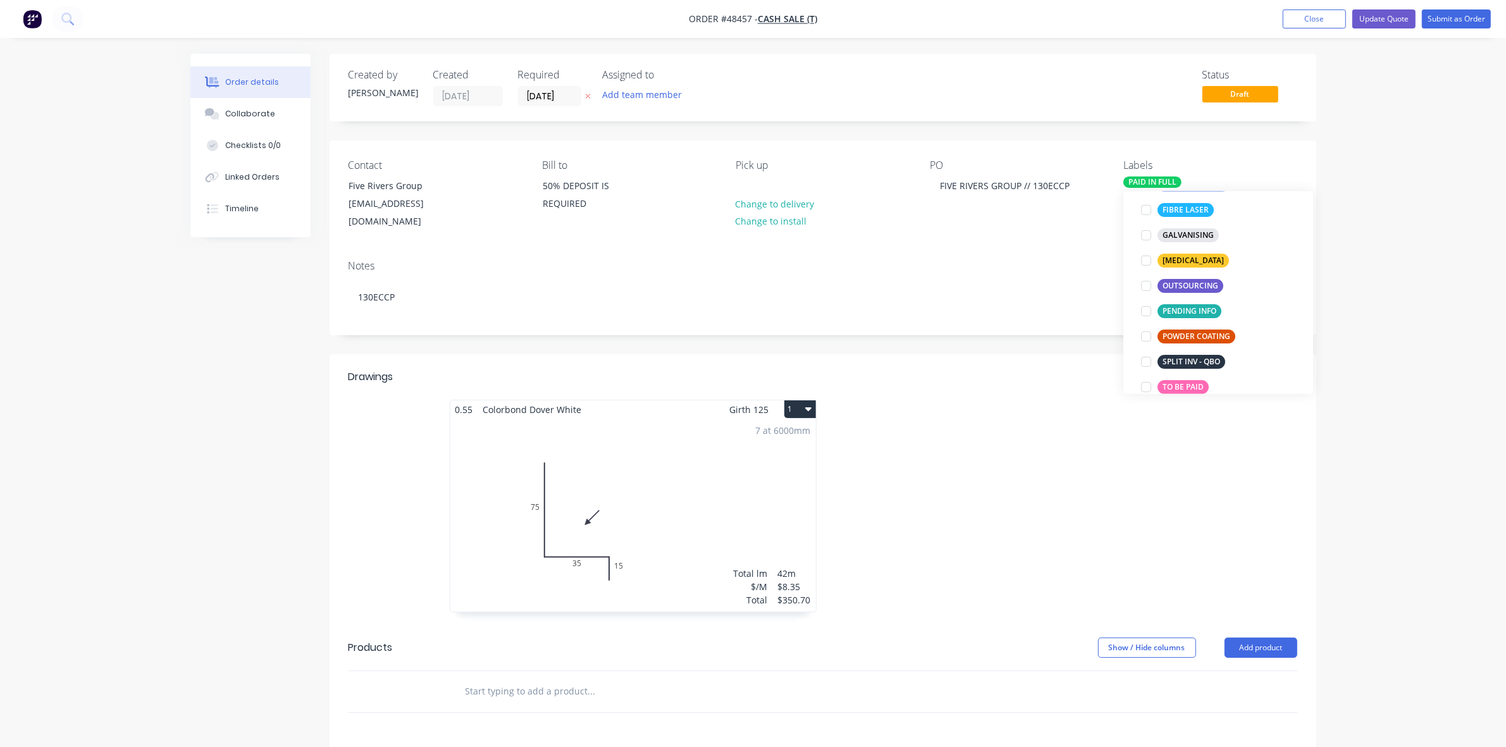
scroll to position [6, 0]
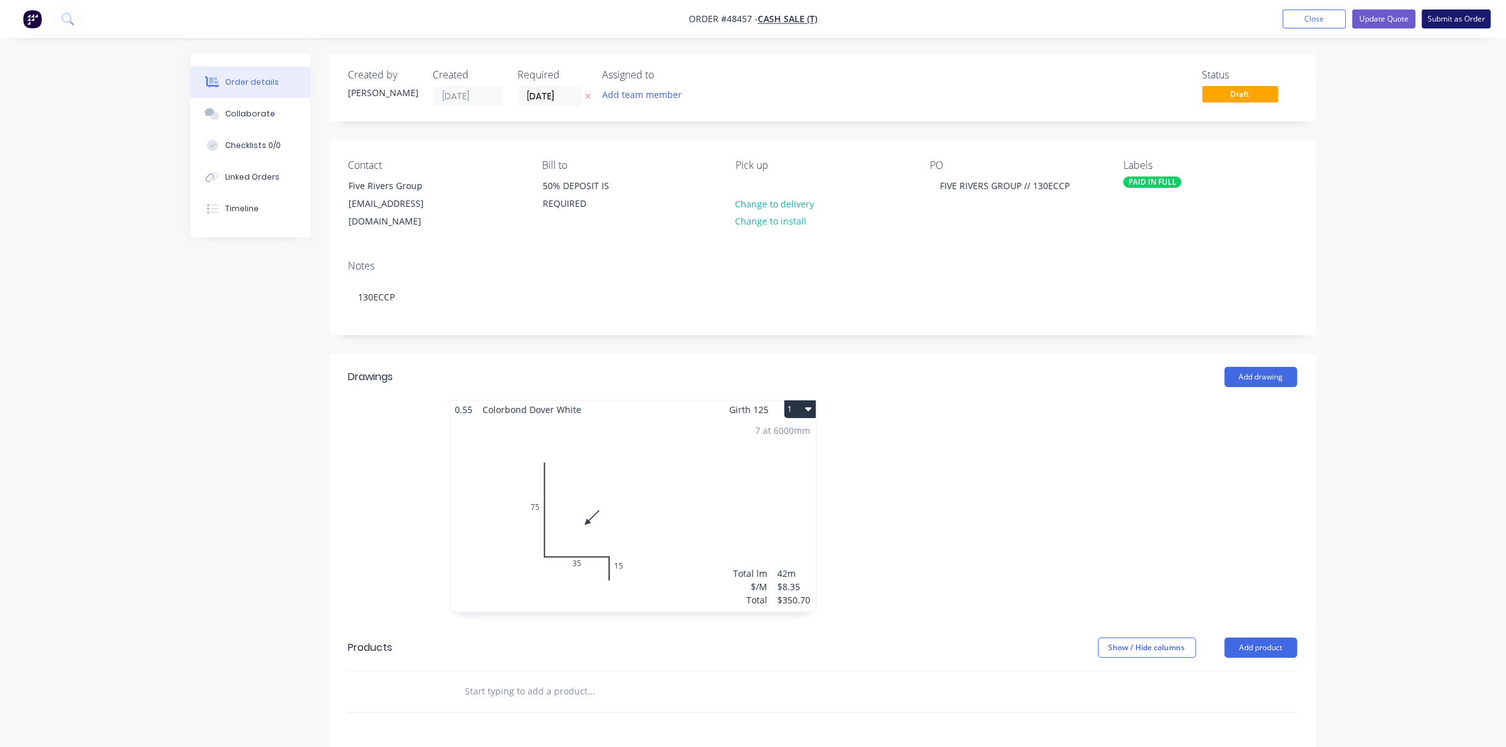
click at [1465, 26] on button "Submit as Order" at bounding box center [1456, 18] width 69 height 19
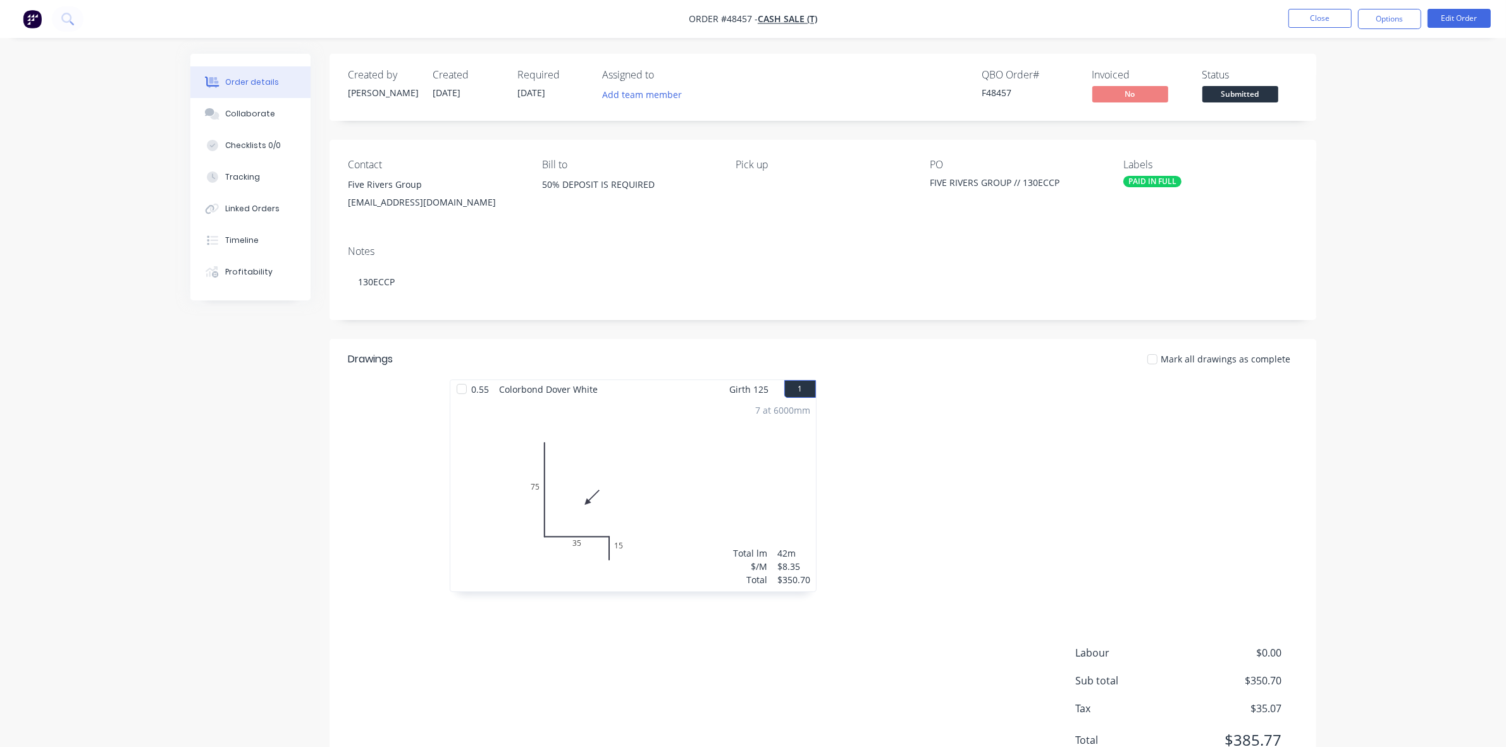
click at [1381, 20] on button "Options" at bounding box center [1389, 19] width 63 height 20
click at [1351, 144] on div "Work Order" at bounding box center [1352, 153] width 116 height 18
click at [1349, 130] on div "Without pricing" at bounding box center [1352, 127] width 116 height 18
click at [1243, 89] on span "Submitted" at bounding box center [1241, 94] width 76 height 16
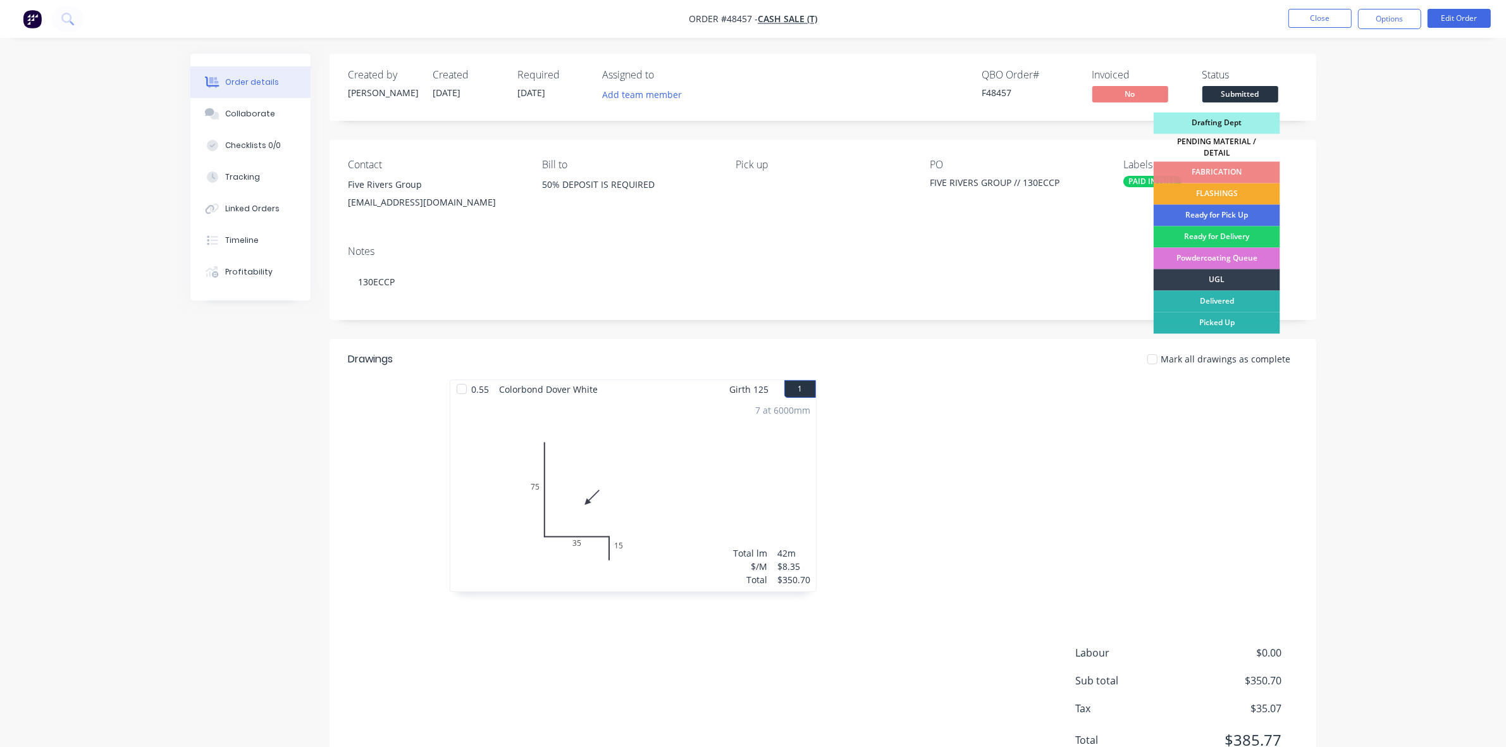
click at [1233, 187] on div "FLASHINGS" at bounding box center [1217, 194] width 127 height 22
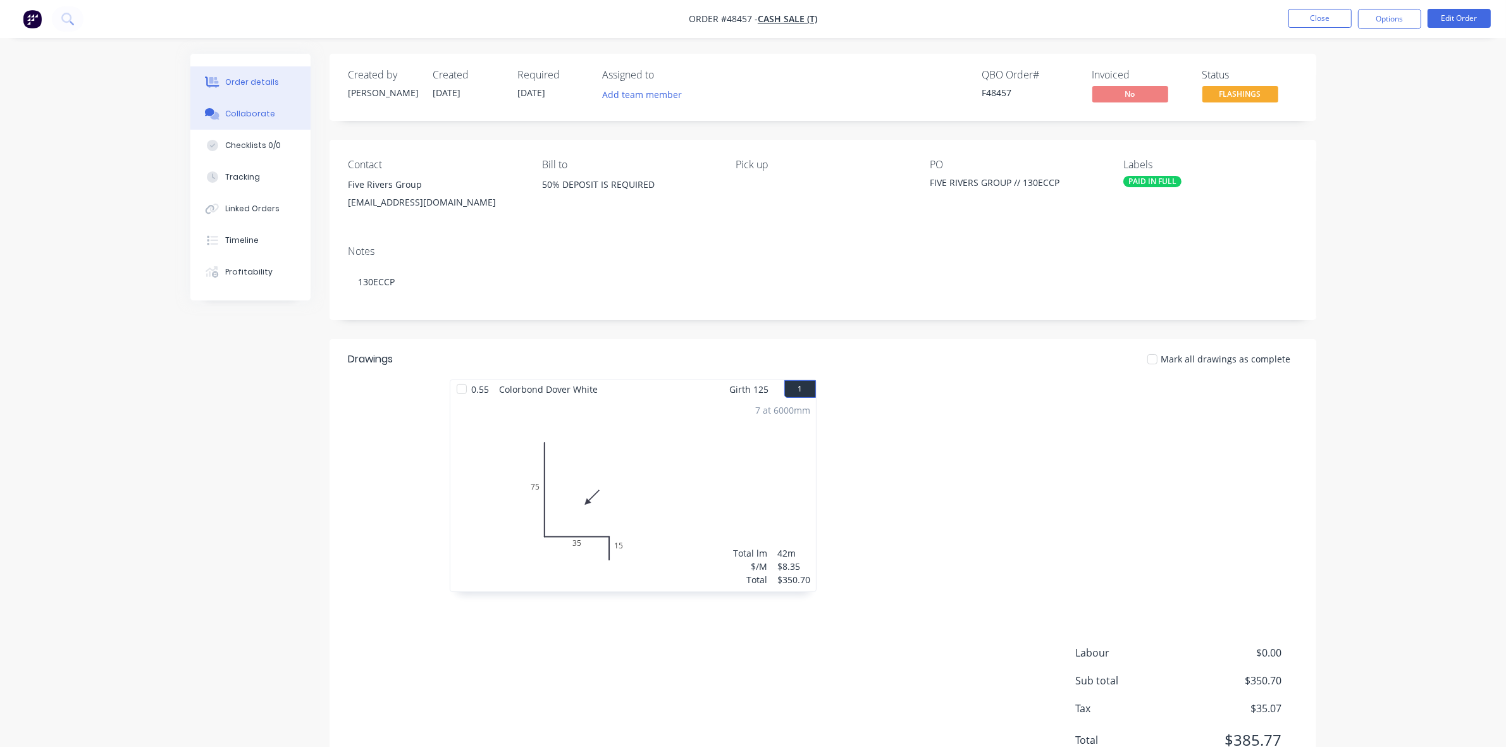
click at [232, 114] on div "Collaborate" at bounding box center [250, 113] width 50 height 11
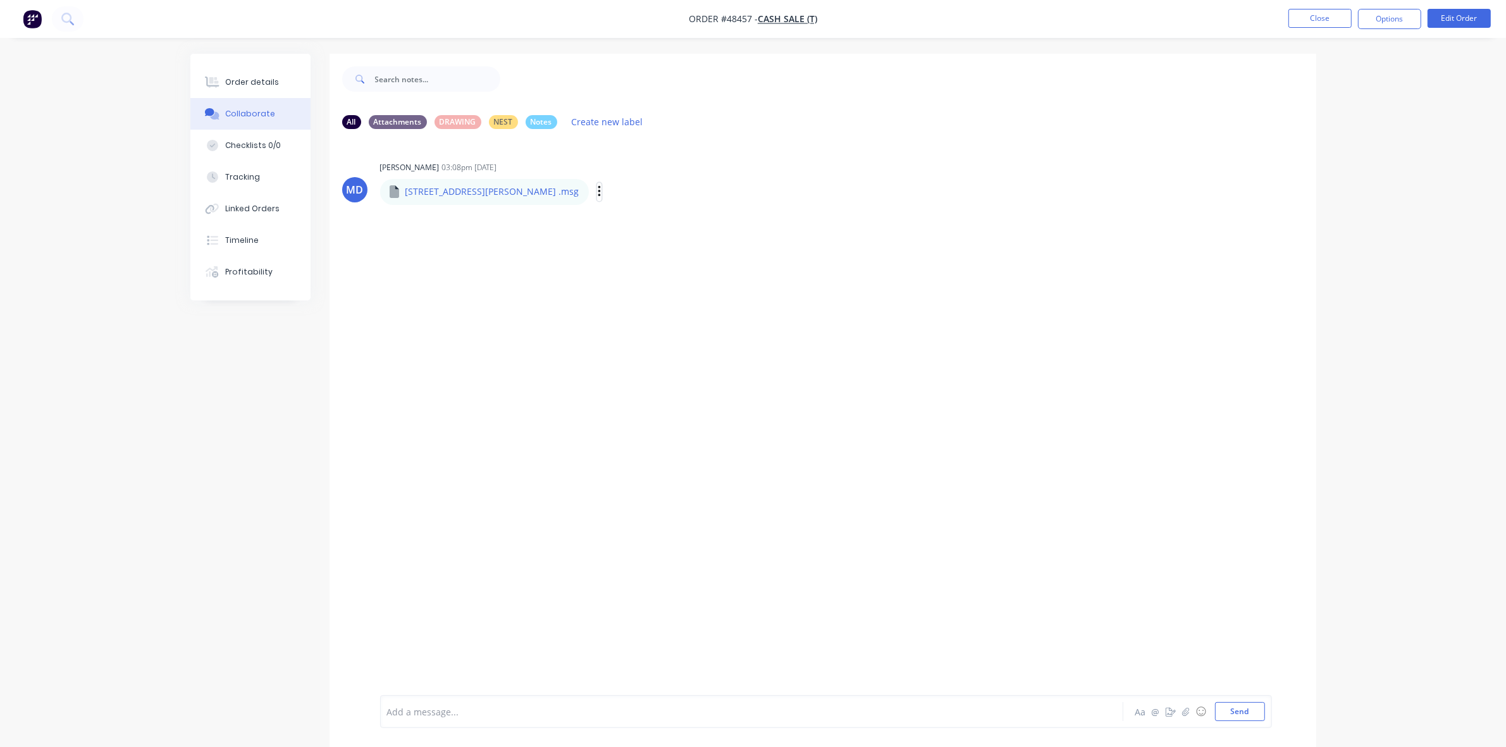
click at [598, 188] on icon "button" at bounding box center [599, 191] width 3 height 11
click at [0, 0] on button "Download" at bounding box center [0, 0] width 0 height 0
click at [1322, 18] on button "Close" at bounding box center [1320, 18] width 63 height 19
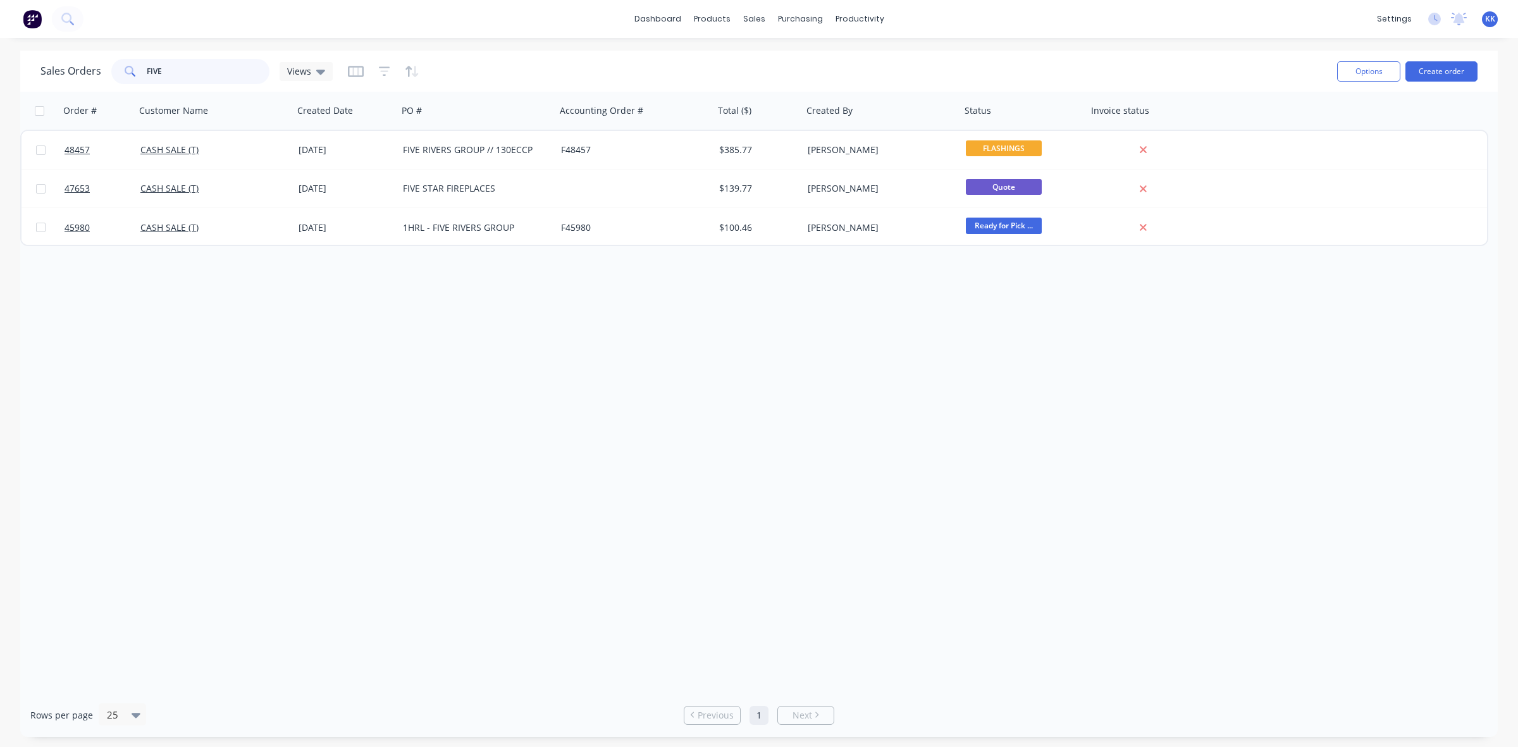
drag, startPoint x: 206, startPoint y: 77, endPoint x: 136, endPoint y: 77, distance: 70.2
click at [136, 77] on div "FIVE" at bounding box center [190, 71] width 158 height 25
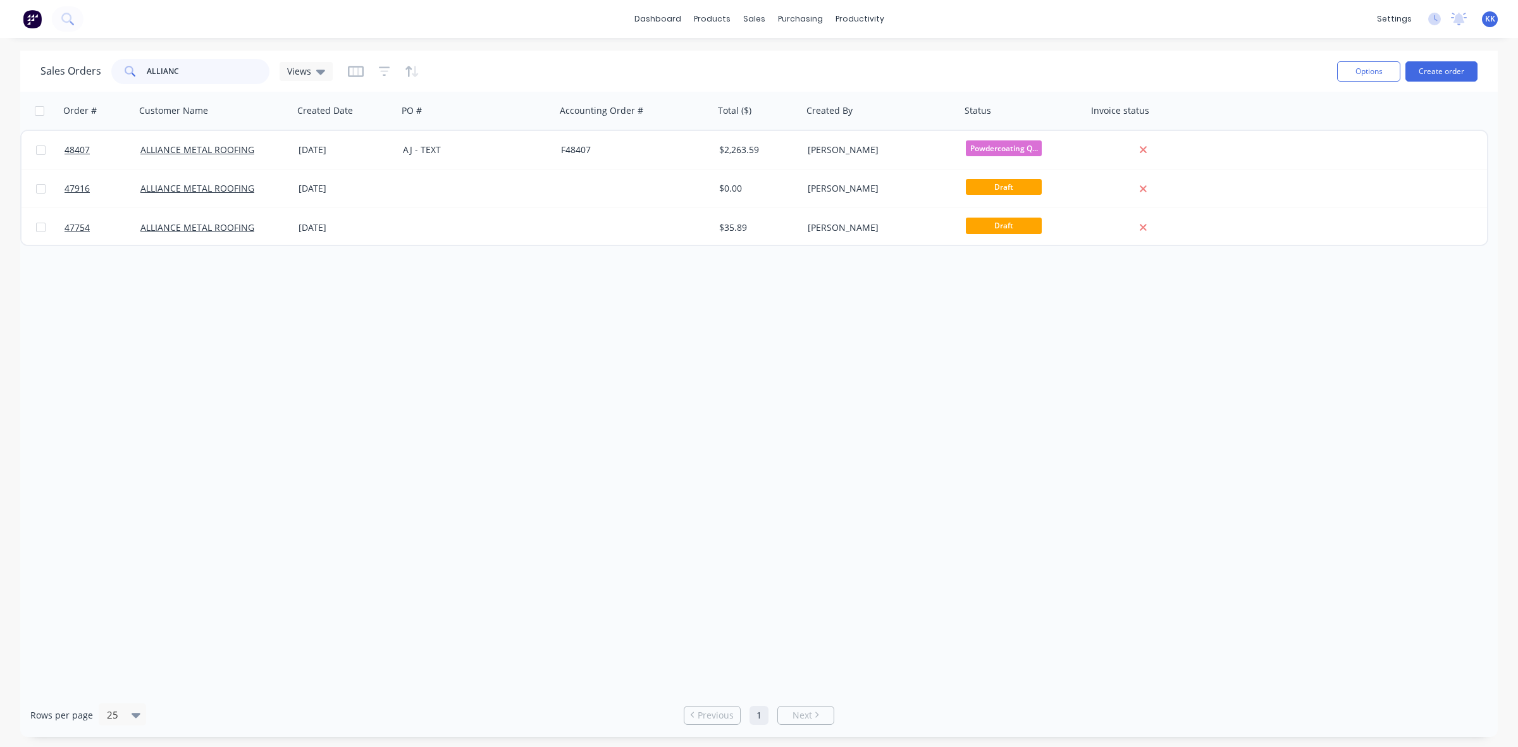
type input "ALLIANC"
click at [596, 159] on div "F48407" at bounding box center [635, 150] width 158 height 38
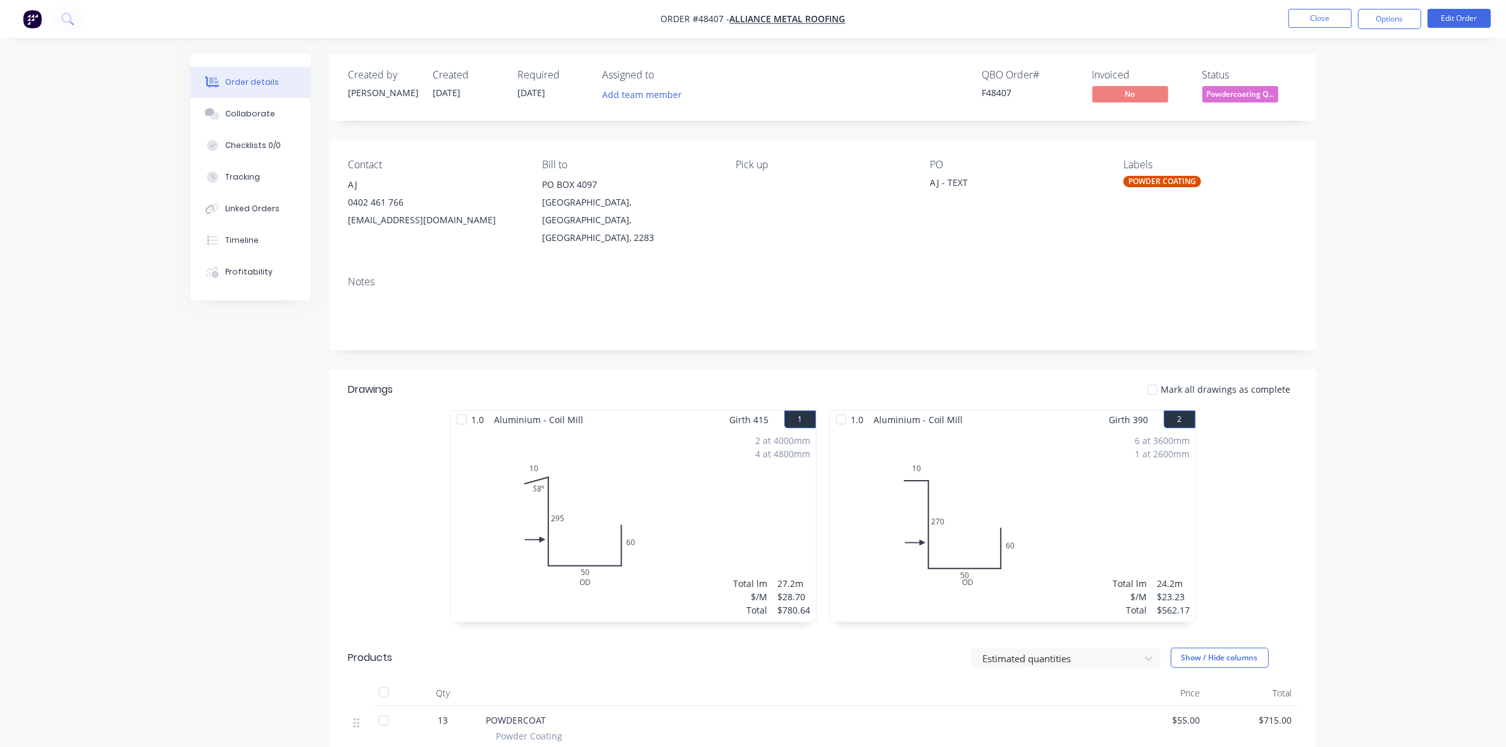
click at [462, 407] on div at bounding box center [461, 419] width 25 height 25
click at [268, 119] on div "Collaborate" at bounding box center [250, 113] width 50 height 11
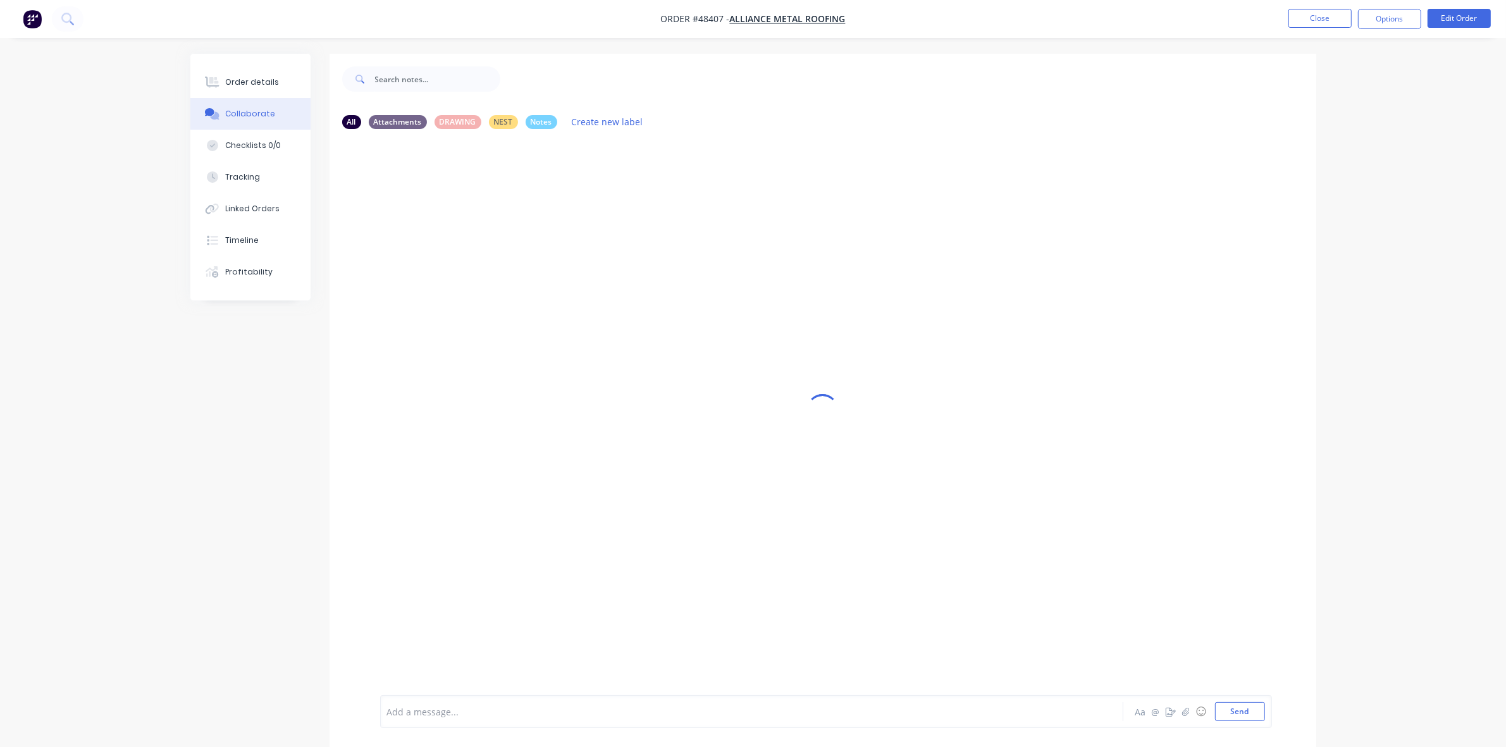
click at [492, 712] on div at bounding box center [717, 711] width 658 height 13
click at [242, 84] on div "Order details" at bounding box center [252, 82] width 54 height 11
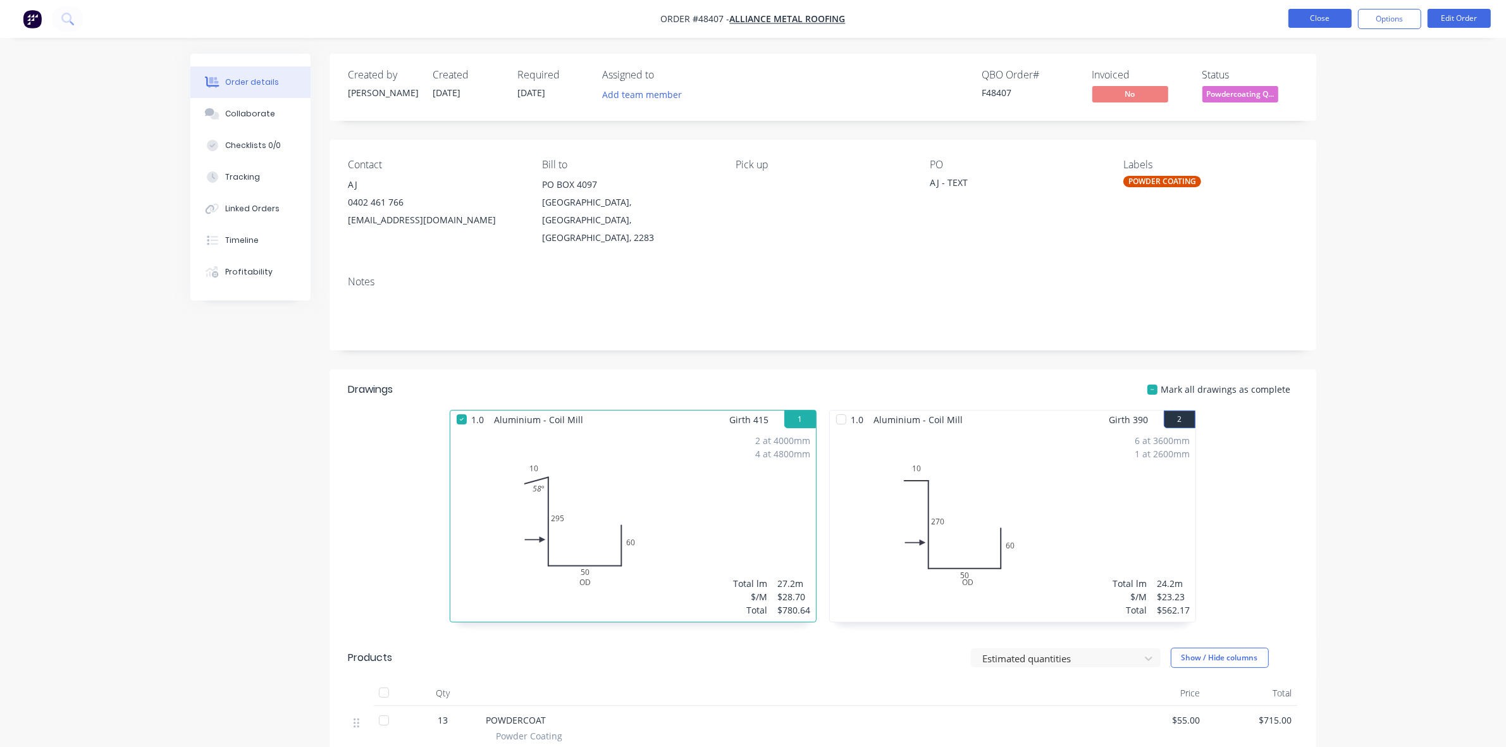
click at [1326, 20] on button "Close" at bounding box center [1320, 18] width 63 height 19
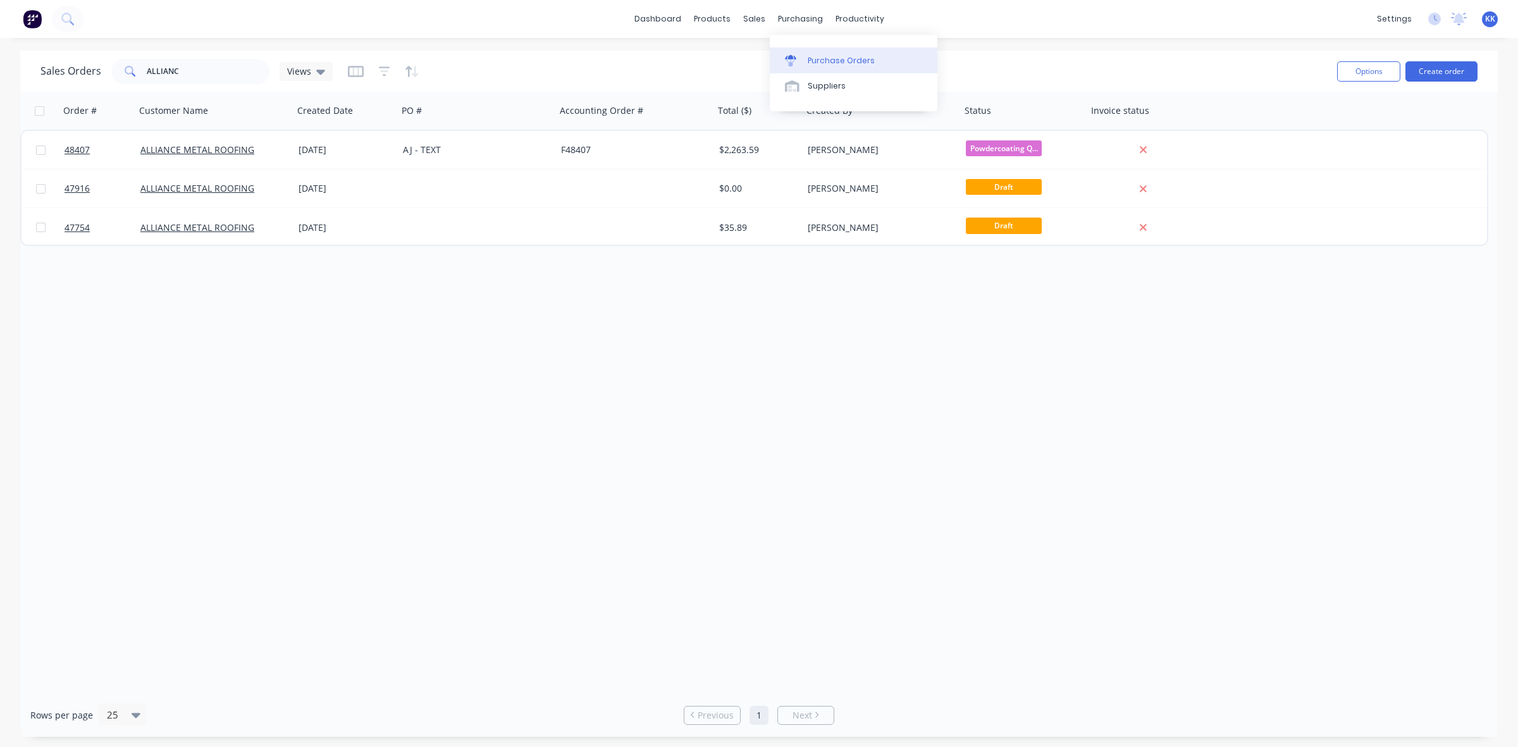
click at [804, 54] on link "Purchase Orders" at bounding box center [854, 59] width 168 height 25
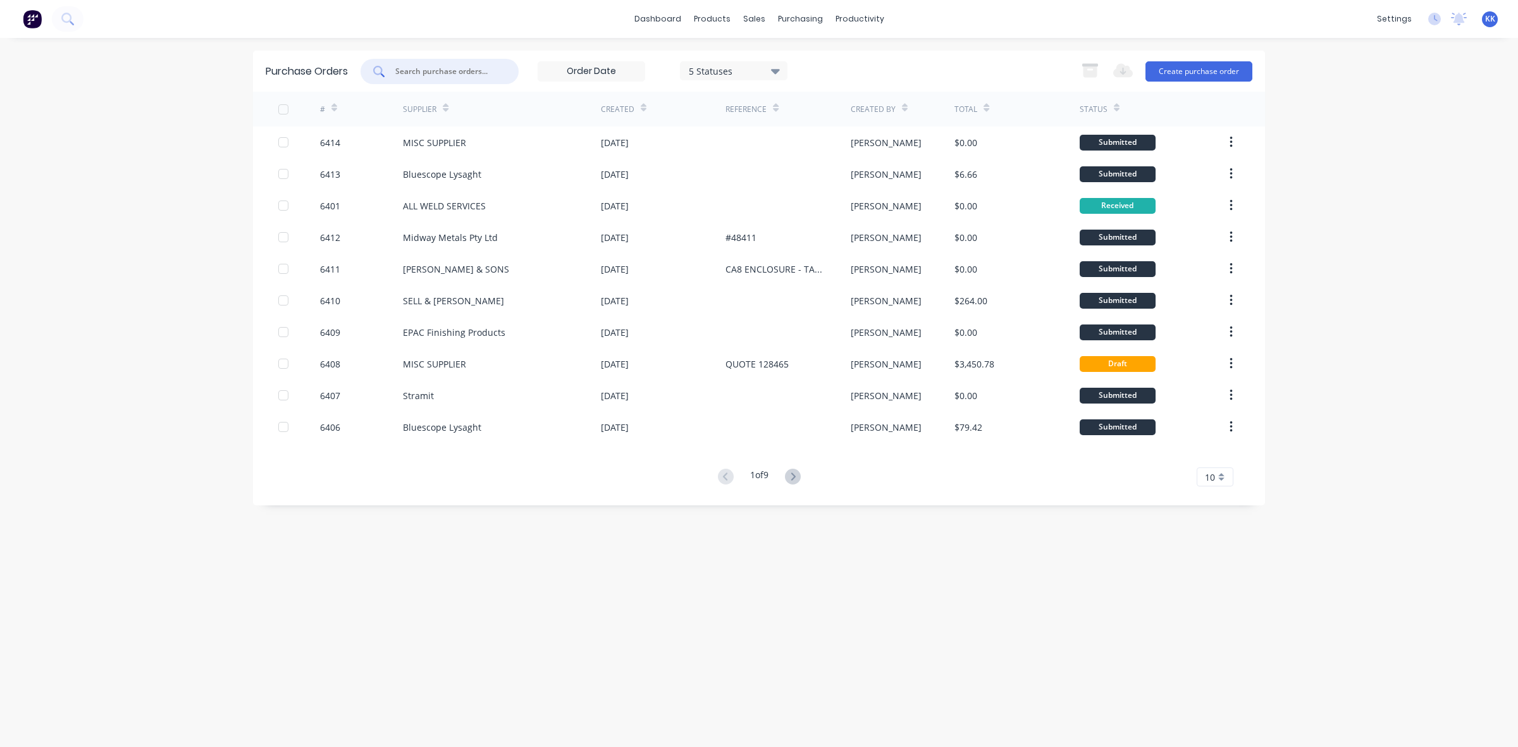
click at [478, 77] on input "text" at bounding box center [446, 71] width 105 height 13
type input "PIRTE"
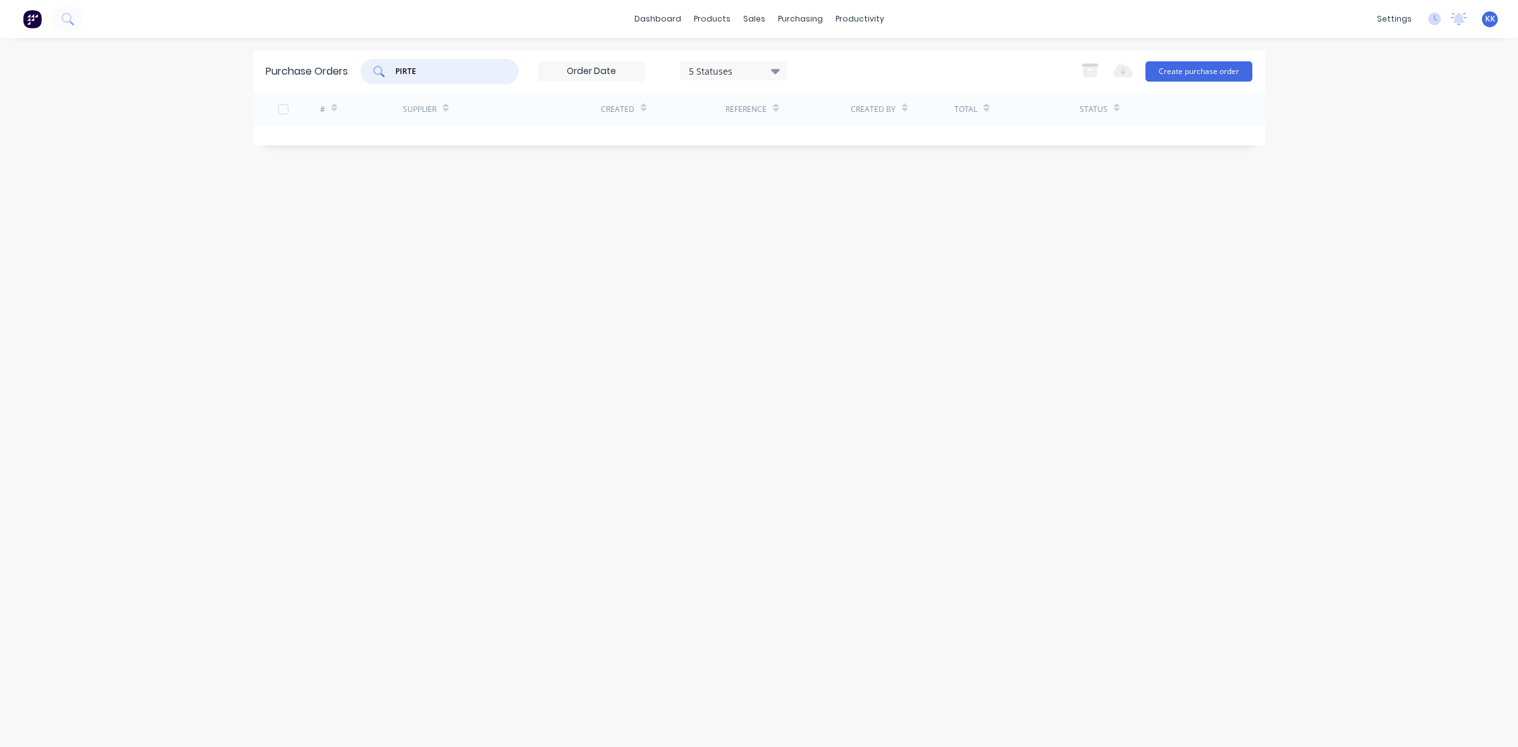
drag, startPoint x: 418, startPoint y: 68, endPoint x: 393, endPoint y: 70, distance: 25.4
click at [393, 70] on div "PIRTE" at bounding box center [440, 71] width 158 height 25
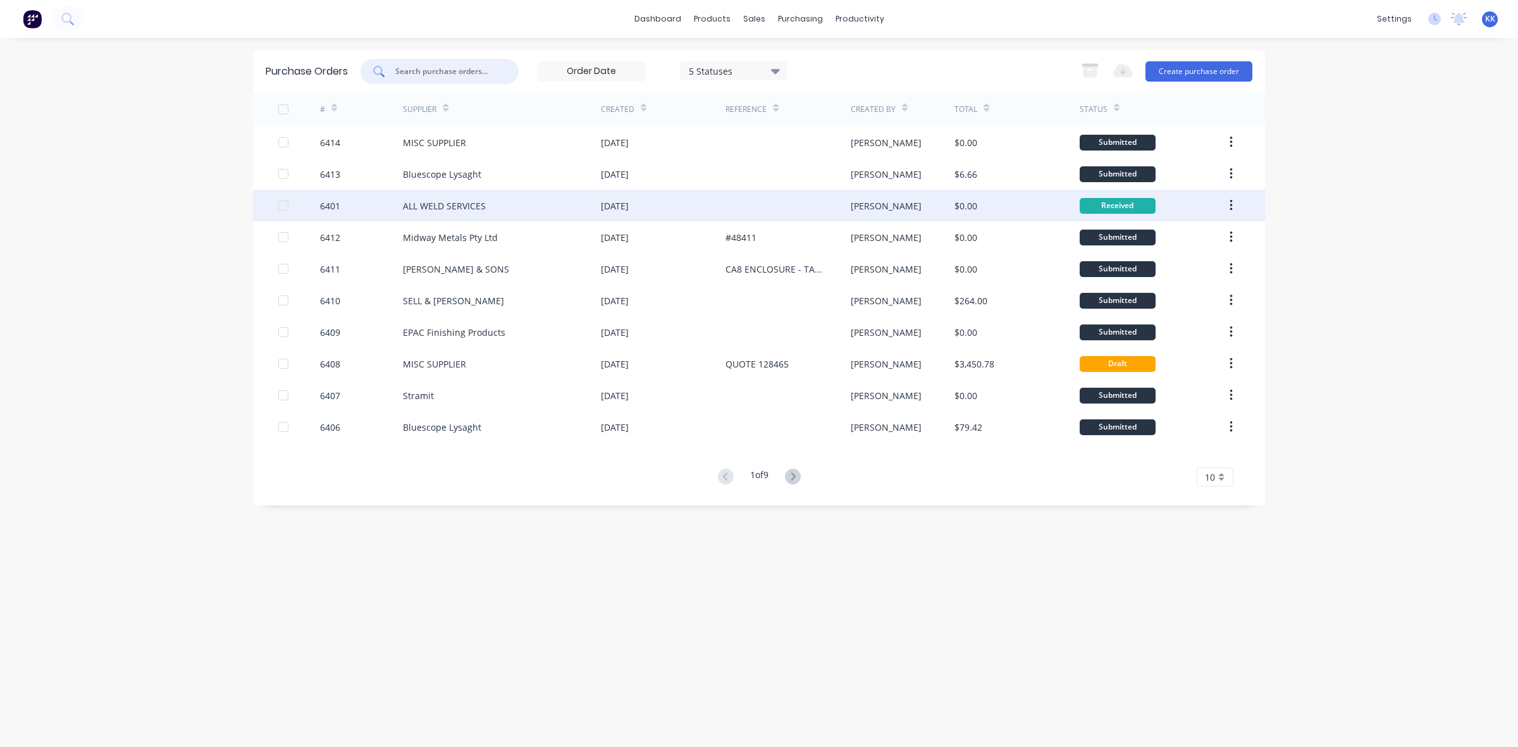
click at [285, 204] on div at bounding box center [283, 205] width 25 height 25
click at [1086, 70] on icon "button" at bounding box center [1091, 71] width 16 height 16
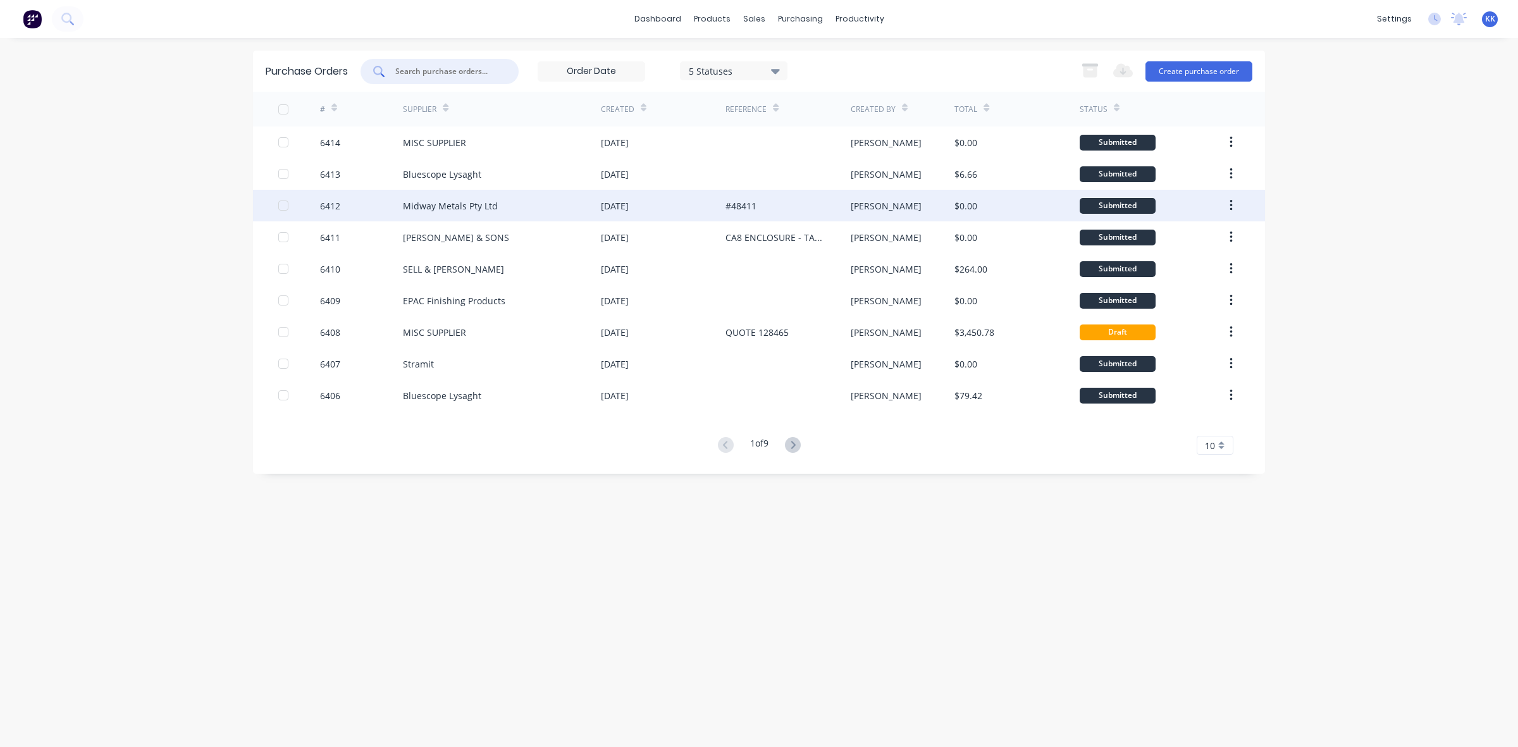
click at [488, 68] on input "text" at bounding box center [446, 71] width 105 height 13
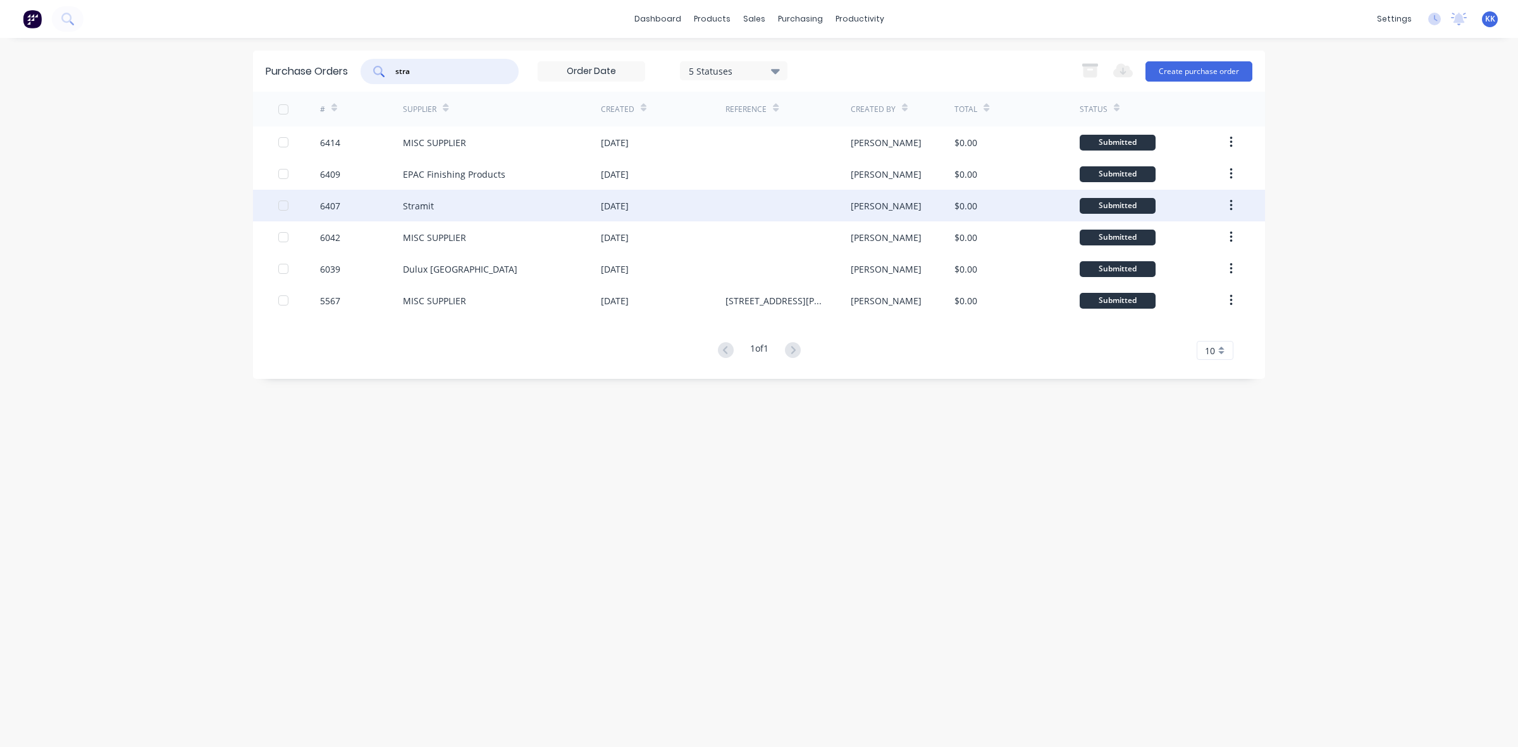
type input "stra"
click at [449, 209] on div "Stramit" at bounding box center [502, 206] width 198 height 32
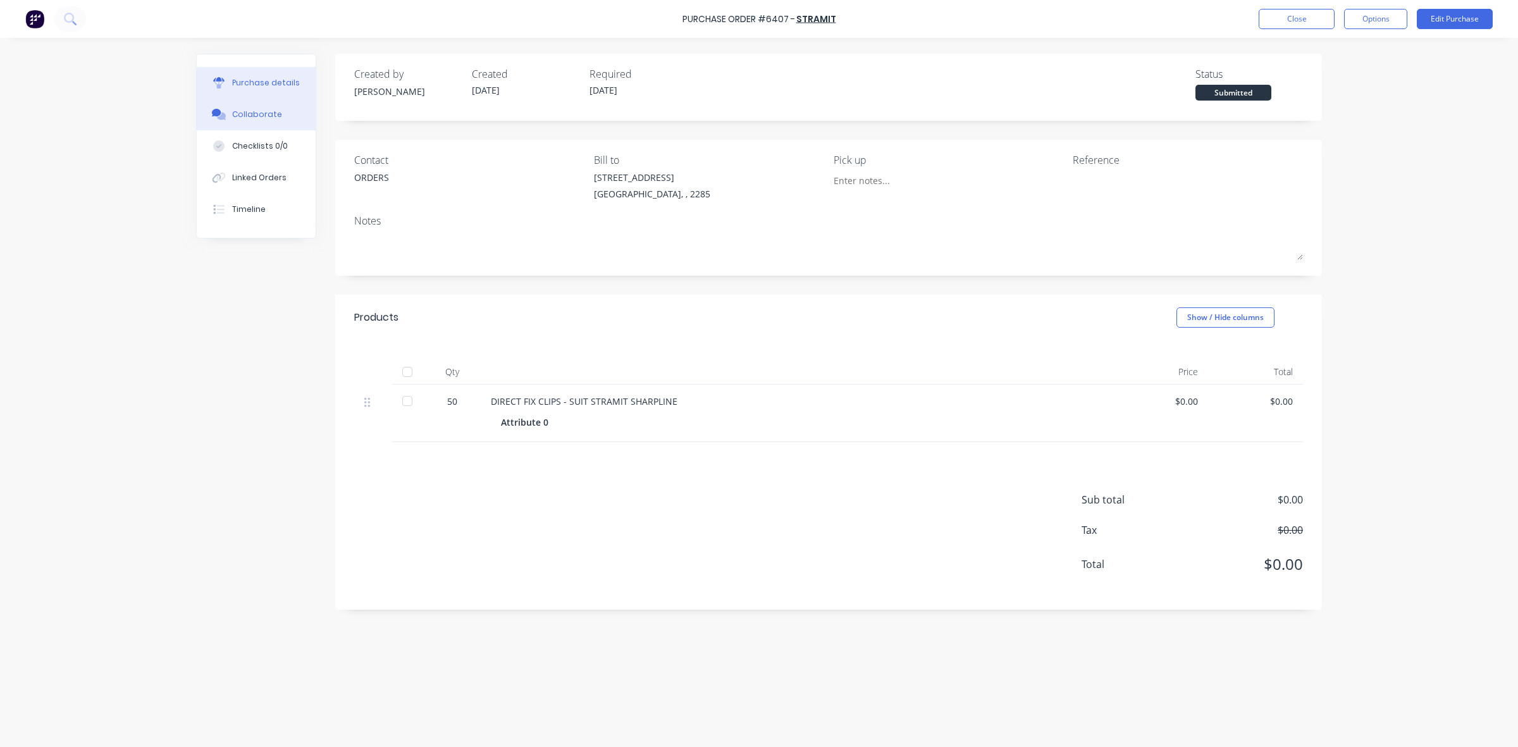
click at [258, 109] on div "Collaborate" at bounding box center [257, 114] width 50 height 11
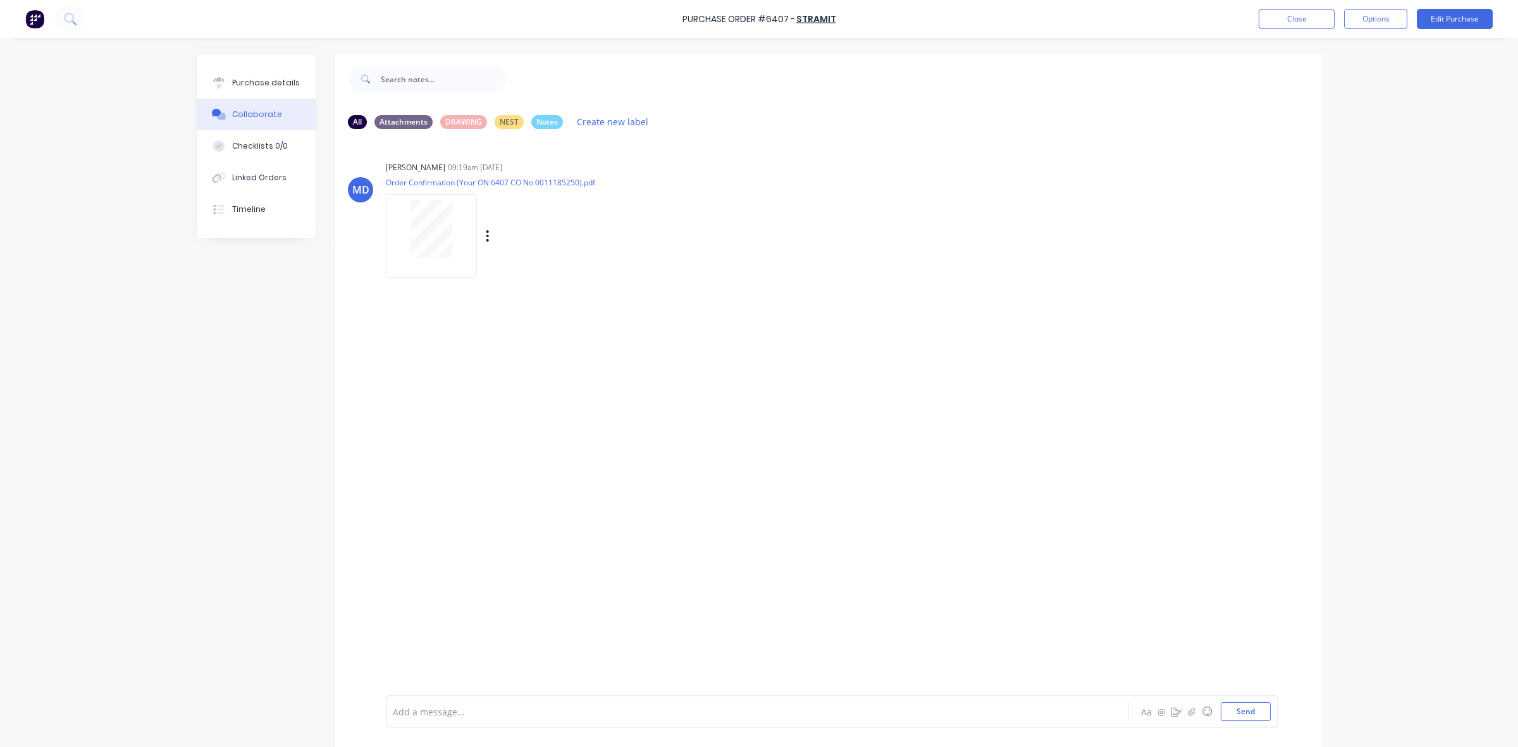
click at [449, 226] on div at bounding box center [432, 229] width 80 height 58
drag, startPoint x: 245, startPoint y: 174, endPoint x: 326, endPoint y: 193, distance: 83.8
click at [245, 175] on div "Linked Orders" at bounding box center [259, 177] width 54 height 11
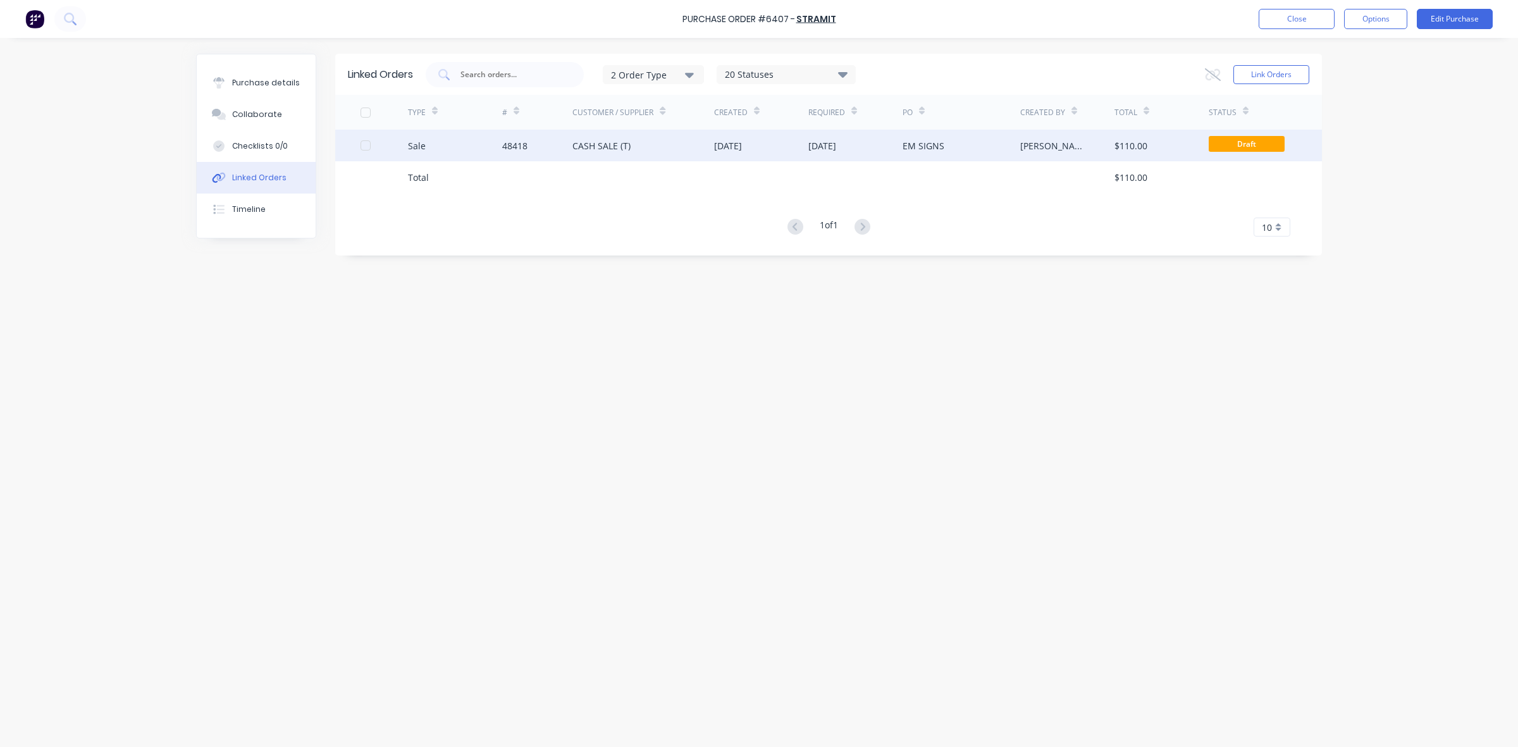
click at [845, 136] on div "10 Oct 2025" at bounding box center [856, 146] width 94 height 32
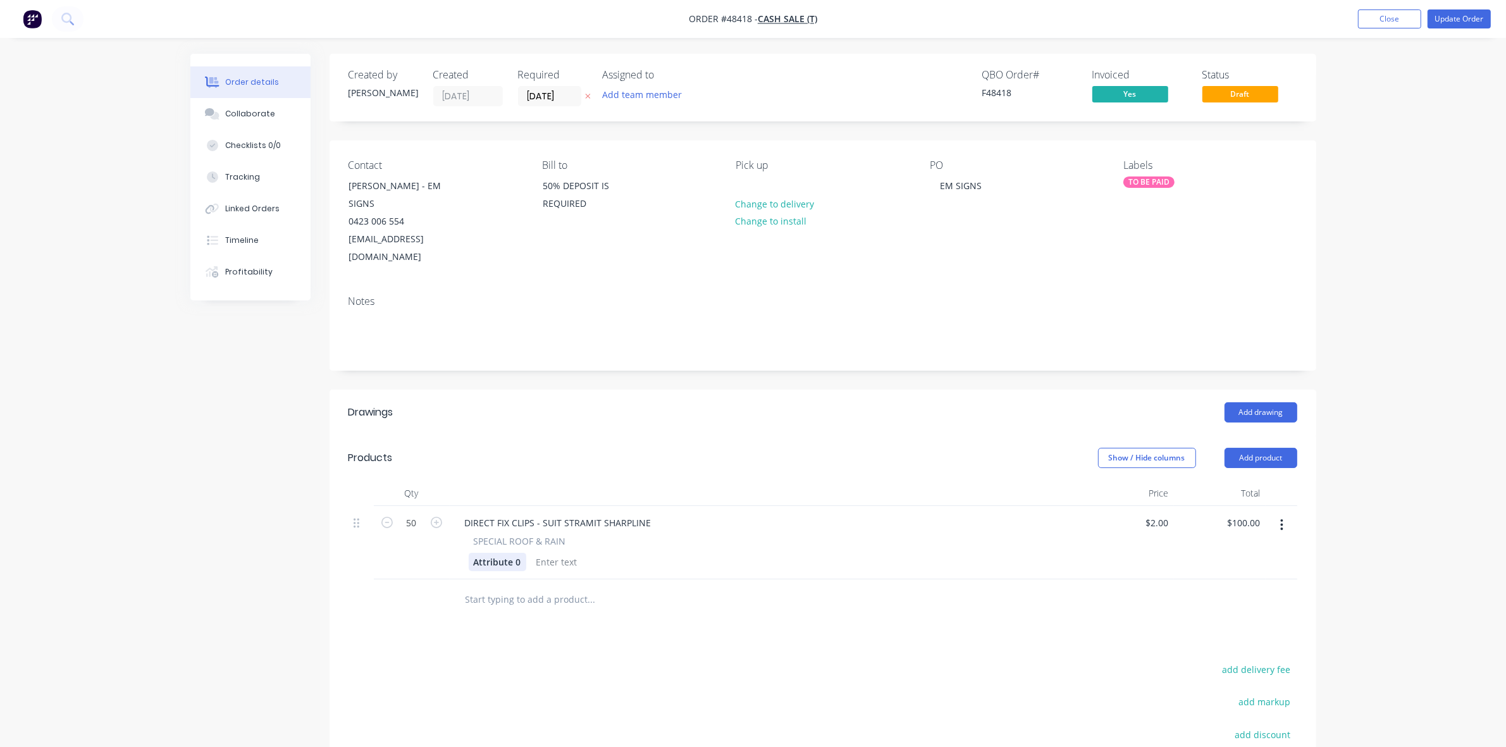
click at [500, 553] on div "Attribute 0" at bounding box center [498, 562] width 58 height 18
click at [499, 553] on div "Attribute 0" at bounding box center [498, 562] width 58 height 18
paste div
click at [521, 553] on div "25mm please SLSCGA 0" at bounding box center [524, 562] width 110 height 18
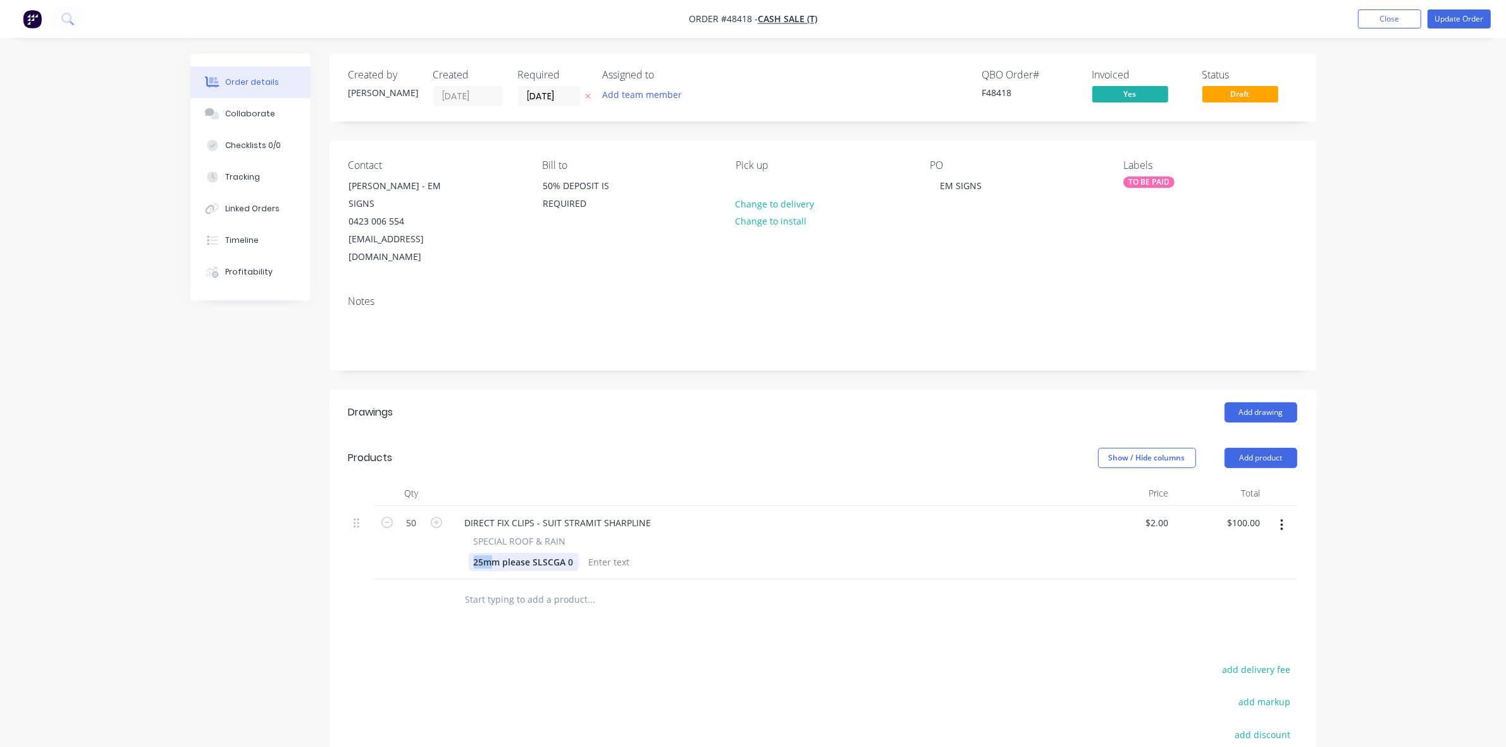
drag, startPoint x: 475, startPoint y: 546, endPoint x: 482, endPoint y: 545, distance: 7.0
click at [485, 553] on div "25mm please SLSCGA 0" at bounding box center [524, 562] width 110 height 18
click at [478, 553] on div "25mm please SLSCGA 0" at bounding box center [524, 562] width 110 height 18
click at [492, 560] on div "SHARPLINE SHORT CLIP - 25mm please SLSCGA 0" at bounding box center [548, 569] width 158 height 32
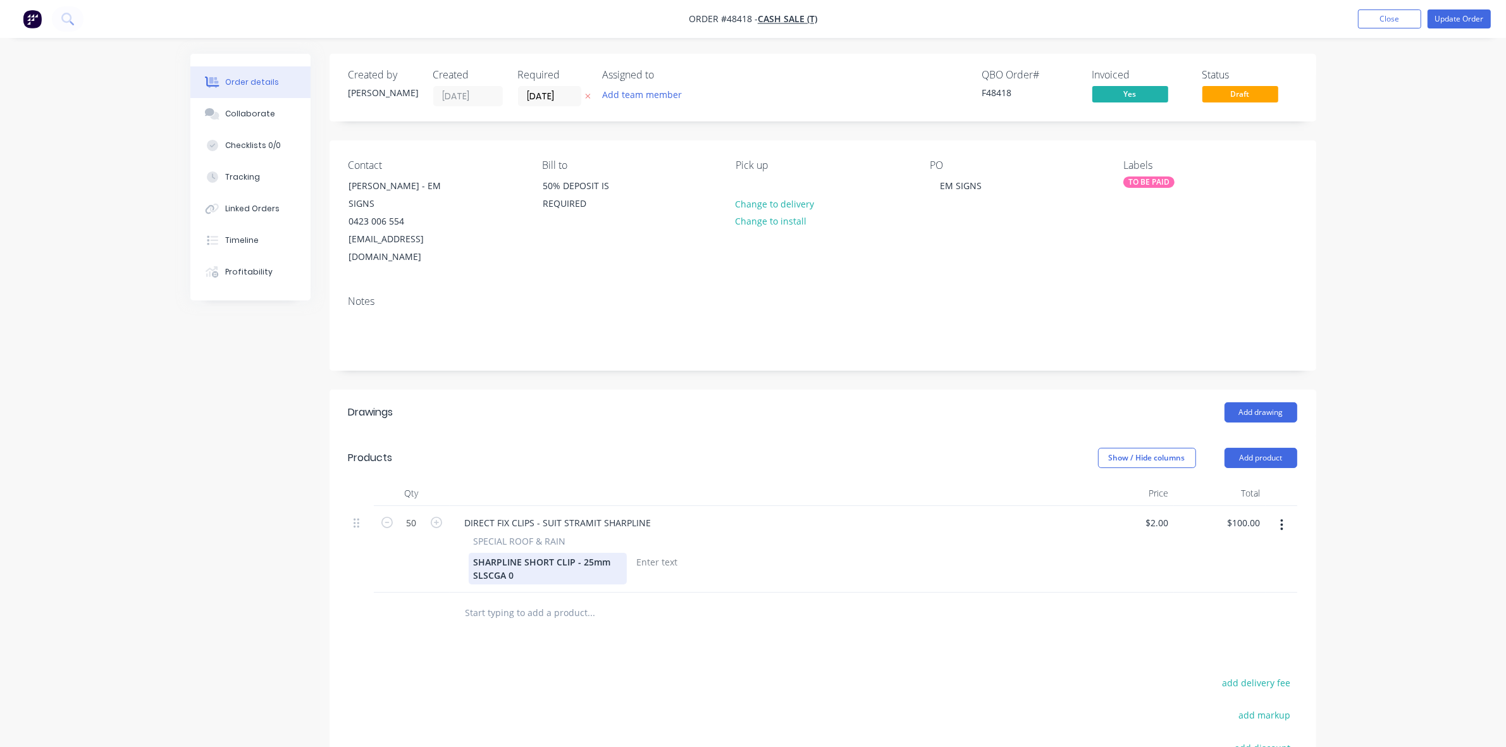
click at [516, 556] on div "SHARPLINE SHORT CLIP - 25mm SLSCGA 0" at bounding box center [548, 569] width 158 height 32
click at [1441, 18] on button "Update Order" at bounding box center [1459, 18] width 63 height 19
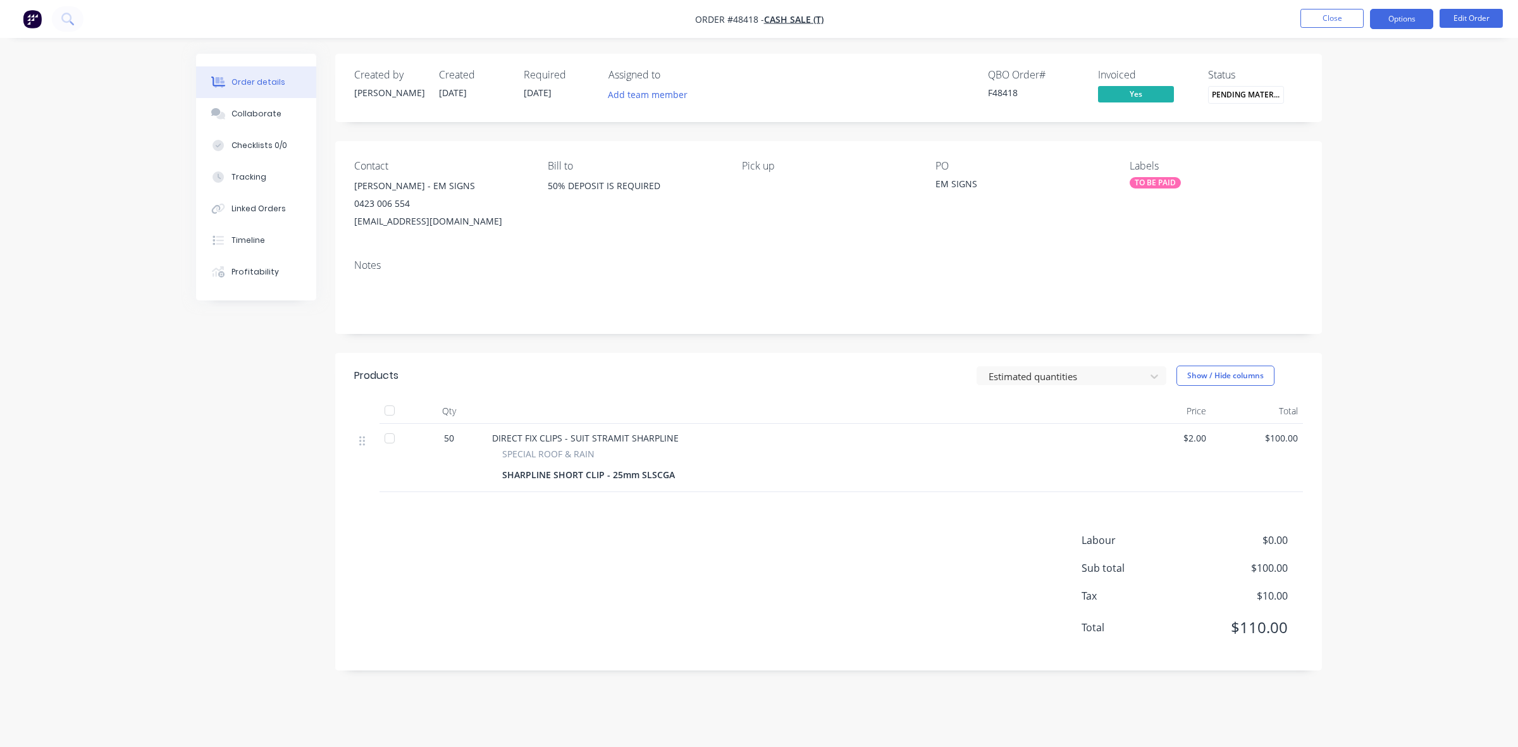
click at [1391, 11] on button "Options" at bounding box center [1401, 19] width 63 height 20
click at [1349, 68] on div "Invoice" at bounding box center [1364, 77] width 116 height 18
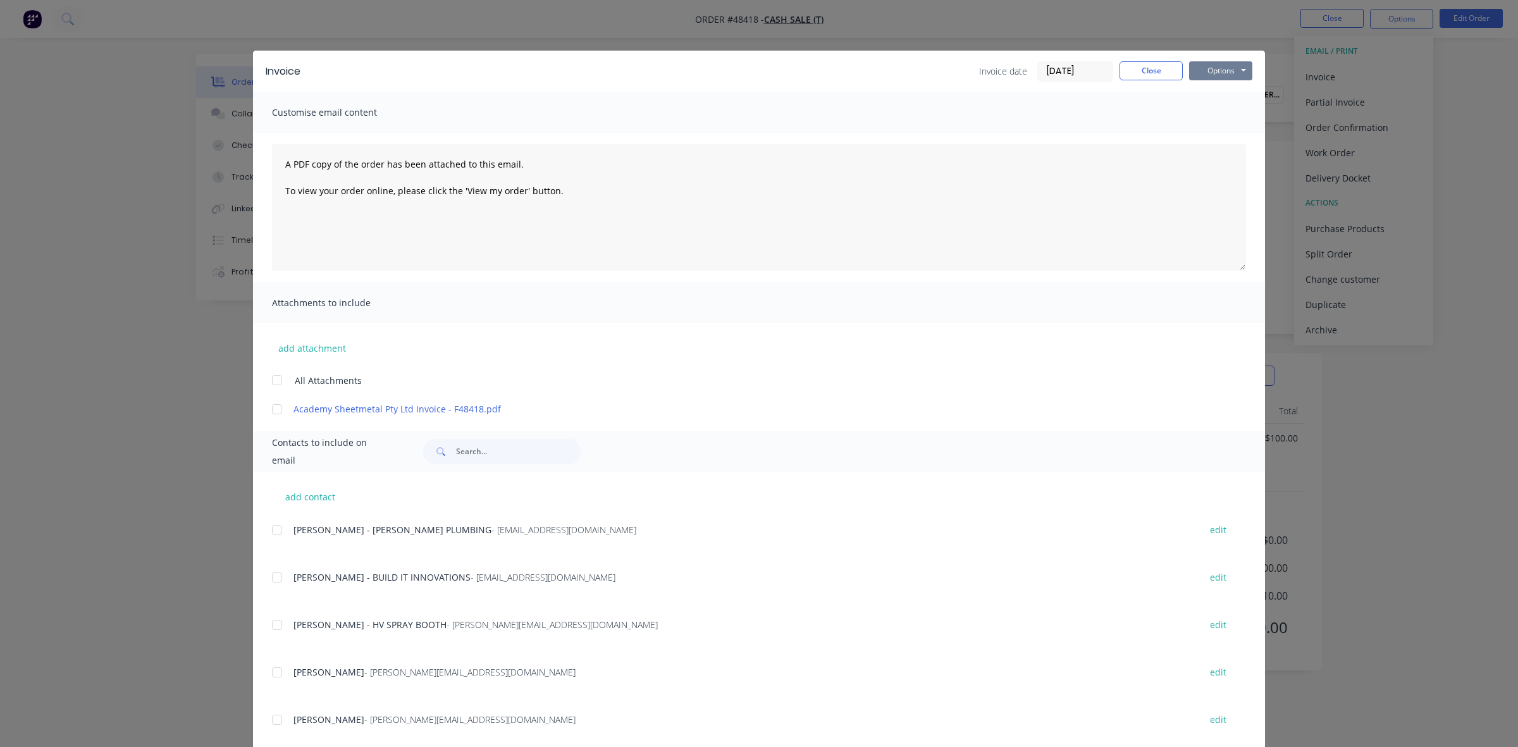
click at [1207, 75] on button "Options" at bounding box center [1220, 70] width 63 height 19
click at [1193, 108] on button "Print" at bounding box center [1229, 114] width 81 height 21
click at [1158, 71] on button "Close" at bounding box center [1151, 70] width 63 height 19
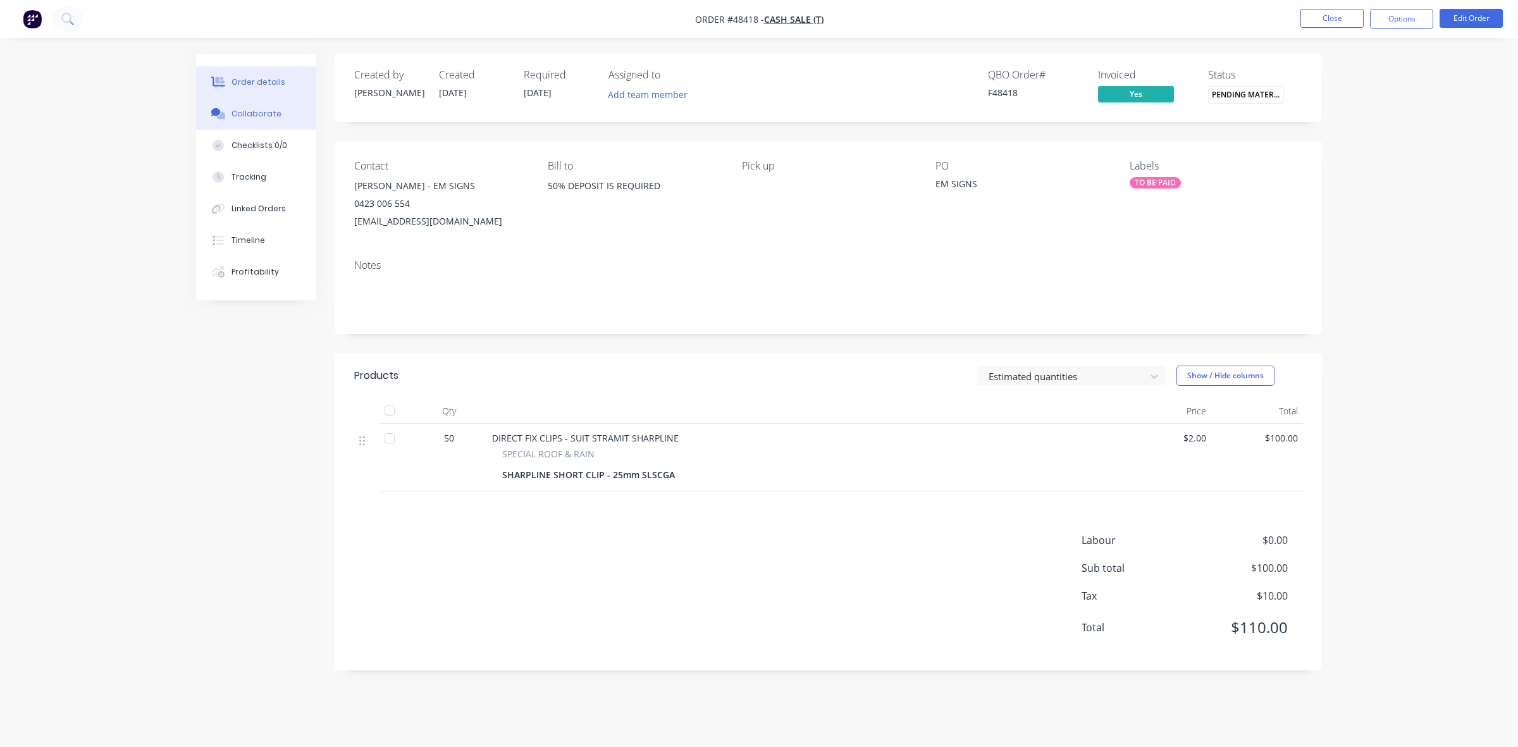
click at [242, 113] on div "Collaborate" at bounding box center [257, 113] width 50 height 11
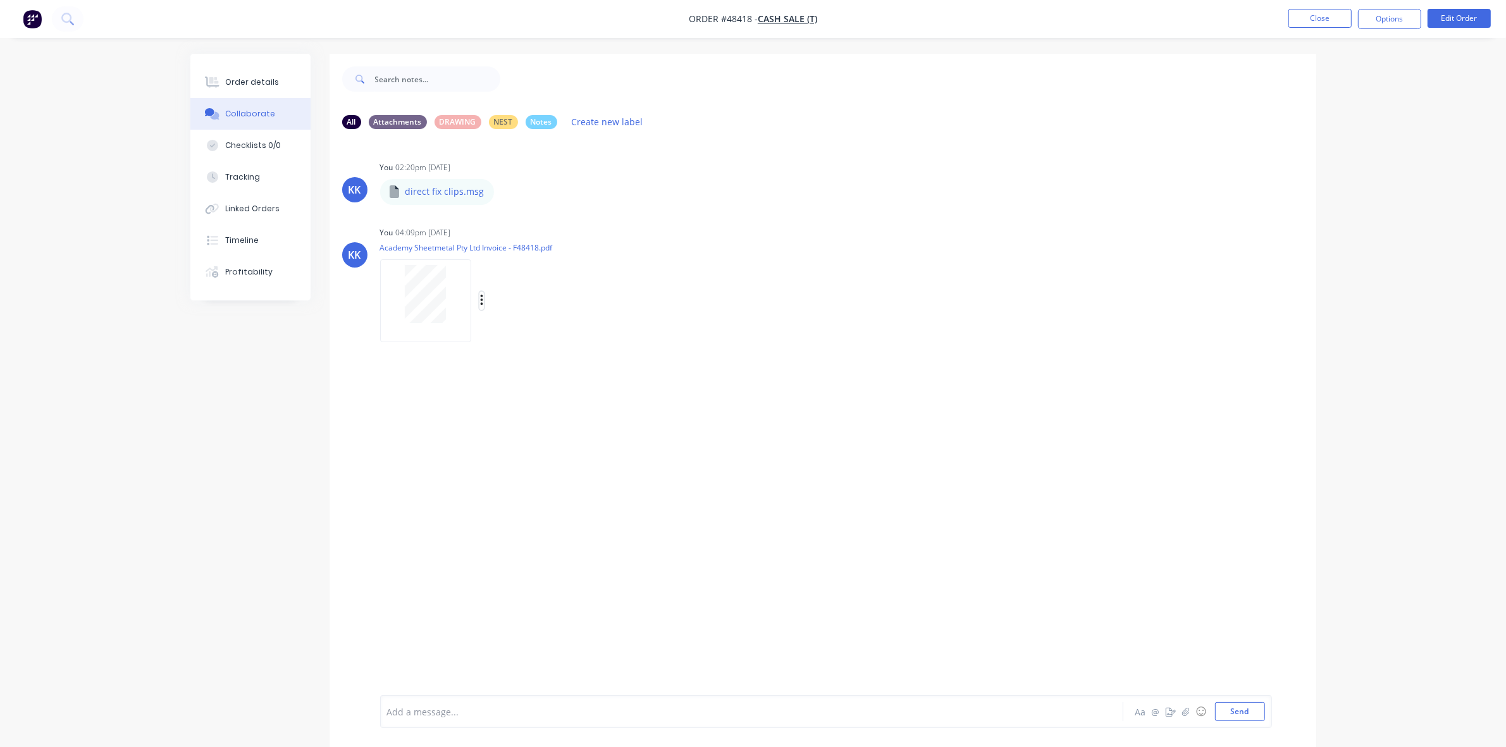
click at [483, 301] on icon "button" at bounding box center [482, 301] width 4 height 15
click at [511, 356] on button "Delete" at bounding box center [565, 363] width 142 height 28
click at [406, 718] on div at bounding box center [717, 711] width 658 height 13
click at [251, 78] on div "Order details" at bounding box center [252, 82] width 54 height 11
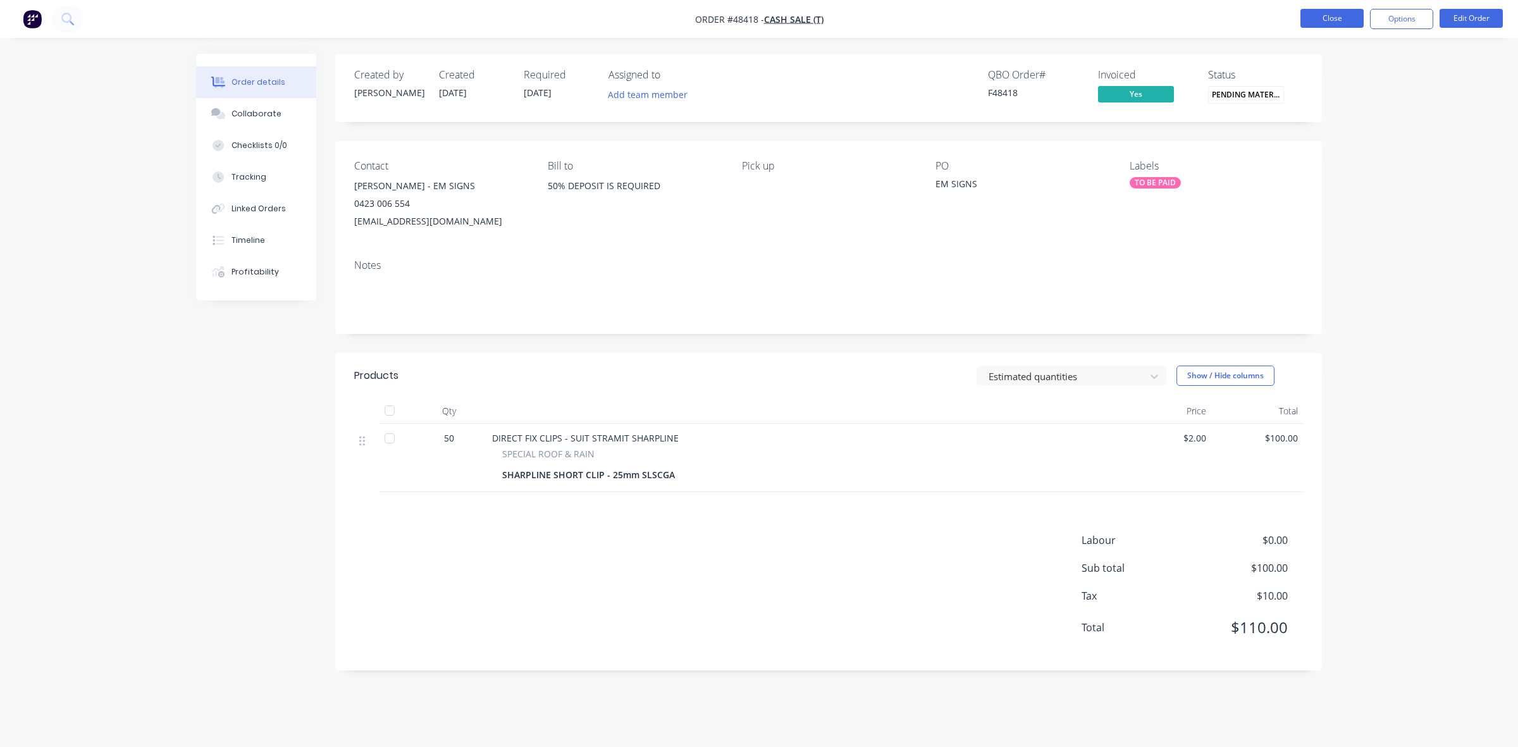
click at [1317, 16] on button "Close" at bounding box center [1332, 18] width 63 height 19
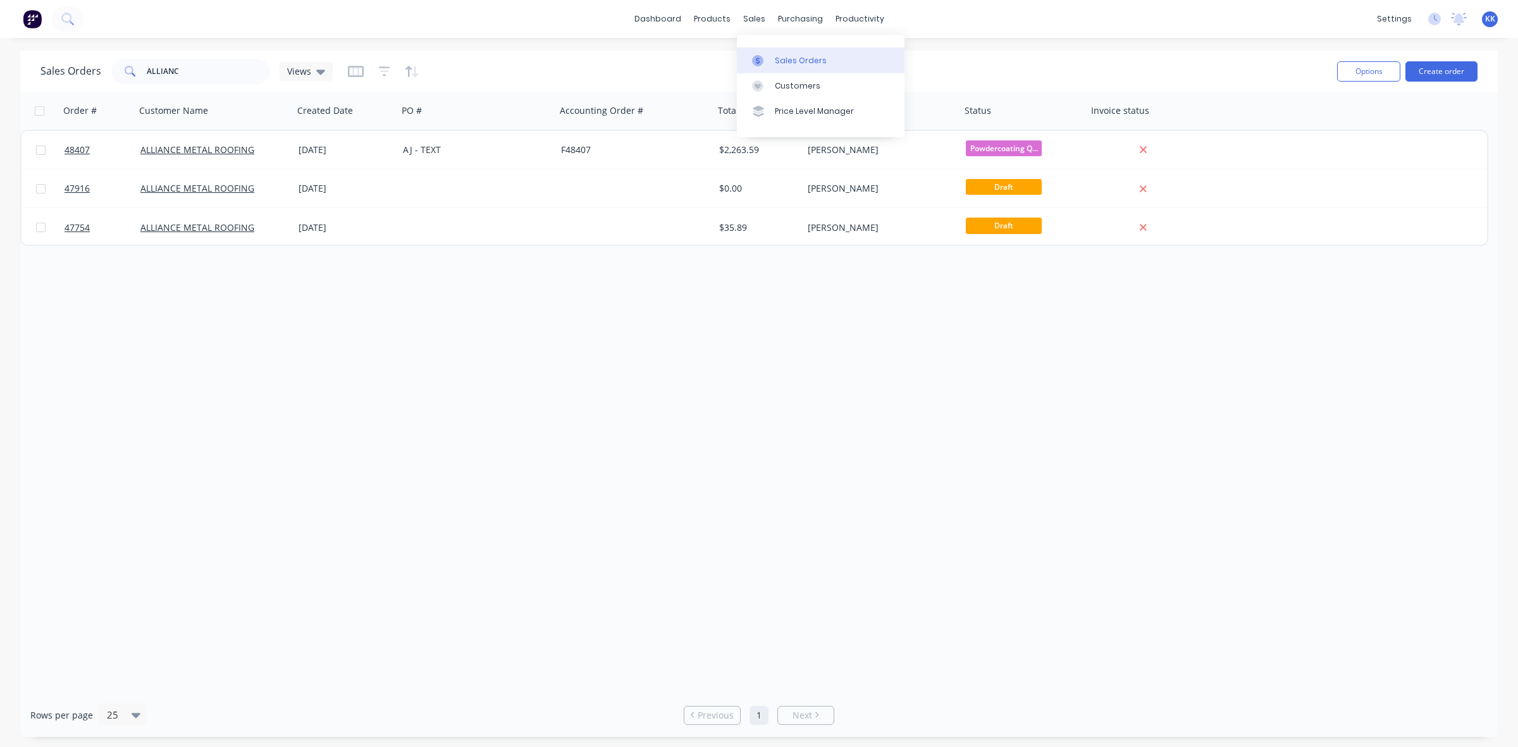
click at [779, 65] on div "Sales Orders" at bounding box center [801, 60] width 52 height 11
drag, startPoint x: 204, startPoint y: 73, endPoint x: 136, endPoint y: 70, distance: 67.8
click at [136, 70] on div "ALLIANC" at bounding box center [190, 71] width 158 height 25
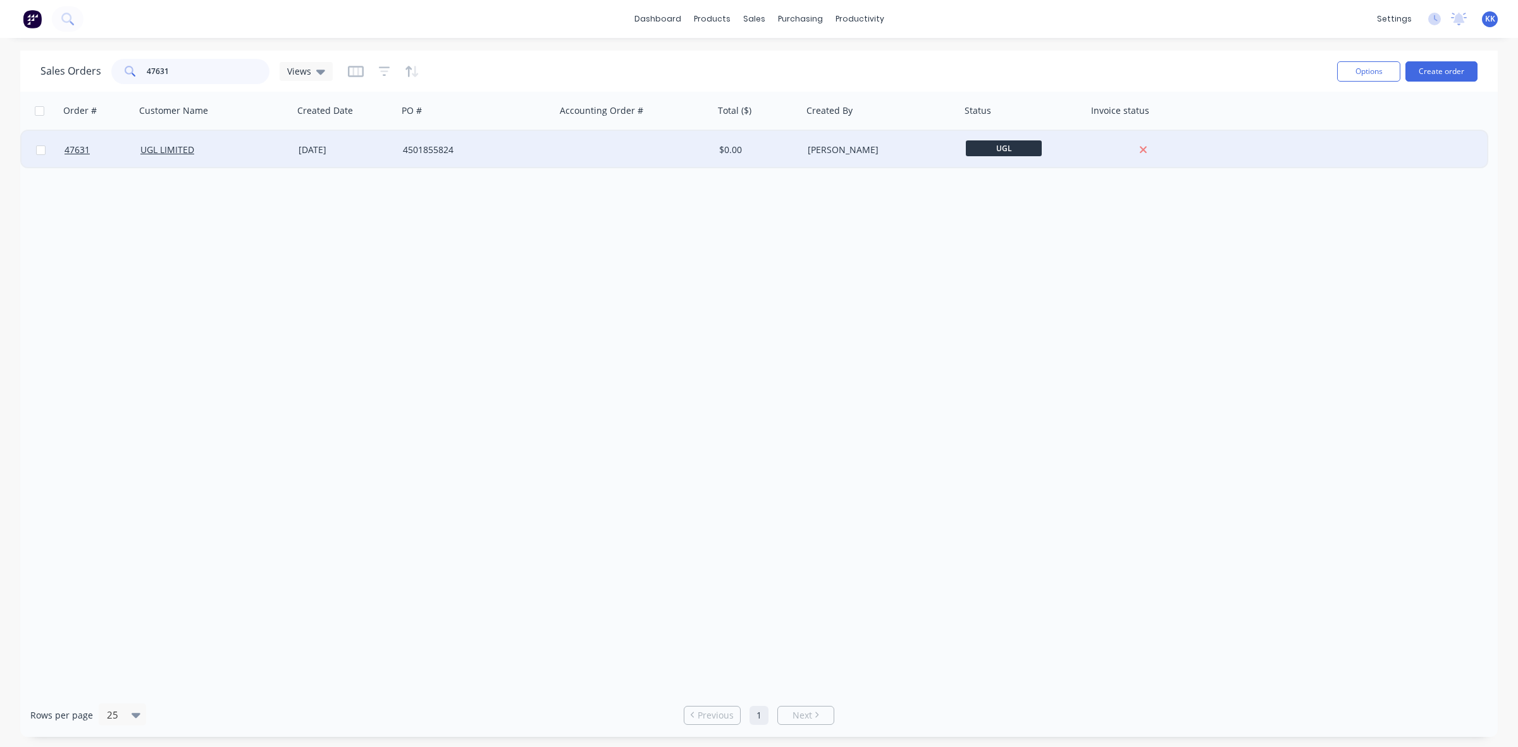
type input "47631"
click at [301, 156] on div "08 Sep 2025" at bounding box center [346, 150] width 104 height 38
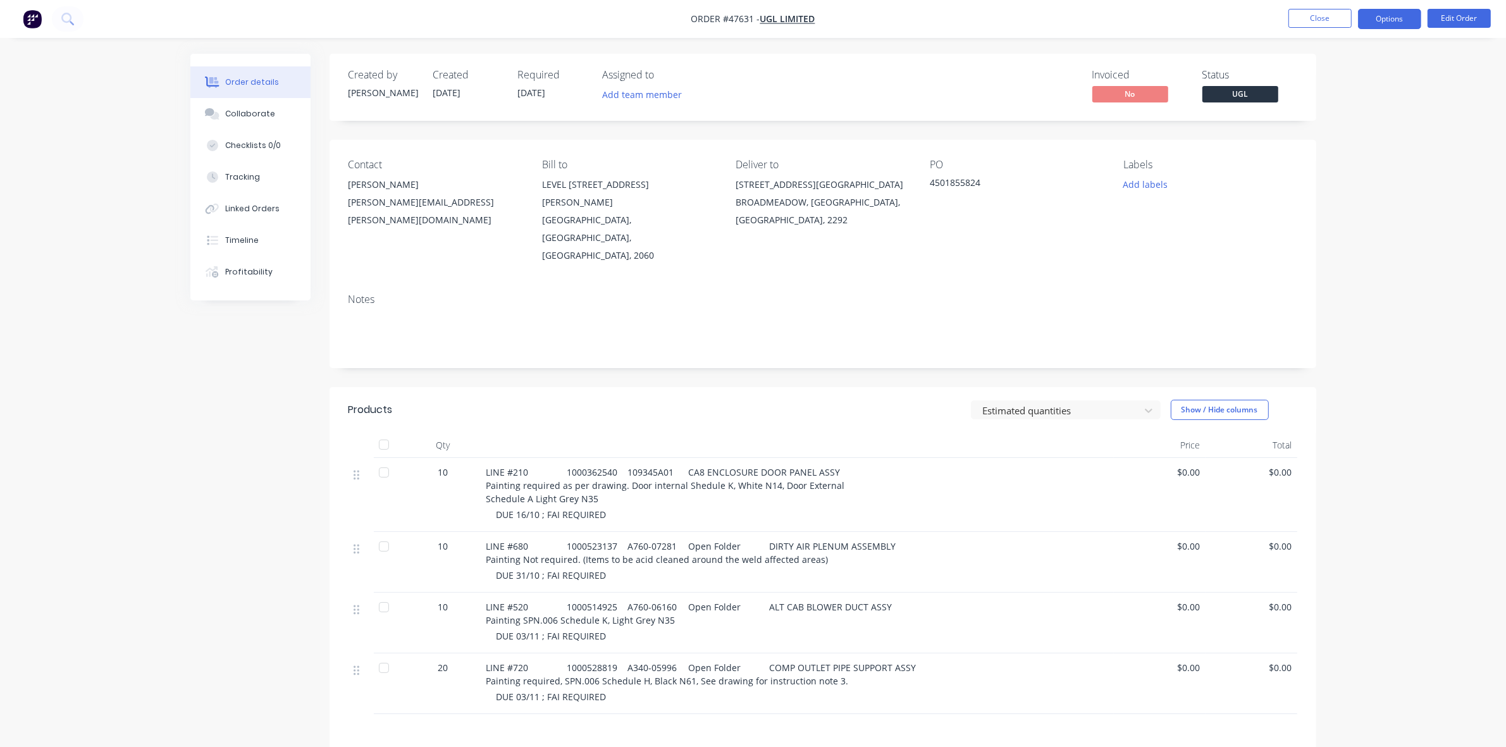
click at [1379, 21] on button "Options" at bounding box center [1389, 19] width 63 height 20
click at [1339, 223] on div "Purchase Products" at bounding box center [1352, 229] width 116 height 18
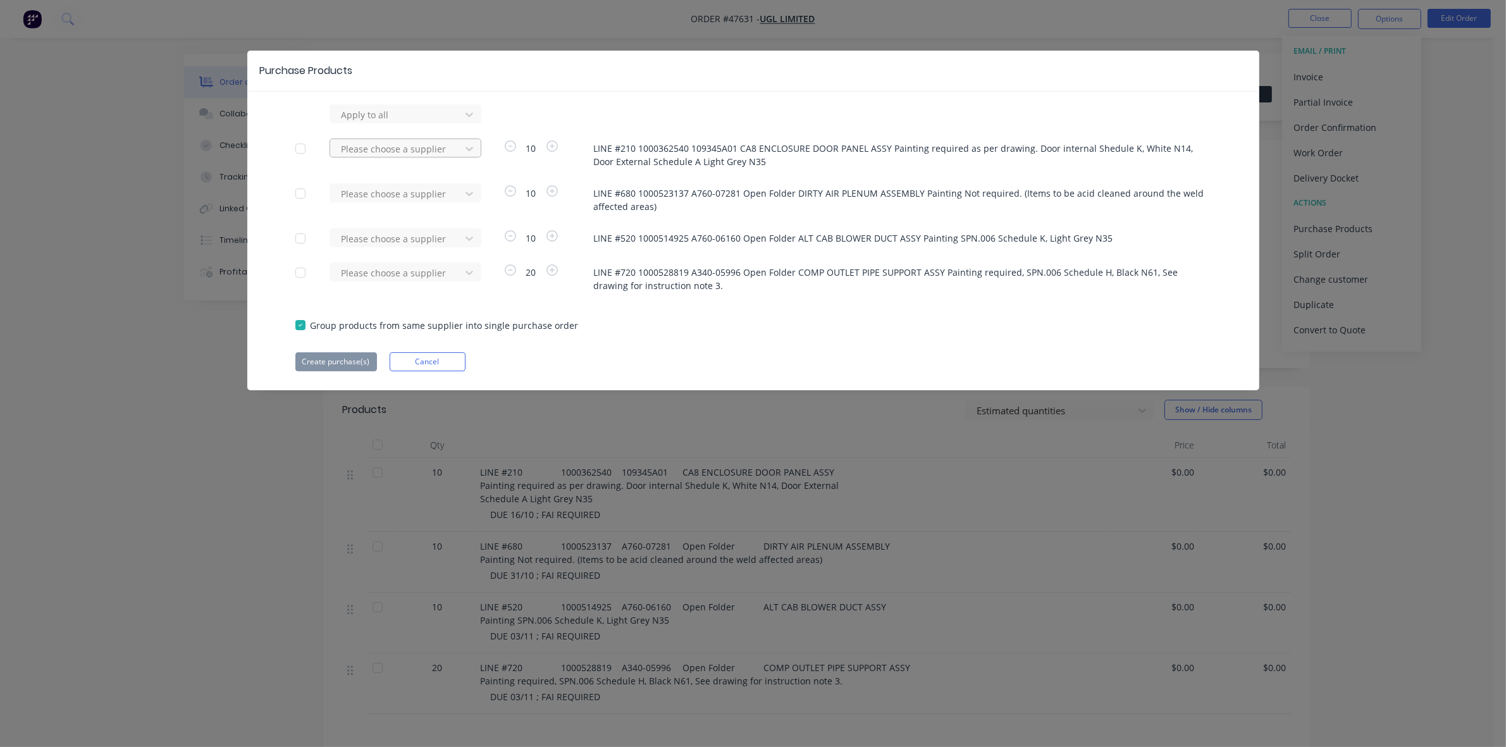
click at [402, 146] on div at bounding box center [397, 149] width 114 height 16
type input "LOGI"
click at [412, 192] on div "LOGIES BLASTINGS & COATINGS" at bounding box center [406, 194] width 152 height 23
click at [328, 357] on button "Create purchase(s)" at bounding box center [336, 361] width 82 height 19
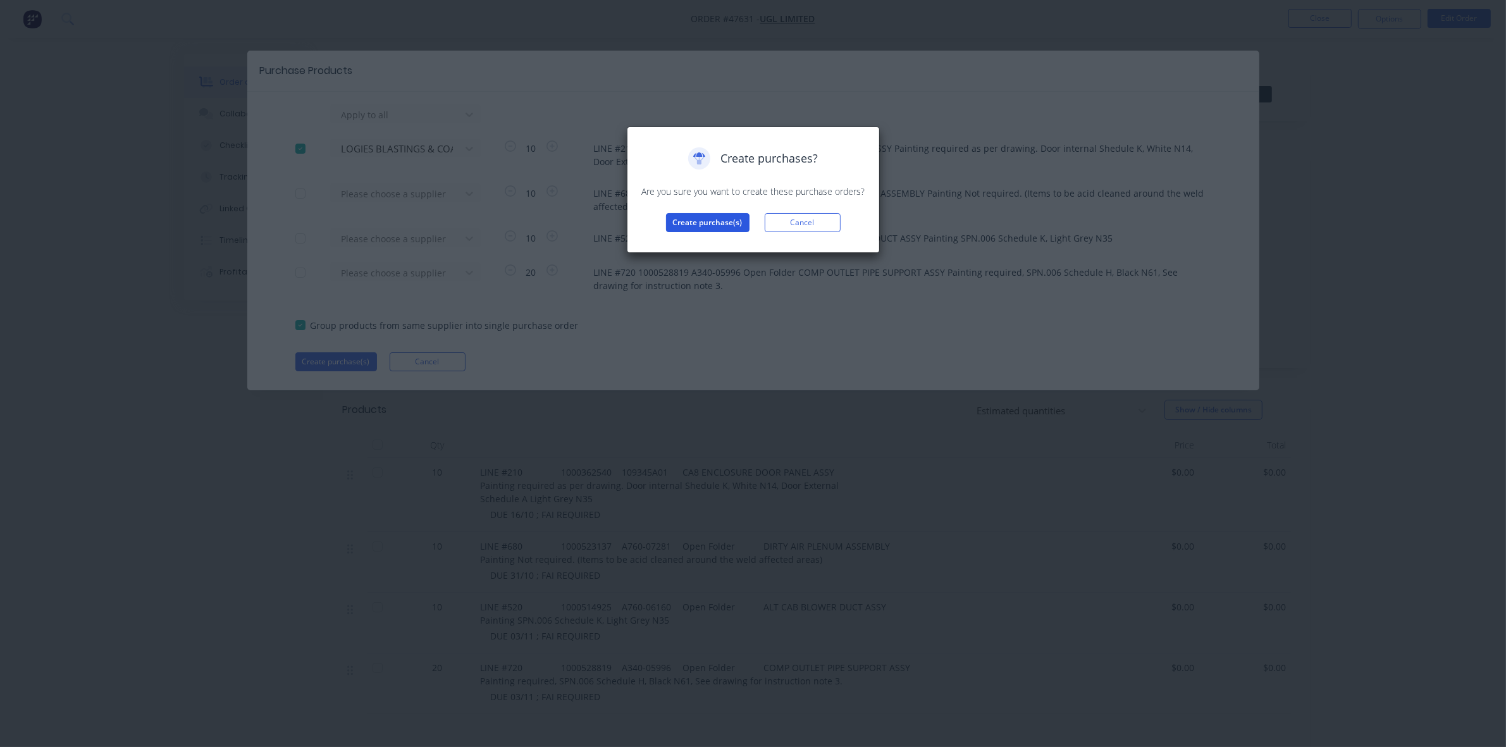
click at [718, 220] on button "Create purchase(s)" at bounding box center [708, 222] width 84 height 19
click at [726, 230] on div "Purchases created Your purchases have been created and saved as drafts. Click t…" at bounding box center [753, 199] width 227 height 105
click at [726, 241] on button "View purchase(s)" at bounding box center [708, 242] width 76 height 19
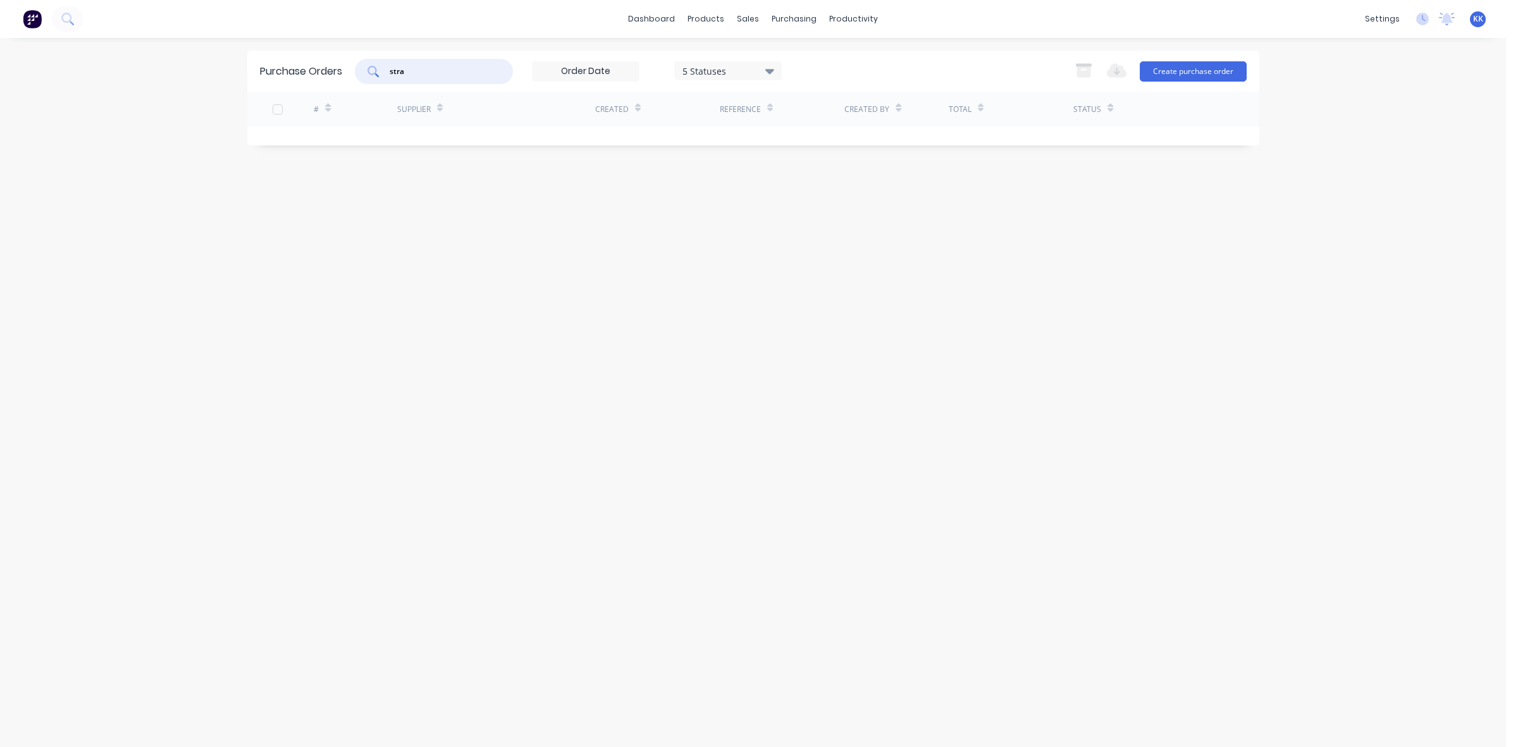
drag, startPoint x: 431, startPoint y: 66, endPoint x: 345, endPoint y: 71, distance: 85.5
click at [345, 71] on div "Purchase Orders stra 5 Statuses 5 Statuses Export to Excel (XLSX) Create purcha…" at bounding box center [753, 71] width 1012 height 41
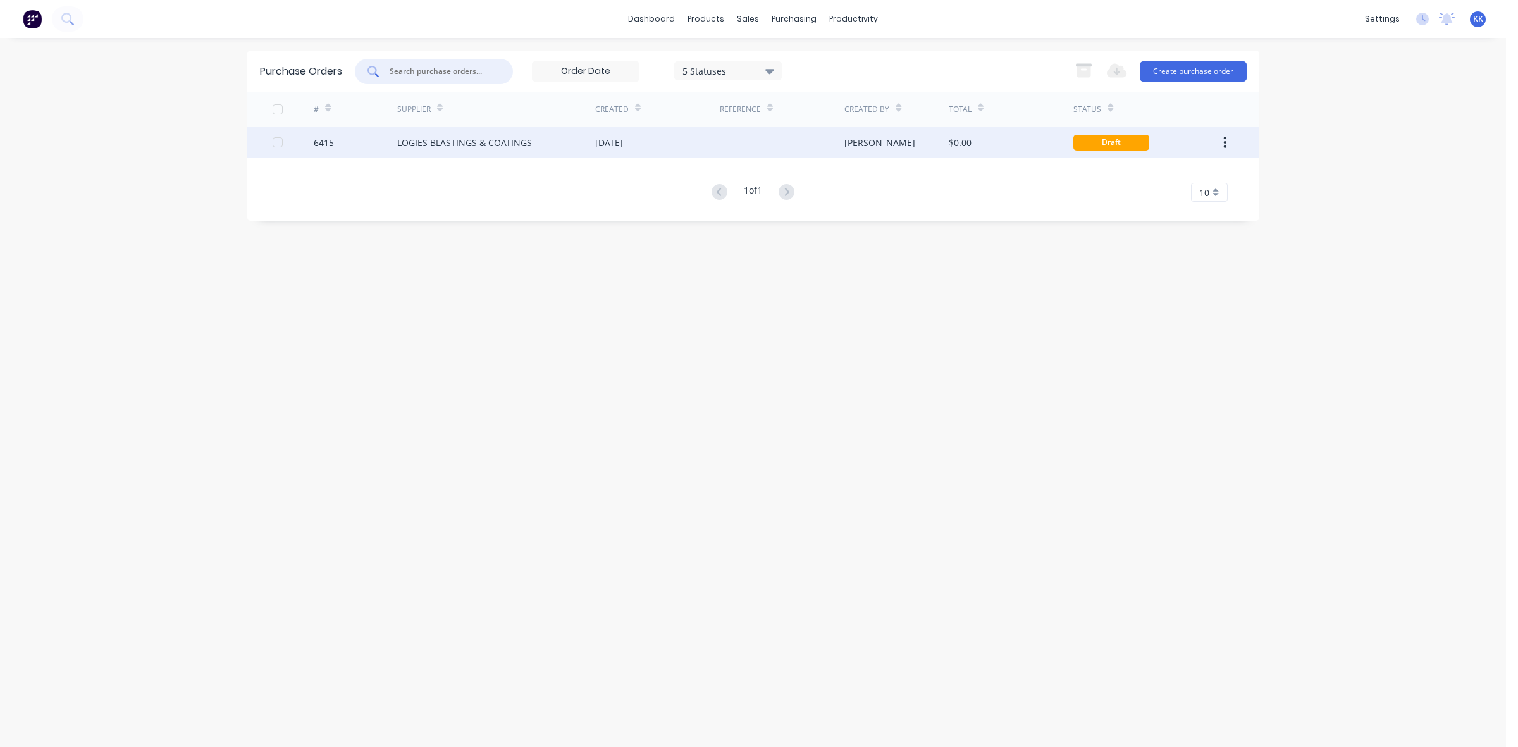
click at [726, 136] on div at bounding box center [782, 143] width 125 height 32
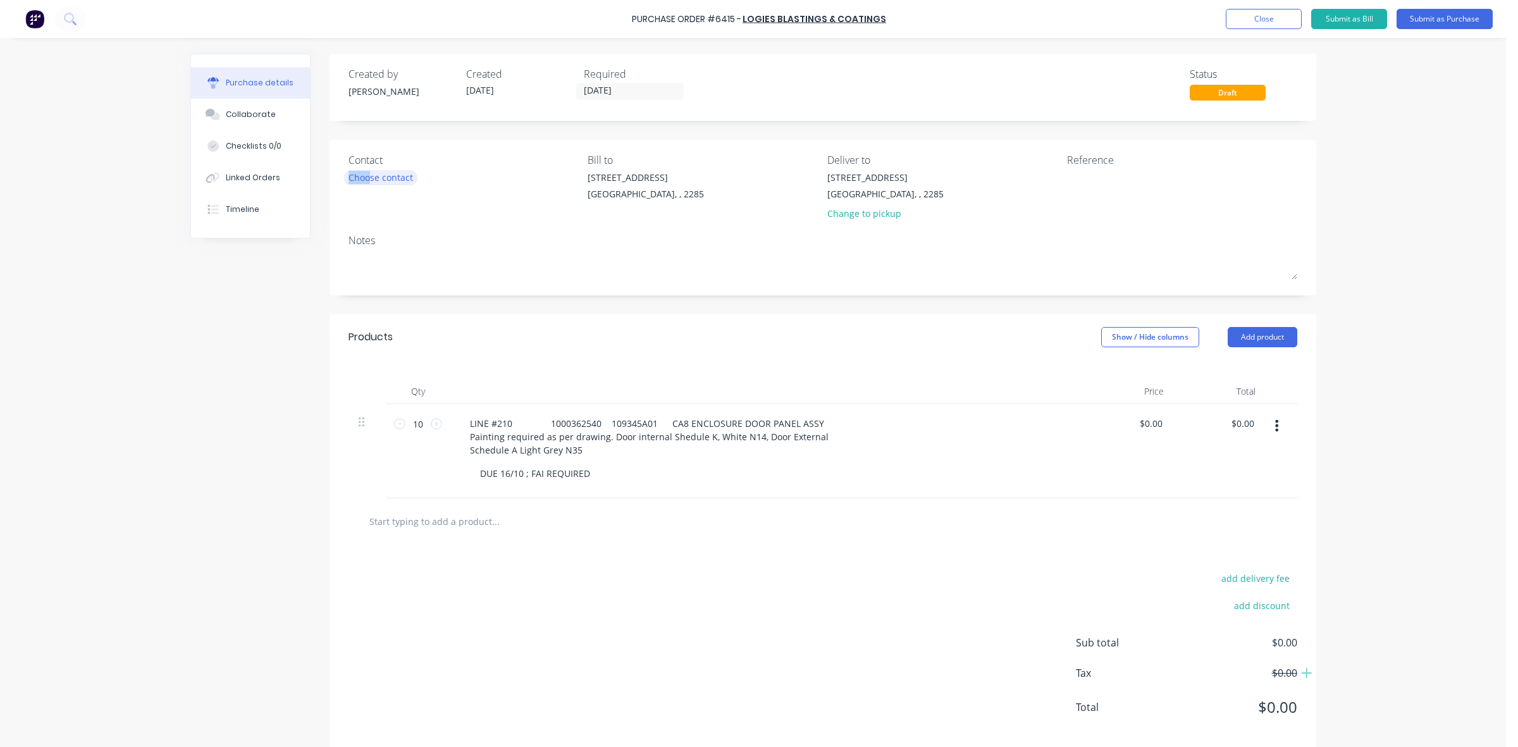
click at [362, 184] on div "Choose contact" at bounding box center [381, 177] width 65 height 13
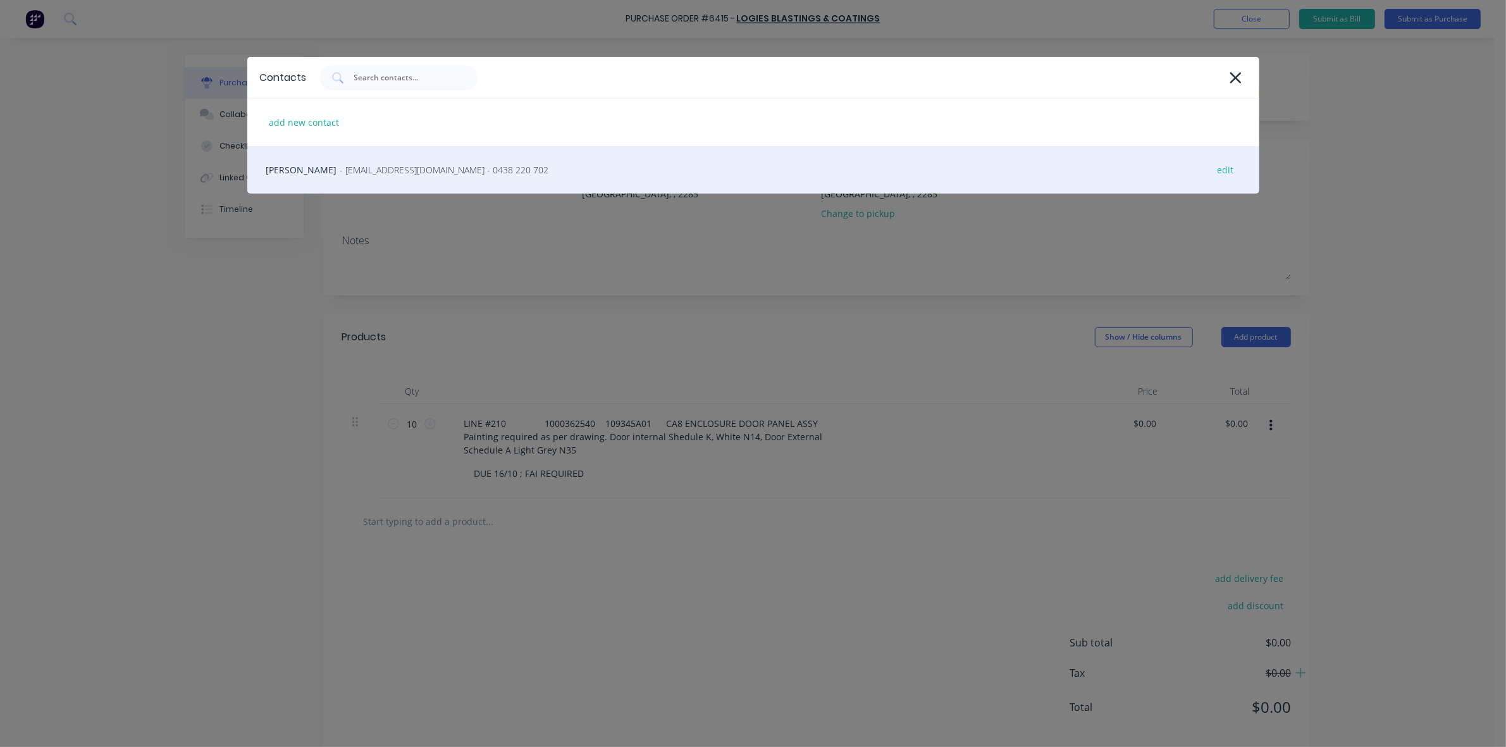
click at [363, 177] on div "MATHEW LOGUE - logiesbc@gmail.com - 0438 220 702 edit" at bounding box center [753, 169] width 1012 height 47
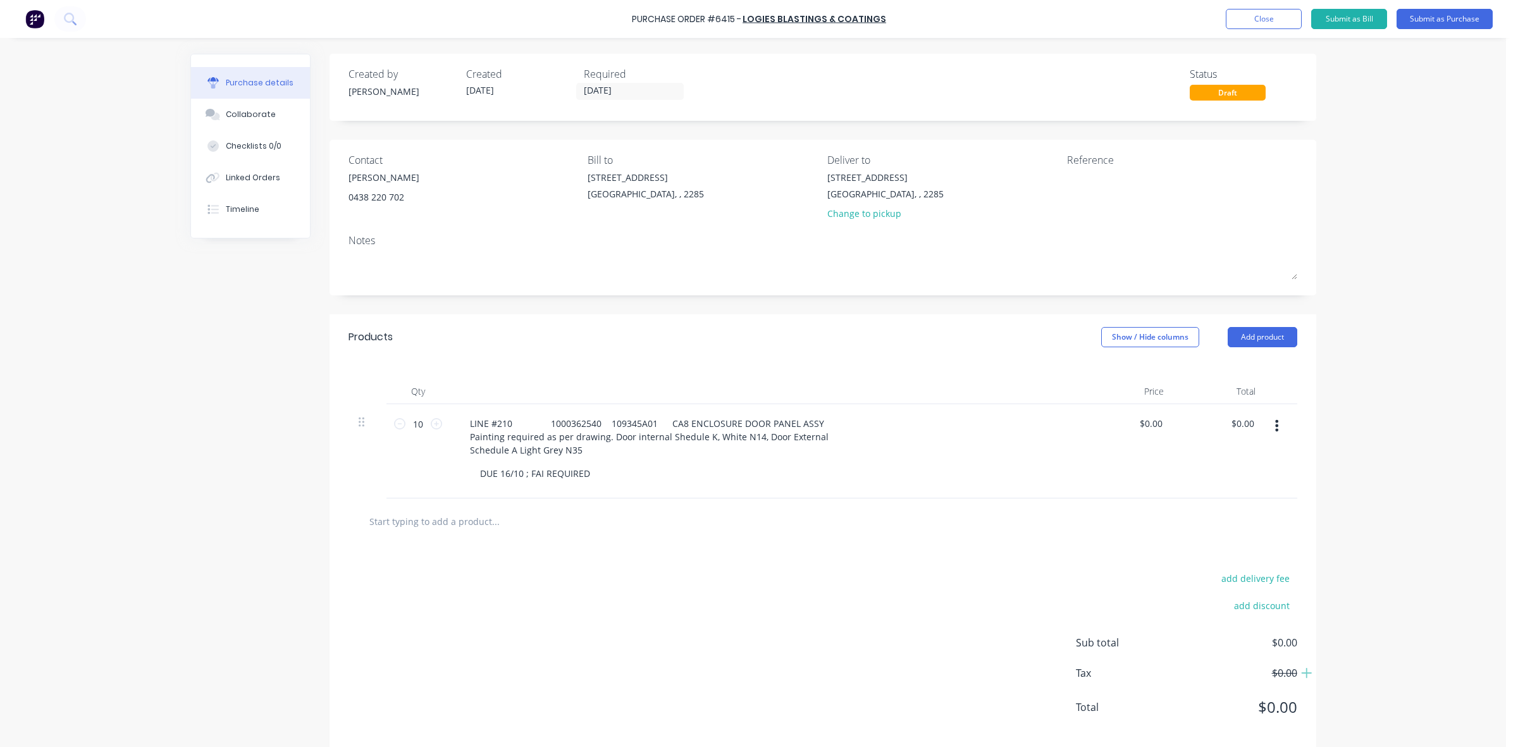
click at [875, 211] on div "Change to pickup" at bounding box center [886, 213] width 116 height 13
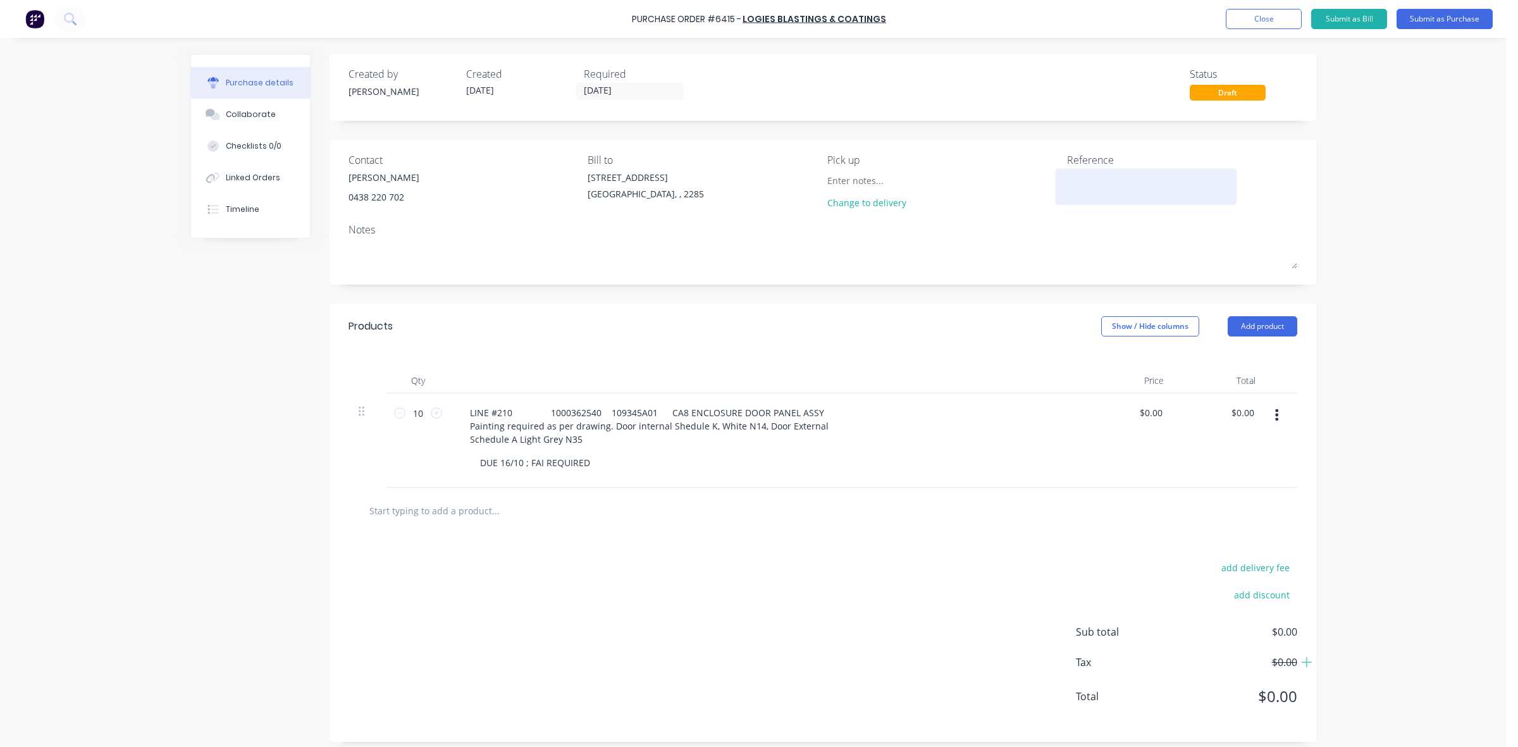
click at [1086, 183] on textarea at bounding box center [1146, 185] width 158 height 28
type textarea "47631 / 4501855824"
type textarea "x"
type textarea "47631 / 4501855824"
click at [1254, 334] on button "Add product" at bounding box center [1263, 326] width 70 height 20
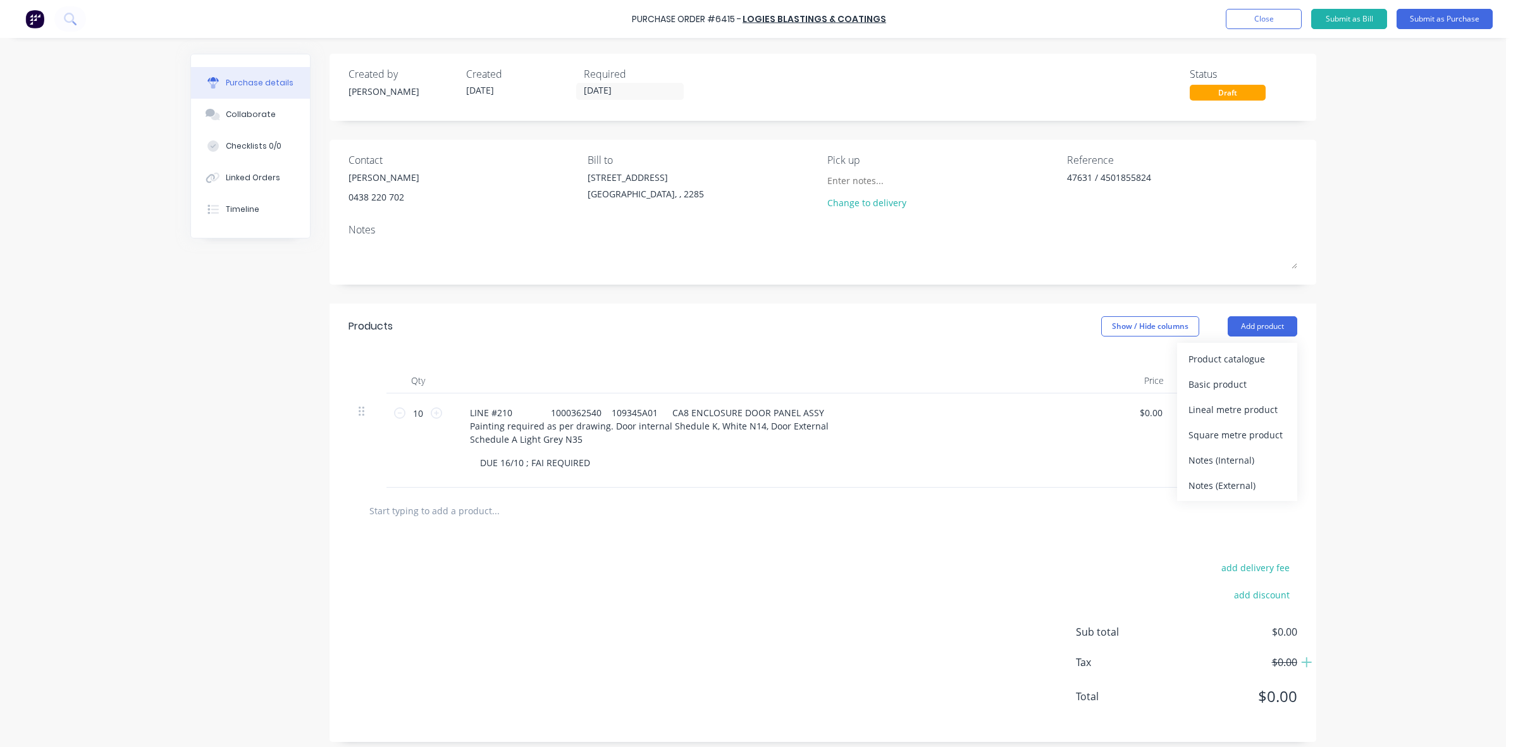
drag, startPoint x: 1228, startPoint y: 476, endPoint x: 1206, endPoint y: 478, distance: 22.2
click at [1229, 478] on button "Notes (External)" at bounding box center [1237, 485] width 120 height 25
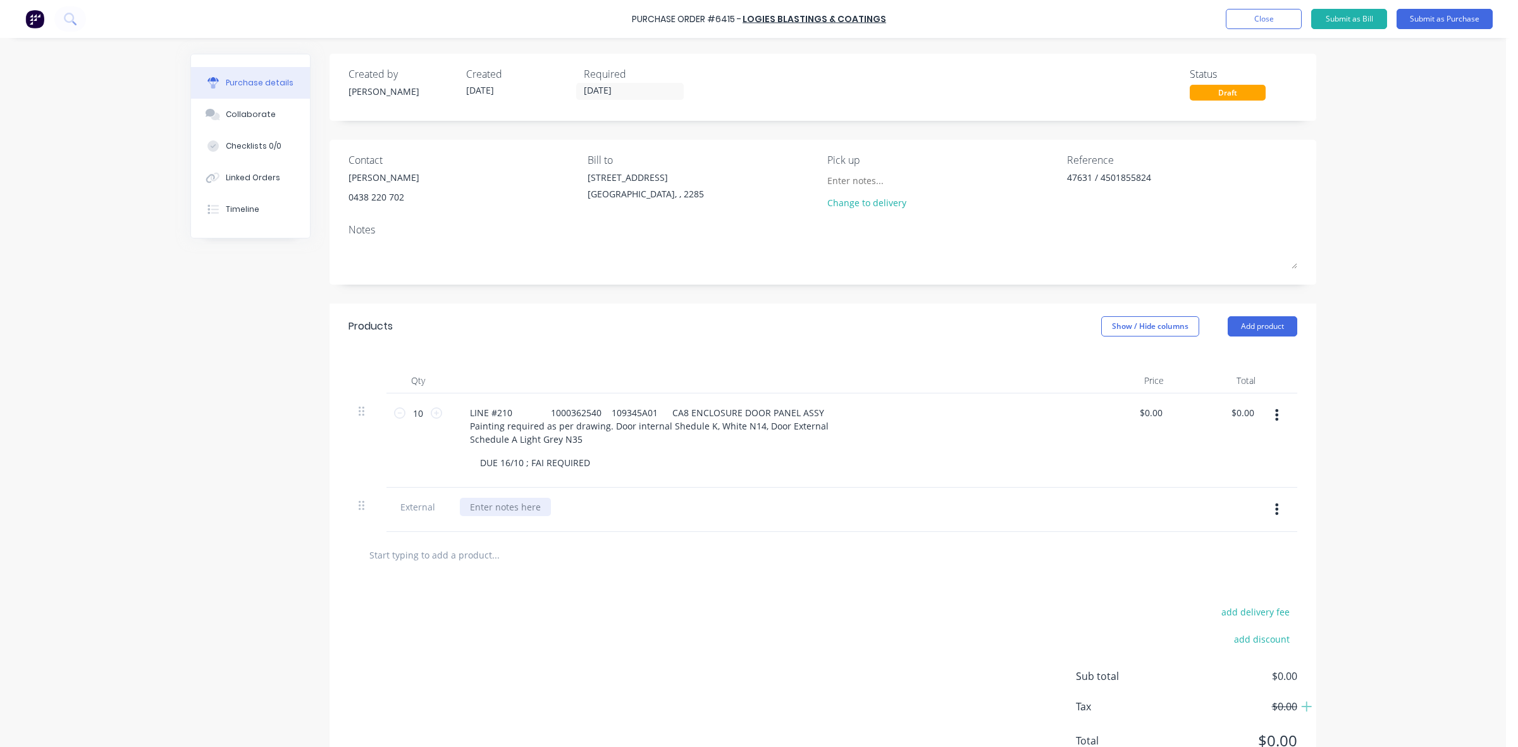
type textarea "x"
click at [521, 507] on div at bounding box center [505, 507] width 91 height 18
click at [602, 461] on div "DUE 16/10 ; FAI REQUIRED" at bounding box center [771, 463] width 602 height 18
click at [589, 462] on div "DUE 16/10 ; FAI REQUIRED" at bounding box center [535, 463] width 130 height 18
type textarea "x"
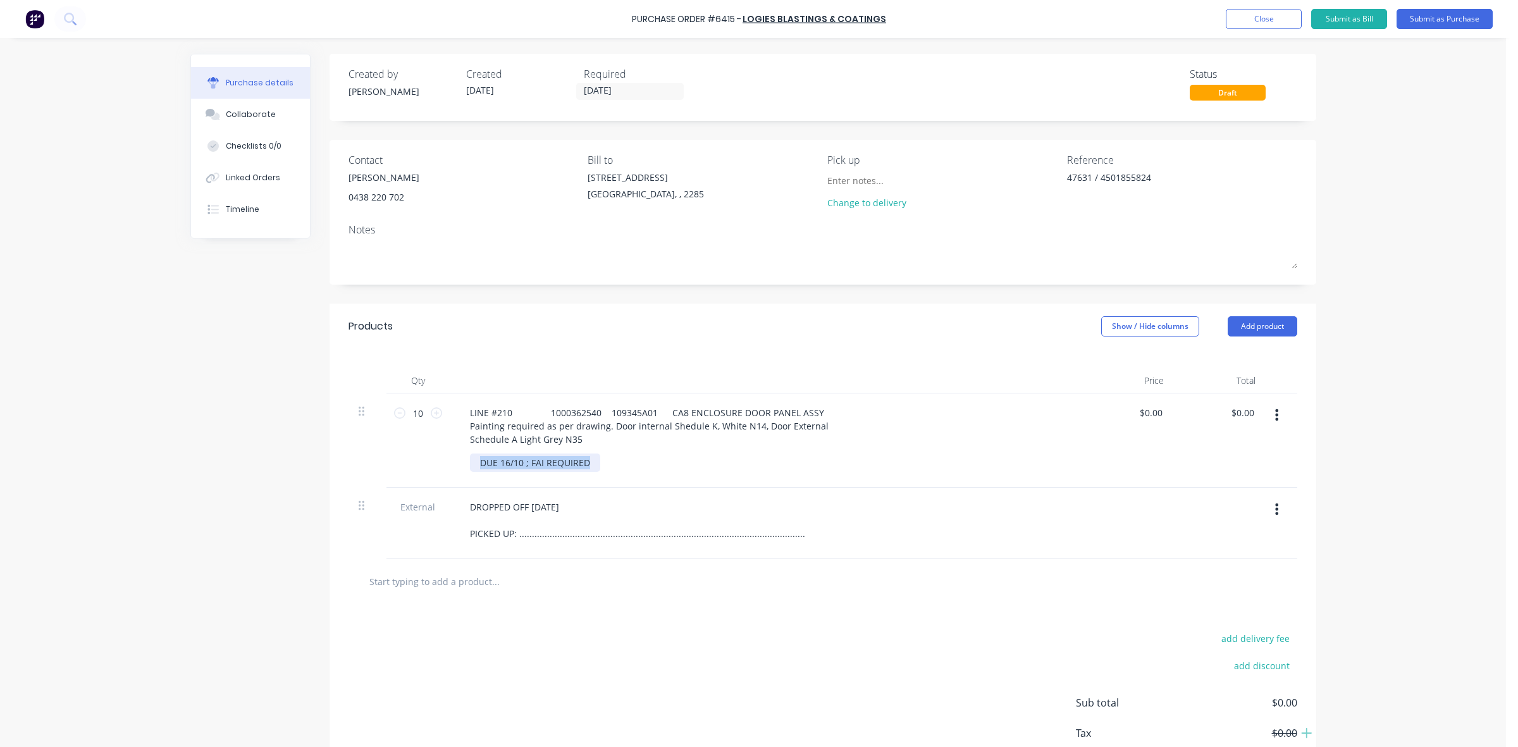
drag, startPoint x: 588, startPoint y: 462, endPoint x: 476, endPoint y: 461, distance: 112.6
click at [476, 461] on div "DUE 16/10 ; FAI REQUIRED" at bounding box center [535, 463] width 130 height 18
drag, startPoint x: 666, startPoint y: 459, endPoint x: 608, endPoint y: 463, distance: 58.3
click at [666, 459] on div "COLOURS AS PER EMAIL JOSH SENT" at bounding box center [771, 463] width 602 height 18
drag, startPoint x: 624, startPoint y: 461, endPoint x: 576, endPoint y: 462, distance: 48.7
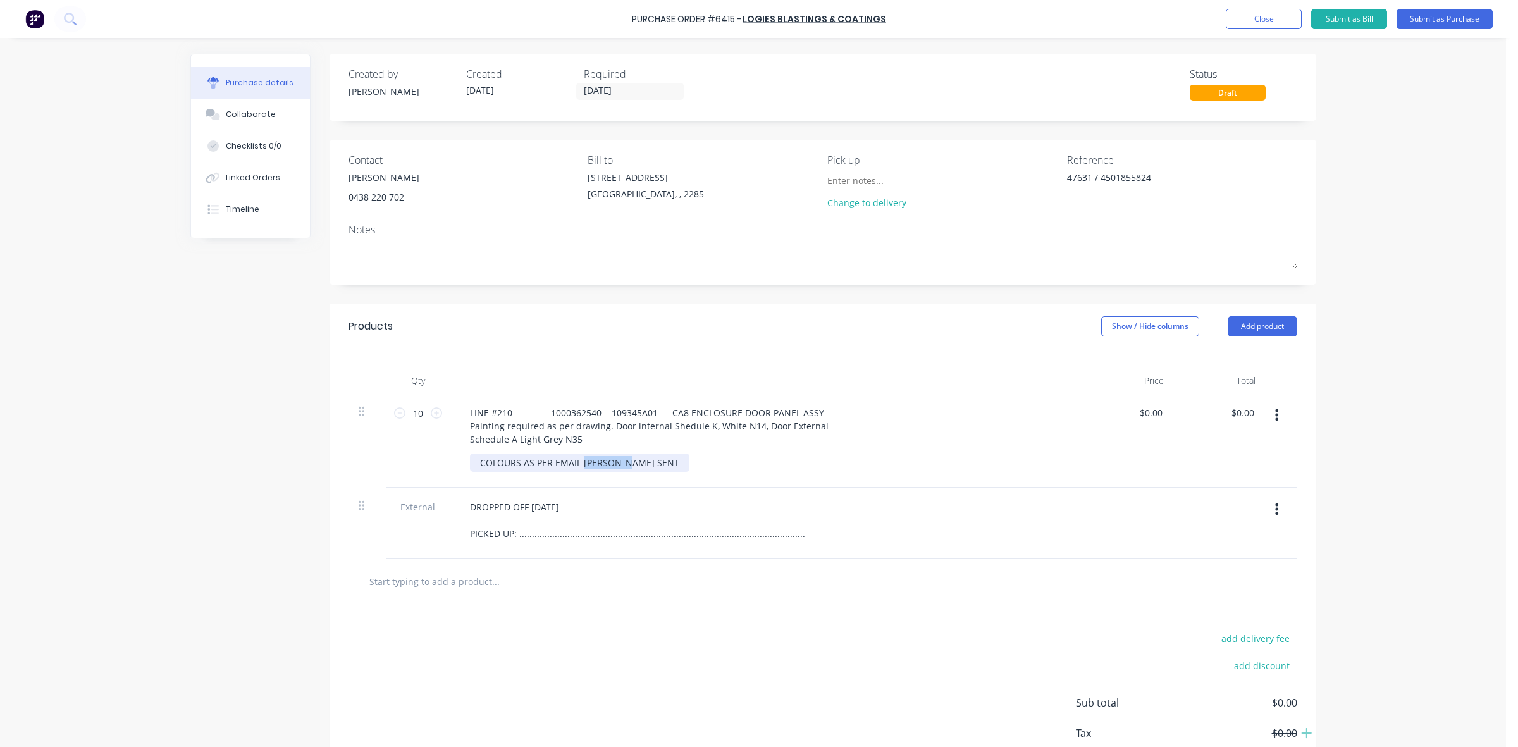
click at [576, 462] on div "COLOURS AS PER EMAIL JOSH SENT" at bounding box center [580, 463] width 220 height 18
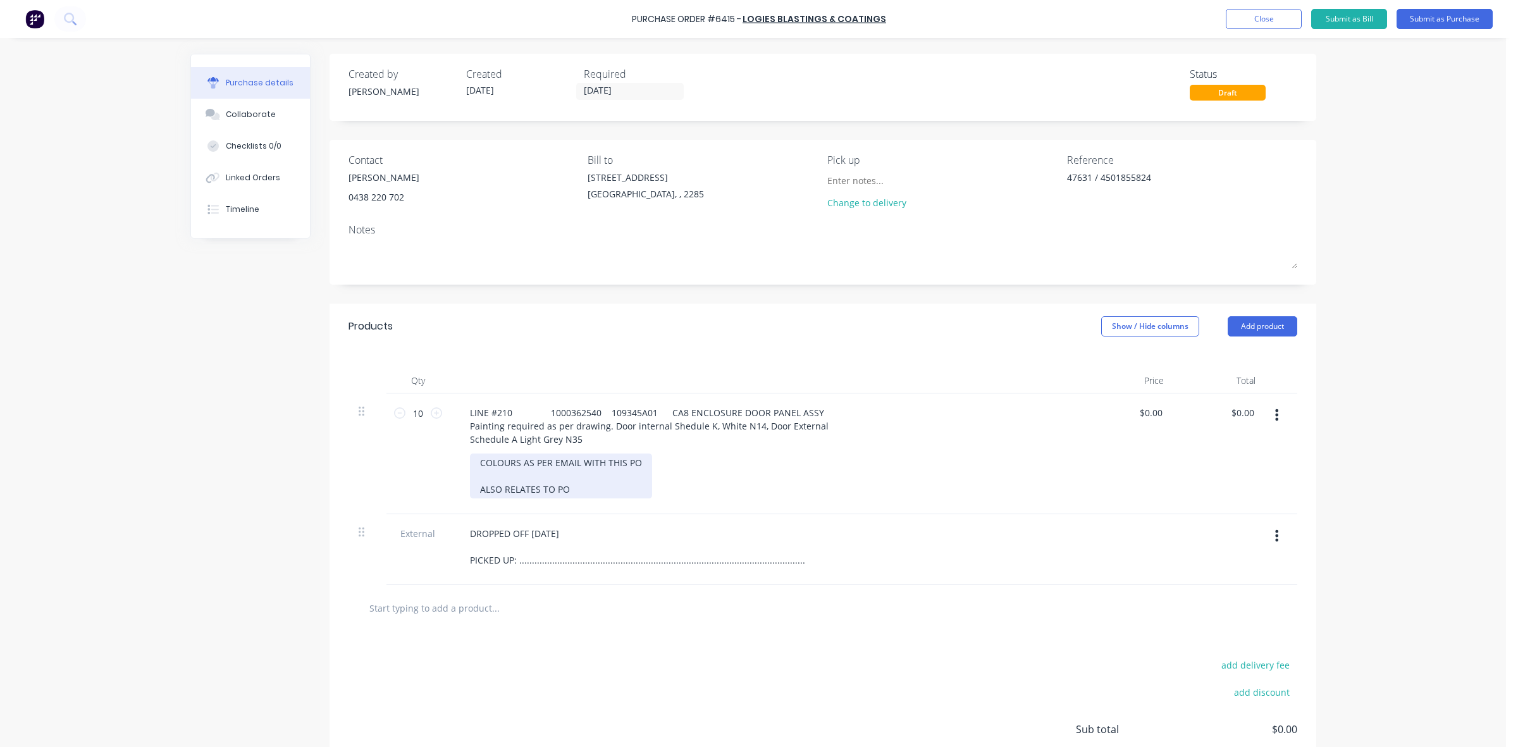
click at [567, 488] on div "COLOURS AS PER EMAIL WITH THIS PO ALSO RELATES TO PO" at bounding box center [561, 476] width 182 height 45
click at [1425, 15] on button "Submit as Purchase" at bounding box center [1445, 19] width 96 height 20
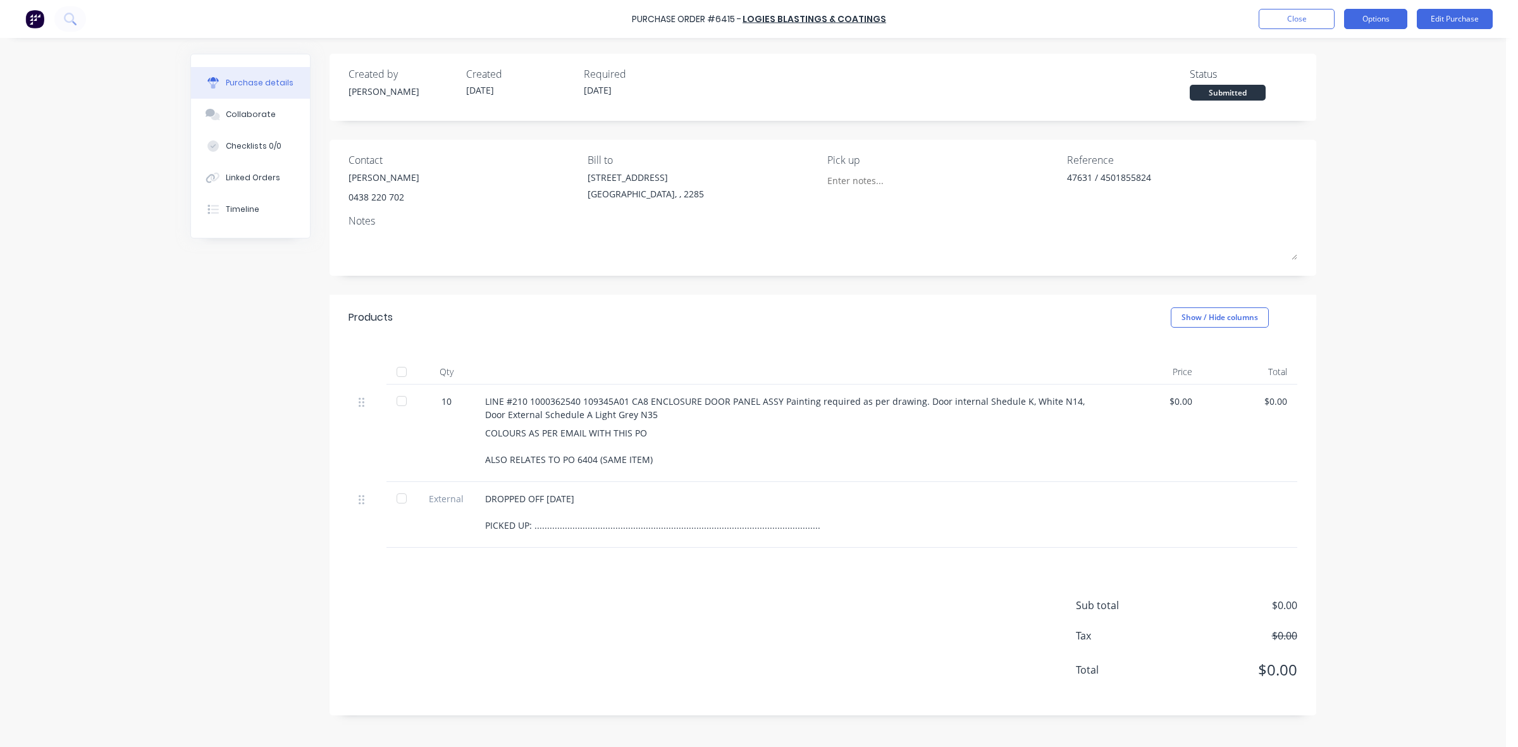
click at [1384, 23] on button "Options" at bounding box center [1375, 19] width 63 height 20
click at [1358, 59] on div "Print / Email" at bounding box center [1347, 51] width 97 height 18
click at [1351, 94] on div "Without pricing" at bounding box center [1347, 102] width 97 height 18
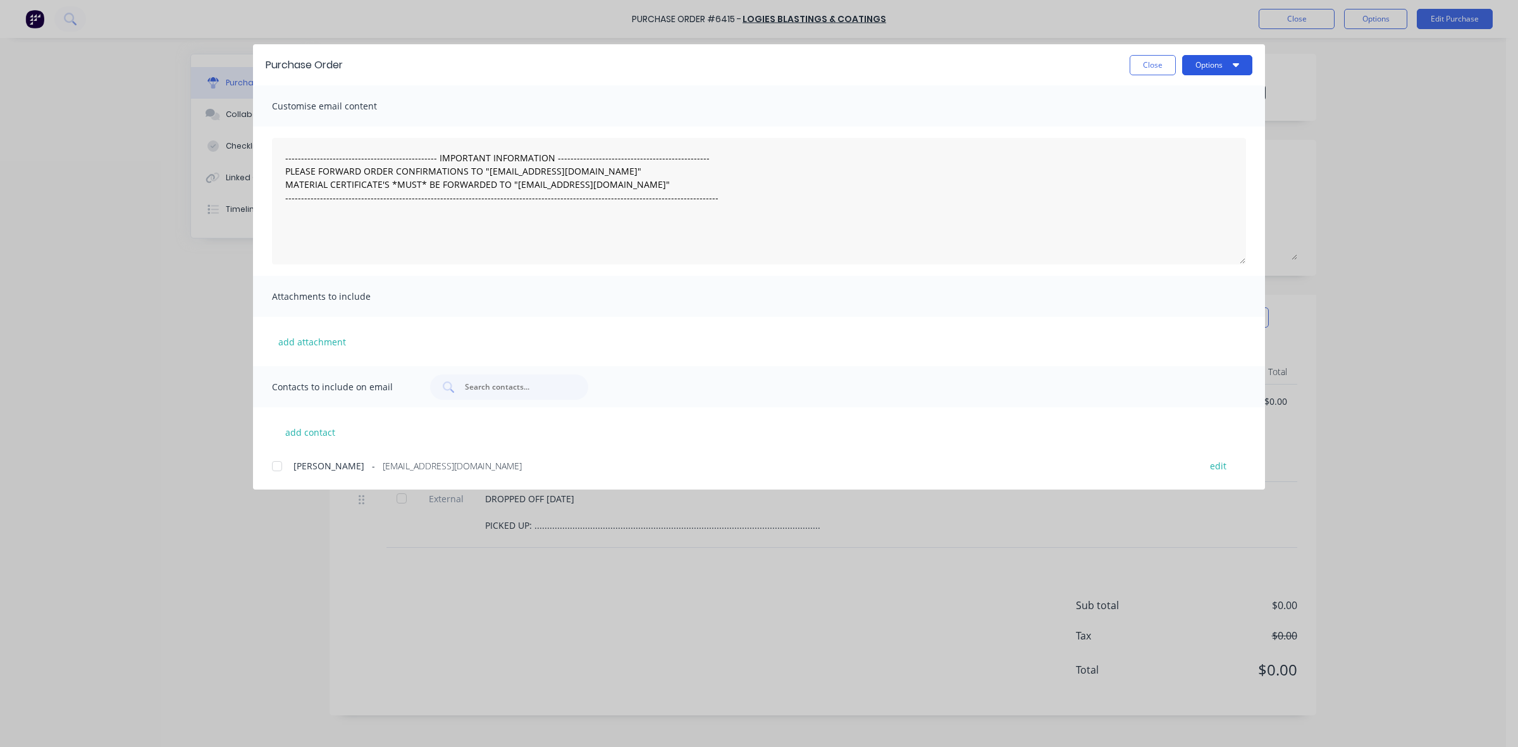
click at [1215, 58] on button "Options" at bounding box center [1218, 65] width 70 height 20
click at [1201, 86] on button "Preview" at bounding box center [1193, 97] width 120 height 25
click at [1144, 61] on button "Close" at bounding box center [1153, 65] width 46 height 20
type textarea "x"
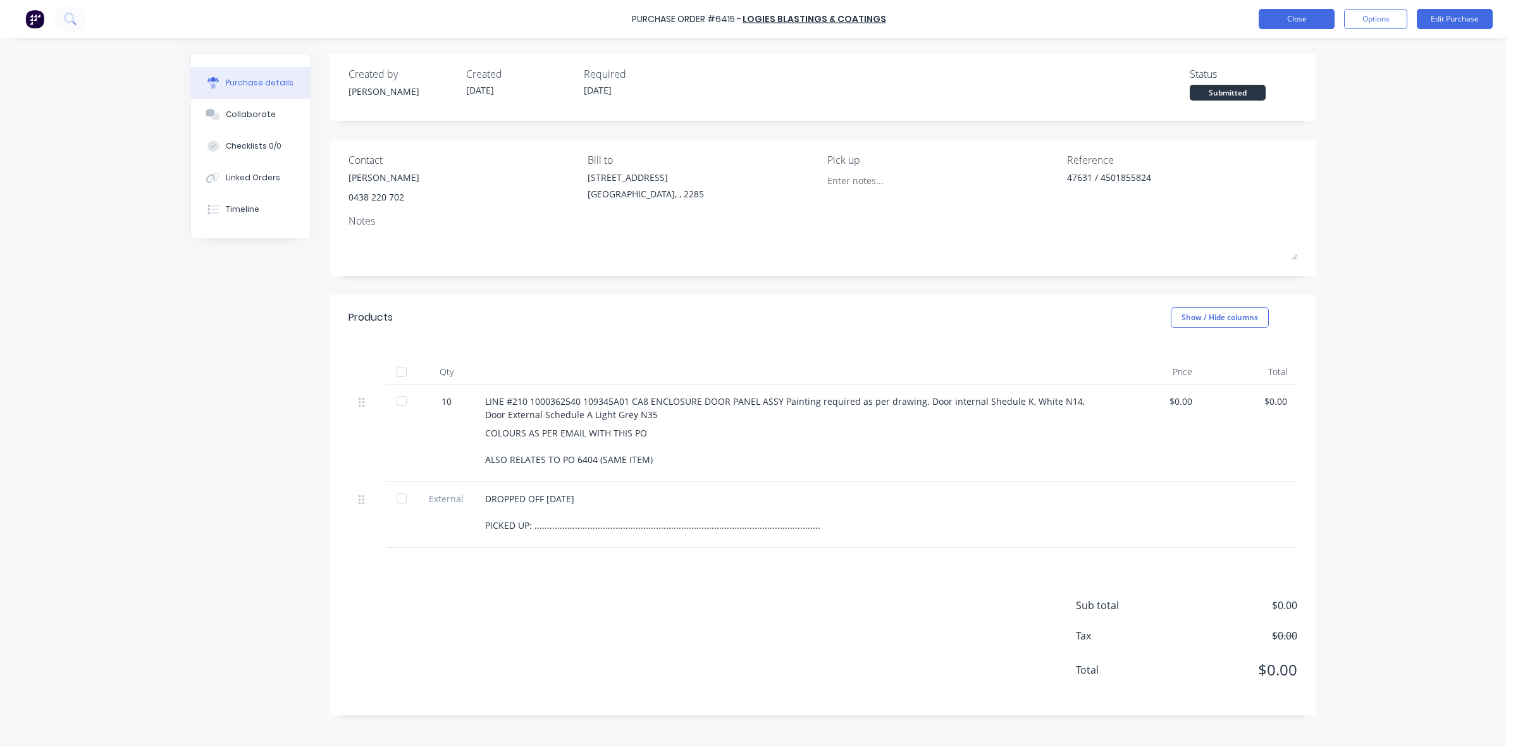
click at [1298, 23] on button "Close" at bounding box center [1297, 19] width 76 height 20
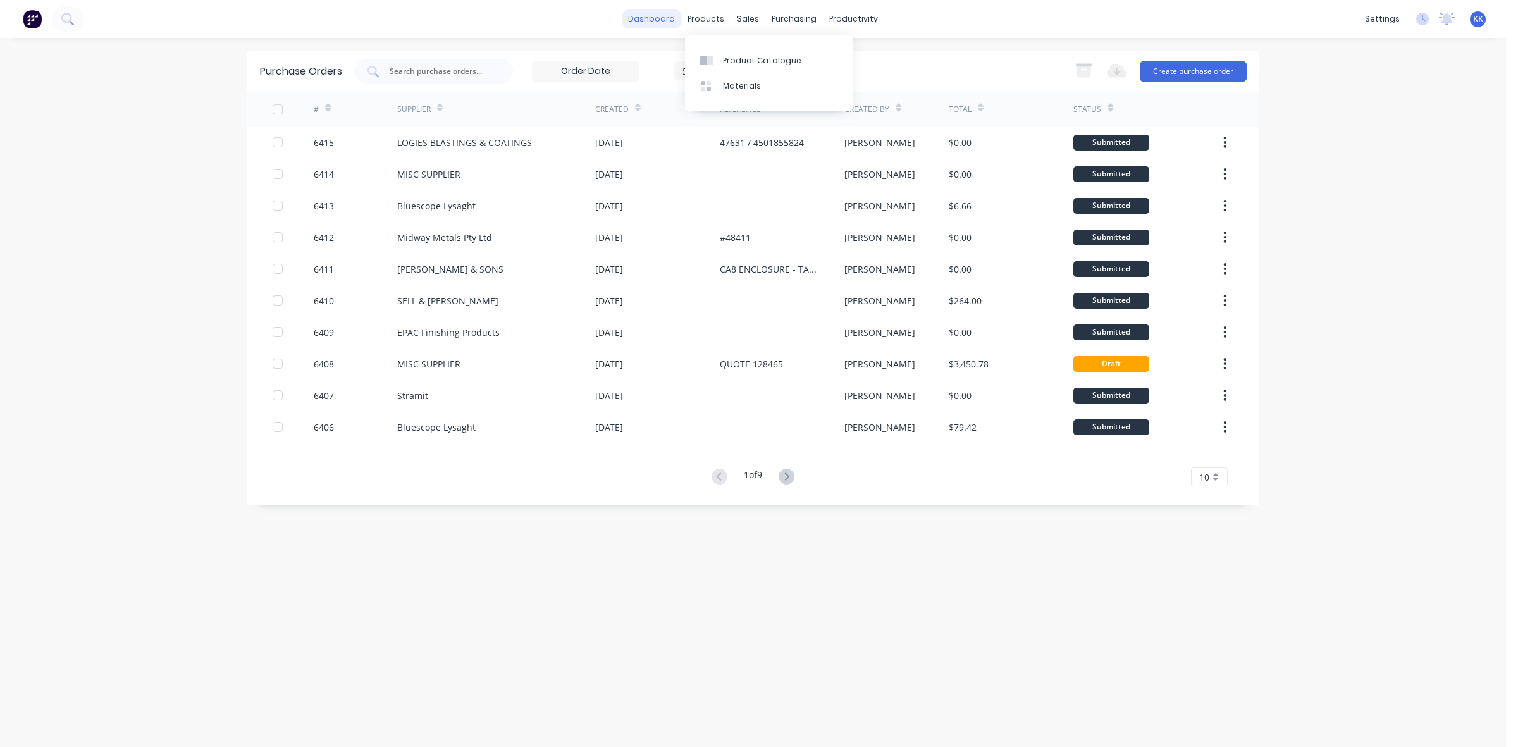
click at [669, 20] on link "dashboard" at bounding box center [651, 18] width 59 height 19
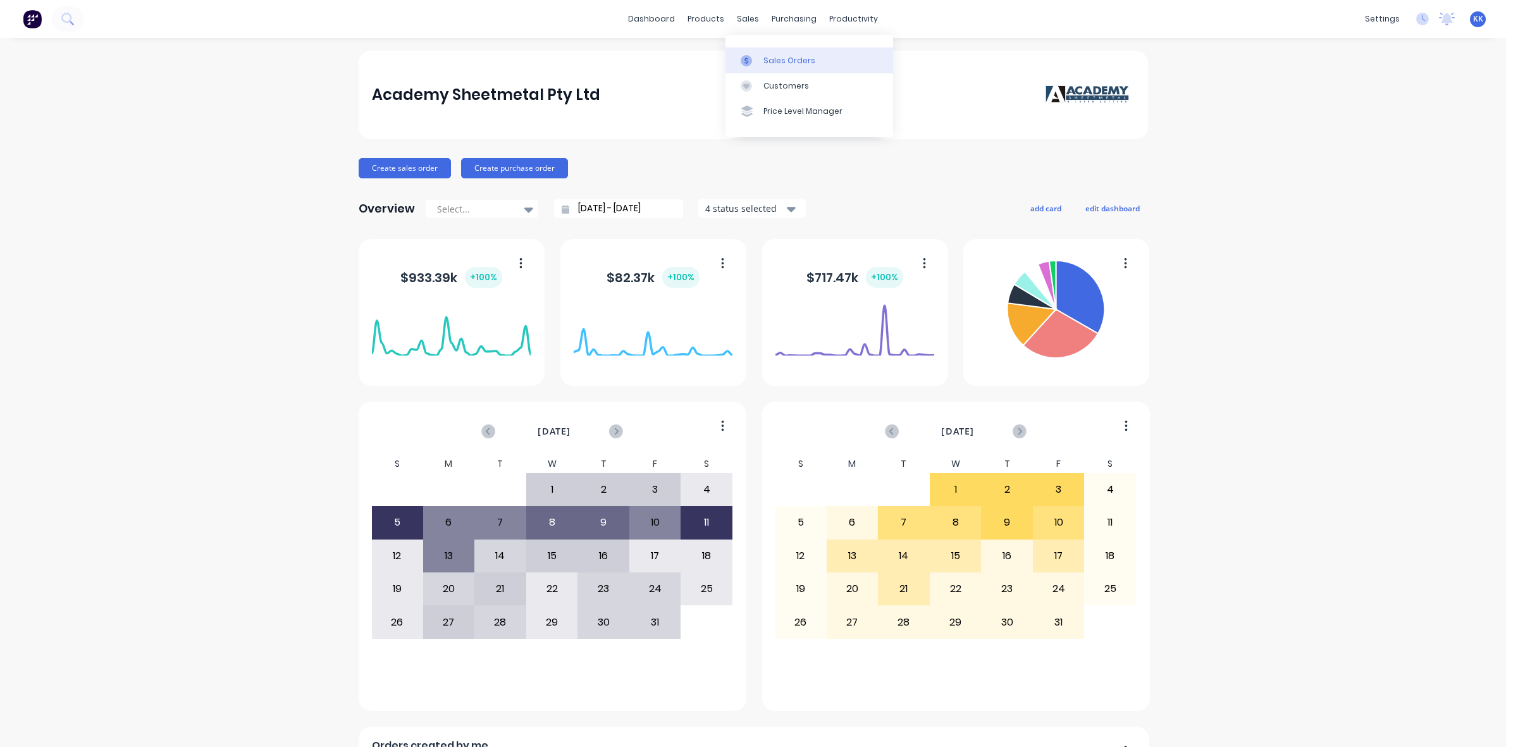
click at [764, 62] on div "Sales Orders" at bounding box center [790, 60] width 52 height 11
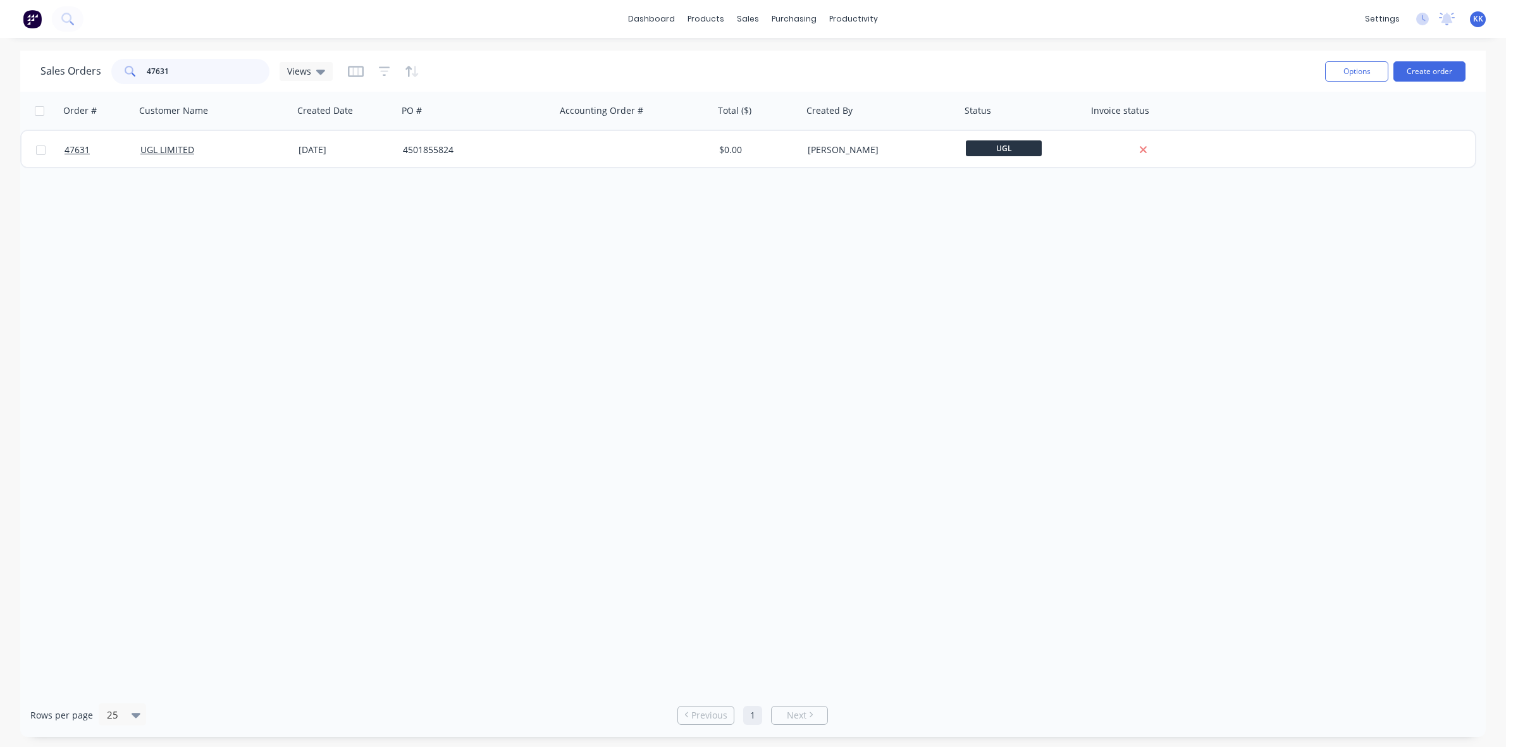
drag, startPoint x: 184, startPoint y: 68, endPoint x: 130, endPoint y: 67, distance: 53.8
click at [130, 67] on div "47631" at bounding box center [190, 71] width 158 height 25
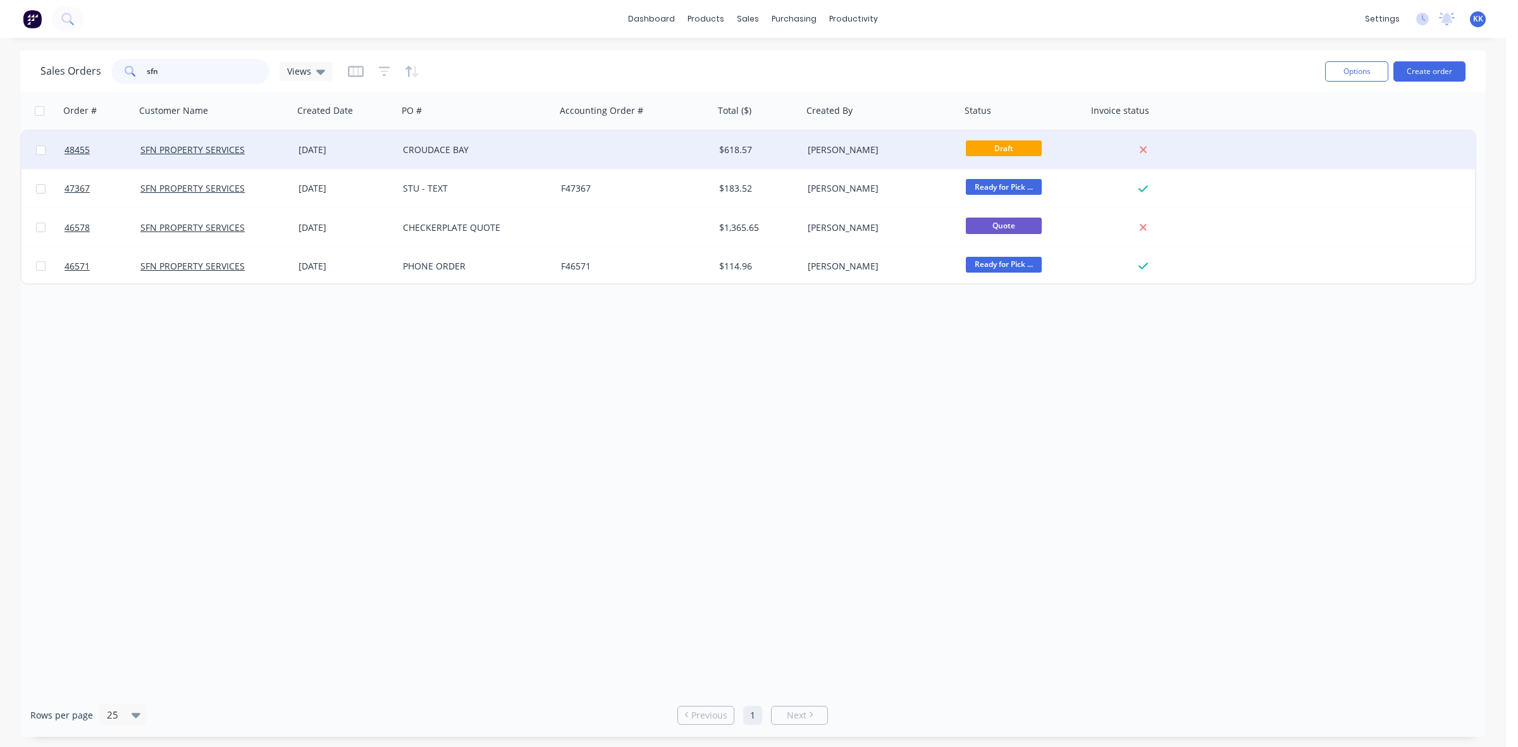
type input "sfn"
click at [616, 137] on div at bounding box center [635, 150] width 158 height 38
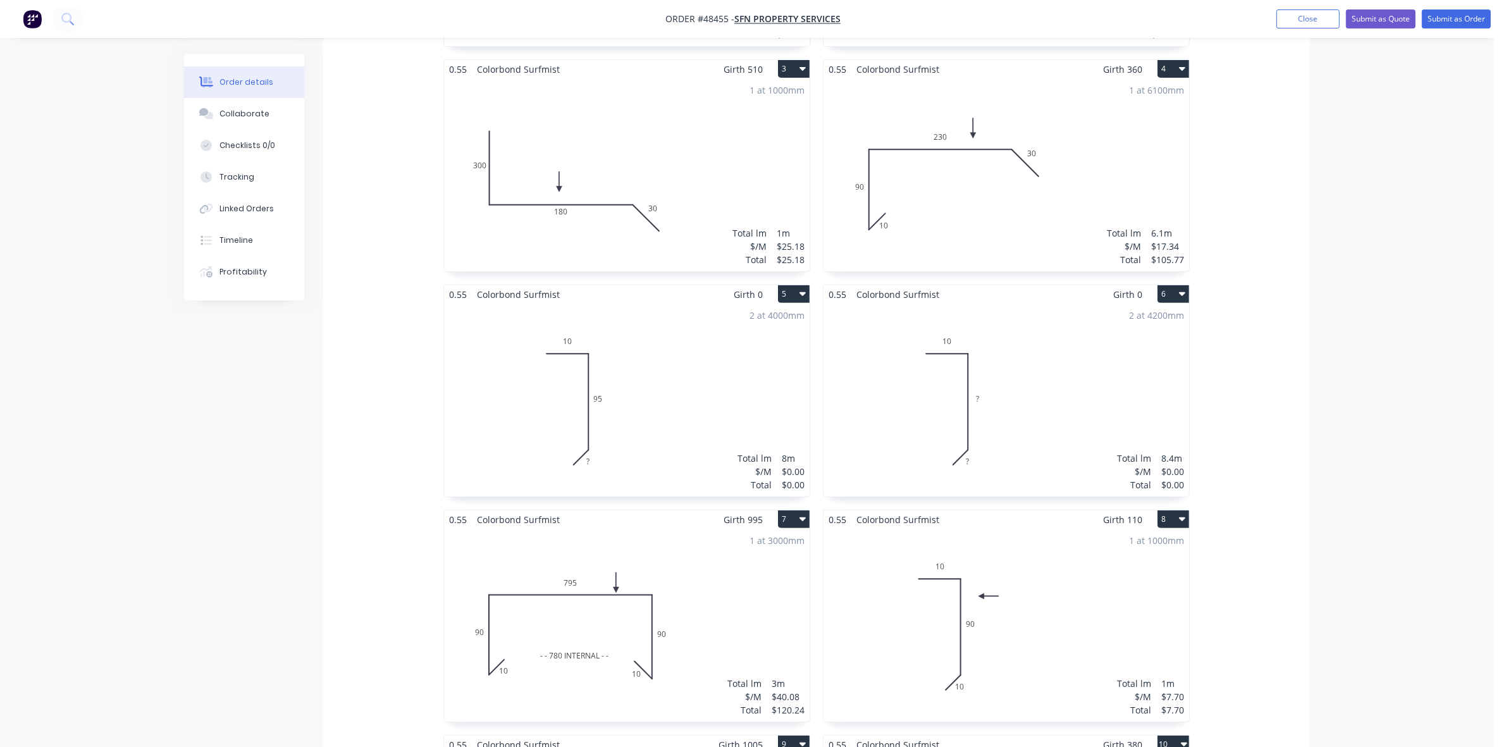
scroll to position [712, 0]
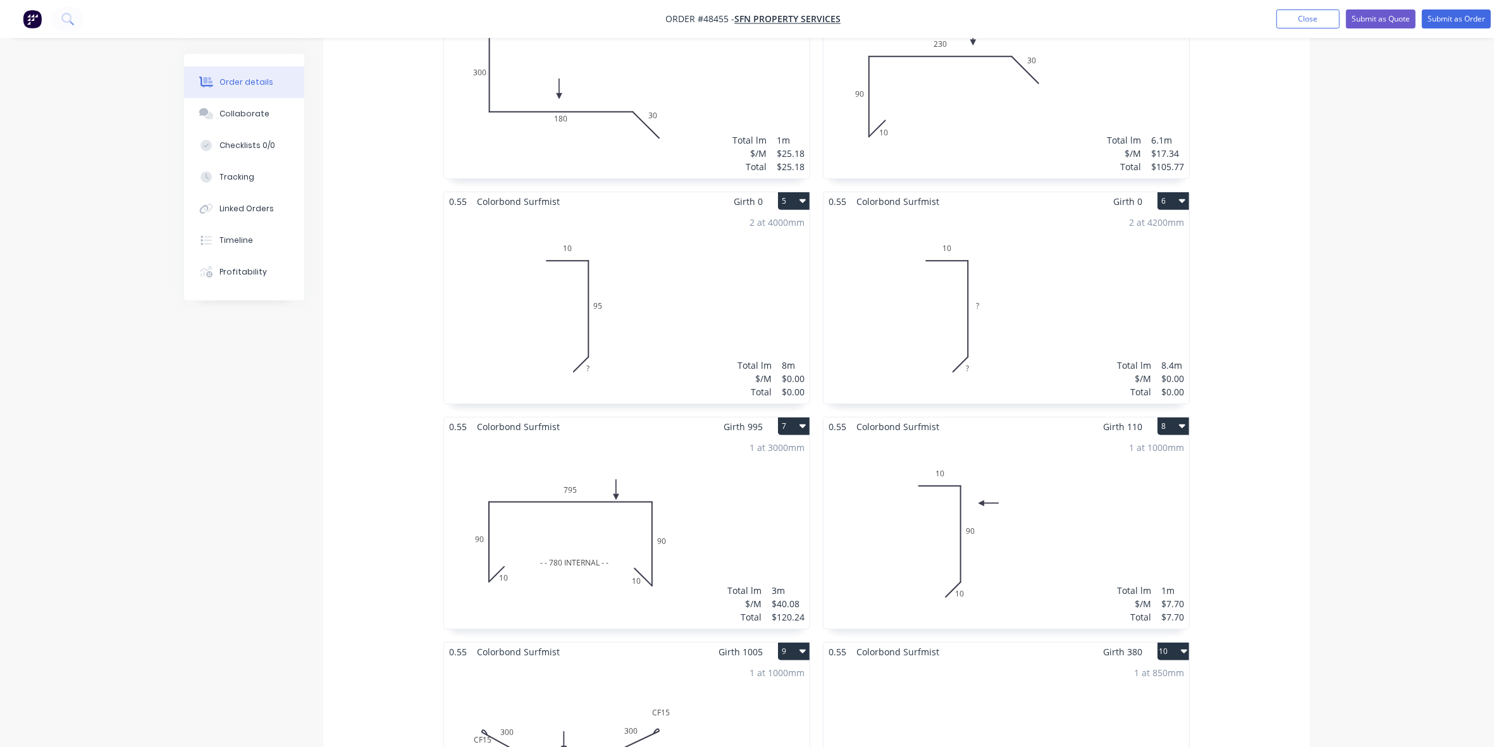
click at [678, 292] on div "2 at 4000mm Total lm $/M Total 8m $0.00 $0.00" at bounding box center [627, 307] width 366 height 193
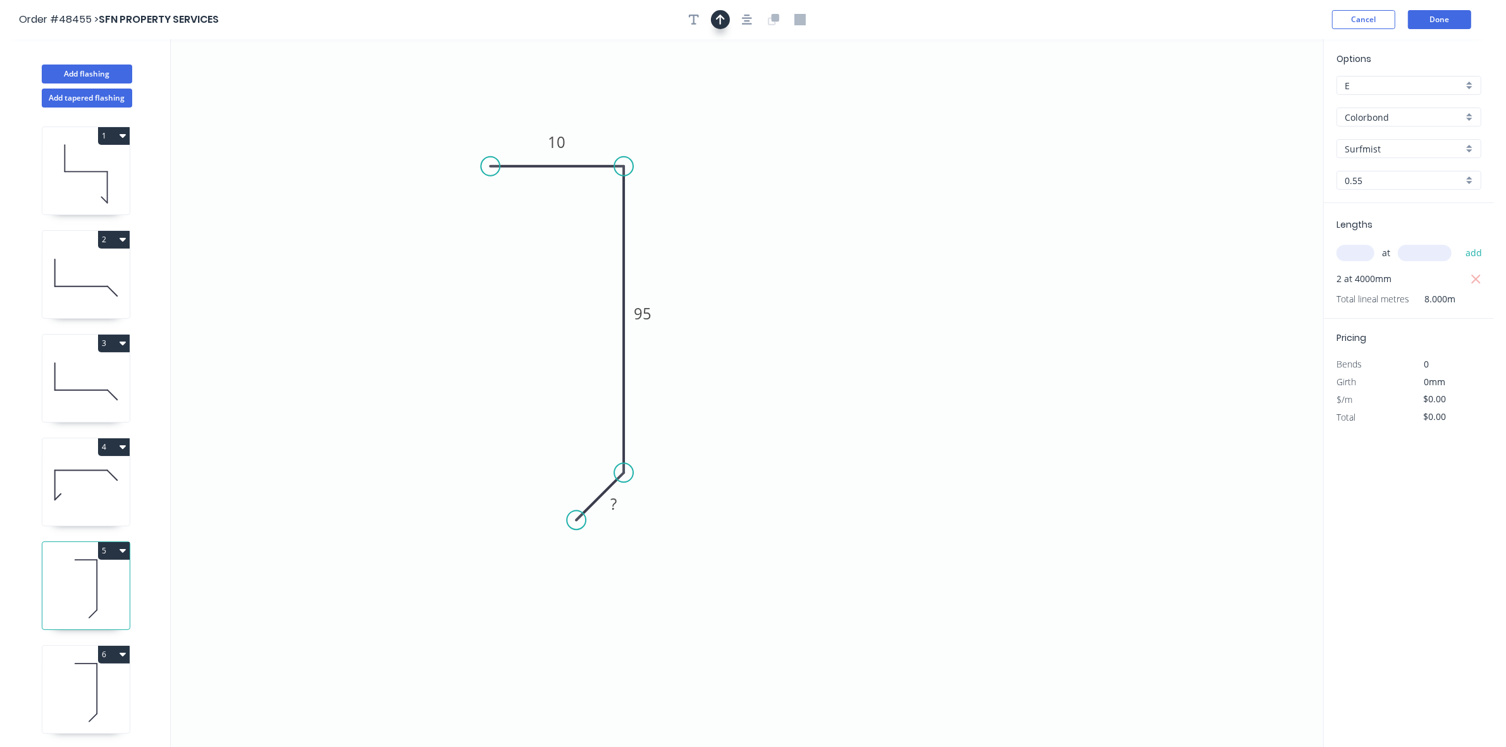
click at [724, 16] on icon "button" at bounding box center [720, 19] width 9 height 11
drag, startPoint x: 1130, startPoint y: 135, endPoint x: 645, endPoint y: 232, distance: 494.2
click at [650, 232] on icon at bounding box center [655, 216] width 11 height 40
click at [645, 232] on icon at bounding box center [645, 216] width 11 height 40
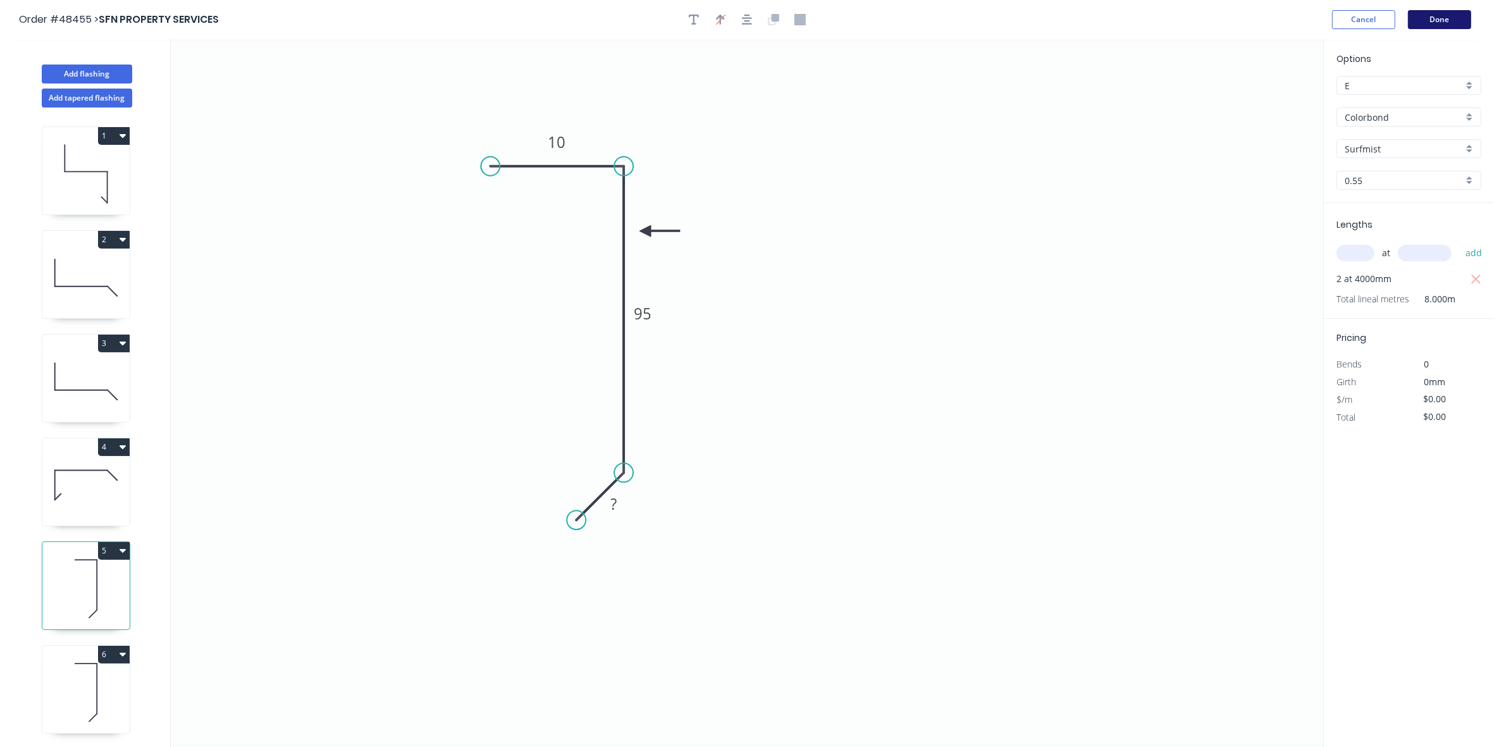
click at [1425, 28] on button "Done" at bounding box center [1439, 19] width 63 height 19
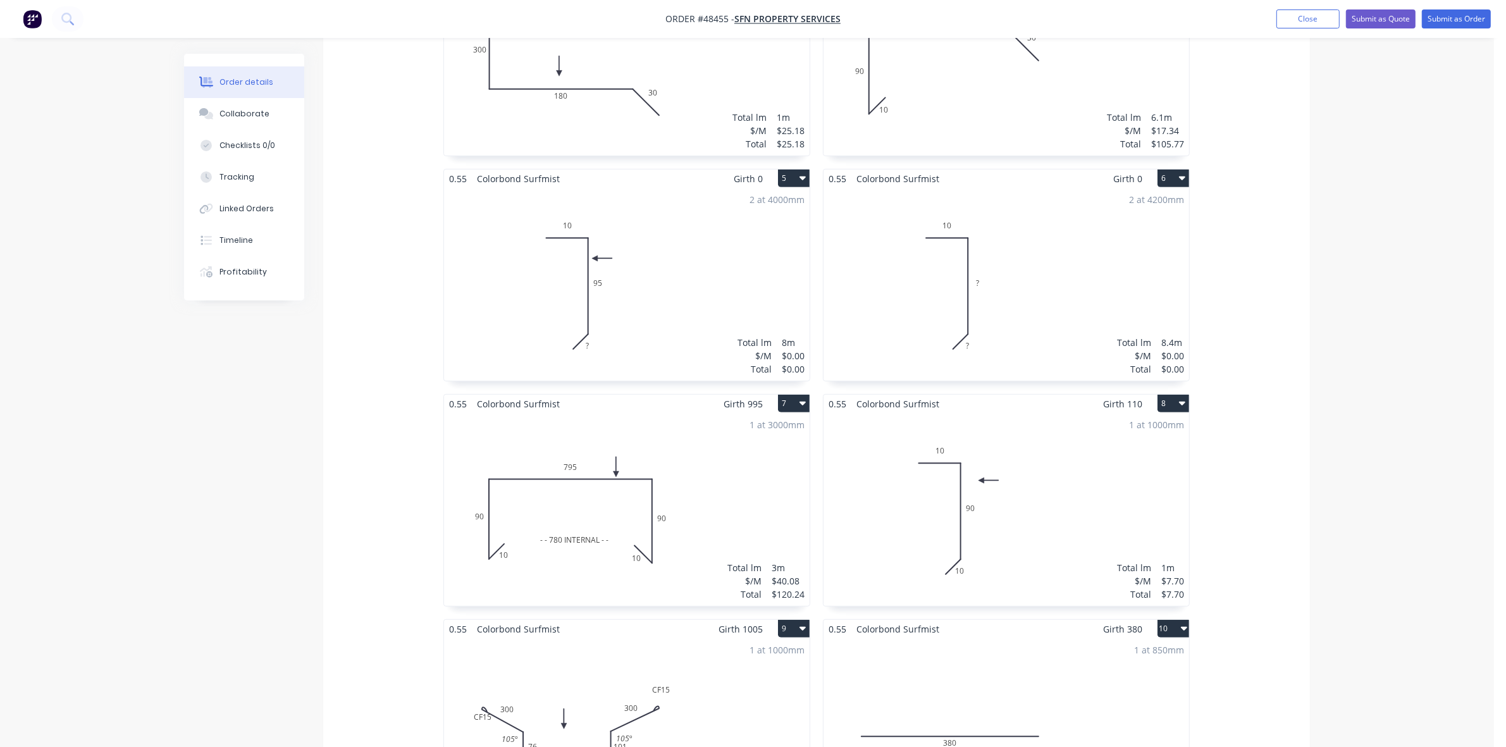
scroll to position [870, 0]
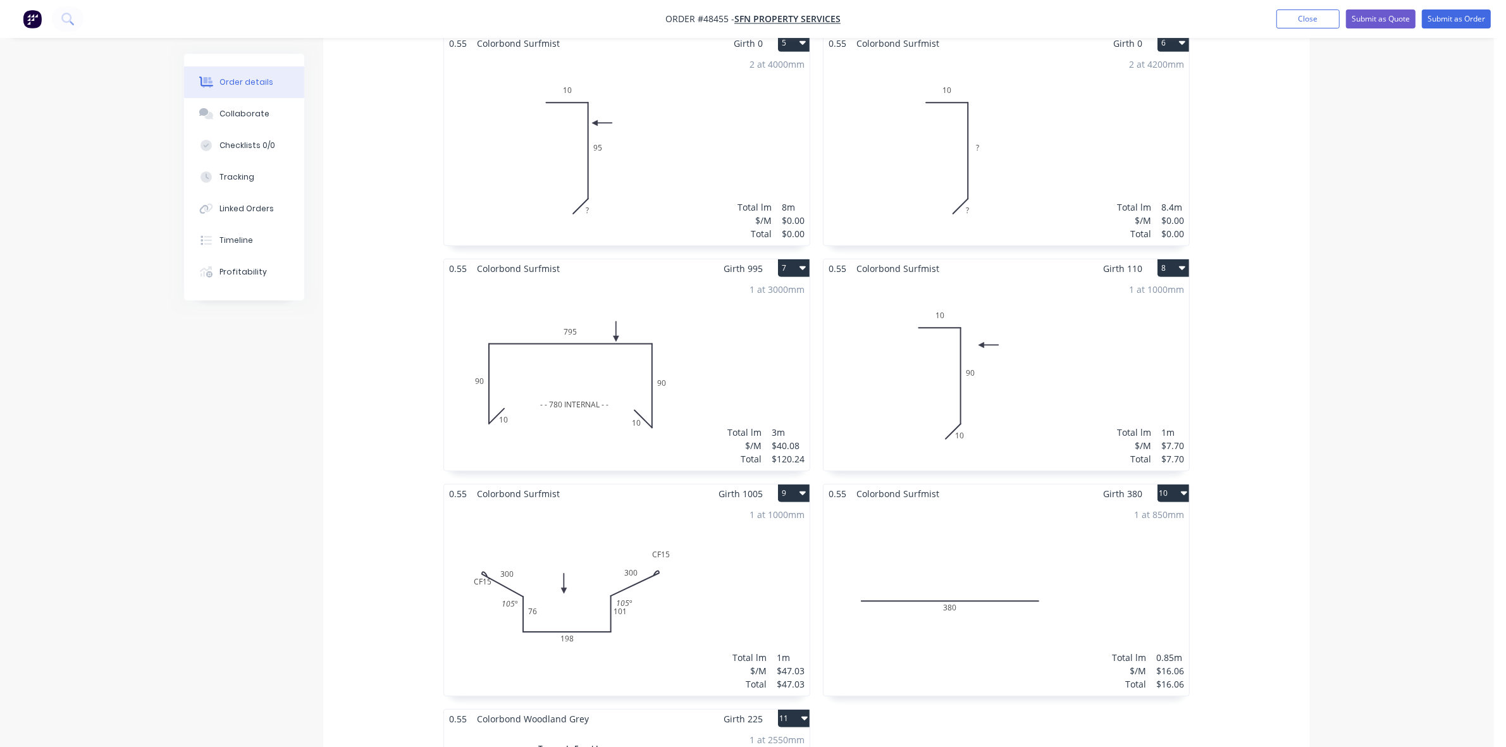
click at [1033, 108] on div "2 at 4200mm Total lm $/M Total 8.4m $0.00 $0.00" at bounding box center [1007, 149] width 366 height 193
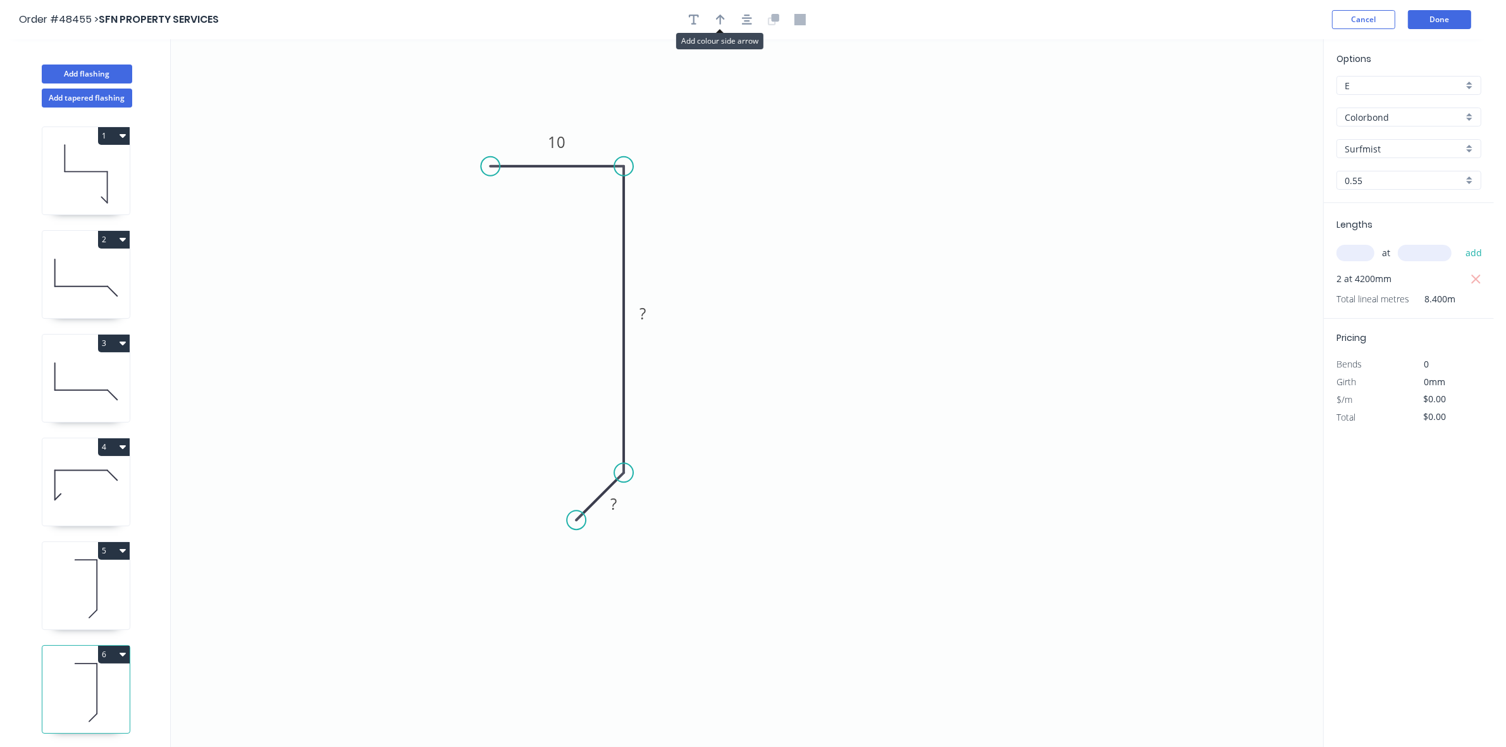
drag, startPoint x: 723, startPoint y: 20, endPoint x: 764, endPoint y: 32, distance: 42.7
click at [723, 23] on icon "button" at bounding box center [720, 19] width 9 height 11
drag, startPoint x: 1261, startPoint y: 101, endPoint x: 644, endPoint y: 234, distance: 631.0
click at [644, 234] on icon at bounding box center [643, 219] width 11 height 40
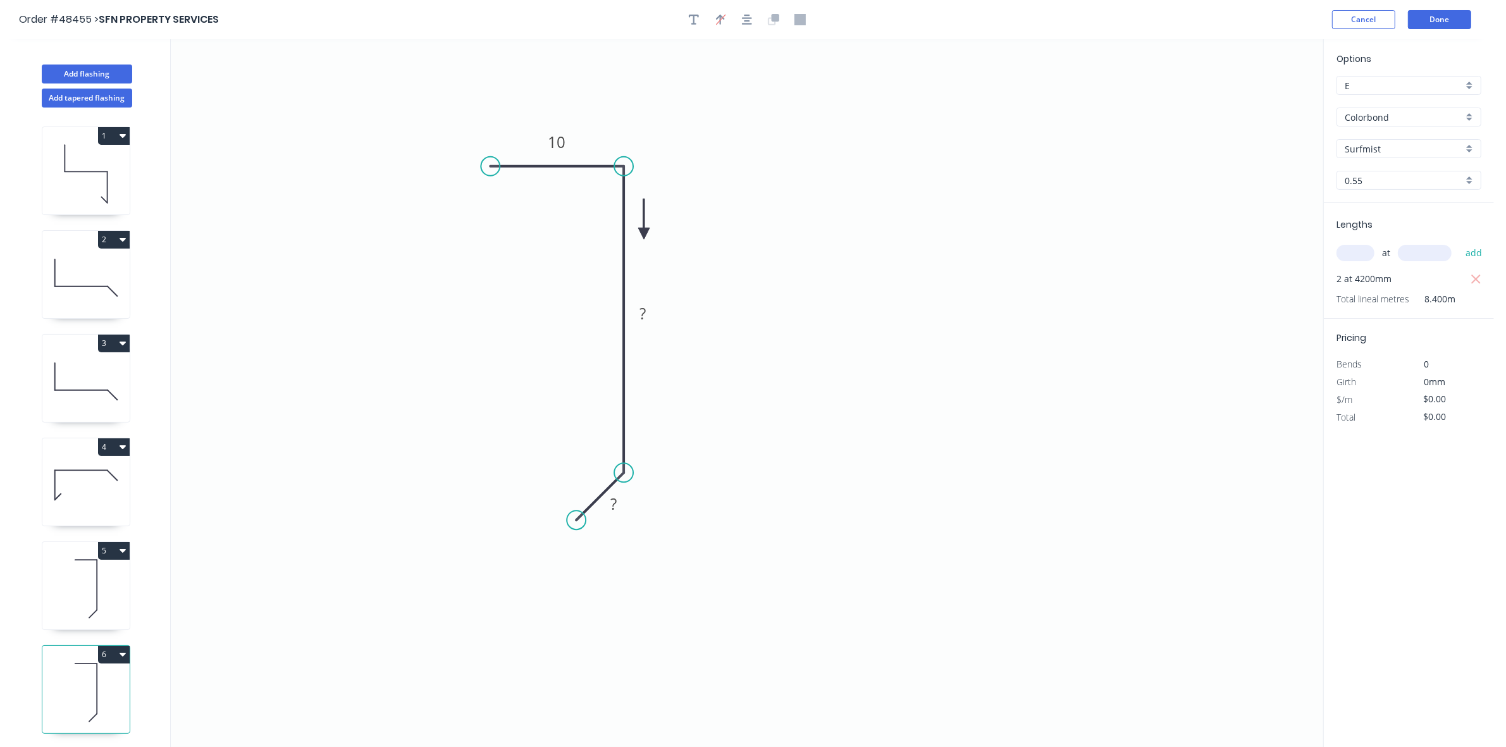
click at [644, 234] on icon at bounding box center [643, 219] width 11 height 40
click at [1450, 26] on button "Done" at bounding box center [1439, 19] width 63 height 19
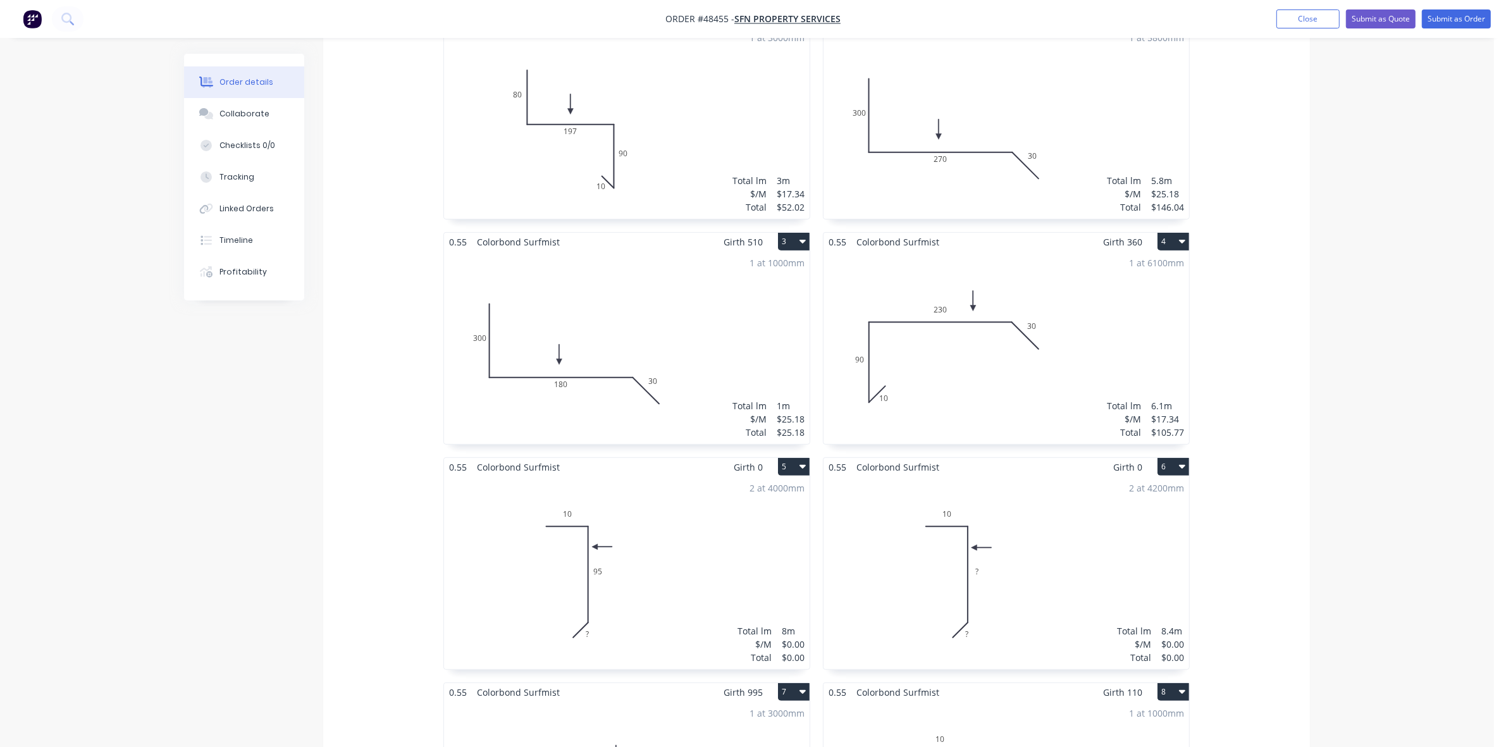
scroll to position [633, 0]
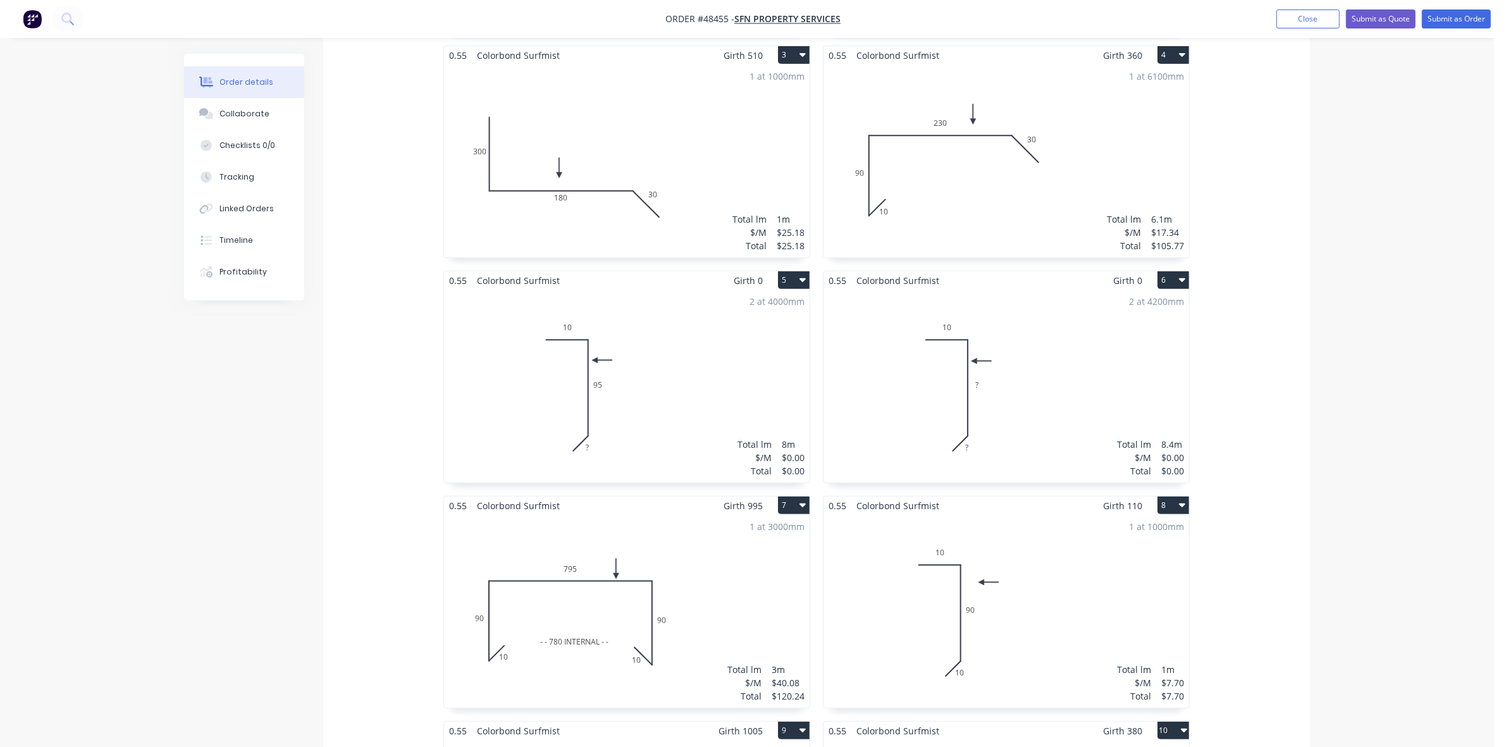
click at [671, 371] on div "2 at 4000mm Total lm $/M Total 8m $0.00 $0.00" at bounding box center [627, 386] width 366 height 193
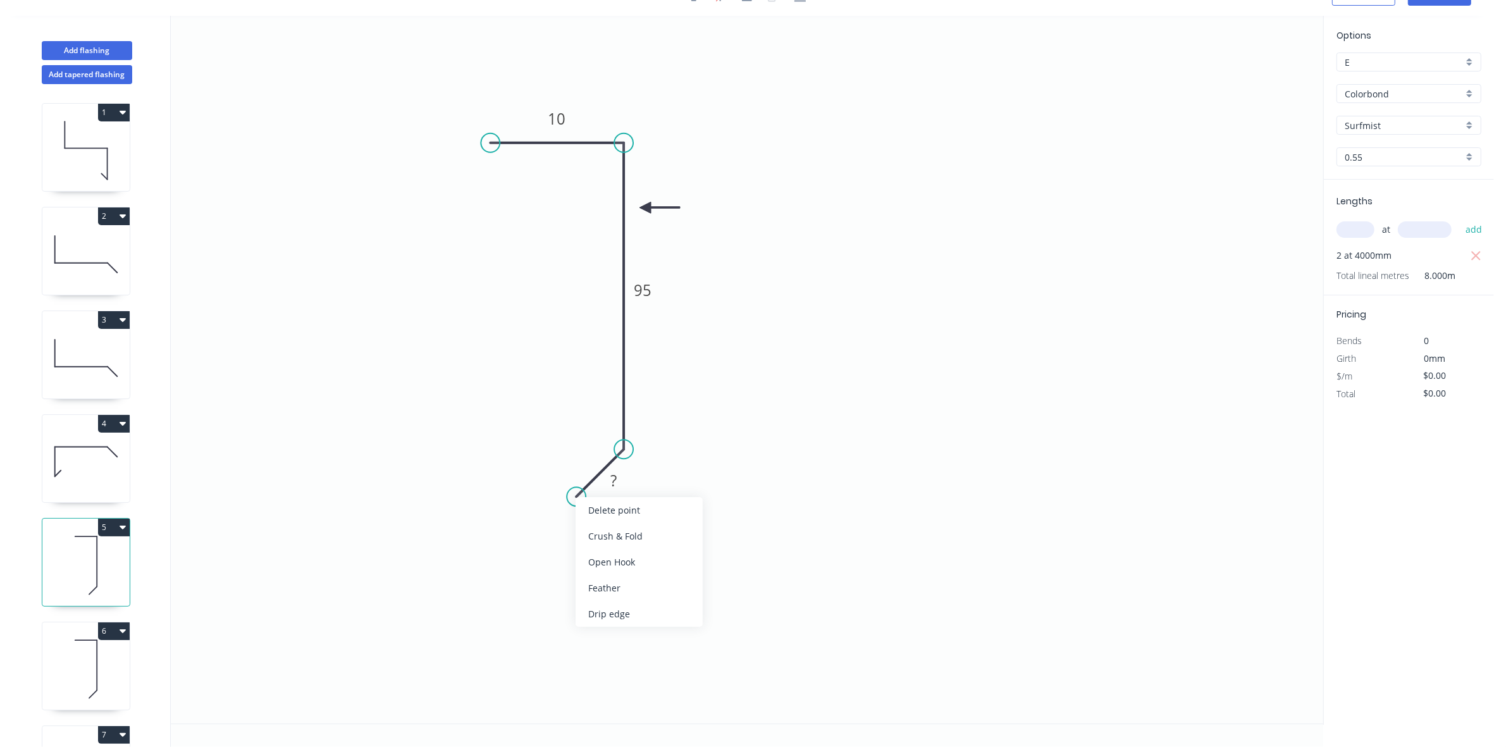
click at [618, 503] on div "Delete point" at bounding box center [639, 510] width 127 height 26
drag, startPoint x: 637, startPoint y: 490, endPoint x: 630, endPoint y: 463, distance: 28.7
click at [637, 491] on div "Crush & Fold" at bounding box center [685, 493] width 127 height 26
type input "$8.30"
type input "$66.40"
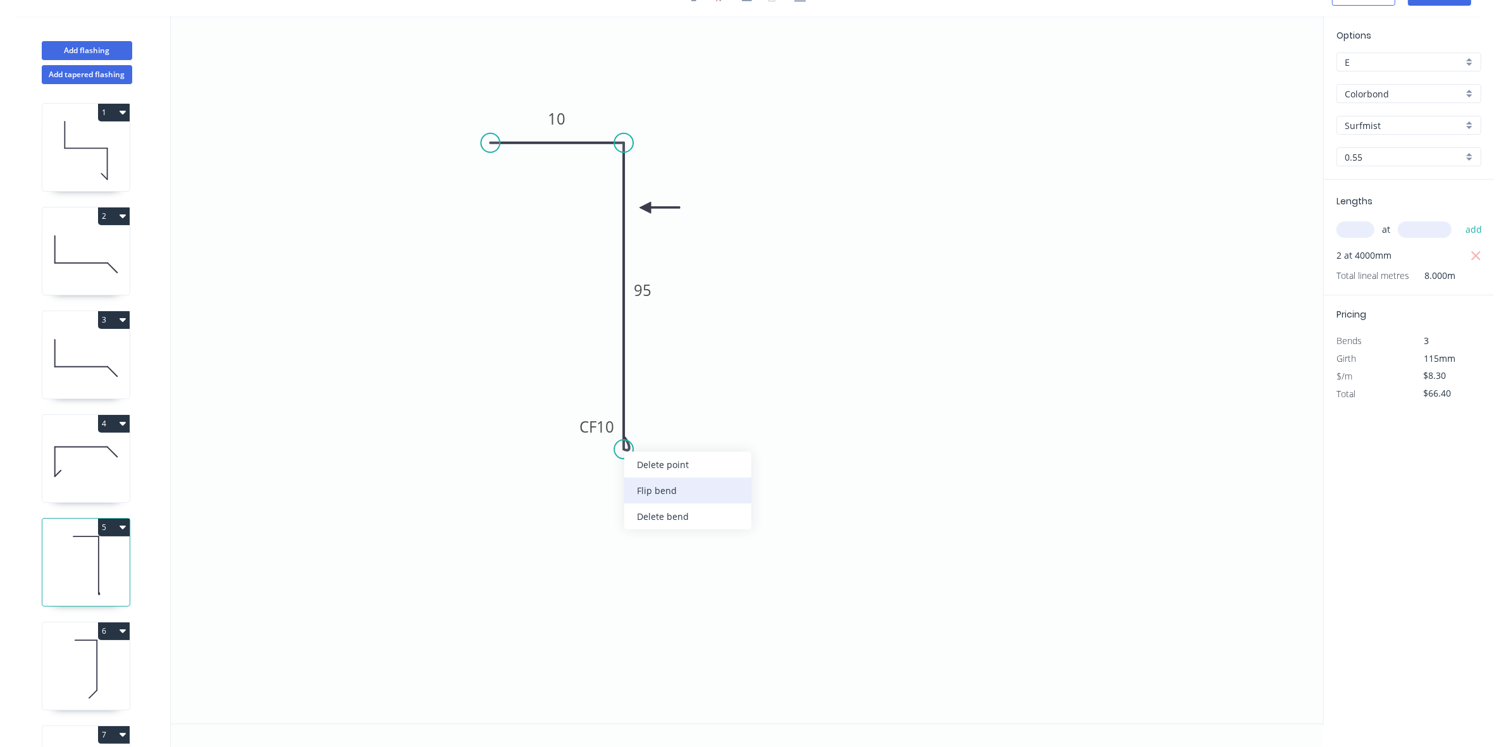
drag, startPoint x: 633, startPoint y: 485, endPoint x: 623, endPoint y: 444, distance: 42.2
click at [633, 485] on div "Flip bend" at bounding box center [687, 491] width 127 height 26
drag, startPoint x: 658, startPoint y: 431, endPoint x: 646, endPoint y: 435, distance: 12.6
click at [659, 431] on tspan "10" at bounding box center [659, 426] width 18 height 21
click at [83, 669] on icon at bounding box center [85, 669] width 87 height 81
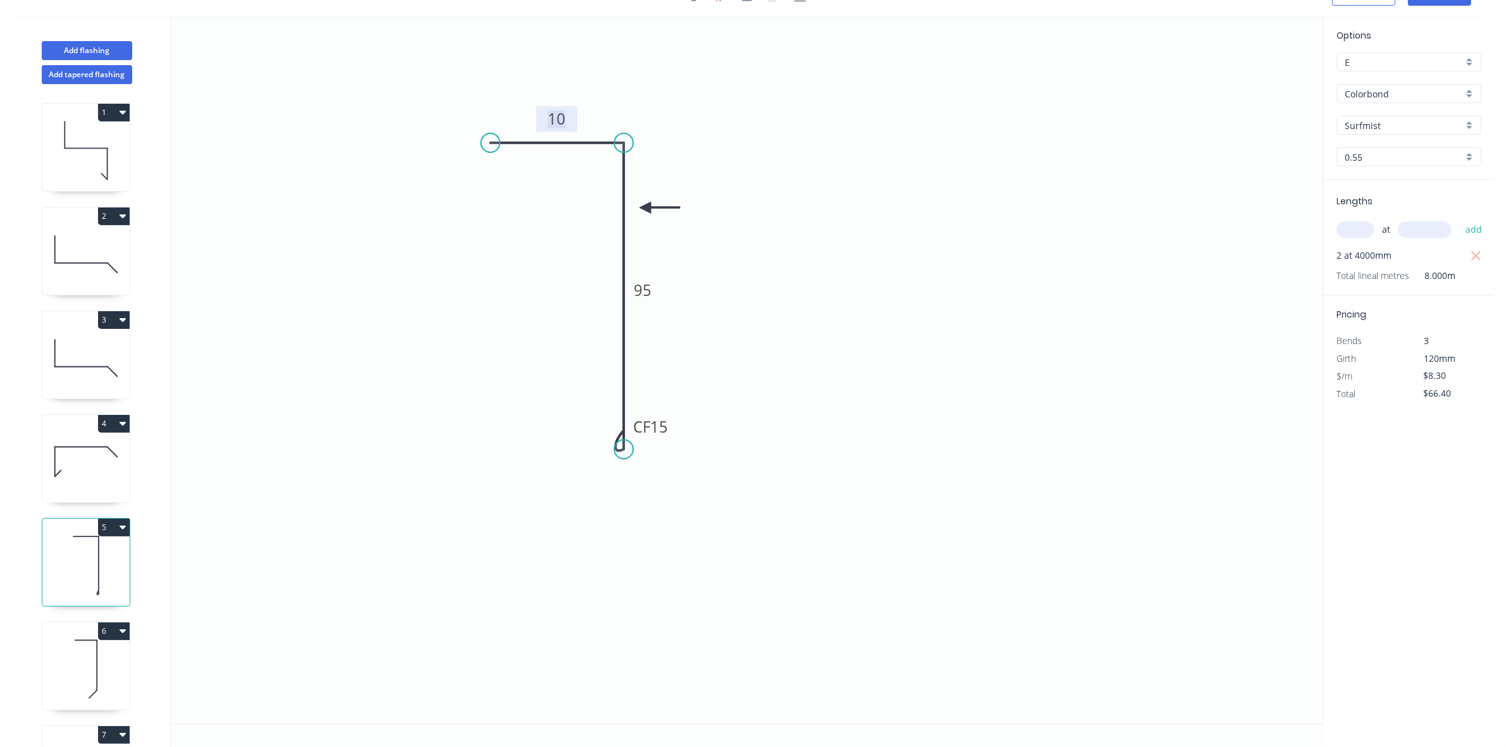
type input "$0.00"
click at [596, 510] on div "Delete point" at bounding box center [637, 515] width 127 height 26
drag, startPoint x: 630, startPoint y: 495, endPoint x: 623, endPoint y: 465, distance: 30.4
click at [630, 495] on div "Crush & Fold" at bounding box center [681, 491] width 127 height 26
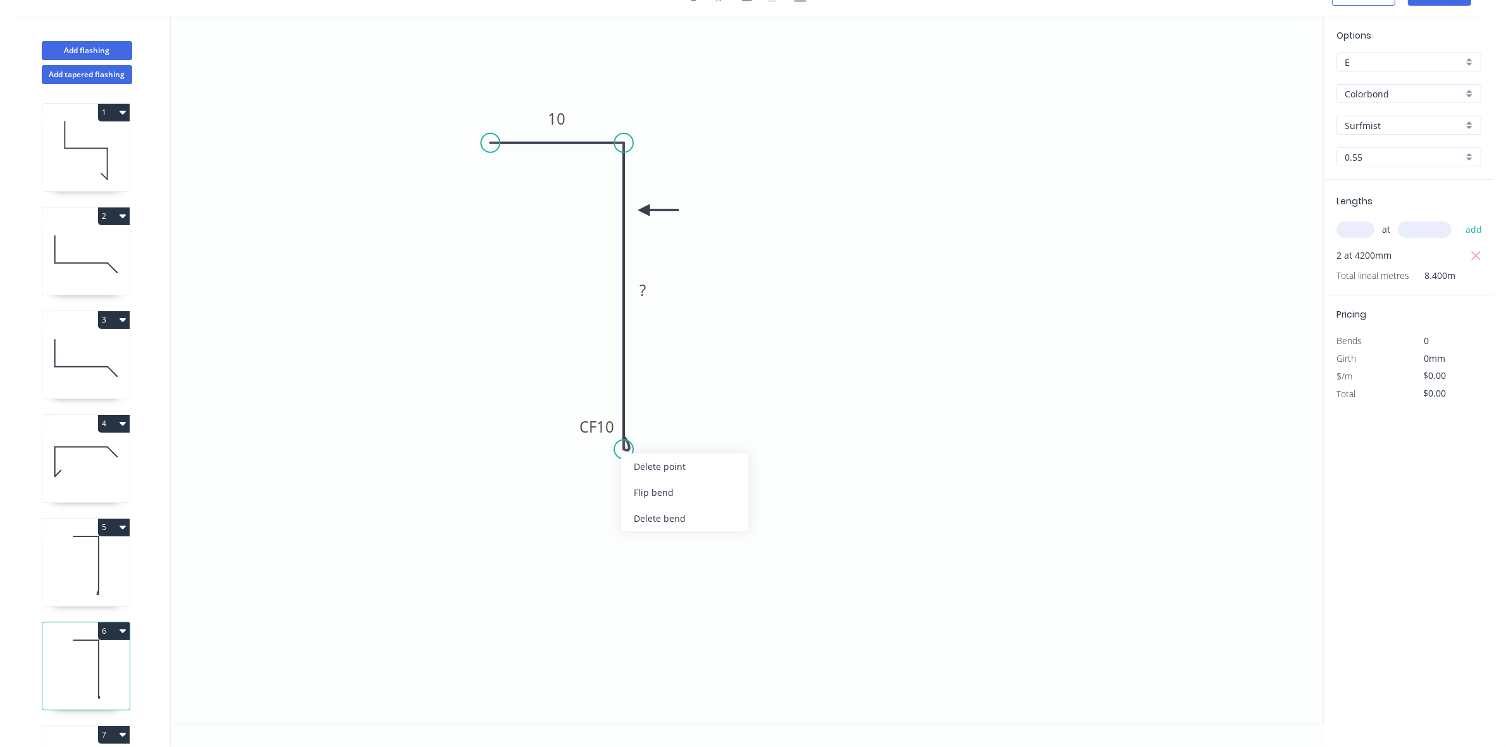
click at [631, 490] on div "Flip bend" at bounding box center [684, 493] width 127 height 26
click at [657, 426] on tspan "10" at bounding box center [659, 426] width 18 height 21
type input "$8.30"
type input "$69.72"
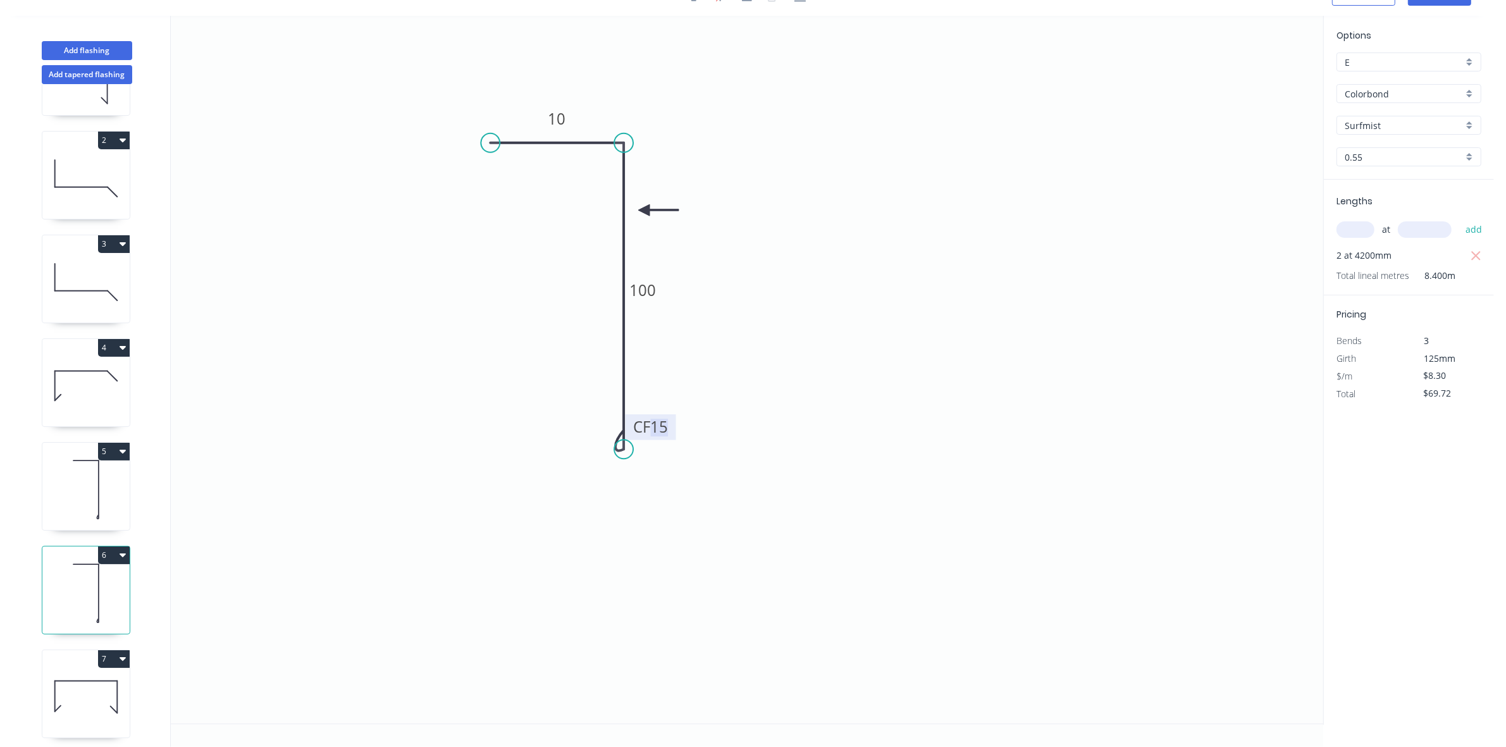
scroll to position [158, 0]
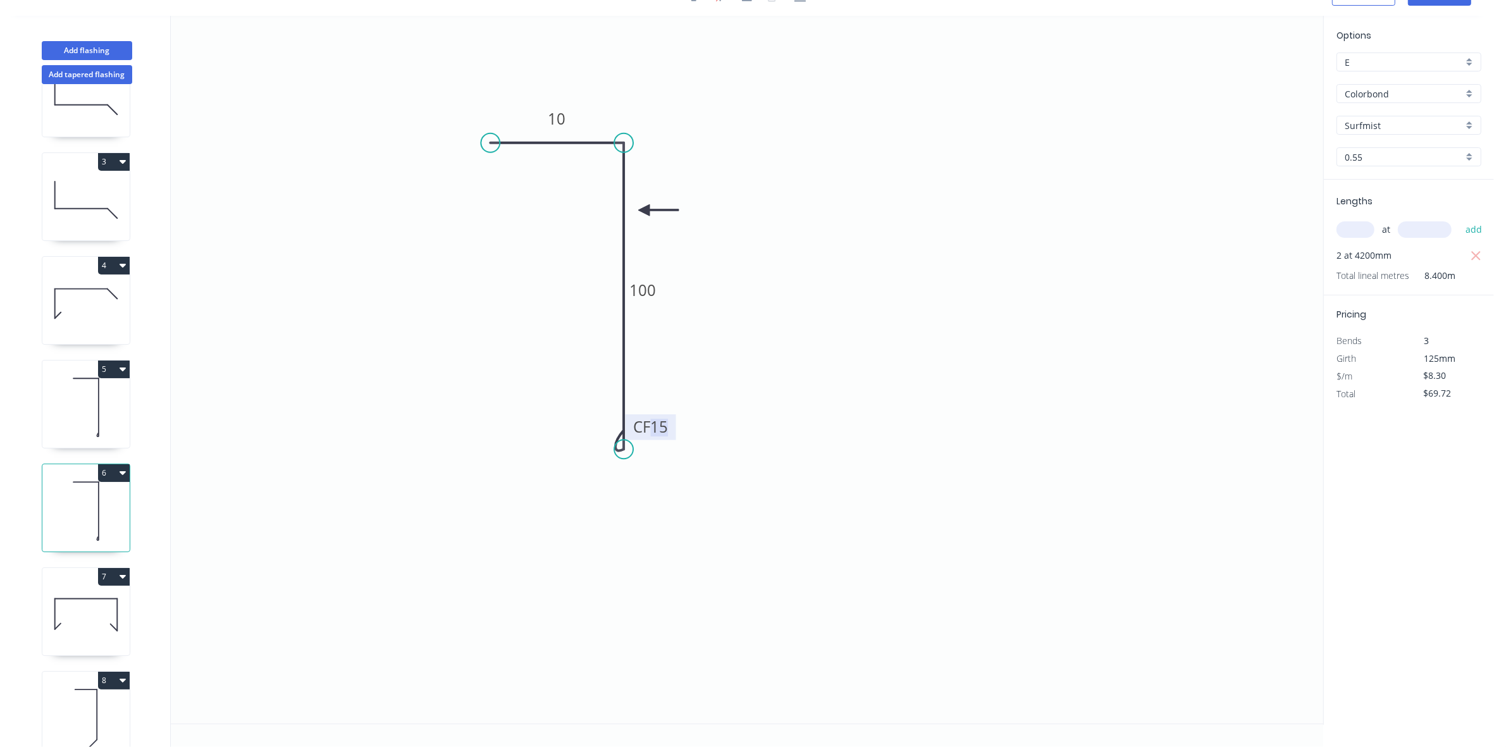
click at [83, 624] on icon at bounding box center [85, 614] width 87 height 81
type input "$40.08"
type input "$120.24"
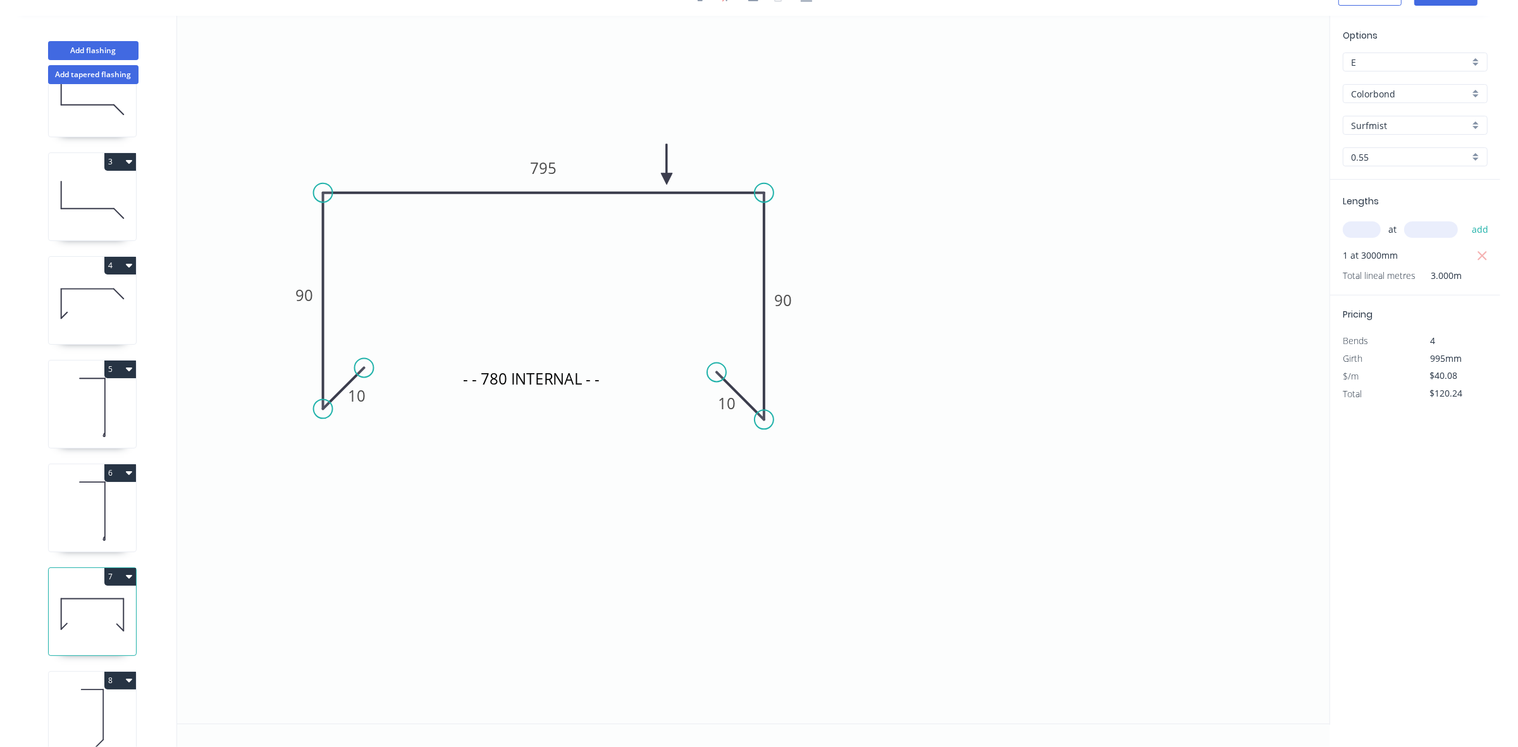
scroll to position [0, 0]
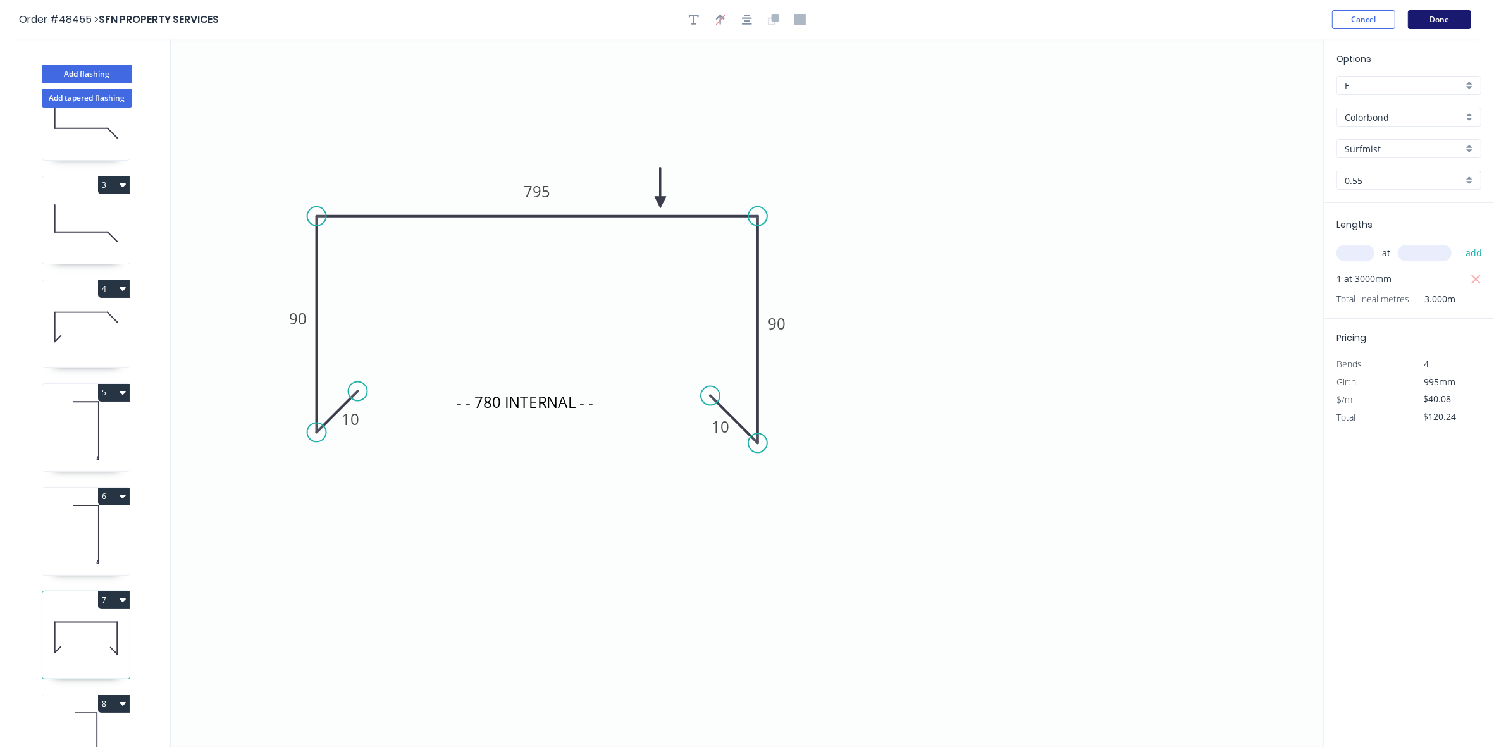
click at [1428, 18] on button "Done" at bounding box center [1439, 19] width 63 height 19
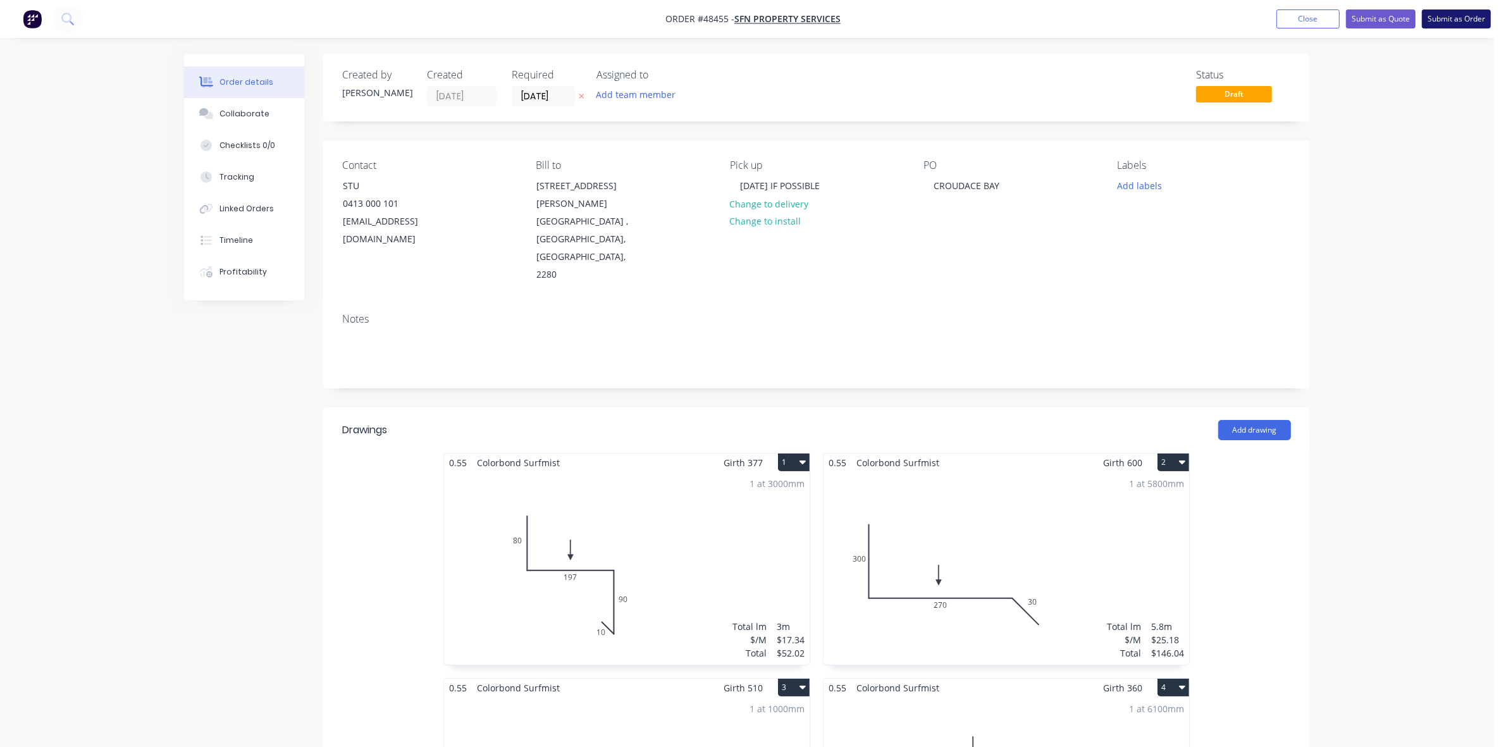
click at [1440, 18] on button "Submit as Order" at bounding box center [1456, 18] width 69 height 19
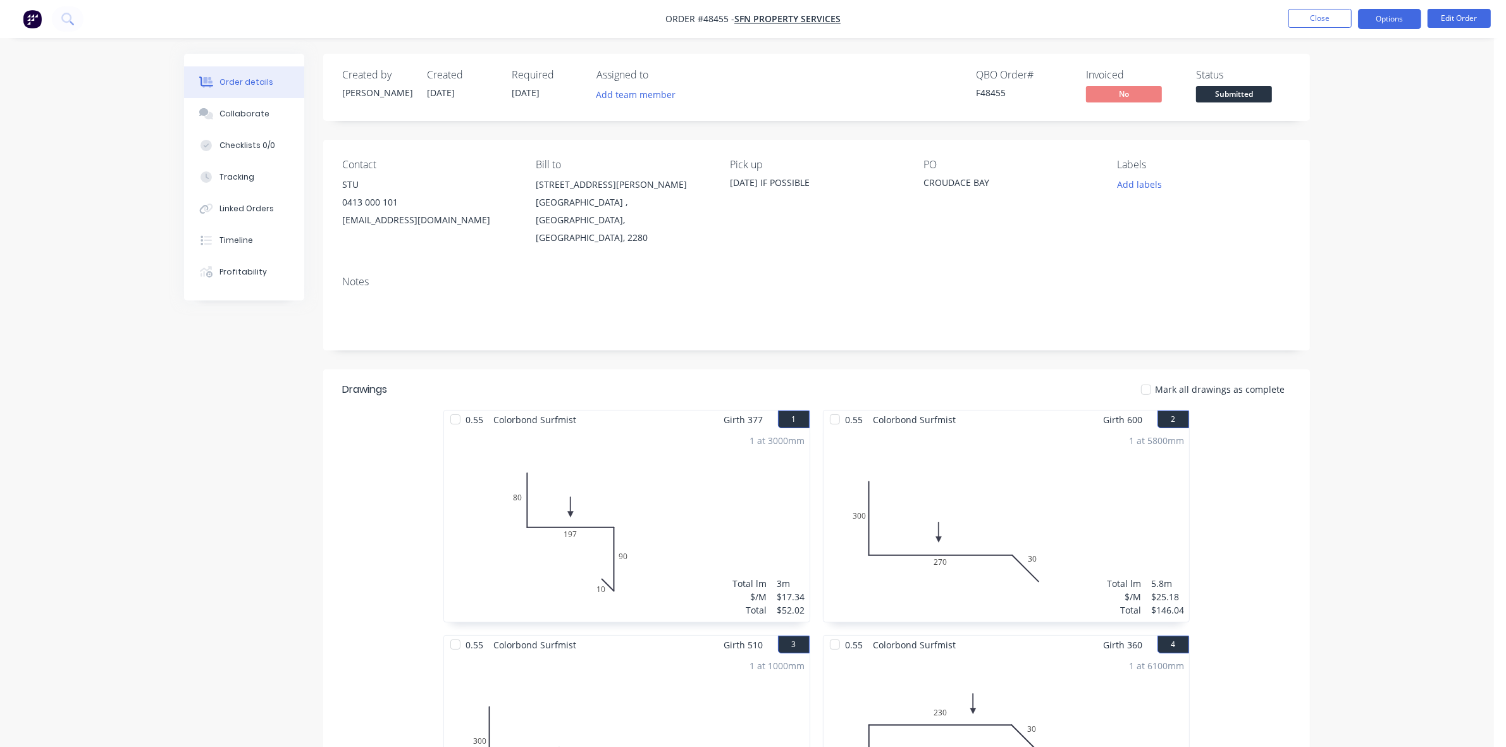
click at [1392, 9] on button "Options" at bounding box center [1389, 19] width 63 height 20
click at [1351, 140] on button "Work Order" at bounding box center [1351, 152] width 139 height 25
click at [1349, 134] on div "Without pricing" at bounding box center [1352, 127] width 116 height 18
click at [1221, 90] on span "Submitted" at bounding box center [1234, 94] width 76 height 16
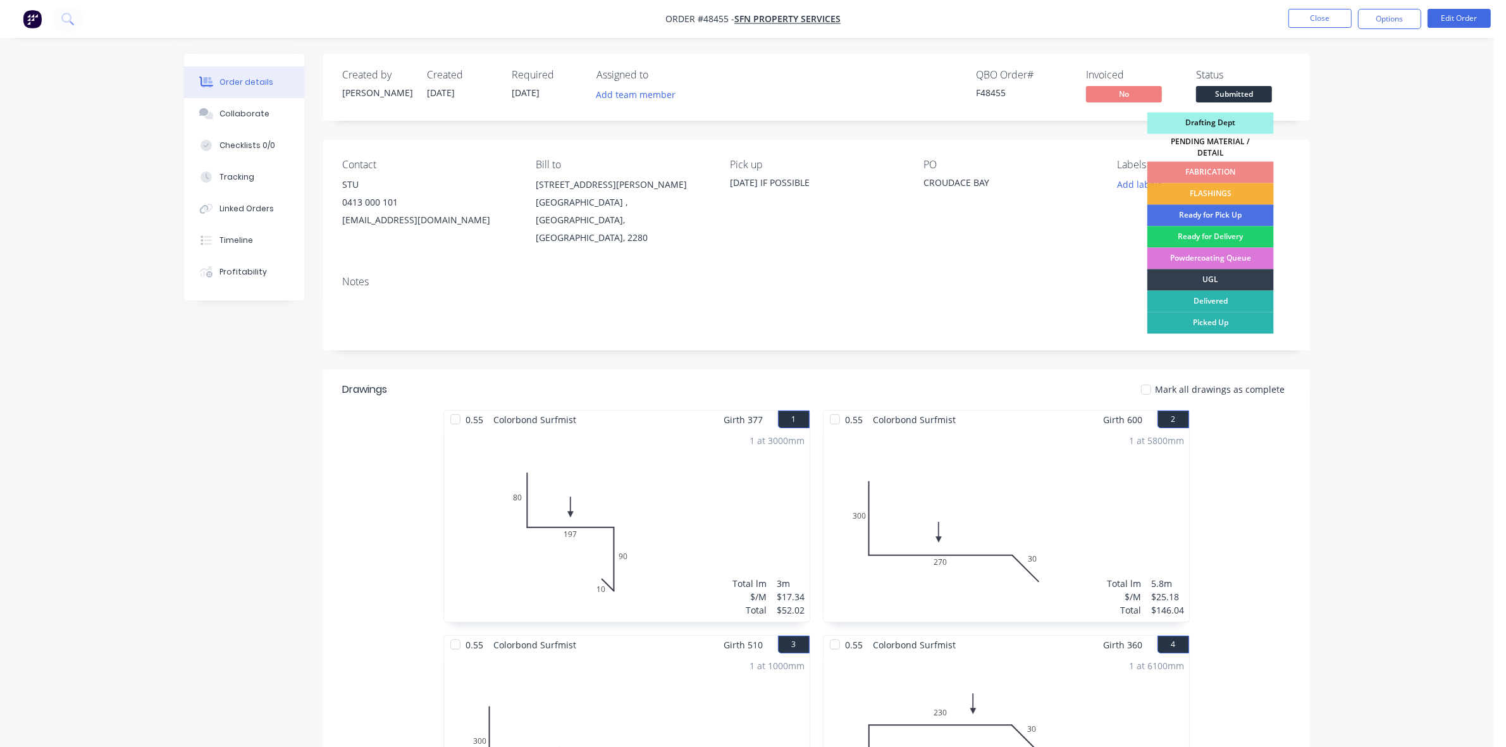
drag, startPoint x: 1240, startPoint y: 190, endPoint x: 1326, endPoint y: 125, distance: 107.4
click at [1240, 190] on div "FLASHINGS" at bounding box center [1211, 194] width 127 height 22
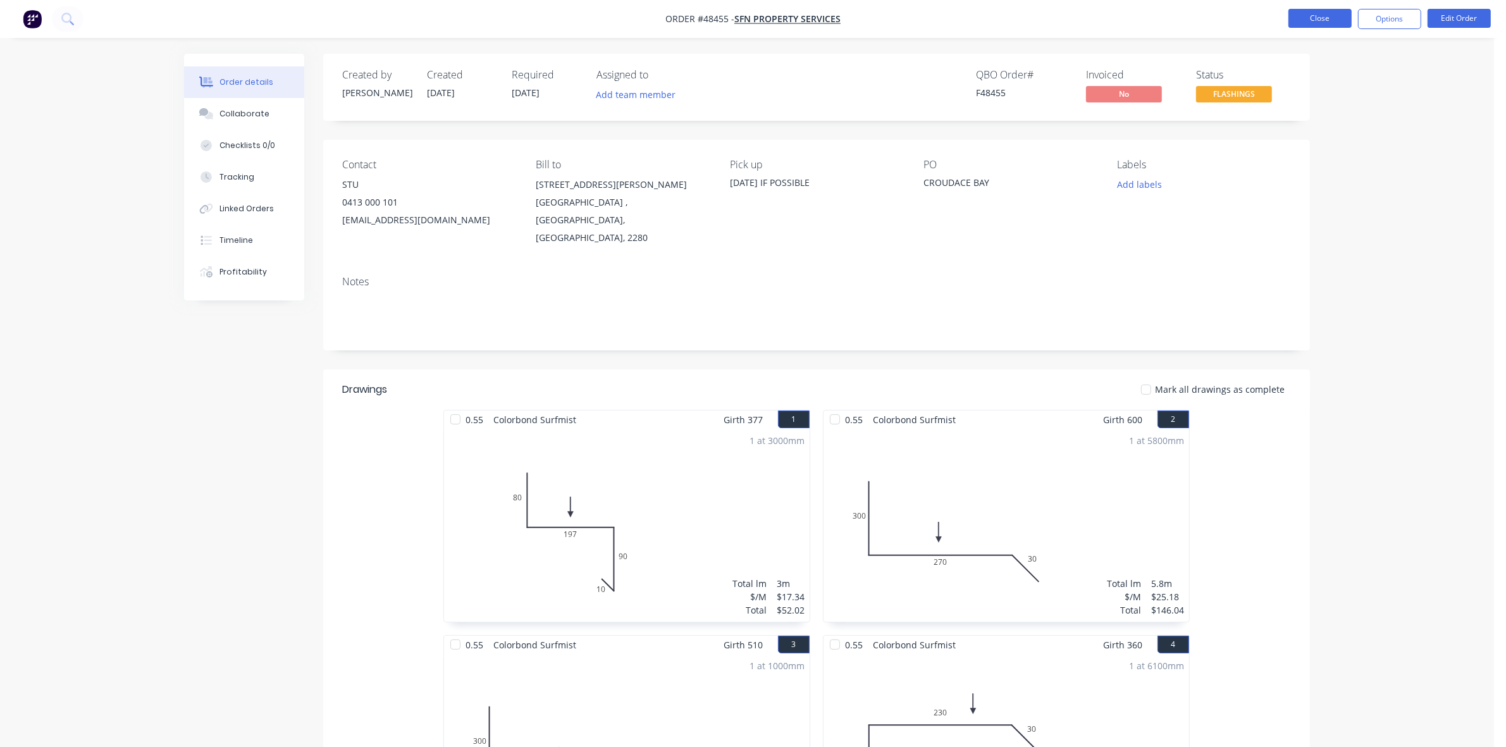
click at [1310, 21] on button "Close" at bounding box center [1320, 18] width 63 height 19
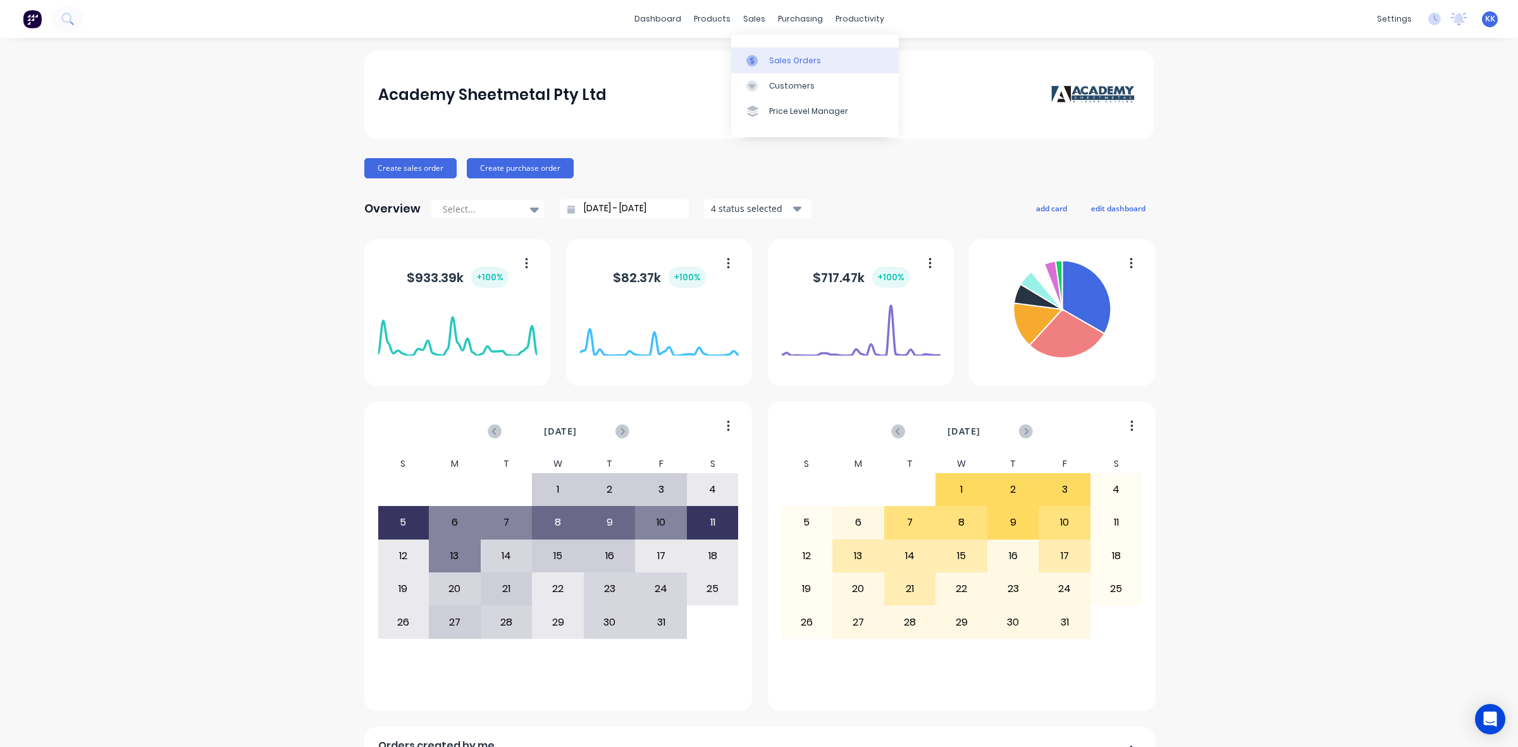
click at [769, 53] on link "Sales Orders" at bounding box center [815, 59] width 168 height 25
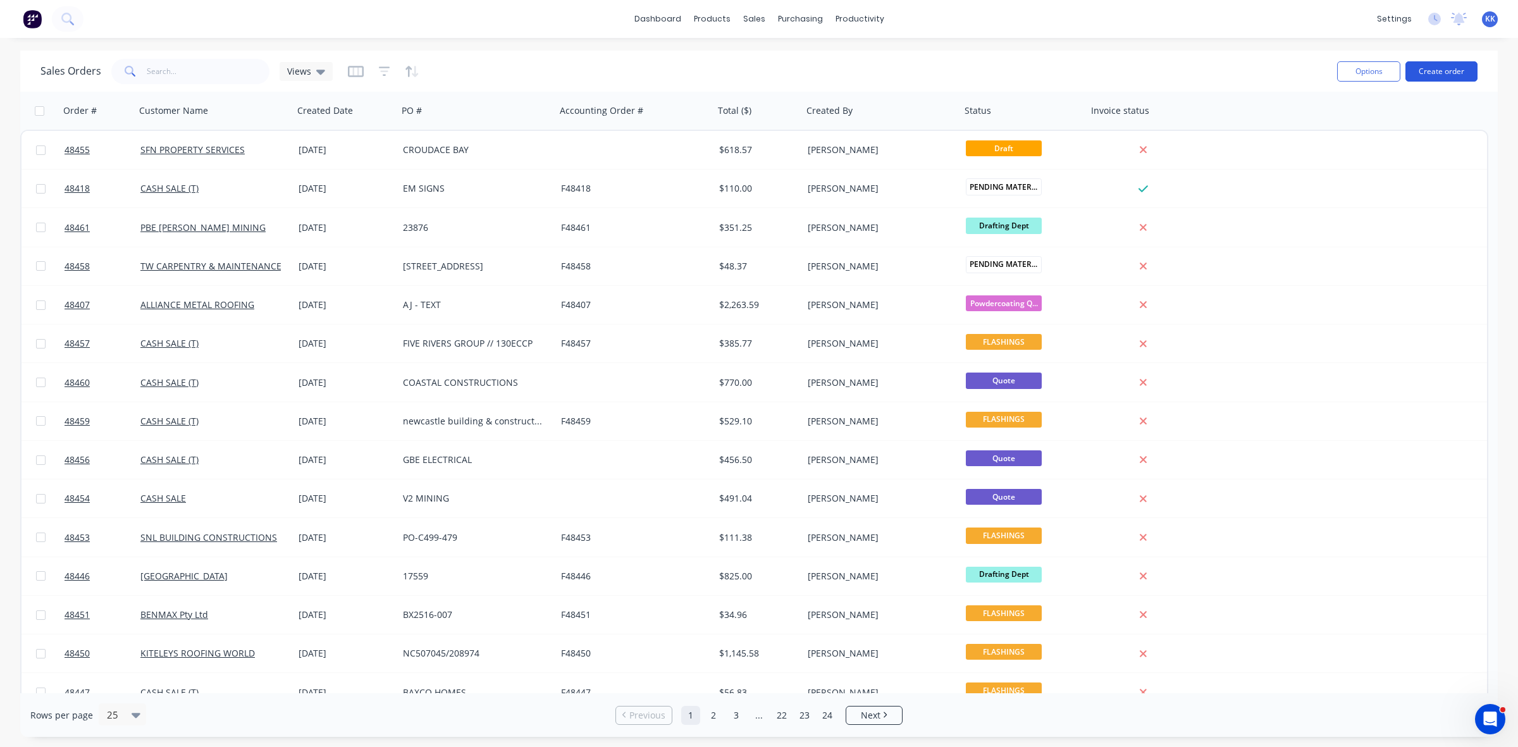
click at [1447, 71] on button "Create order" at bounding box center [1442, 71] width 72 height 20
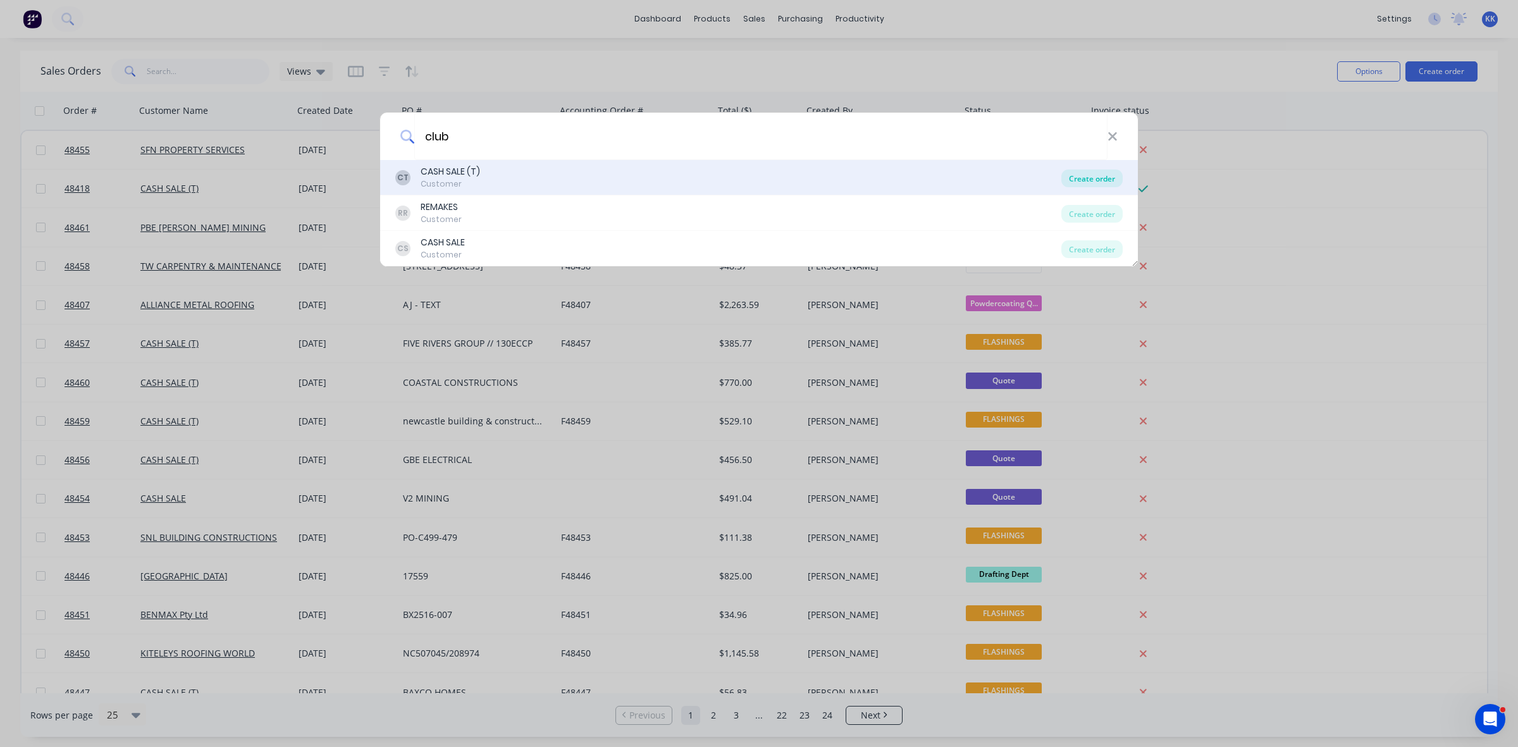
type input "club"
click at [1087, 181] on div "Create order" at bounding box center [1092, 179] width 61 height 18
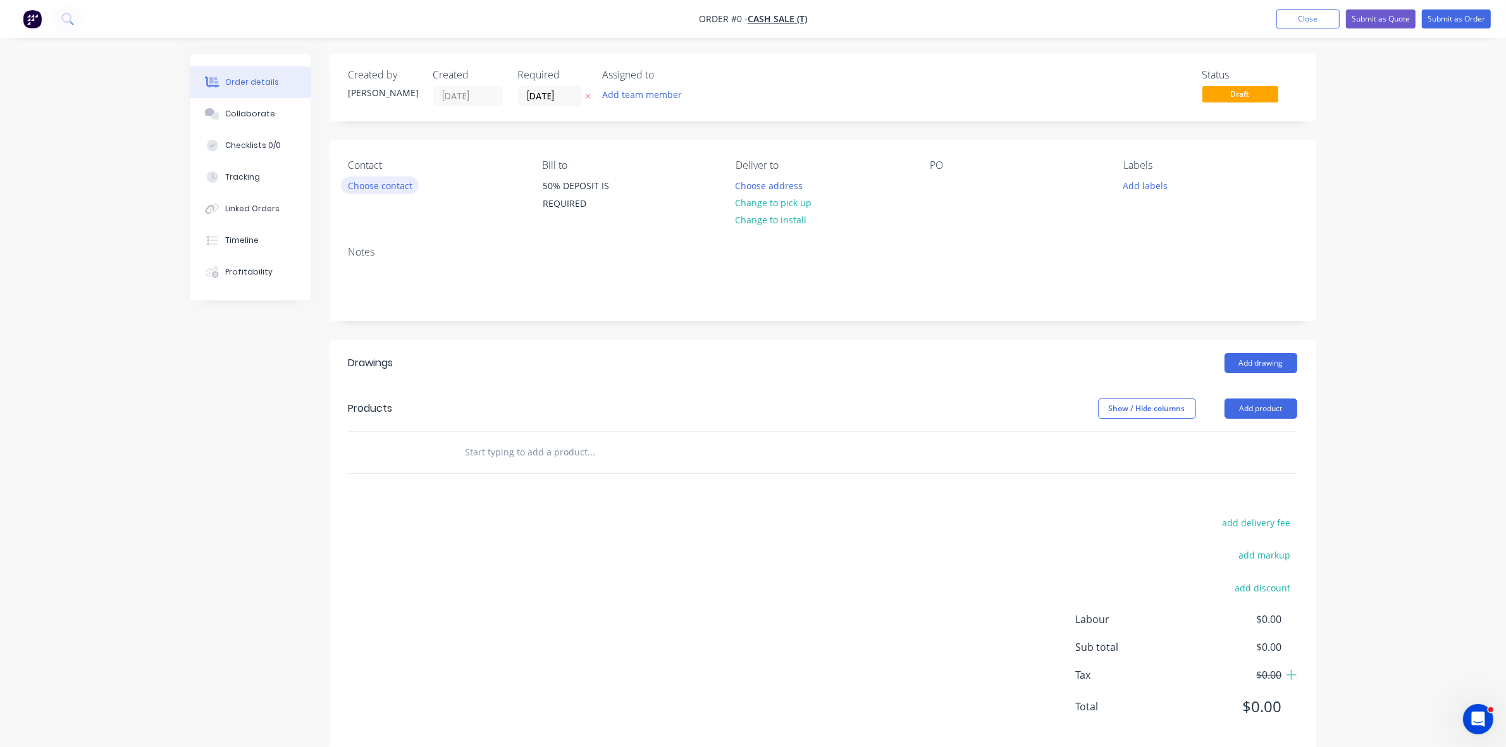
click at [374, 182] on button "Choose contact" at bounding box center [380, 185] width 78 height 17
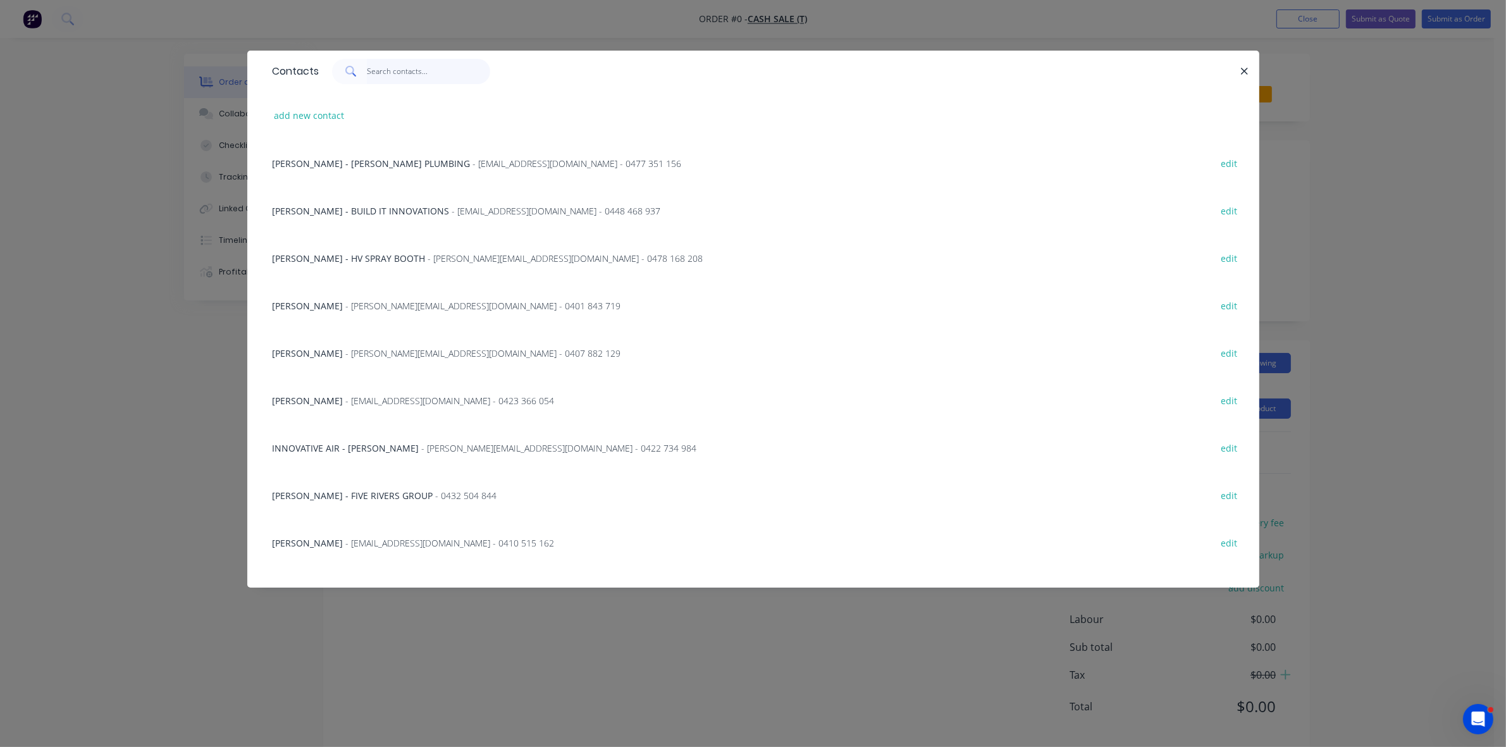
click at [406, 68] on input "text" at bounding box center [428, 71] width 123 height 25
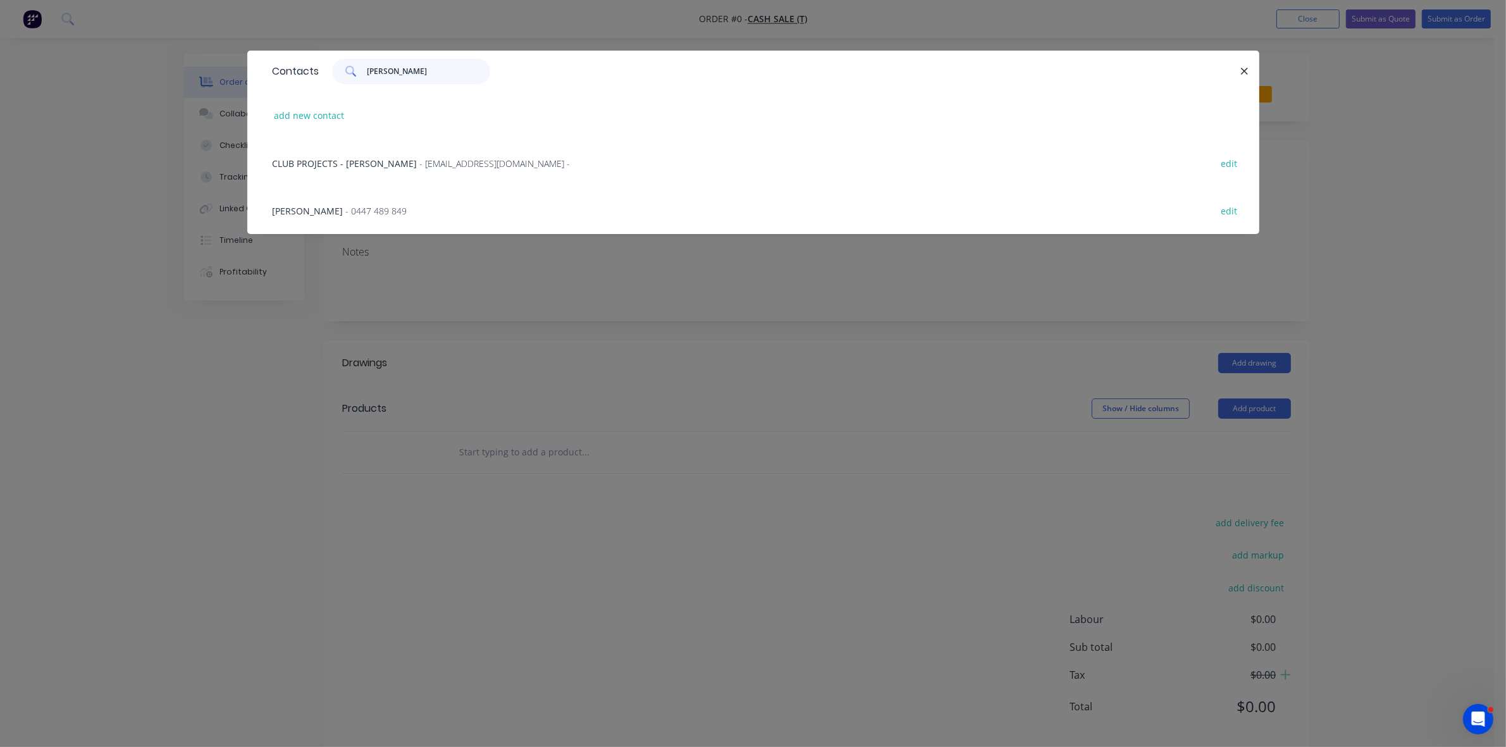
type input "[PERSON_NAME]"
click at [416, 152] on div "CLUB PROJECTS - CARLIN - [EMAIL_ADDRESS][DOMAIN_NAME] - edit" at bounding box center [753, 162] width 974 height 47
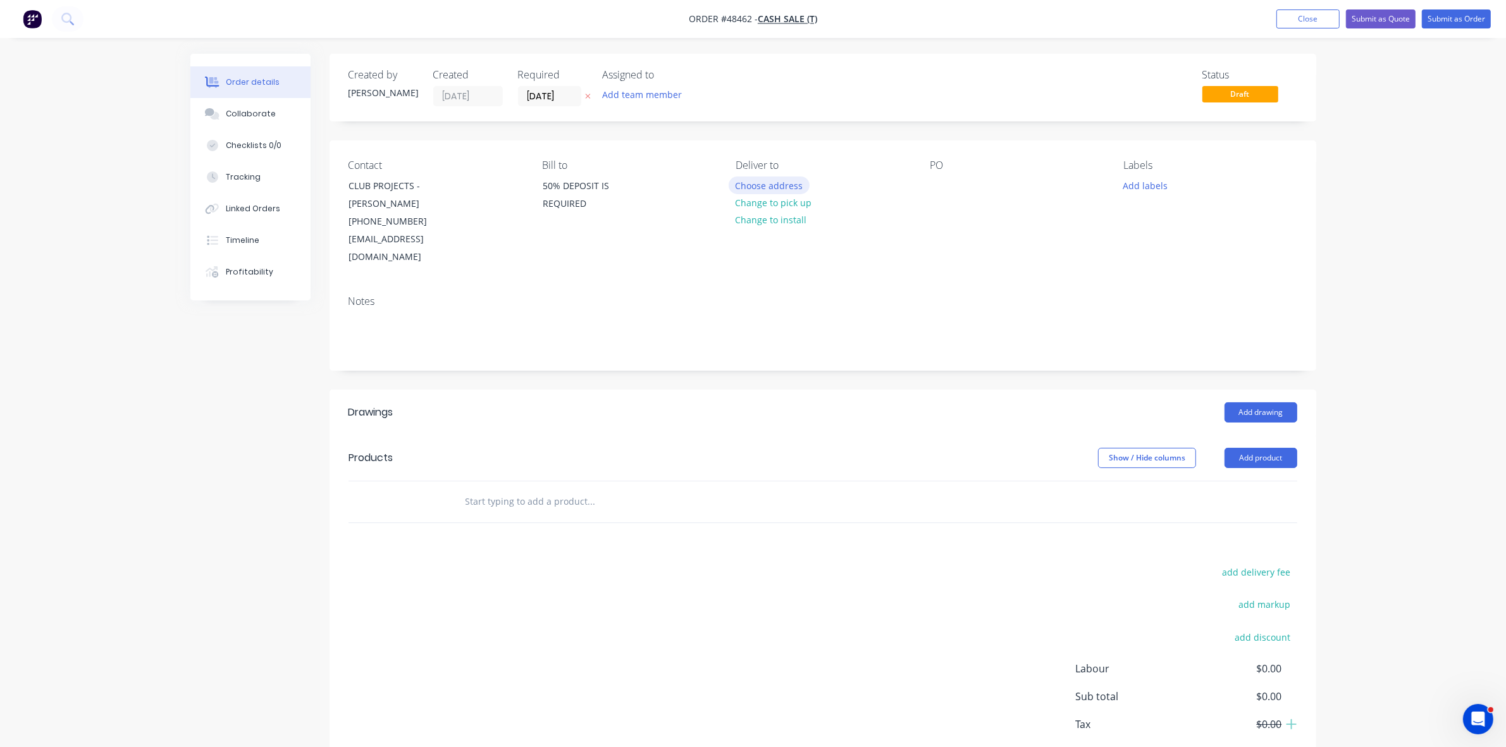
click at [752, 188] on button "Choose address" at bounding box center [769, 185] width 81 height 17
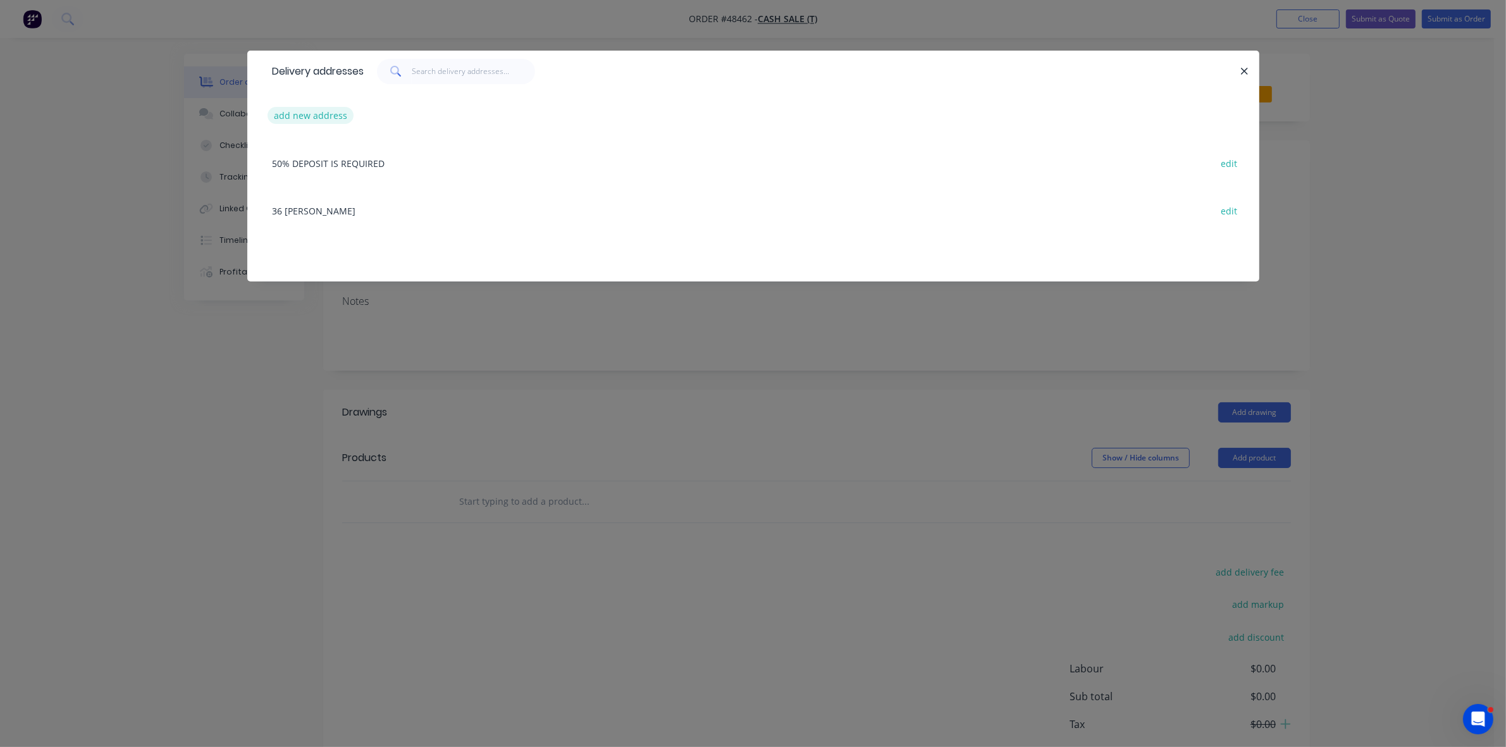
click at [320, 111] on button "add new address" at bounding box center [311, 115] width 87 height 17
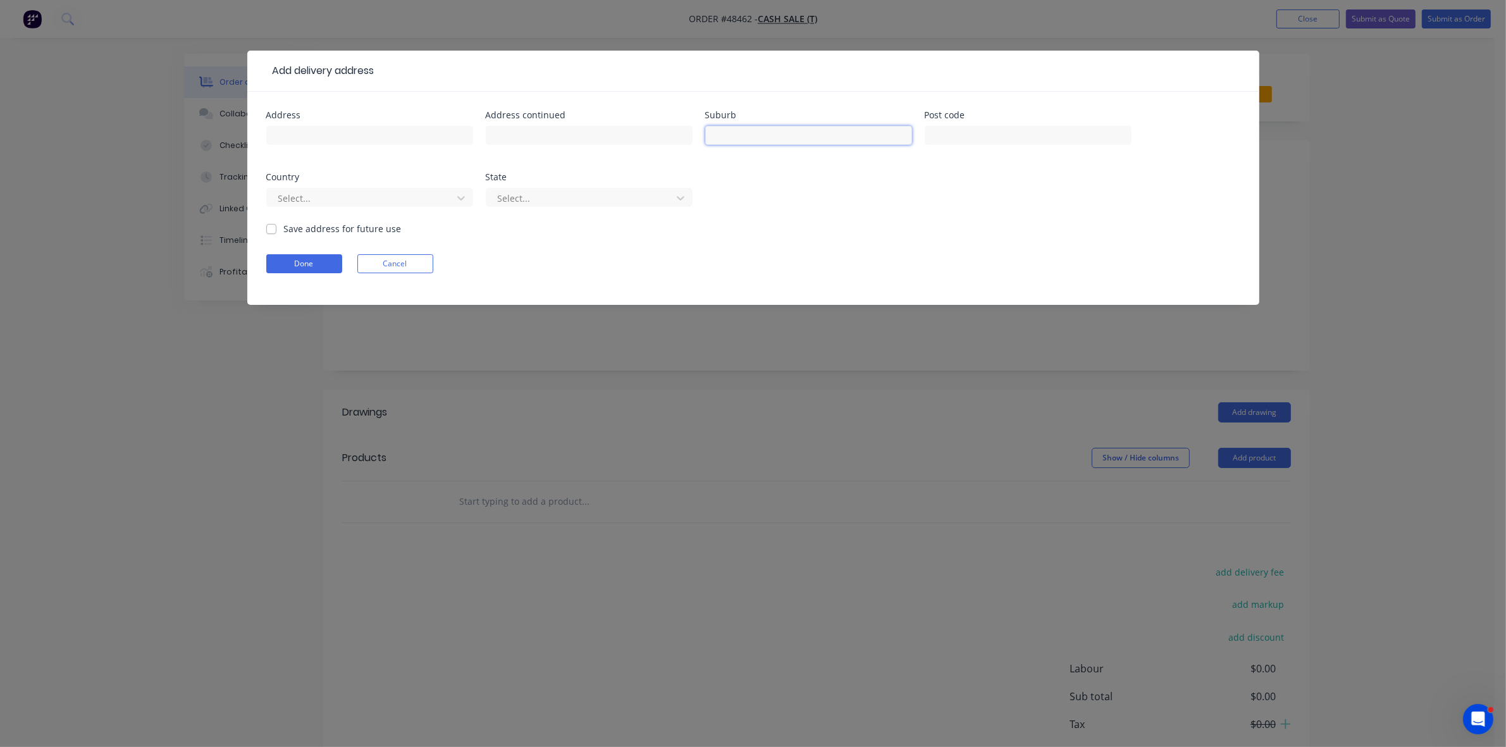
click at [762, 139] on input "text" at bounding box center [808, 135] width 207 height 19
type input "WARATAH"
click at [283, 261] on button "Done" at bounding box center [304, 263] width 76 height 19
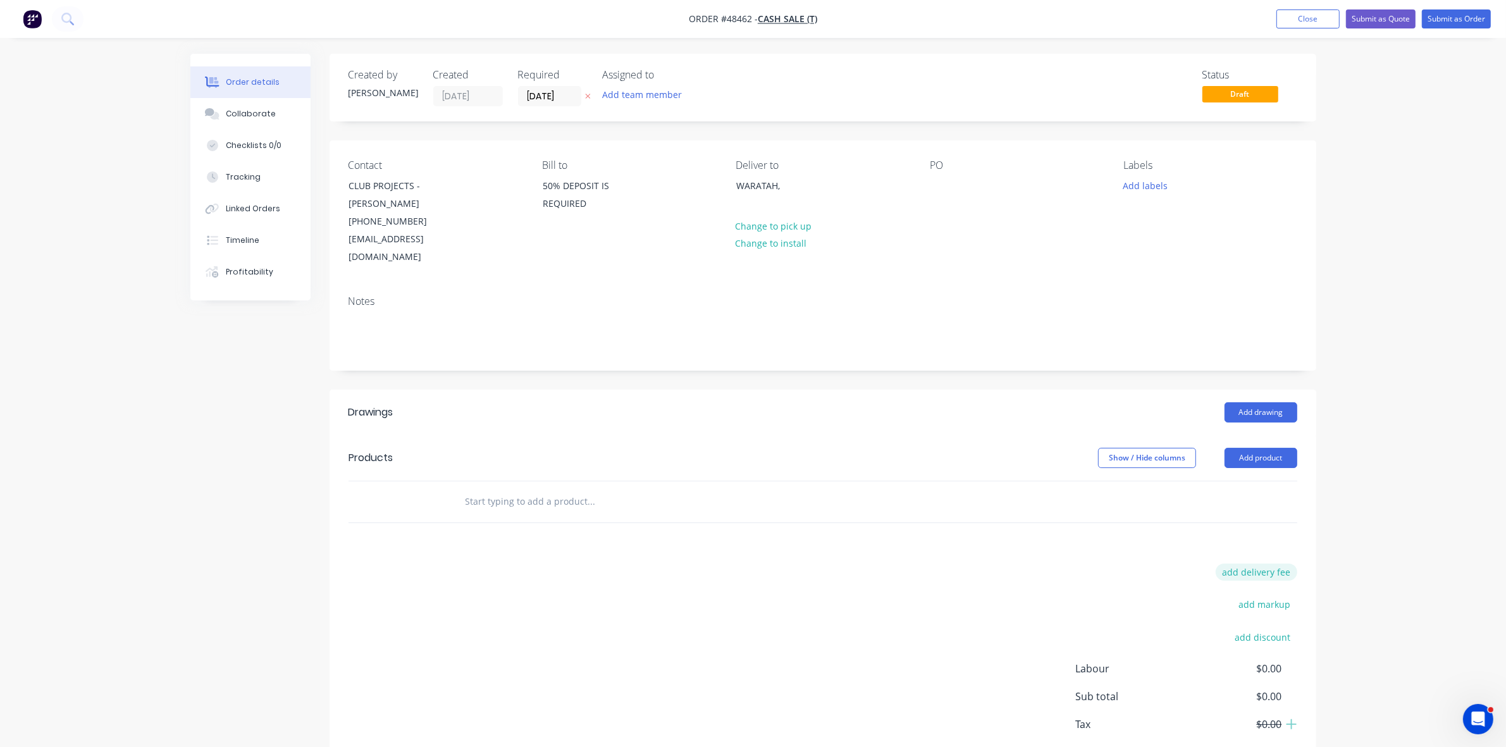
click at [1260, 564] on button "add delivery fee" at bounding box center [1257, 572] width 82 height 17
type input "90"
click input "submit" at bounding box center [0, 0] width 0 height 0
click at [935, 179] on div at bounding box center [940, 186] width 20 height 18
click at [1278, 402] on button "Add drawing" at bounding box center [1261, 412] width 73 height 20
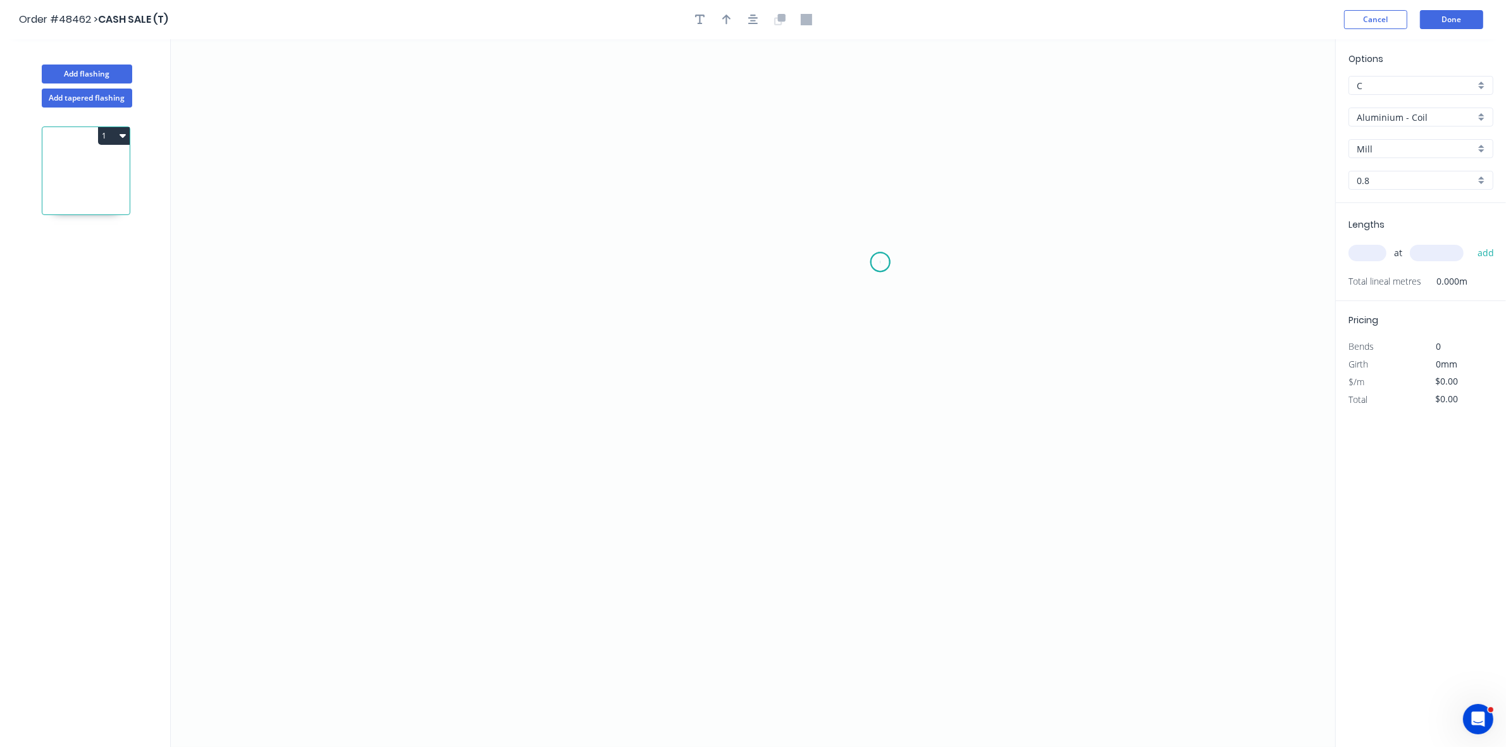
drag, startPoint x: 881, startPoint y: 263, endPoint x: 855, endPoint y: 235, distance: 37.6
click at [880, 261] on icon "0" at bounding box center [753, 393] width 1165 height 708
drag, startPoint x: 854, startPoint y: 232, endPoint x: 807, endPoint y: 225, distance: 48.0
click at [852, 232] on icon "0" at bounding box center [753, 393] width 1165 height 708
click at [595, 229] on icon "0 ?" at bounding box center [753, 393] width 1165 height 708
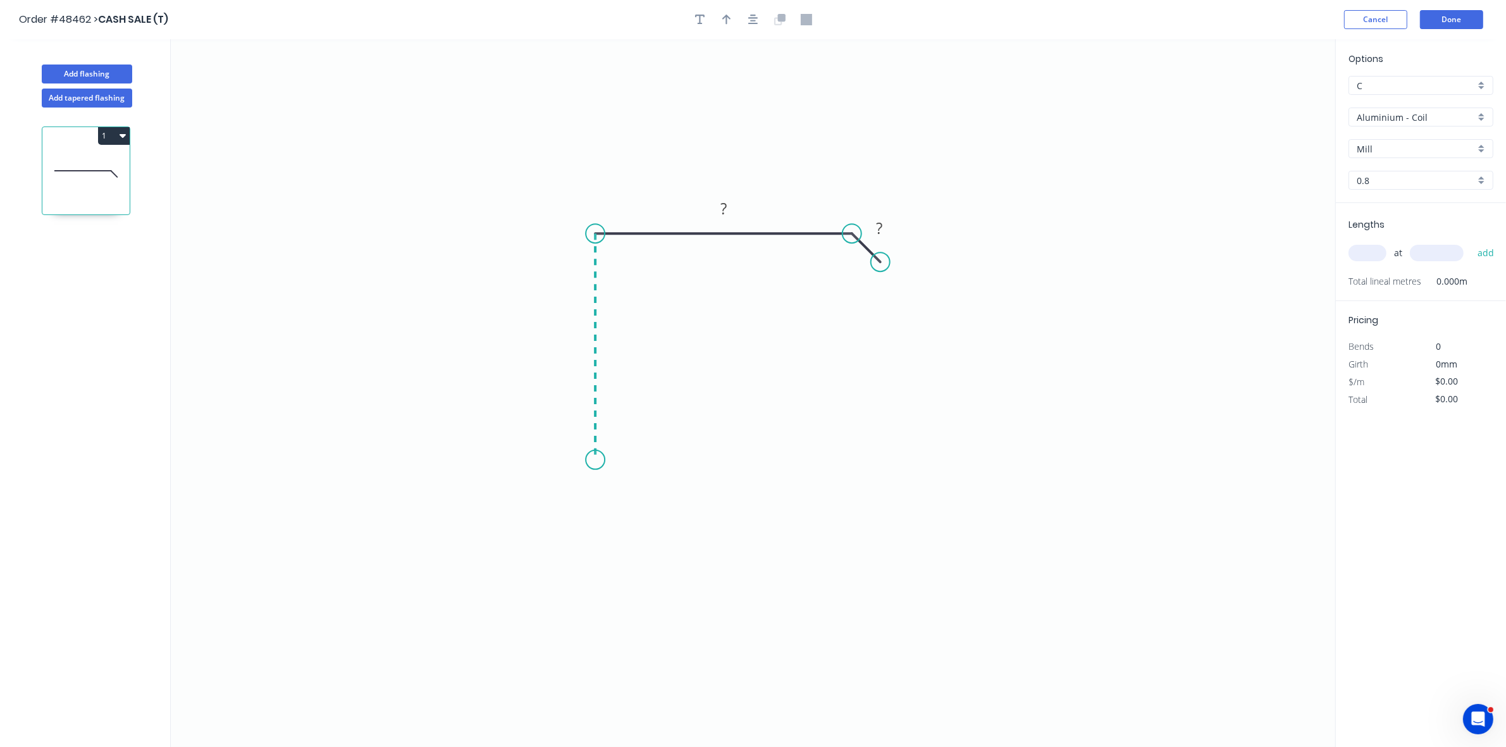
click at [606, 467] on icon "0 ? ?" at bounding box center [753, 393] width 1165 height 708
click at [611, 457] on icon at bounding box center [602, 461] width 15 height 9
drag, startPoint x: 608, startPoint y: 514, endPoint x: 605, endPoint y: 495, distance: 19.2
click at [609, 514] on div "Hide angle" at bounding box center [660, 510] width 127 height 26
click at [617, 475] on tspan "?" at bounding box center [614, 470] width 6 height 21
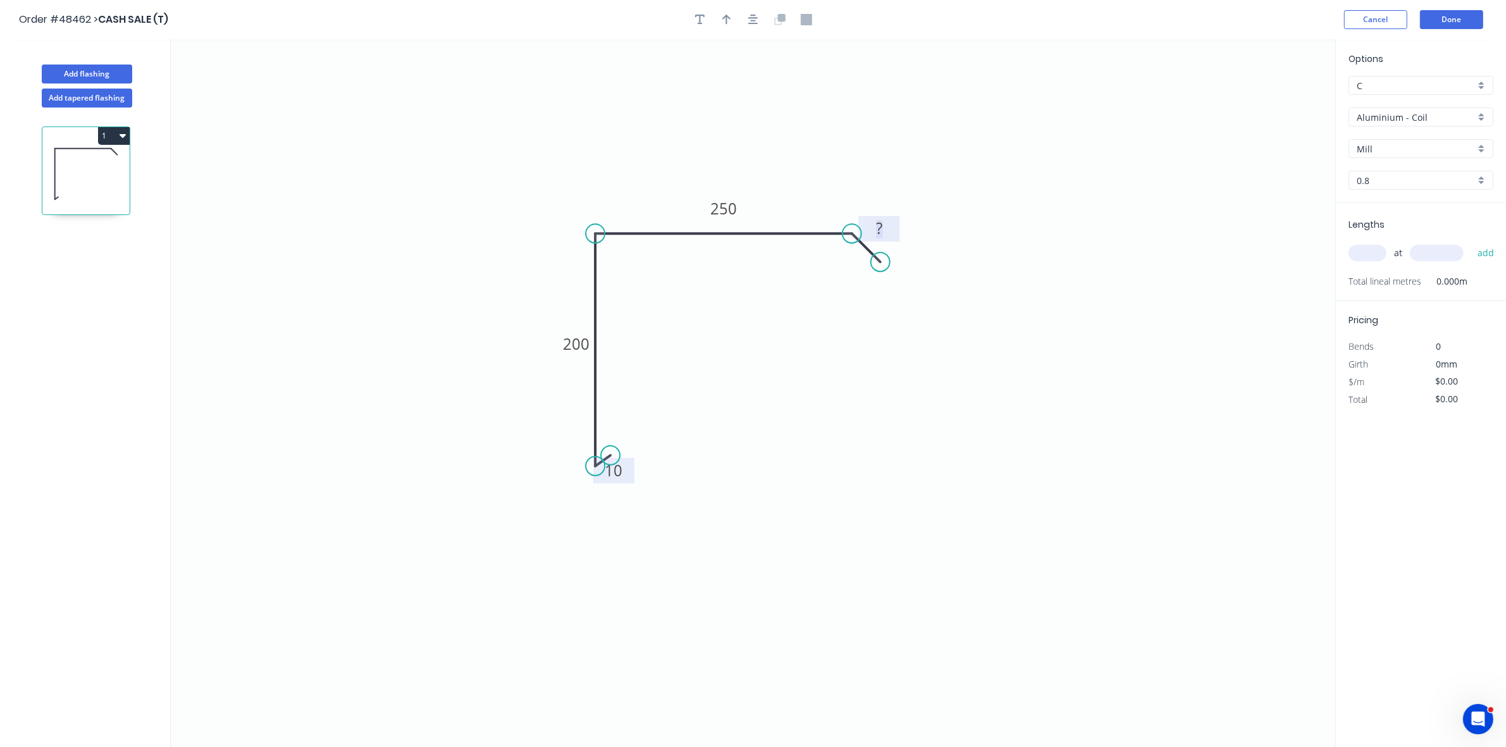
click at [1375, 254] on input "text" at bounding box center [1368, 253] width 38 height 16
type input "4"
type input "6000"
click at [1472, 242] on button "add" at bounding box center [1487, 253] width 30 height 22
click at [1455, 119] on input "Aluminium - Coil" at bounding box center [1416, 117] width 118 height 13
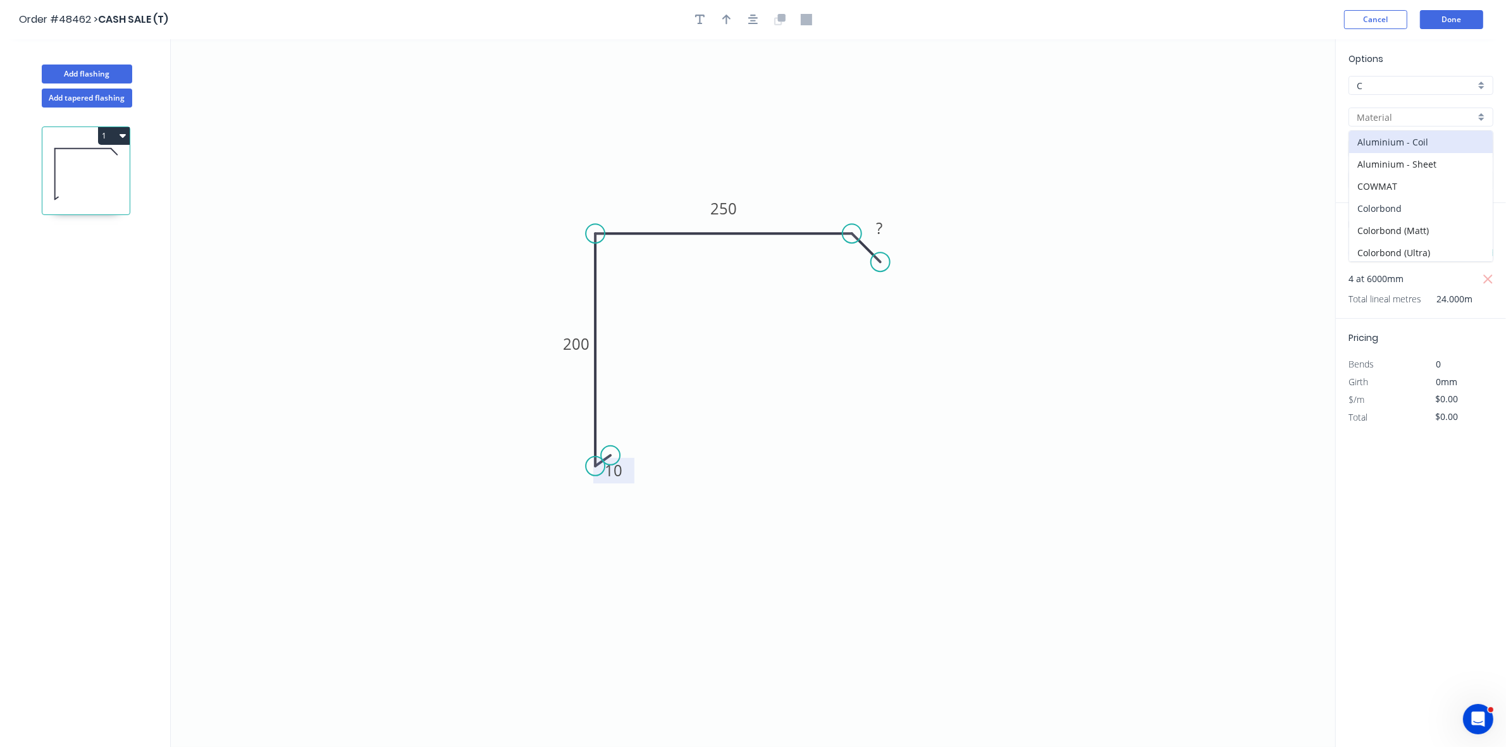
click at [1408, 204] on div "Colorbond" at bounding box center [1422, 208] width 144 height 22
type input "Colorbond"
type input "Basalt"
type input "0.55"
click at [1398, 152] on input "Basalt" at bounding box center [1416, 148] width 118 height 13
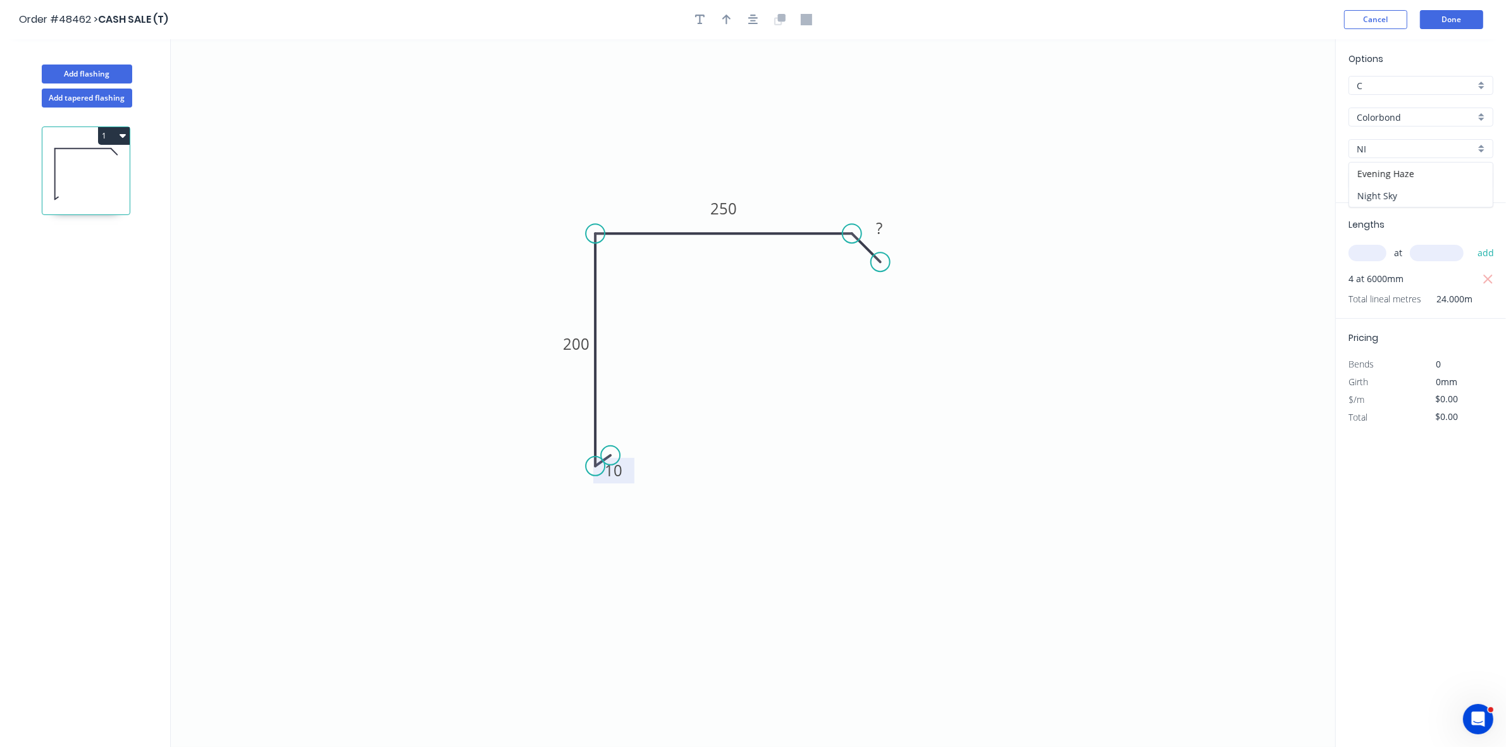
click at [1394, 194] on div "Night Sky" at bounding box center [1422, 196] width 144 height 22
type input "Night Sky"
click at [888, 228] on rect at bounding box center [879, 230] width 25 height 18
type input "$23.42"
type input "$562.08"
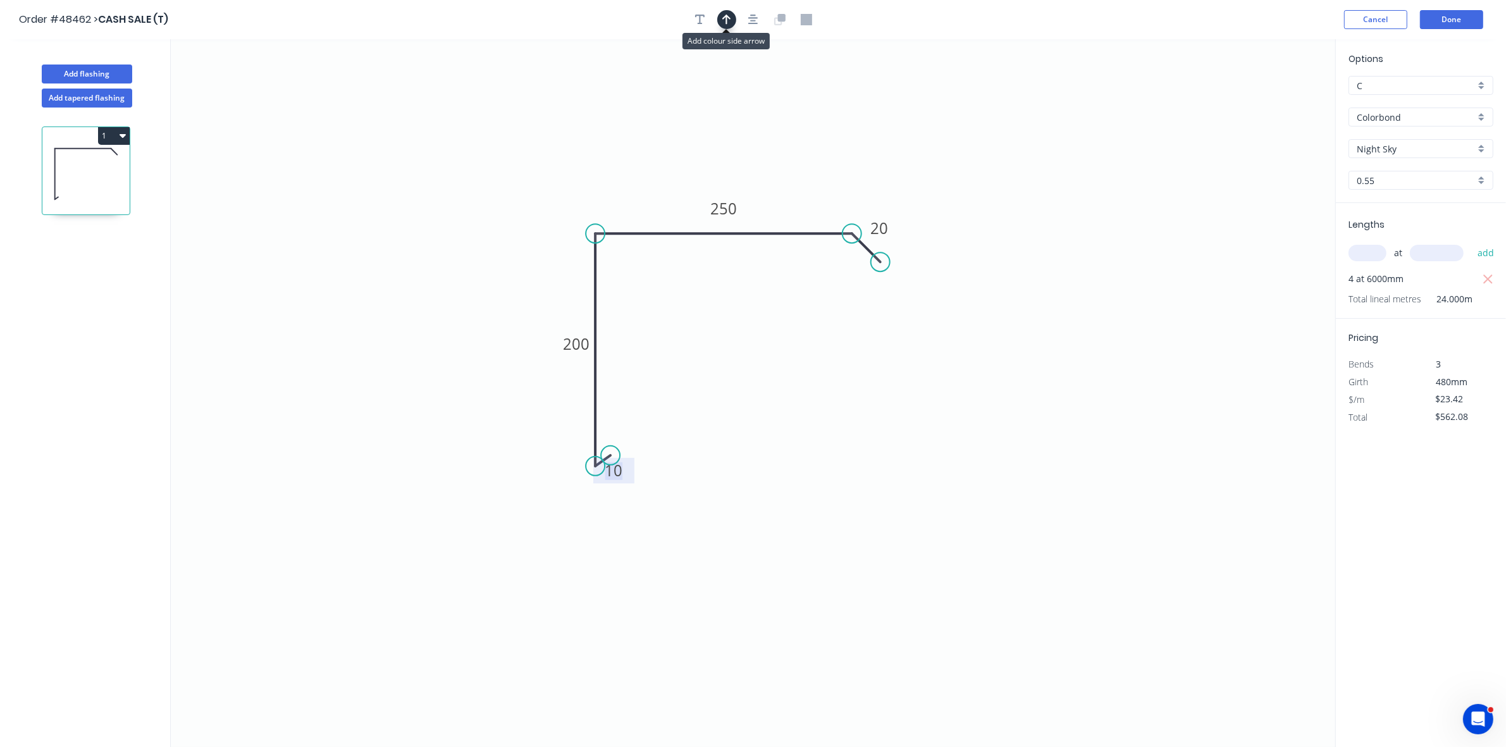
click at [731, 14] on button "button" at bounding box center [726, 19] width 19 height 19
drag, startPoint x: 1273, startPoint y: 101, endPoint x: 643, endPoint y: 203, distance: 637.7
click at [643, 192] on icon at bounding box center [642, 171] width 11 height 40
click at [103, 77] on button "Add flashing" at bounding box center [87, 74] width 90 height 19
type input "$0.00"
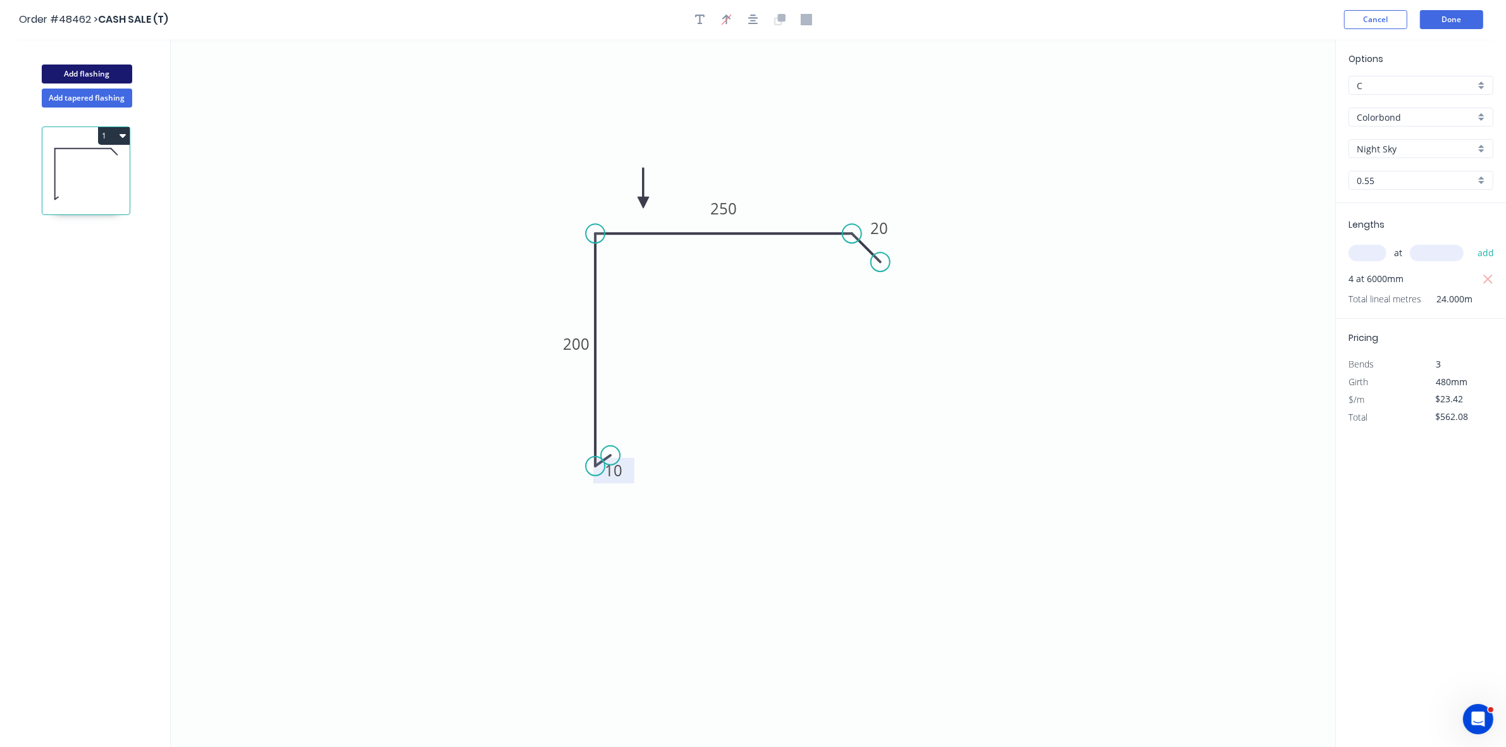
type input "$0.00"
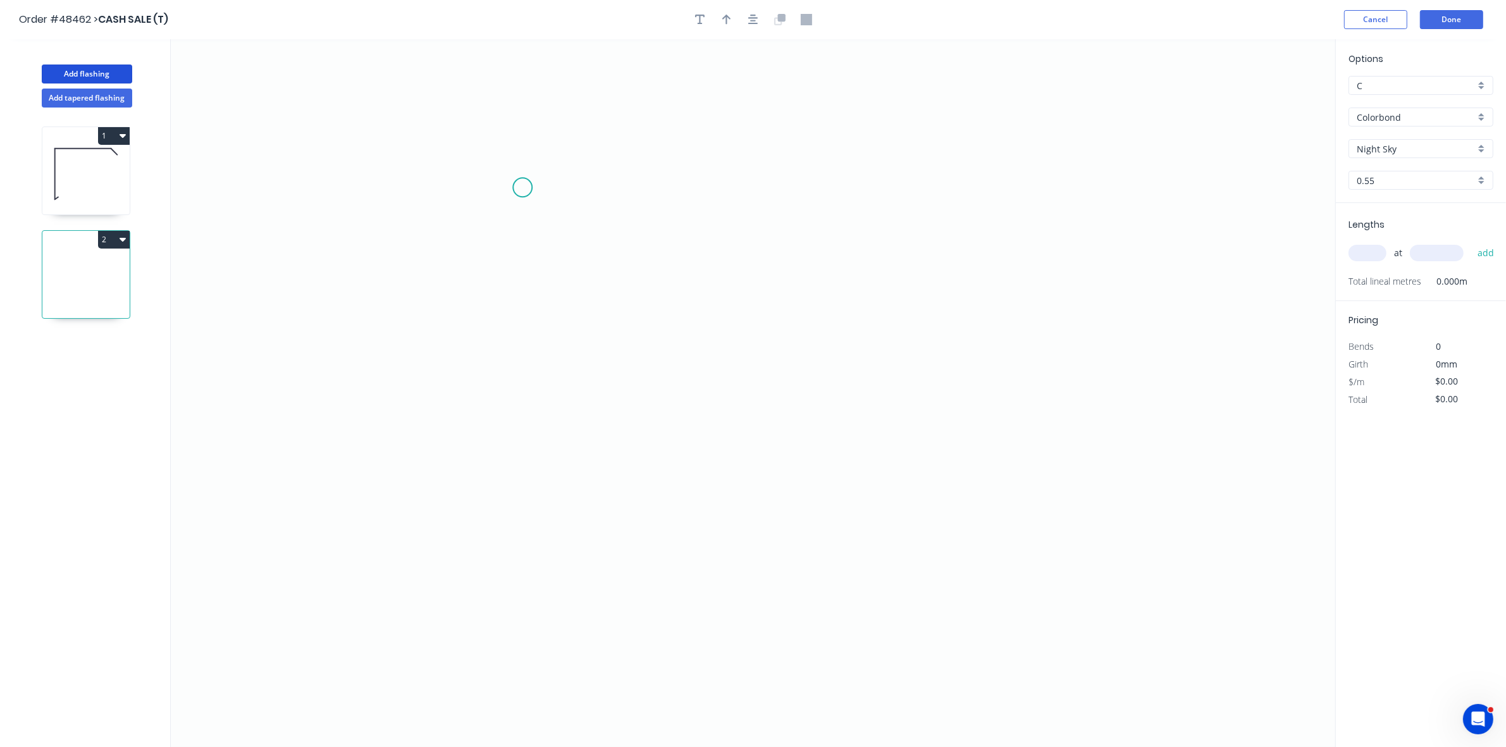
click at [564, 189] on icon "0" at bounding box center [753, 393] width 1165 height 708
click at [558, 466] on icon "0" at bounding box center [753, 393] width 1165 height 708
click at [645, 466] on icon "0 ?" at bounding box center [753, 393] width 1165 height 708
click at [643, 421] on icon "0 ? ?" at bounding box center [753, 393] width 1165 height 708
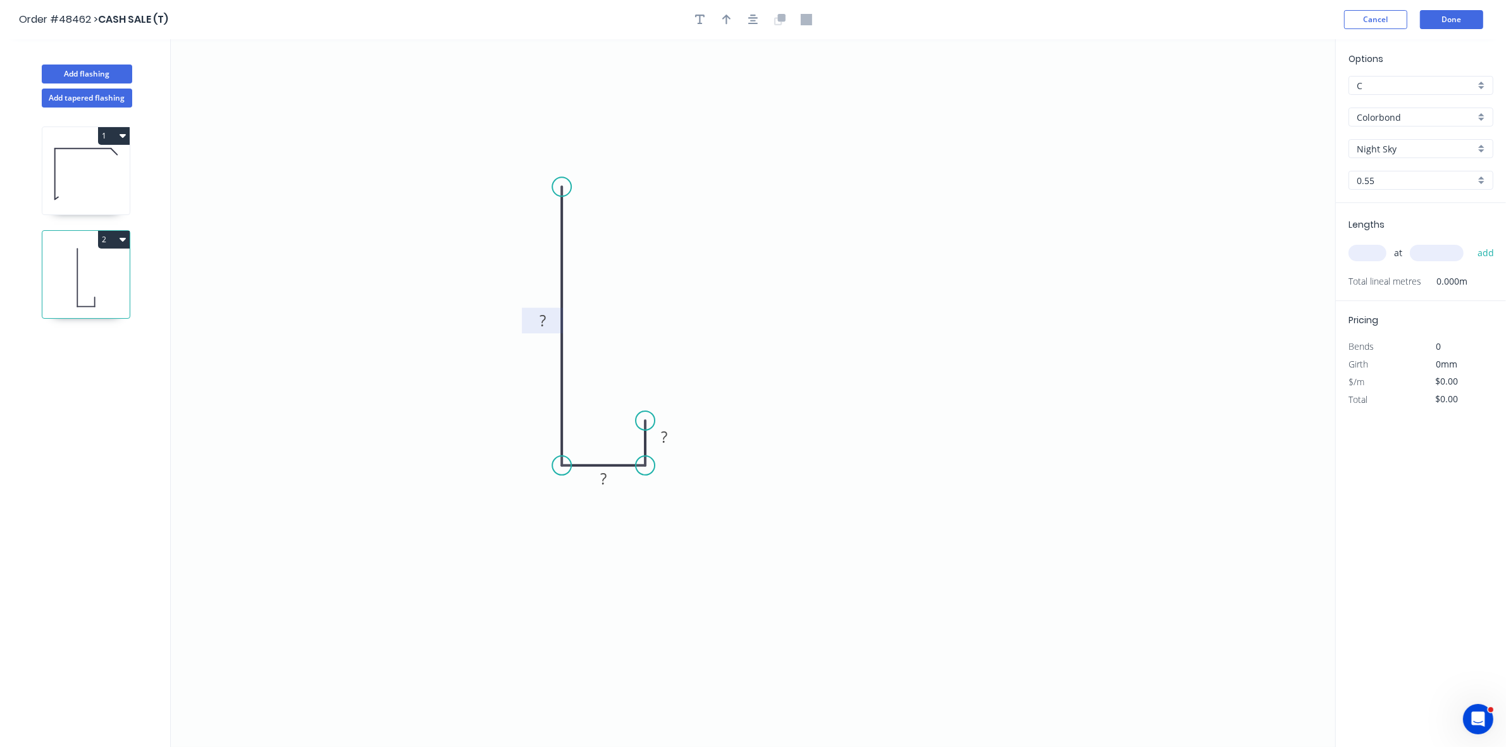
click at [548, 318] on rect at bounding box center [542, 322] width 25 height 18
type input "$13.85"
click at [1360, 258] on input "text" at bounding box center [1368, 253] width 38 height 16
type input "2"
type input "6500"
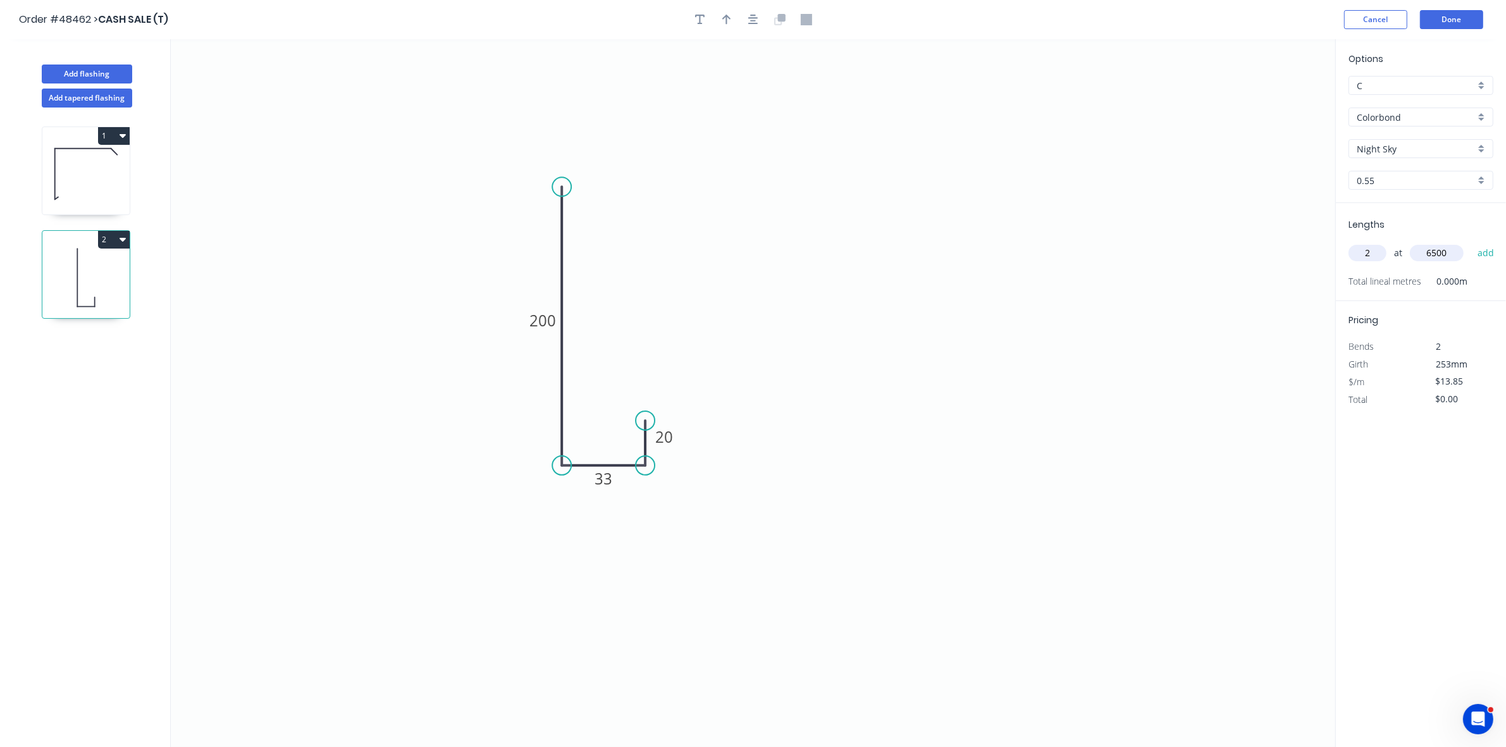
click at [1472, 242] on button "add" at bounding box center [1487, 253] width 30 height 22
type input "$180.05"
click at [1471, 18] on button "Done" at bounding box center [1451, 19] width 63 height 19
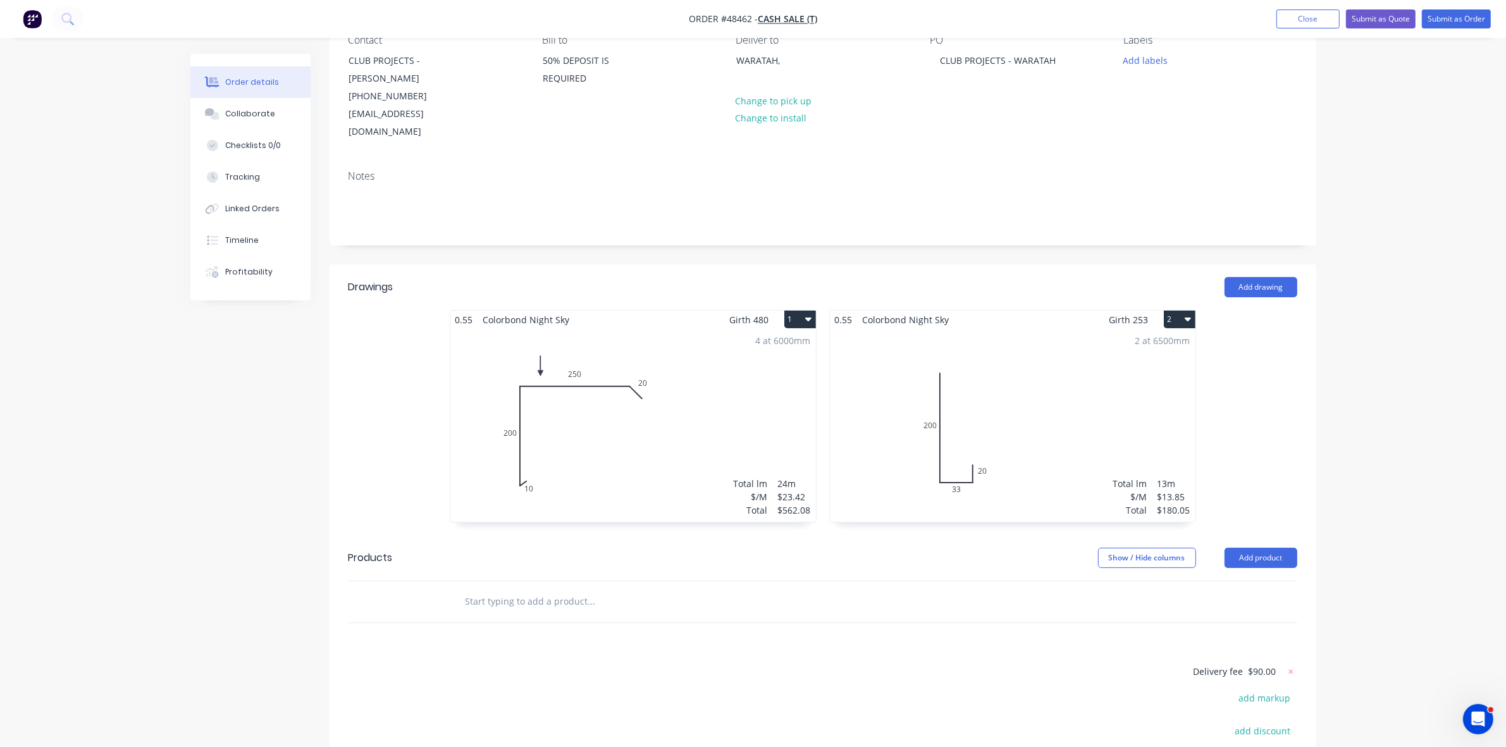
scroll to position [256, 0]
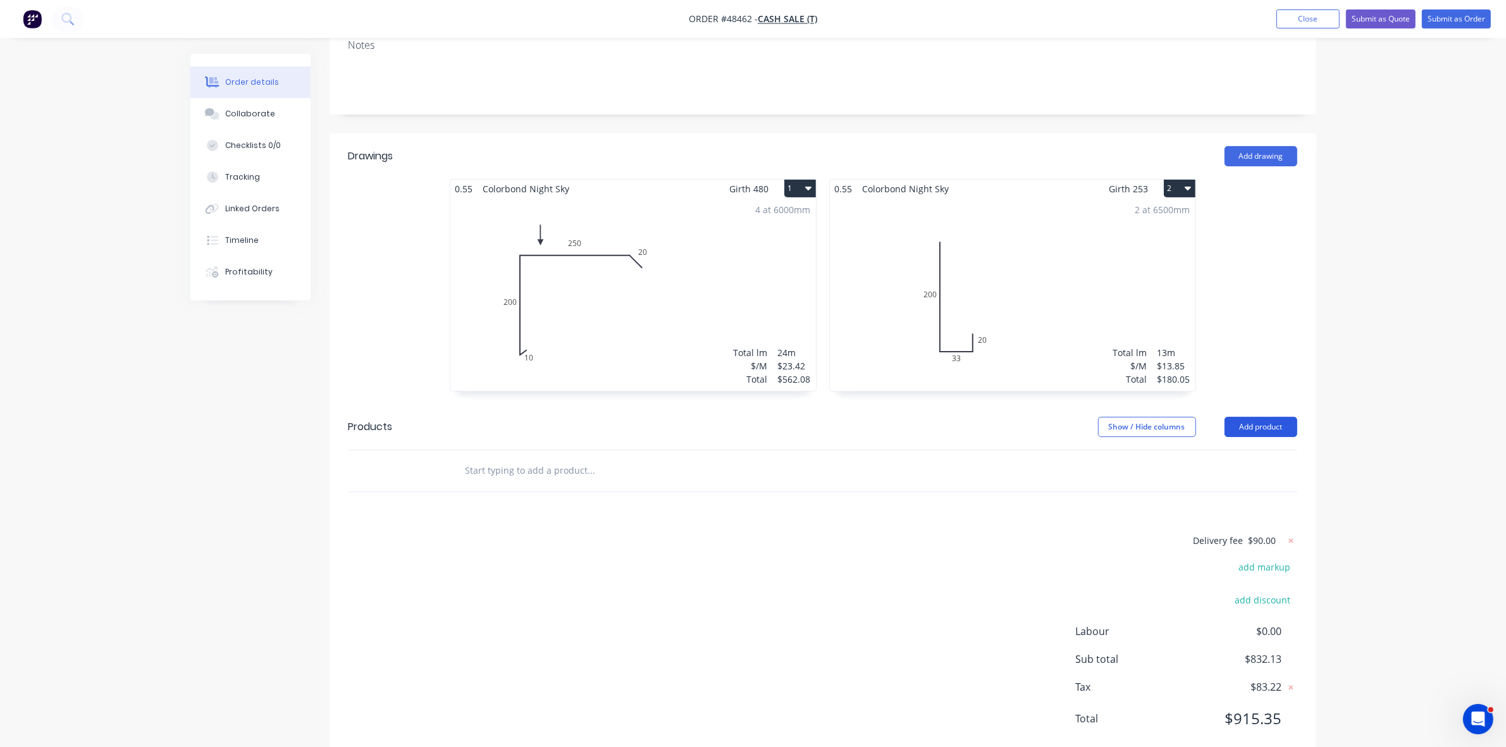
click at [1248, 417] on button "Add product" at bounding box center [1261, 427] width 73 height 20
click at [1238, 450] on div "Product catalogue" at bounding box center [1237, 459] width 97 height 18
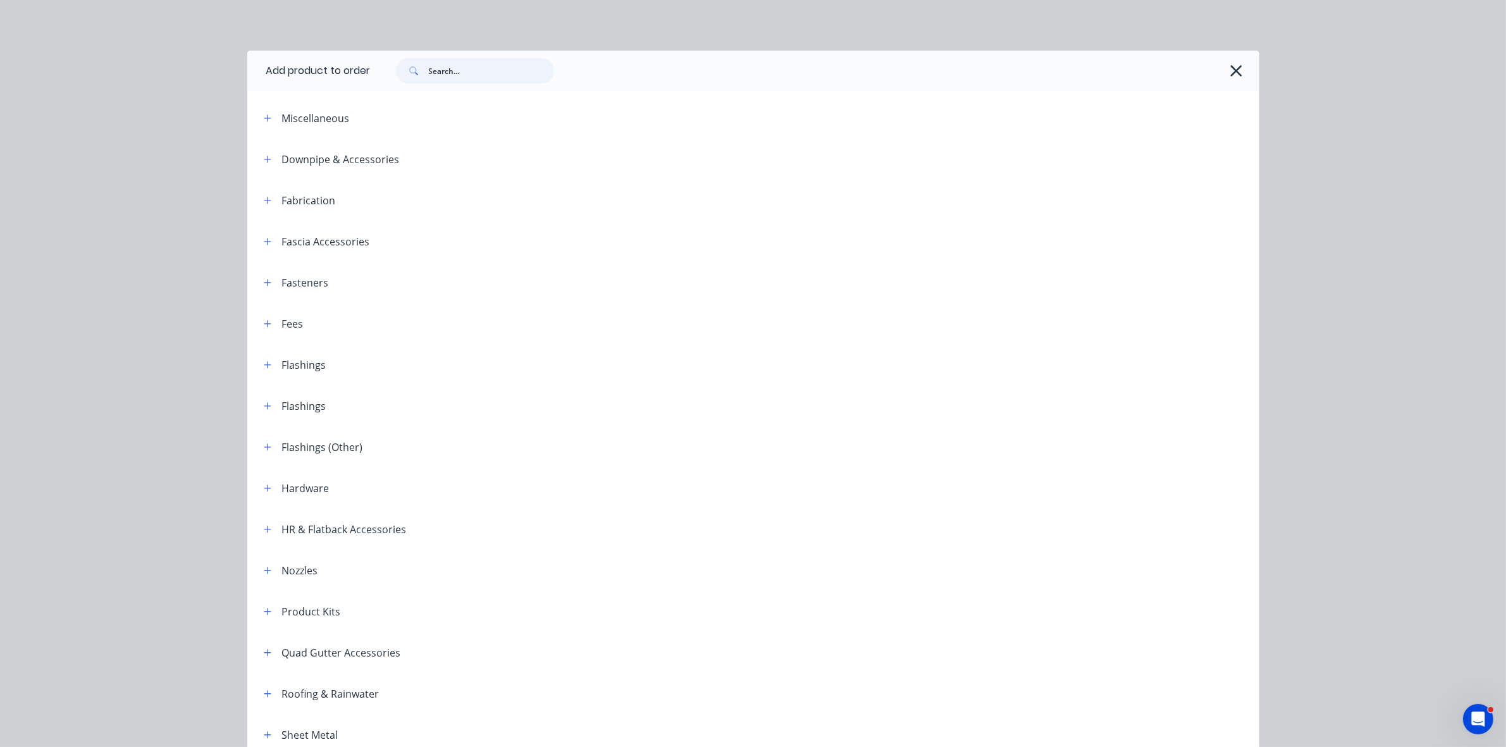
click at [491, 74] on input "text" at bounding box center [491, 70] width 125 height 25
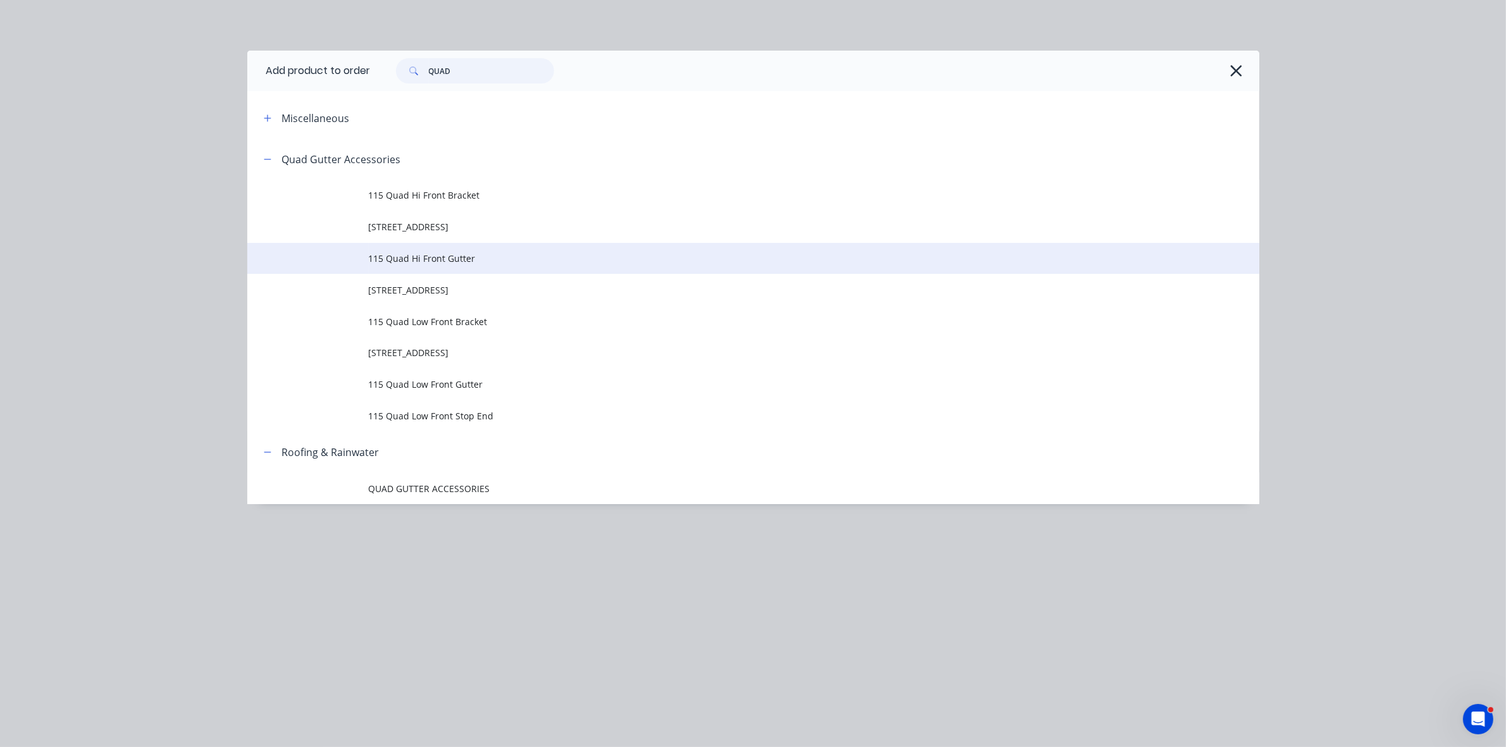
type input "QUAD"
click at [425, 258] on span "115 Quad Hi Front Gutter" at bounding box center [725, 258] width 712 height 13
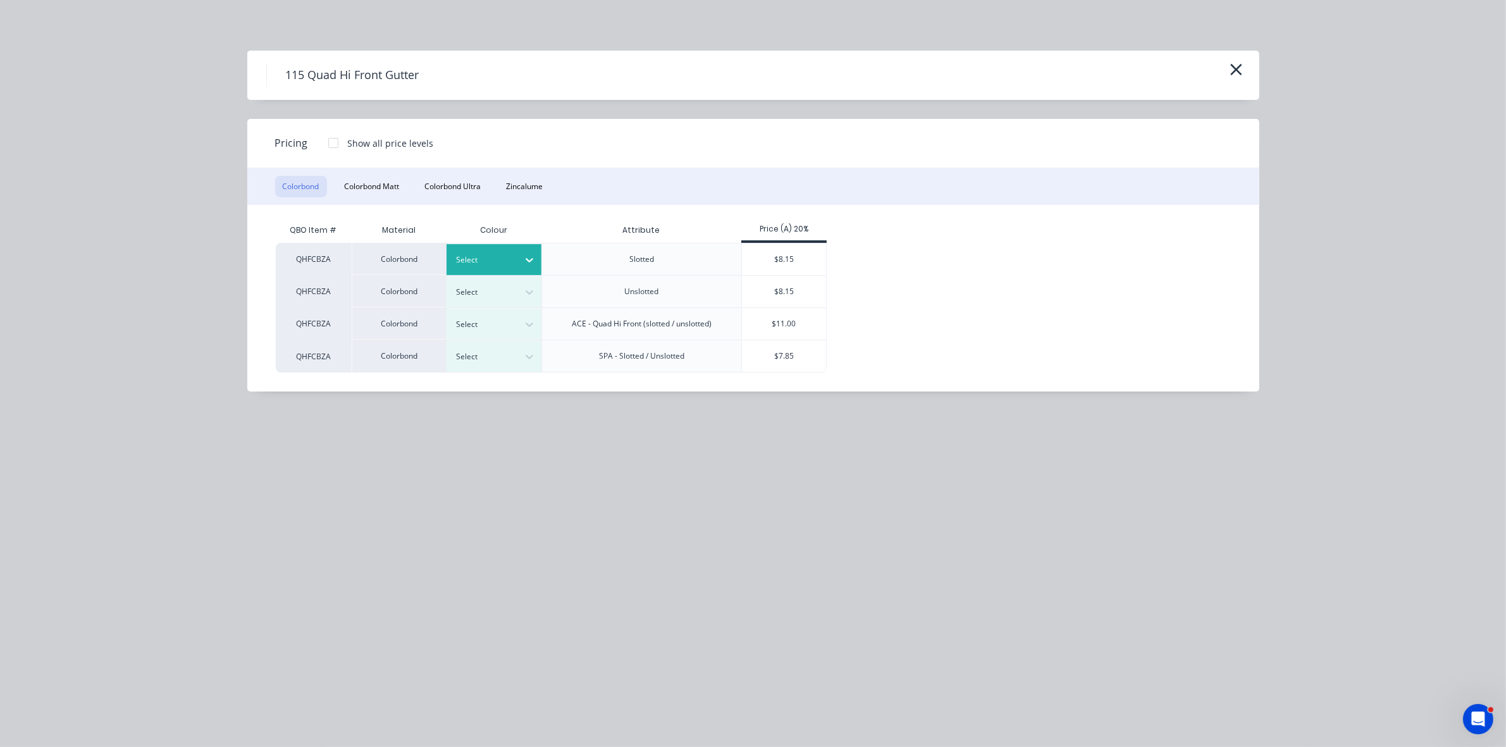
click at [489, 261] on div at bounding box center [484, 260] width 57 height 14
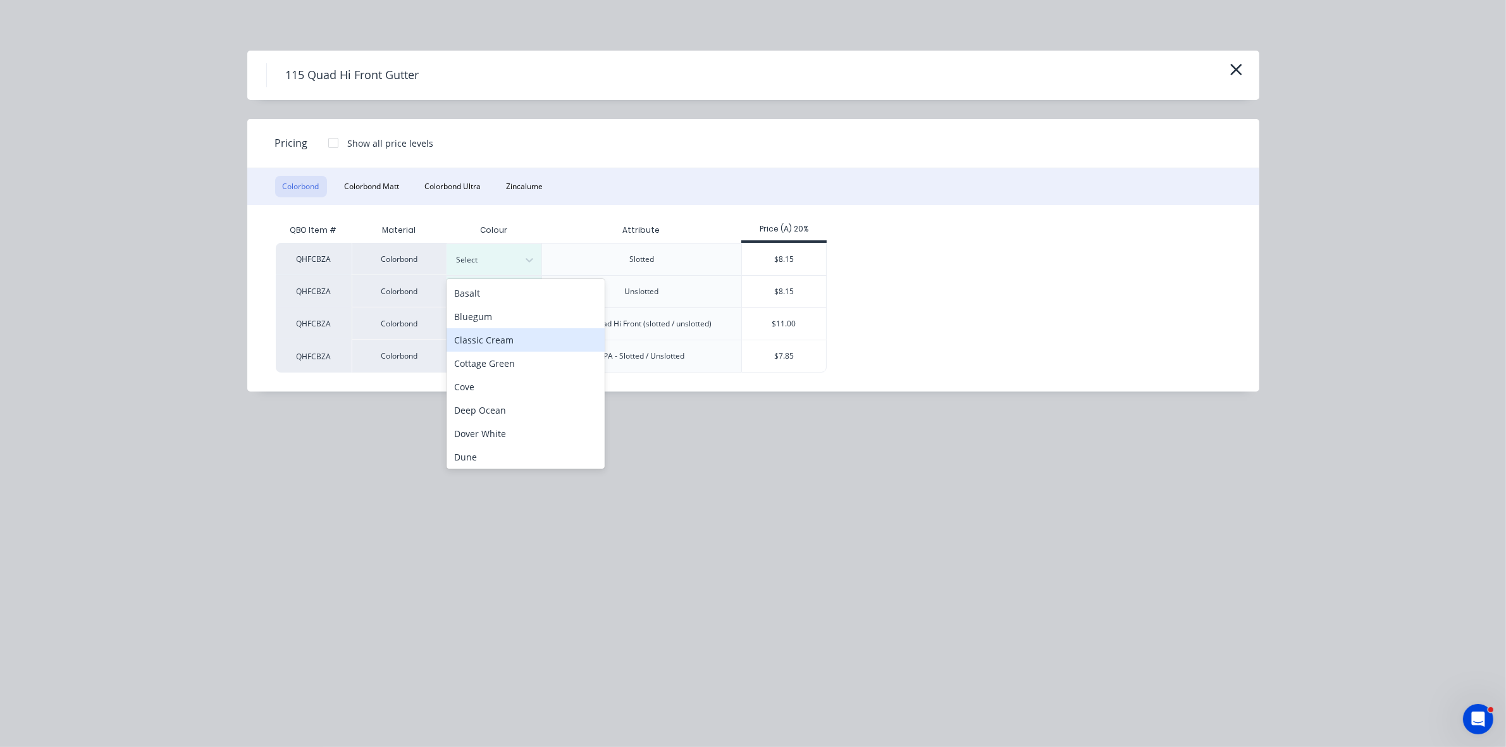
scroll to position [316, 0]
click at [476, 333] on div "Night Sky" at bounding box center [526, 327] width 158 height 23
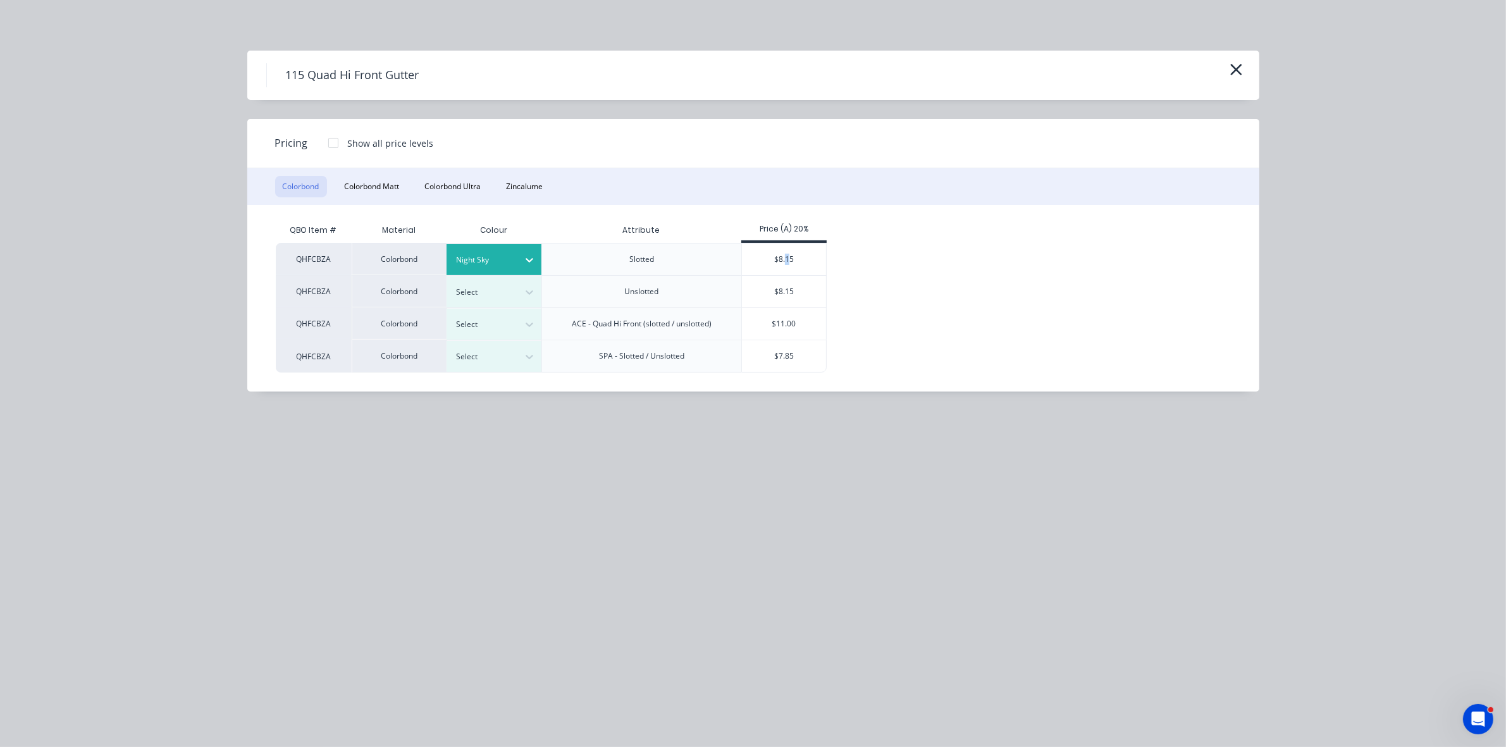
click at [788, 261] on div "$8.15" at bounding box center [784, 260] width 84 height 32
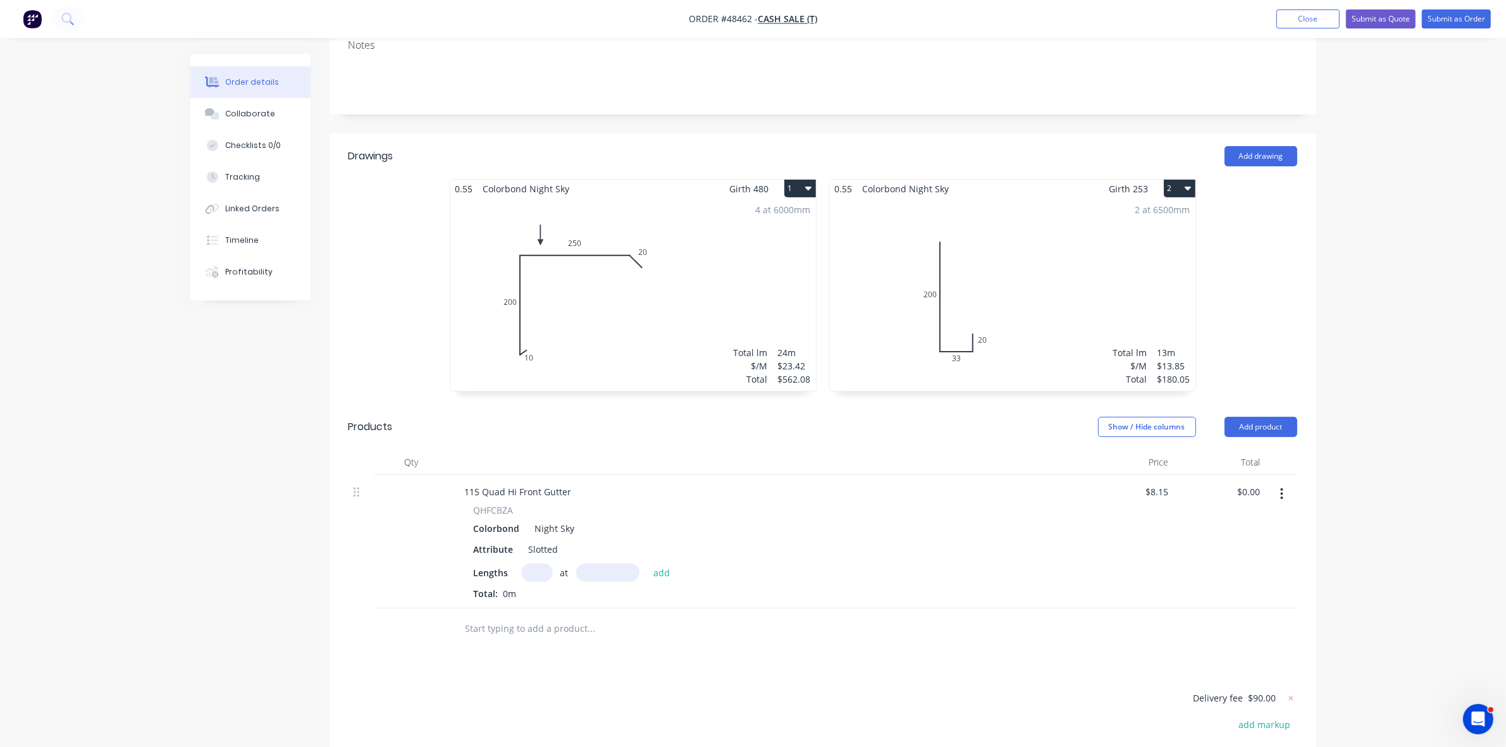
click at [533, 564] on input "text" at bounding box center [537, 573] width 32 height 18
type input "1"
type input "7160"
click at [647, 564] on button "add" at bounding box center [662, 572] width 30 height 17
type input "$58.35"
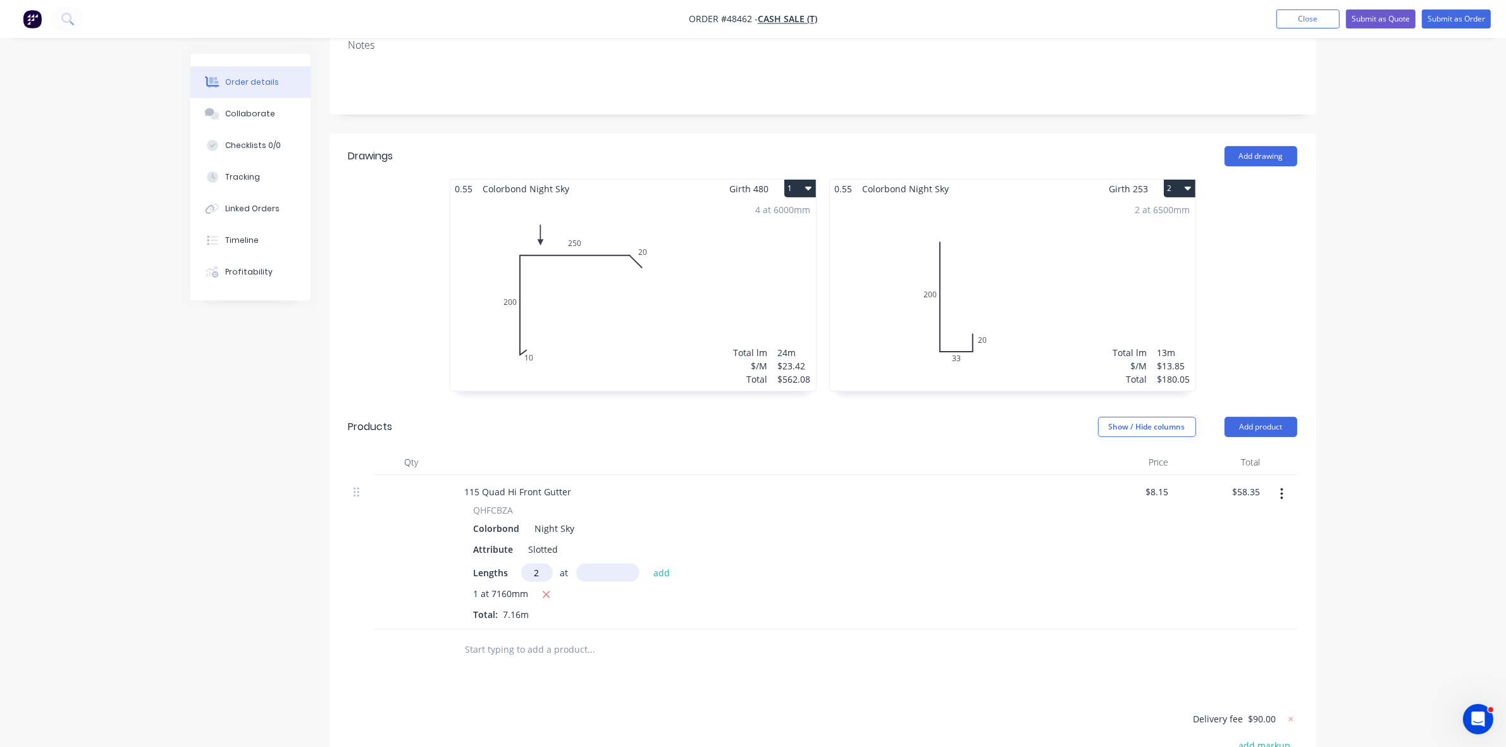
type input "2"
type input "6500"
click at [647, 564] on button "add" at bounding box center [662, 572] width 30 height 17
type input "$164.30"
click at [1275, 417] on button "Add product" at bounding box center [1261, 427] width 73 height 20
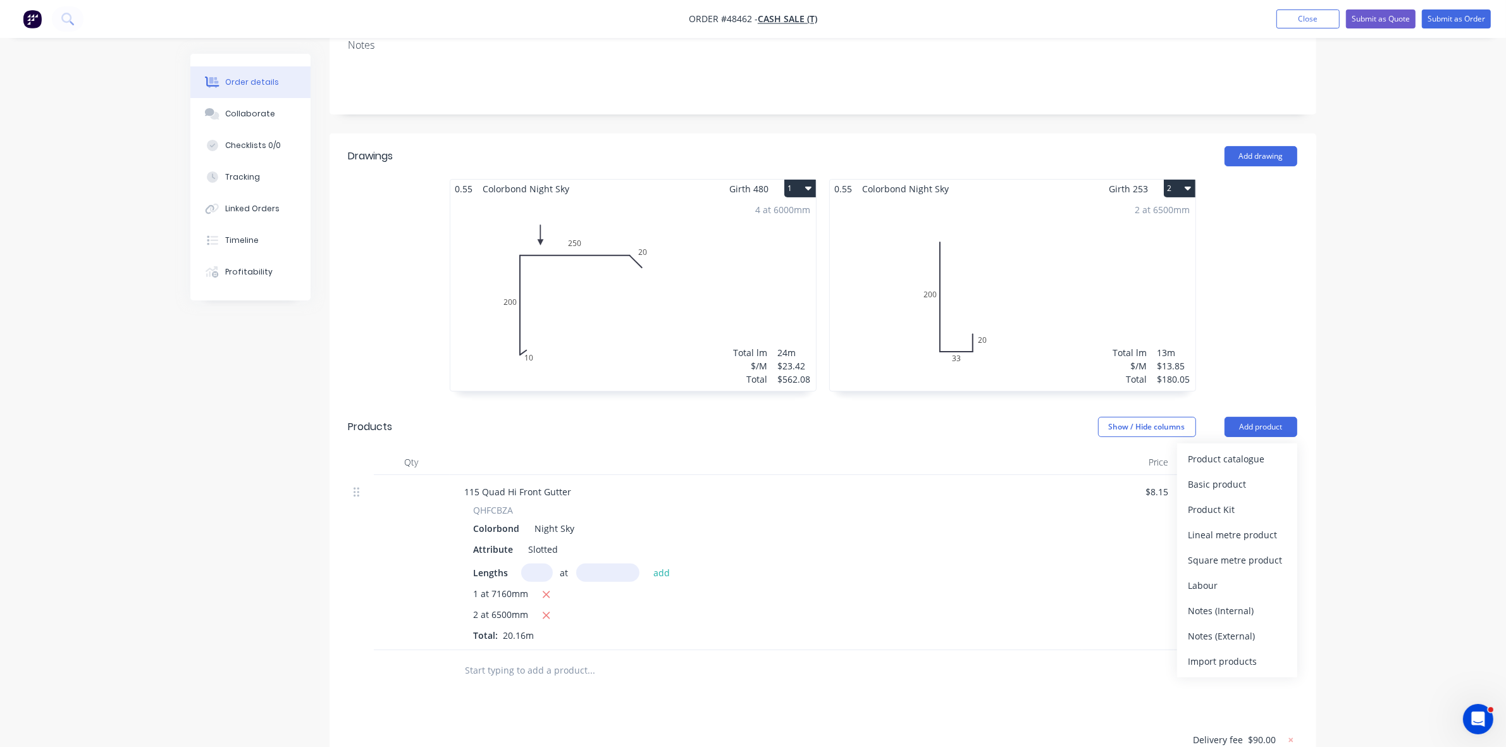
click at [1272, 444] on div "Product catalogue Basic product Product Kit Lineal metre product Square metre p…" at bounding box center [1237, 561] width 120 height 234
click at [1269, 450] on div "Product catalogue" at bounding box center [1237, 459] width 97 height 18
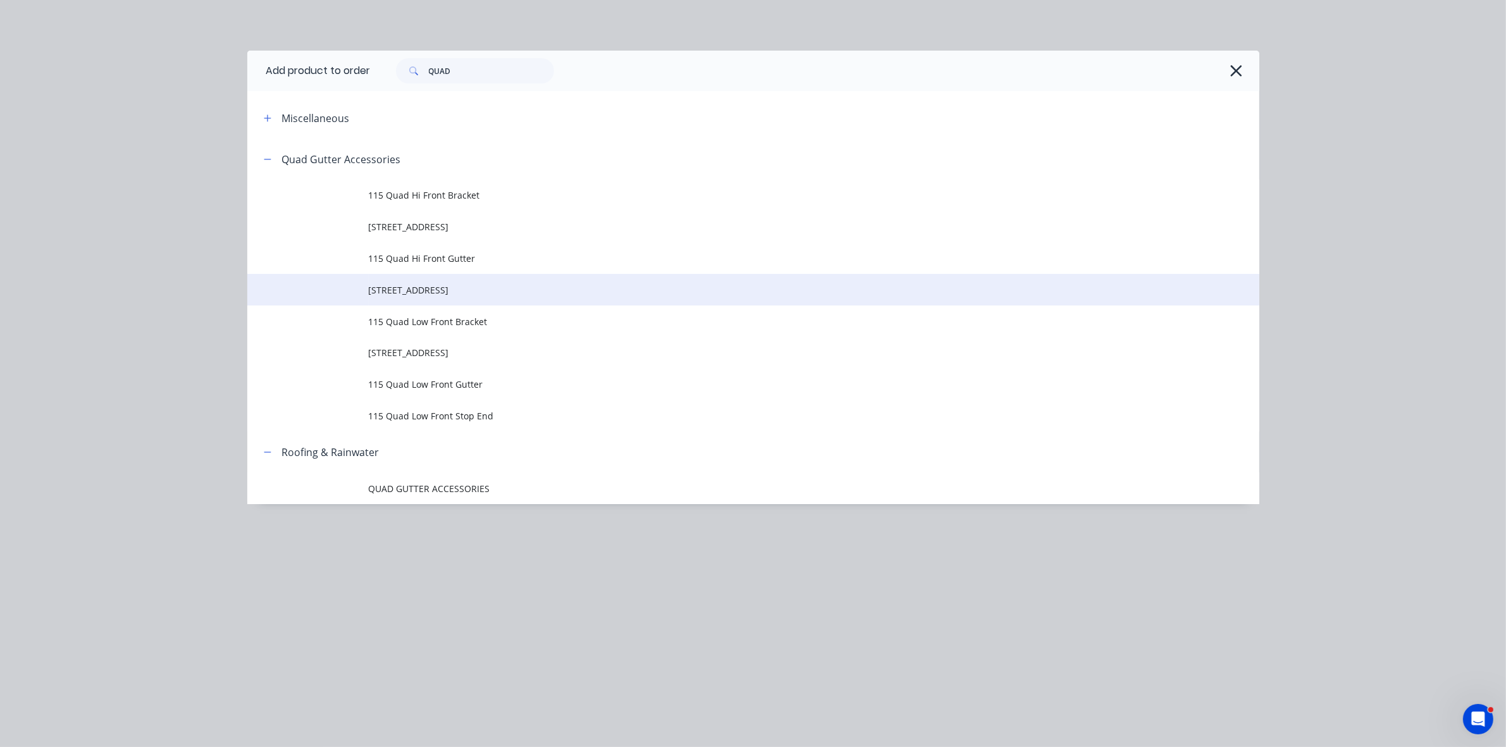
click at [511, 286] on span "[STREET_ADDRESS]" at bounding box center [725, 289] width 712 height 13
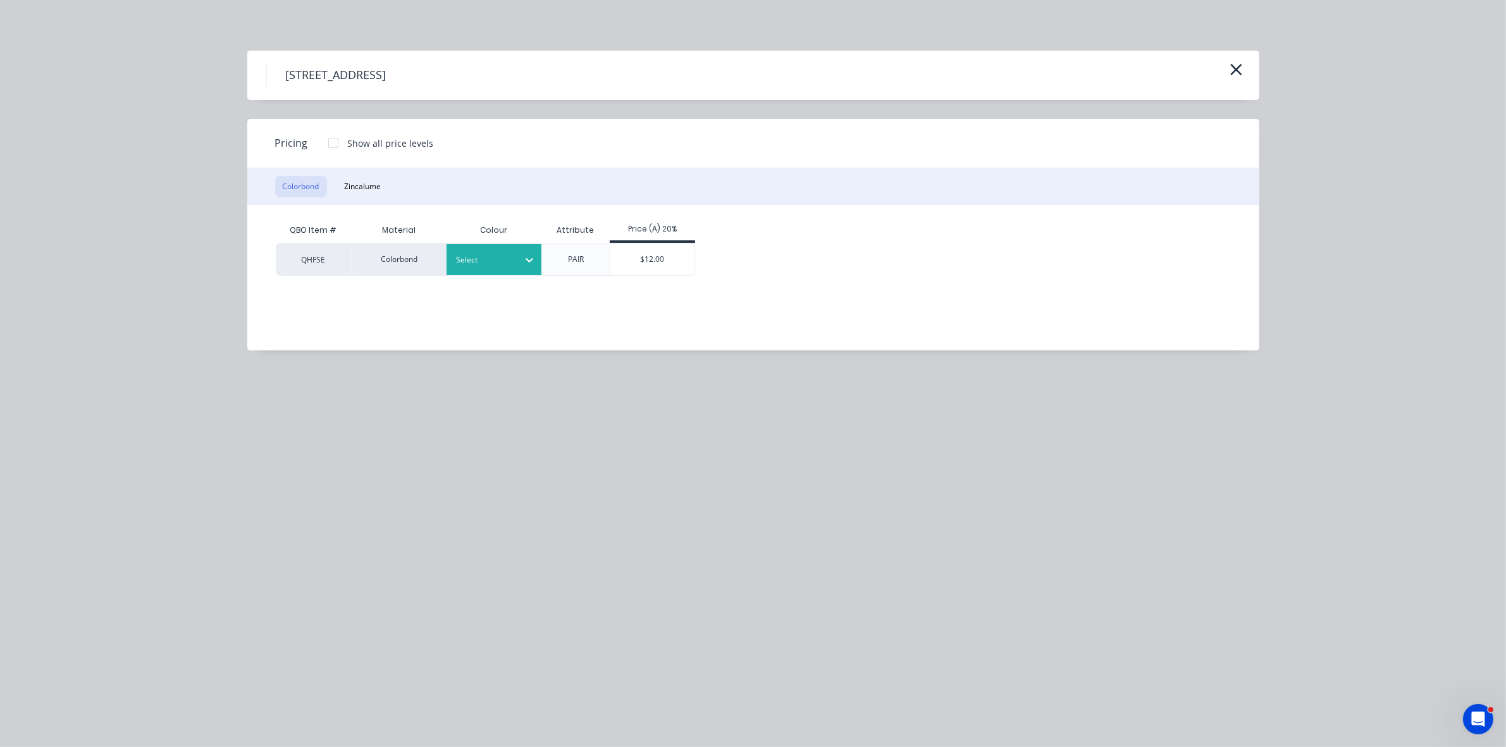
click at [498, 254] on div at bounding box center [484, 260] width 57 height 14
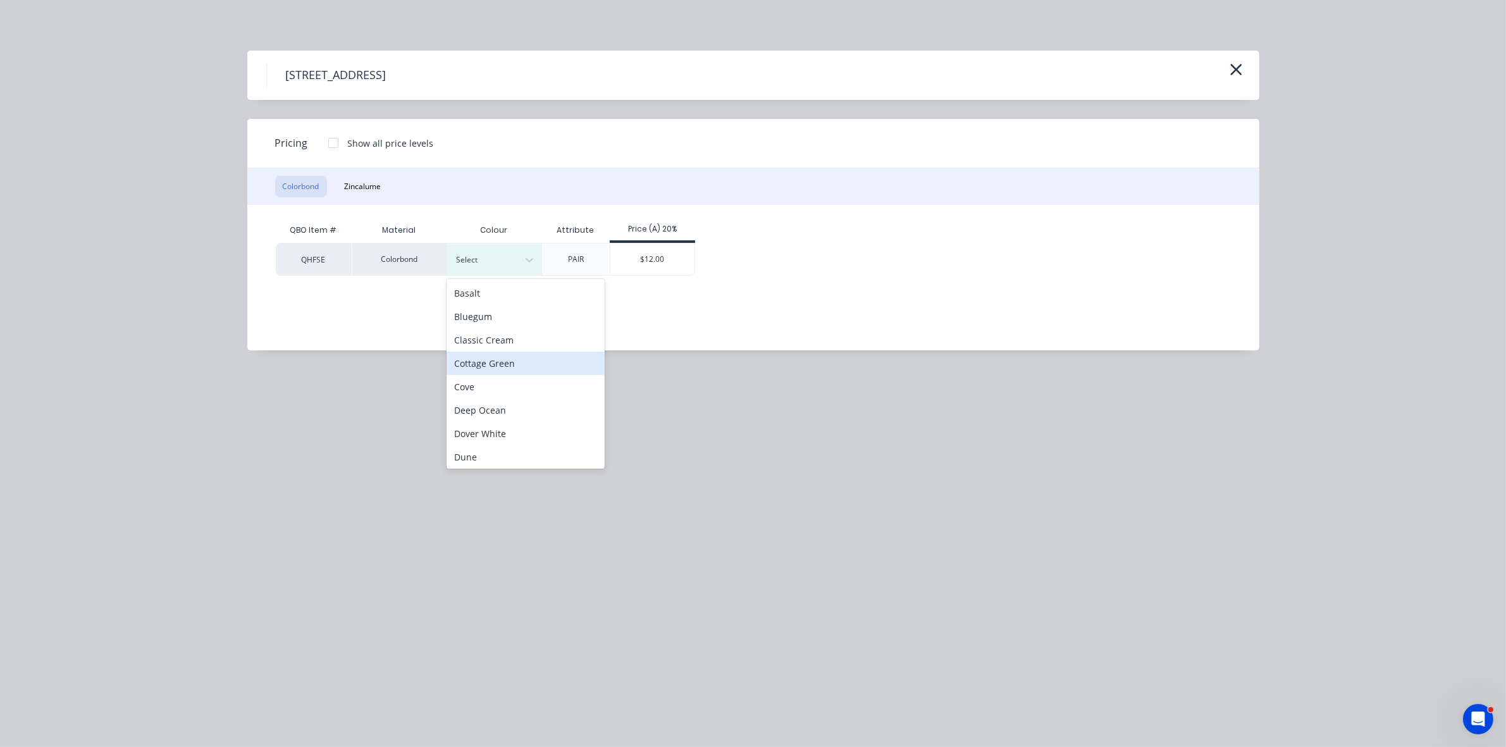
scroll to position [237, 0]
click at [492, 410] on div "Night Sky" at bounding box center [526, 406] width 158 height 23
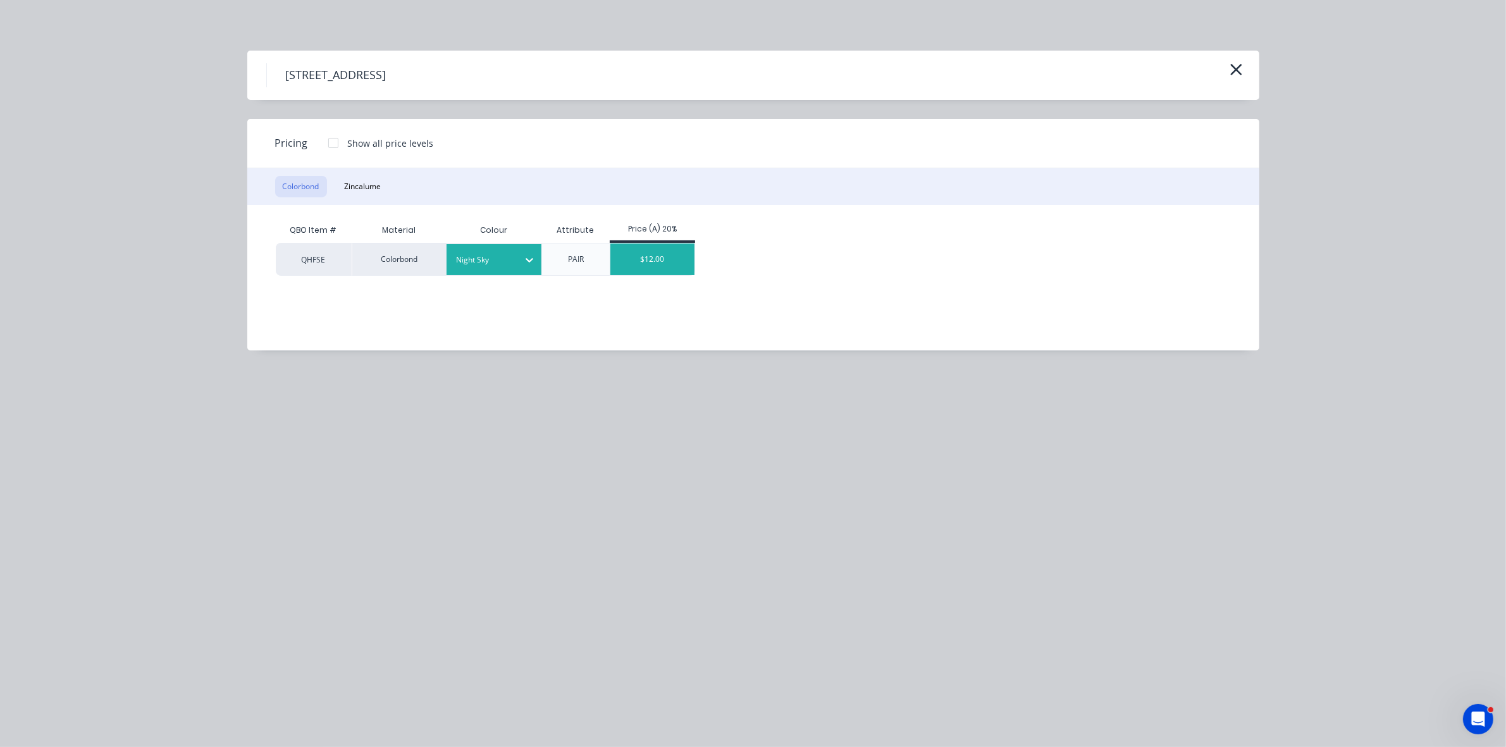
click at [634, 255] on div "$12.00" at bounding box center [653, 260] width 84 height 32
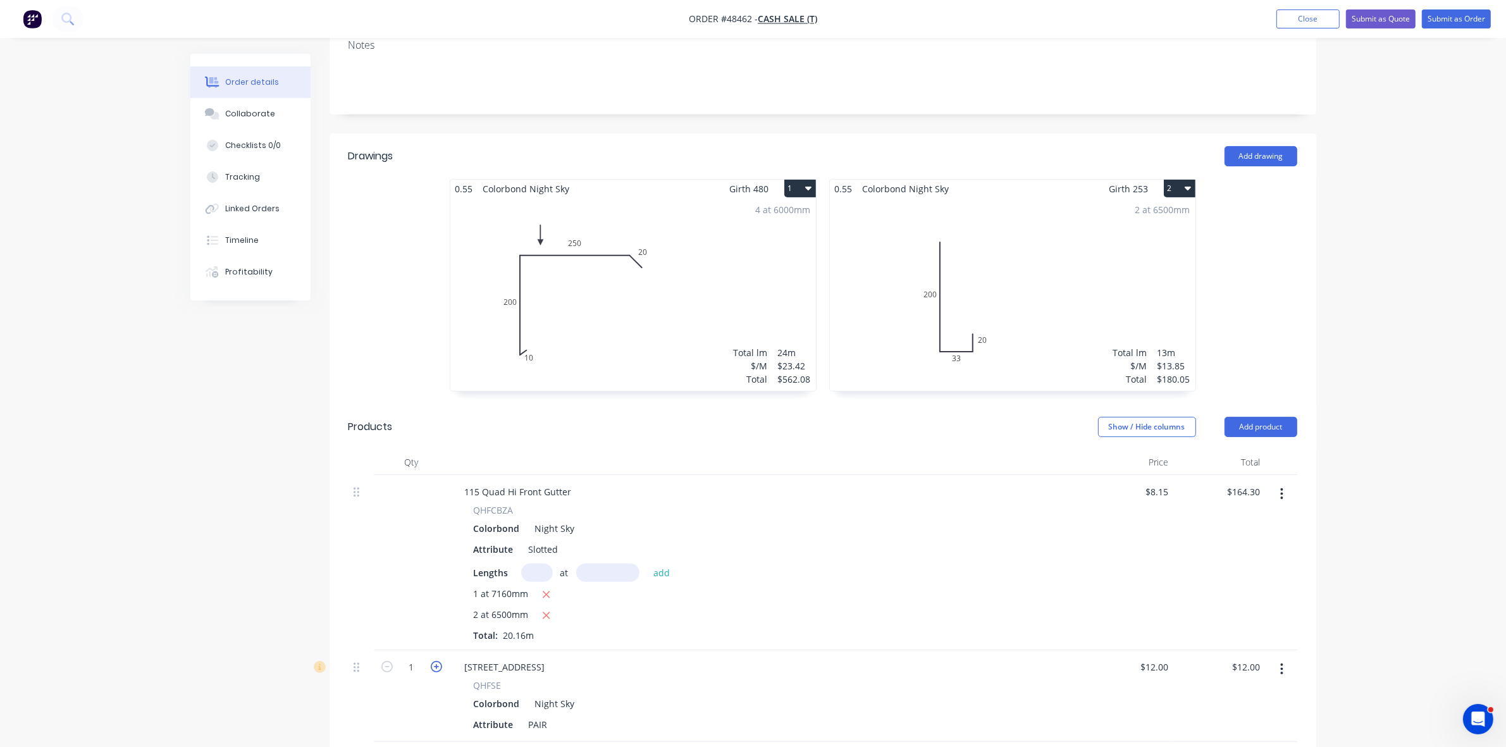
click at [434, 661] on icon "button" at bounding box center [436, 666] width 11 height 11
type input "2"
type input "$24.00"
click at [1267, 417] on button "Add product" at bounding box center [1261, 427] width 73 height 20
click at [1255, 450] on div "Product catalogue" at bounding box center [1237, 459] width 97 height 18
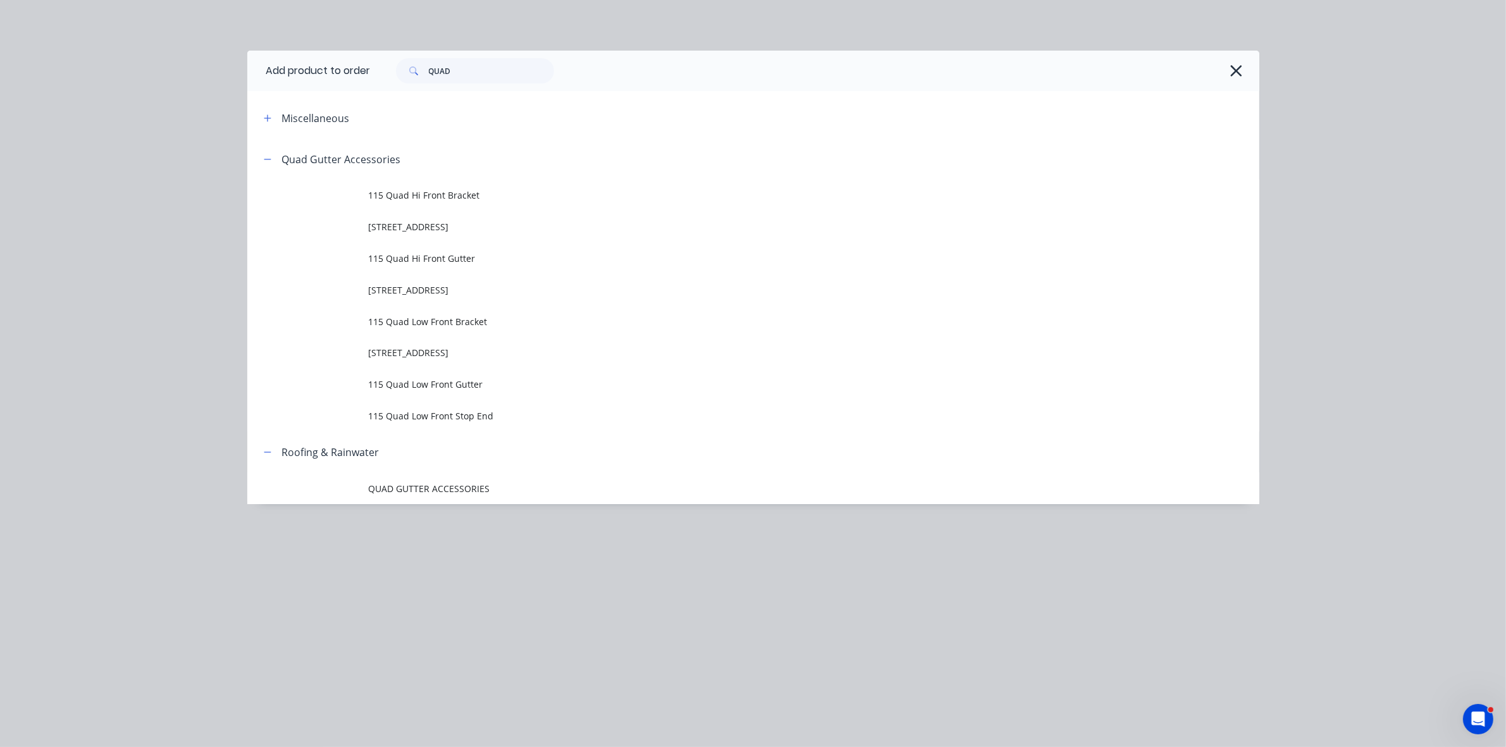
click at [468, 194] on span "115 Quad Hi Front Bracket" at bounding box center [725, 195] width 712 height 13
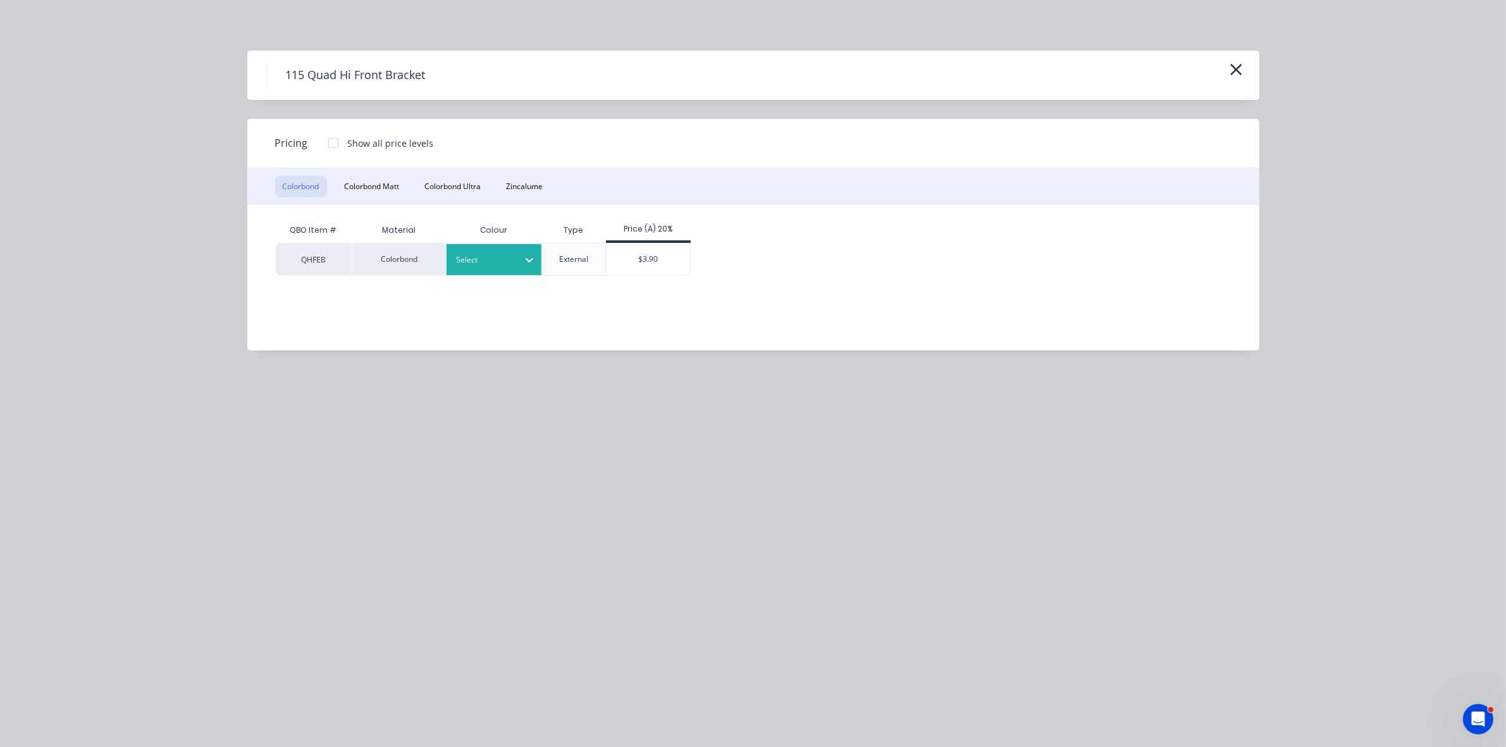
click at [466, 253] on div at bounding box center [484, 260] width 57 height 14
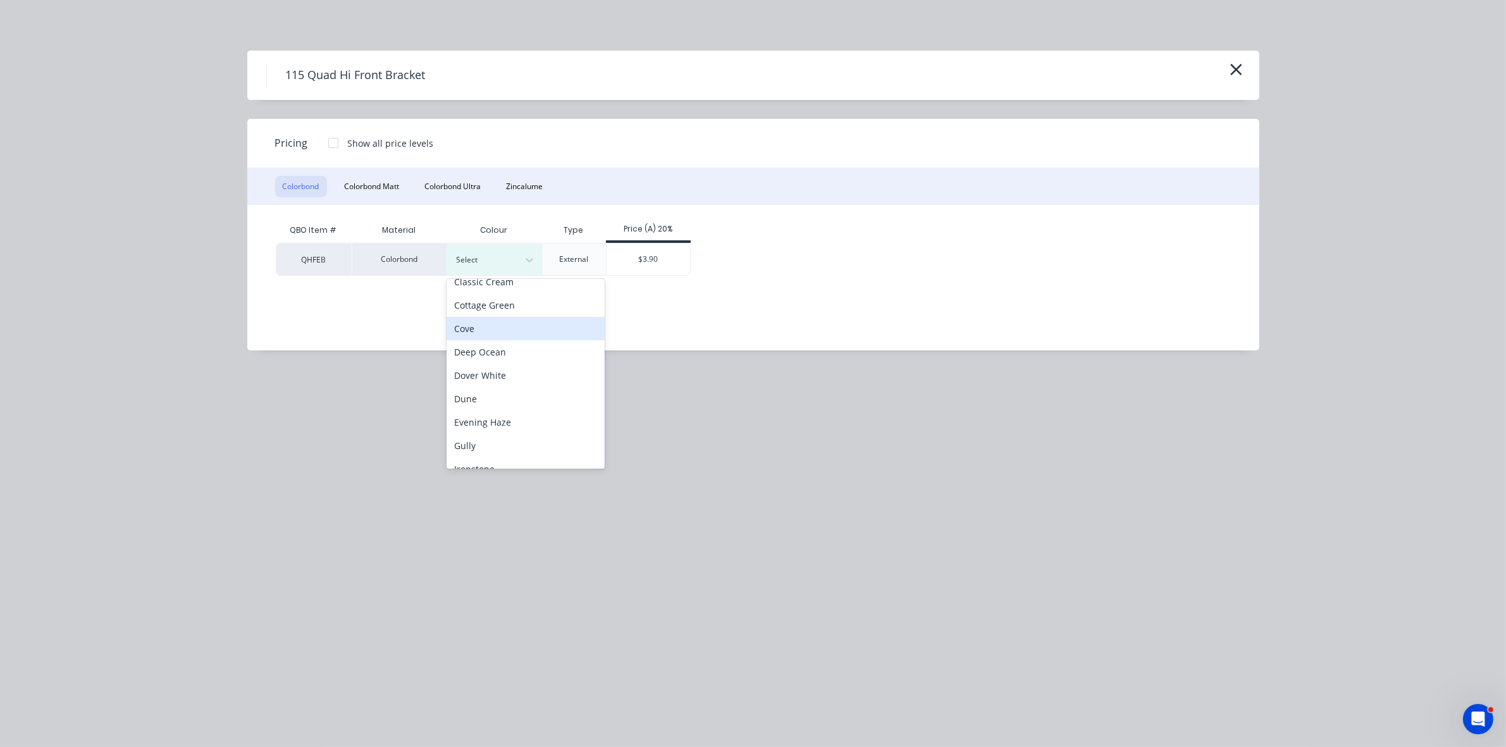
scroll to position [316, 0]
click at [494, 333] on div "Night Sky" at bounding box center [526, 327] width 158 height 23
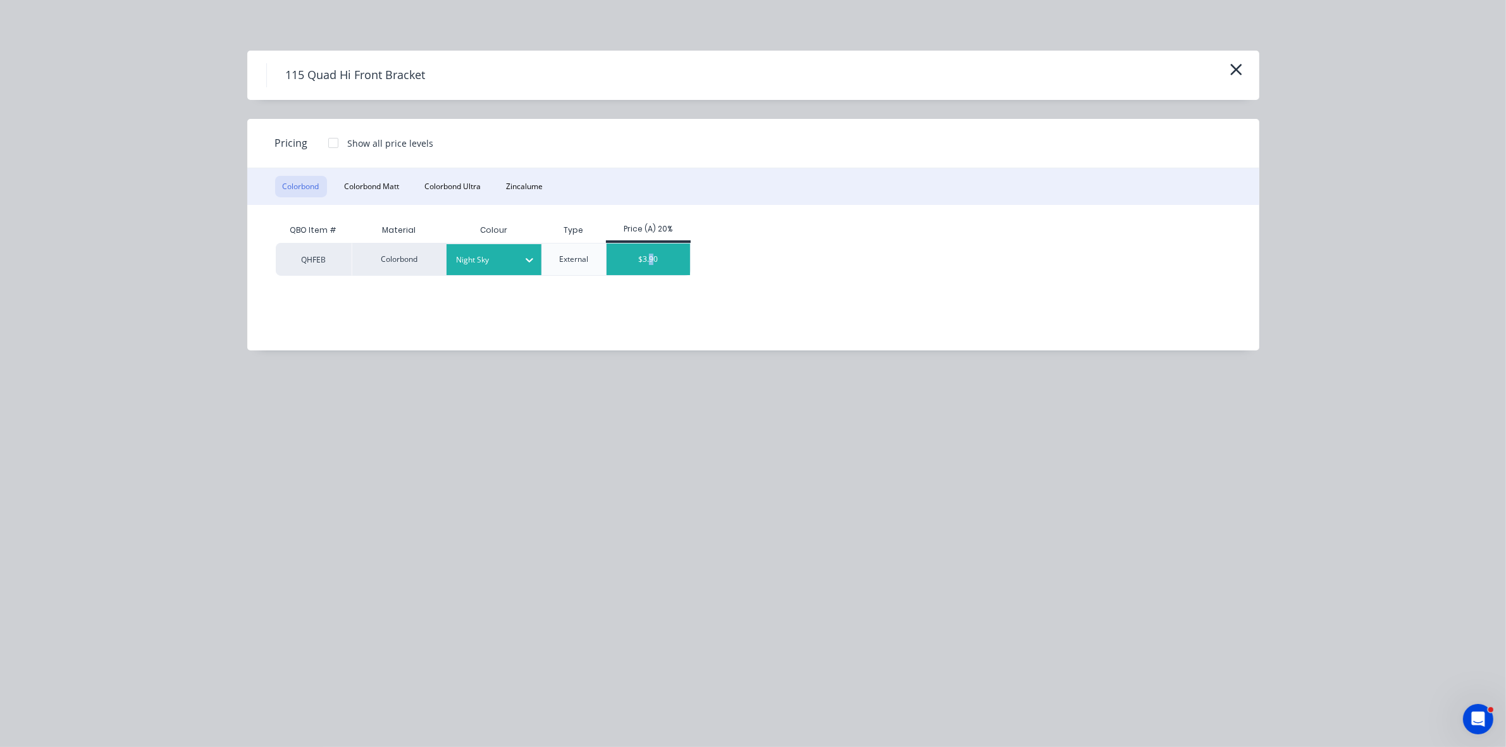
click at [652, 264] on div "$3.90" at bounding box center [649, 260] width 84 height 32
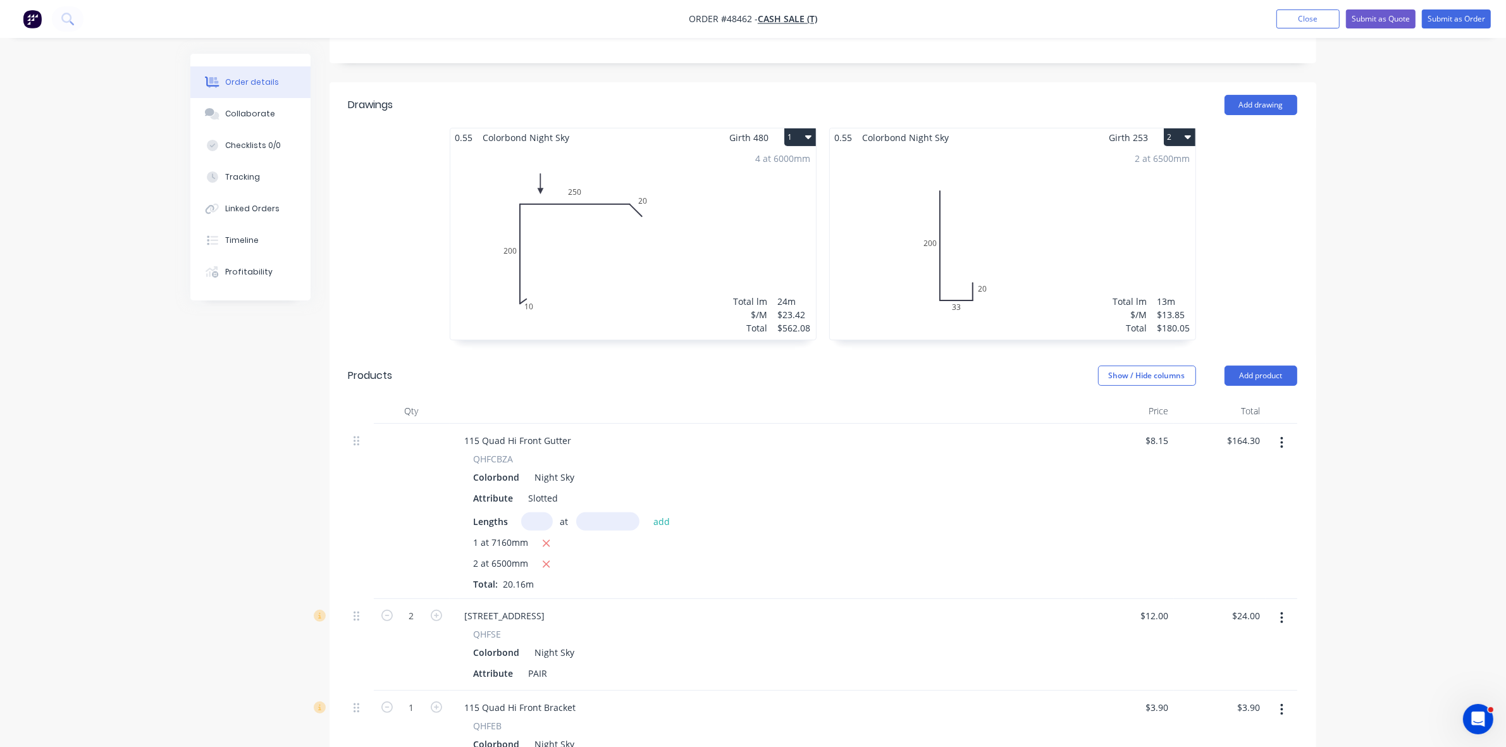
scroll to position [335, 0]
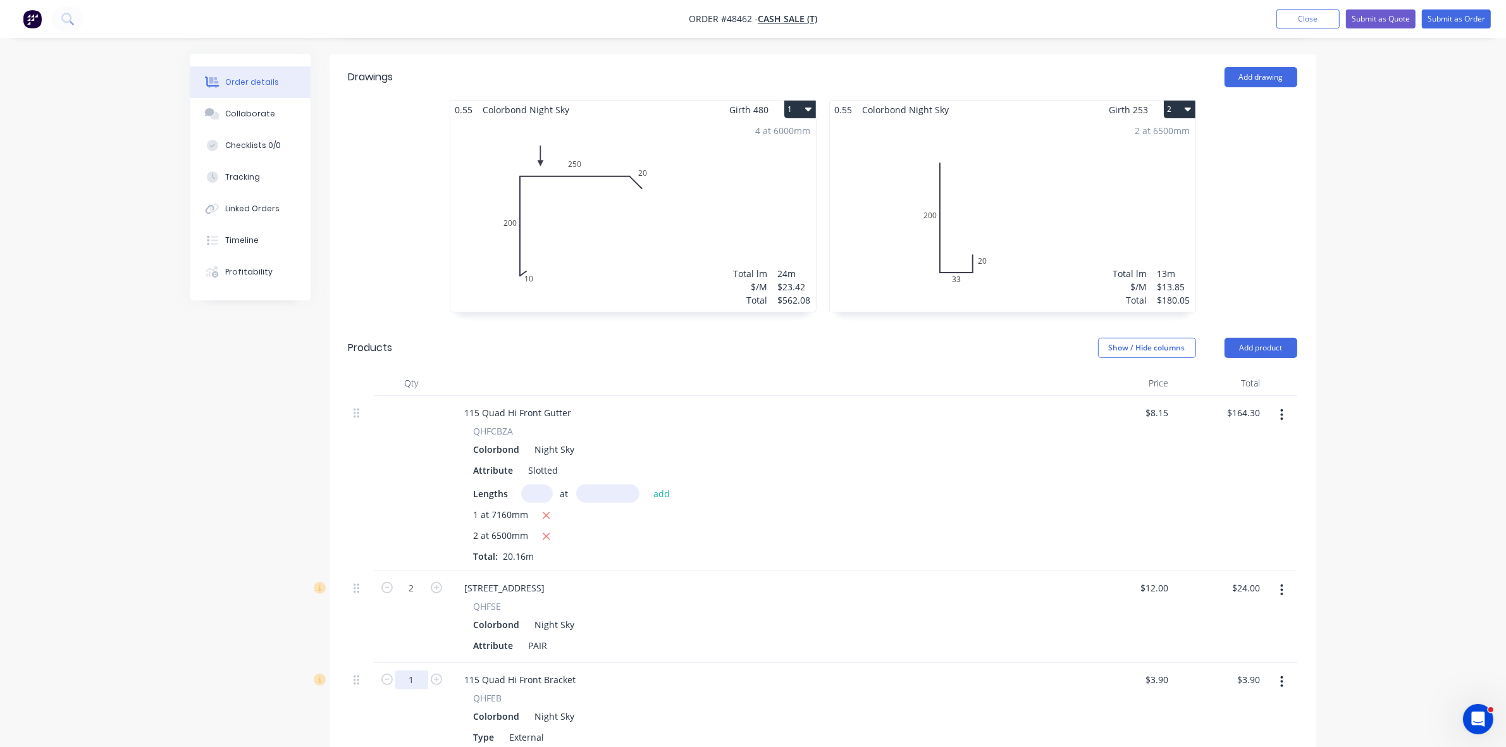
click at [419, 671] on input "1" at bounding box center [411, 680] width 33 height 19
type input "16"
type input "$62.40"
click at [1279, 338] on button "Add product" at bounding box center [1261, 348] width 73 height 20
click at [1272, 371] on div "Product catalogue" at bounding box center [1237, 380] width 97 height 18
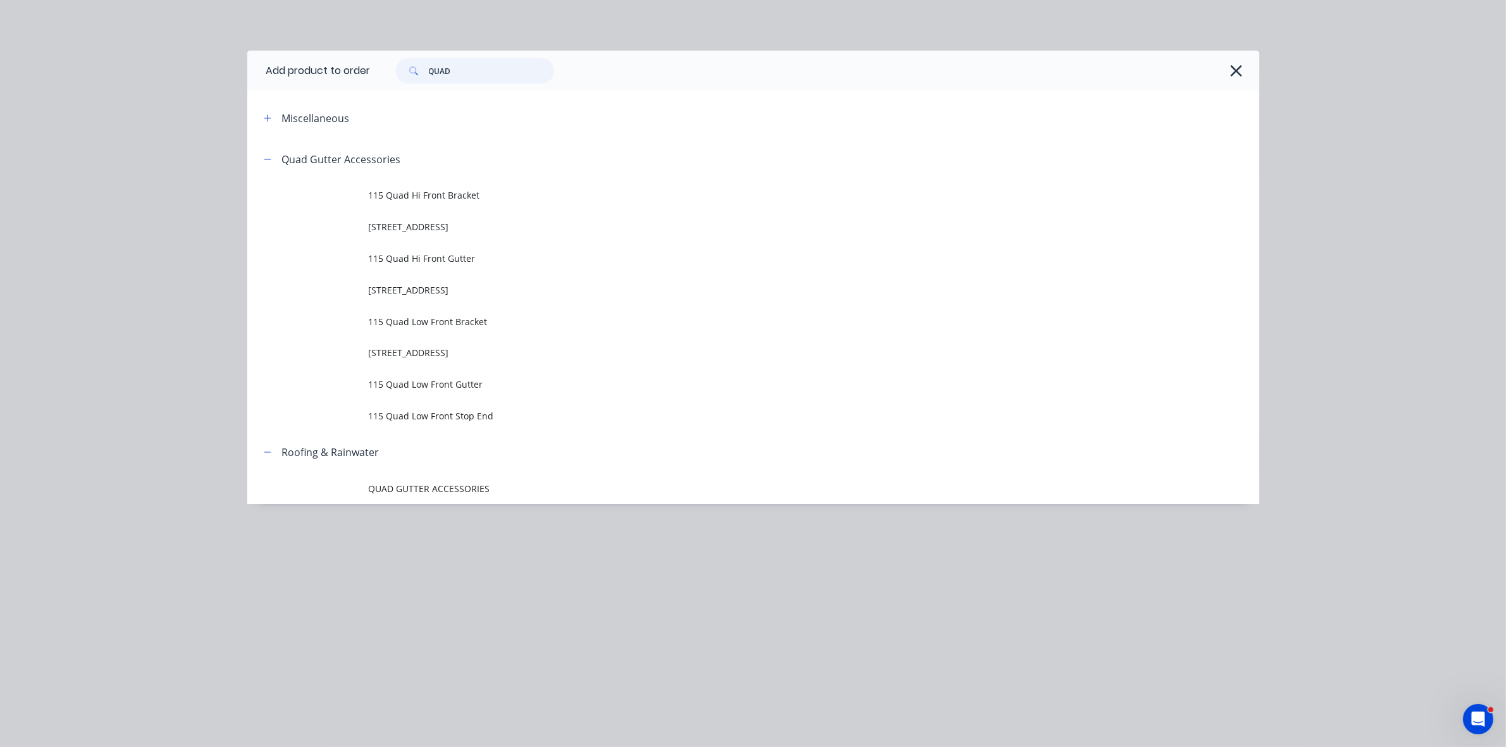
drag, startPoint x: 485, startPoint y: 73, endPoint x: 428, endPoint y: 71, distance: 56.3
click at [429, 71] on div "QUAD" at bounding box center [475, 70] width 158 height 25
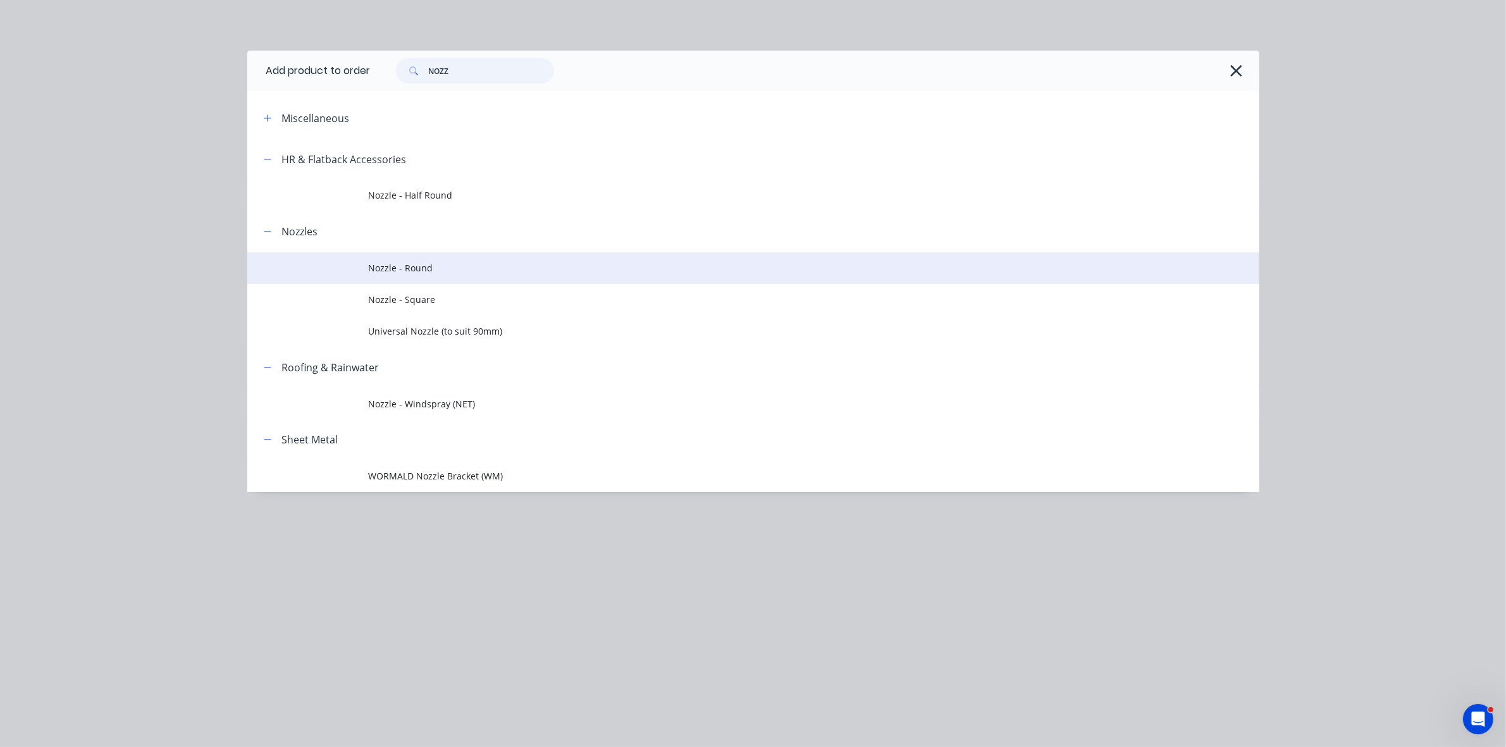
type input "NOZZ"
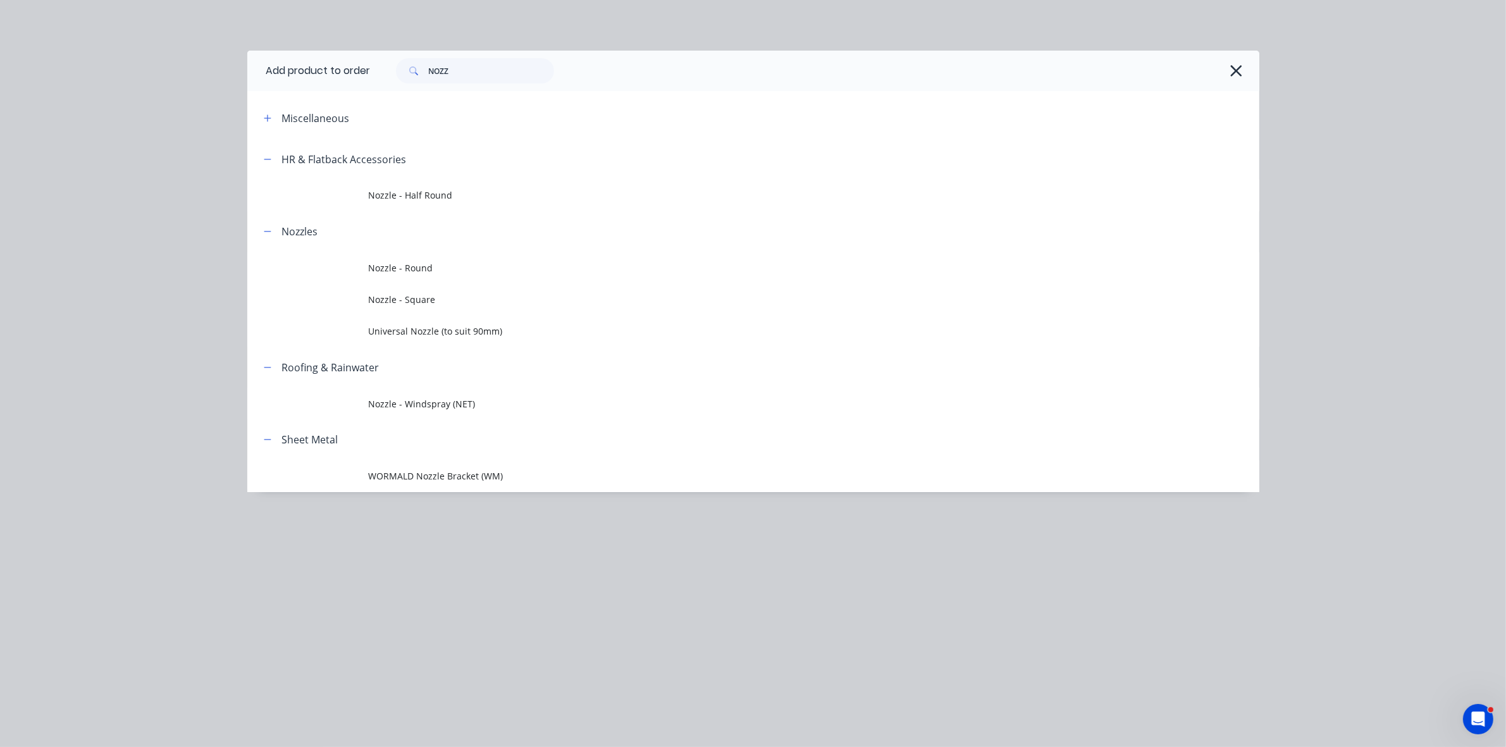
click at [448, 269] on span "Nozzle - Round" at bounding box center [725, 267] width 712 height 13
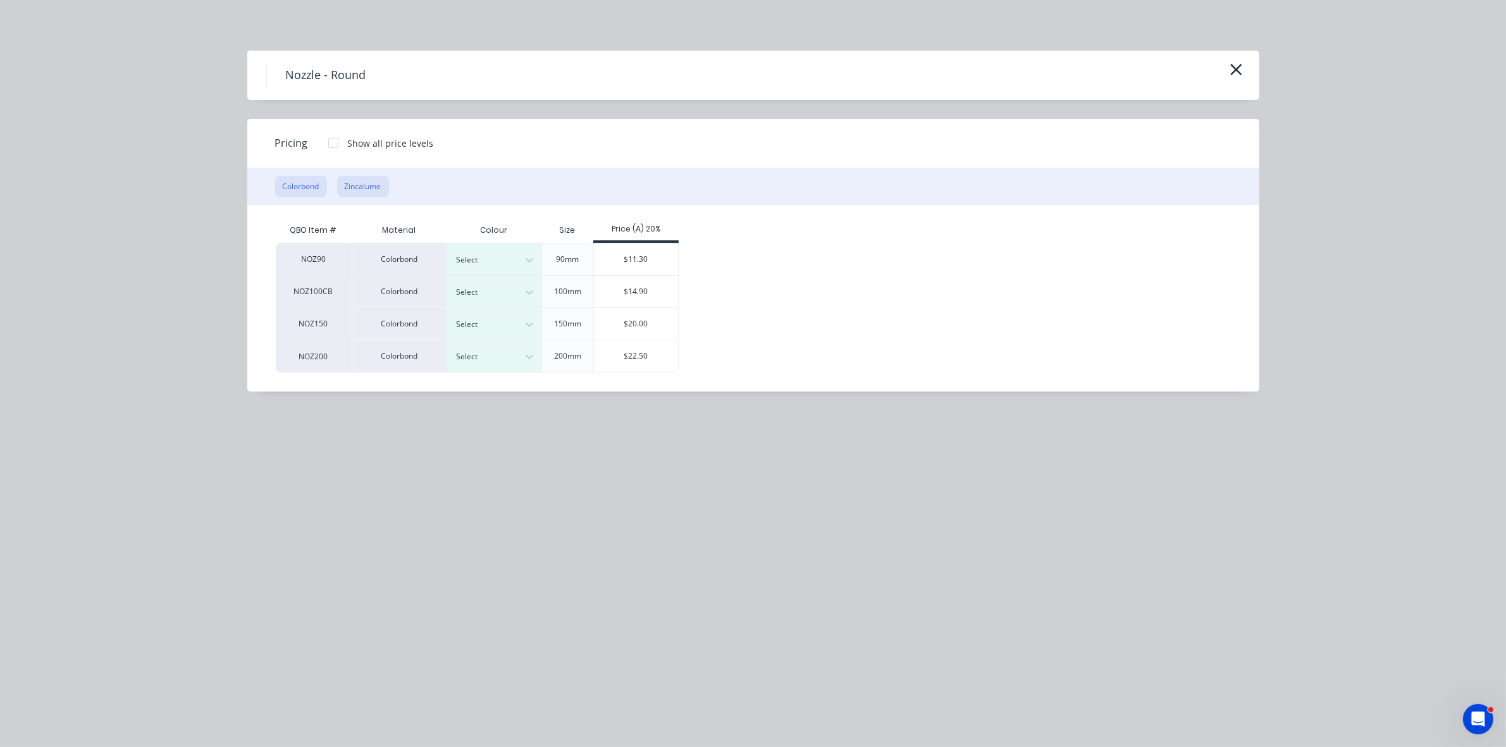
click at [383, 188] on button "Zincalume" at bounding box center [363, 187] width 52 height 22
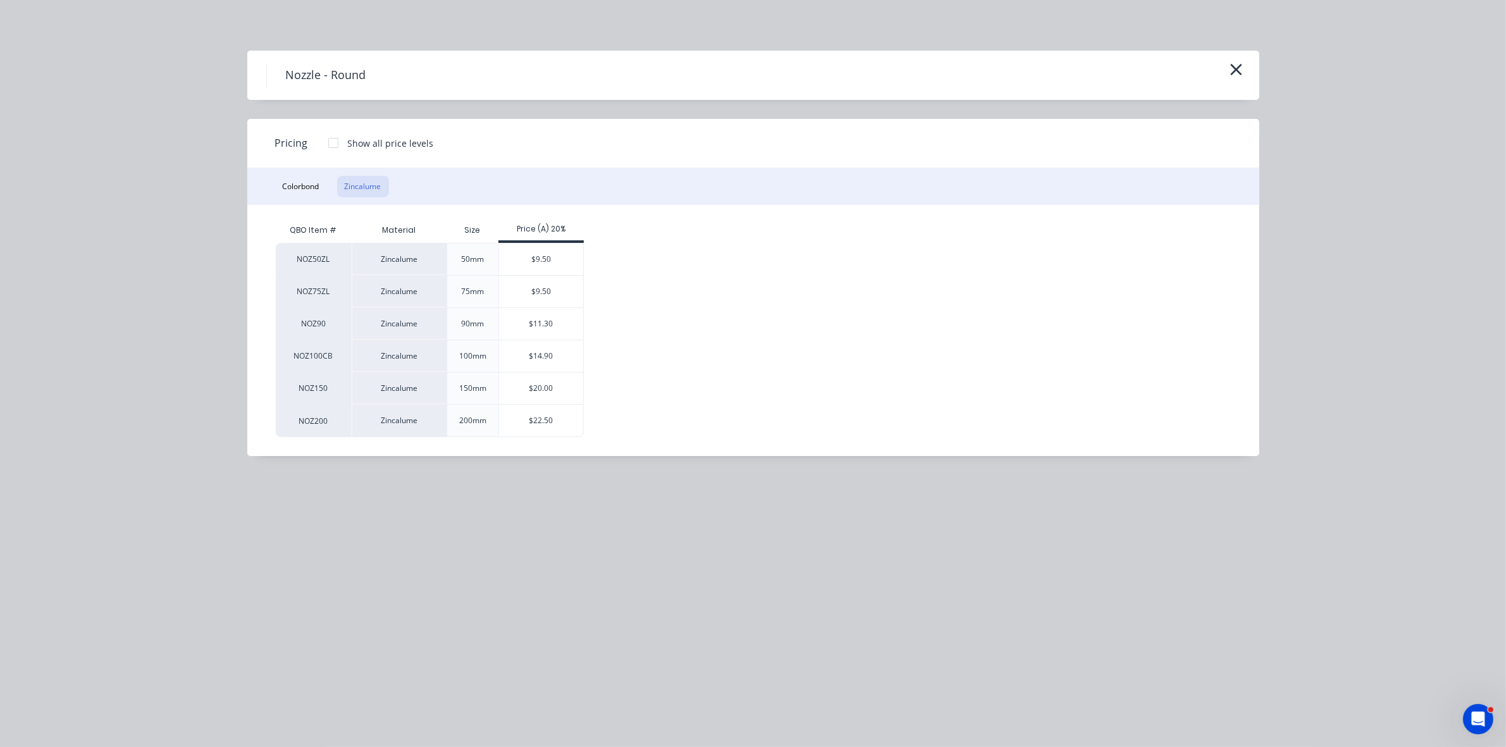
click at [556, 326] on div "$11.30" at bounding box center [541, 324] width 84 height 32
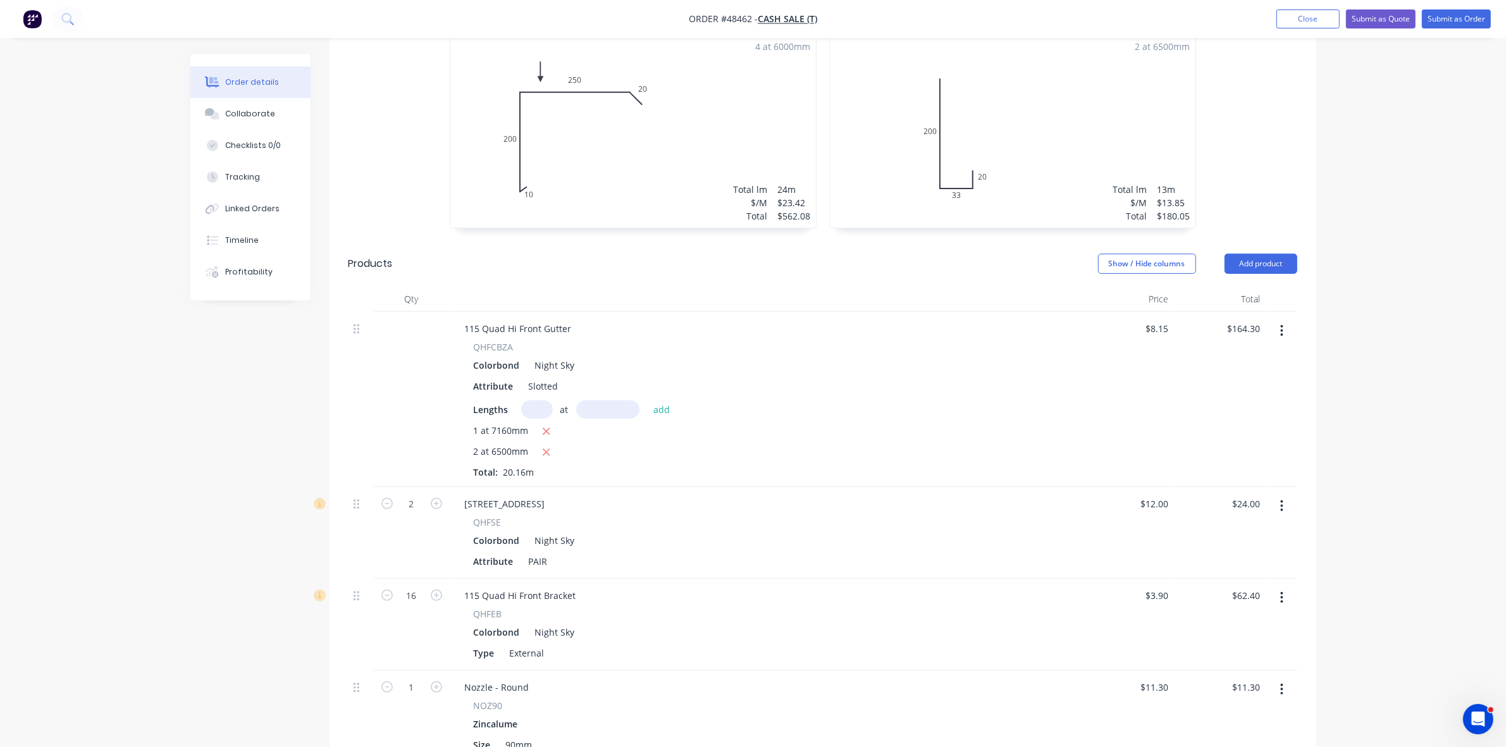
scroll to position [573, 0]
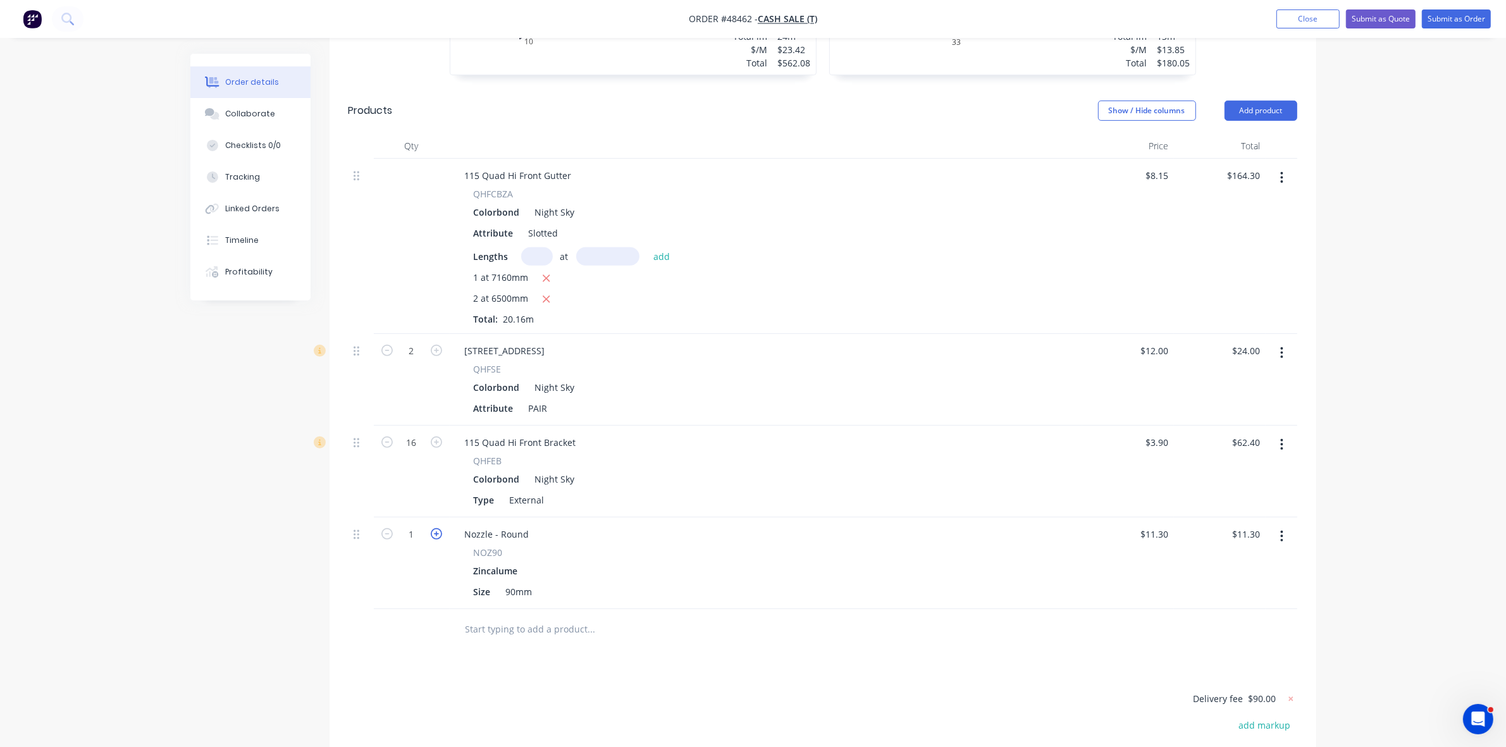
click at [441, 528] on icon "button" at bounding box center [436, 533] width 11 height 11
type input "2"
type input "$22.60"
click at [1279, 101] on button "Add product" at bounding box center [1261, 111] width 73 height 20
click at [1272, 130] on button "Product catalogue" at bounding box center [1237, 142] width 120 height 25
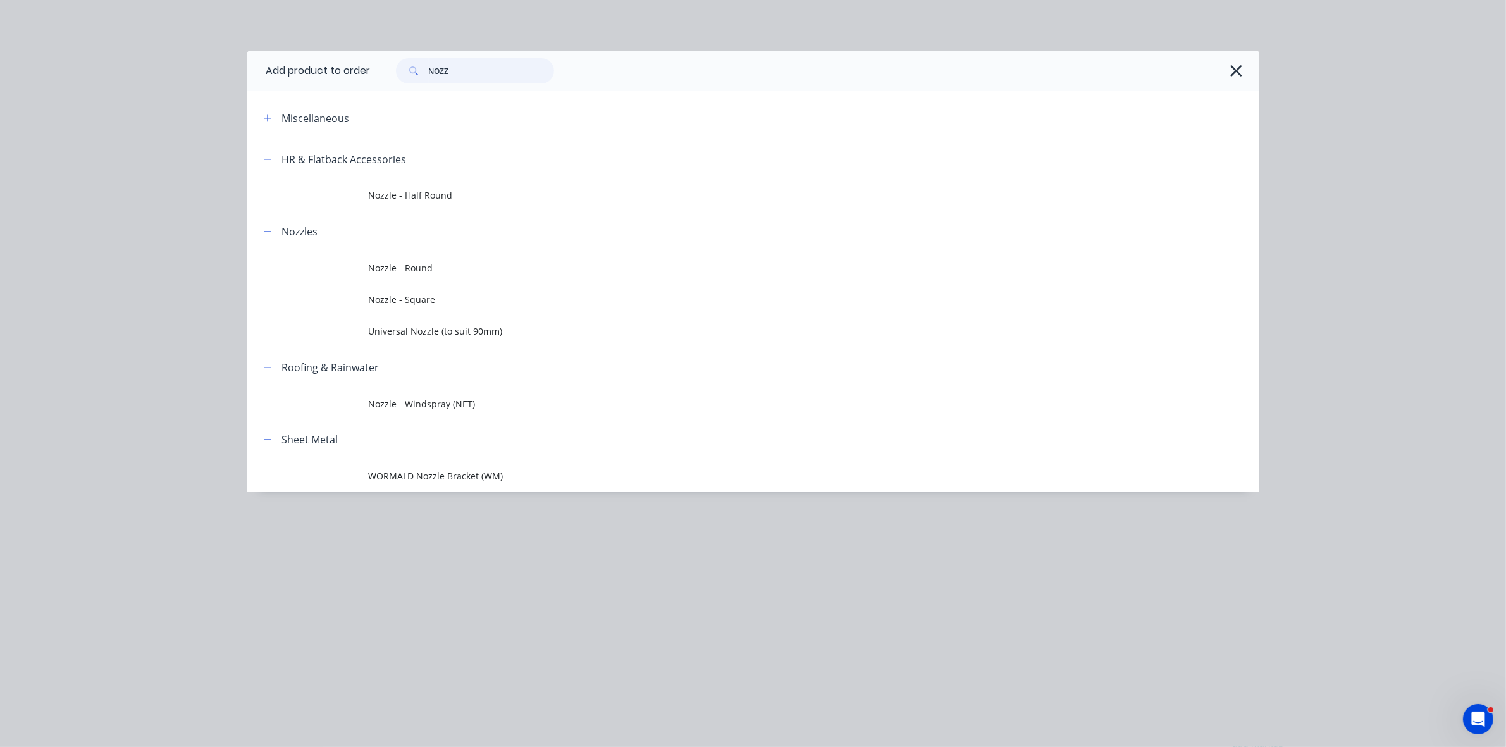
drag, startPoint x: 444, startPoint y: 73, endPoint x: 368, endPoint y: 76, distance: 75.4
click at [368, 76] on header "Add product to order NOZZ" at bounding box center [753, 71] width 1012 height 40
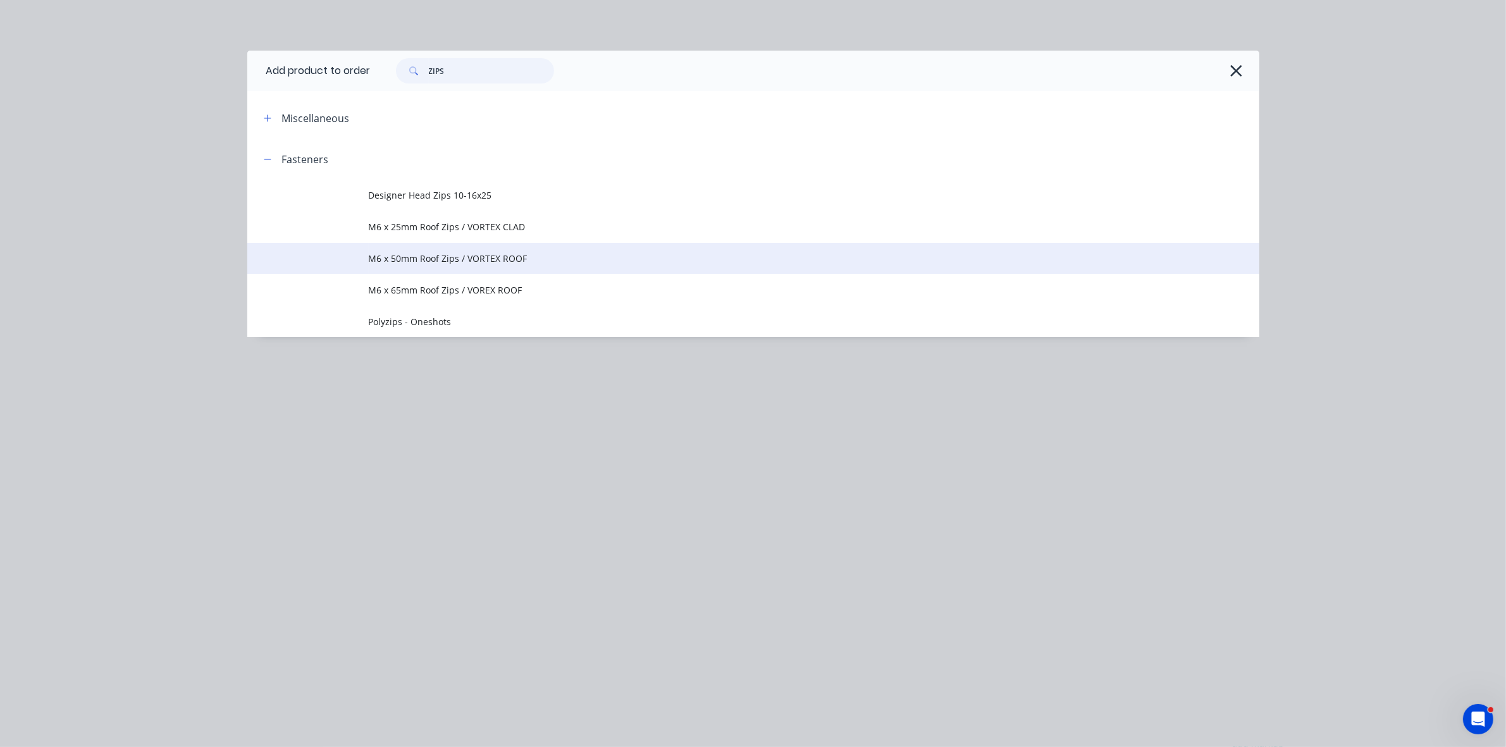
type input "ZIPS"
click at [419, 264] on span "M6 x 50mm Roof Zips / VORTEX ROOF" at bounding box center [725, 258] width 712 height 13
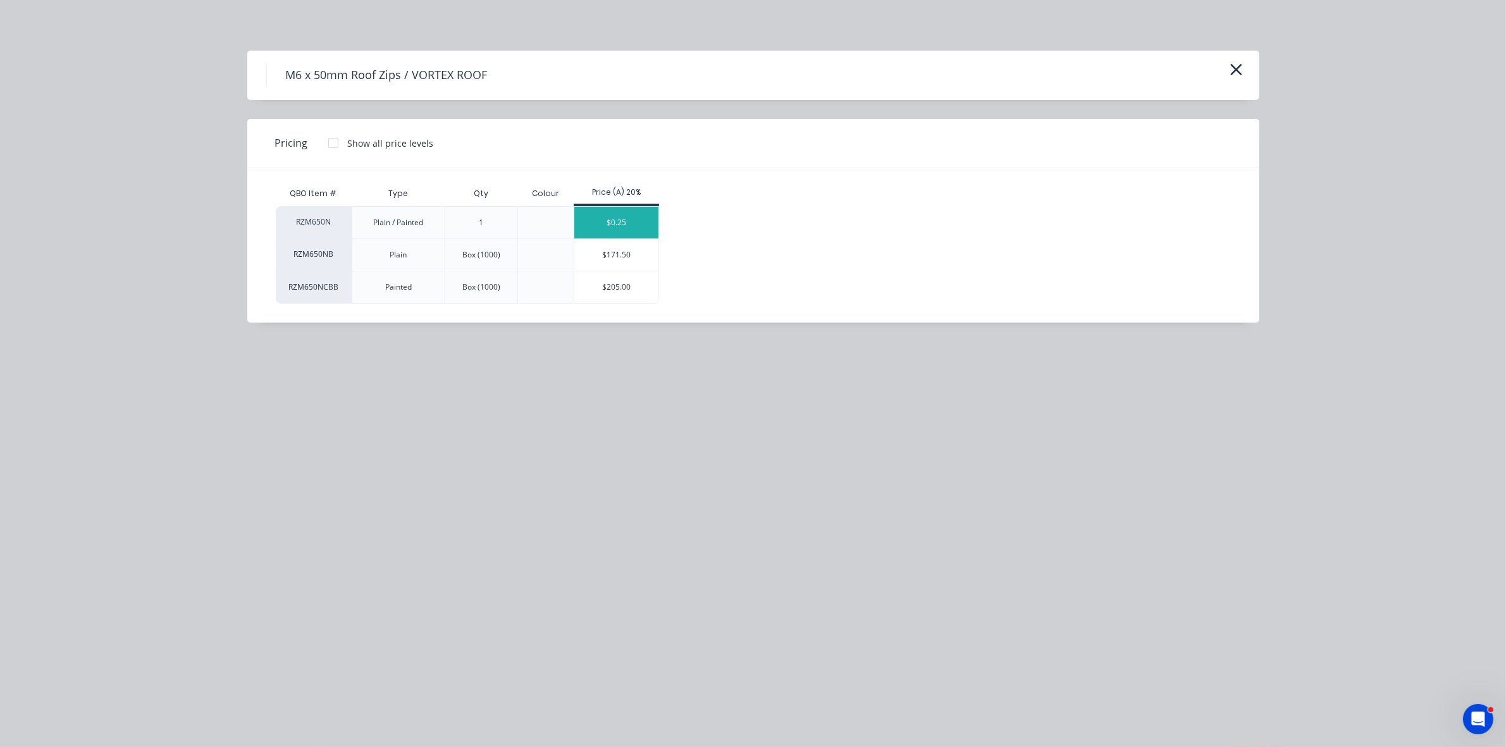
click at [646, 216] on div "$0.25" at bounding box center [616, 223] width 84 height 32
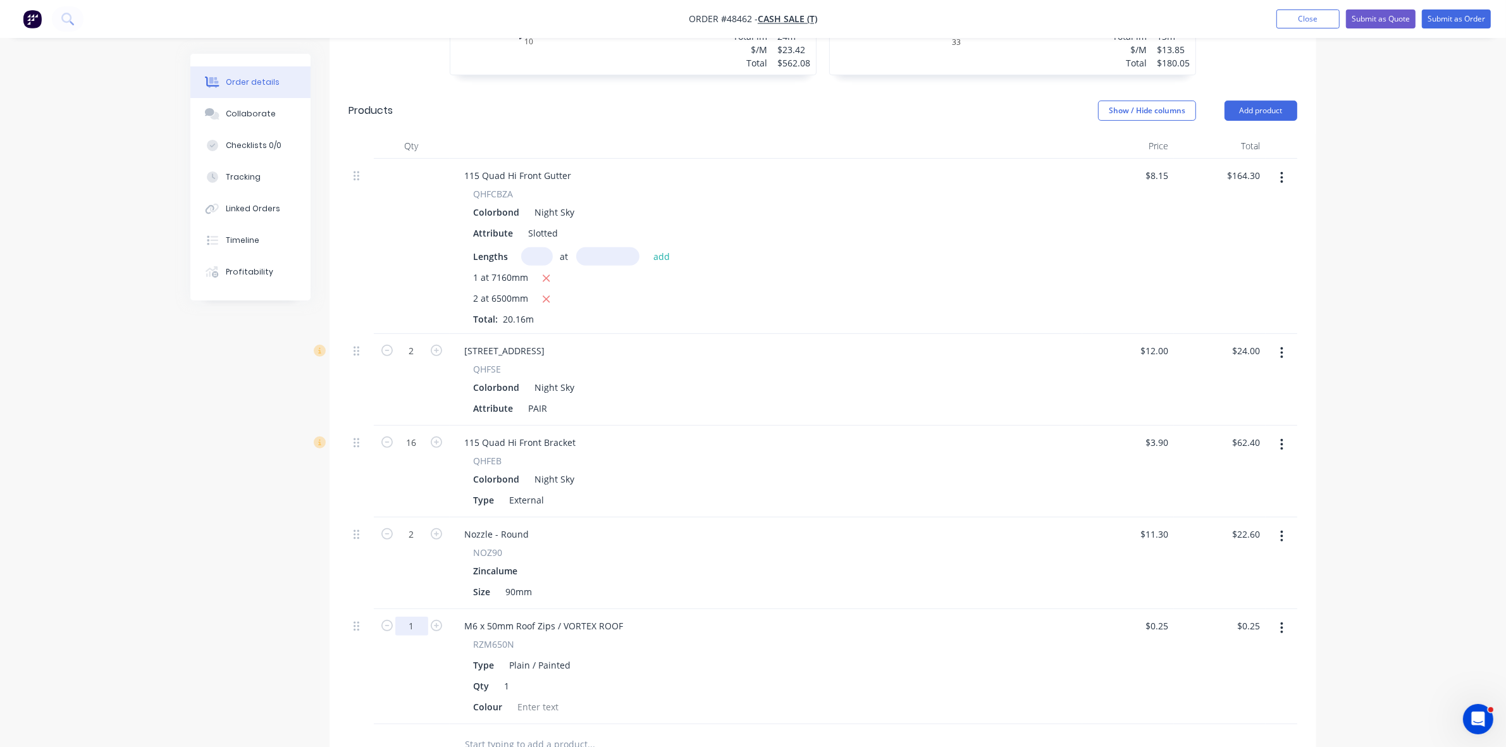
click at [427, 617] on input "1" at bounding box center [411, 626] width 33 height 19
type input "50"
type input "$12.50"
click at [541, 698] on div at bounding box center [538, 707] width 51 height 18
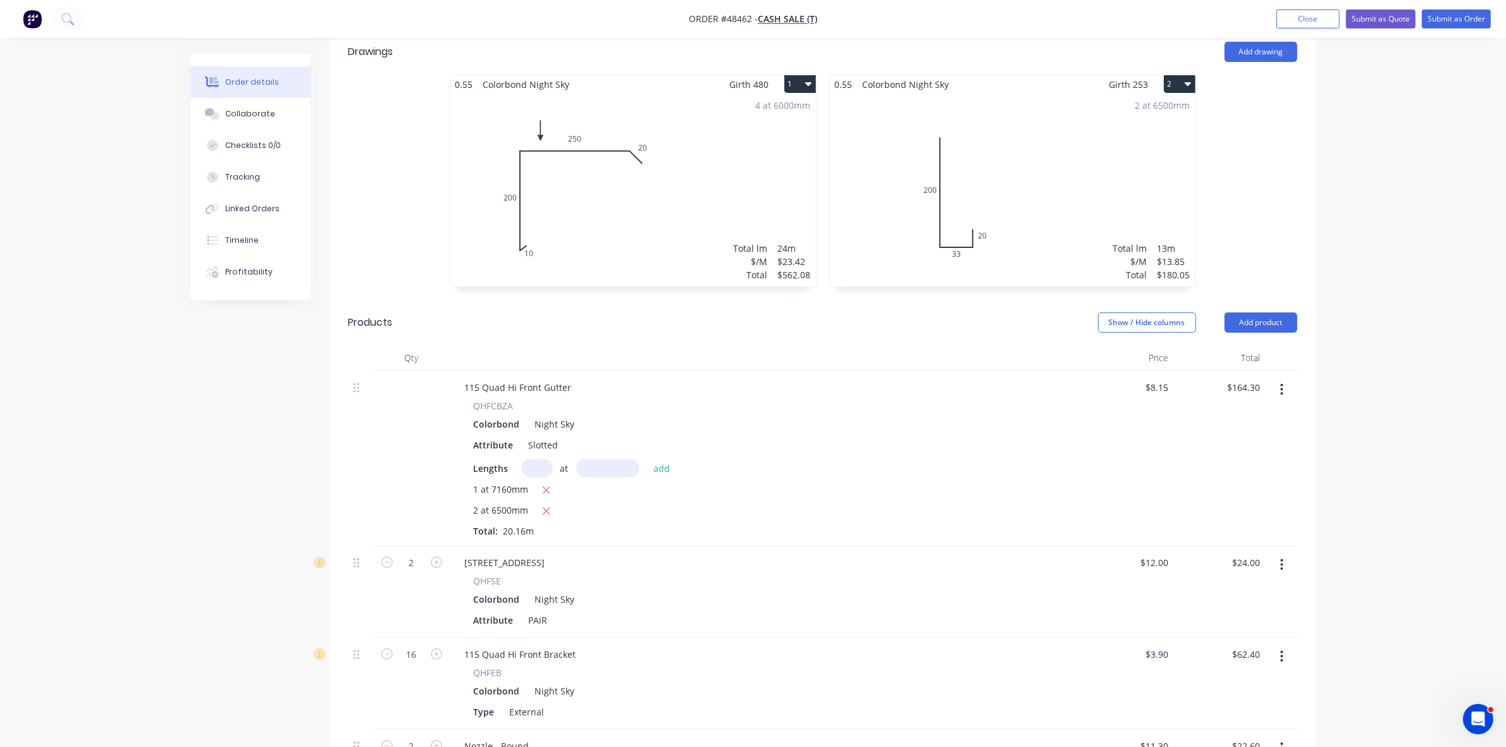
scroll to position [98, 0]
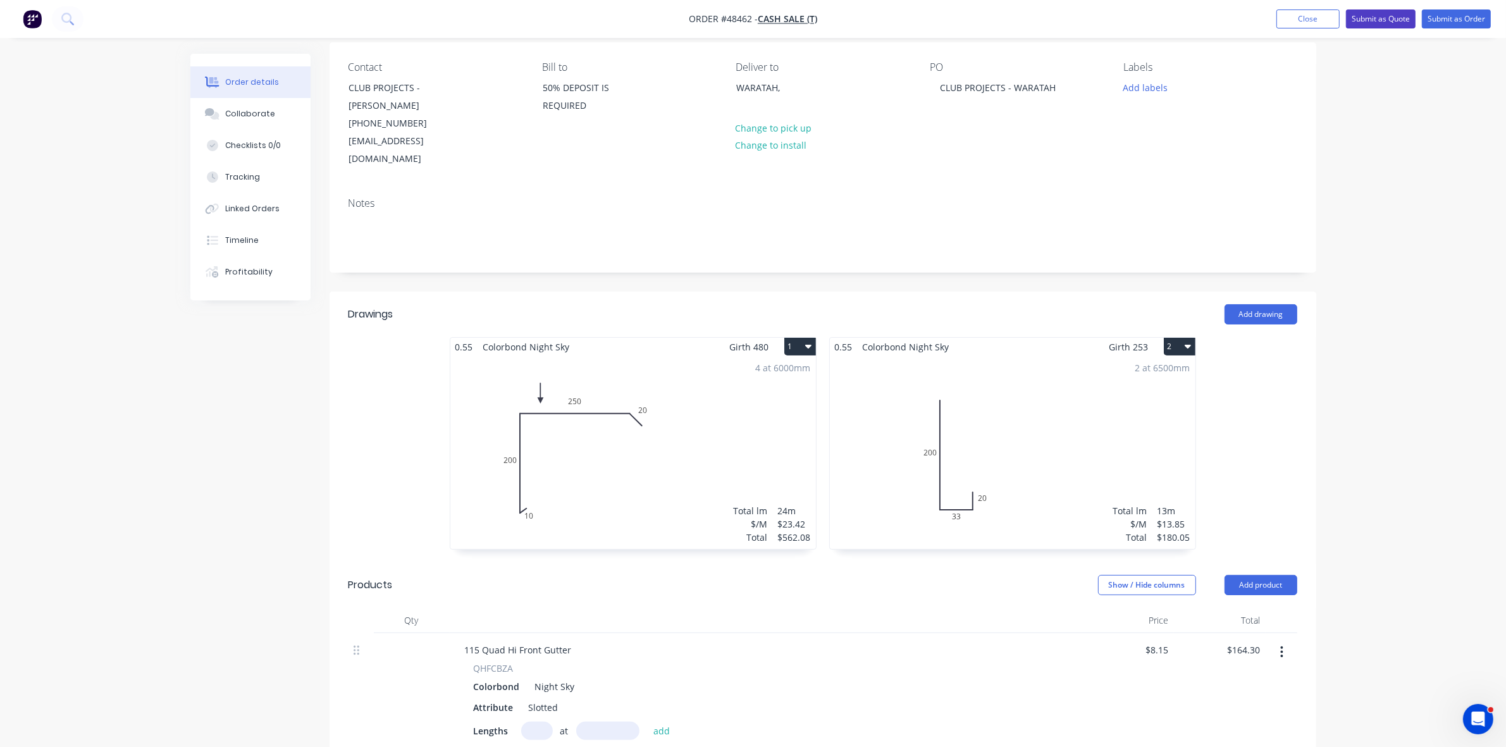
click at [1373, 22] on button "Submit as Quote" at bounding box center [1381, 18] width 70 height 19
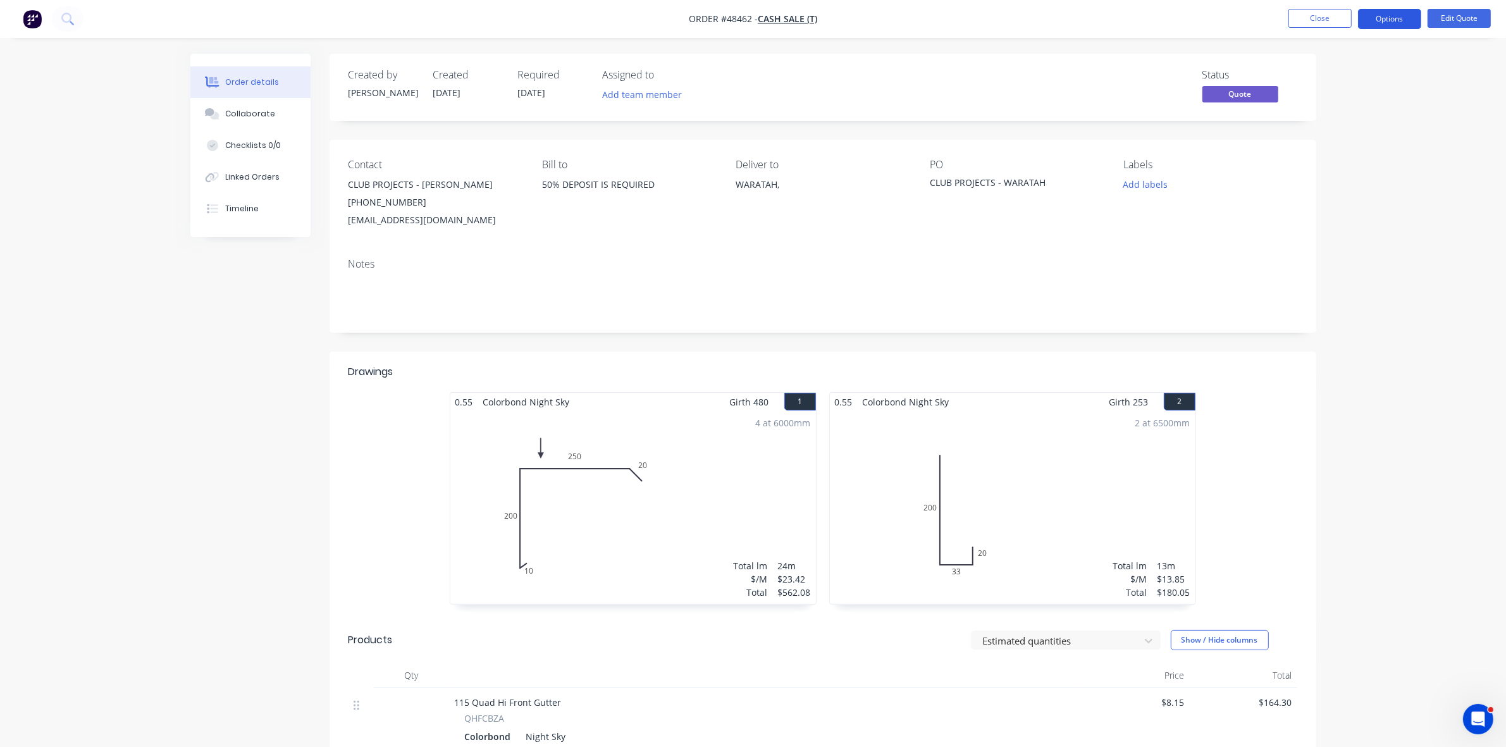
click at [1372, 22] on button "Options" at bounding box center [1389, 19] width 63 height 20
click at [1318, 71] on div "Quote" at bounding box center [1352, 77] width 116 height 18
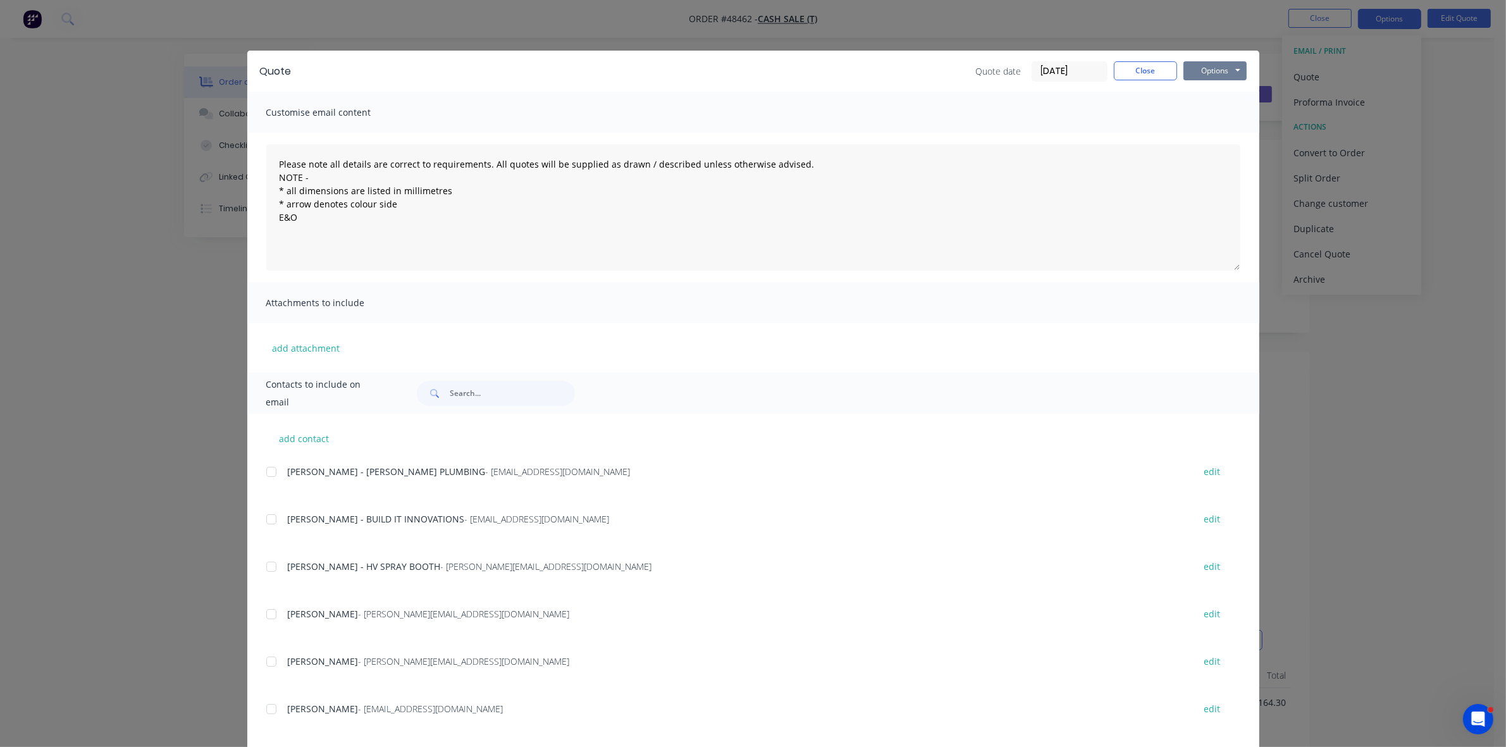
click at [1200, 76] on button "Options" at bounding box center [1215, 70] width 63 height 19
click at [1200, 108] on button "Print" at bounding box center [1224, 114] width 81 height 21
click at [1146, 77] on button "Close" at bounding box center [1145, 70] width 63 height 19
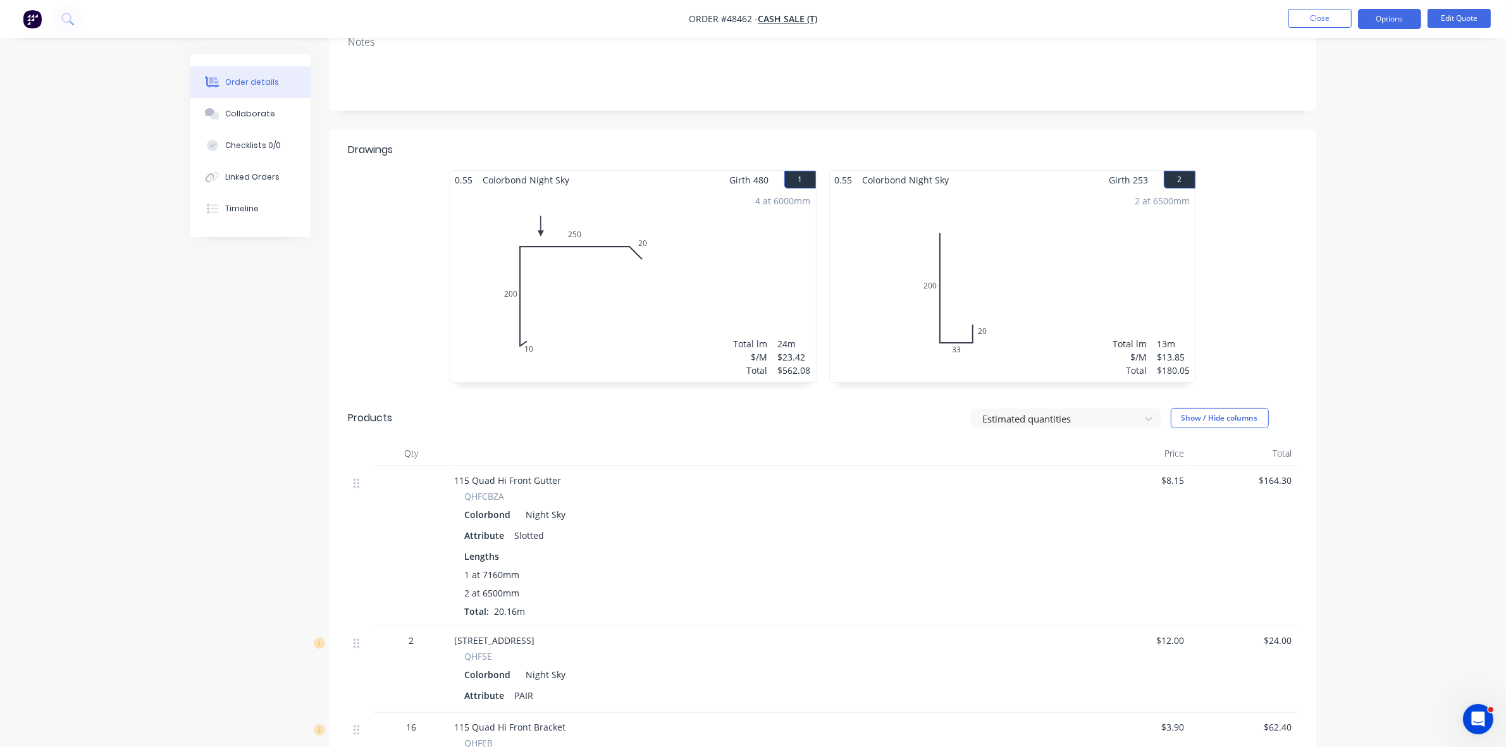
scroll to position [395, 0]
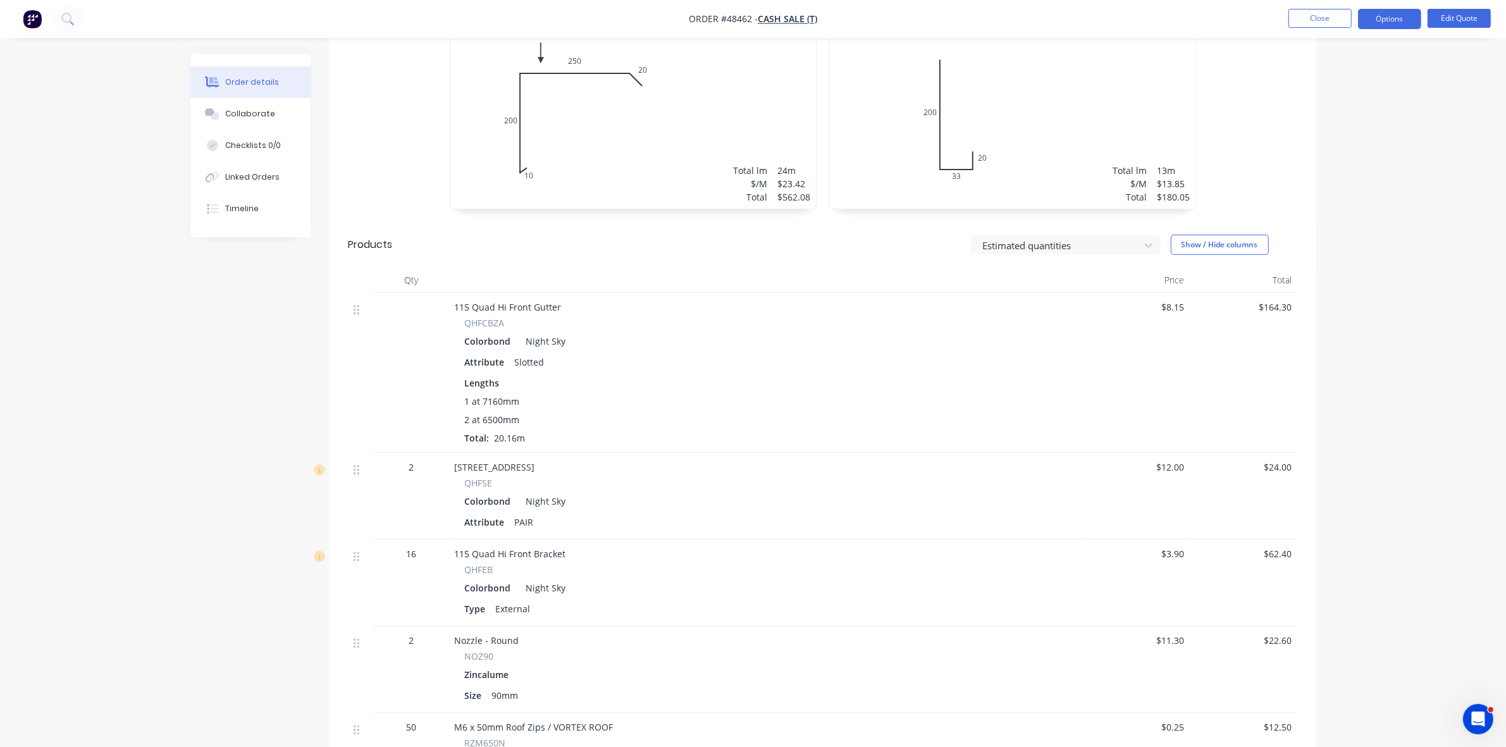
drag, startPoint x: 266, startPoint y: 112, endPoint x: 345, endPoint y: 123, distance: 79.9
click at [266, 113] on div "Collaborate" at bounding box center [250, 113] width 50 height 11
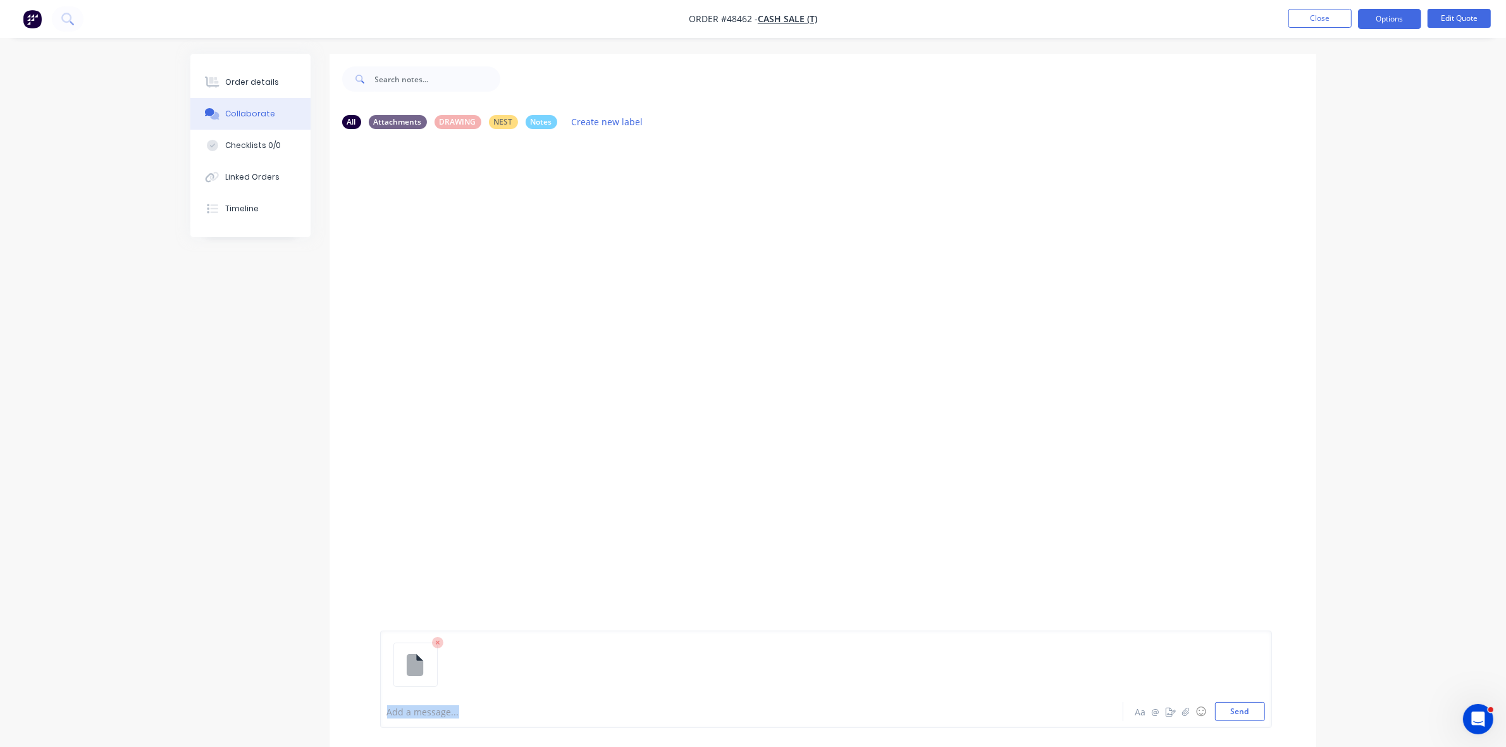
click at [438, 700] on div "Add a message... Aa @ ☺ Send" at bounding box center [826, 679] width 892 height 97
click at [479, 710] on div at bounding box center [717, 711] width 658 height 13
click at [1329, 16] on button "Close" at bounding box center [1320, 18] width 63 height 19
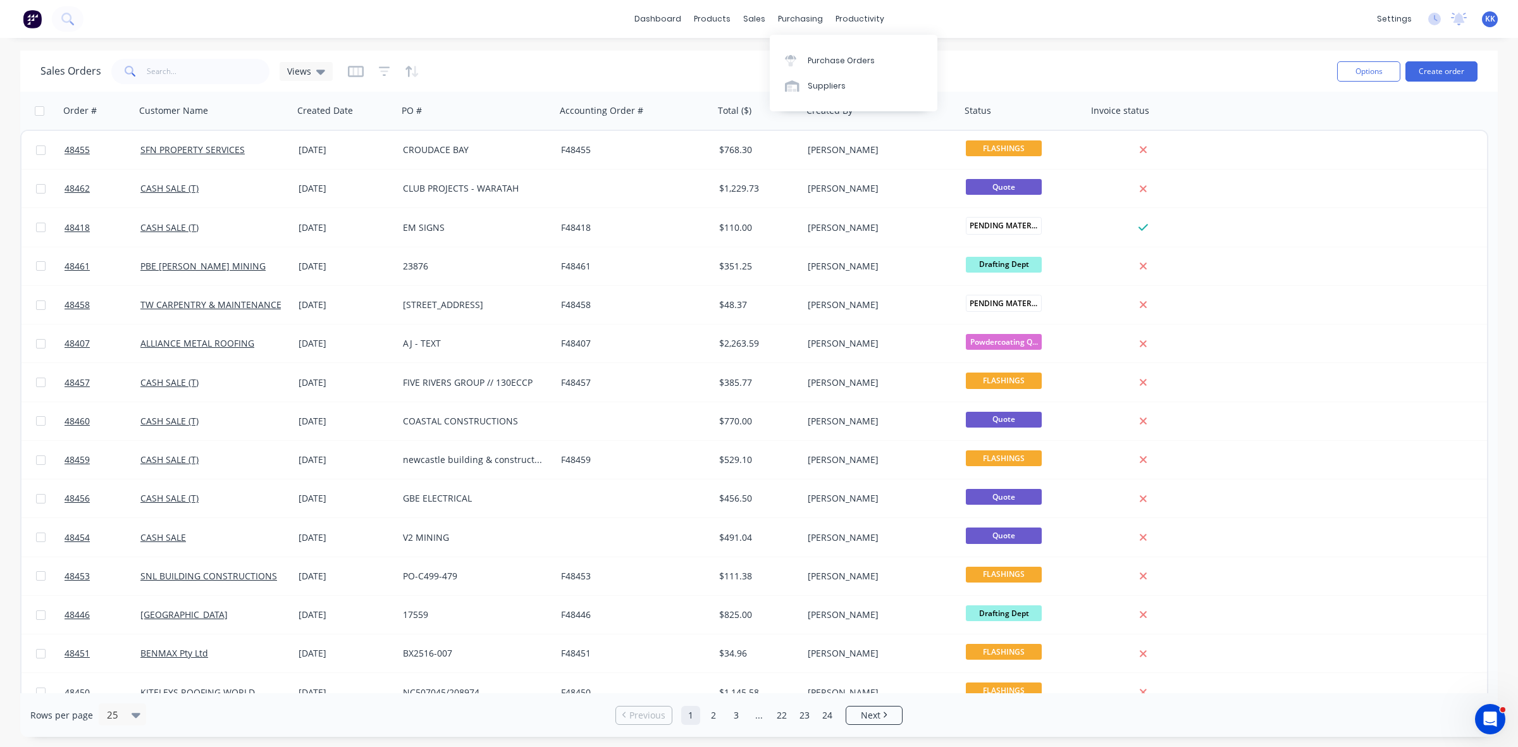
click at [817, 39] on div "Purchase Orders Suppliers" at bounding box center [854, 73] width 168 height 77
drag, startPoint x: 820, startPoint y: 57, endPoint x: 783, endPoint y: 55, distance: 36.7
click at [821, 57] on div "Purchase Orders" at bounding box center [841, 60] width 67 height 11
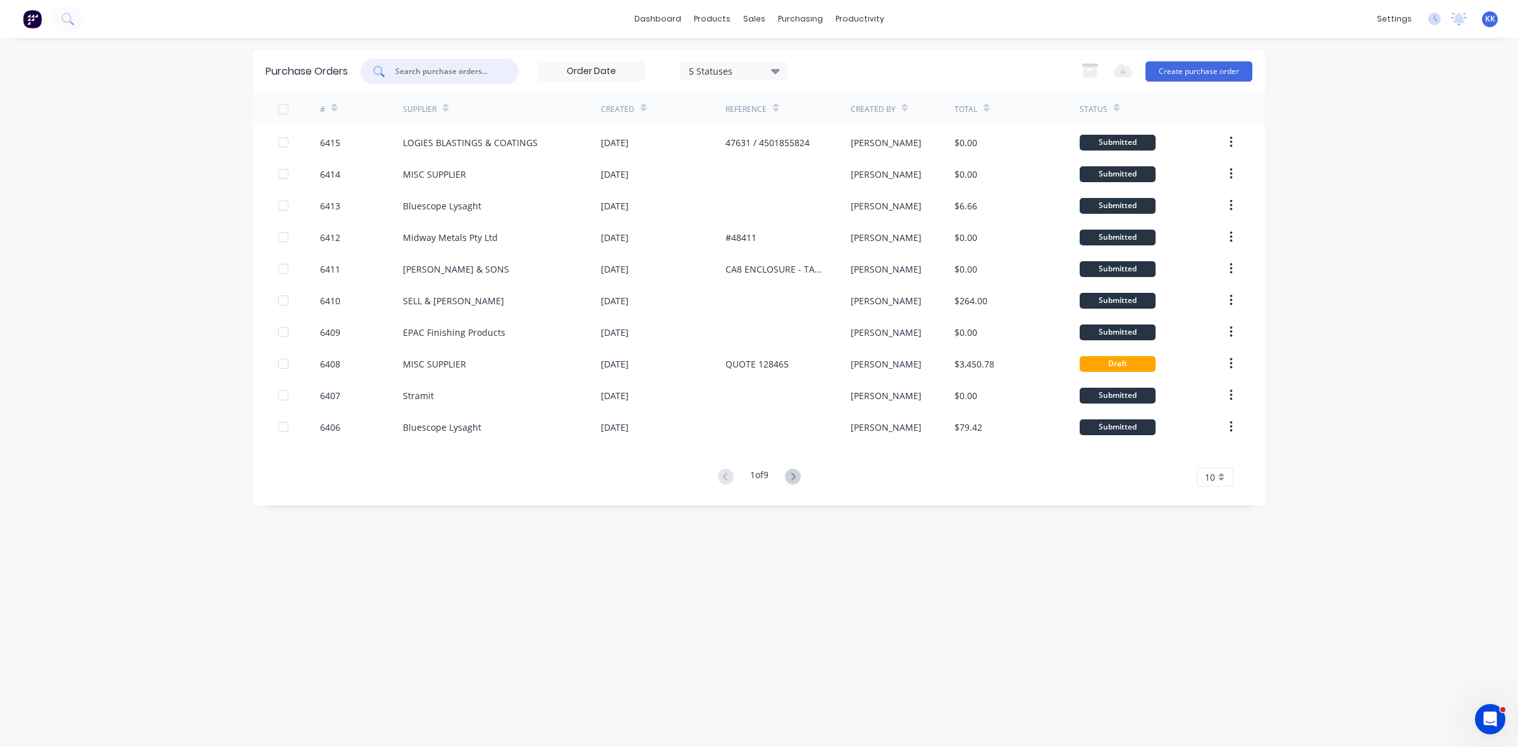
click at [425, 74] on input "text" at bounding box center [446, 71] width 105 height 13
click at [461, 73] on input "text" at bounding box center [446, 71] width 105 height 13
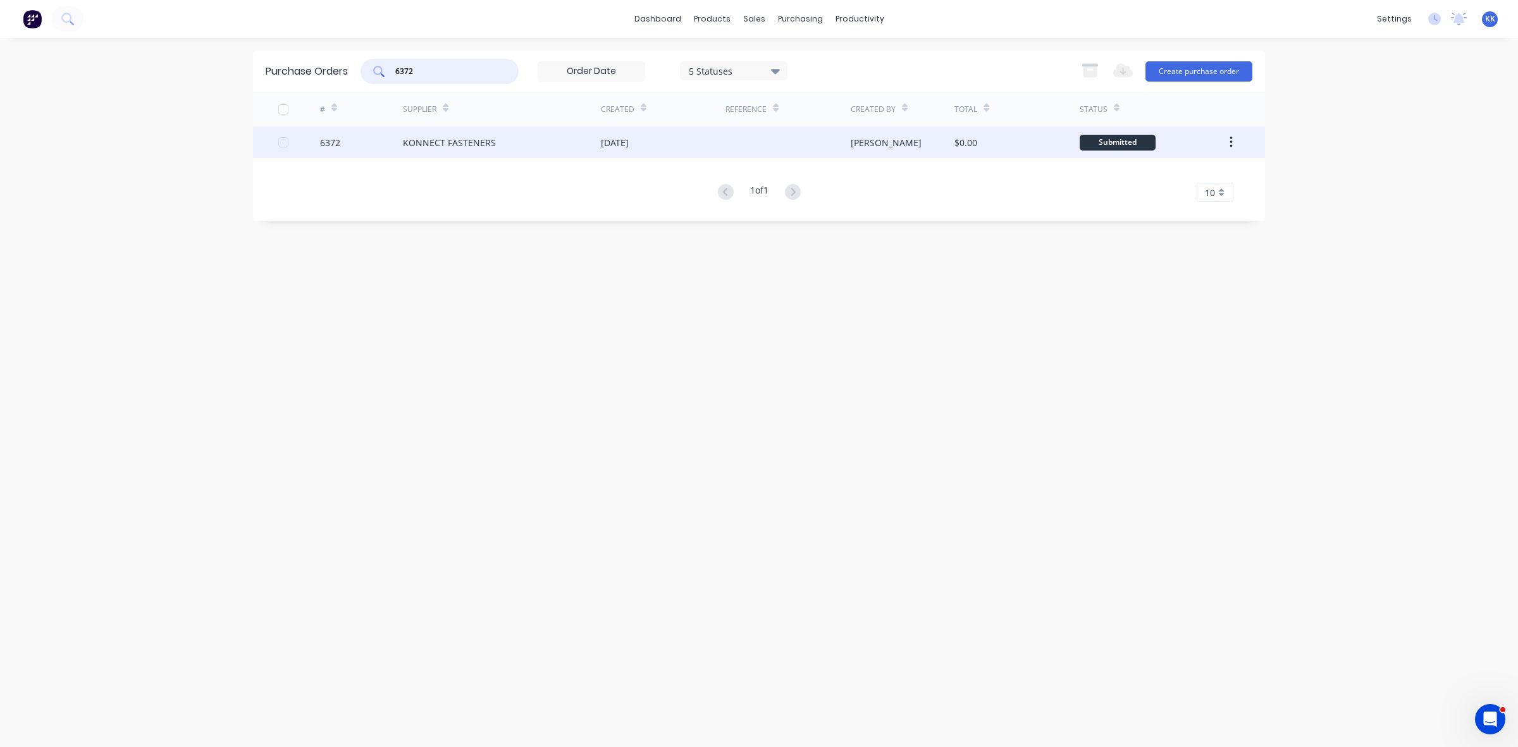
type input "6372"
click at [571, 142] on div "KONNECT FASTENERS" at bounding box center [502, 143] width 198 height 32
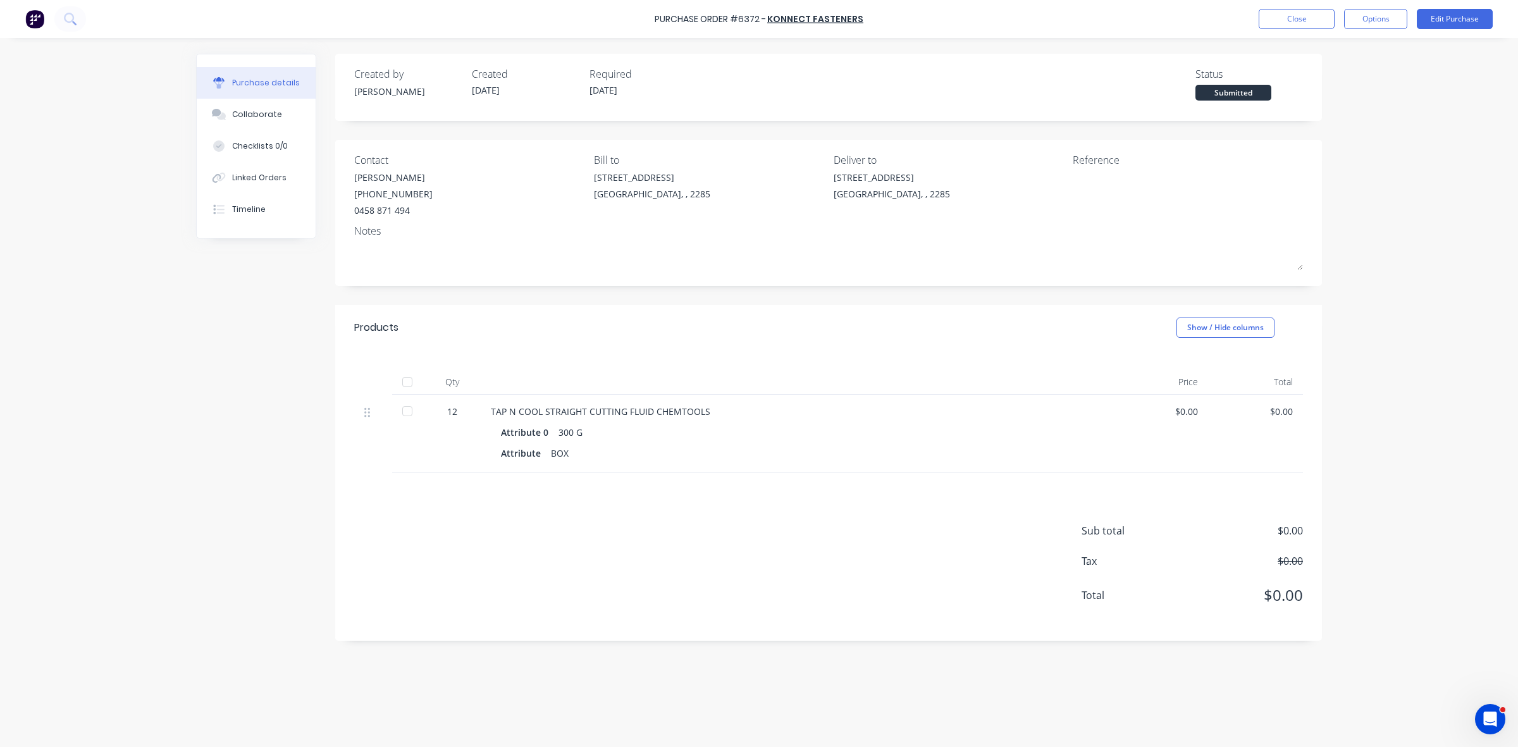
click at [409, 413] on div at bounding box center [407, 411] width 25 height 25
click at [1279, 20] on button "Close" at bounding box center [1297, 19] width 76 height 20
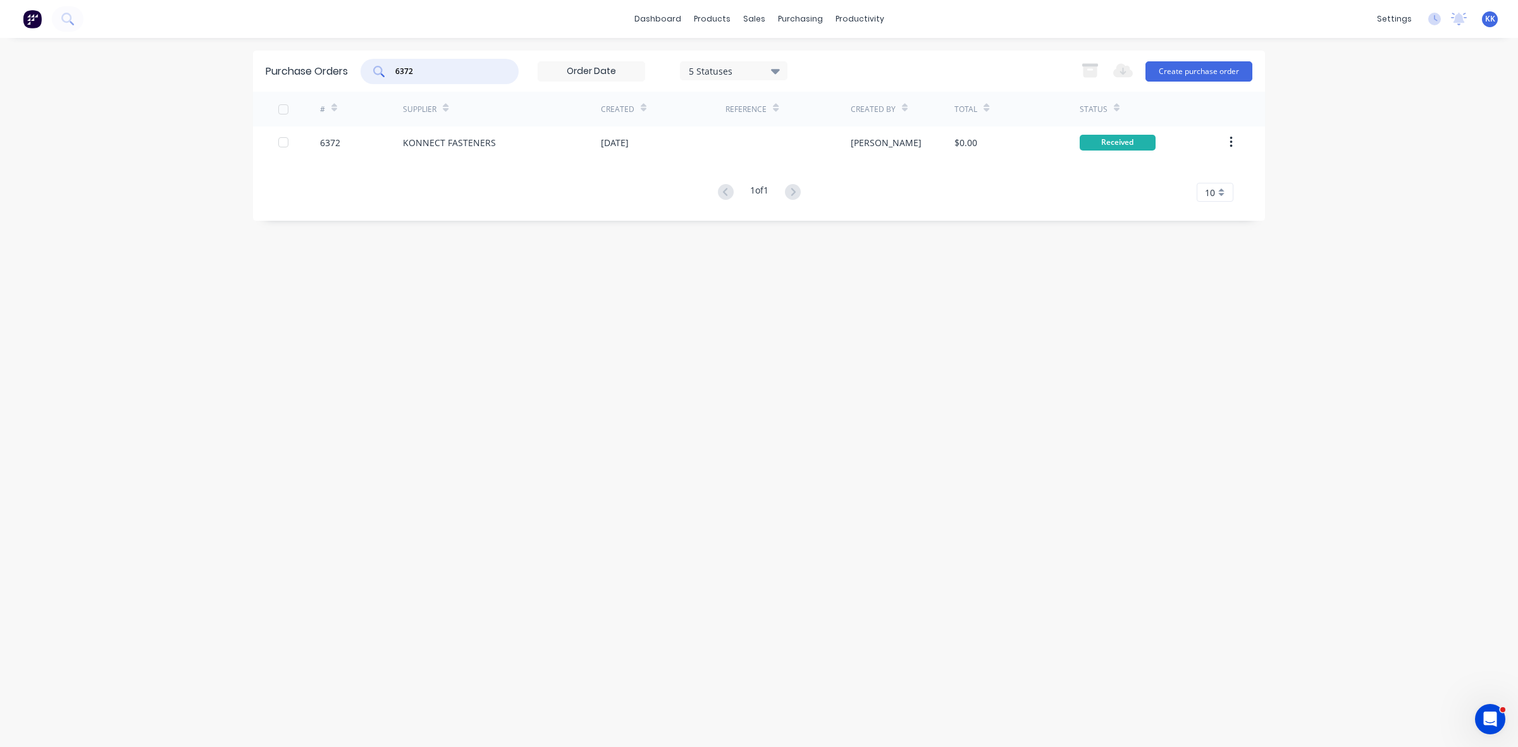
drag, startPoint x: 418, startPoint y: 70, endPoint x: 371, endPoint y: 65, distance: 47.7
click at [375, 67] on div "6372" at bounding box center [440, 71] width 158 height 25
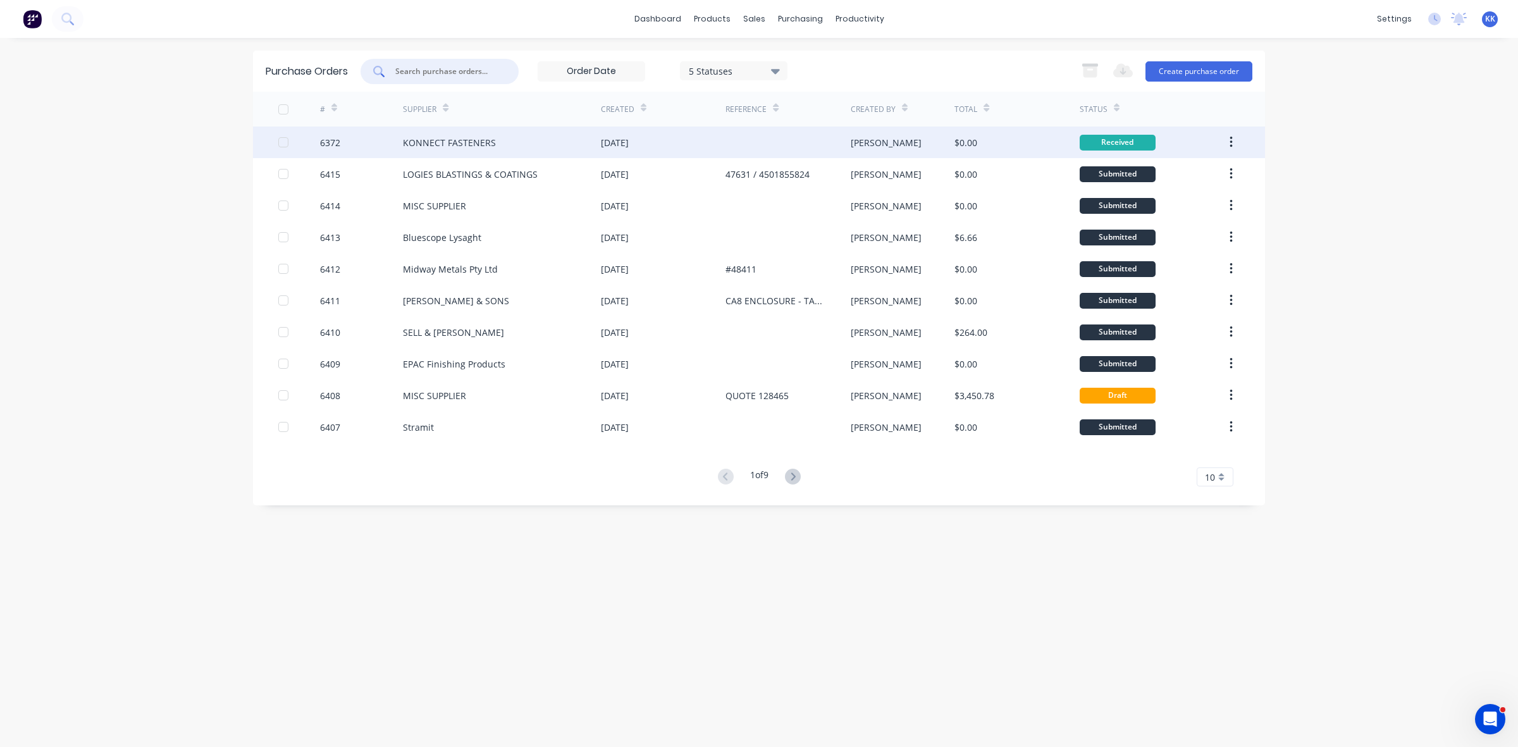
click at [282, 144] on div at bounding box center [283, 142] width 25 height 25
click at [1090, 71] on icon "button" at bounding box center [1090, 71] width 14 height 11
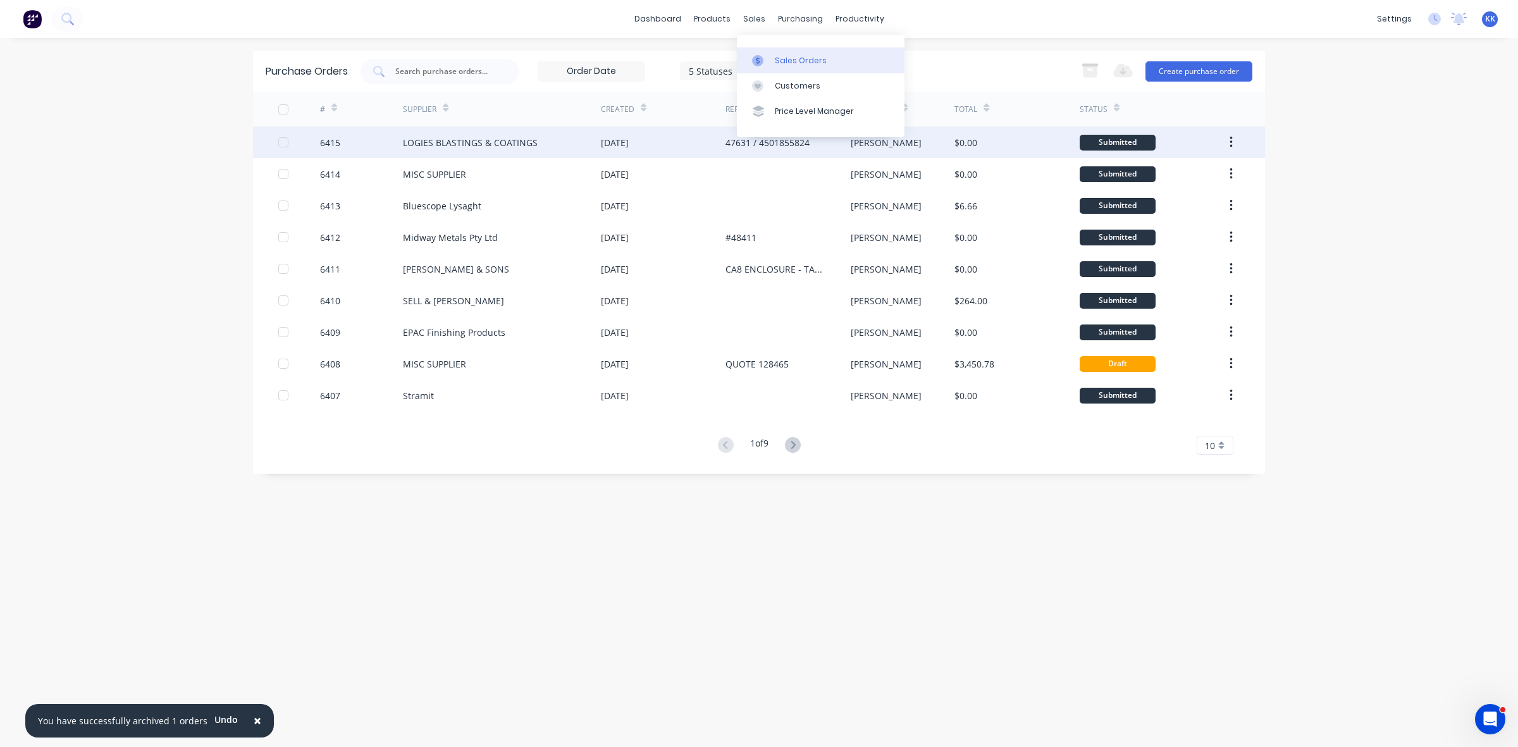
click at [776, 52] on link "Sales Orders" at bounding box center [821, 59] width 168 height 25
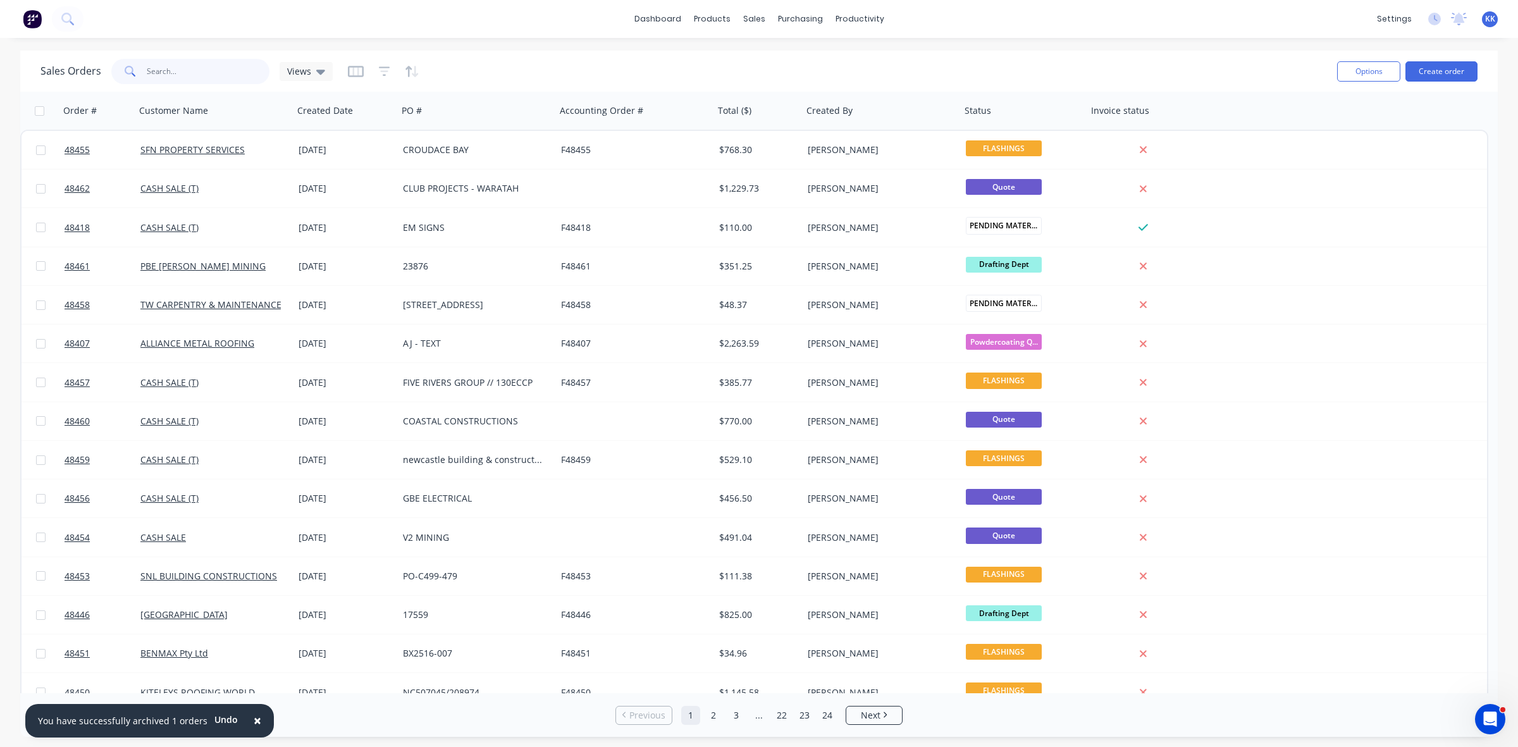
click at [222, 74] on input "text" at bounding box center [208, 71] width 123 height 25
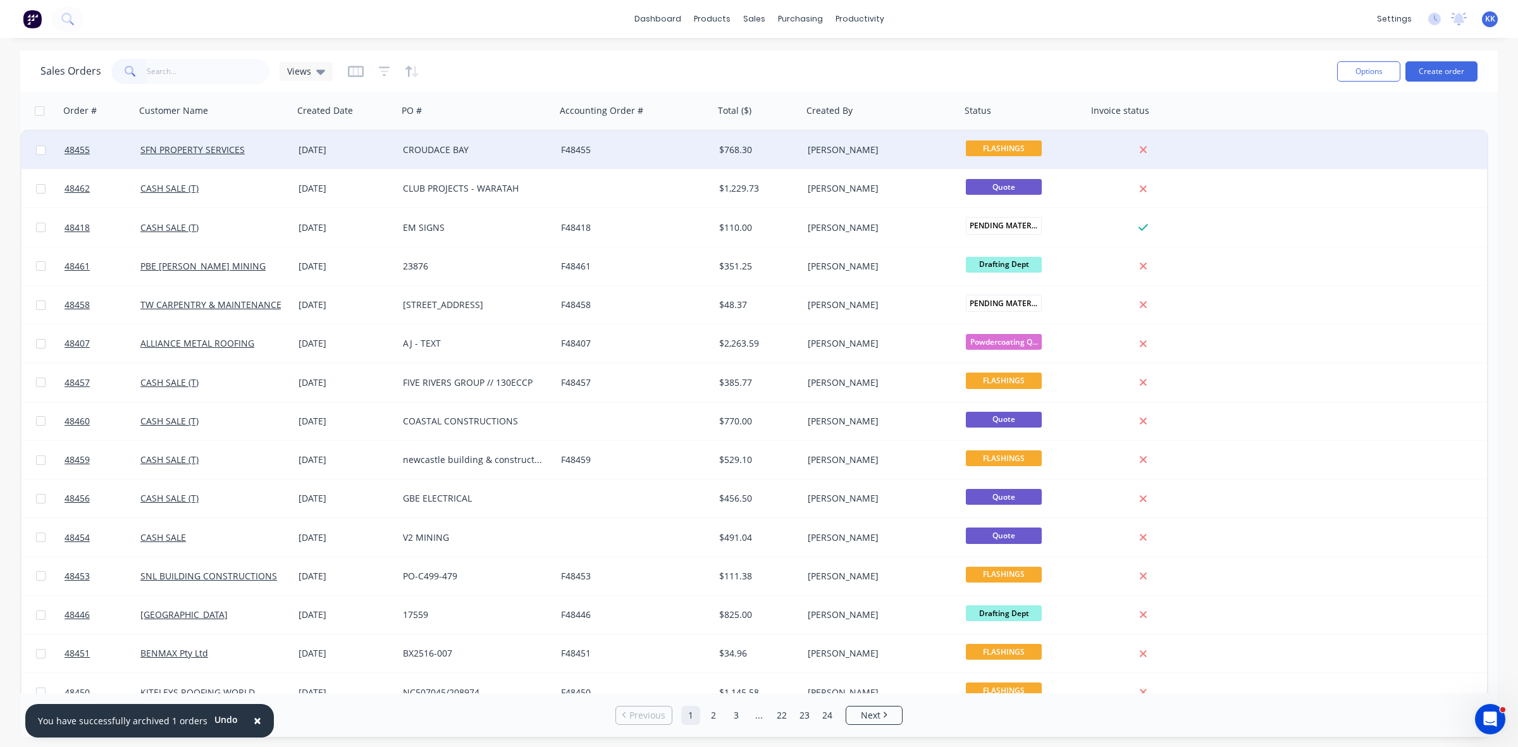
click at [437, 153] on div "CROUDACE BAY" at bounding box center [473, 150] width 140 height 13
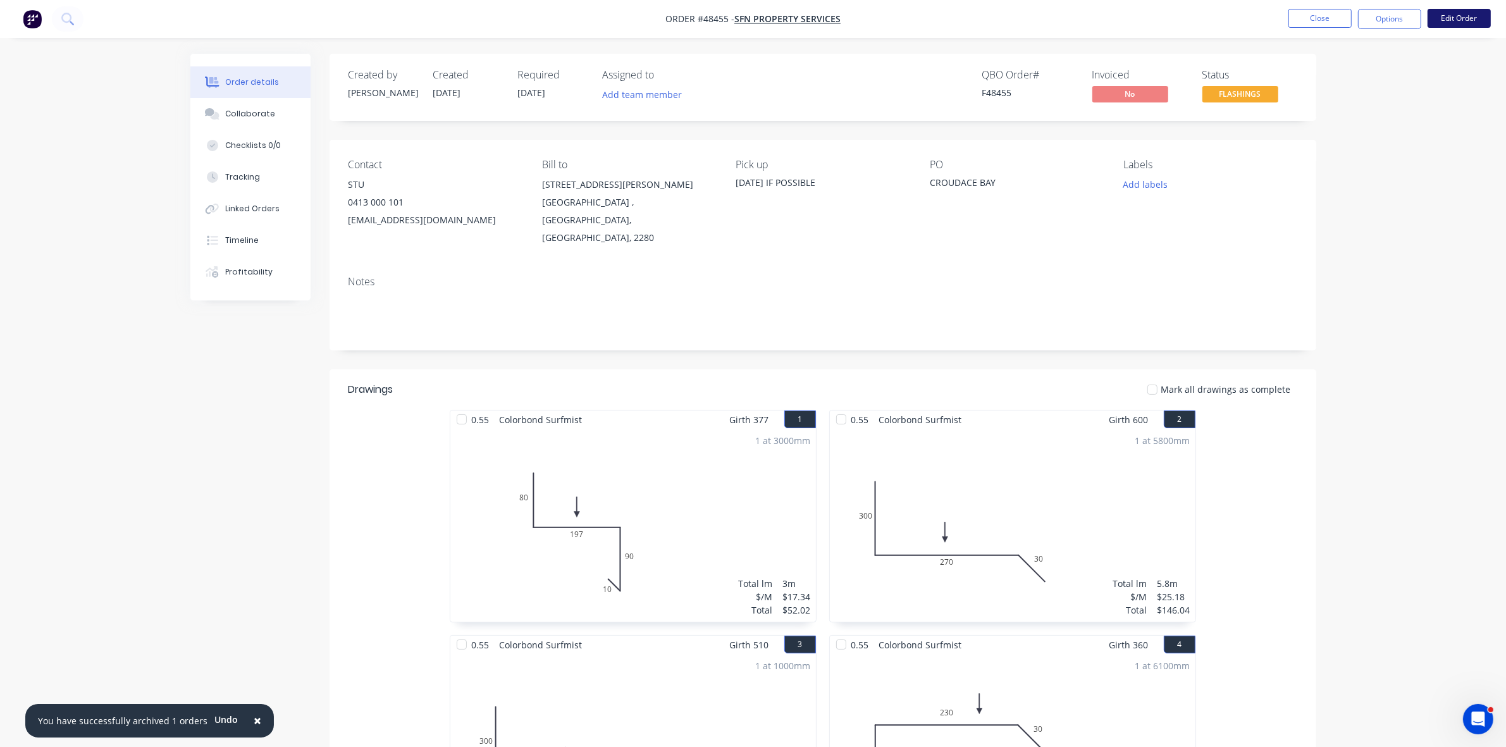
click at [1466, 17] on button "Edit Order" at bounding box center [1459, 18] width 63 height 19
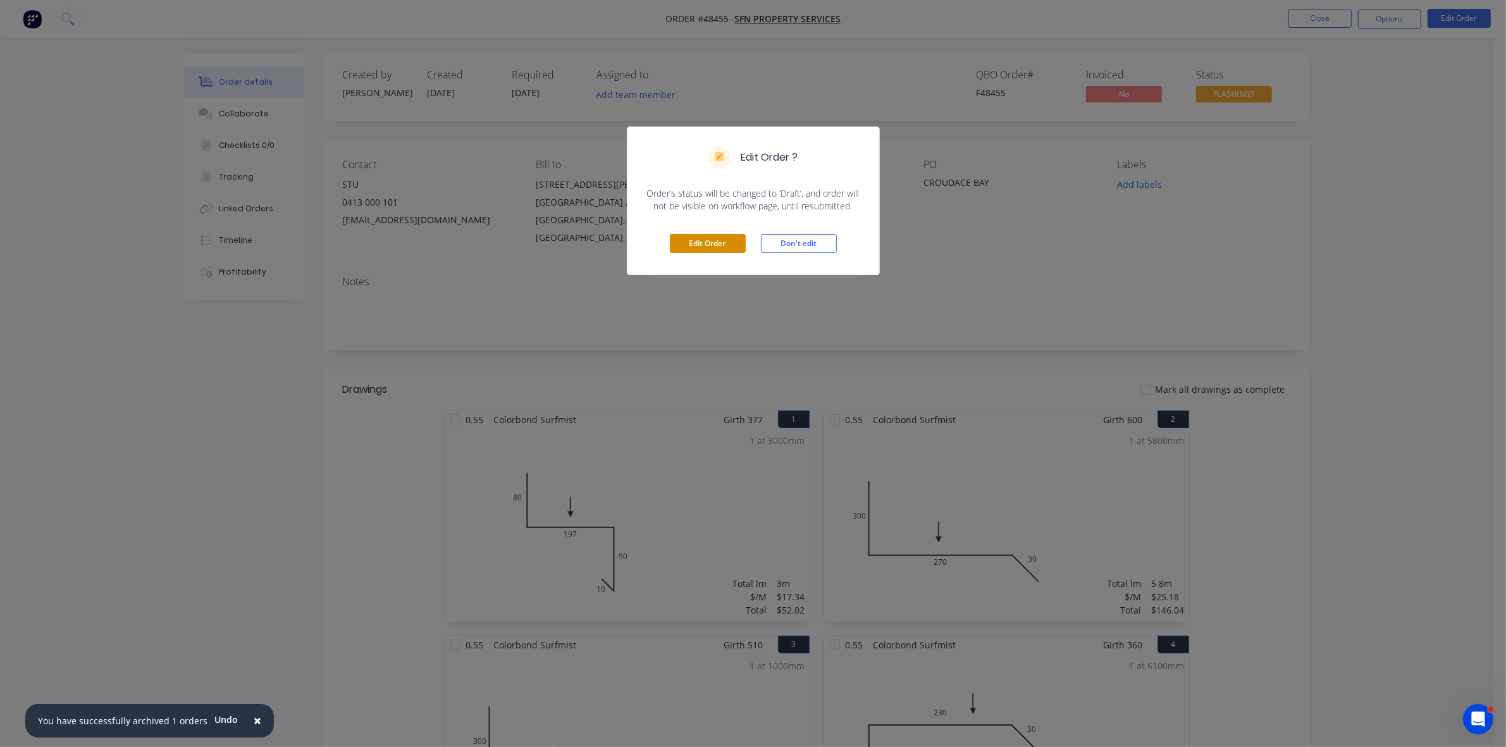
click at [733, 235] on button "Edit Order" at bounding box center [708, 243] width 76 height 19
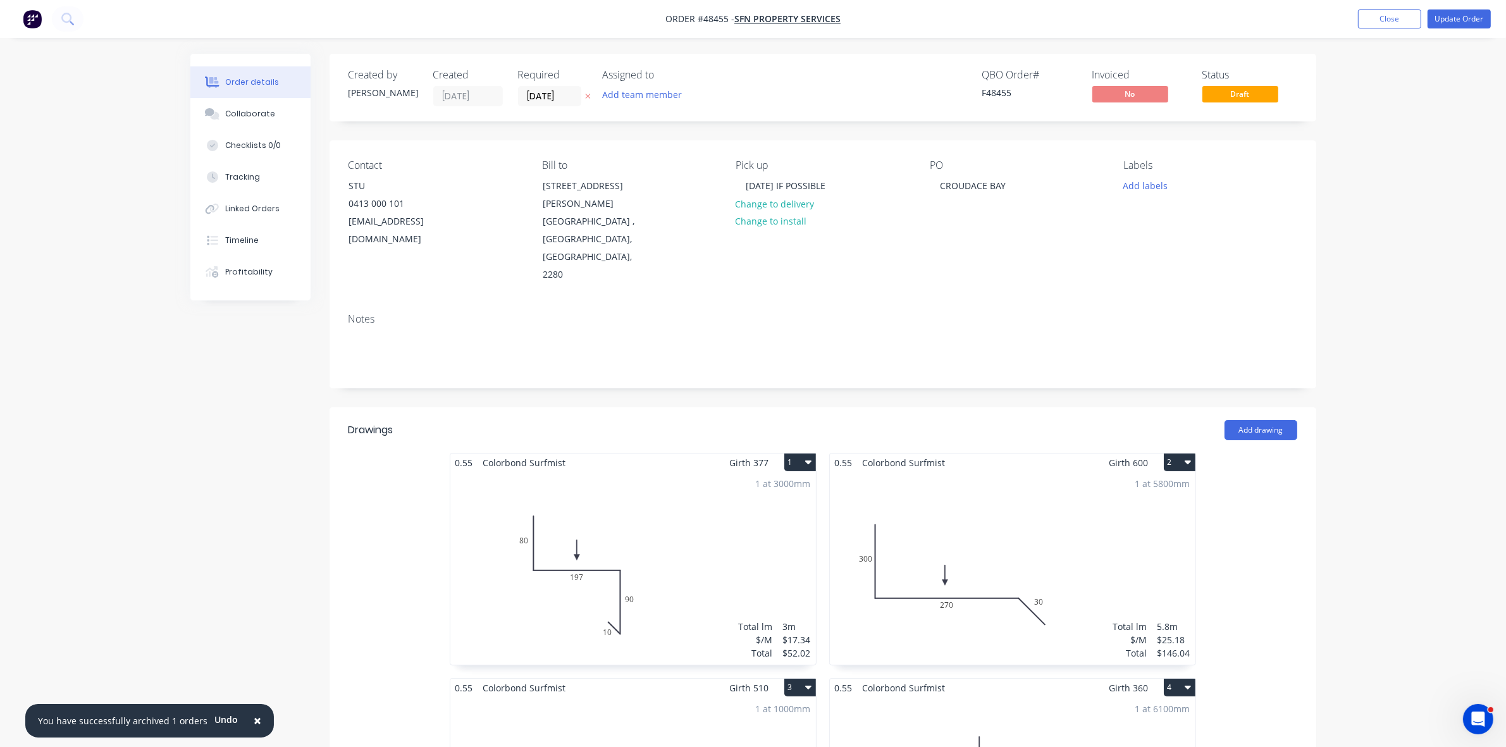
scroll to position [158, 0]
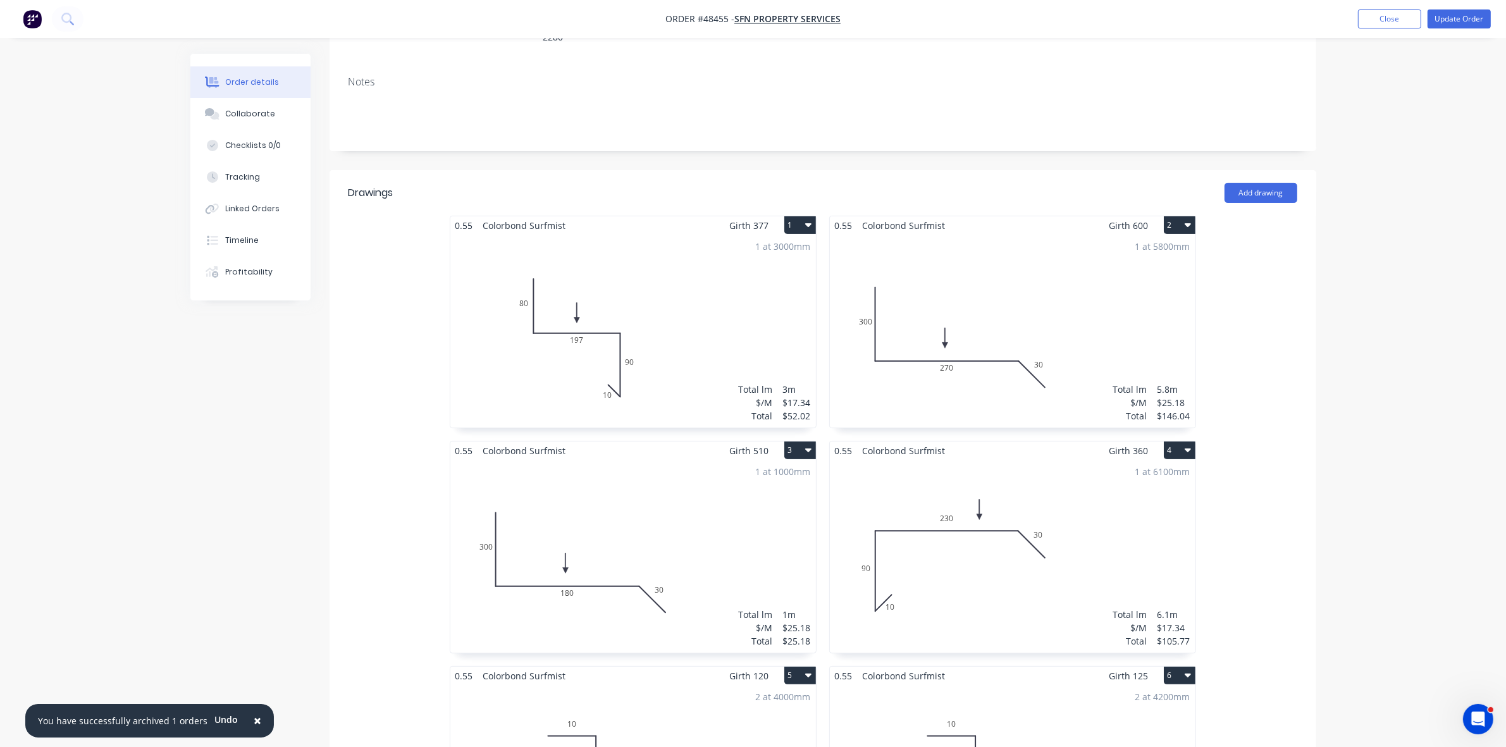
click at [618, 519] on div "1 at 1000mm Total lm $/M Total 1m $25.18 $25.18" at bounding box center [633, 556] width 366 height 193
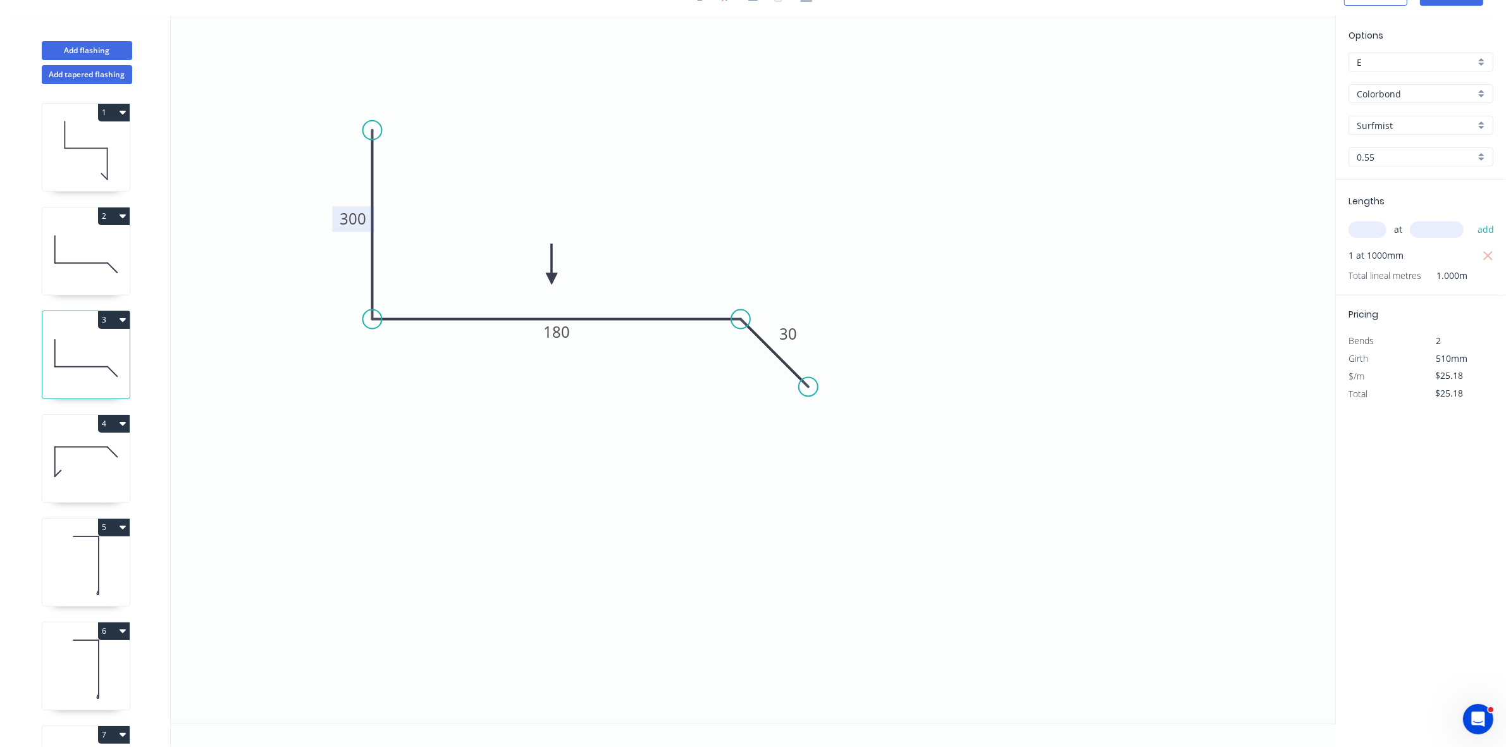
click at [356, 220] on tspan "300" at bounding box center [353, 218] width 27 height 21
click at [403, 365] on div "Show angle" at bounding box center [436, 365] width 127 height 26
type input "$16.72"
click at [403, 289] on rect at bounding box center [394, 299] width 41 height 26
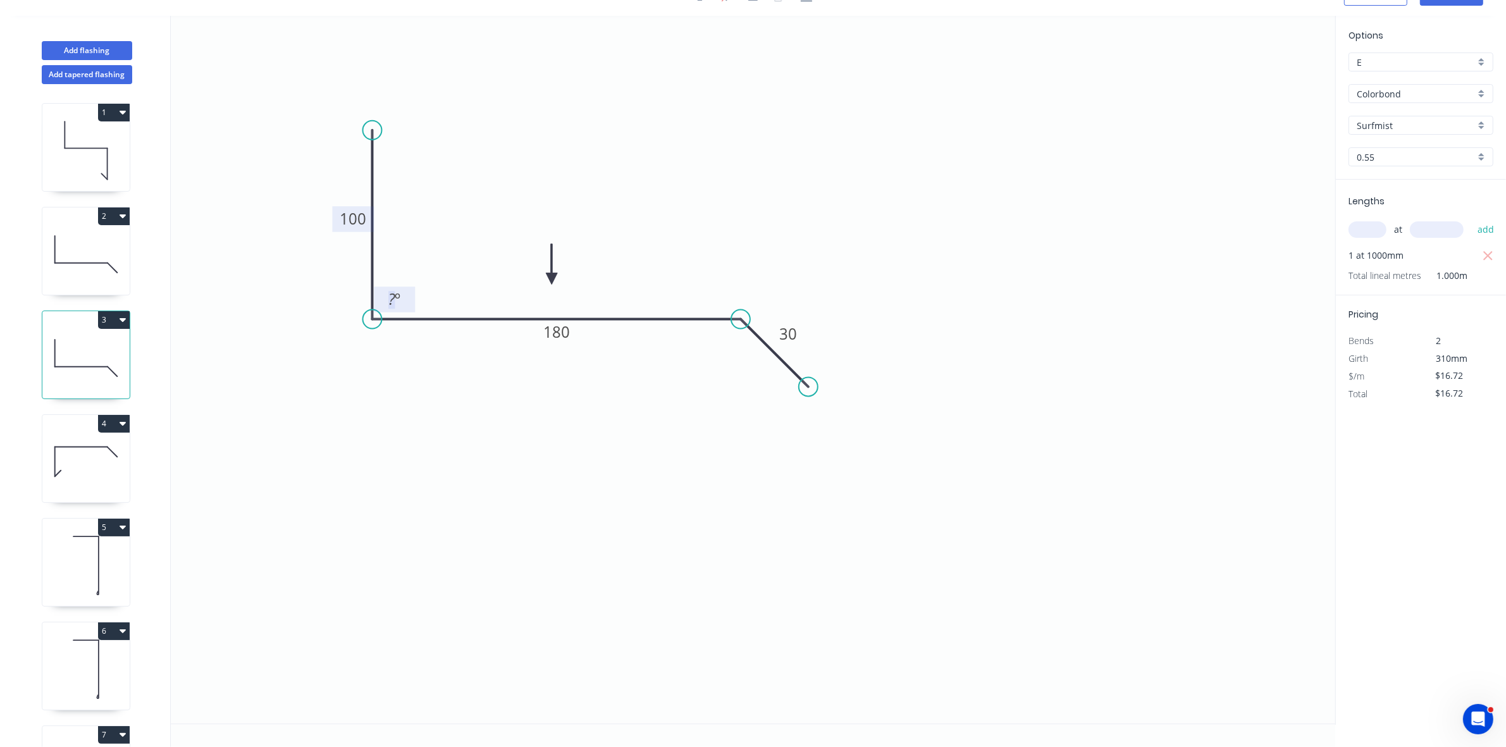
click at [399, 294] on tspan "º" at bounding box center [398, 299] width 6 height 21
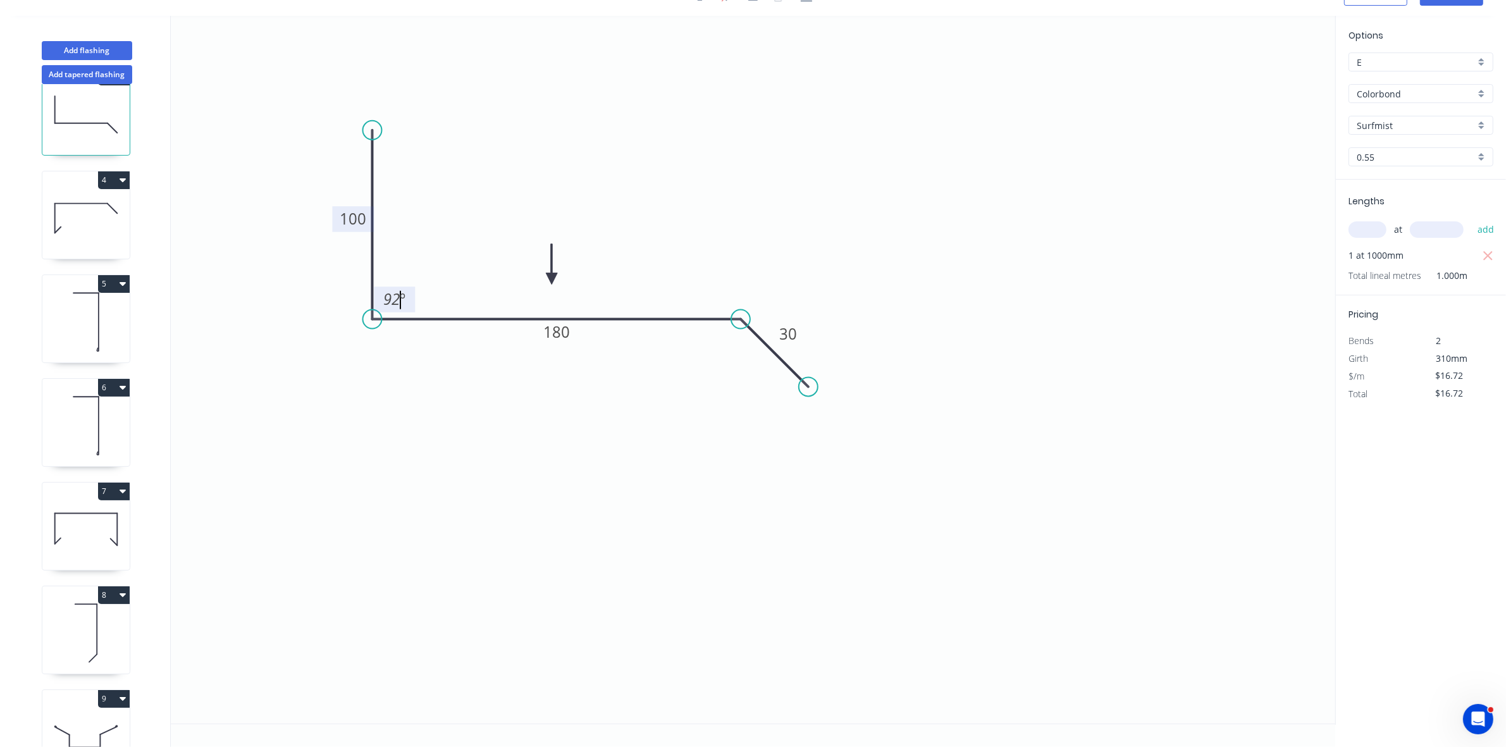
scroll to position [395, 0]
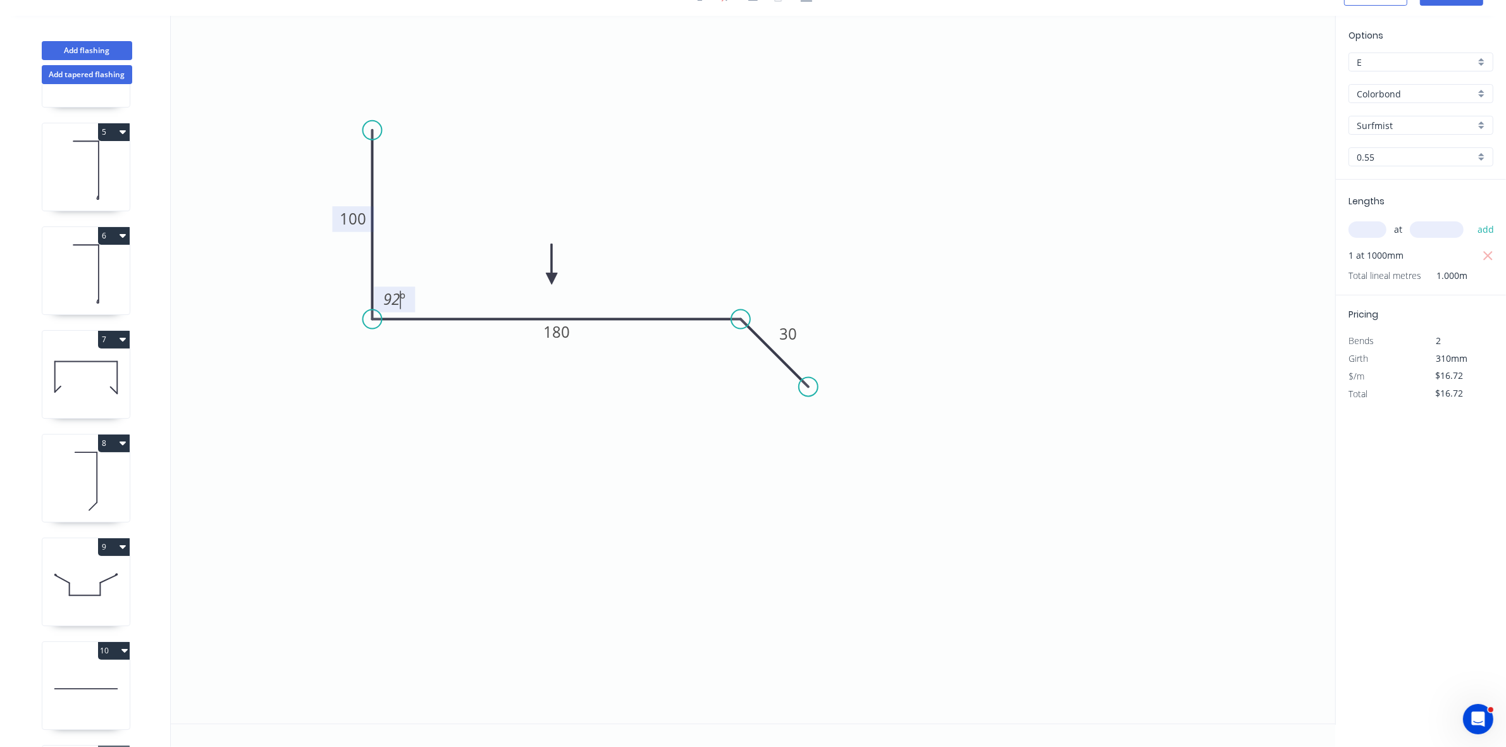
click at [74, 475] on icon at bounding box center [85, 481] width 87 height 81
type input "$7.70"
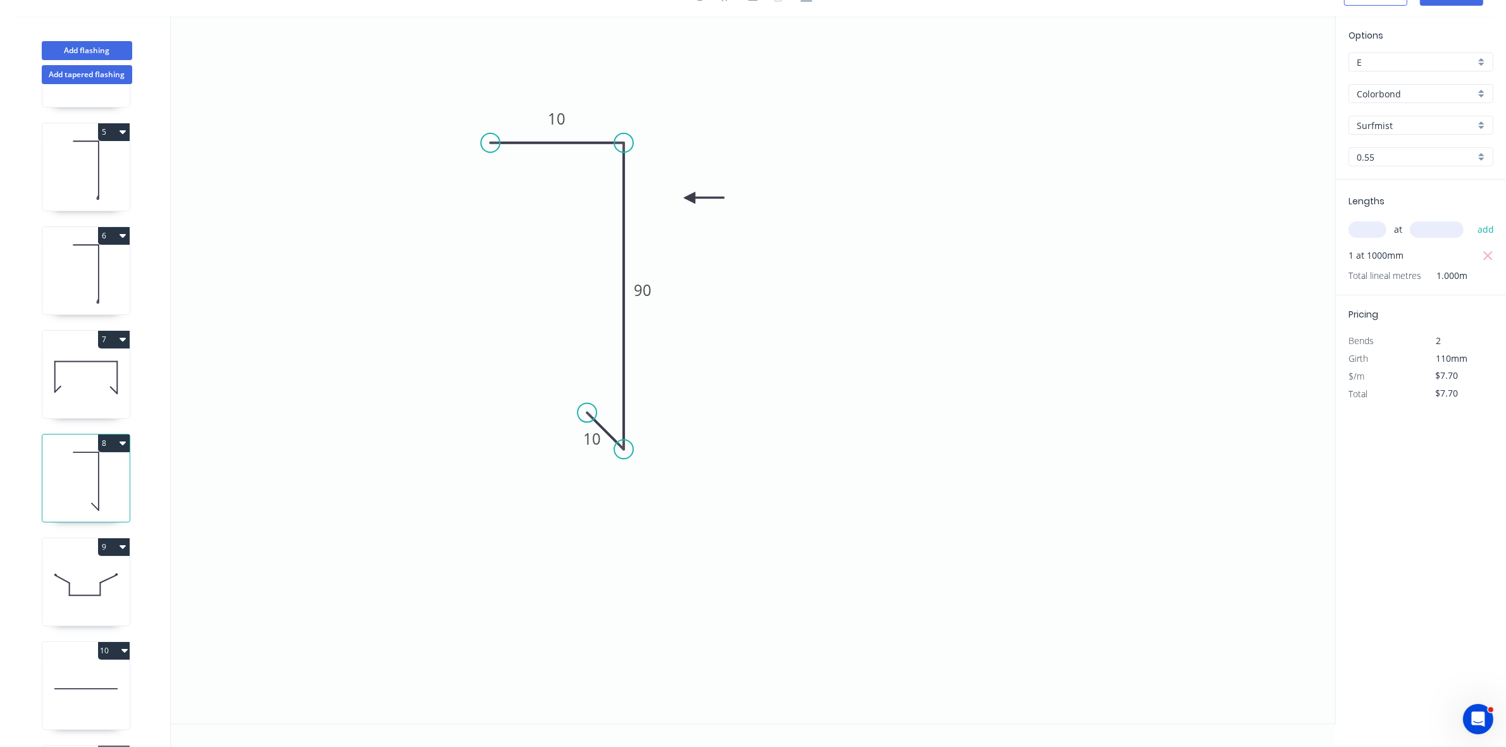
drag, startPoint x: 574, startPoint y: 491, endPoint x: 587, endPoint y: 406, distance: 86.4
click at [587, 406] on circle at bounding box center [587, 412] width 19 height 19
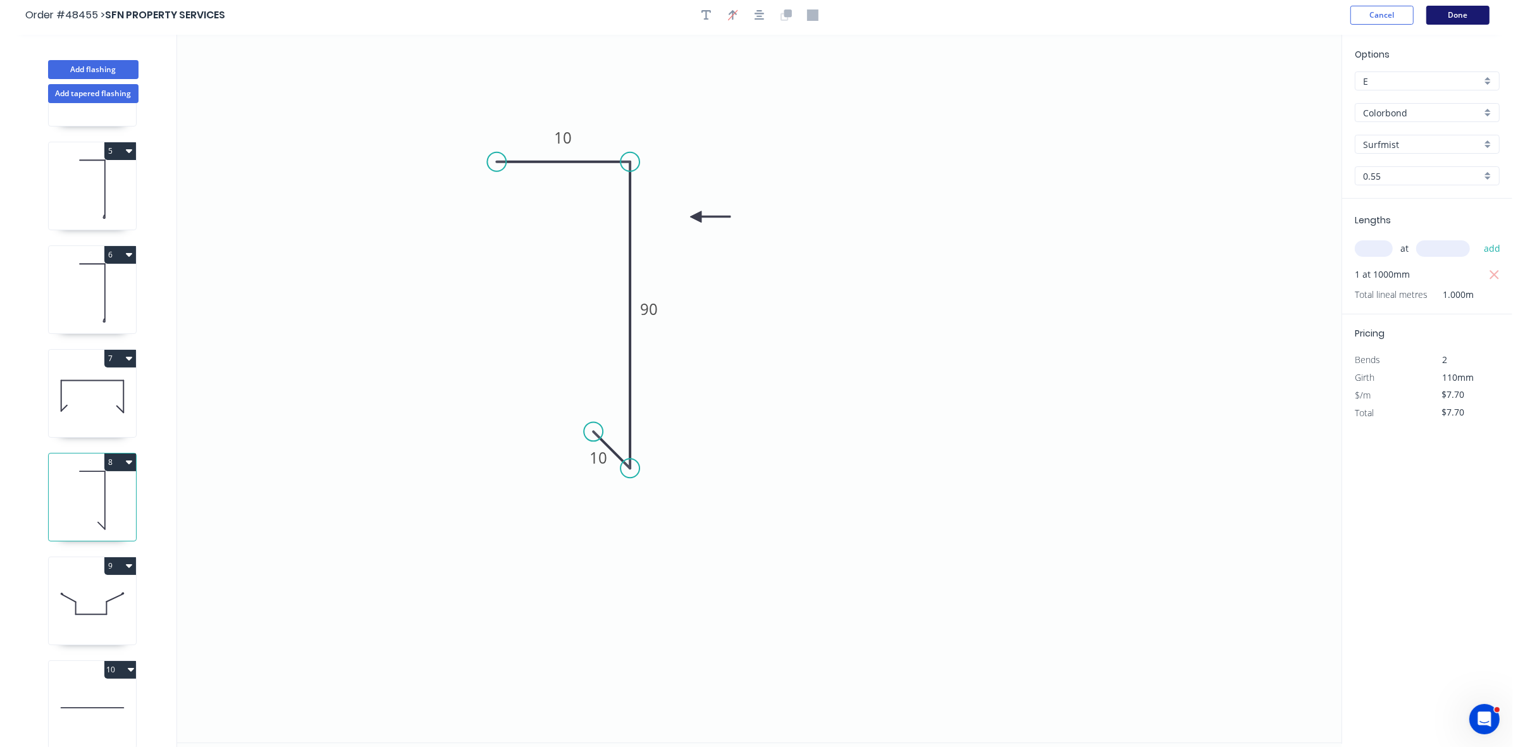
scroll to position [0, 0]
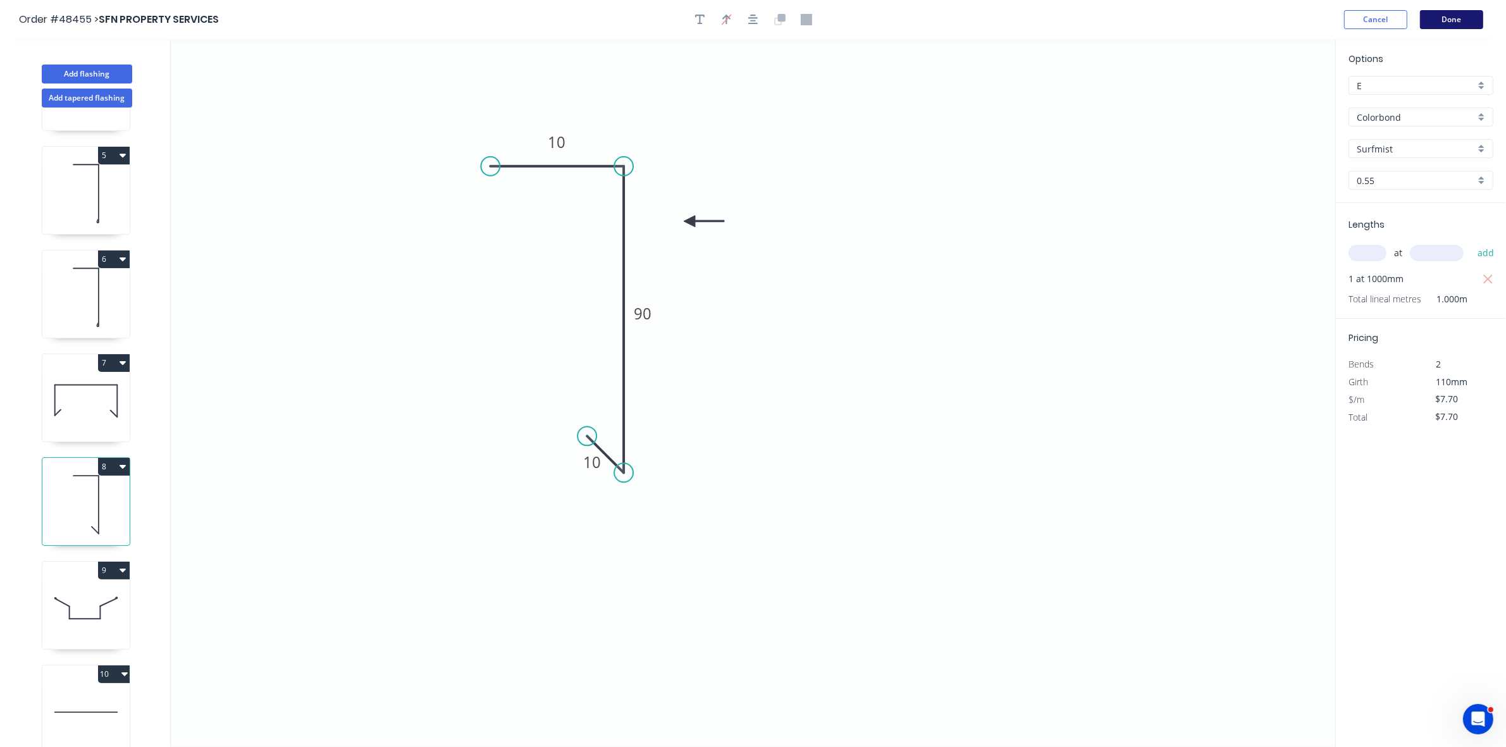
click at [1449, 17] on button "Done" at bounding box center [1451, 19] width 63 height 19
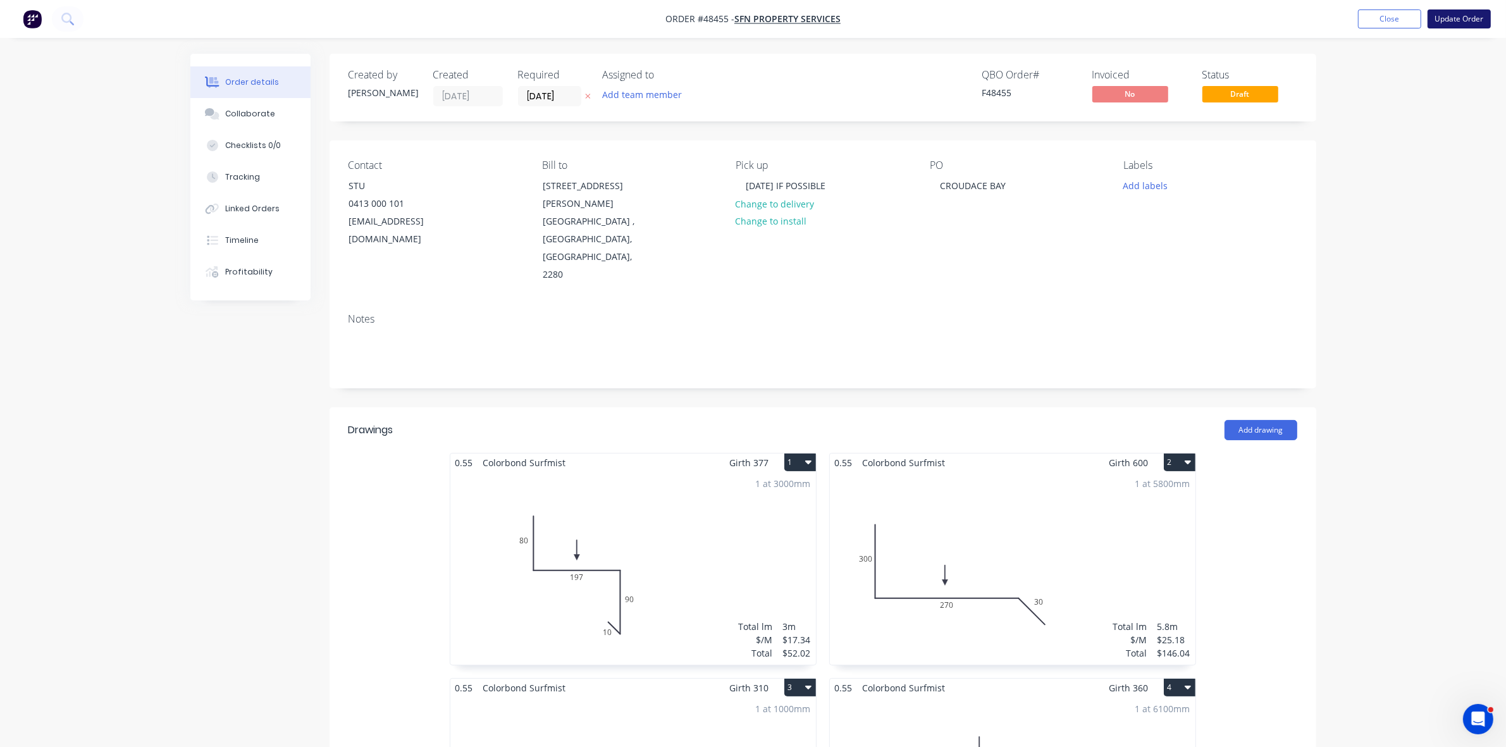
click at [1456, 16] on button "Update Order" at bounding box center [1459, 18] width 63 height 19
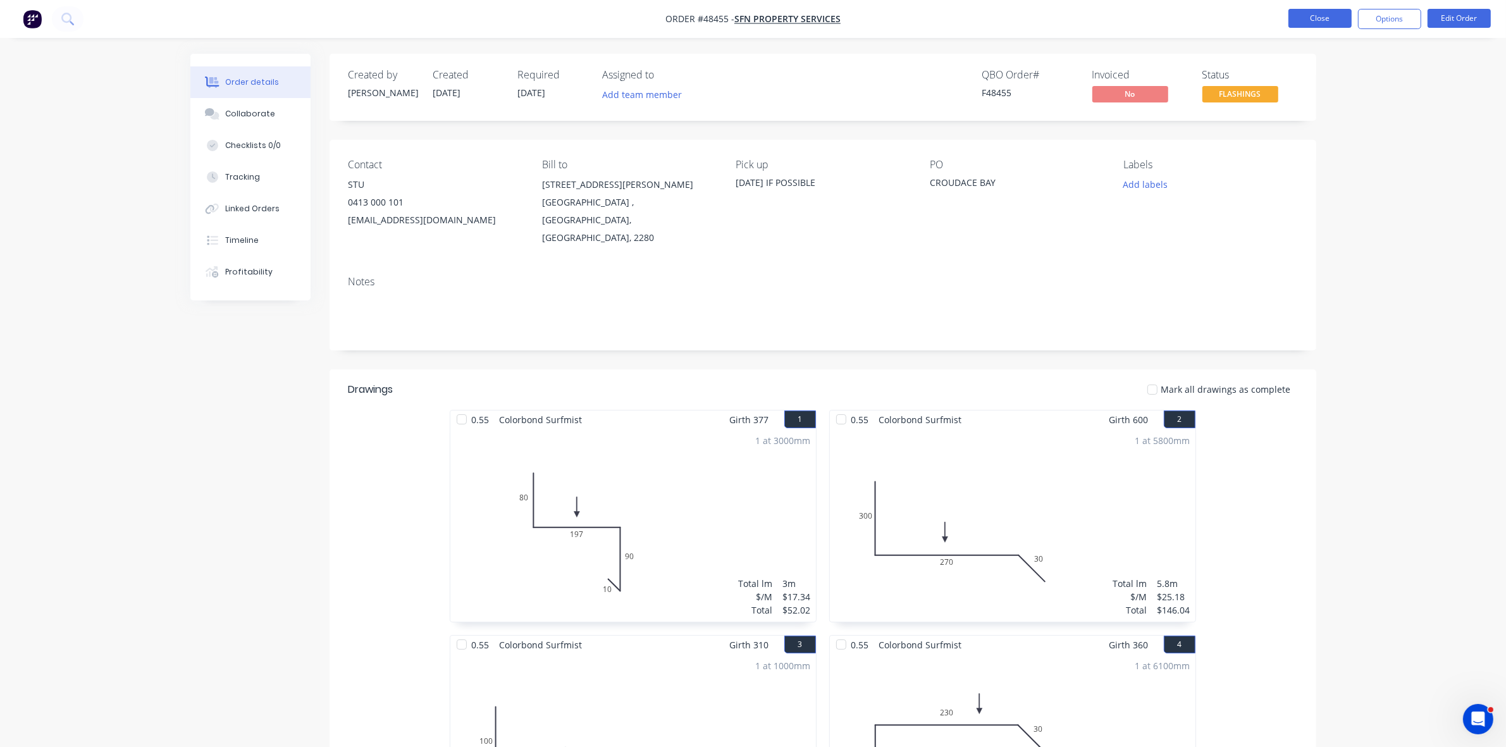
click at [1313, 22] on button "Close" at bounding box center [1320, 18] width 63 height 19
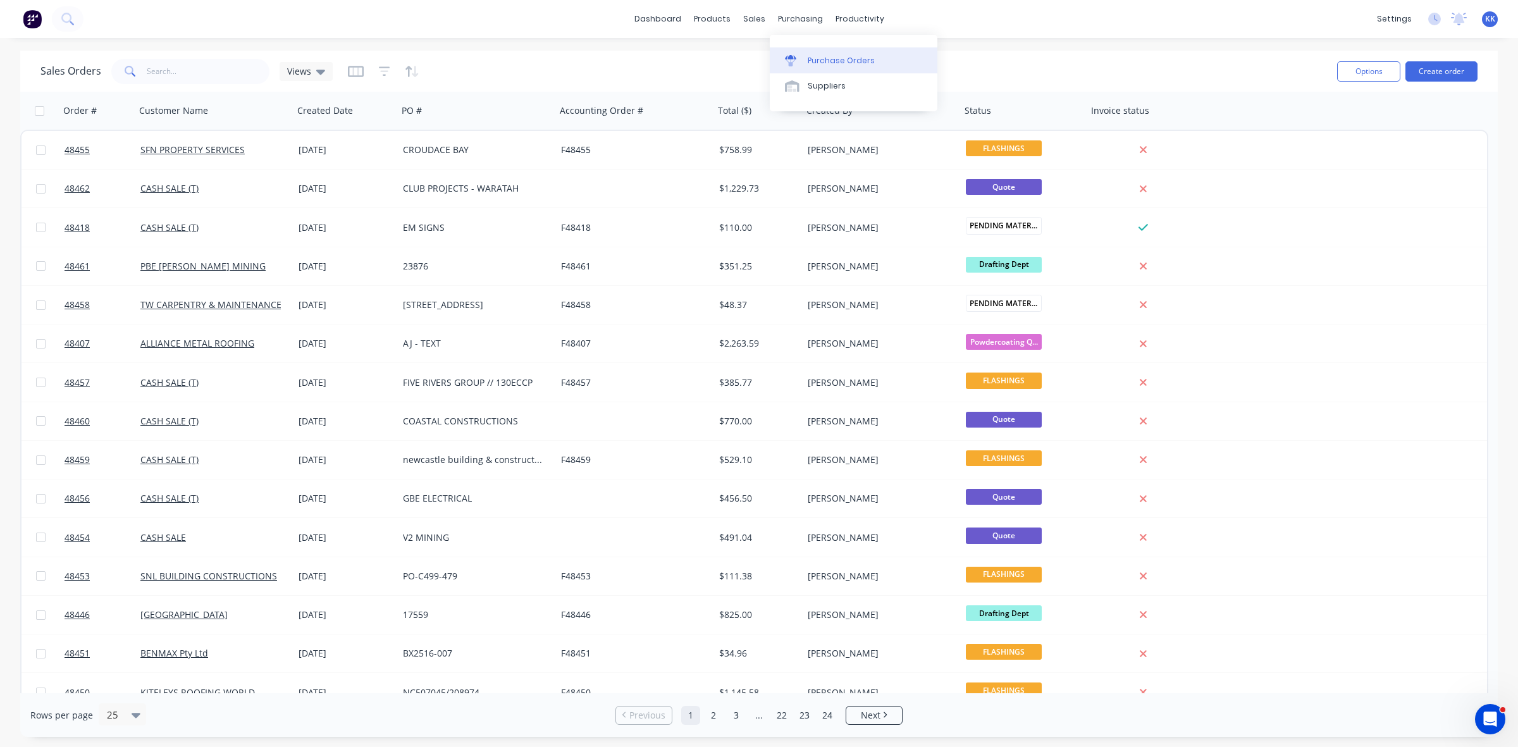
click at [799, 49] on link "Purchase Orders" at bounding box center [854, 59] width 168 height 25
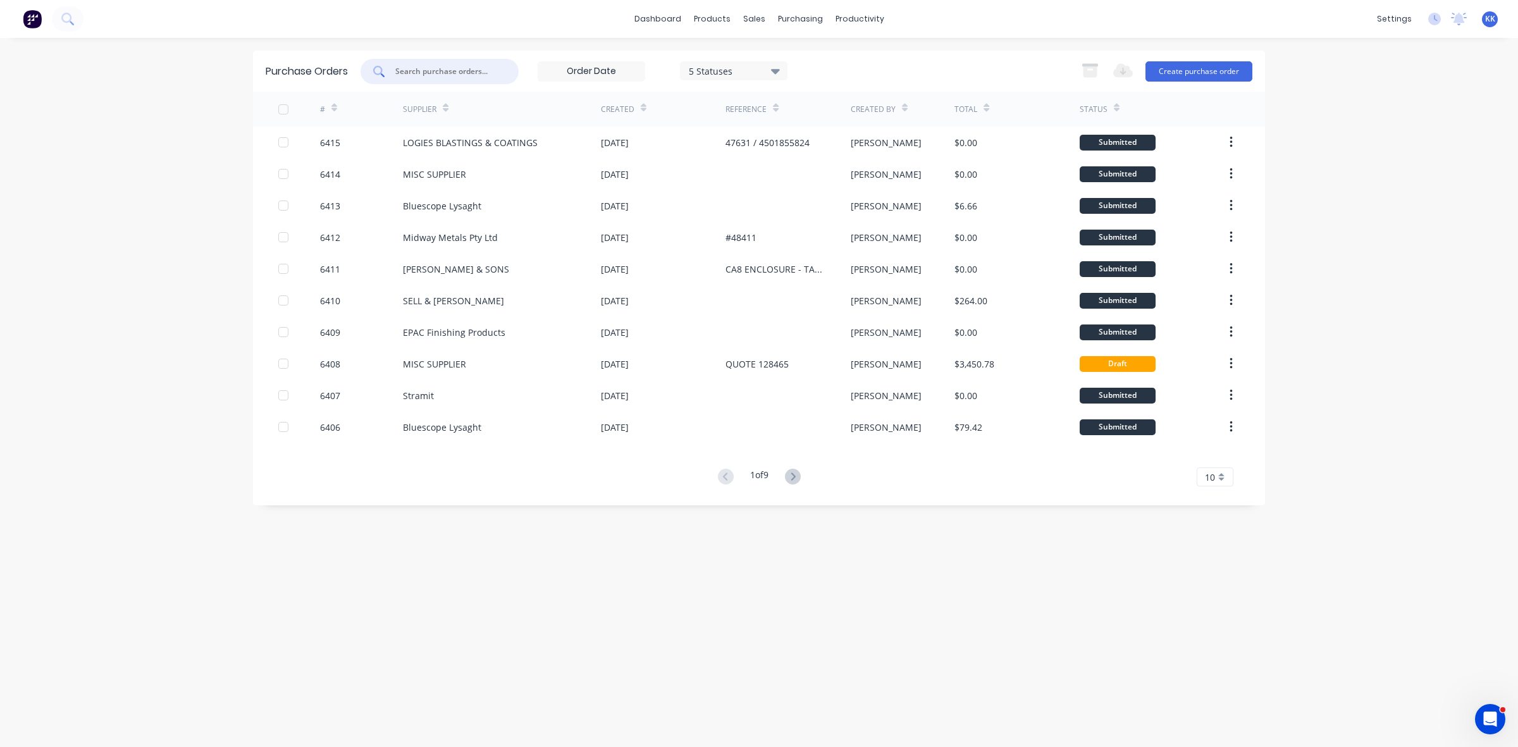
click at [411, 74] on input "text" at bounding box center [446, 71] width 105 height 13
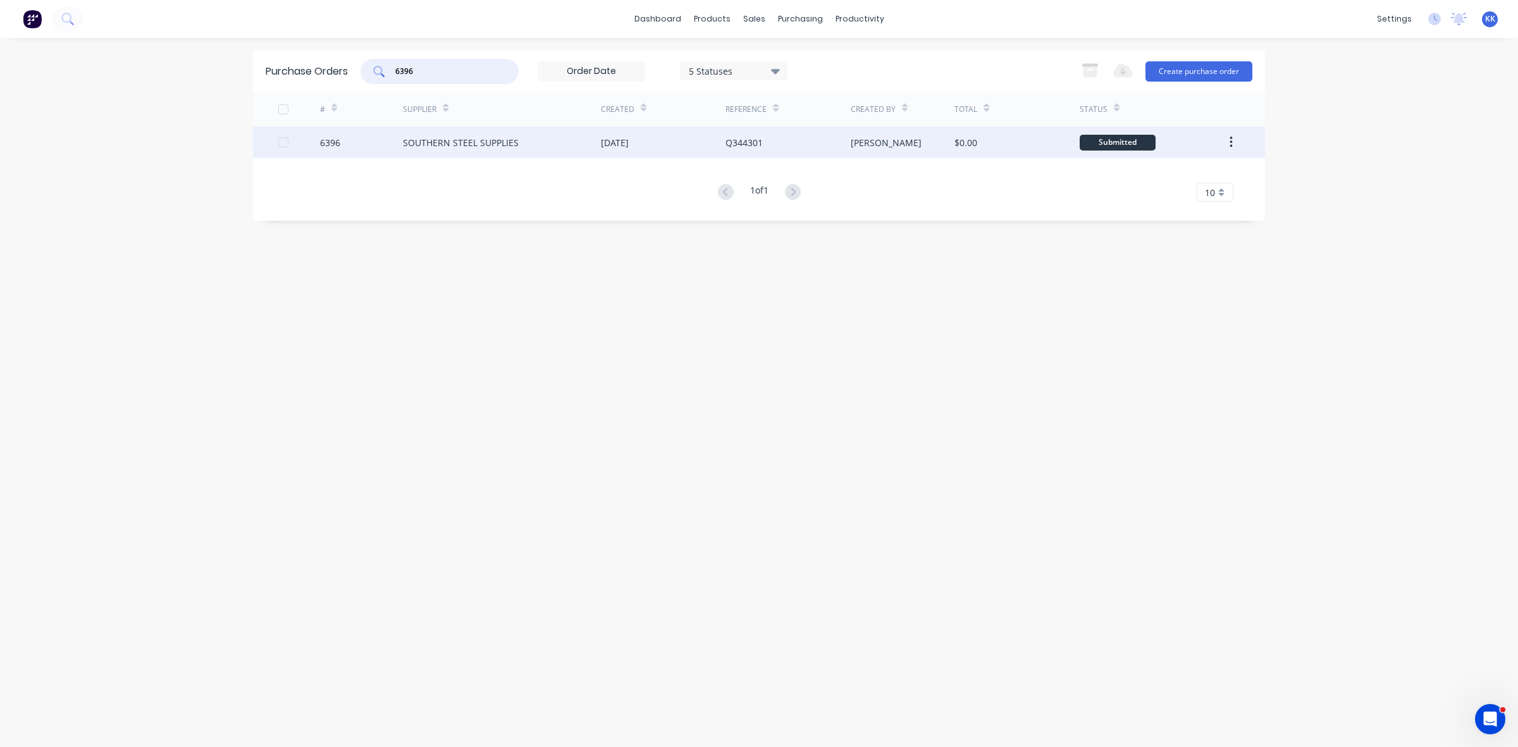
type input "6396"
click at [518, 133] on div "SOUTHERN STEEL SUPPLIES" at bounding box center [502, 143] width 198 height 32
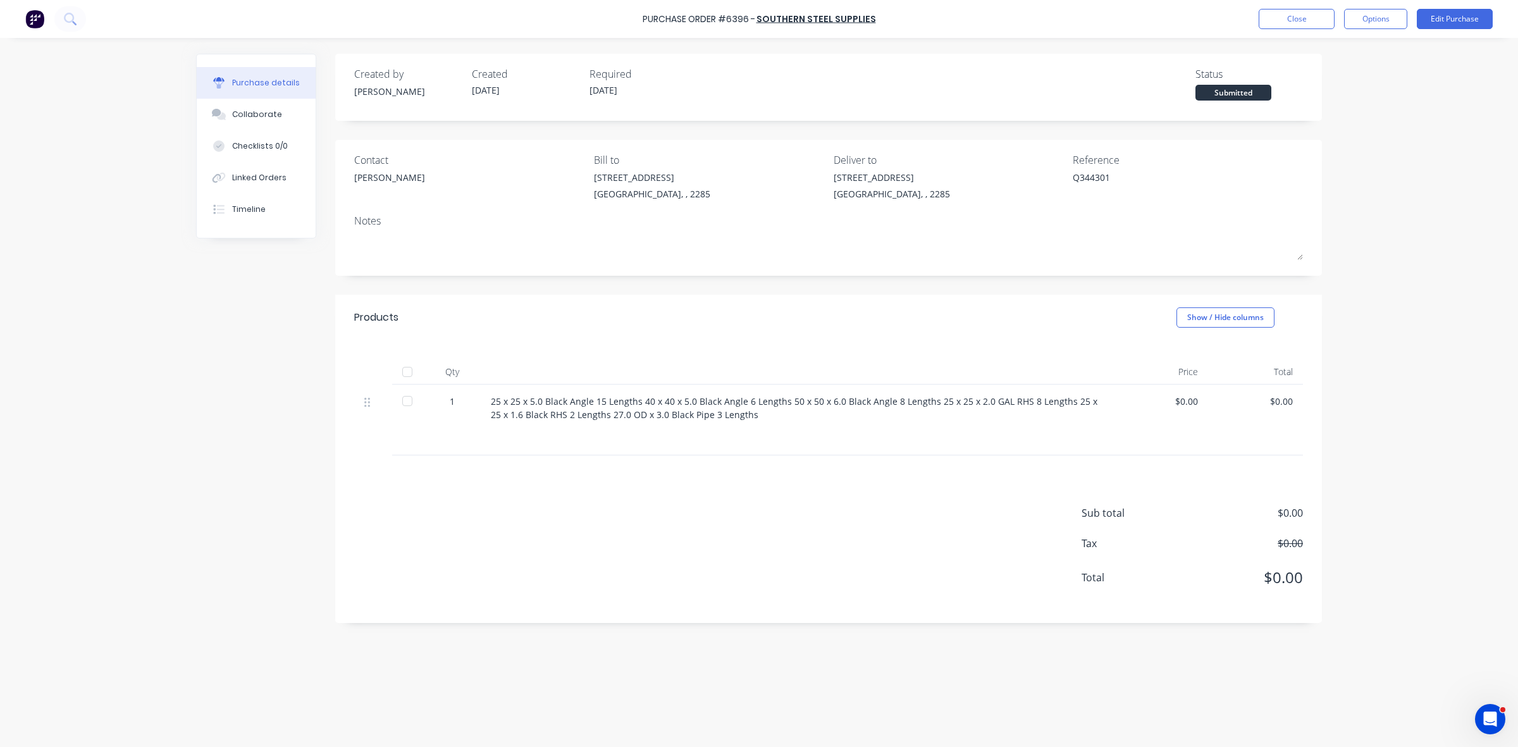
click at [406, 403] on div at bounding box center [407, 400] width 25 height 25
type textarea "x"
click at [1274, 14] on button "Close" at bounding box center [1297, 19] width 76 height 20
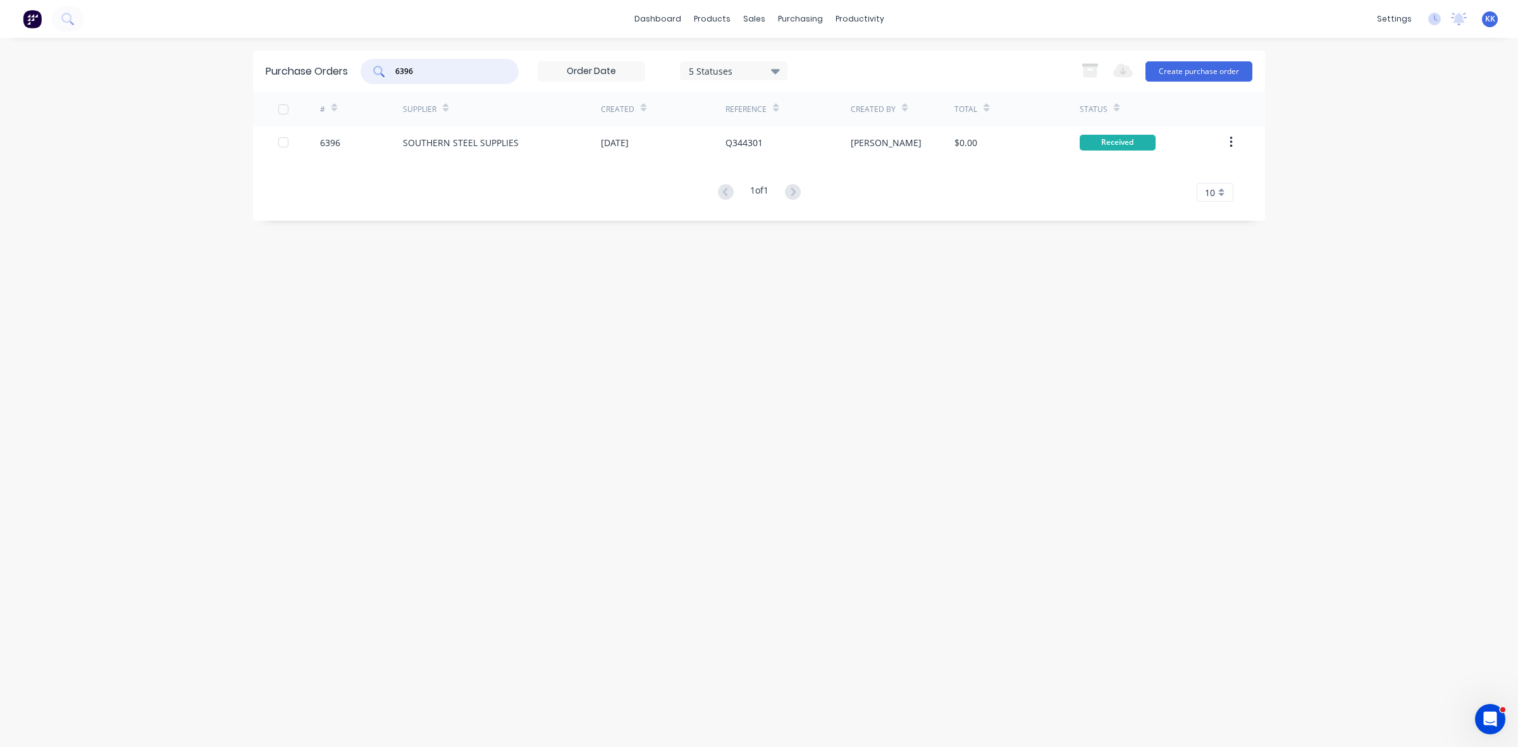
drag, startPoint x: 411, startPoint y: 75, endPoint x: 331, endPoint y: 84, distance: 80.9
click at [331, 84] on div "Purchase Orders 6396 5 Statuses 5 Statuses Export to Excel (XLSX) Create purcha…" at bounding box center [759, 71] width 1012 height 41
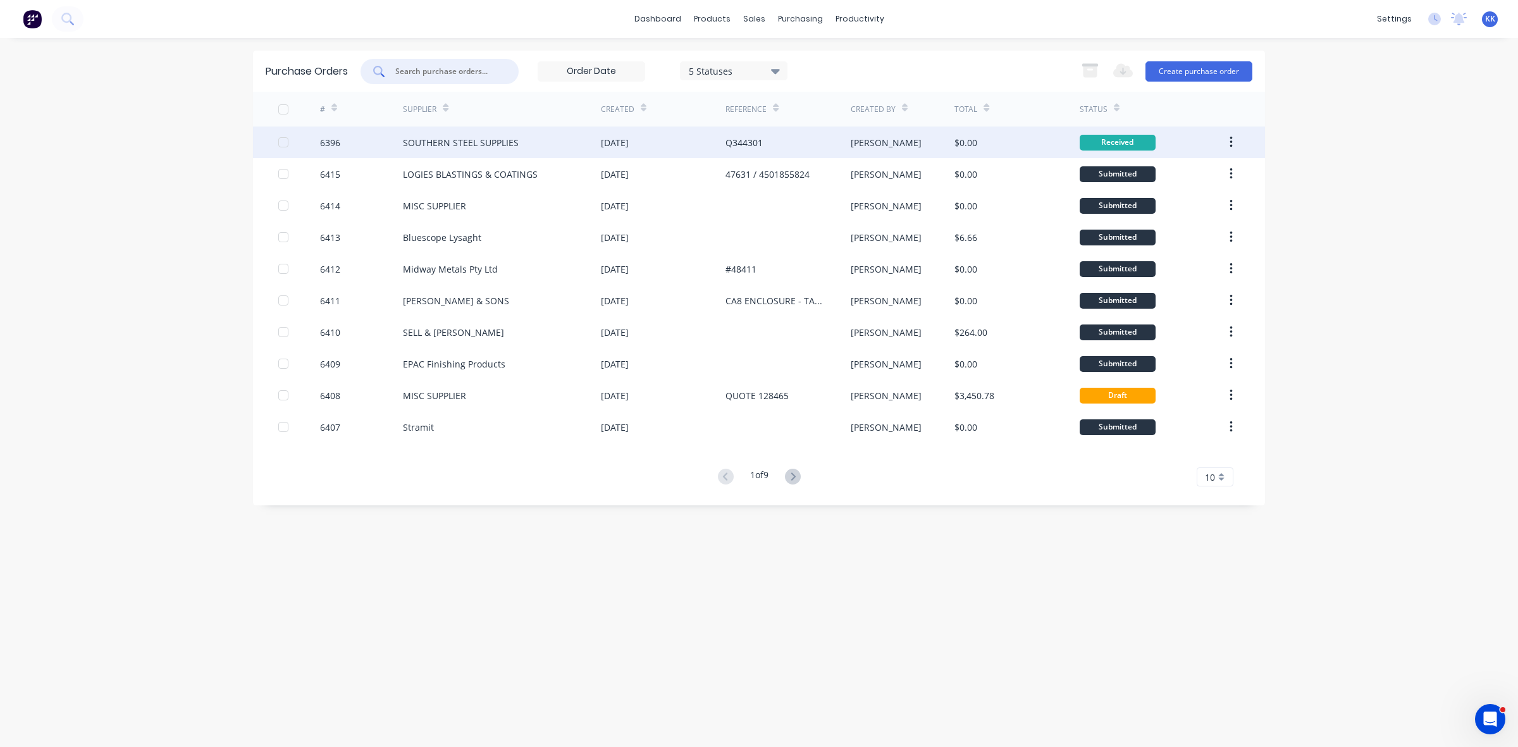
click at [282, 139] on div at bounding box center [283, 142] width 25 height 25
drag, startPoint x: 1084, startPoint y: 70, endPoint x: 1072, endPoint y: 71, distance: 11.4
click at [1085, 70] on icon "button" at bounding box center [1090, 71] width 14 height 11
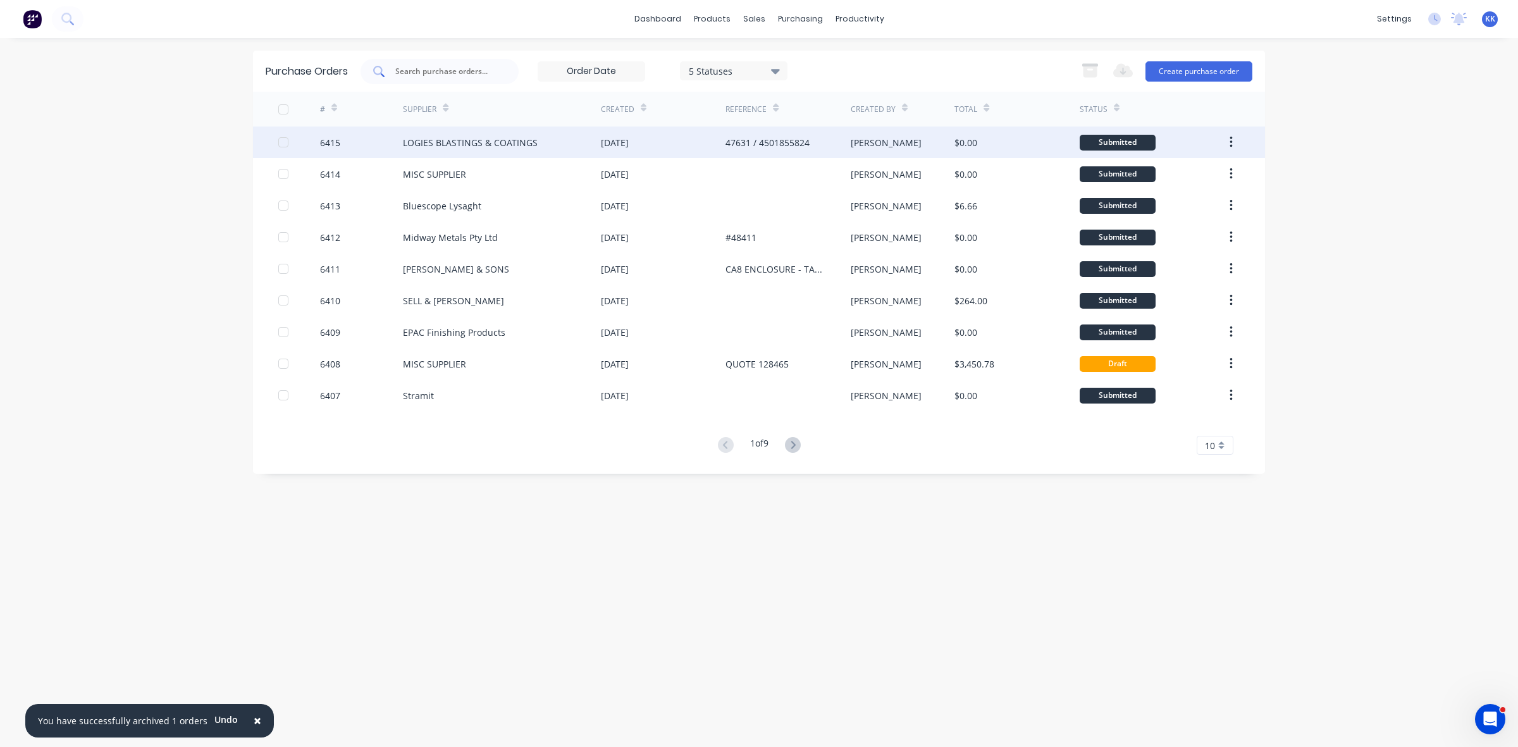
click at [441, 77] on div at bounding box center [440, 71] width 158 height 25
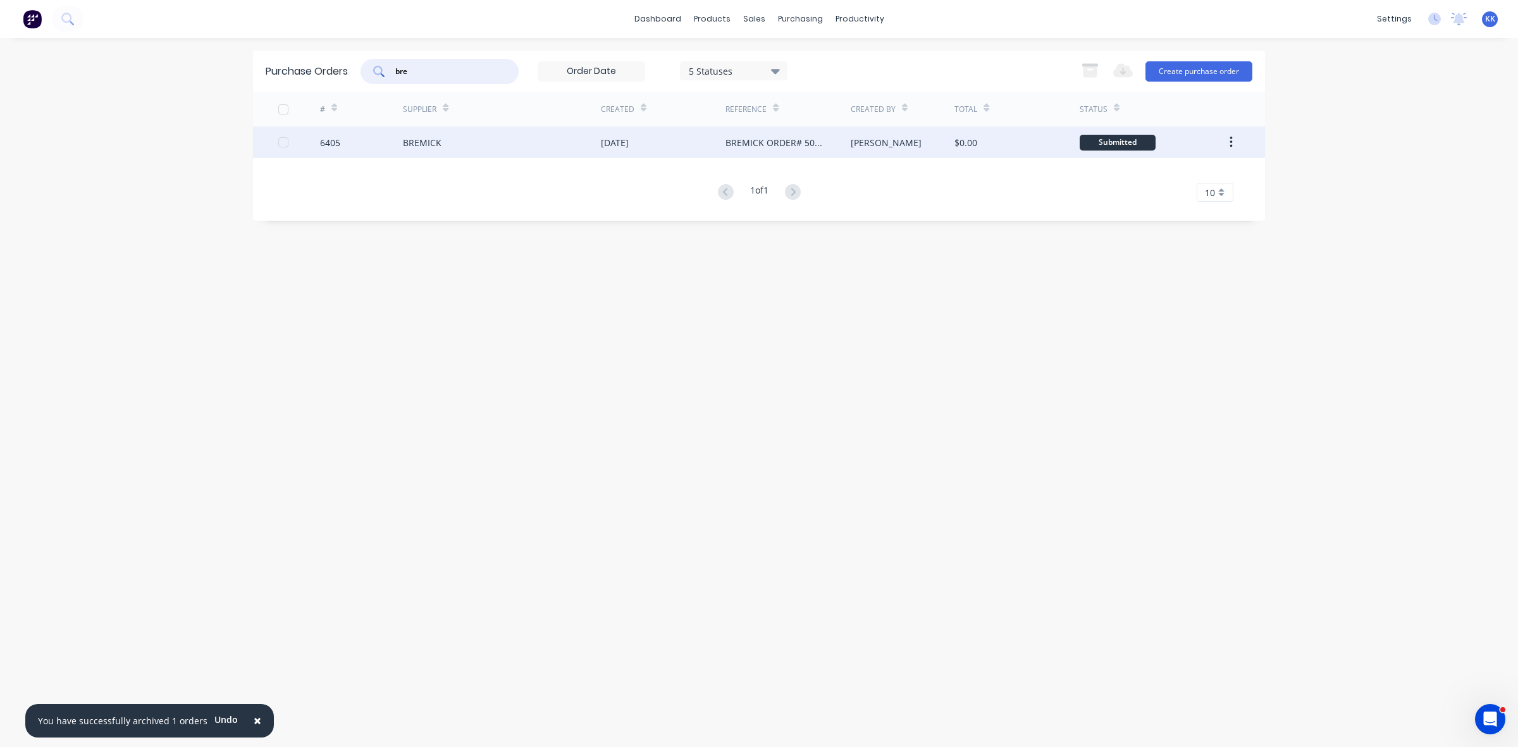
type input "bre"
click at [483, 143] on div "BREMICK" at bounding box center [502, 143] width 198 height 32
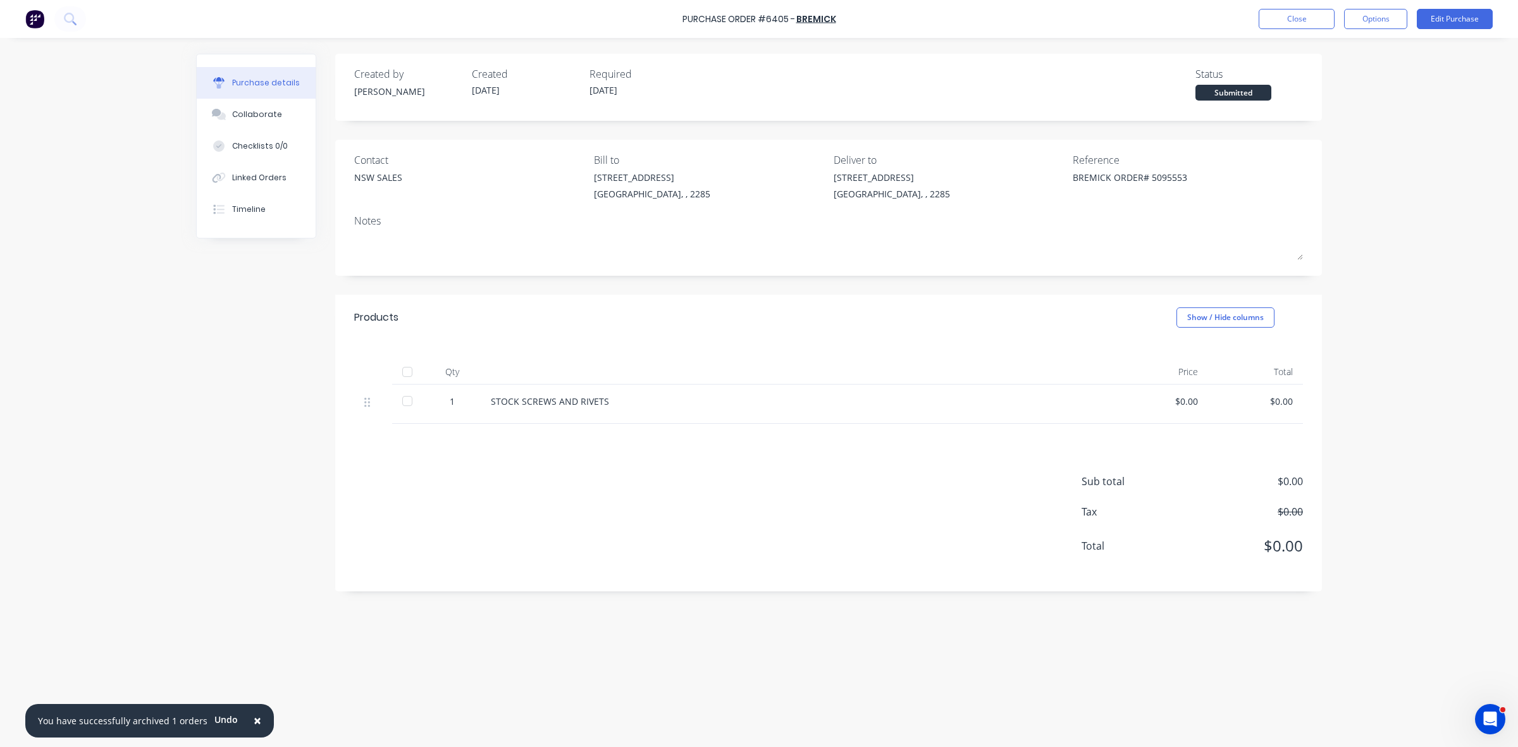
click at [409, 399] on div at bounding box center [407, 400] width 25 height 25
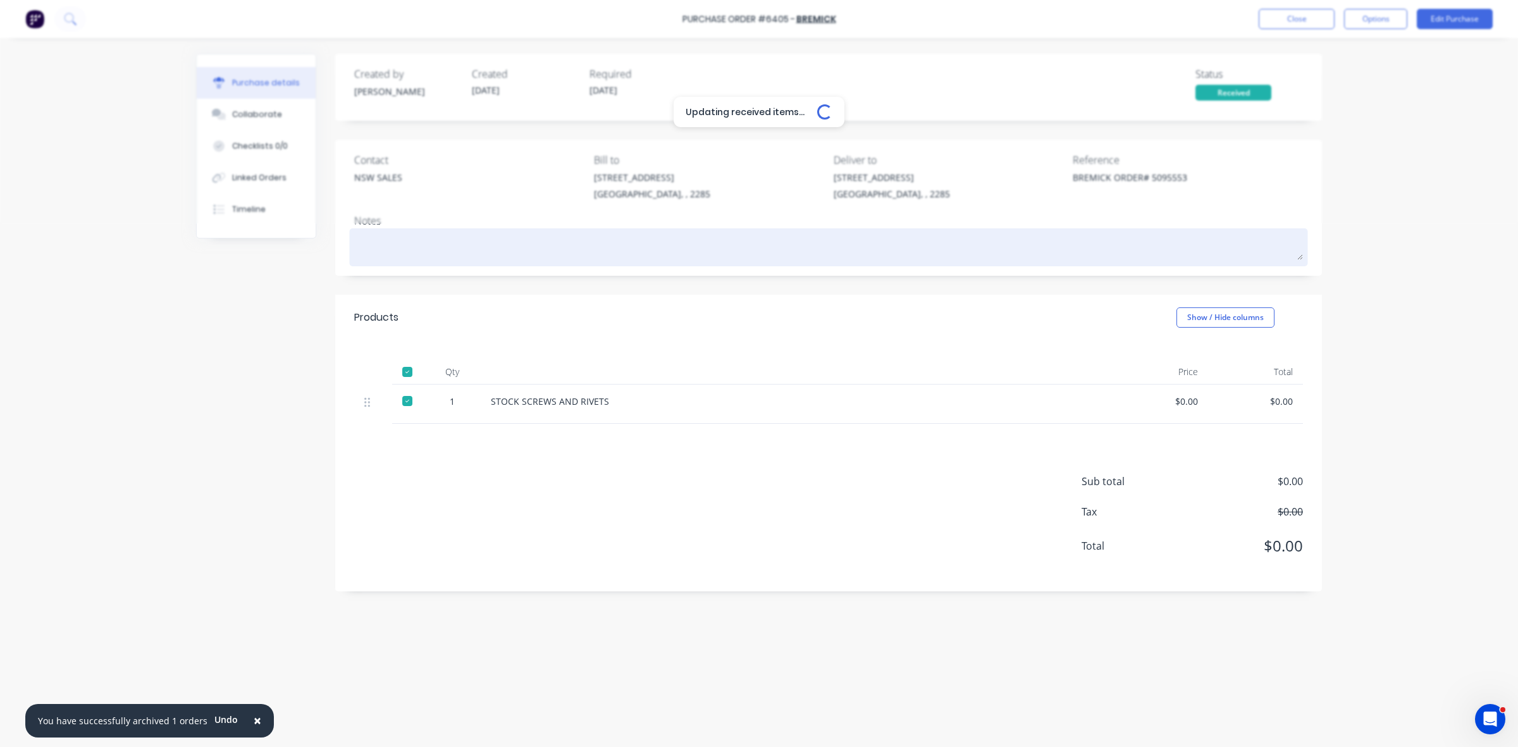
type textarea "x"
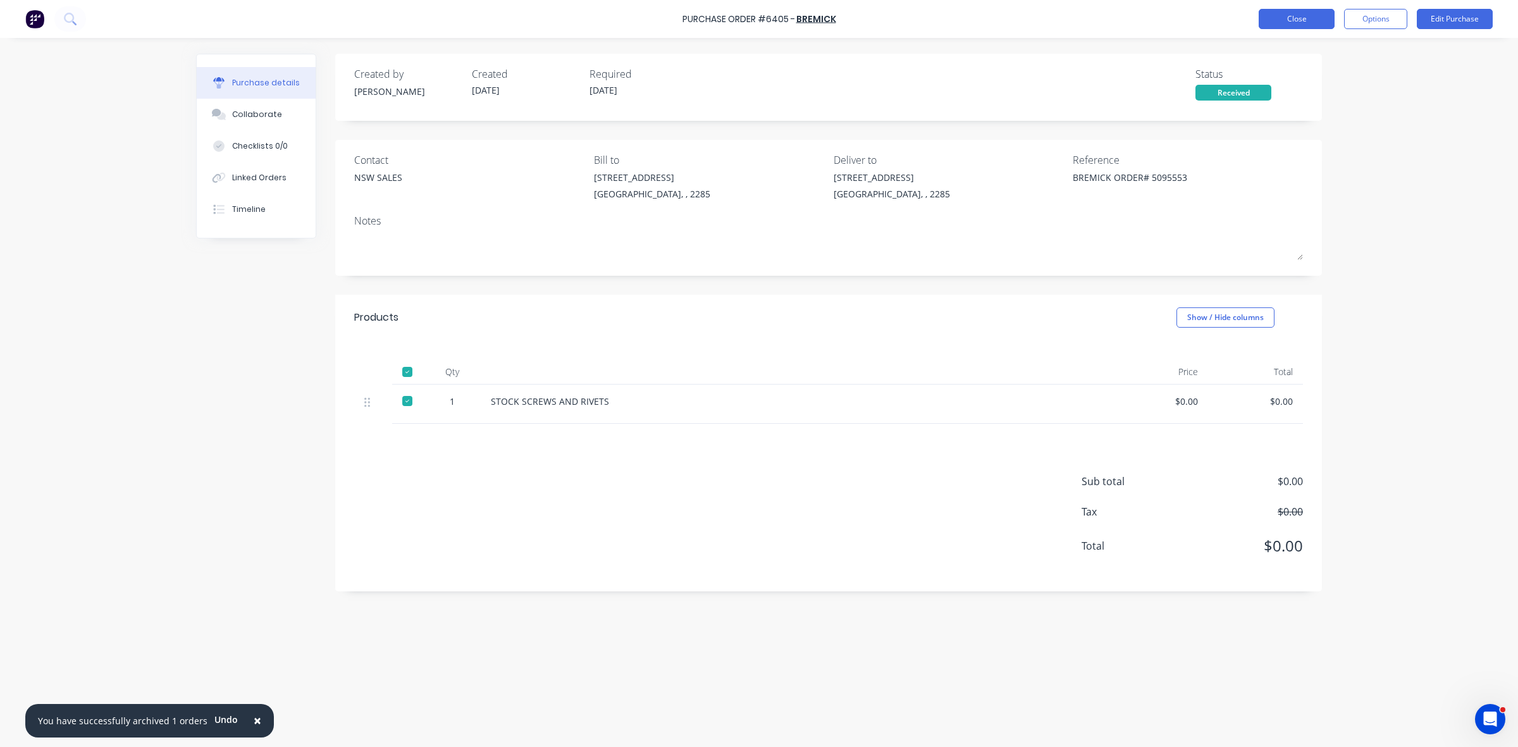
click at [1284, 20] on button "Close" at bounding box center [1297, 19] width 76 height 20
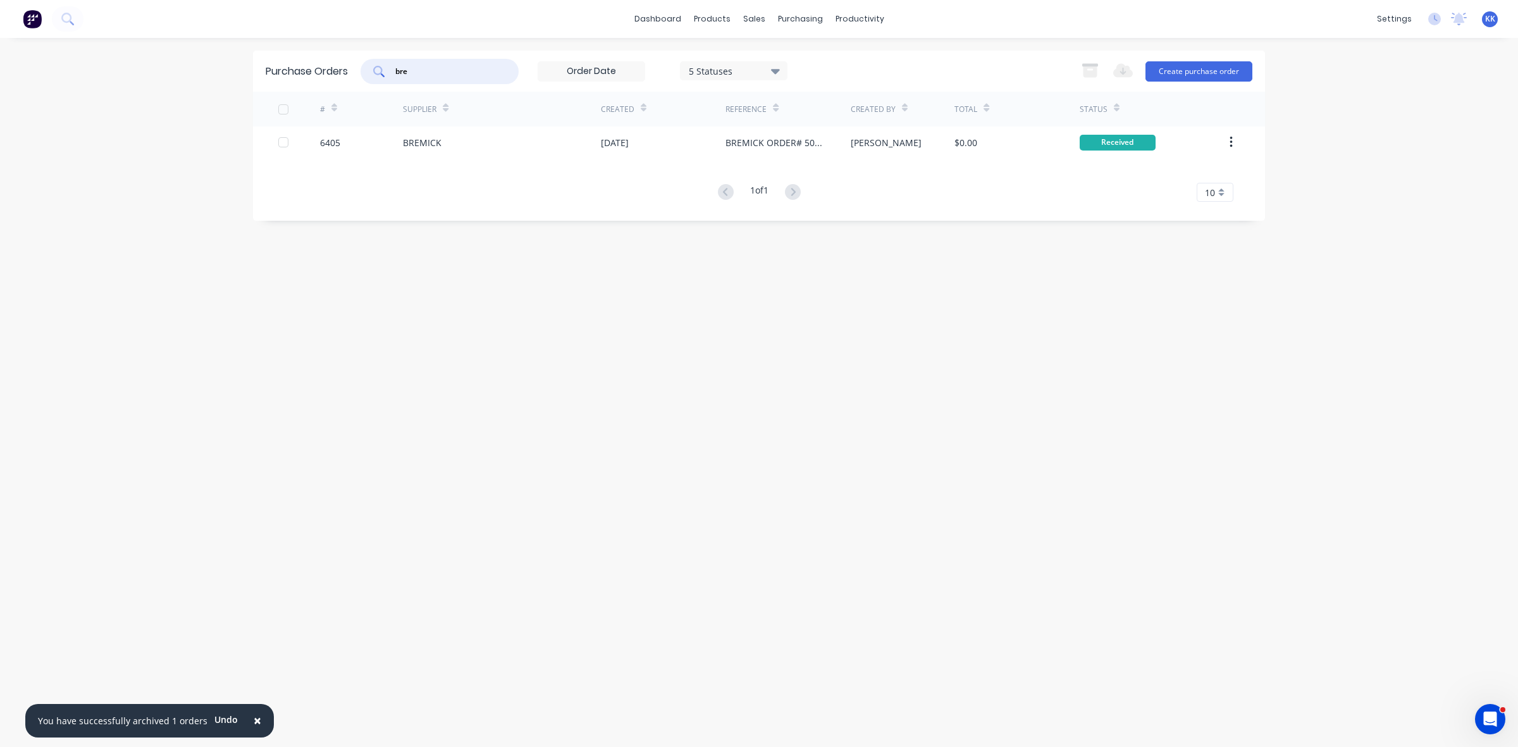
drag, startPoint x: 415, startPoint y: 70, endPoint x: 373, endPoint y: 66, distance: 41.9
click at [373, 66] on div "bre" at bounding box center [440, 71] width 158 height 25
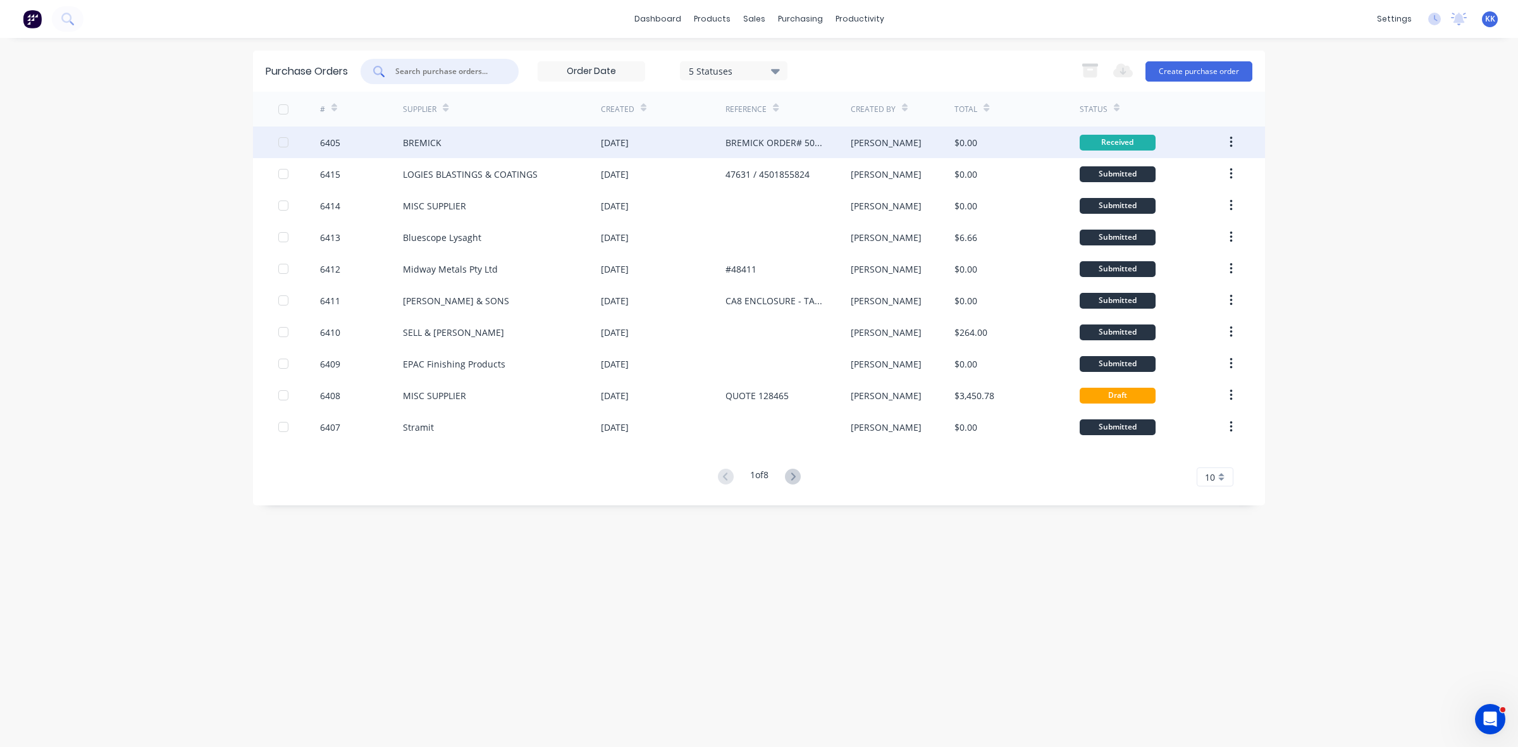
click at [286, 144] on div at bounding box center [283, 142] width 25 height 25
click at [1085, 67] on icon "button" at bounding box center [1090, 71] width 14 height 11
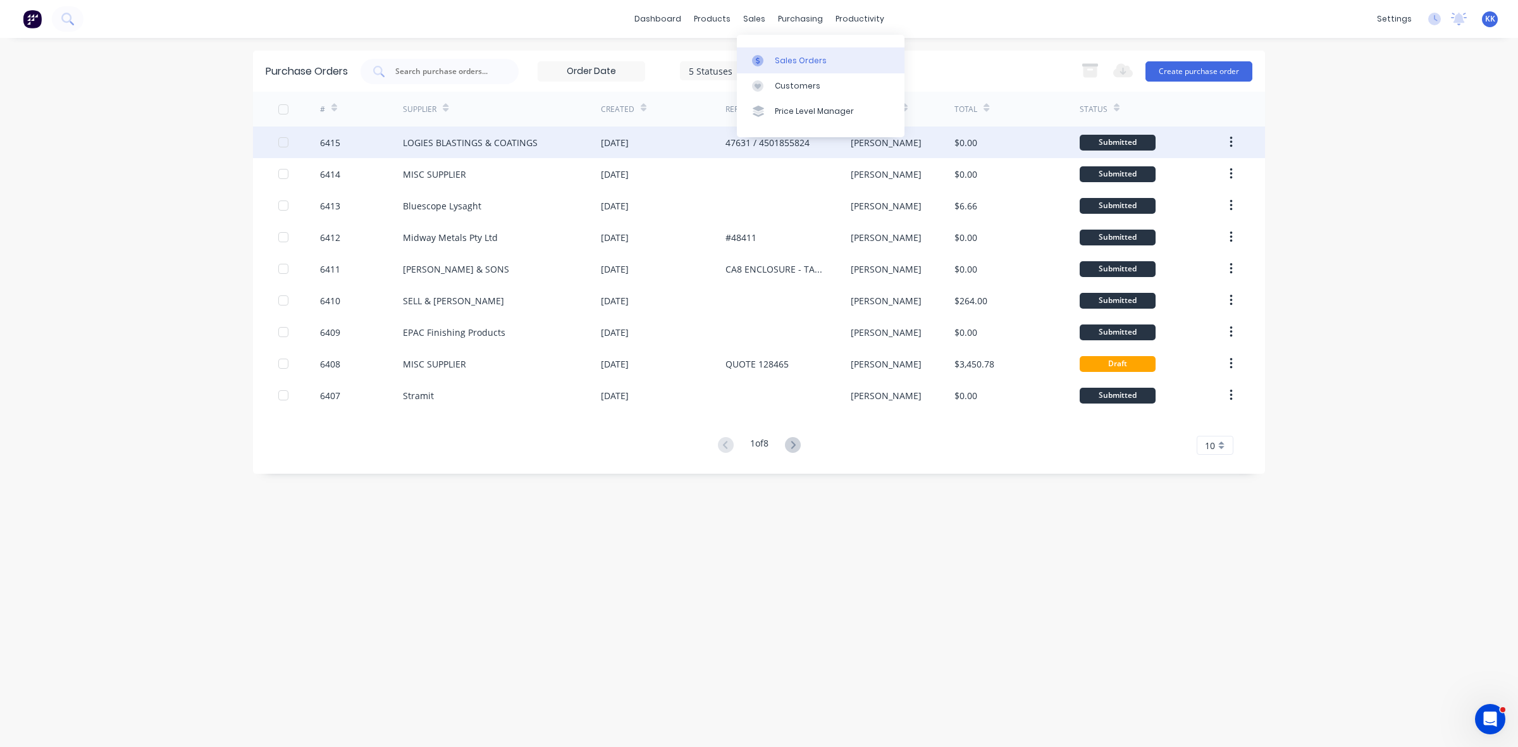
click at [766, 56] on div at bounding box center [761, 60] width 19 height 11
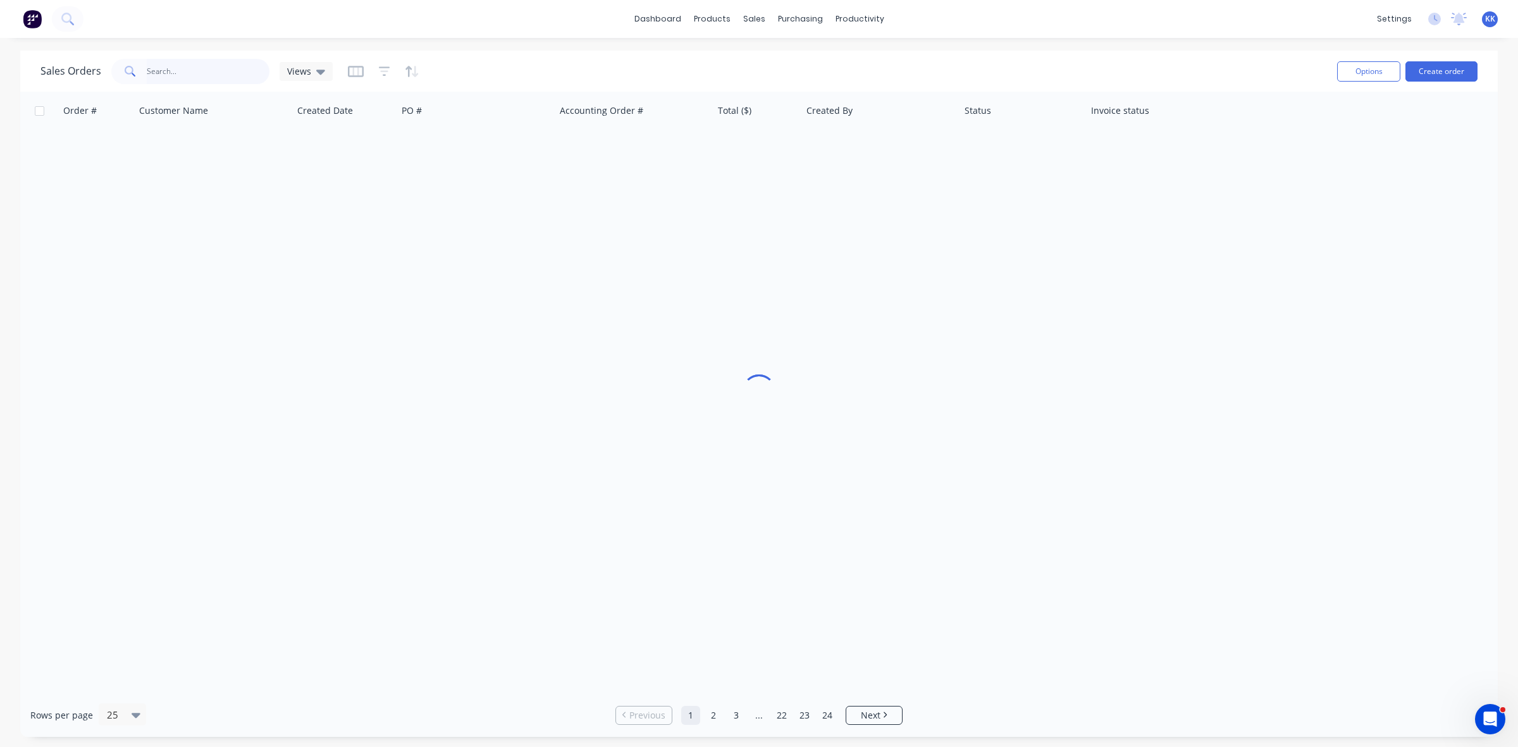
click at [206, 73] on input "text" at bounding box center [208, 71] width 123 height 25
drag, startPoint x: 201, startPoint y: 77, endPoint x: 124, endPoint y: 75, distance: 77.2
click at [124, 75] on div "47984" at bounding box center [190, 71] width 158 height 25
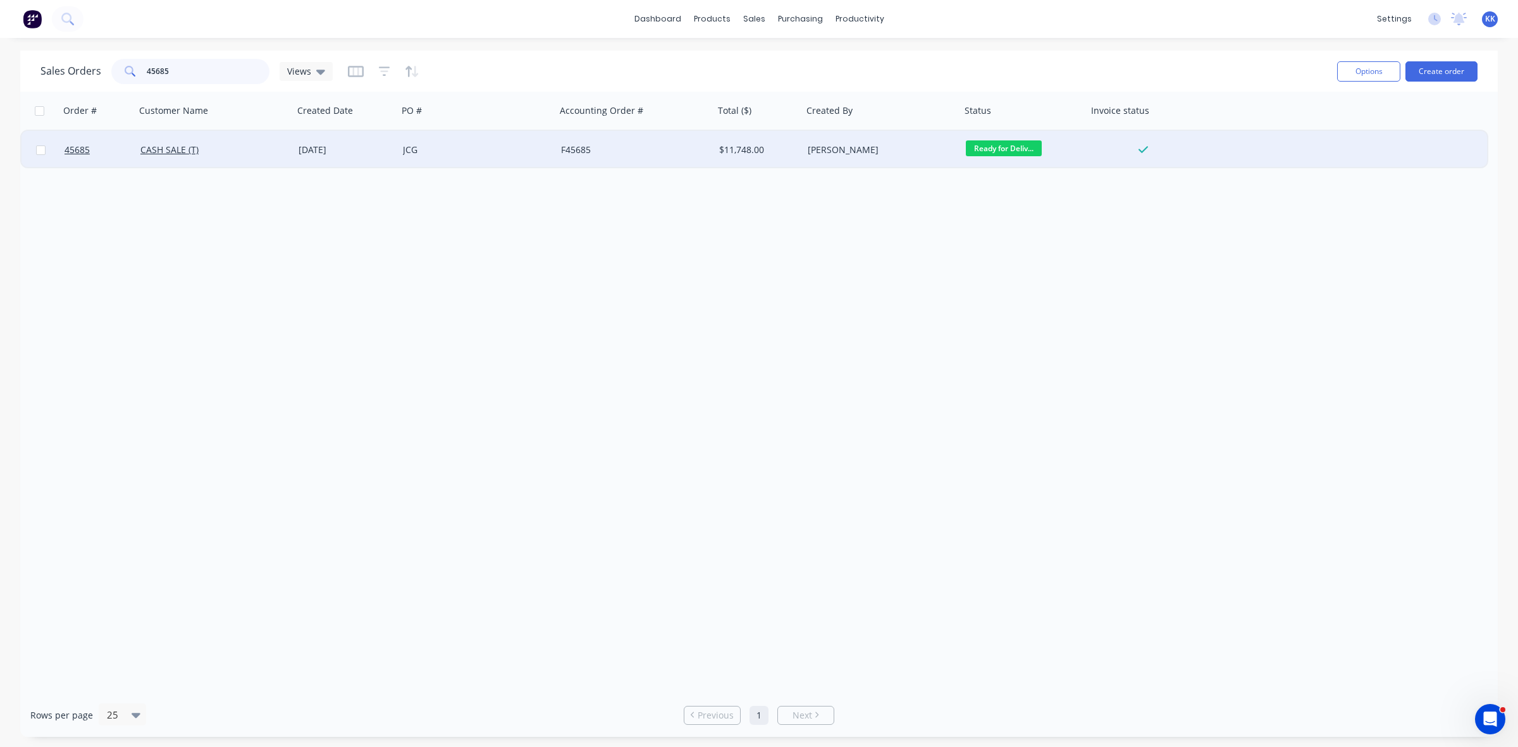
type input "45685"
click at [292, 149] on div "CASH SALE (T)" at bounding box center [214, 150] width 158 height 38
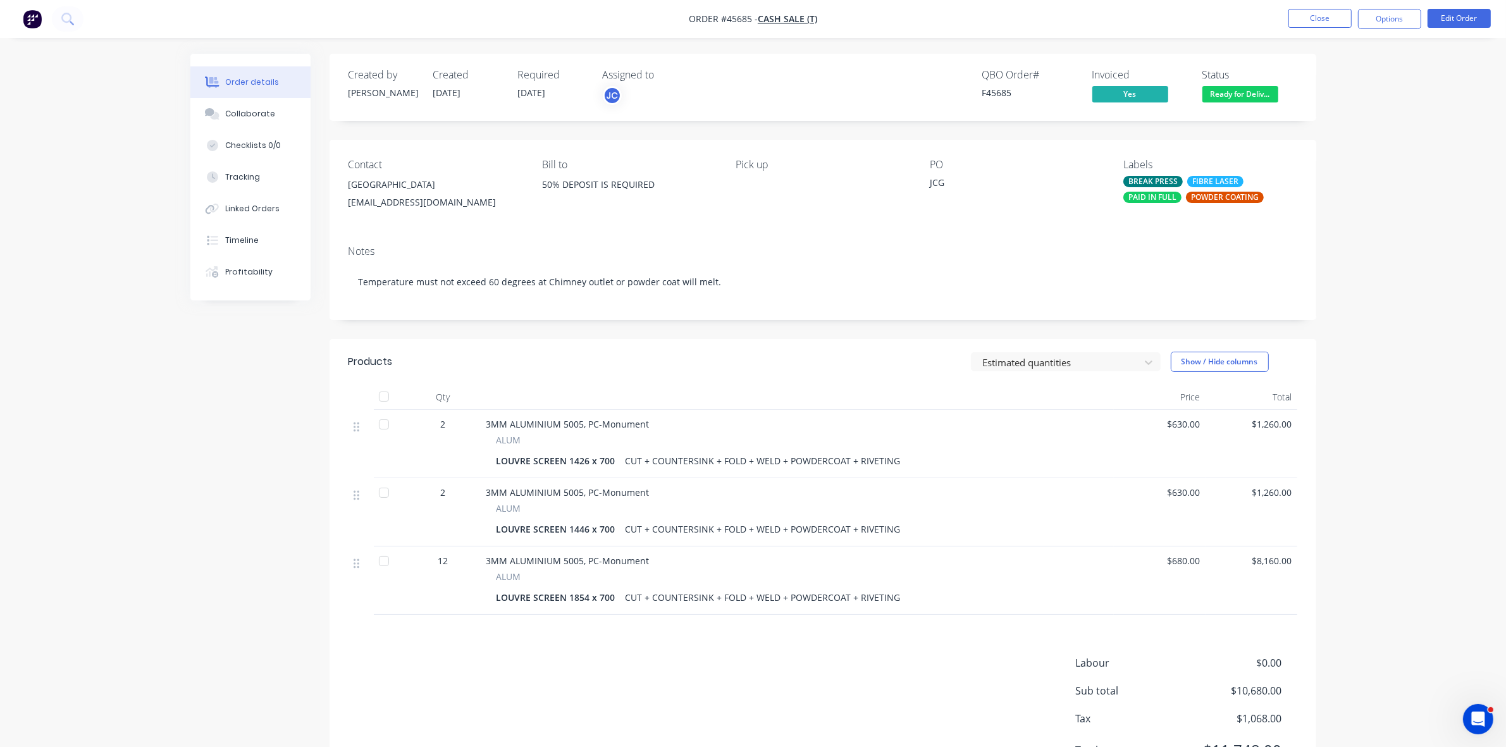
click at [1260, 96] on span "Ready for Deliv..." at bounding box center [1241, 94] width 76 height 16
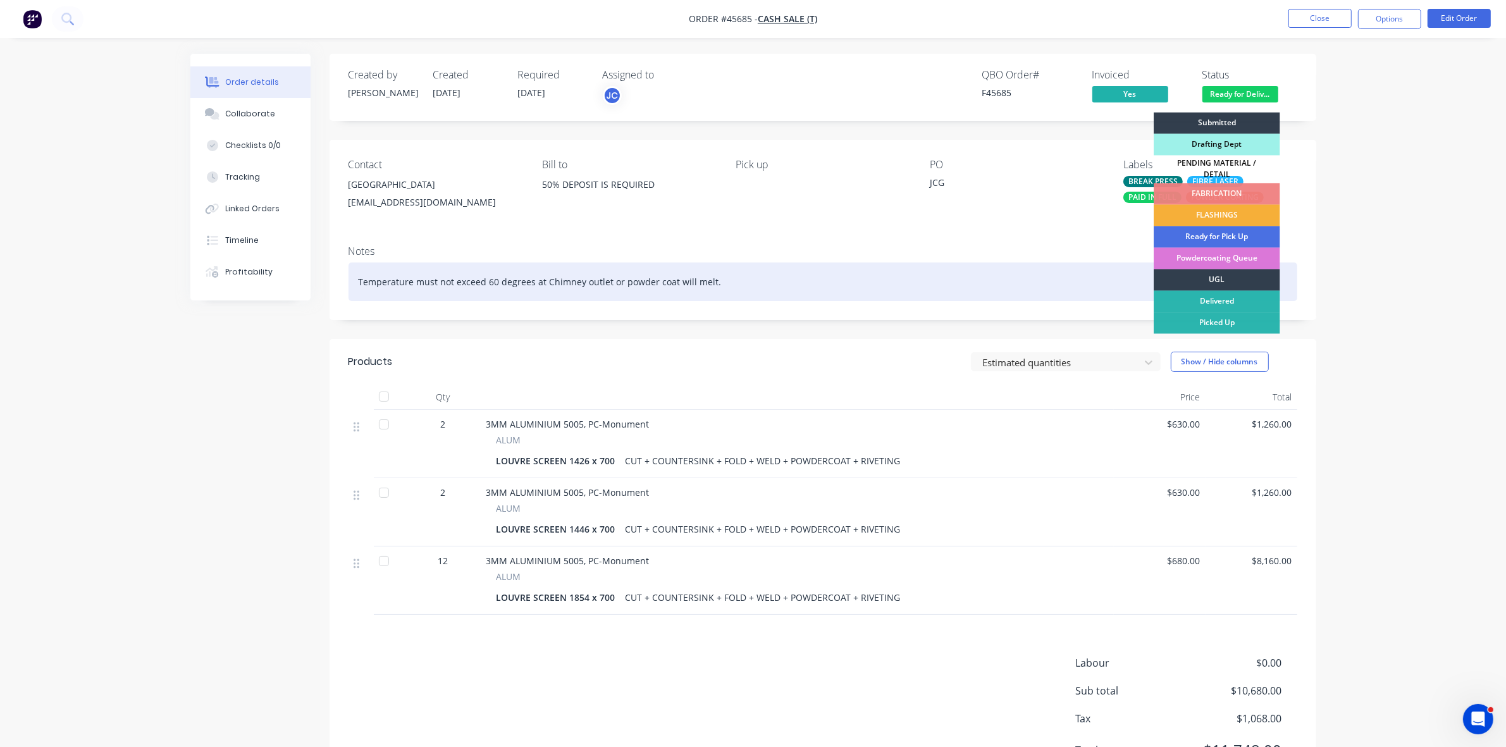
click at [1222, 291] on div "Delivered" at bounding box center [1217, 302] width 127 height 22
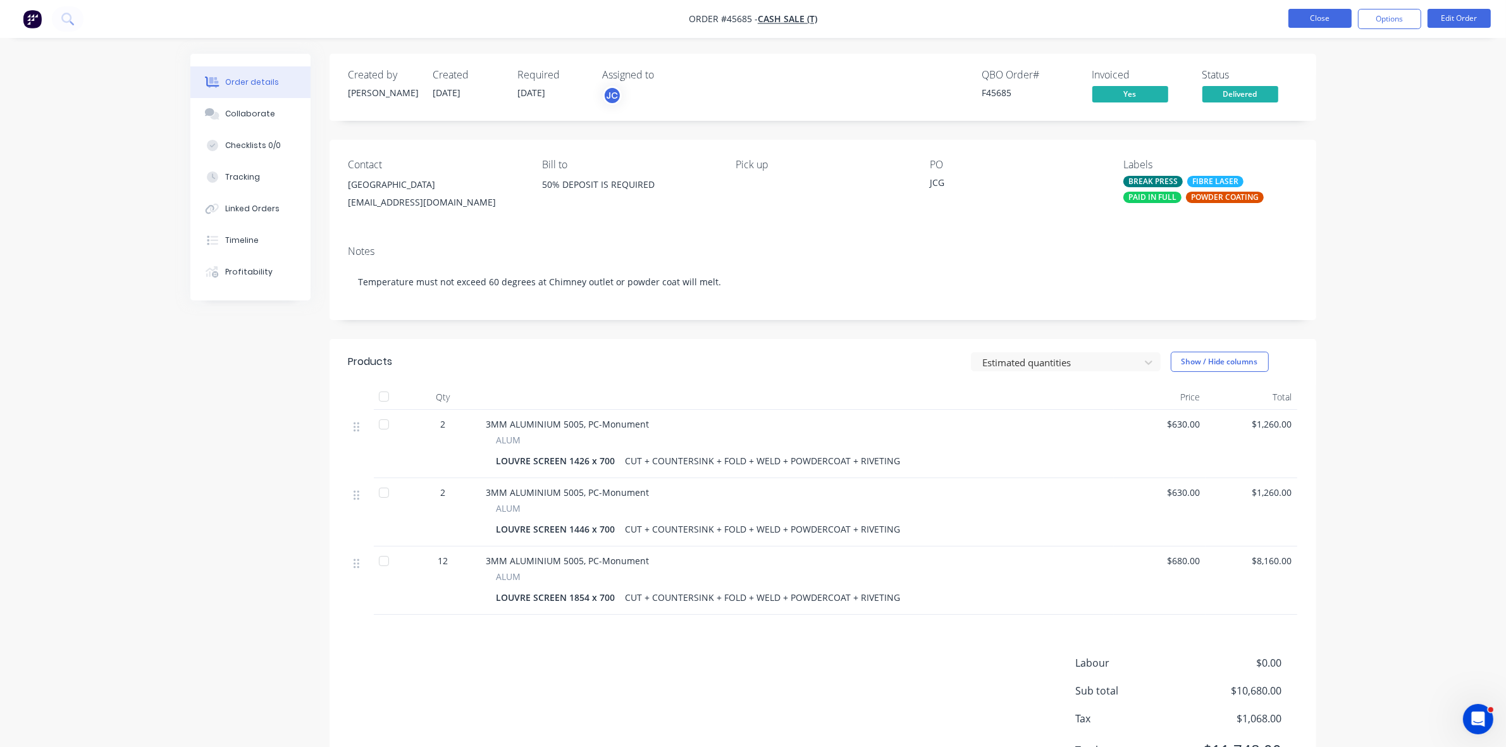
click at [1305, 23] on button "Close" at bounding box center [1320, 18] width 63 height 19
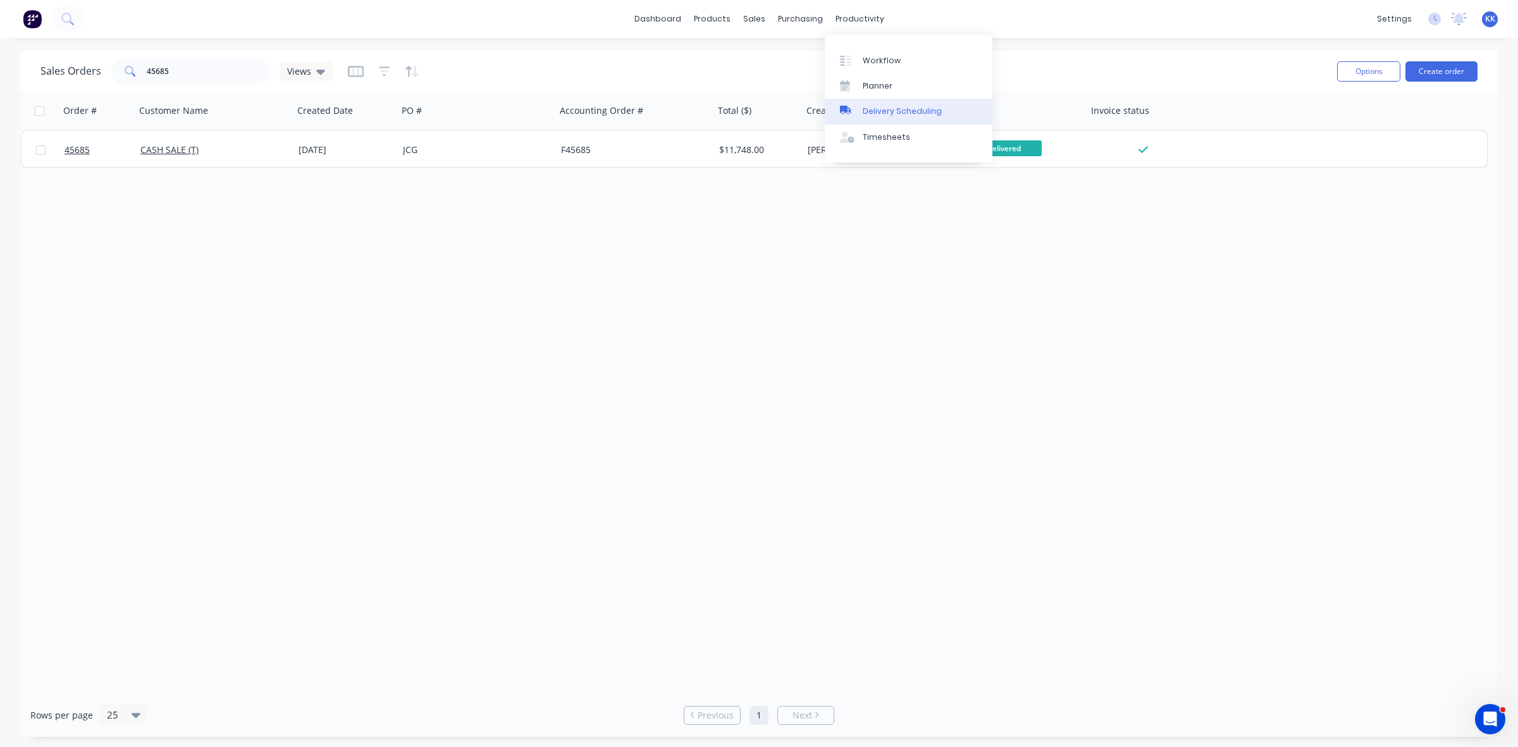
click at [886, 111] on div "Delivery Scheduling" at bounding box center [902, 111] width 79 height 11
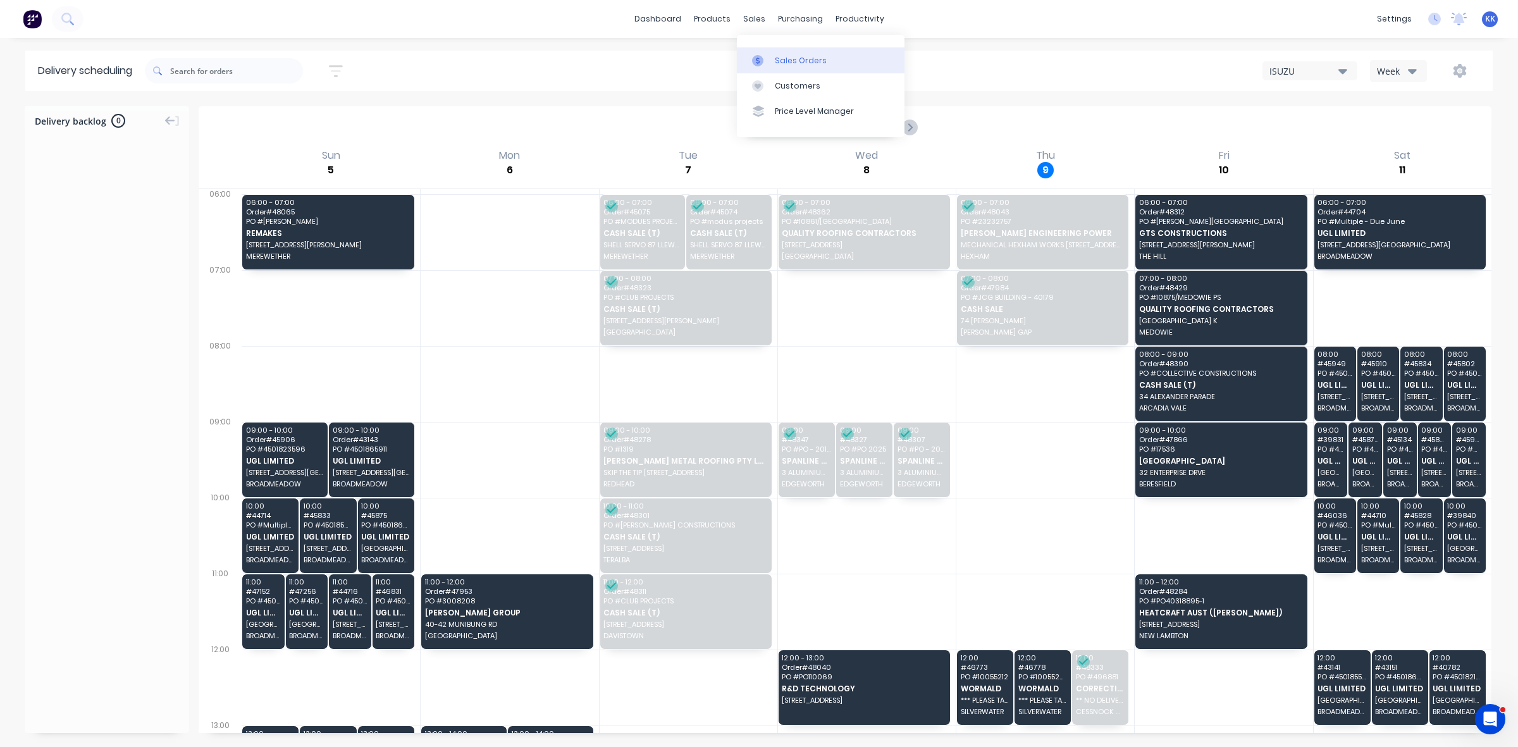
click at [767, 52] on link "Sales Orders" at bounding box center [821, 59] width 168 height 25
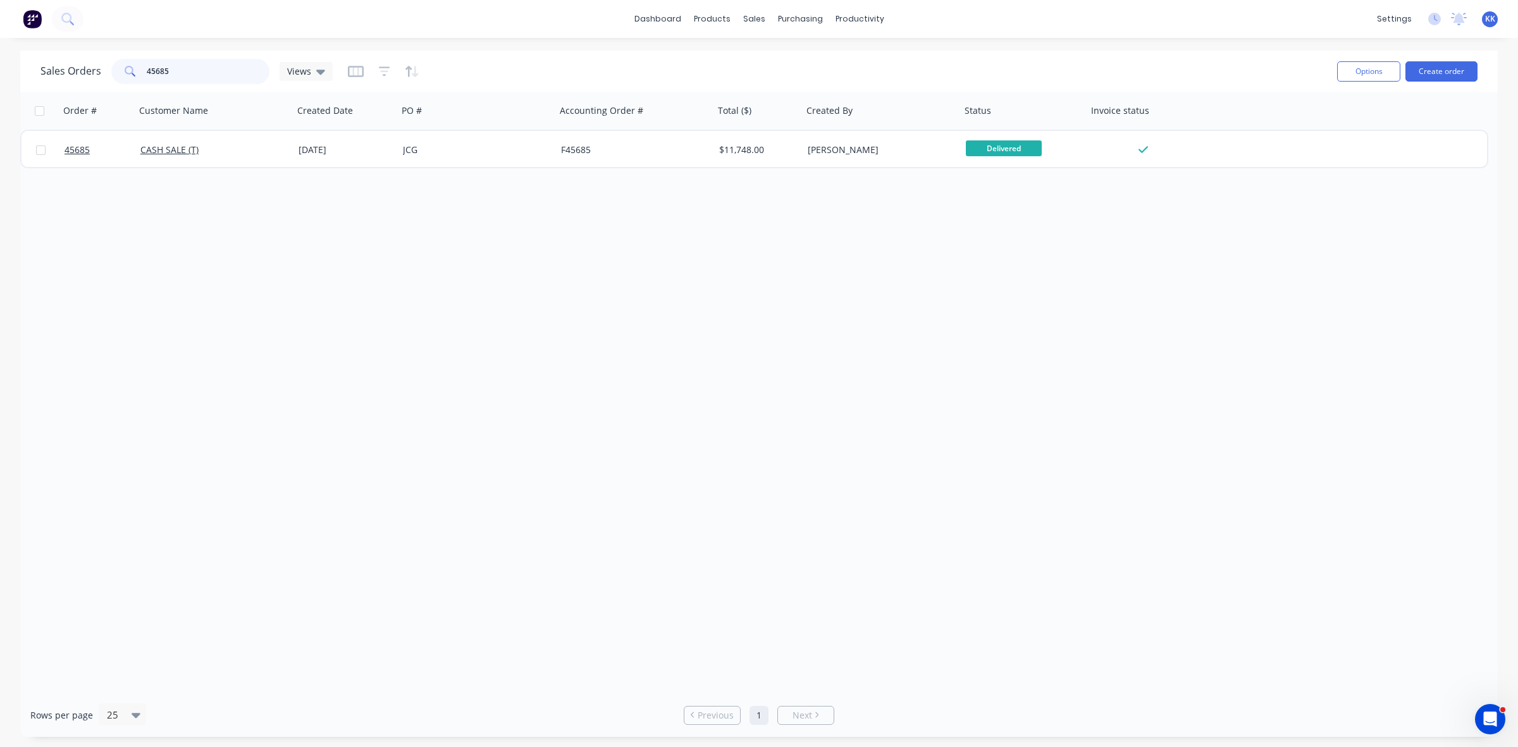
drag, startPoint x: 201, startPoint y: 62, endPoint x: 115, endPoint y: 66, distance: 86.8
click at [115, 66] on div "45685" at bounding box center [190, 71] width 158 height 25
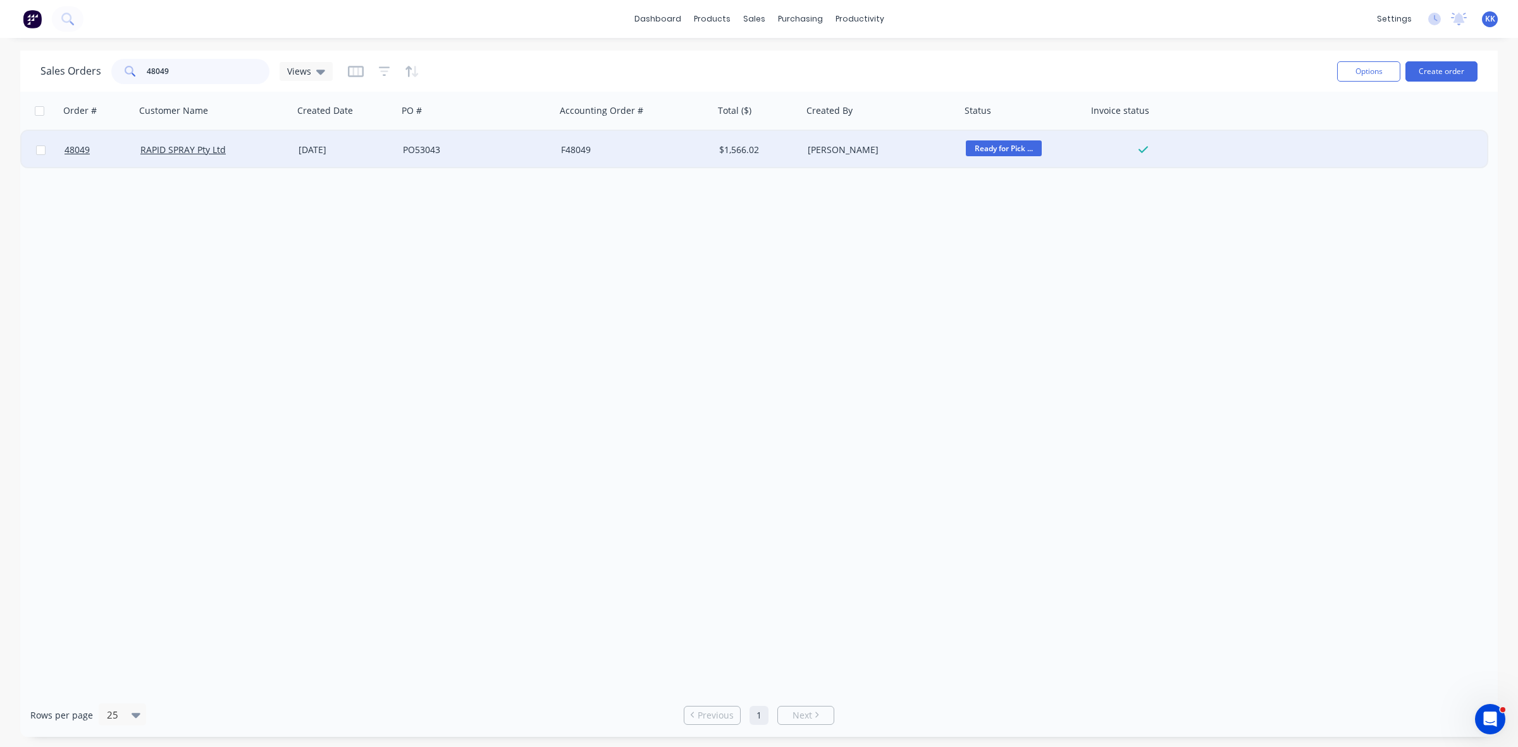
type input "48049"
click at [345, 159] on div "[DATE]" at bounding box center [346, 150] width 104 height 38
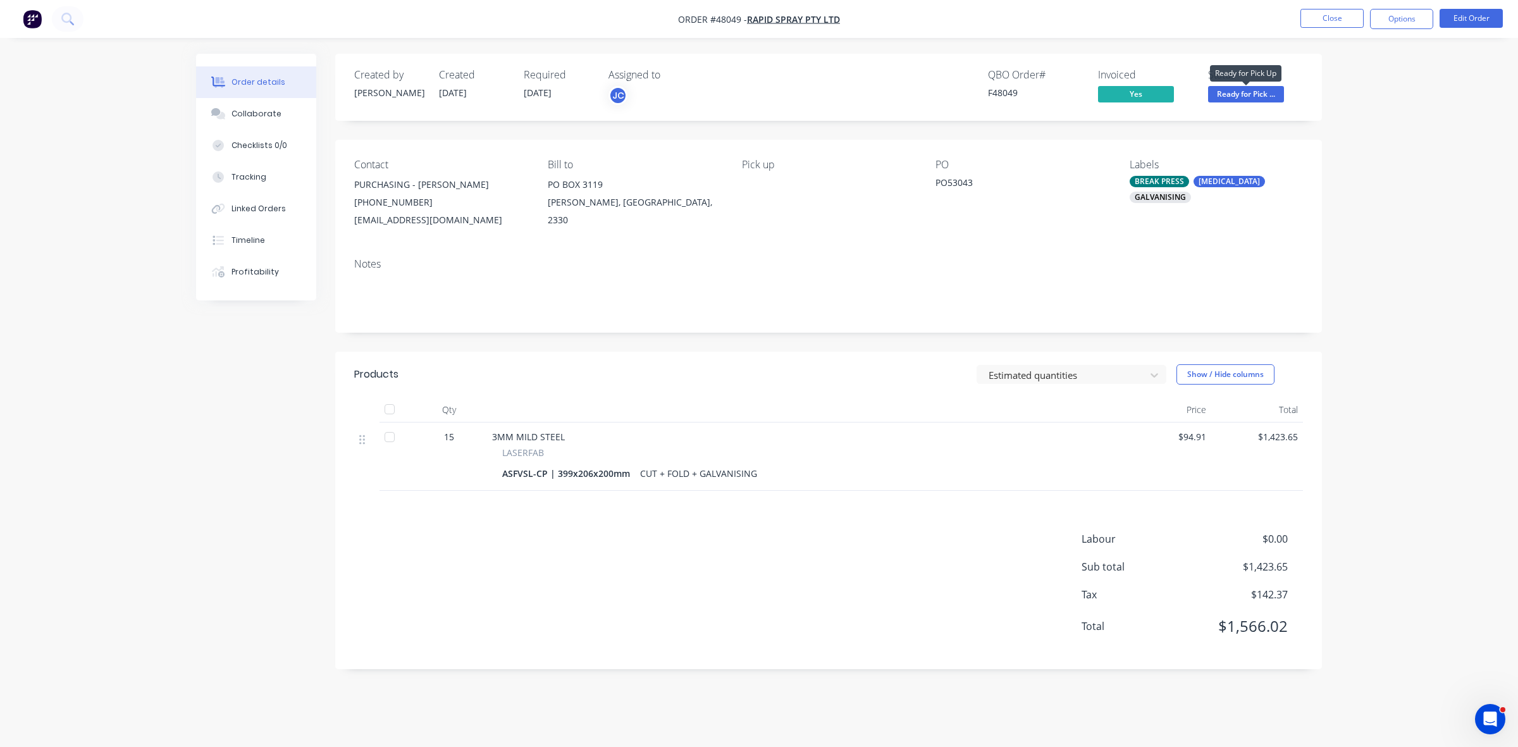
click at [1279, 93] on span "Ready for Pick ..." at bounding box center [1246, 94] width 76 height 16
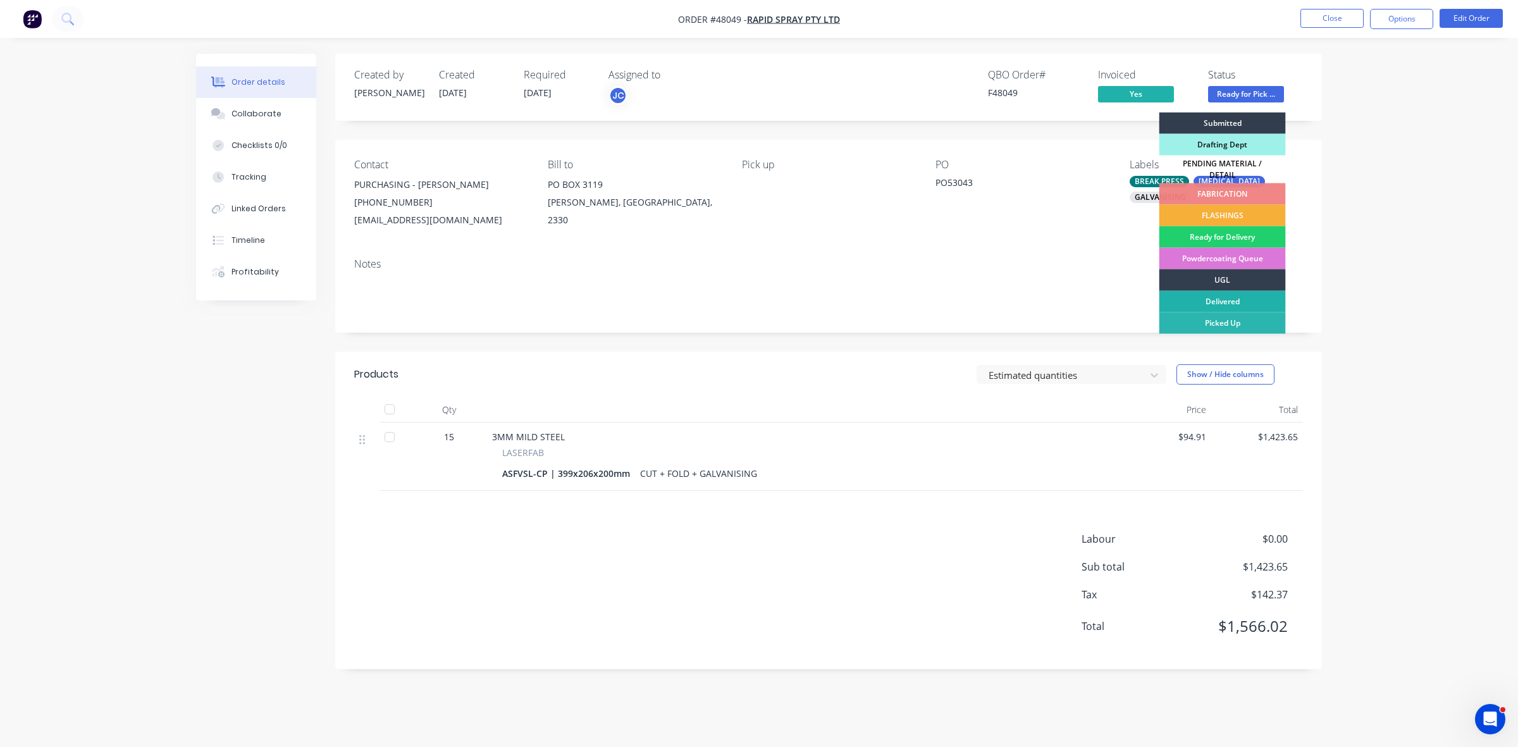
click at [1237, 297] on div "Delivered" at bounding box center [1223, 302] width 127 height 22
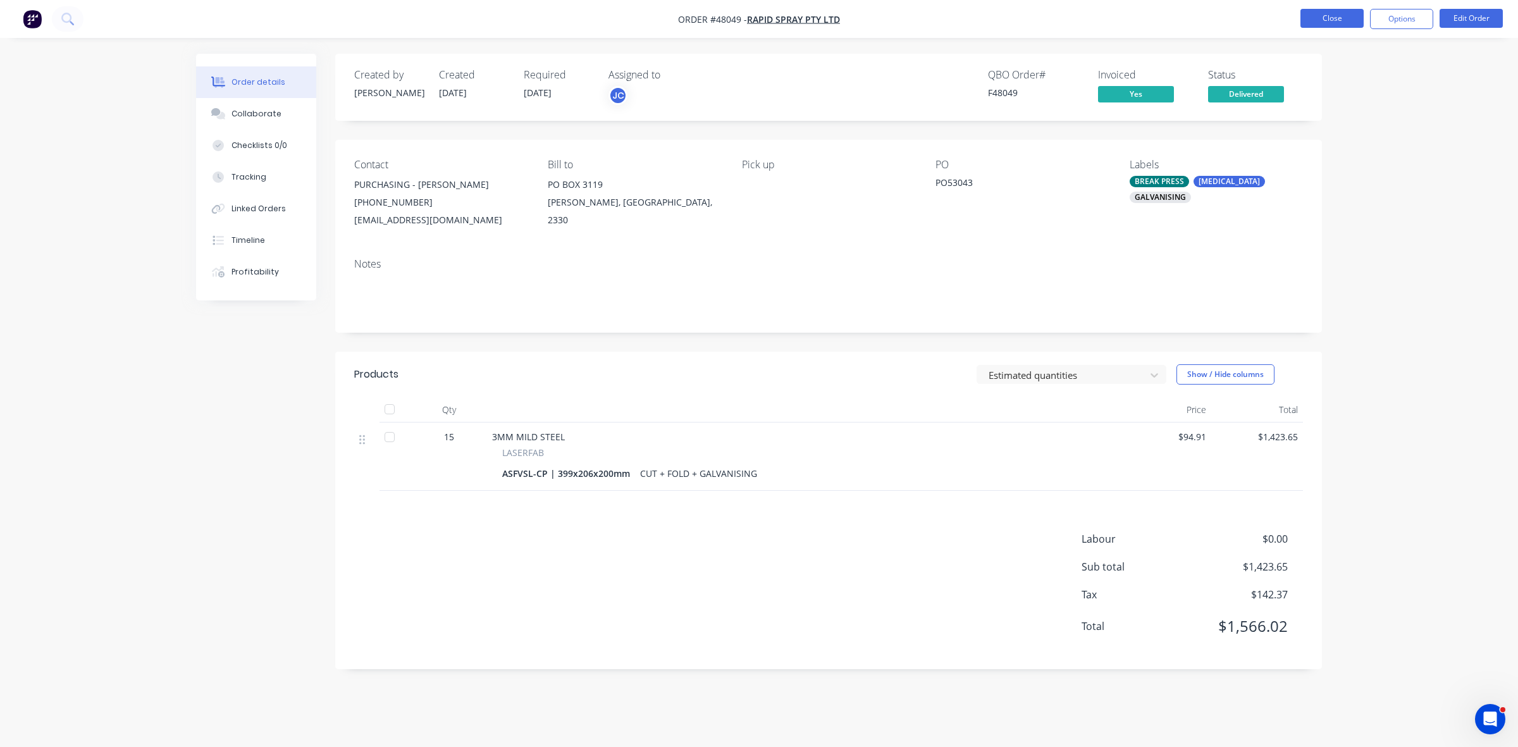
click at [1324, 22] on button "Close" at bounding box center [1332, 18] width 63 height 19
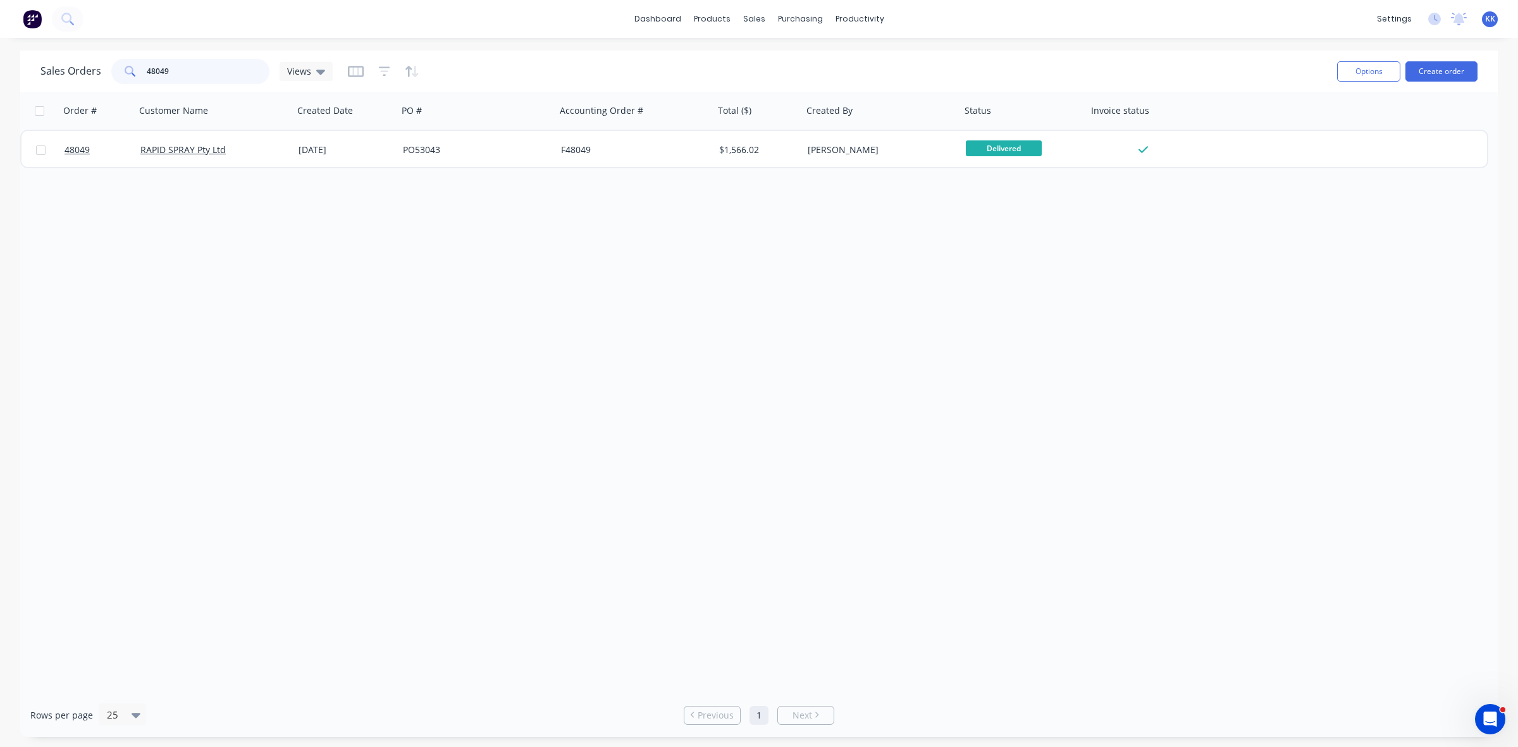
drag, startPoint x: 175, startPoint y: 78, endPoint x: 143, endPoint y: 73, distance: 32.6
click at [143, 73] on div "48049" at bounding box center [190, 71] width 158 height 25
